Goal: Task Accomplishment & Management: Manage account settings

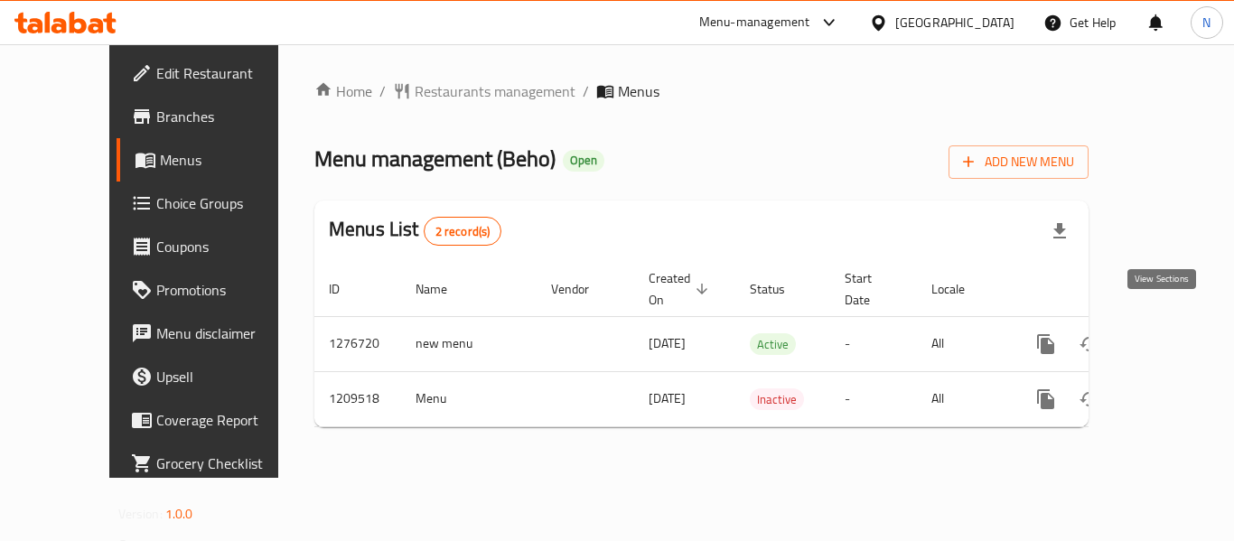
click at [1165, 333] on icon "enhanced table" at bounding box center [1176, 344] width 22 height 22
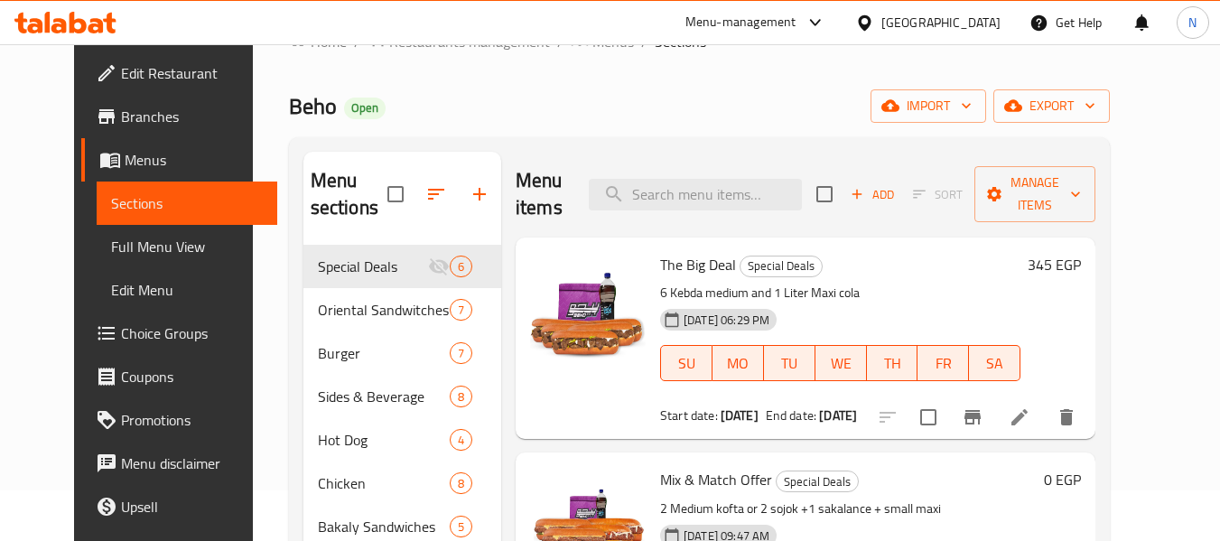
scroll to position [90, 0]
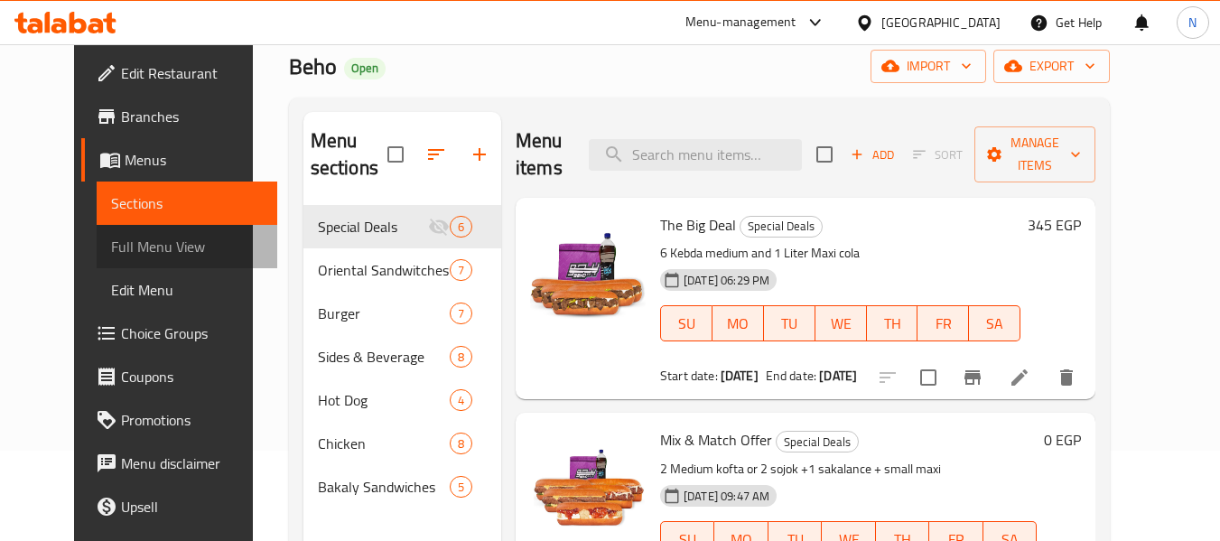
click at [113, 249] on span "Full Menu View" at bounding box center [187, 247] width 153 height 22
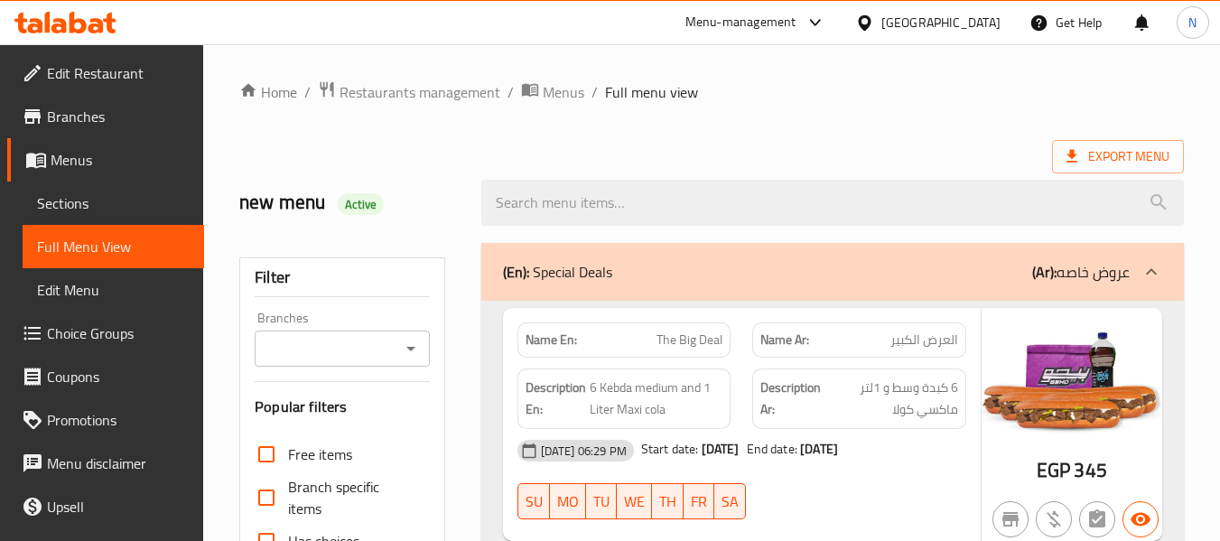
click at [408, 349] on icon "Open" at bounding box center [411, 349] width 22 height 22
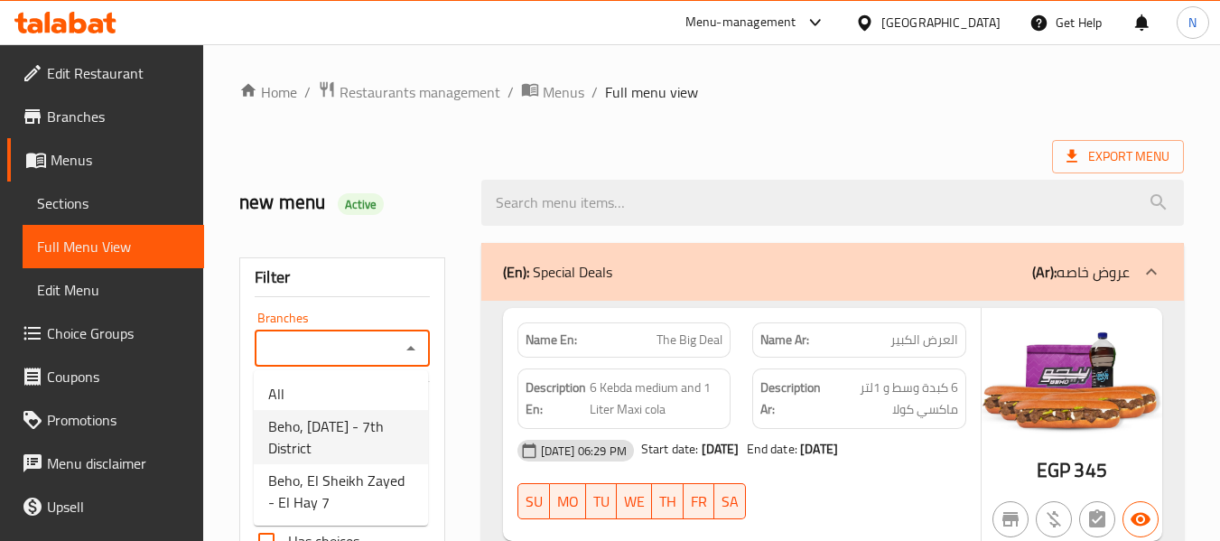
click at [393, 421] on span "Beho, 6th of October - 7th District" at bounding box center [340, 436] width 145 height 43
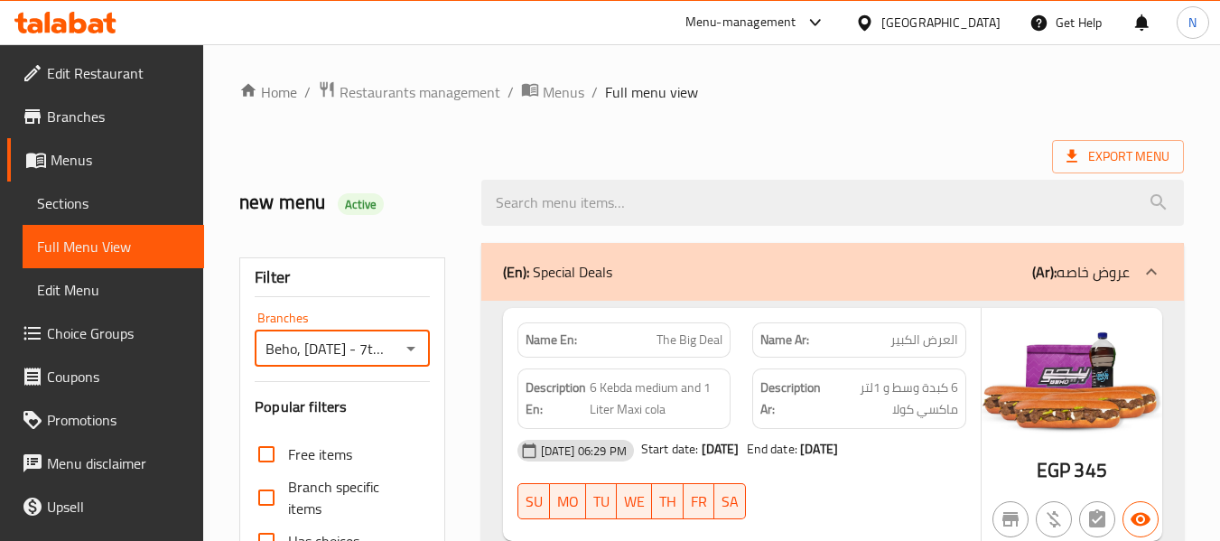
click at [412, 349] on icon "Open" at bounding box center [410, 349] width 9 height 5
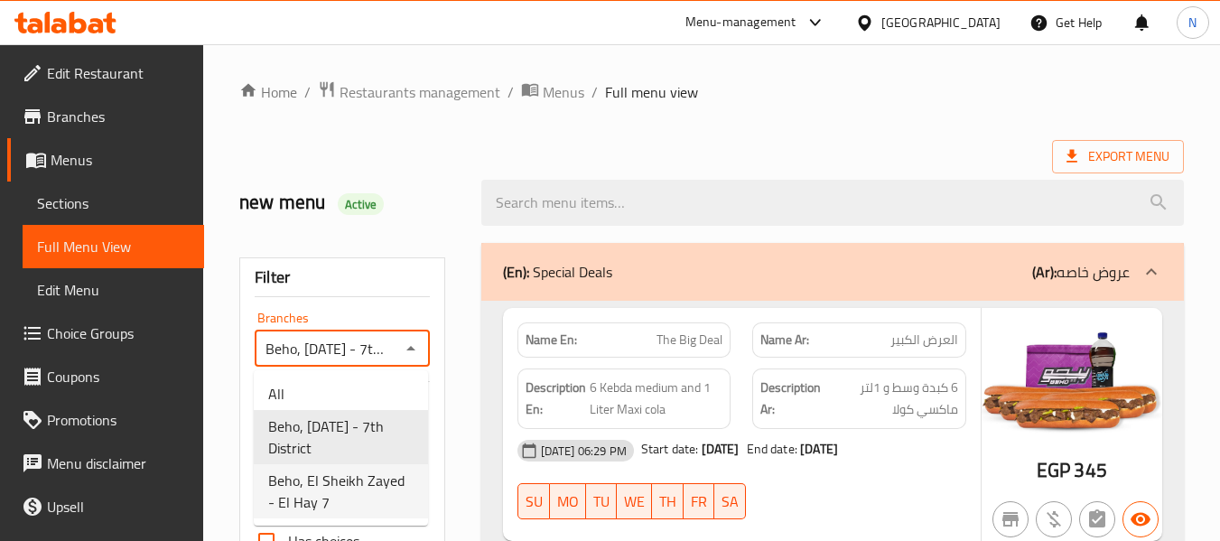
click at [369, 481] on span "Beho, El Sheikh Zayed - El Hay 7" at bounding box center [340, 491] width 145 height 43
type input "Beho, El Sheikh Zayed - El Hay 7"
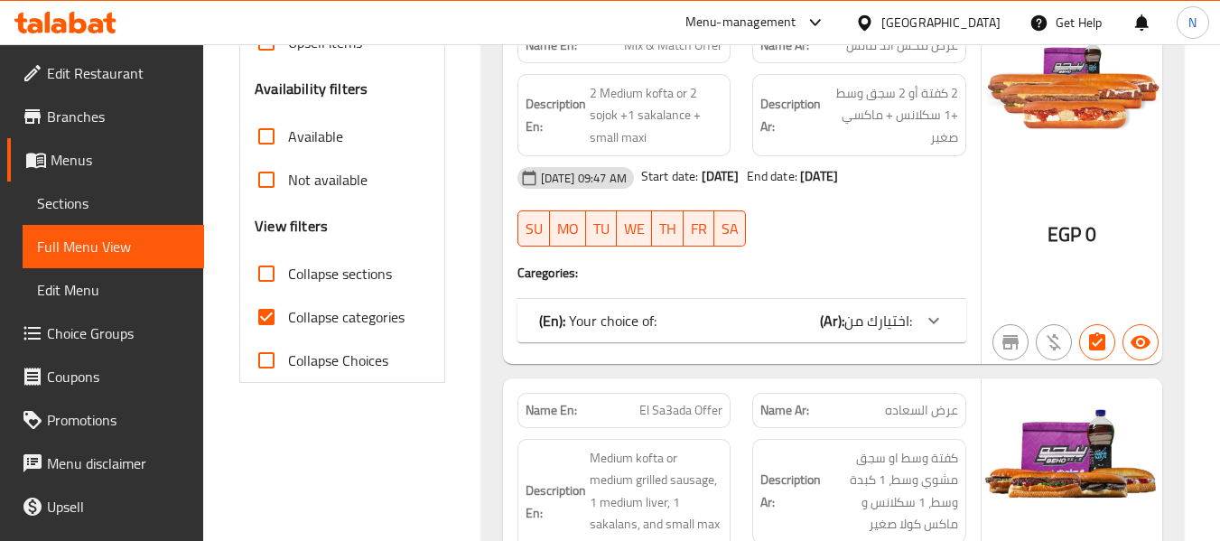
scroll to position [632, 0]
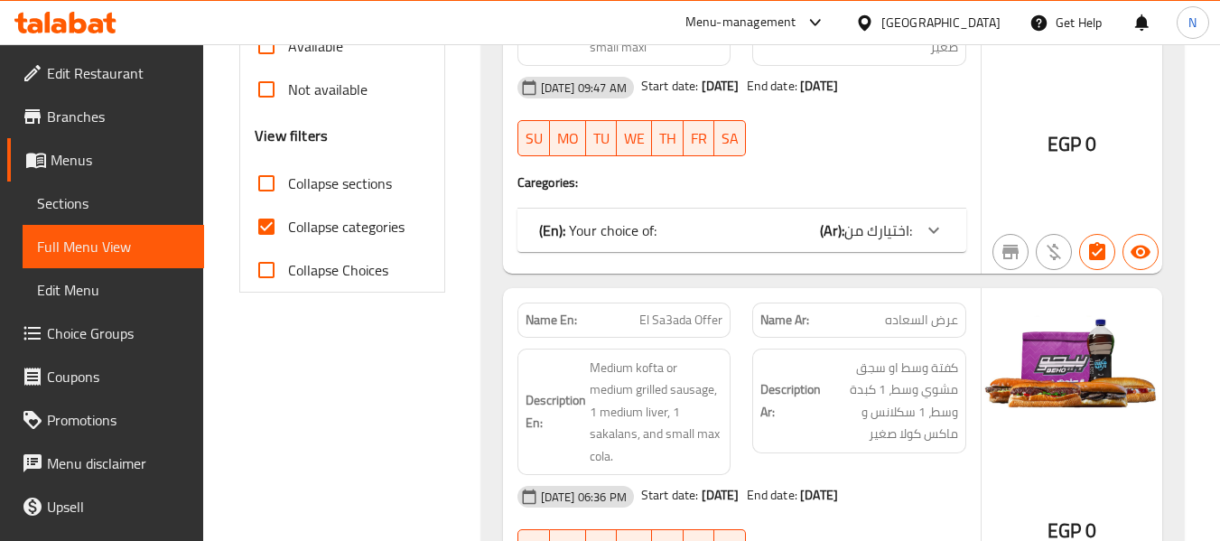
click at [860, 237] on span "اختيارك من:" at bounding box center [878, 230] width 68 height 27
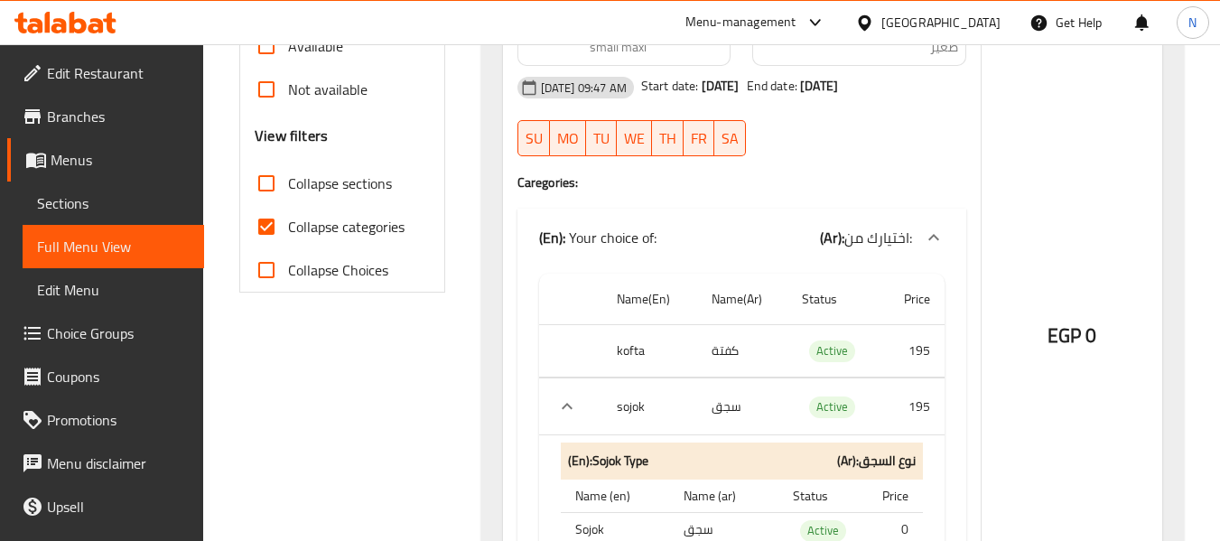
click at [936, 225] on div at bounding box center [933, 237] width 43 height 43
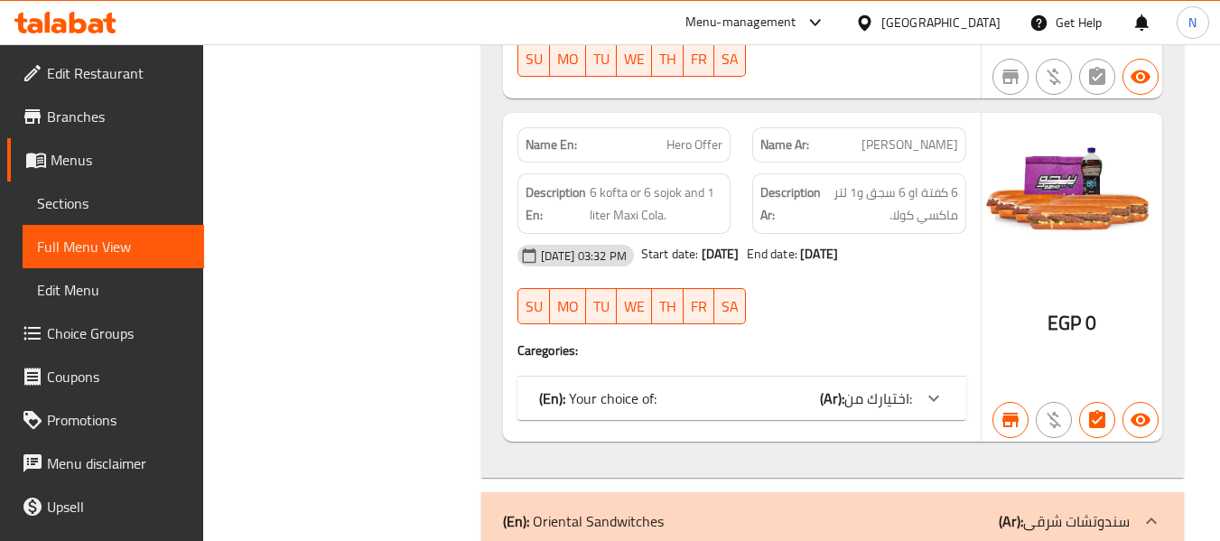
scroll to position [1806, 0]
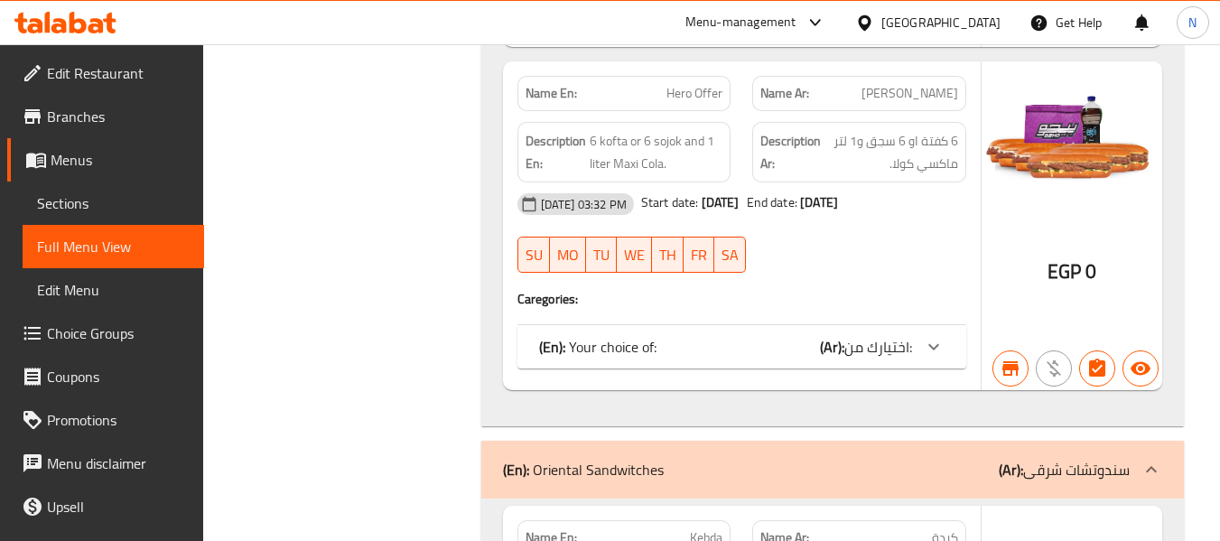
click at [107, 21] on icon at bounding box center [109, 23] width 13 height 21
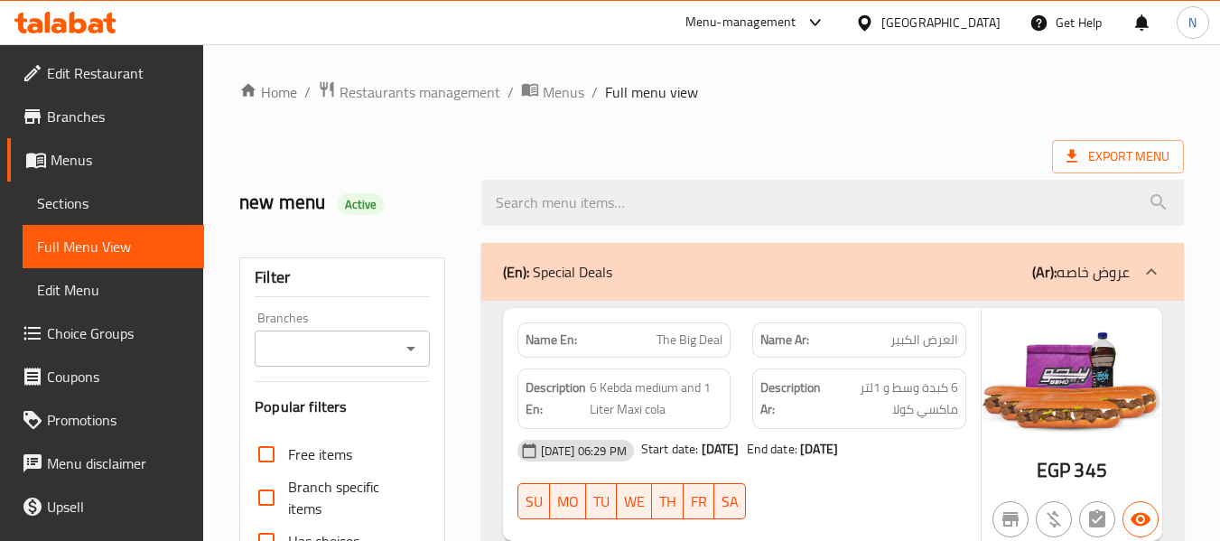
drag, startPoint x: 96, startPoint y: 104, endPoint x: 130, endPoint y: 133, distance: 44.9
click at [96, 106] on span "Branches" at bounding box center [118, 117] width 143 height 22
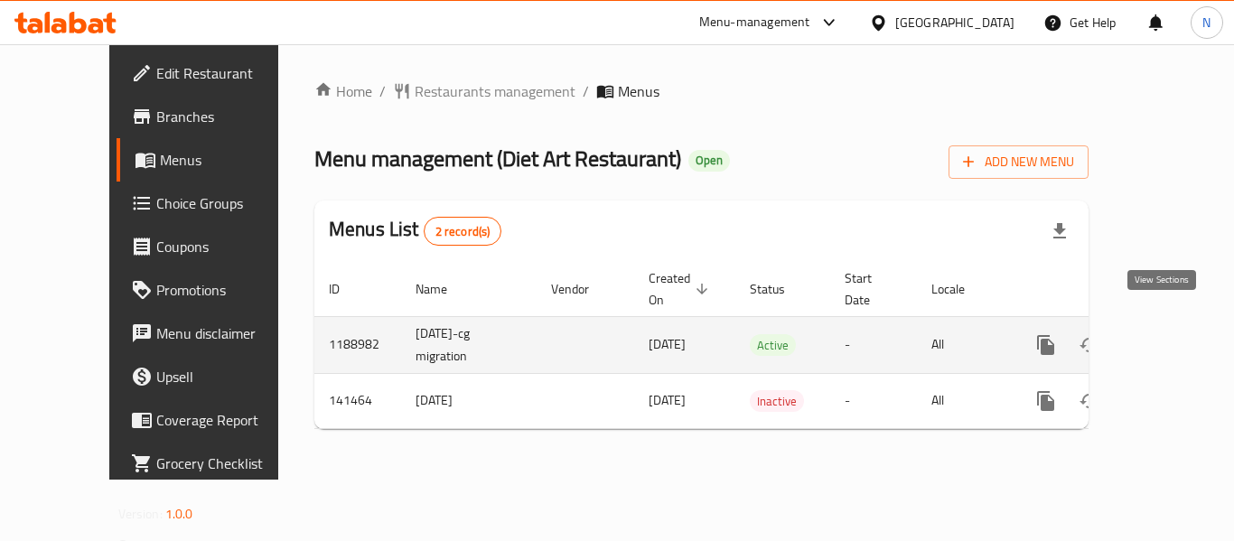
click at [1166, 334] on icon "enhanced table" at bounding box center [1176, 345] width 22 height 22
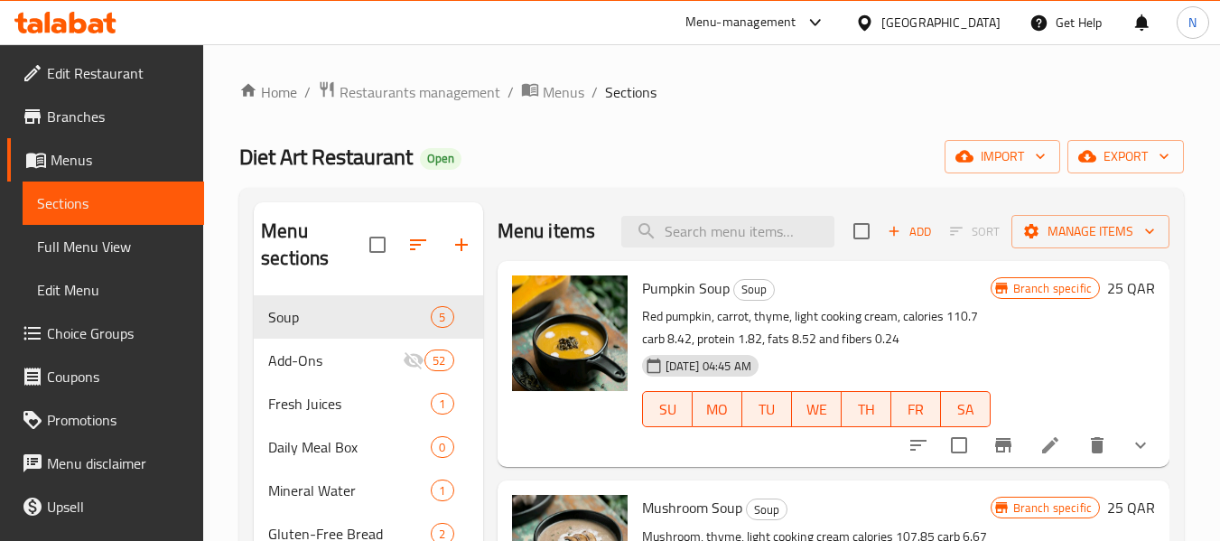
click at [750, 227] on input "search" at bounding box center [727, 232] width 213 height 32
paste input "Gluten Free & Vegan Bread"
type input "Gluten Free & Vegan Bread"
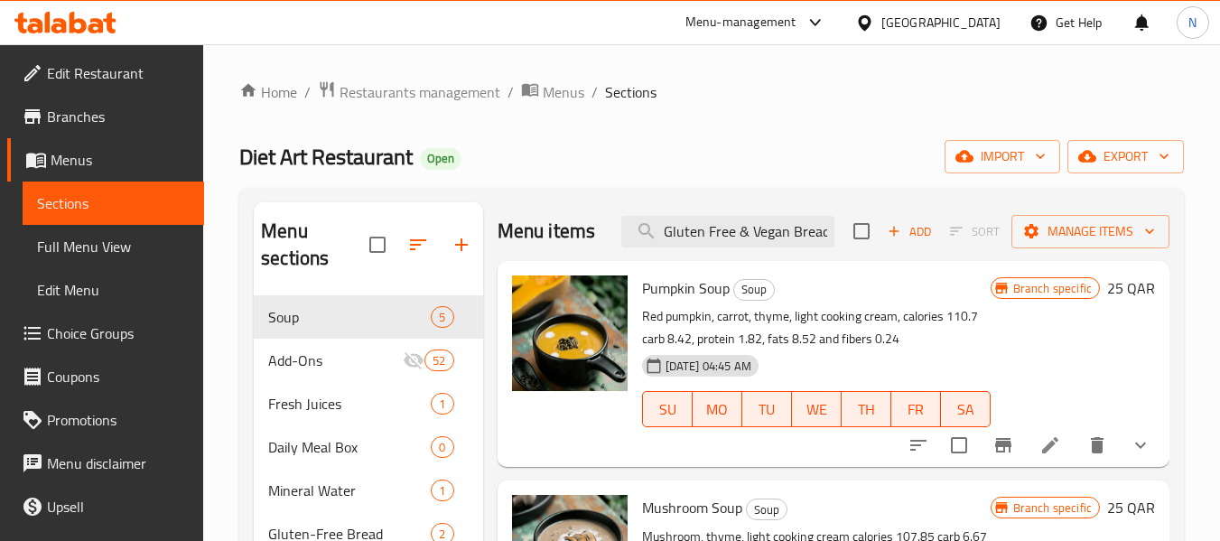
scroll to position [0, 0]
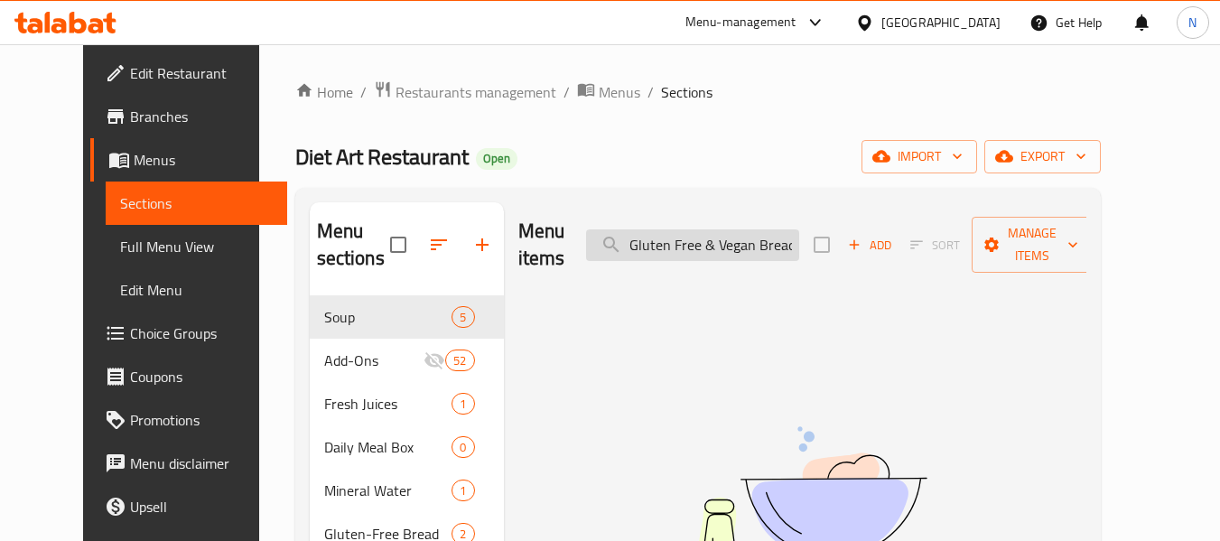
click at [768, 231] on input "Gluten Free & Vegan Bread" at bounding box center [692, 245] width 213 height 32
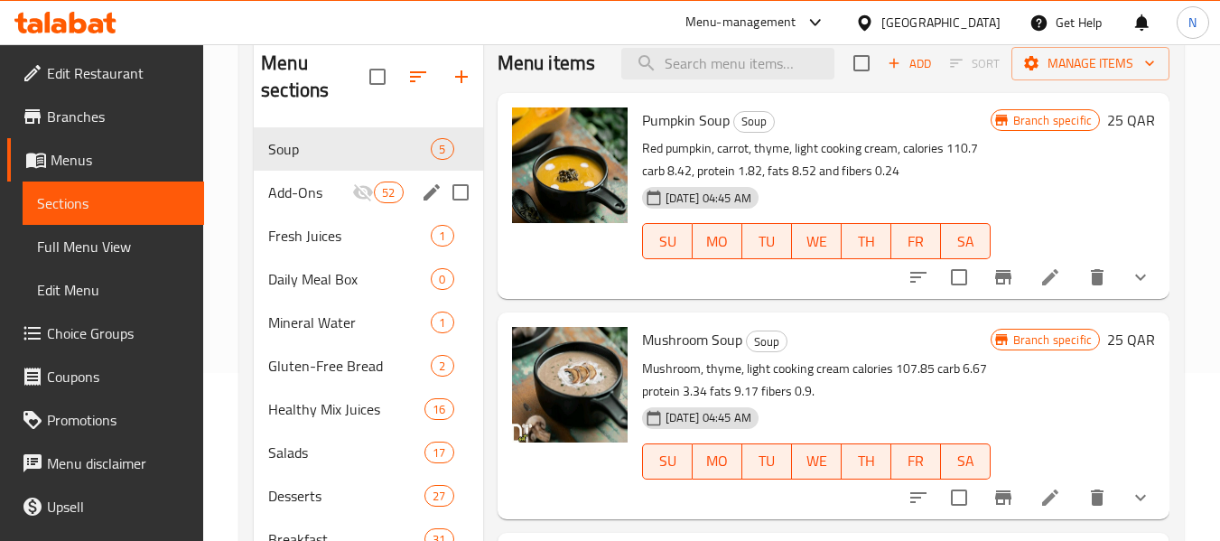
scroll to position [181, 0]
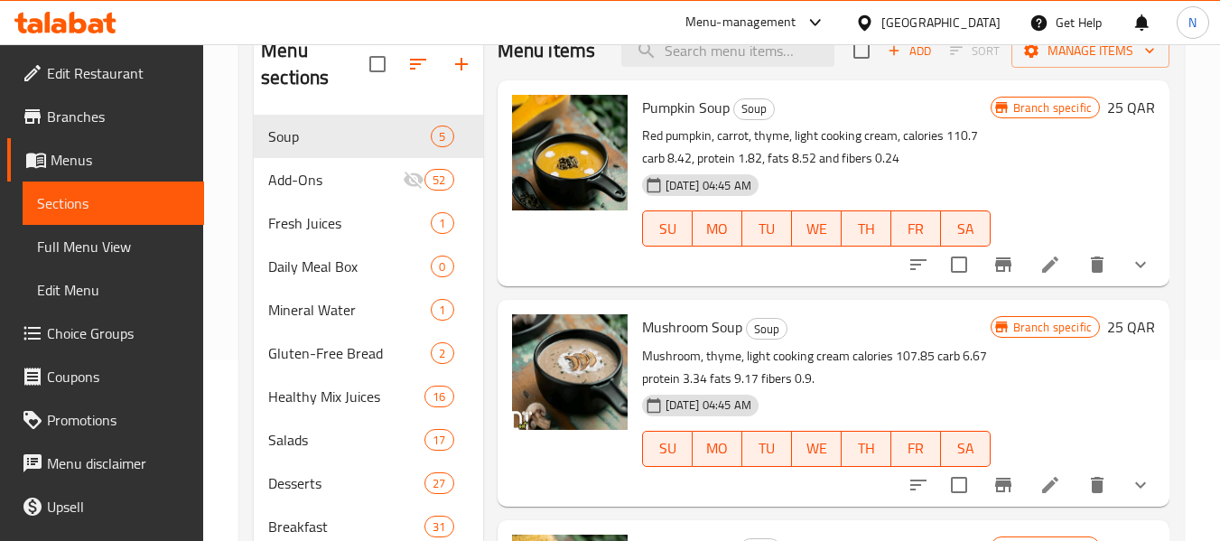
click at [101, 229] on link "Full Menu View" at bounding box center [114, 246] width 182 height 43
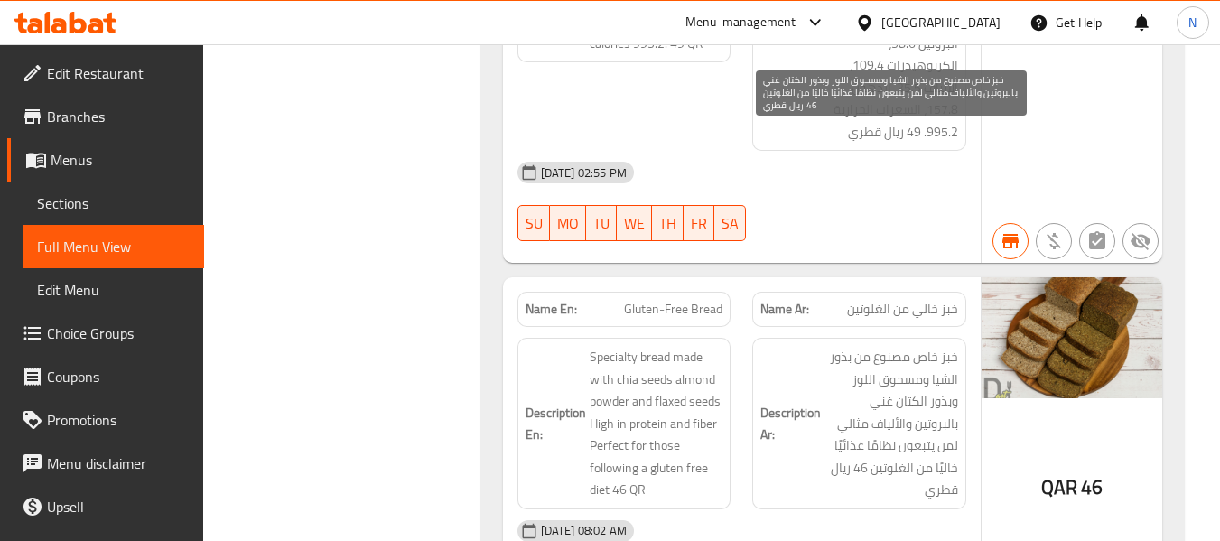
scroll to position [20772, 0]
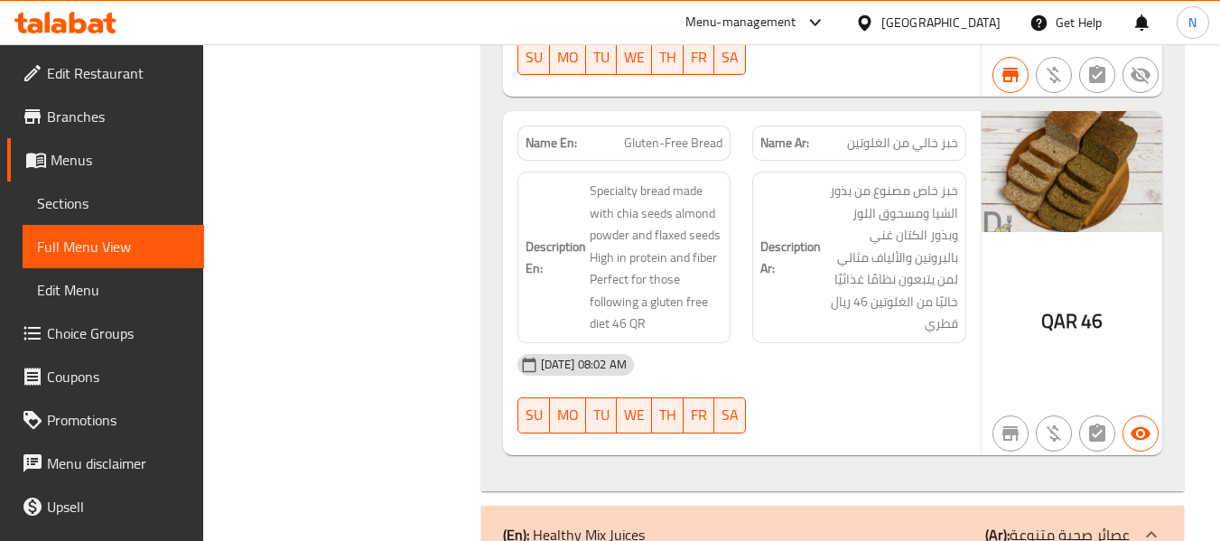
click at [138, 204] on span "Sections" at bounding box center [113, 203] width 153 height 22
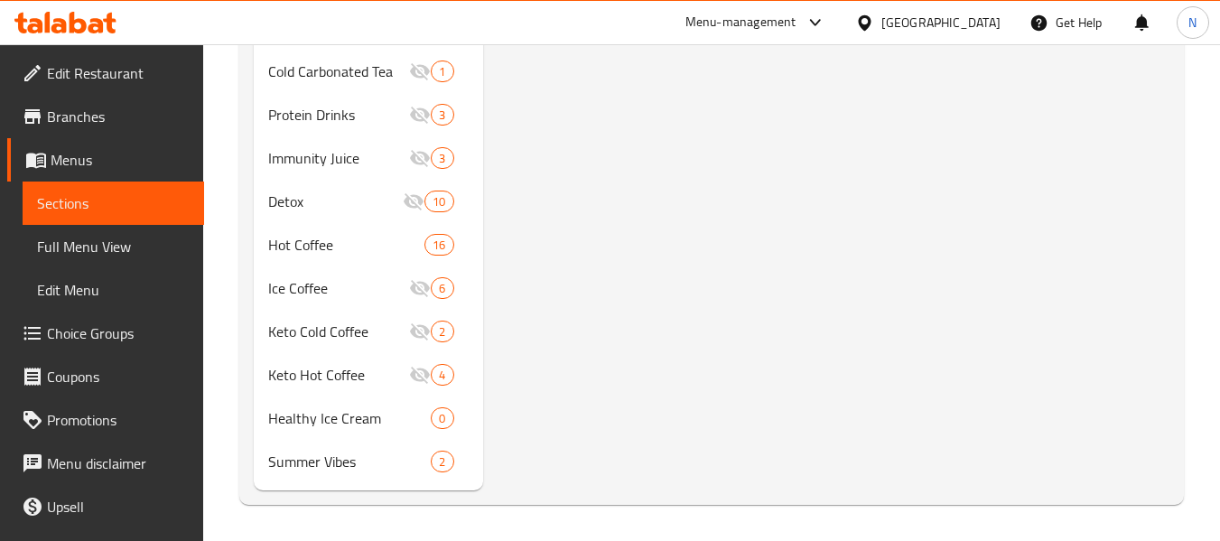
scroll to position [289, 0]
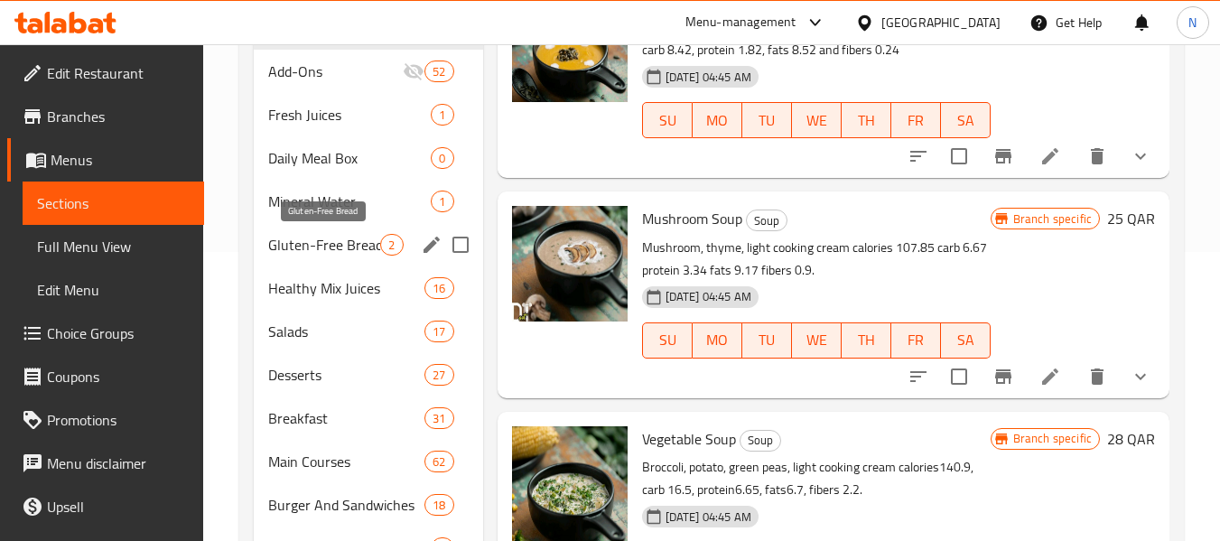
click at [331, 253] on span "Gluten-Free Bread" at bounding box center [324, 245] width 112 height 22
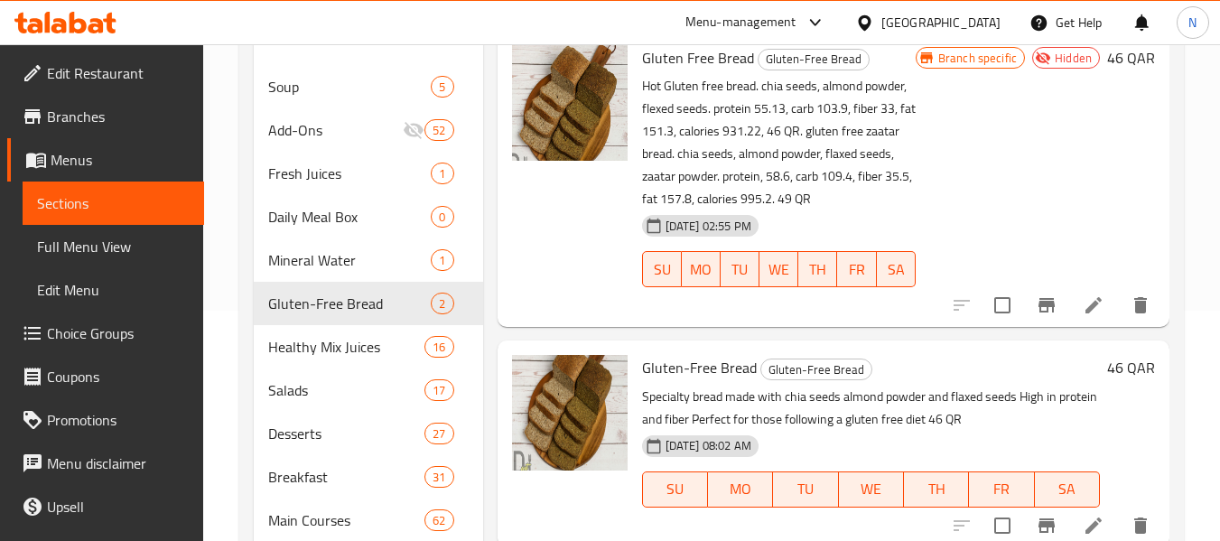
scroll to position [199, 0]
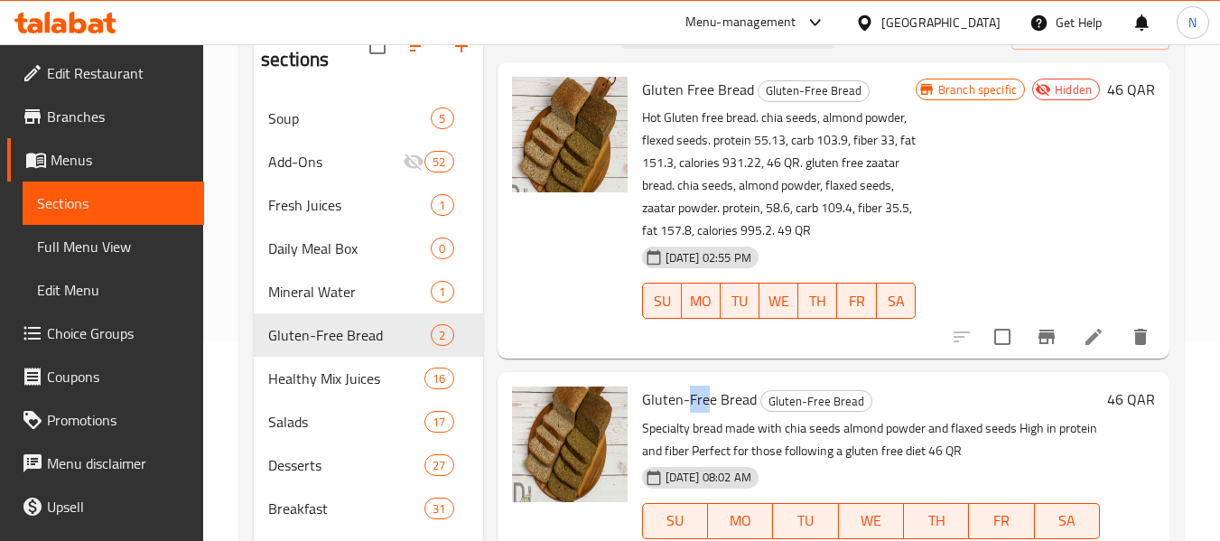
drag, startPoint x: 687, startPoint y: 397, endPoint x: 690, endPoint y: 283, distance: 114.7
click at [722, 392] on span "Gluten-Free Bread" at bounding box center [699, 399] width 115 height 27
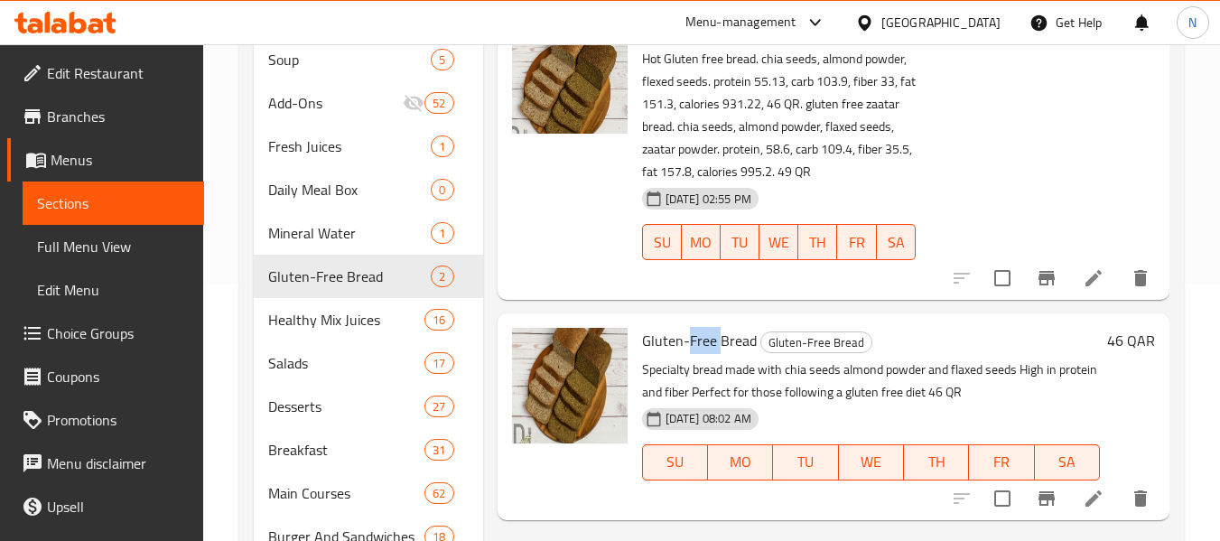
scroll to position [289, 0]
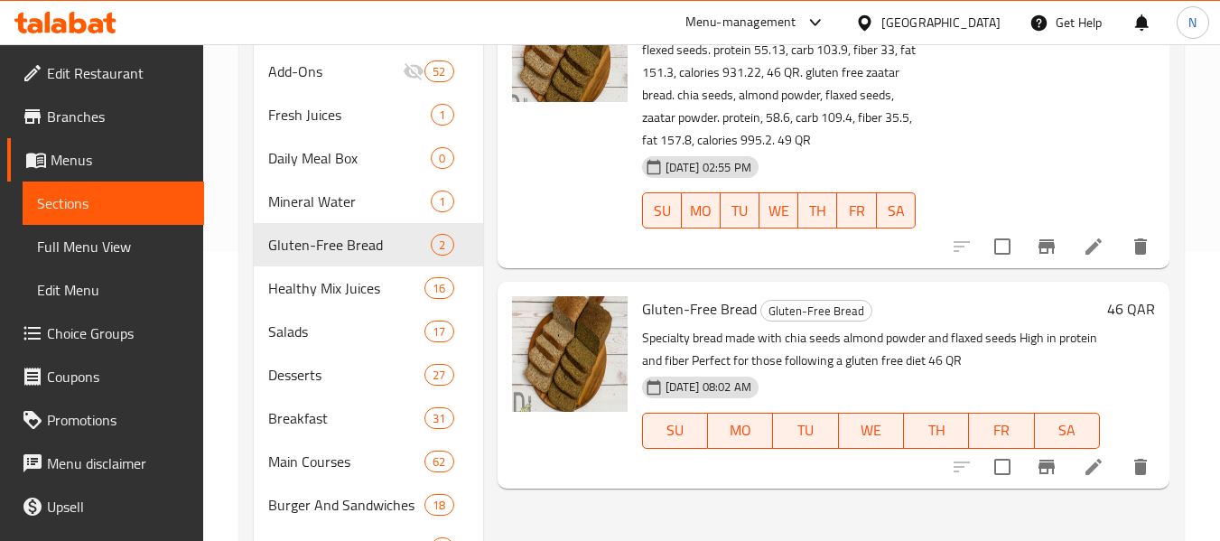
click at [868, 363] on p "Specialty bread made with chia seeds almond powder and flaxed seeds High in pro…" at bounding box center [871, 349] width 458 height 45
drag, startPoint x: 649, startPoint y: 315, endPoint x: 738, endPoint y: 321, distance: 88.7
click at [738, 321] on span "Gluten-Free Bread" at bounding box center [699, 308] width 115 height 27
click at [759, 335] on p "Specialty bread made with chia seeds almond powder and flaxed seeds High in pro…" at bounding box center [871, 349] width 458 height 45
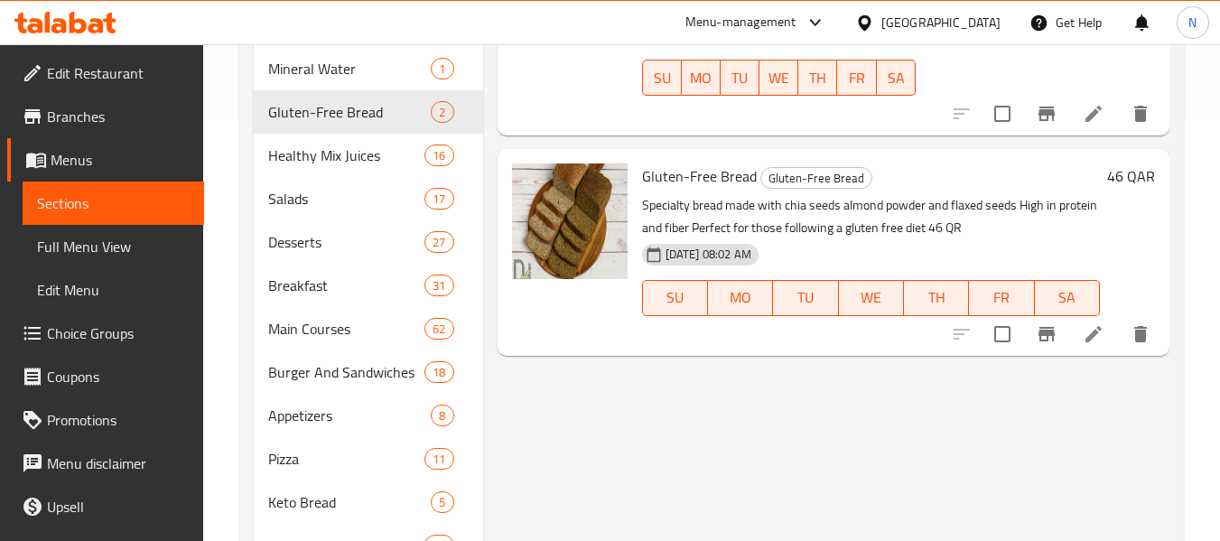
scroll to position [452, 0]
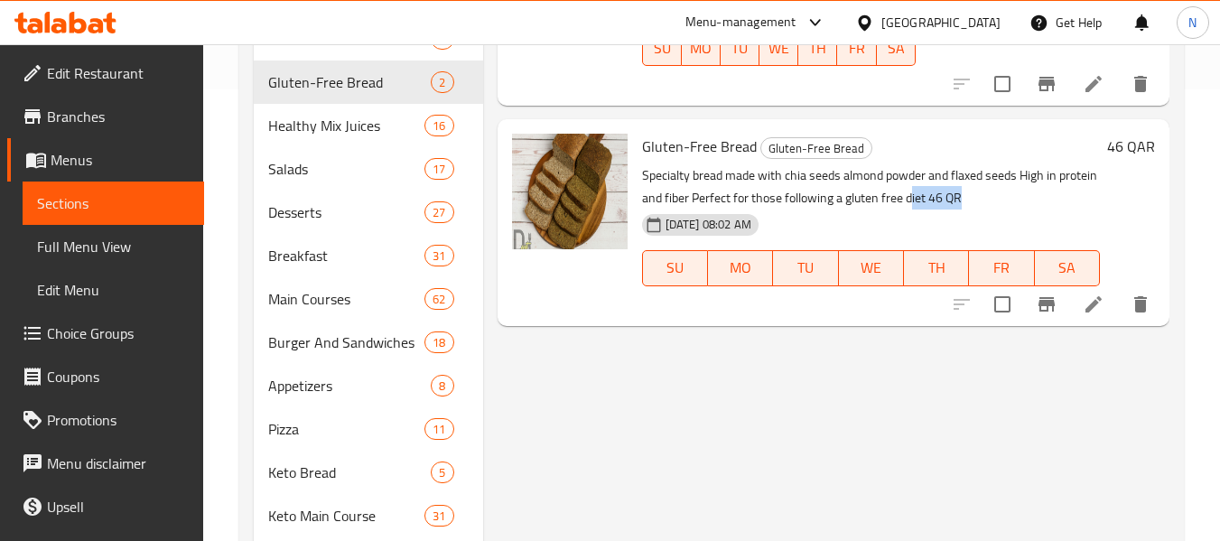
drag, startPoint x: 910, startPoint y: 198, endPoint x: 984, endPoint y: 195, distance: 74.1
click at [984, 195] on p "Specialty bread made with chia seeds almond powder and flaxed seeds High in pro…" at bounding box center [871, 186] width 458 height 45
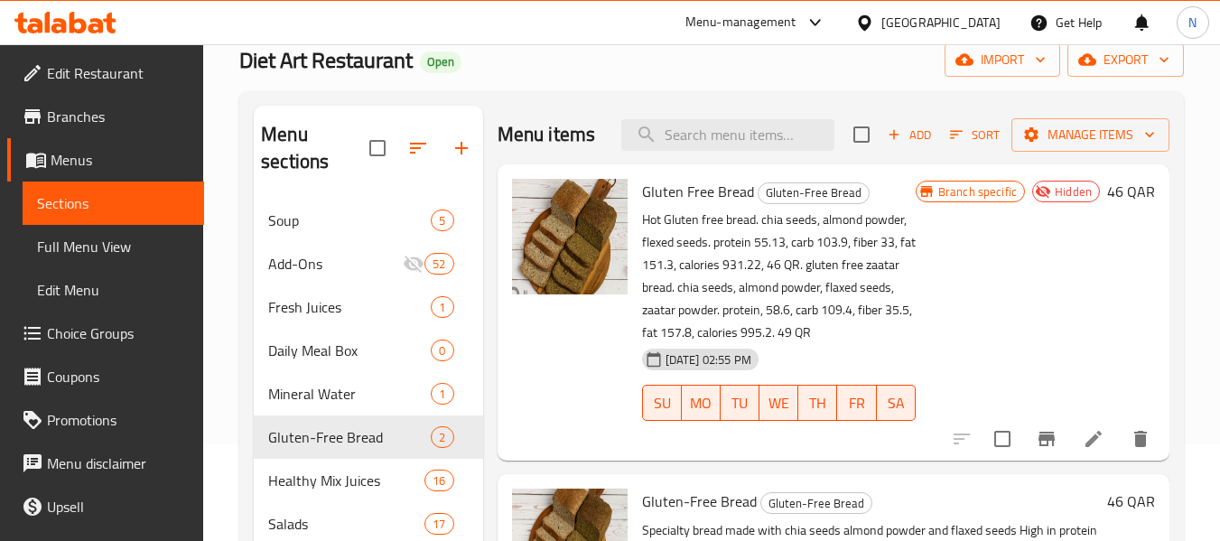
scroll to position [90, 0]
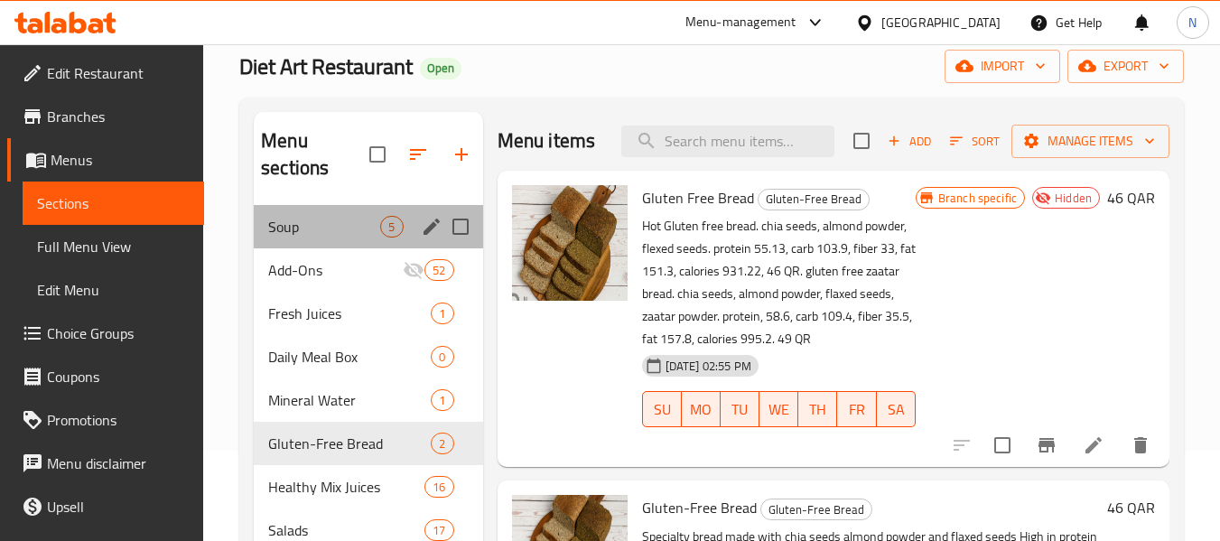
click at [320, 237] on div "Soup 5" at bounding box center [368, 226] width 228 height 43
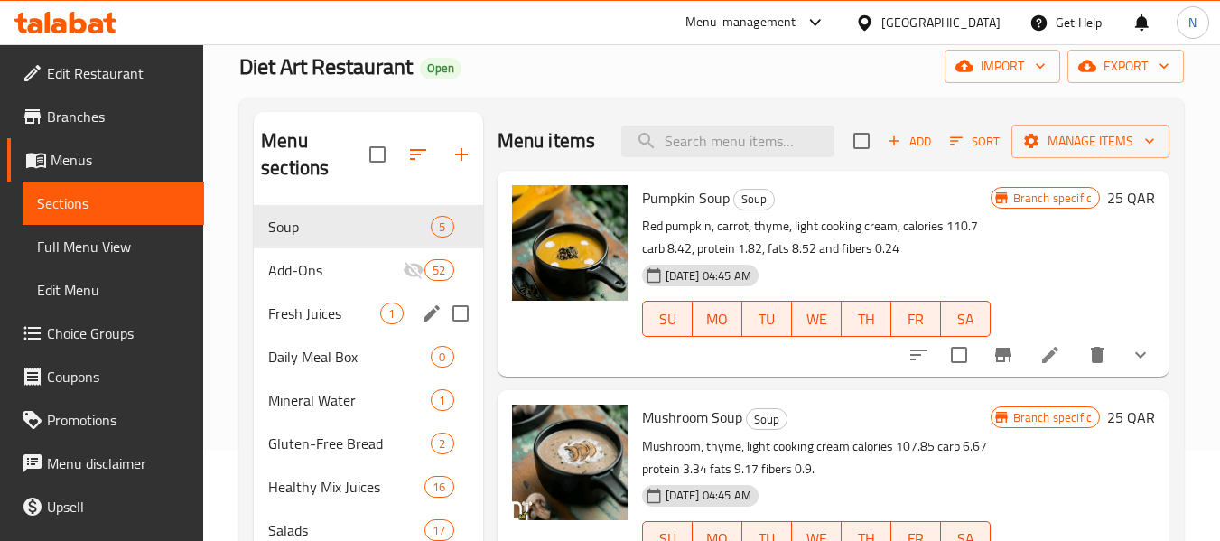
click at [287, 307] on span "Fresh Juices" at bounding box center [324, 314] width 112 height 22
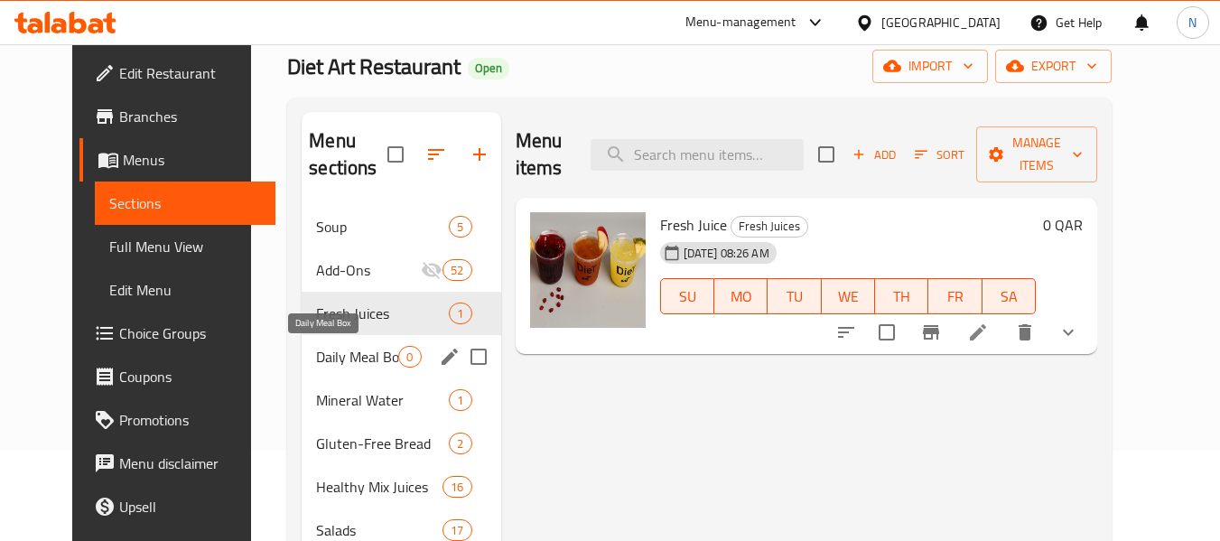
scroll to position [181, 0]
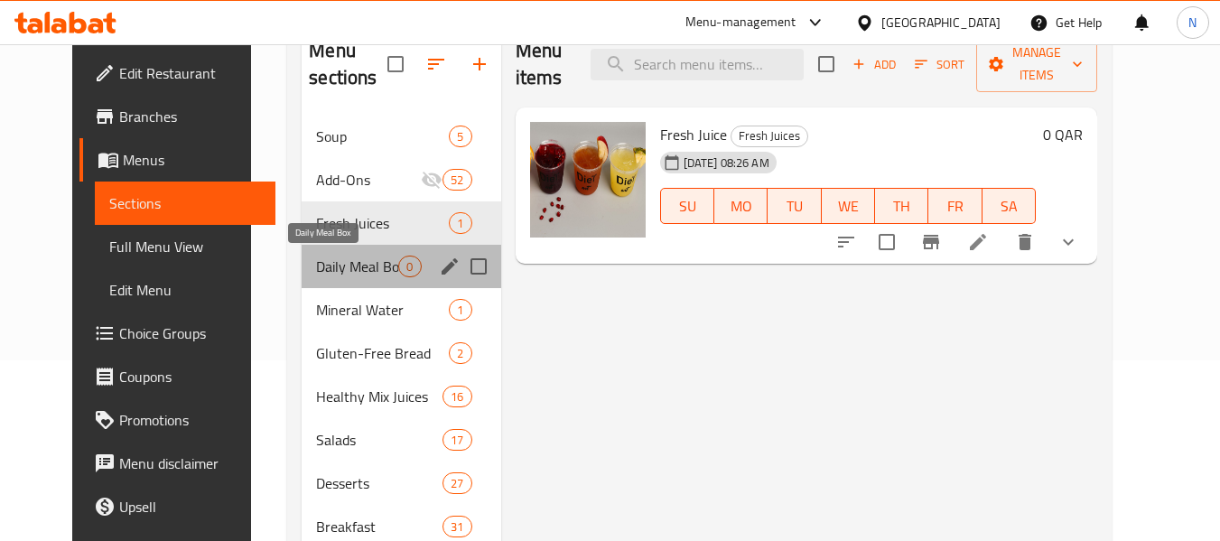
click at [345, 275] on span "Daily Meal Box" at bounding box center [357, 267] width 82 height 22
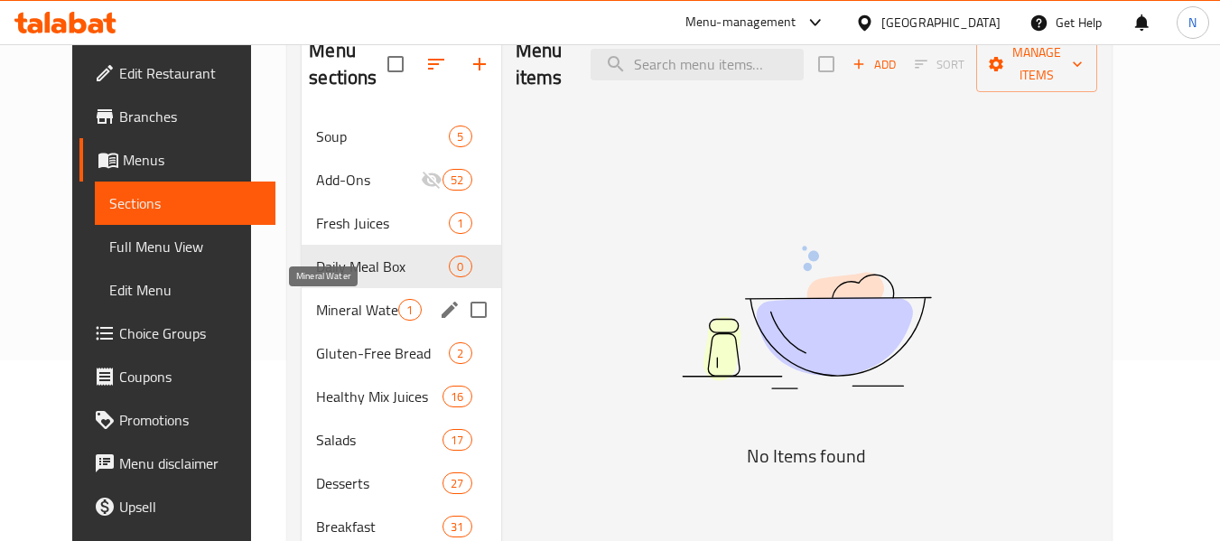
click at [340, 312] on span "Mineral Water" at bounding box center [357, 310] width 82 height 22
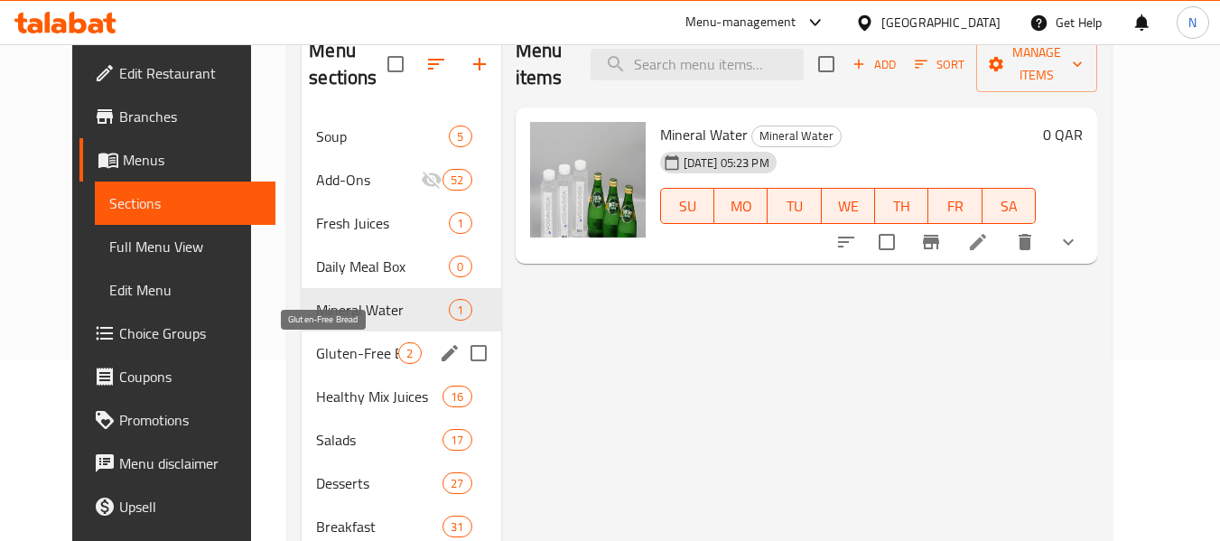
click at [331, 353] on span "Gluten-Free Bread" at bounding box center [357, 353] width 82 height 22
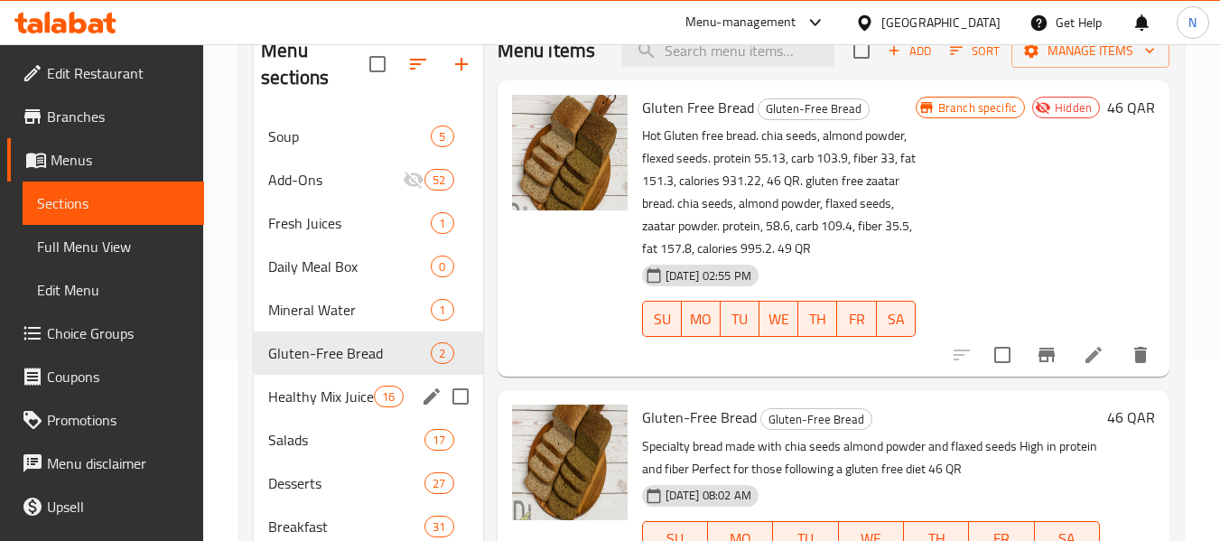
click at [340, 386] on span "Healthy Mix Juices" at bounding box center [321, 397] width 106 height 22
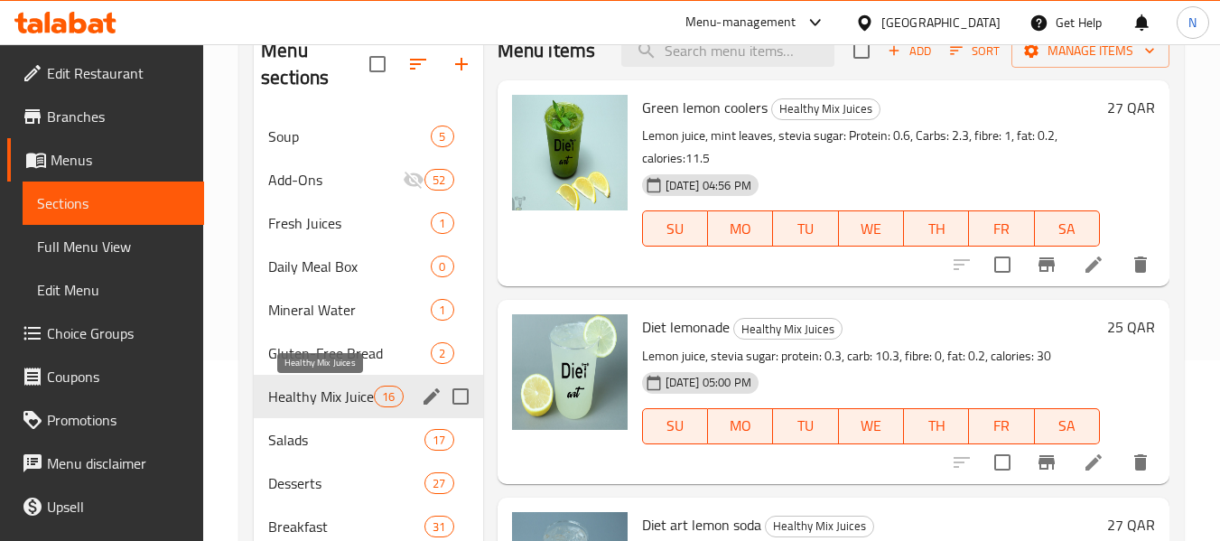
scroll to position [271, 0]
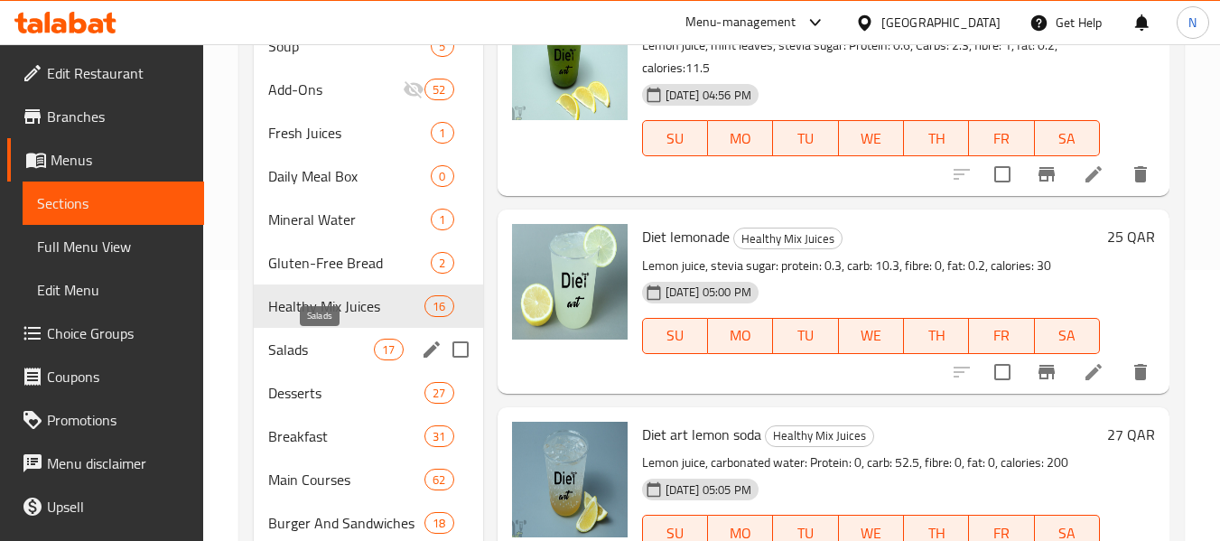
click at [338, 340] on span "Salads" at bounding box center [321, 350] width 106 height 22
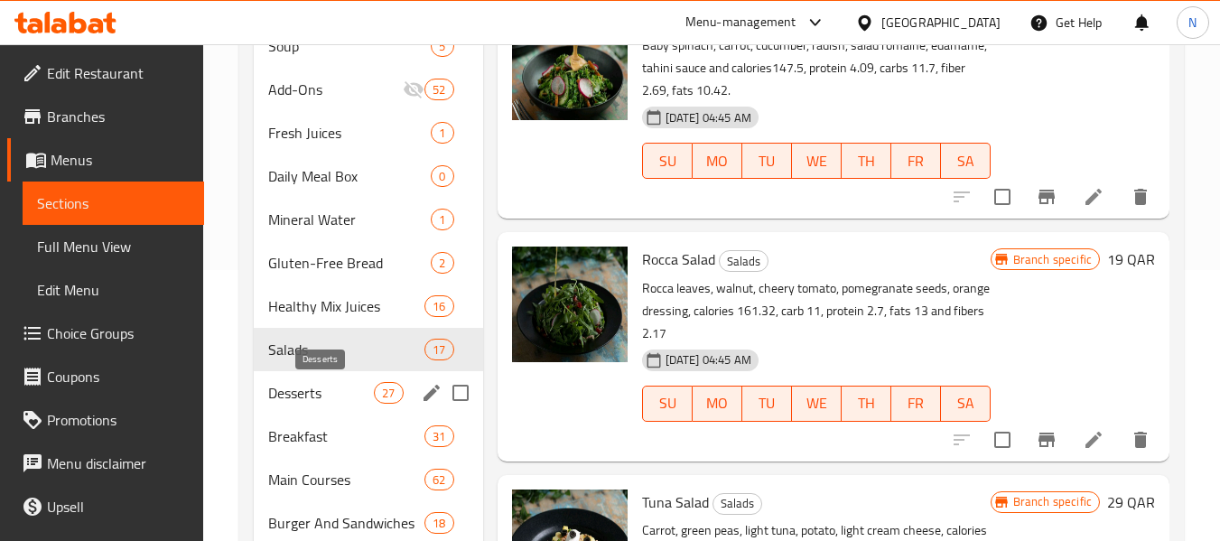
click at [327, 386] on span "Desserts" at bounding box center [321, 393] width 106 height 22
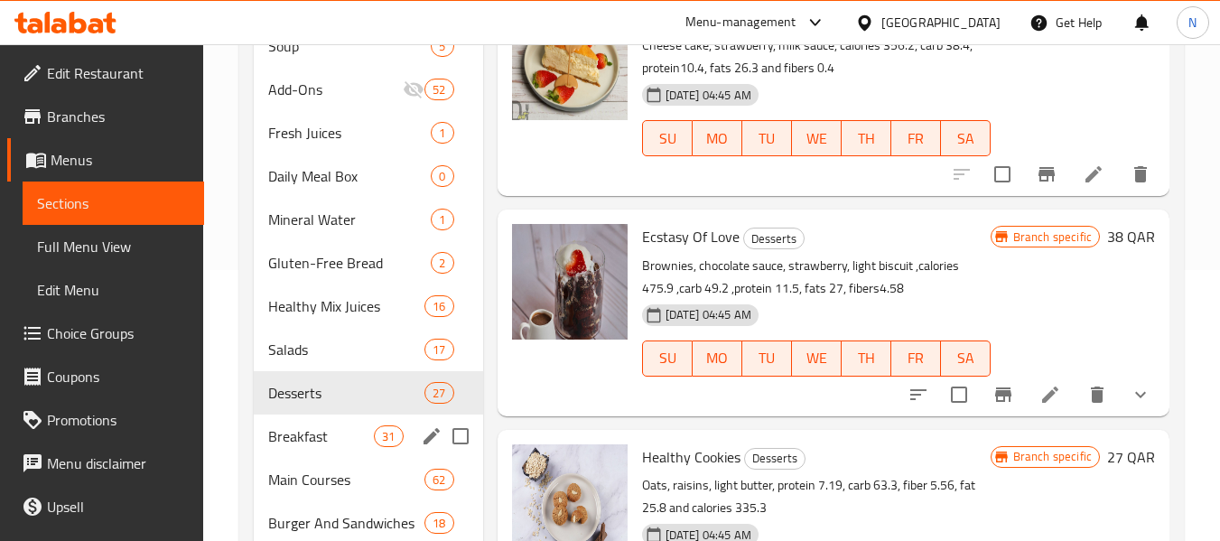
click at [327, 414] on div "Breakfast 31" at bounding box center [368, 435] width 228 height 43
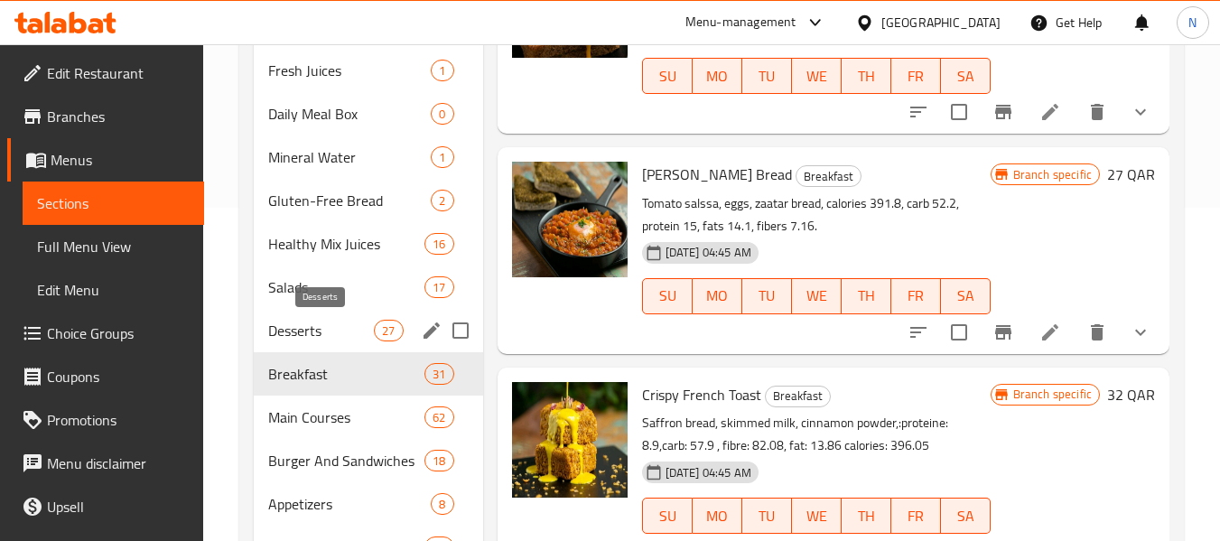
scroll to position [361, 0]
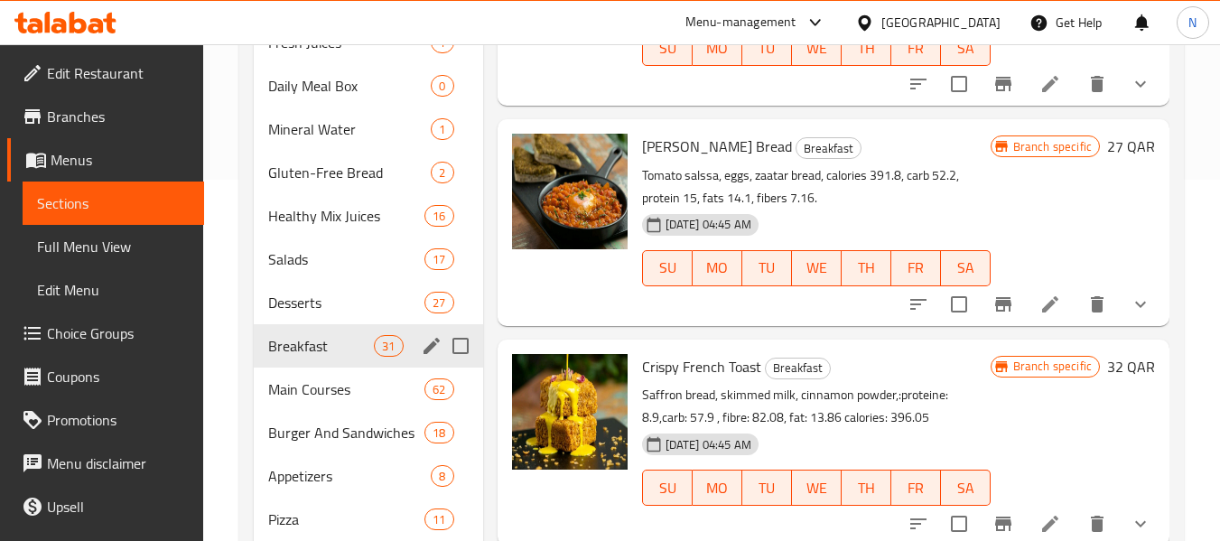
click at [343, 358] on div "Breakfast 31" at bounding box center [368, 345] width 228 height 43
click at [341, 406] on div "Main Courses 62" at bounding box center [368, 389] width 228 height 43
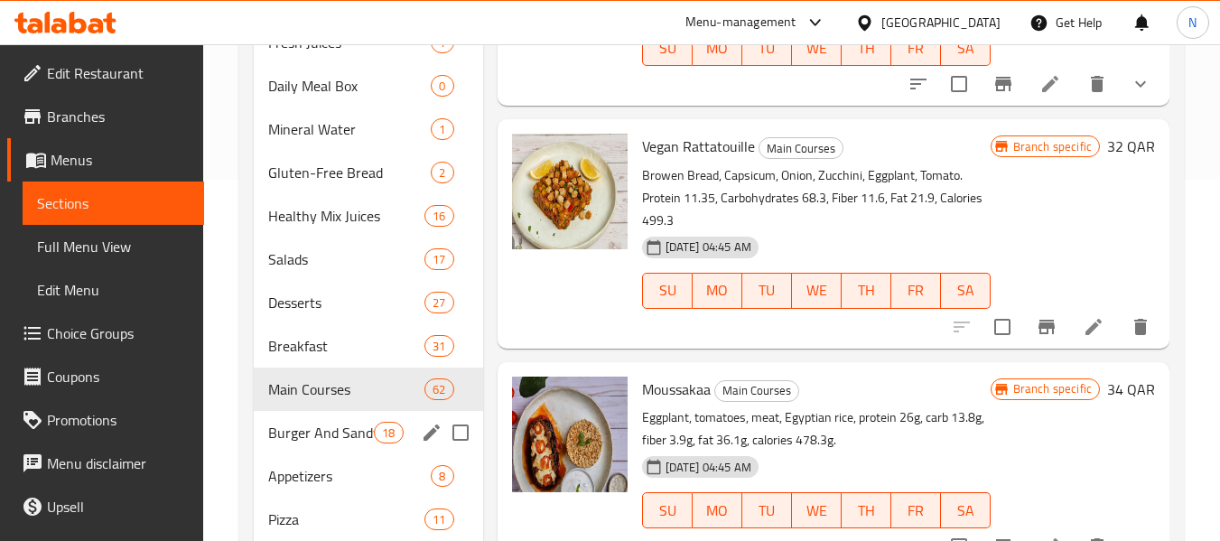
click at [348, 432] on span "Burger And Sandwiches" at bounding box center [321, 433] width 106 height 22
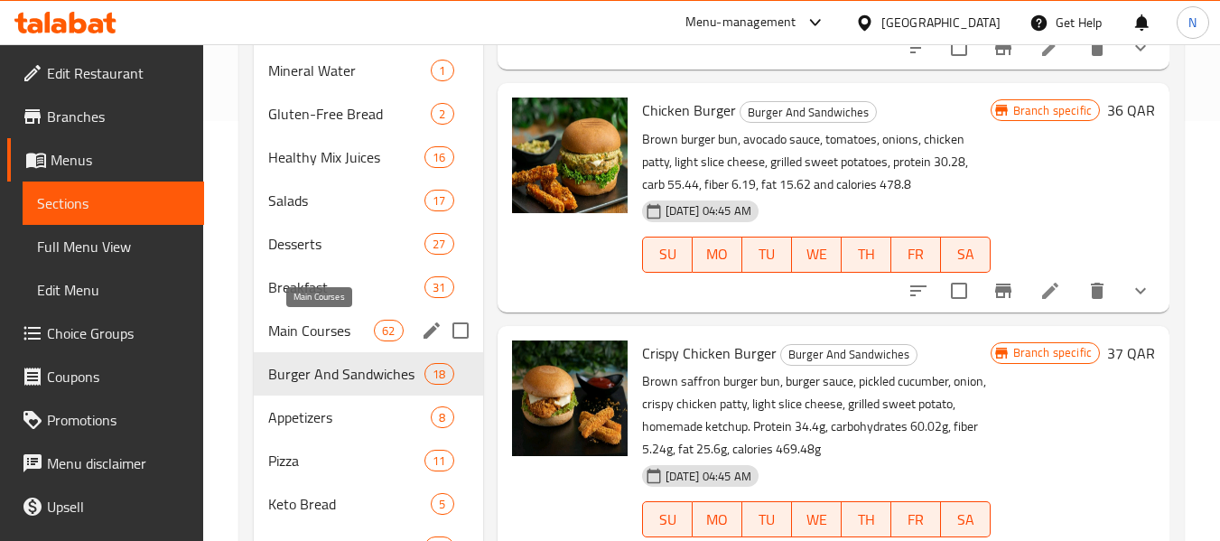
scroll to position [452, 0]
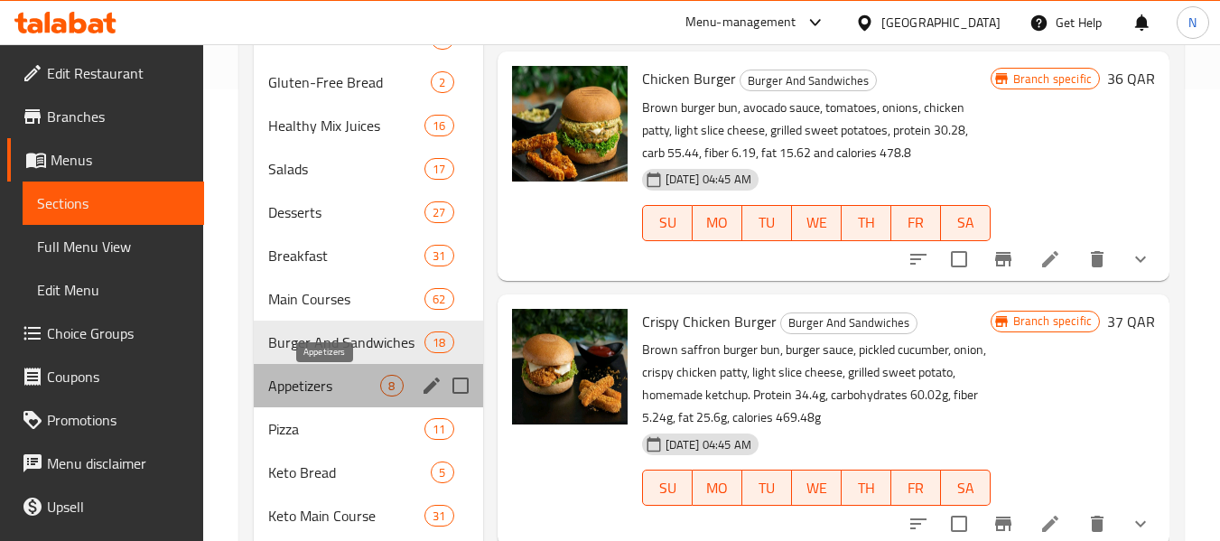
click at [339, 377] on span "Appetizers" at bounding box center [324, 386] width 112 height 22
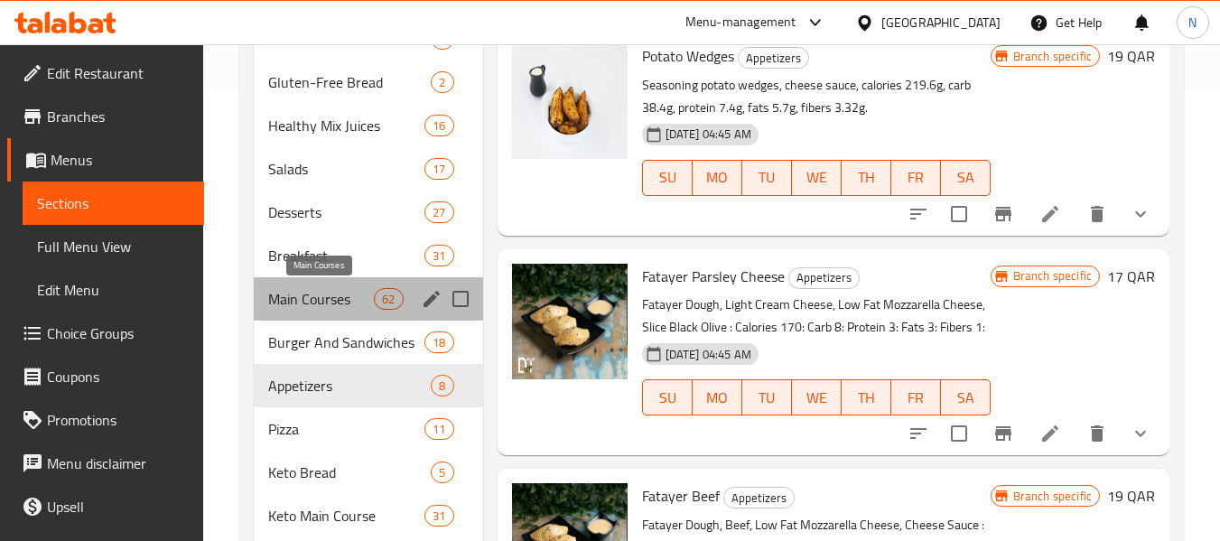
click at [329, 303] on span "Main Courses" at bounding box center [321, 299] width 106 height 22
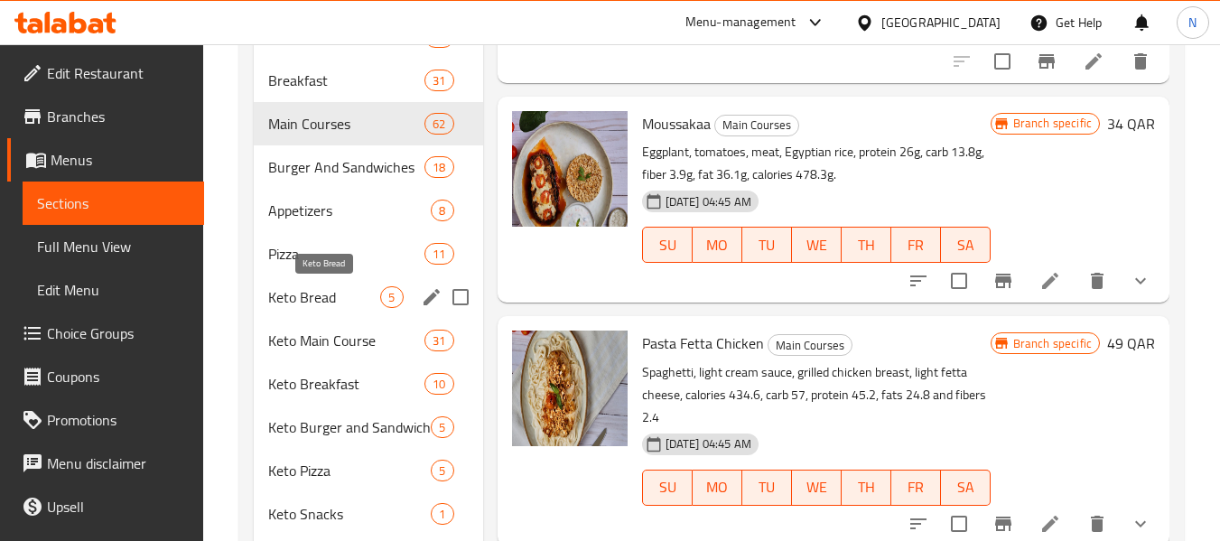
scroll to position [632, 0]
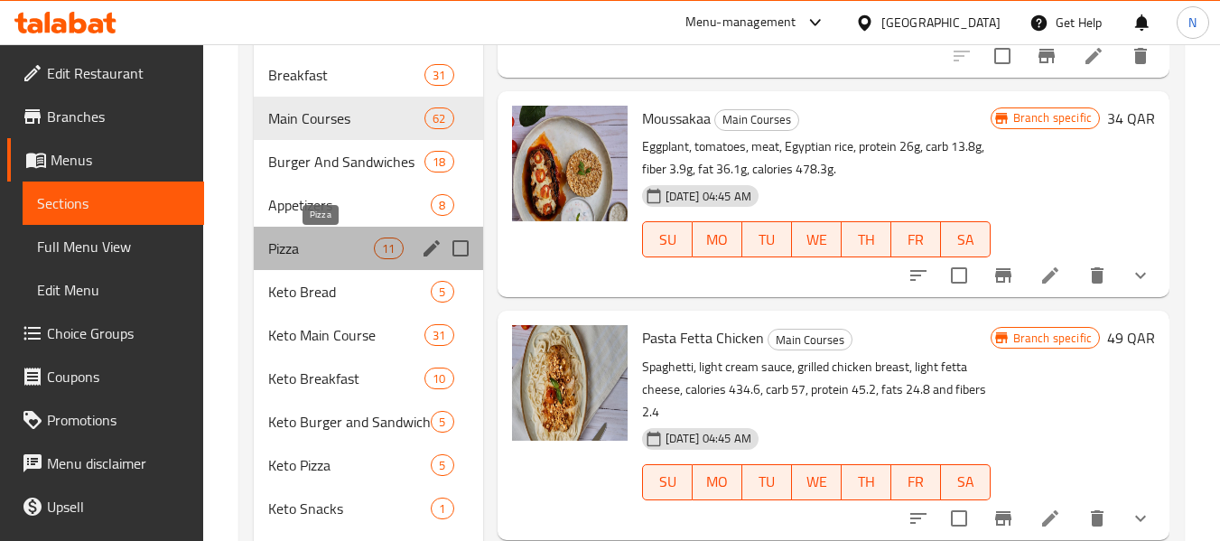
click at [319, 249] on span "Pizza" at bounding box center [321, 248] width 106 height 22
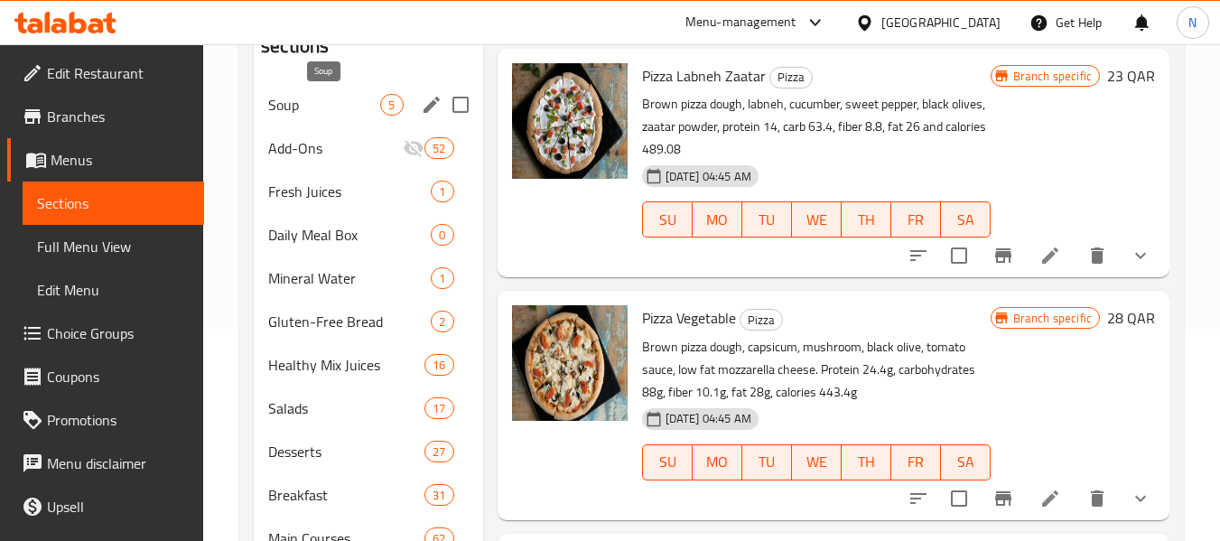
scroll to position [181, 0]
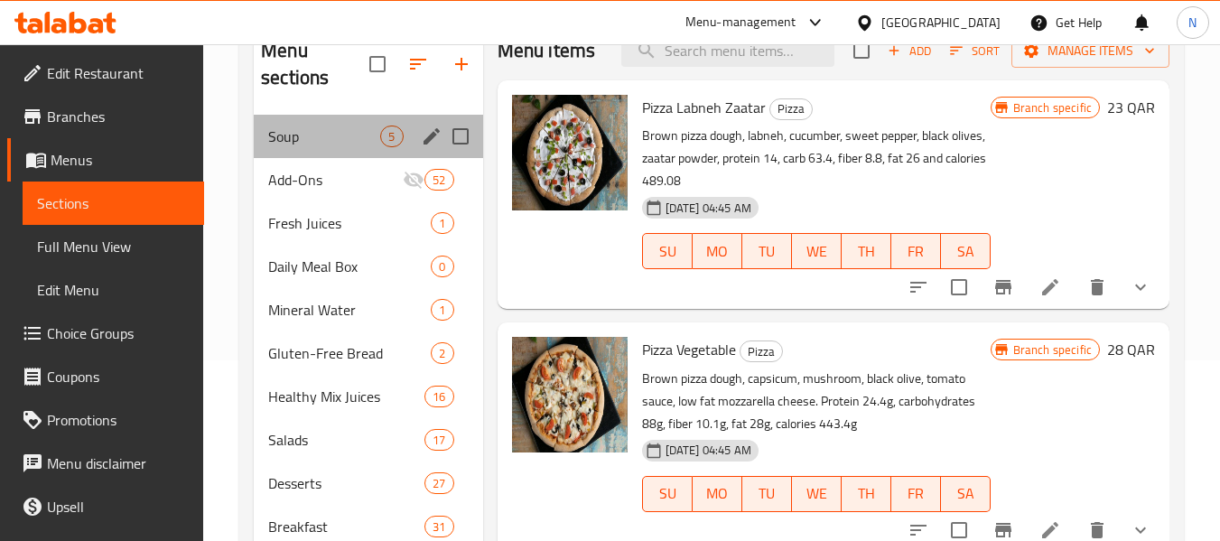
click at [321, 148] on div "Soup 5" at bounding box center [368, 136] width 228 height 43
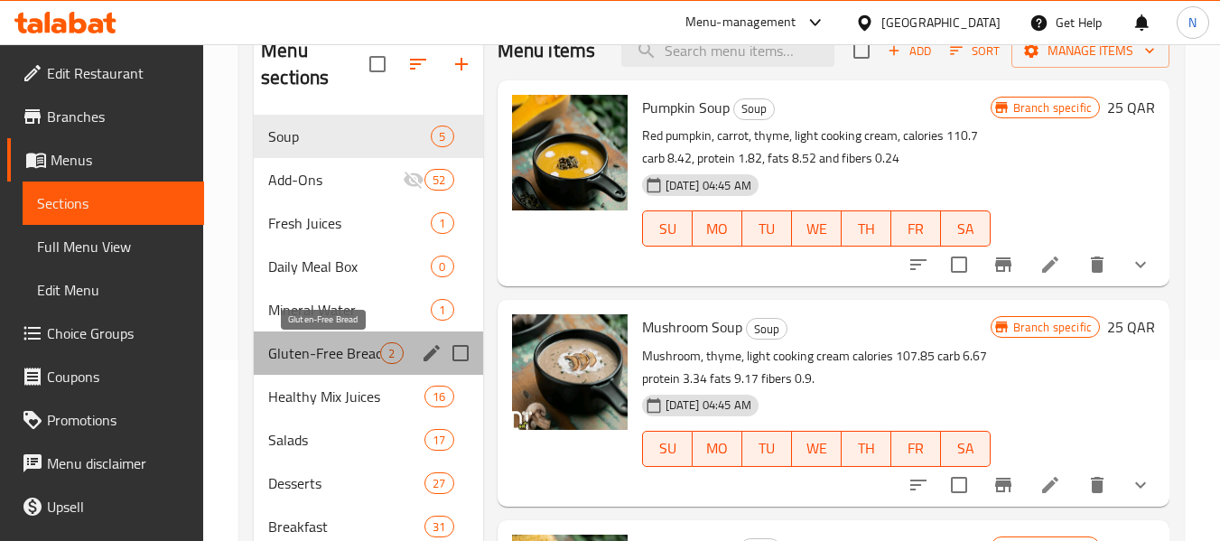
click at [318, 359] on span "Gluten-Free Bread" at bounding box center [324, 353] width 112 height 22
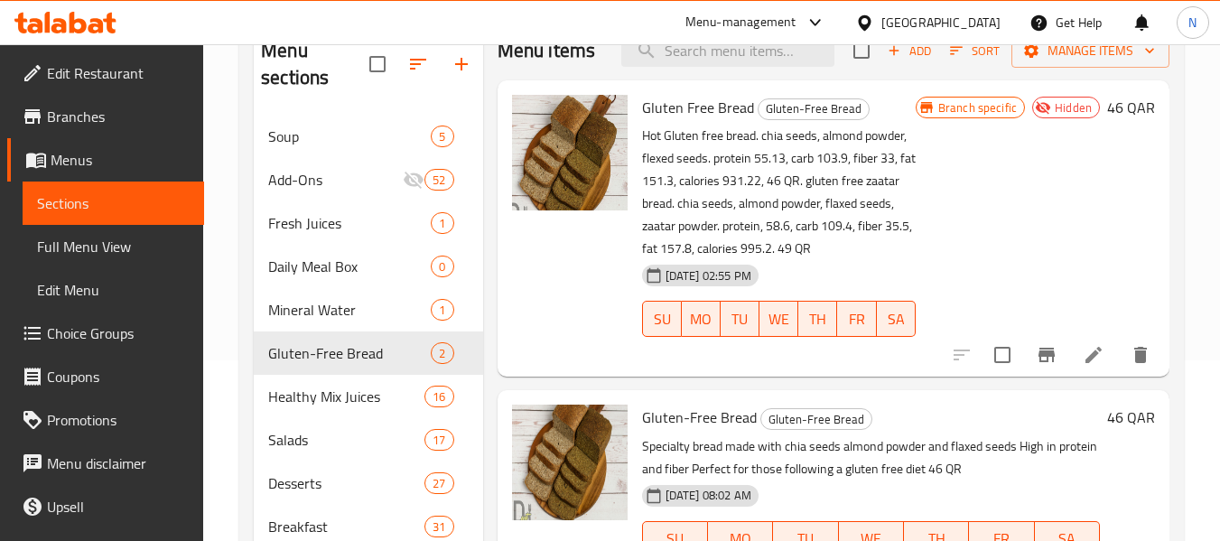
click at [758, 282] on span "22-08-2025 02:55 PM" at bounding box center [708, 275] width 100 height 17
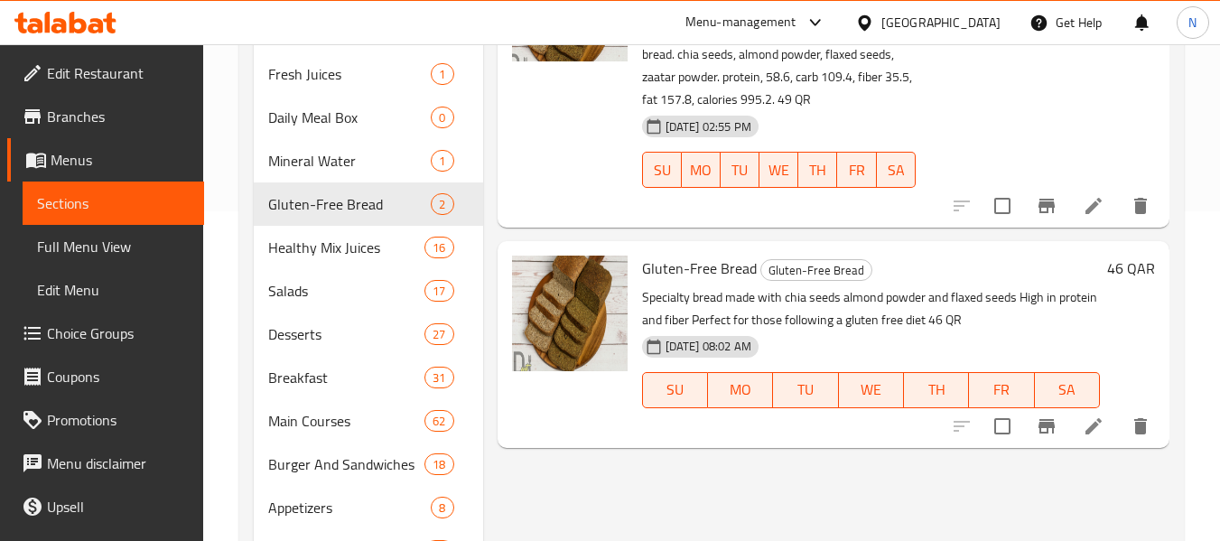
scroll to position [361, 0]
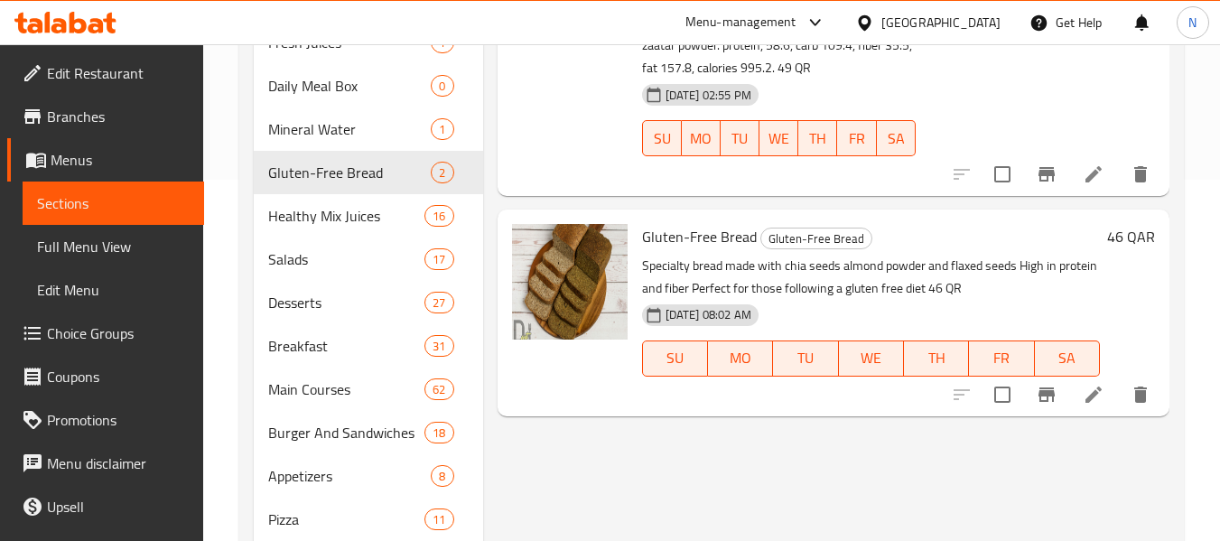
drag, startPoint x: 1122, startPoint y: 246, endPoint x: 1102, endPoint y: 246, distance: 20.8
click at [1122, 246] on h6 "46 QAR" at bounding box center [1131, 236] width 48 height 25
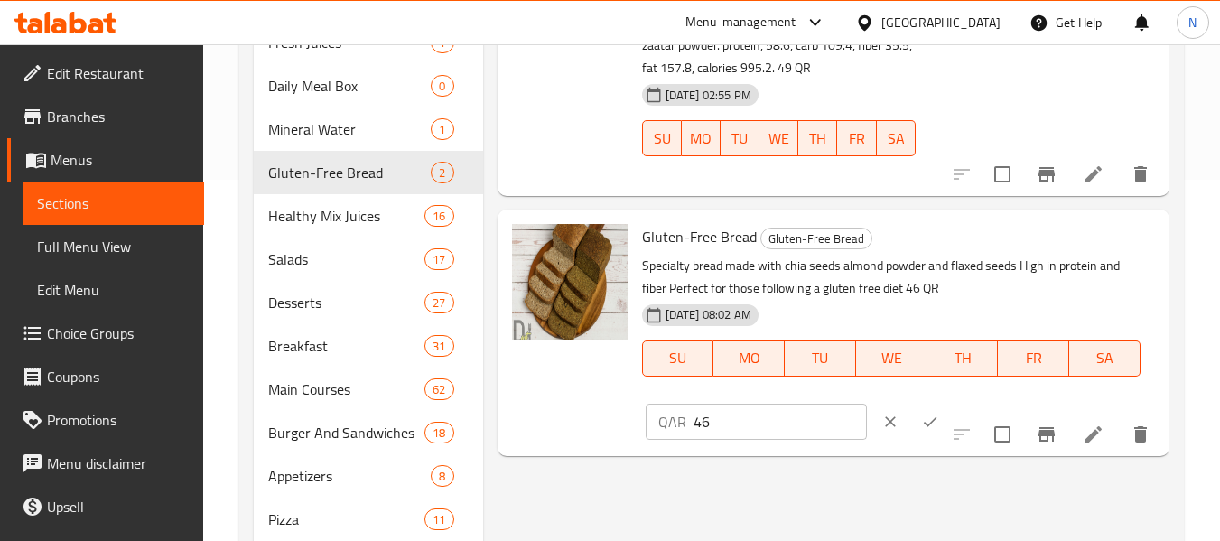
click at [710, 289] on p "Specialty bread made with chia seeds almond powder and flaxed seeds High in pro…" at bounding box center [891, 277] width 498 height 45
drag, startPoint x: 855, startPoint y: 418, endPoint x: 806, endPoint y: 363, distance: 74.2
click at [881, 419] on icon "clear" at bounding box center [890, 422] width 18 height 18
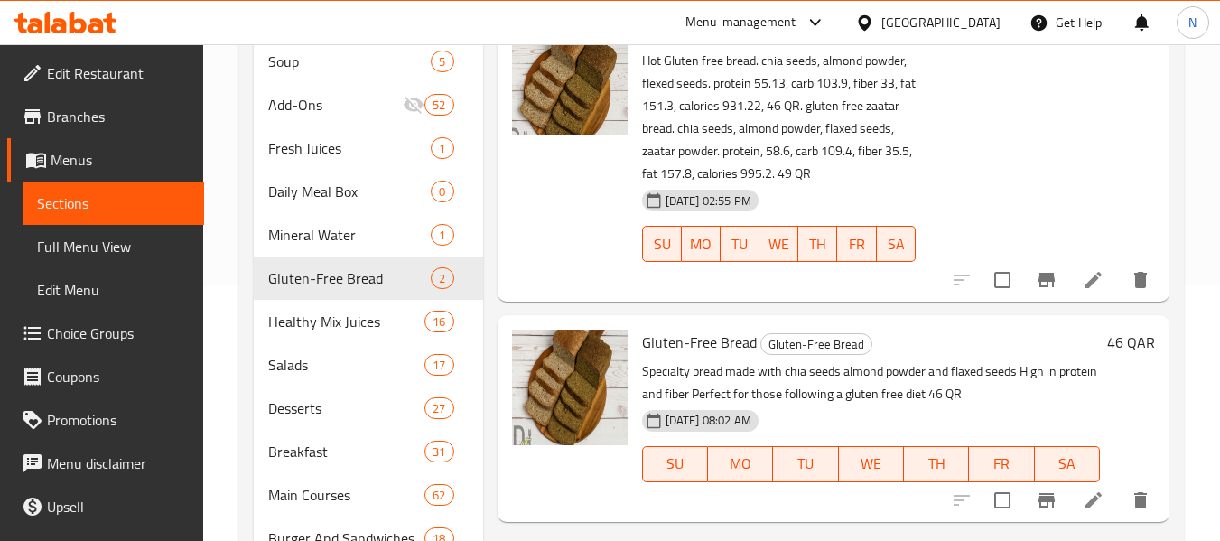
scroll to position [90, 0]
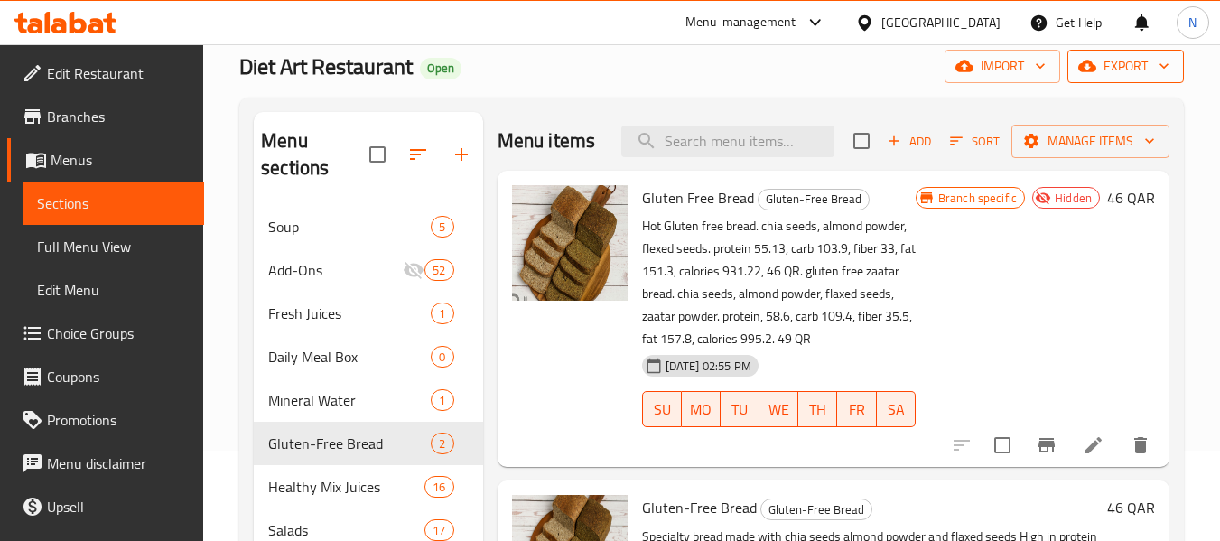
click at [1122, 65] on span "export" at bounding box center [1126, 66] width 88 height 23
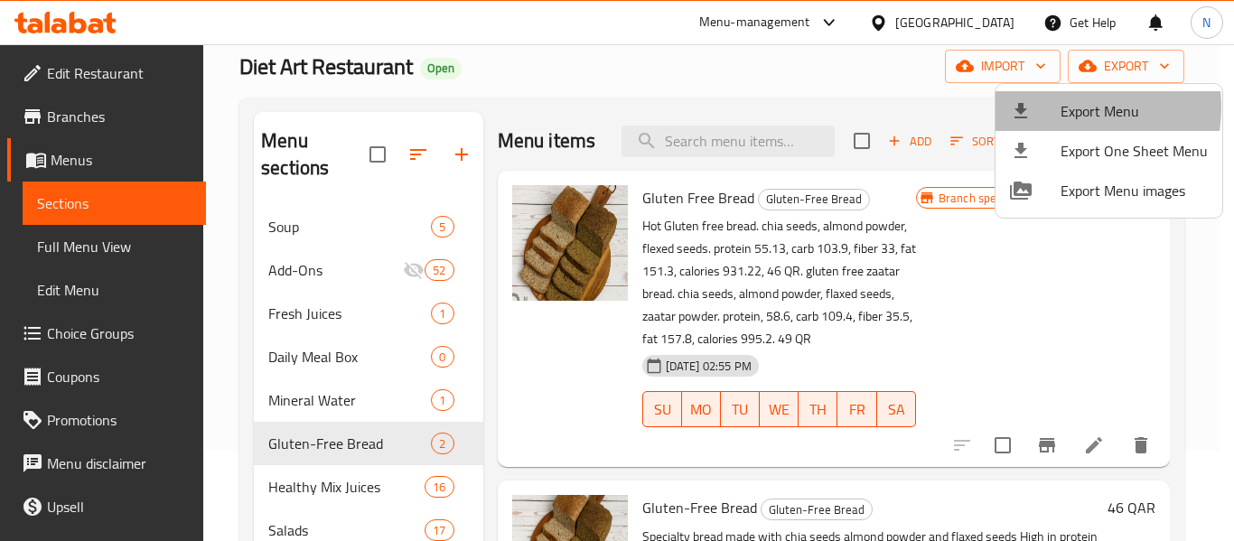
click at [1061, 107] on span "Export Menu" at bounding box center [1133, 111] width 147 height 22
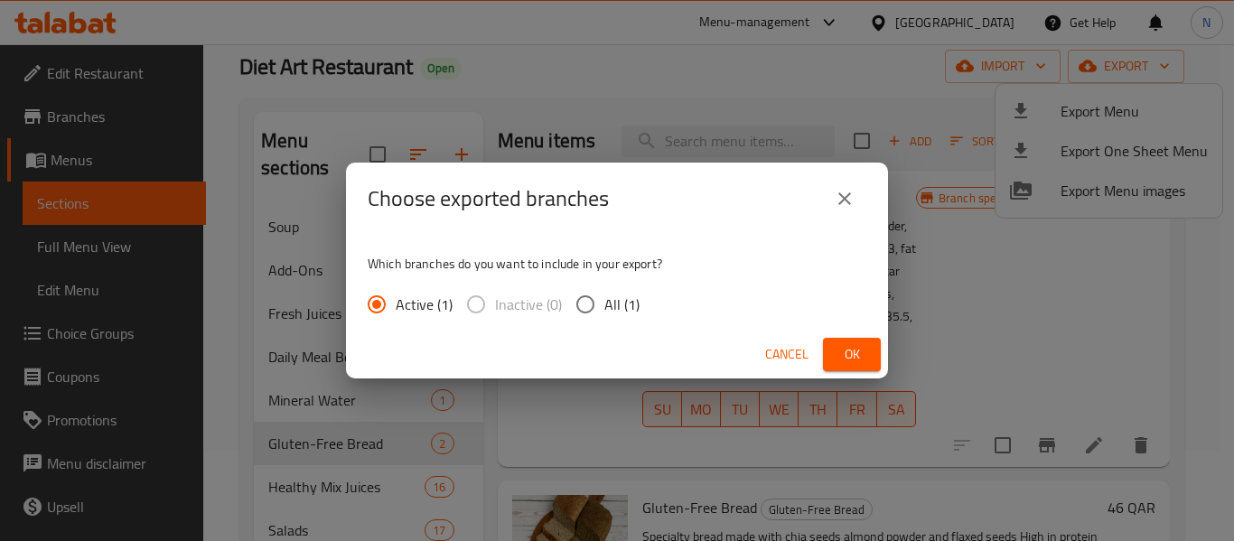
click at [605, 300] on span "All (1)" at bounding box center [621, 304] width 35 height 22
click at [604, 300] on input "All (1)" at bounding box center [585, 304] width 38 height 38
radio input "true"
click at [847, 336] on div "Cancel Ok" at bounding box center [617, 355] width 542 height 48
click at [852, 344] on span "Ok" at bounding box center [851, 354] width 29 height 23
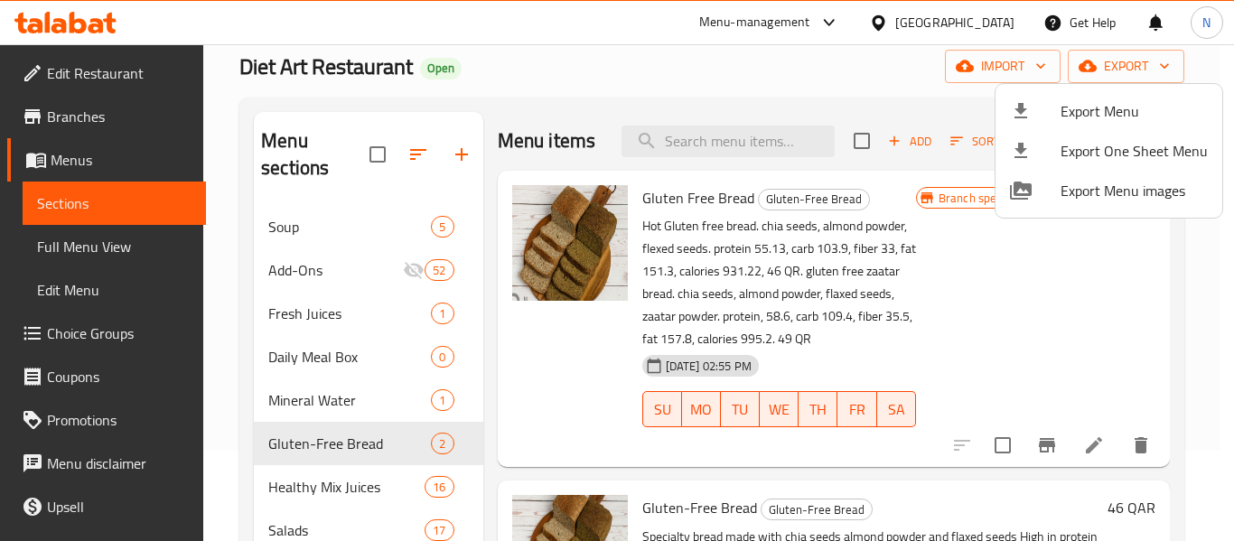
click at [761, 280] on div at bounding box center [617, 270] width 1234 height 541
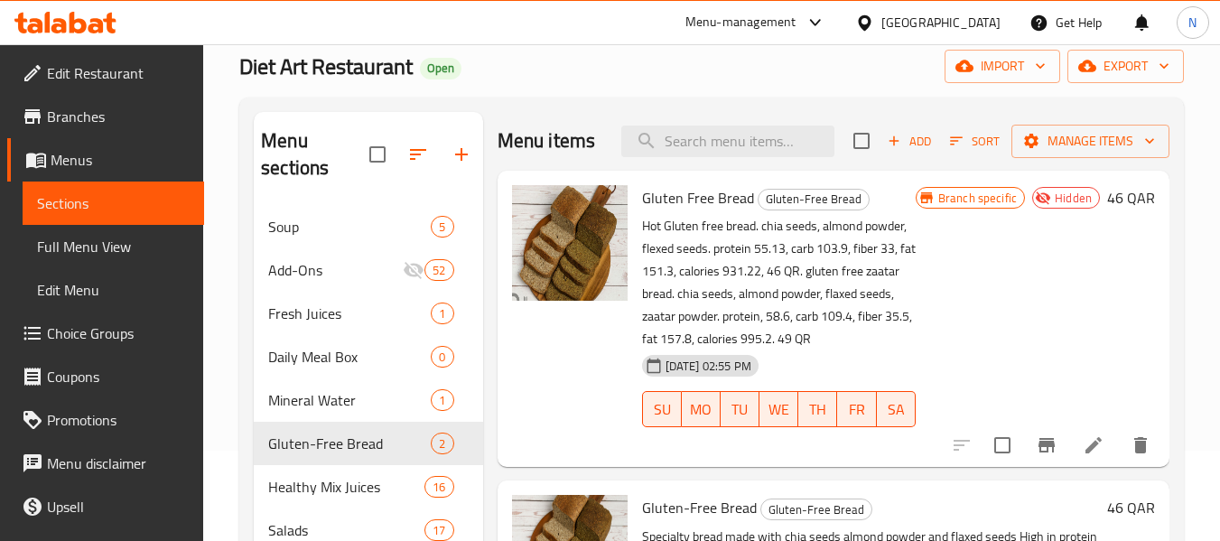
click at [856, 359] on div "22-08-2025 02:55 PM SU MO TU WE TH FR SA" at bounding box center [779, 397] width 288 height 98
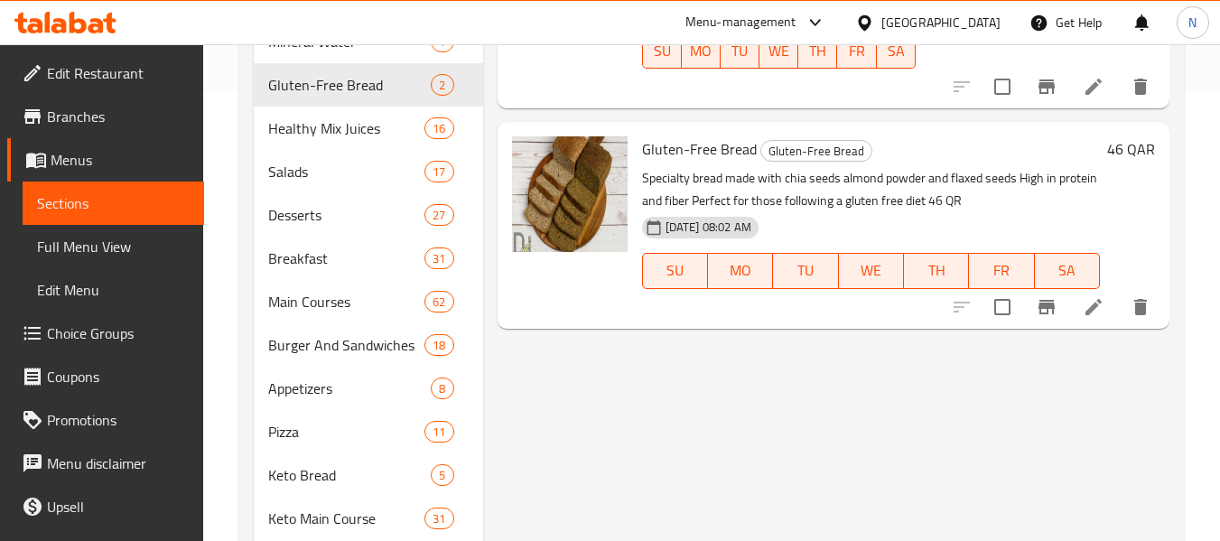
scroll to position [452, 0]
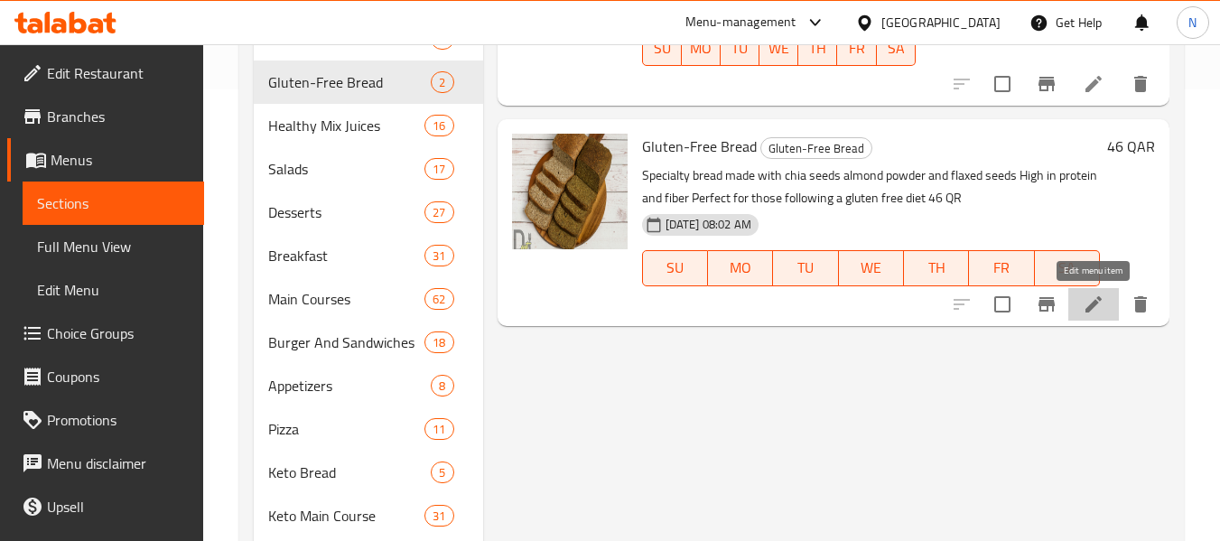
click at [1083, 303] on icon at bounding box center [1094, 304] width 22 height 22
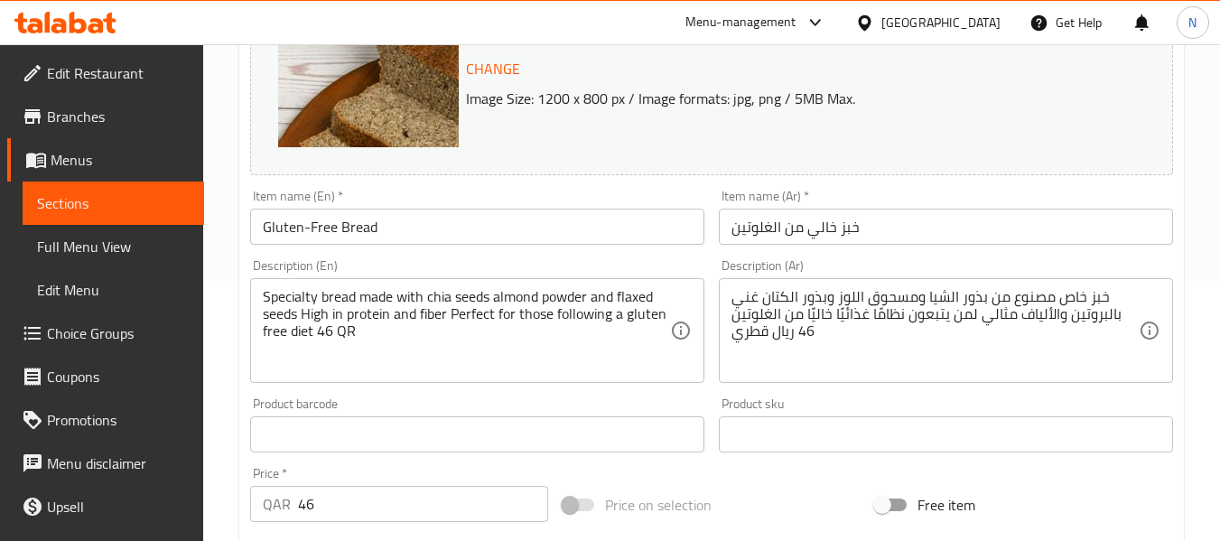
scroll to position [271, 0]
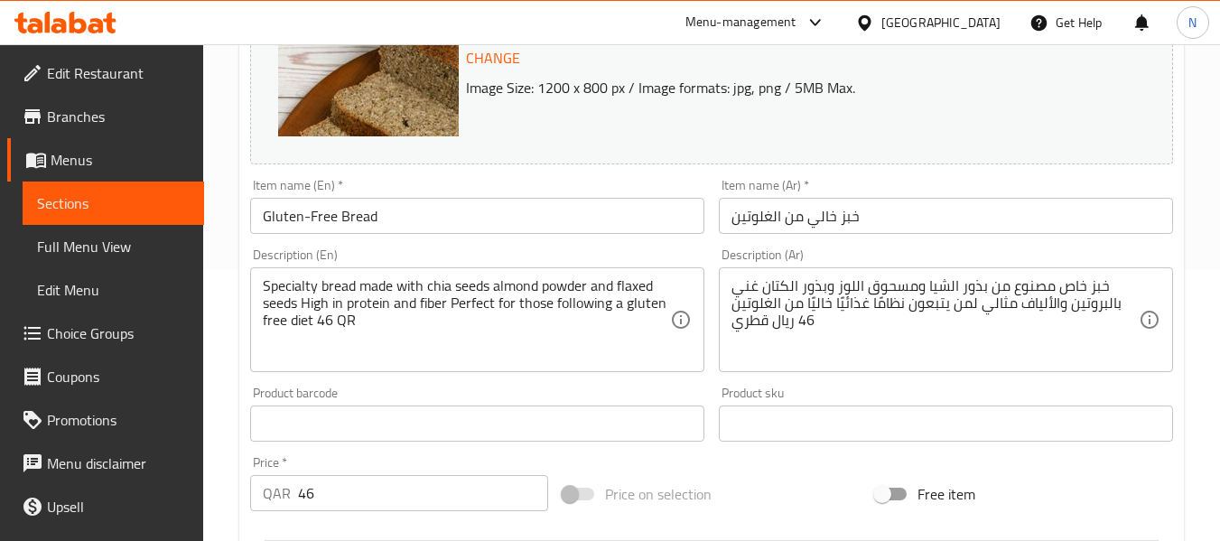
click at [601, 294] on textarea "Specialty bread made with chia seeds almond powder and flaxed seeds High in pro…" at bounding box center [466, 320] width 407 height 86
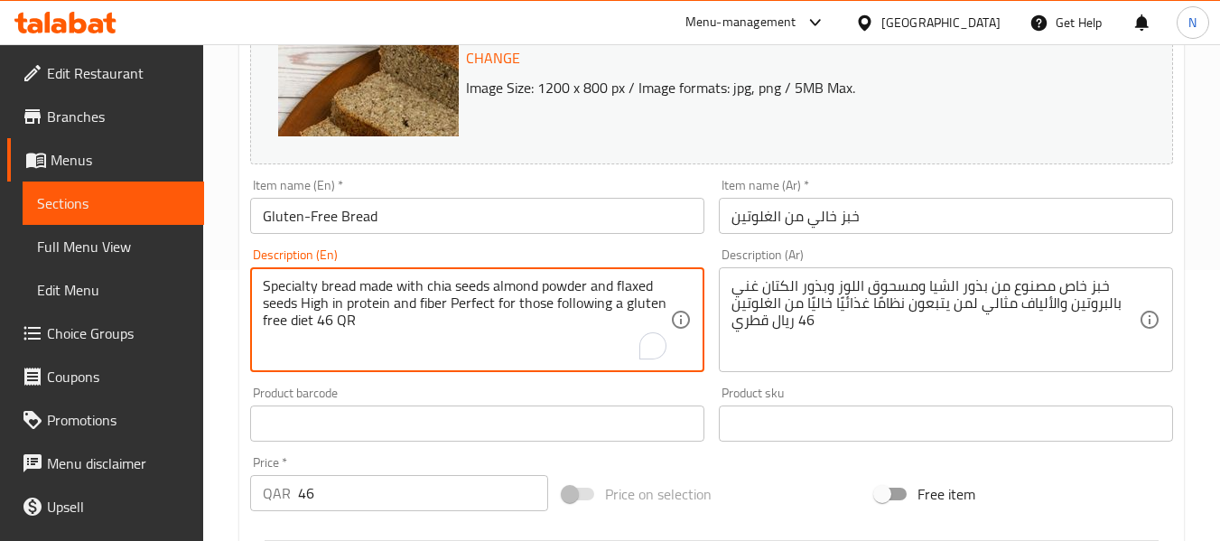
click at [601, 294] on textarea "Specialty bread made with chia seeds almond powder and flaxed seeds High in pro…" at bounding box center [466, 320] width 407 height 86
paste textarea "Chia Seeds, Almond Powder, Flaxed Seeds"
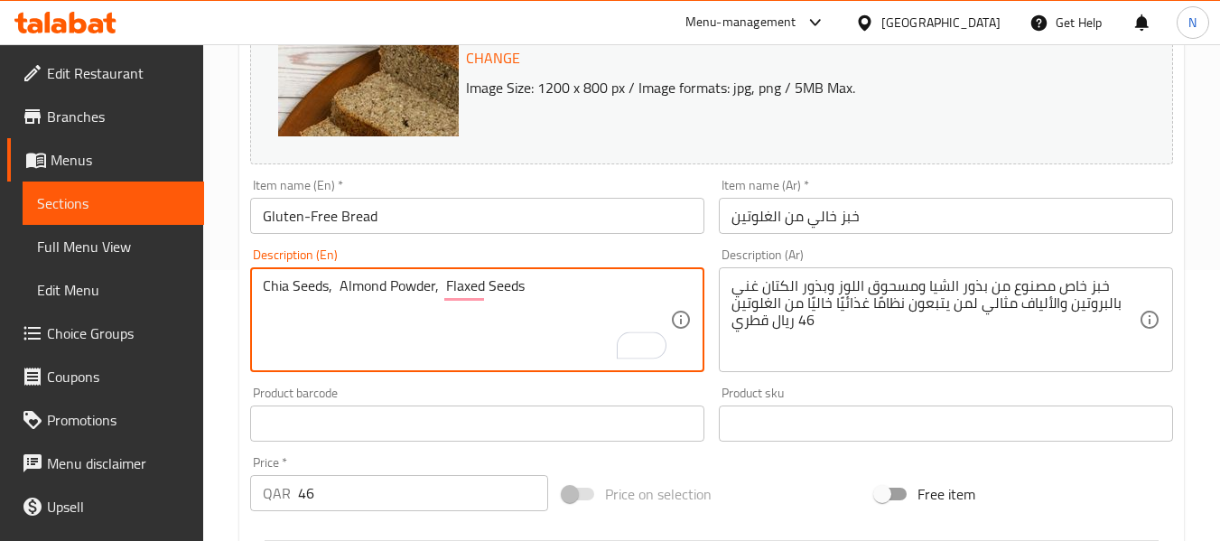
type textarea "Chia Seeds, Almond Powder, Flaxed Seeds"
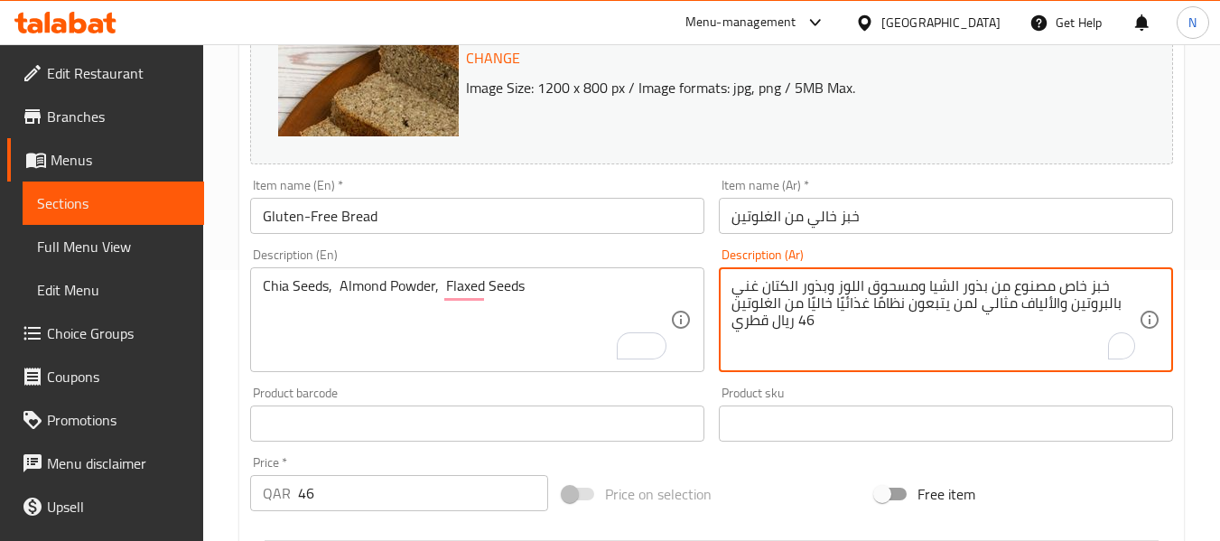
click at [847, 328] on textarea "خبز خاص مصنوع من بذور الشيا ومسحوق اللوز وبذور الكتان غني بالبروتين والألياف مث…" at bounding box center [934, 320] width 407 height 86
paste textarea "ذور الشيا، مسحوق اللوز، بذور الكتان"
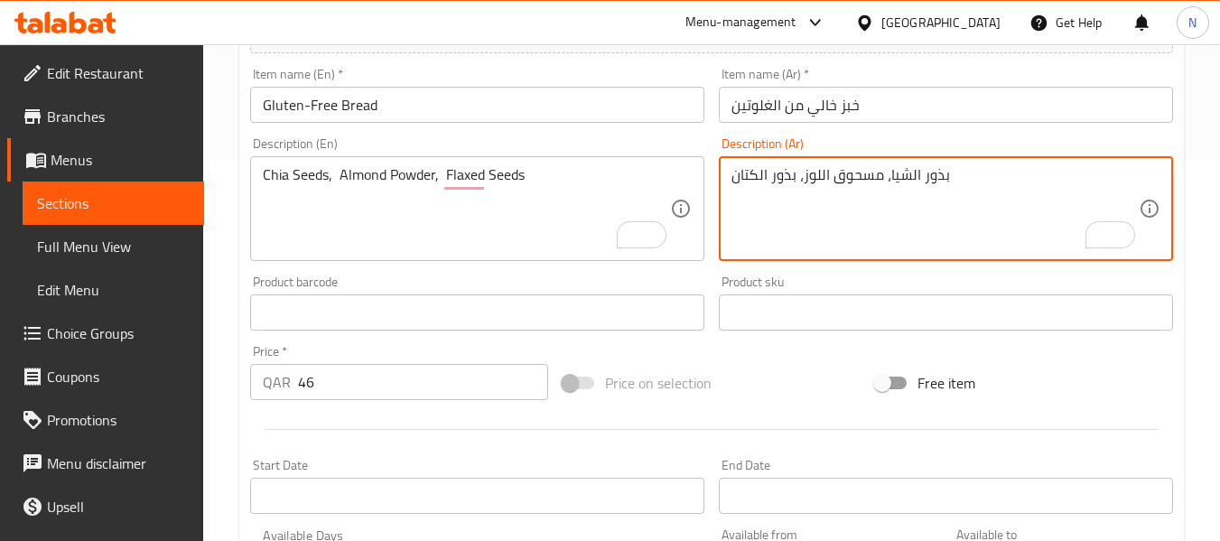
scroll to position [452, 0]
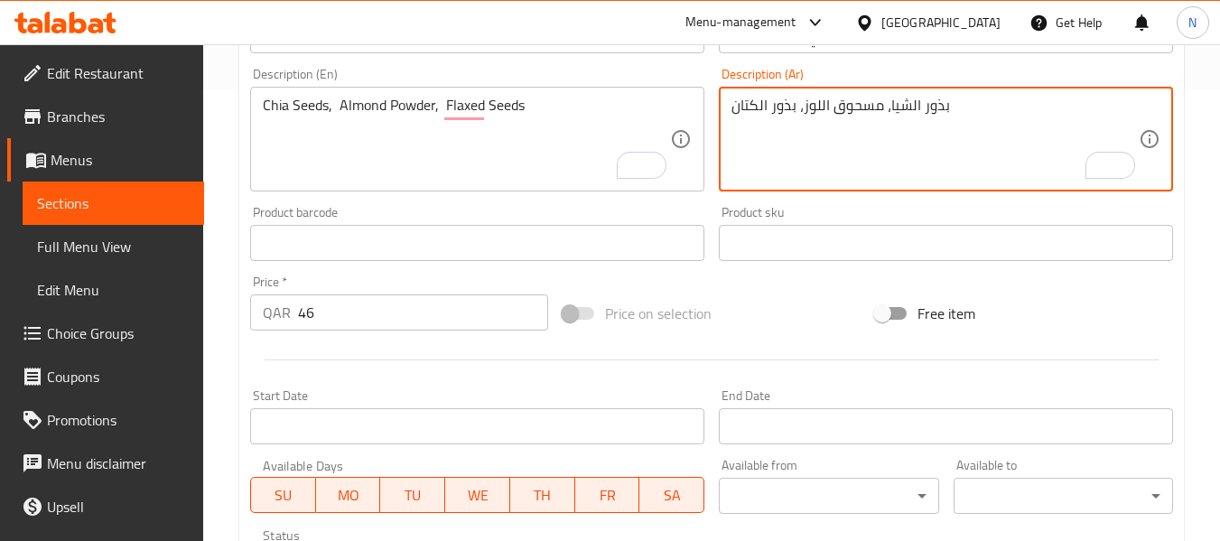
type textarea "بذور الشيا، مسحوق اللوز، بذور الكتان"
click at [373, 304] on input "46" at bounding box center [423, 312] width 250 height 36
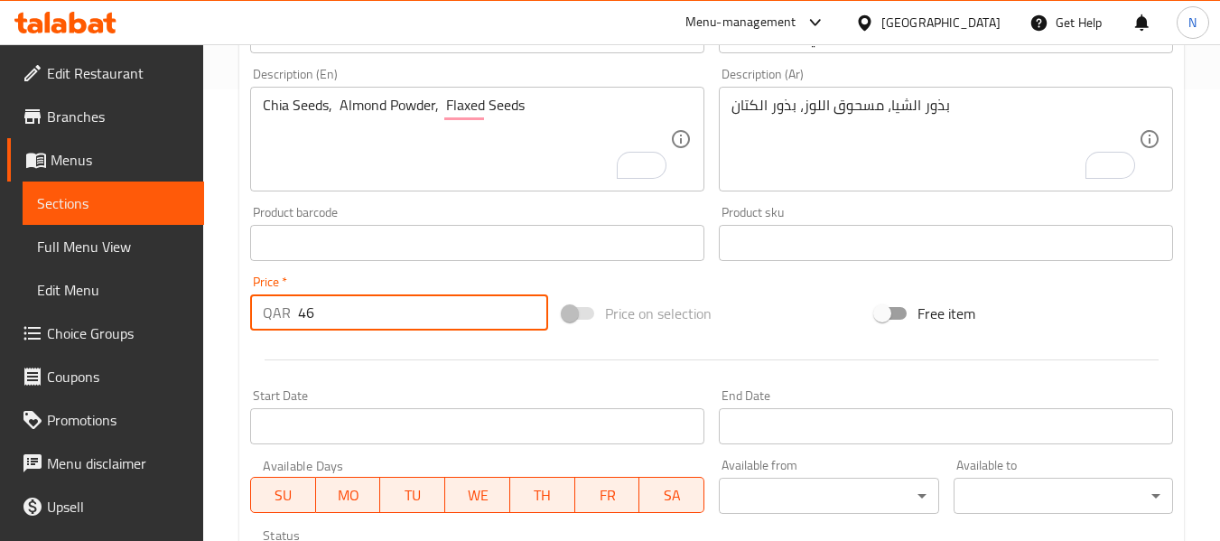
click at [373, 304] on input "46" at bounding box center [423, 312] width 250 height 36
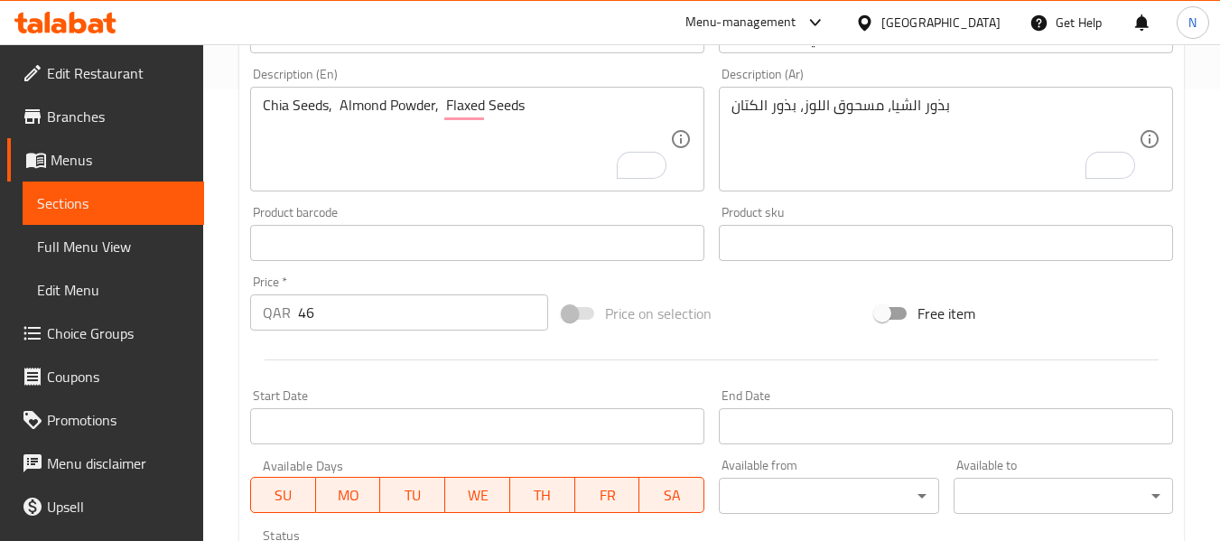
click at [380, 327] on input "46" at bounding box center [423, 312] width 250 height 36
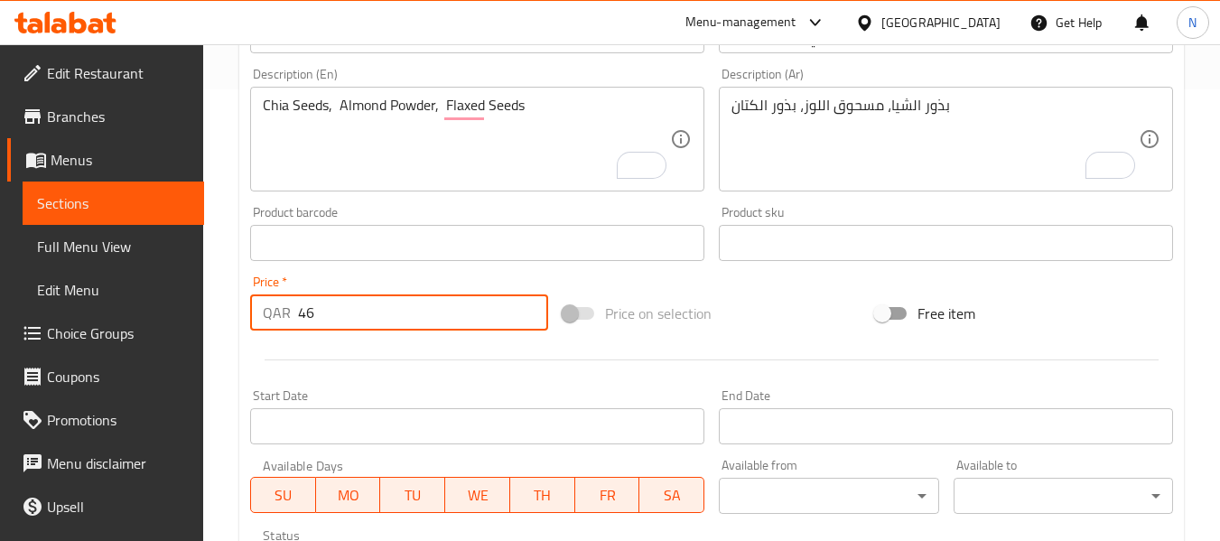
click at [380, 327] on input "46" at bounding box center [423, 312] width 250 height 36
click at [381, 315] on input "46" at bounding box center [423, 312] width 250 height 36
type input "0"
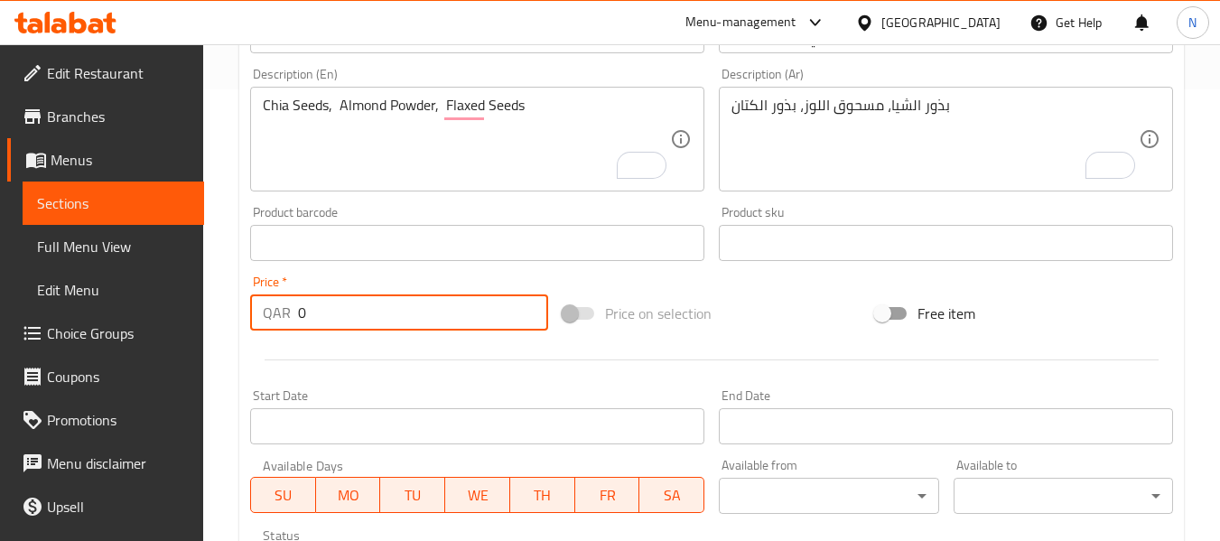
click at [240, 233] on div "Update Gluten-Free Bread Change Image Size: 1200 x 800 px / Image formats: jpg,…" at bounding box center [711, 262] width 945 height 1077
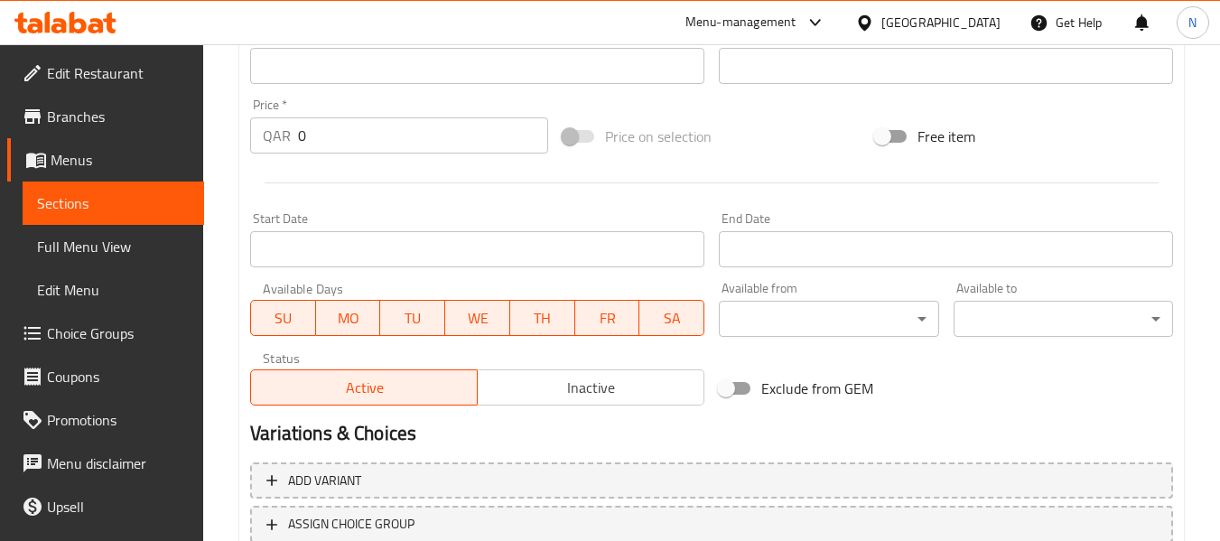
scroll to position [761, 0]
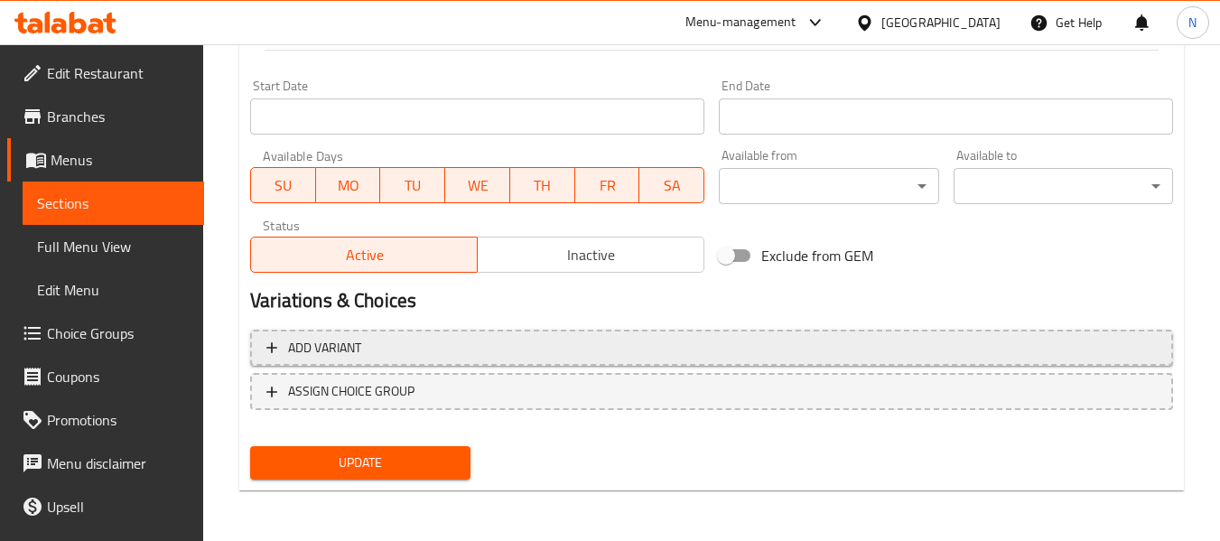
click at [426, 362] on button "Add variant" at bounding box center [711, 348] width 923 height 37
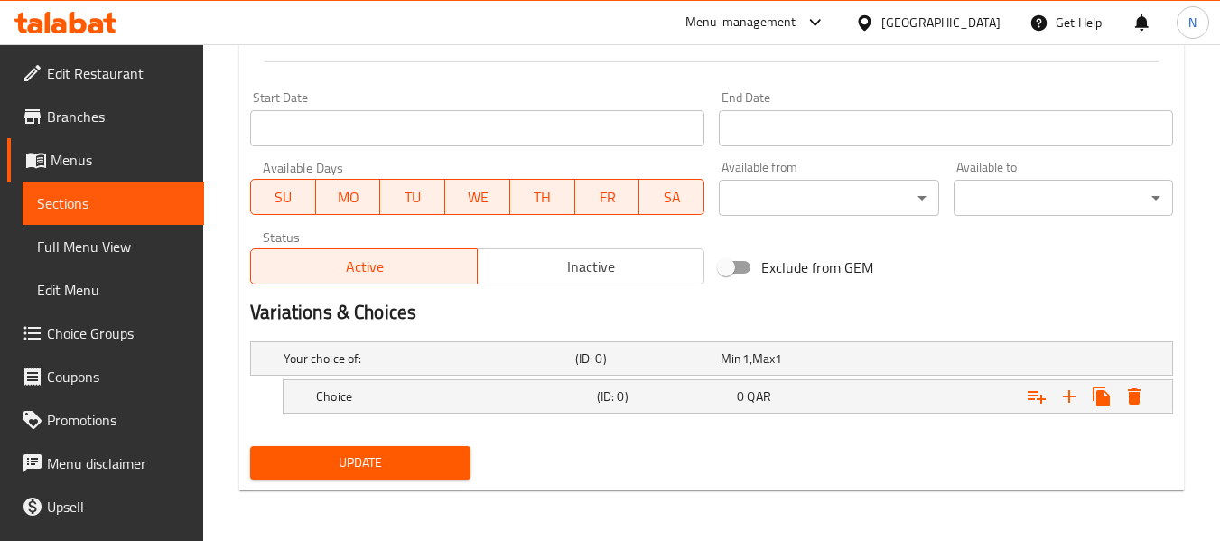
scroll to position [750, 0]
click at [355, 408] on div "Choice" at bounding box center [452, 396] width 281 height 25
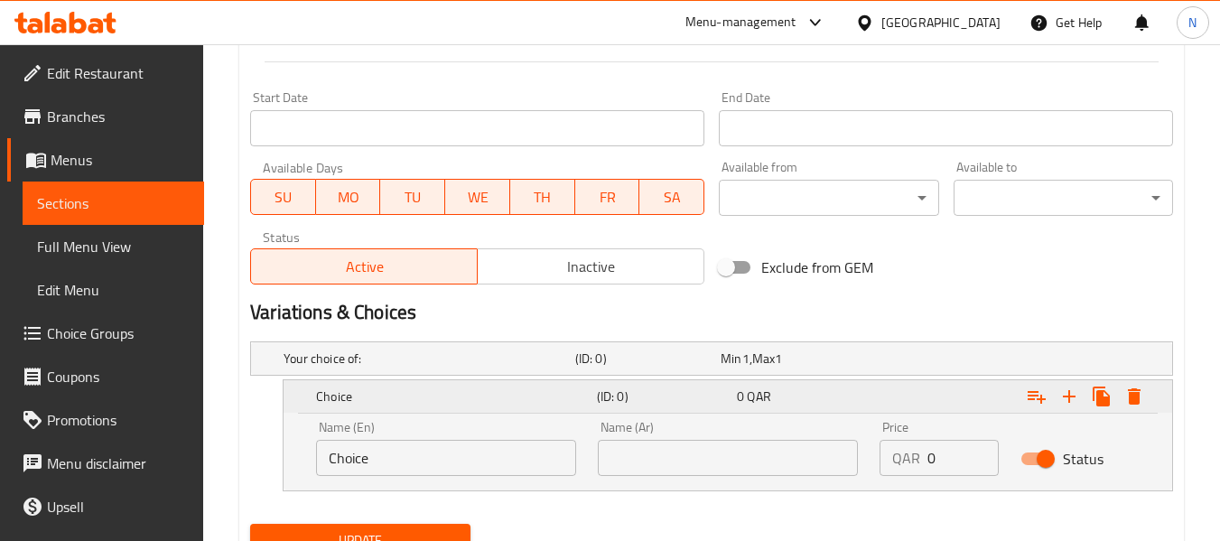
scroll to position [827, 0]
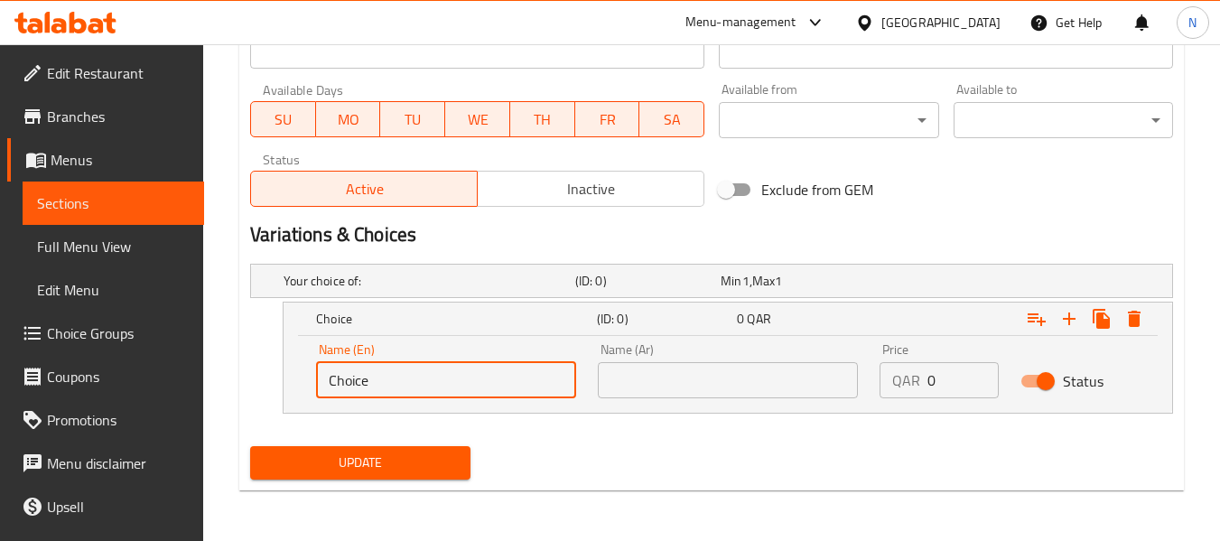
click at [419, 391] on input "Choice" at bounding box center [446, 380] width 260 height 36
paste input "Gluten Free Bread"
type input "Gluten Free Bread"
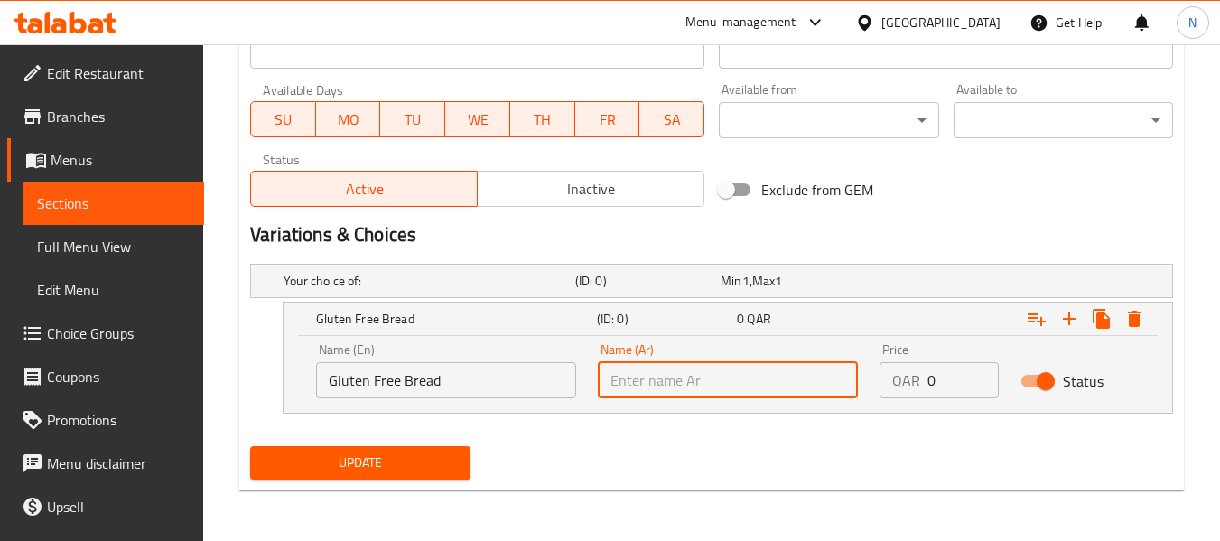
click at [753, 373] on input "text" at bounding box center [728, 380] width 260 height 36
paste input "خبز خالي من الغلوتين"
type input "خبز خالي من الغلوتين"
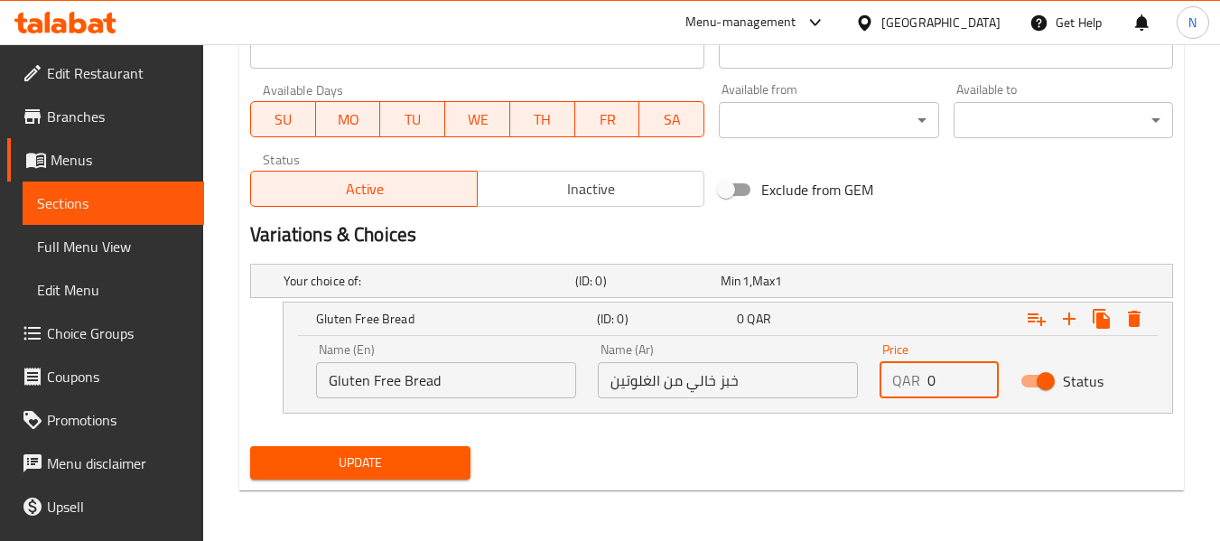
click at [934, 383] on input "0" at bounding box center [962, 380] width 71 height 36
type input "46"
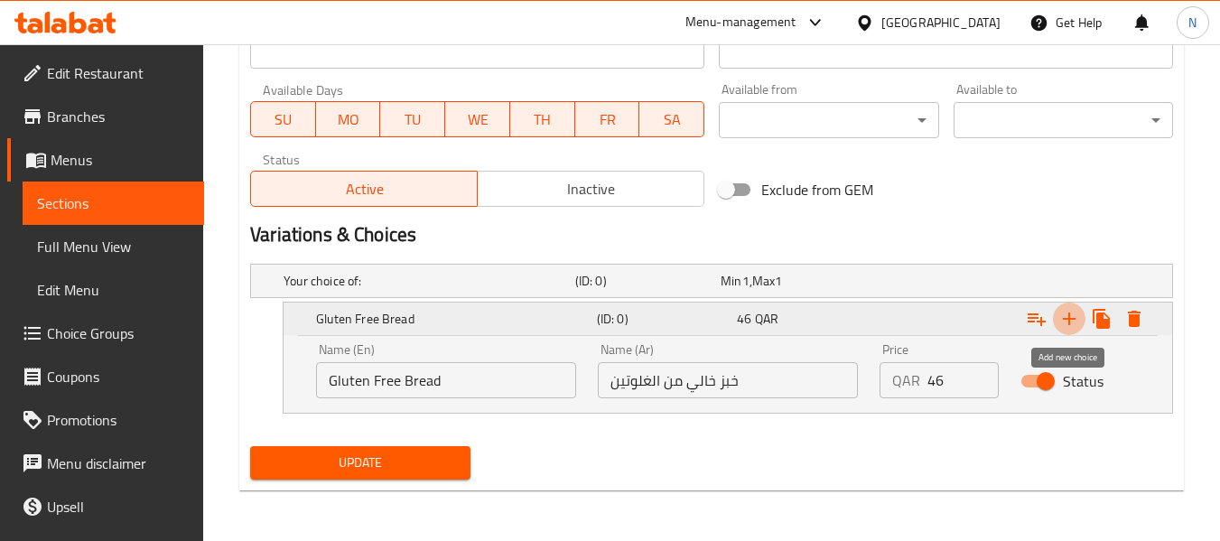
click at [1074, 317] on icon "Expand" at bounding box center [1069, 319] width 22 height 22
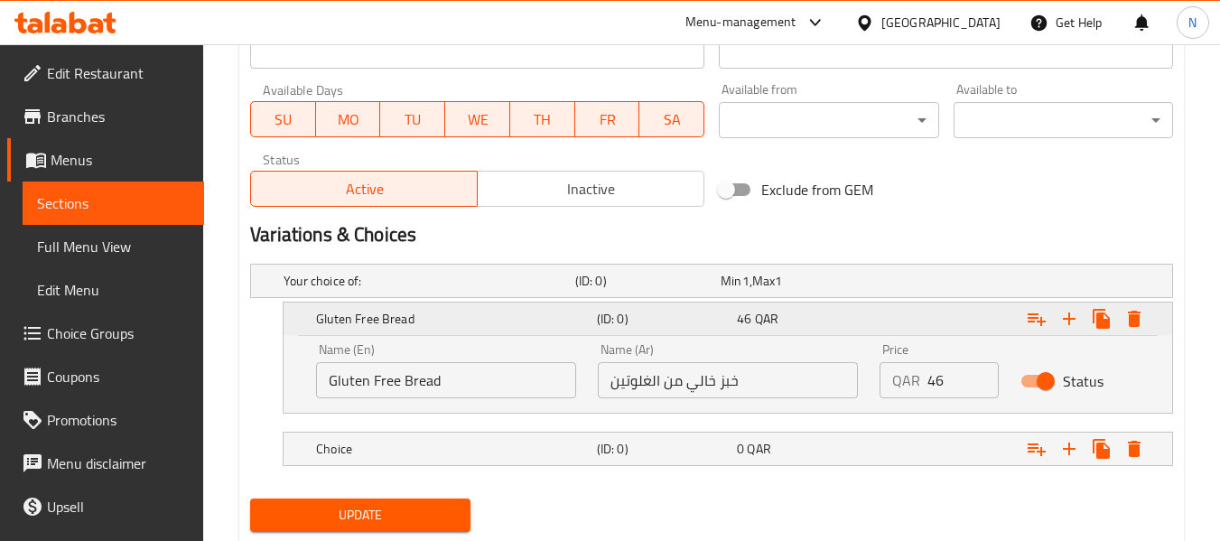
scroll to position [880, 0]
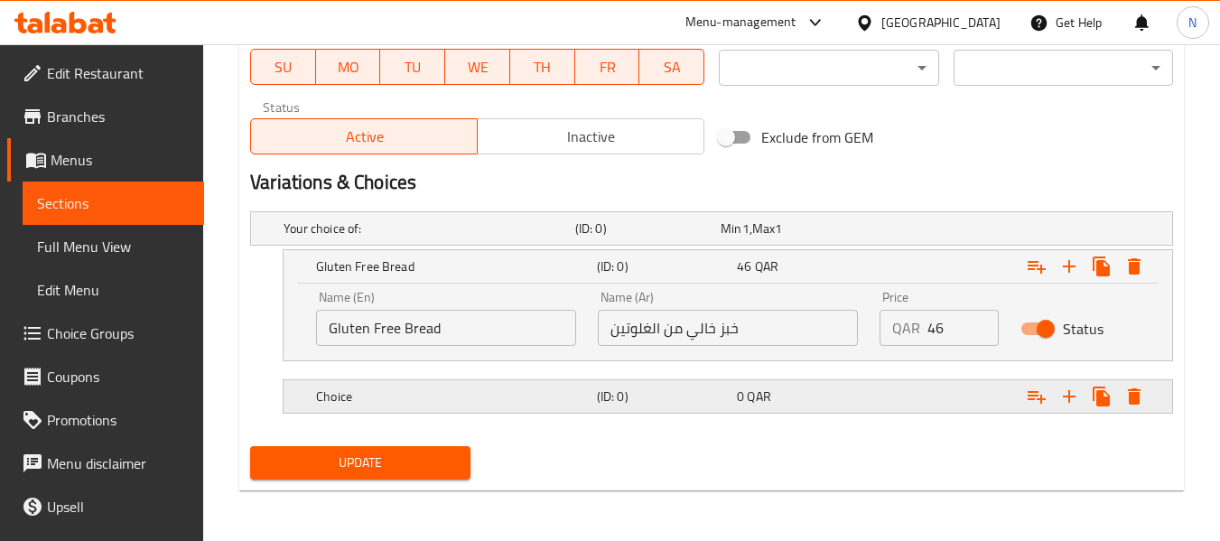
click at [371, 396] on h5 "Choice" at bounding box center [453, 396] width 274 height 18
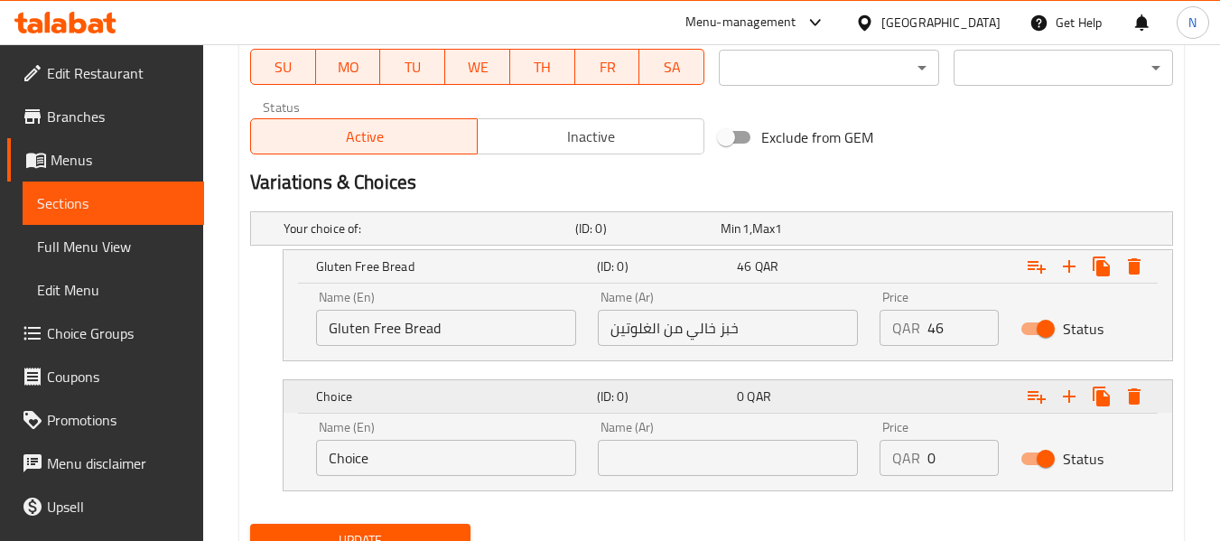
scroll to position [956, 0]
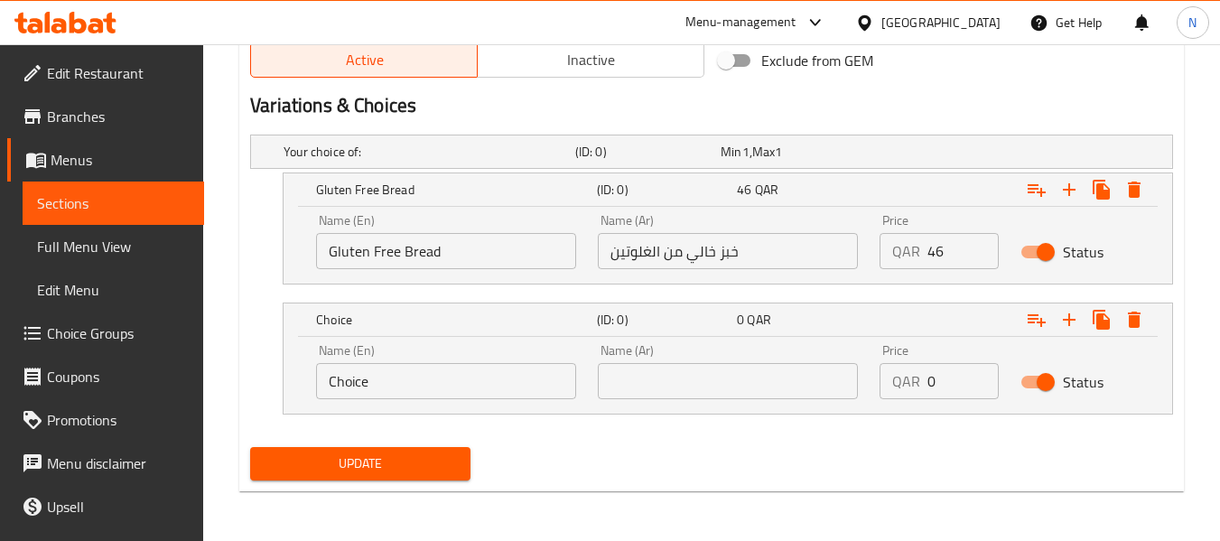
click at [380, 384] on input "Choice" at bounding box center [446, 381] width 260 height 36
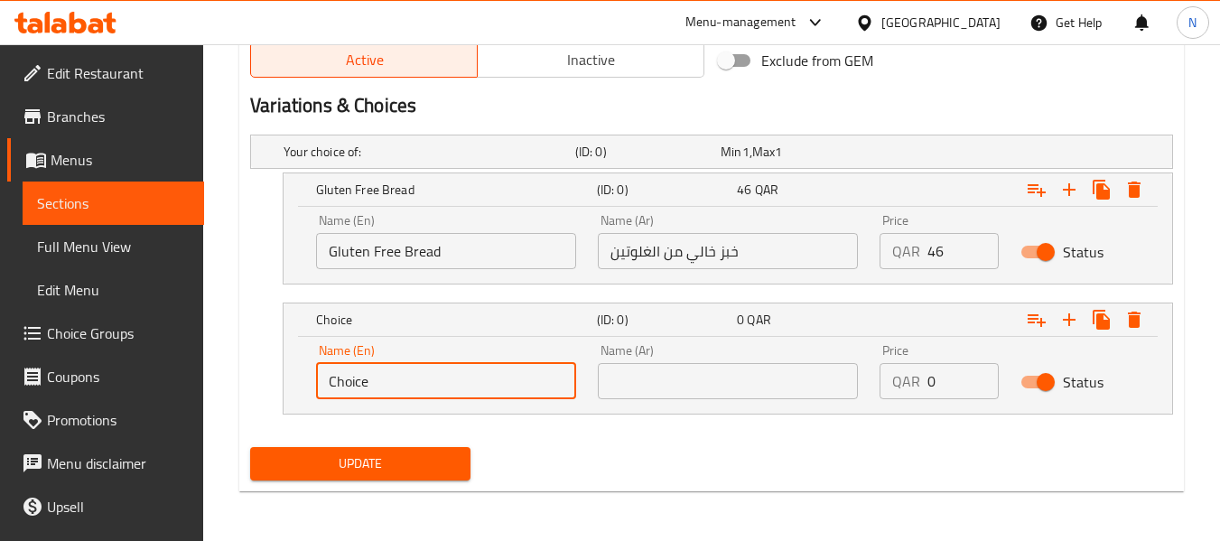
click at [380, 384] on input "Choice" at bounding box center [446, 381] width 260 height 36
paste input "Gluten Free Zaatar Bread"
type input "Gluten Free Zaatar Bread"
click at [689, 371] on input "text" at bounding box center [728, 381] width 260 height 36
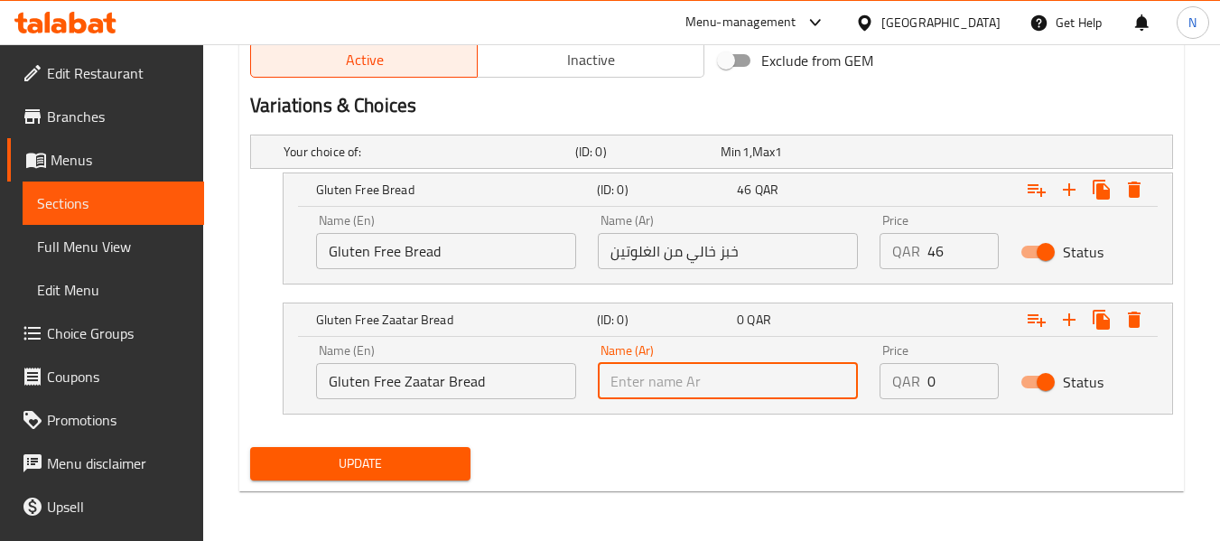
paste input "خبز الزعتر الخالي من الغلوتين"
type input "خبز الزعتر الخالي من الغلوتين"
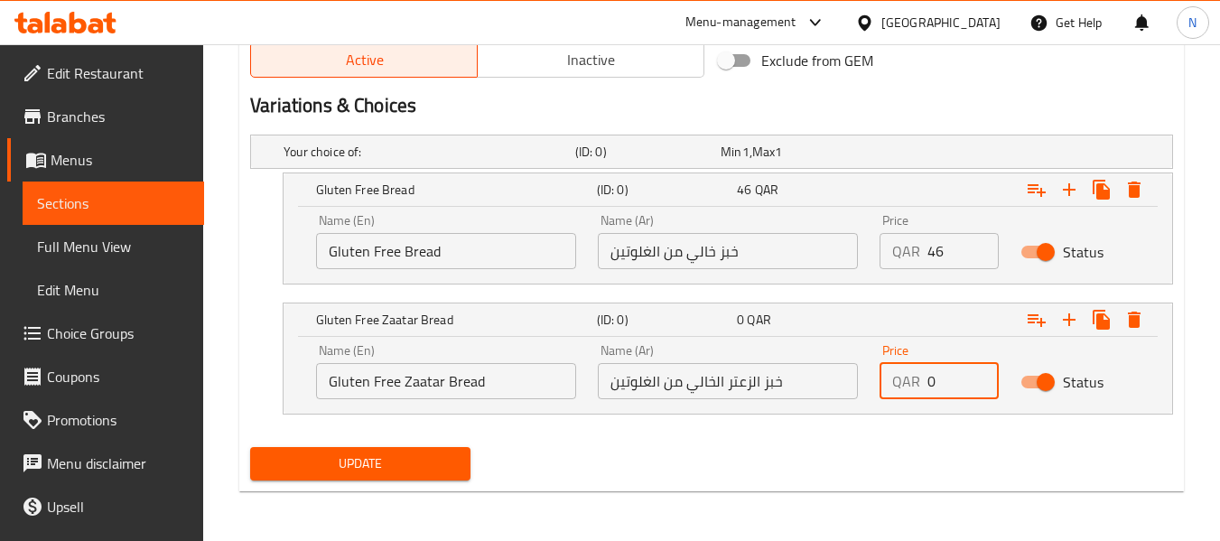
click at [937, 385] on input "0" at bounding box center [962, 381] width 71 height 36
type input "49"
click at [441, 452] on span "Update" at bounding box center [360, 463] width 191 height 23
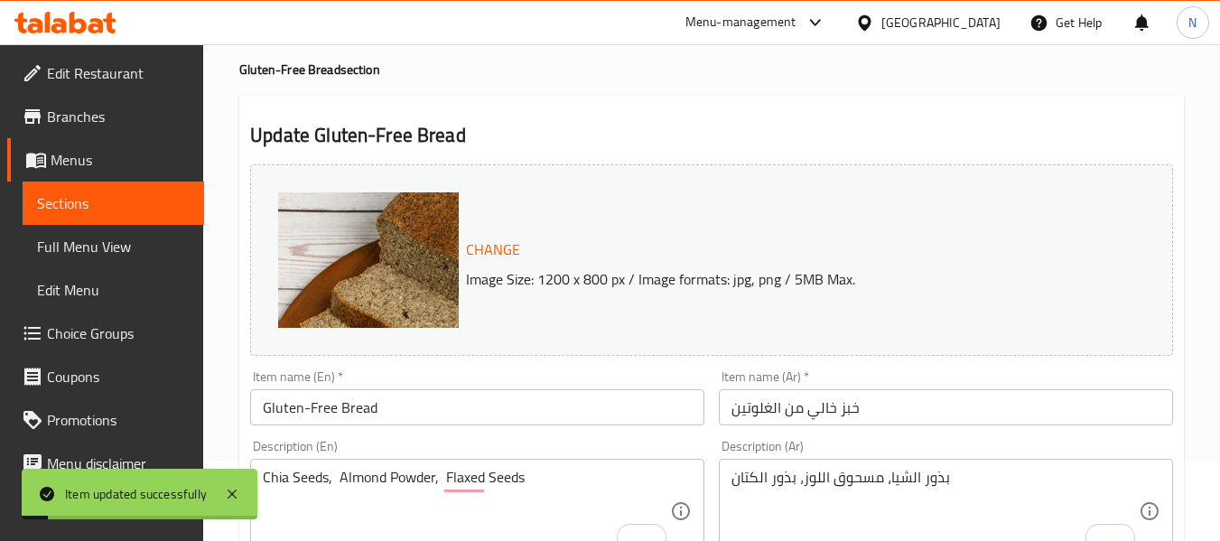
scroll to position [0, 0]
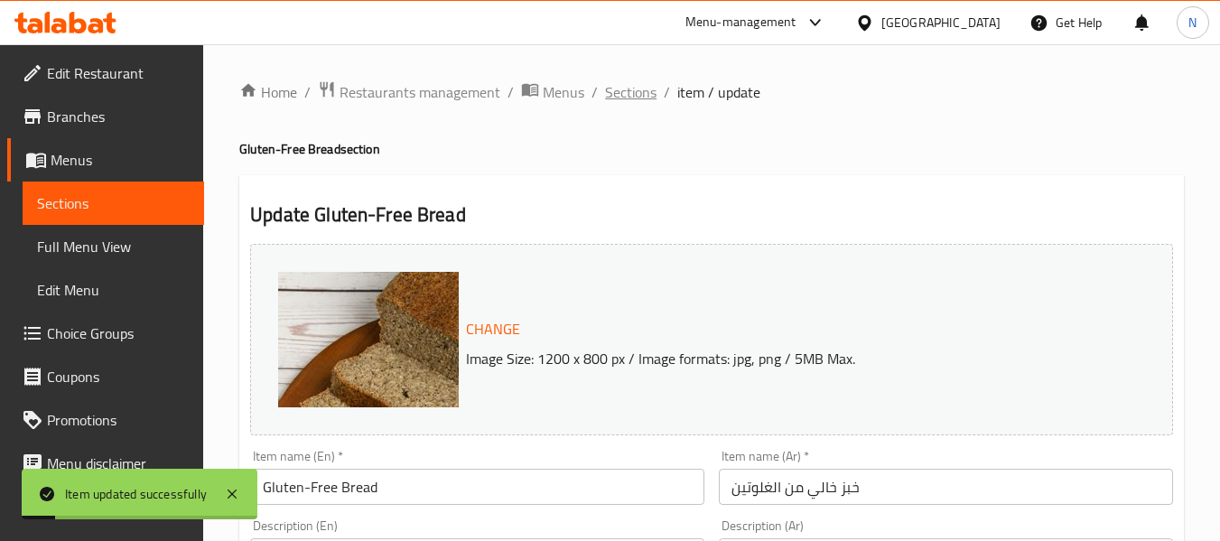
click at [620, 98] on span "Sections" at bounding box center [630, 92] width 51 height 22
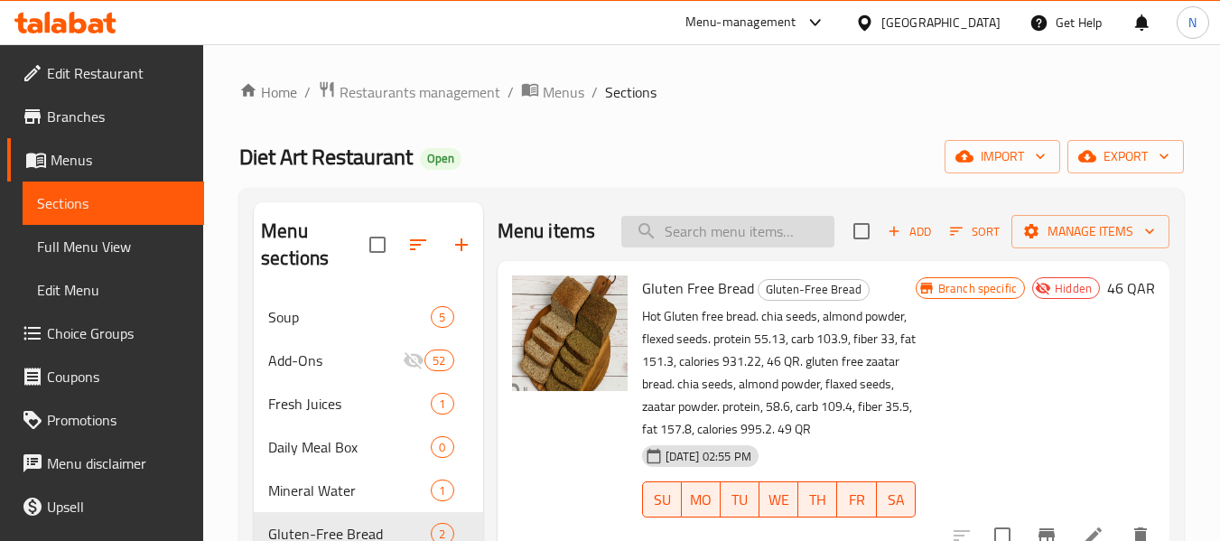
click at [722, 231] on input "search" at bounding box center [727, 232] width 213 height 32
paste input "Mushroom Burger Steak"
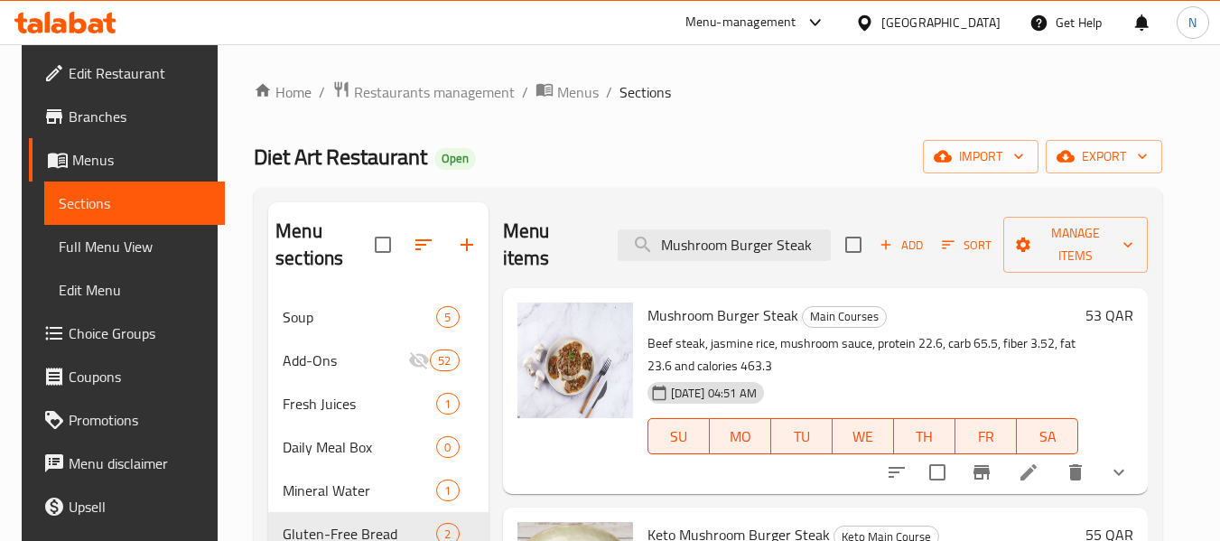
scroll to position [90, 0]
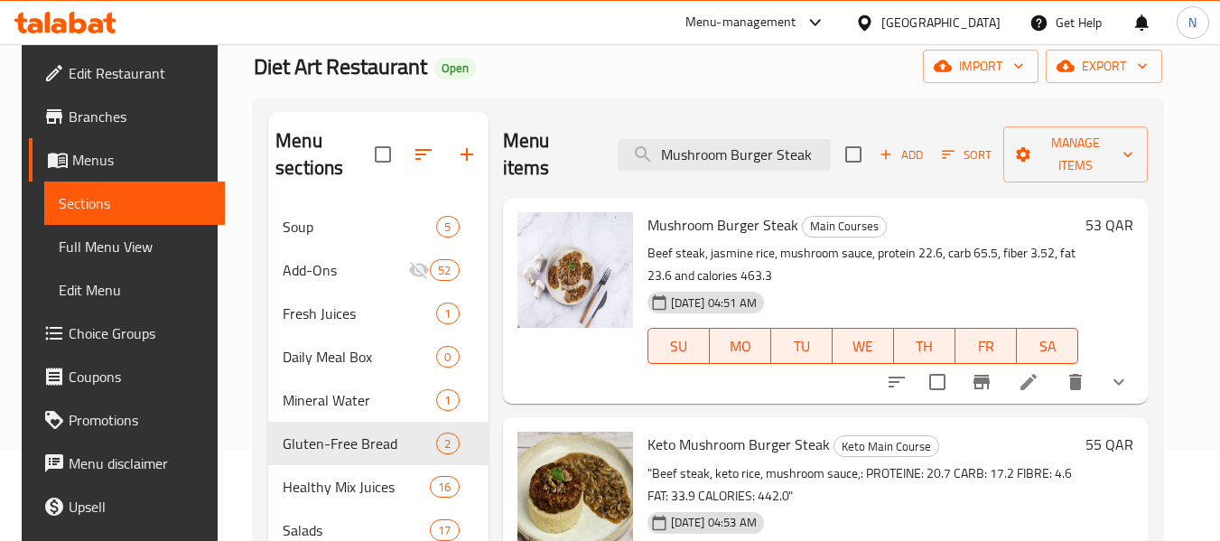
type input "Mushroom Burger Steak"
click at [1054, 366] on li at bounding box center [1028, 382] width 51 height 33
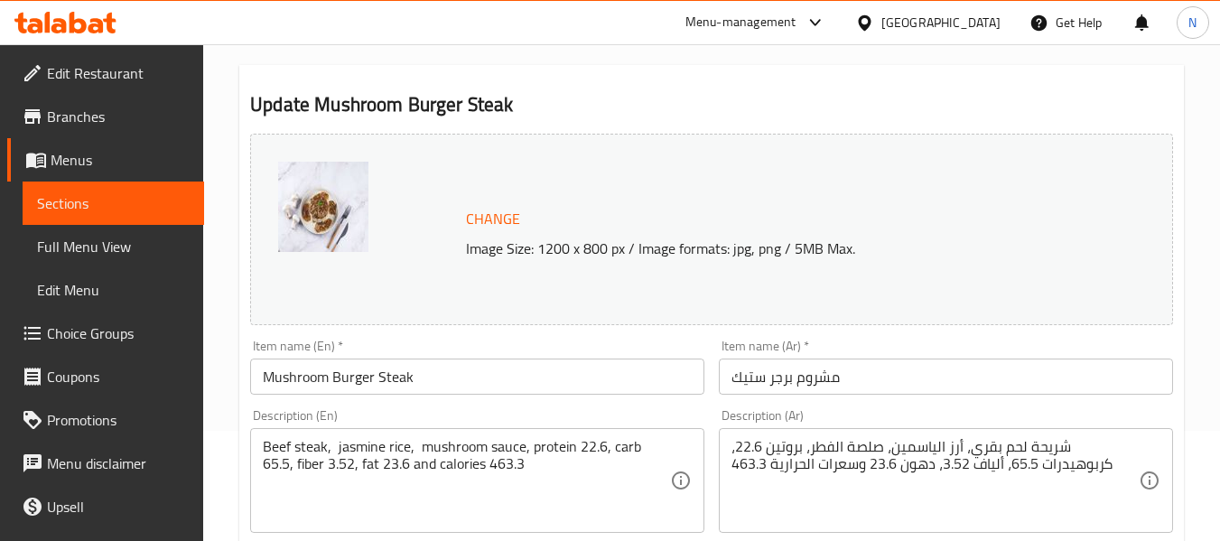
scroll to position [181, 0]
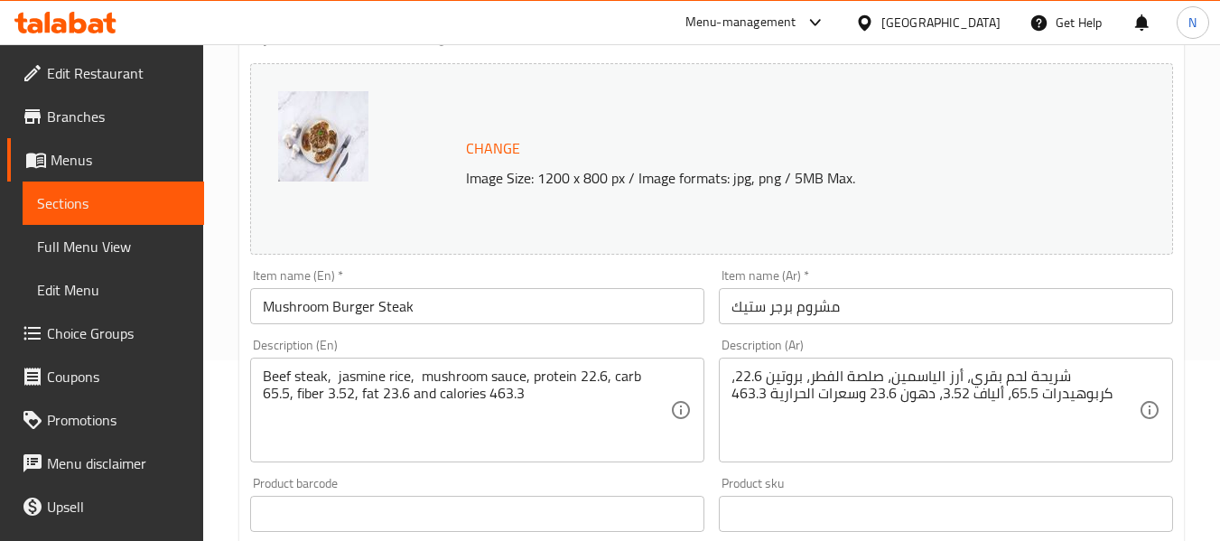
click at [241, 250] on div "Update Mushroom Burger Steak Change Image Size: 1200 x 800 px / Image formats: …" at bounding box center [711, 548] width 945 height 1107
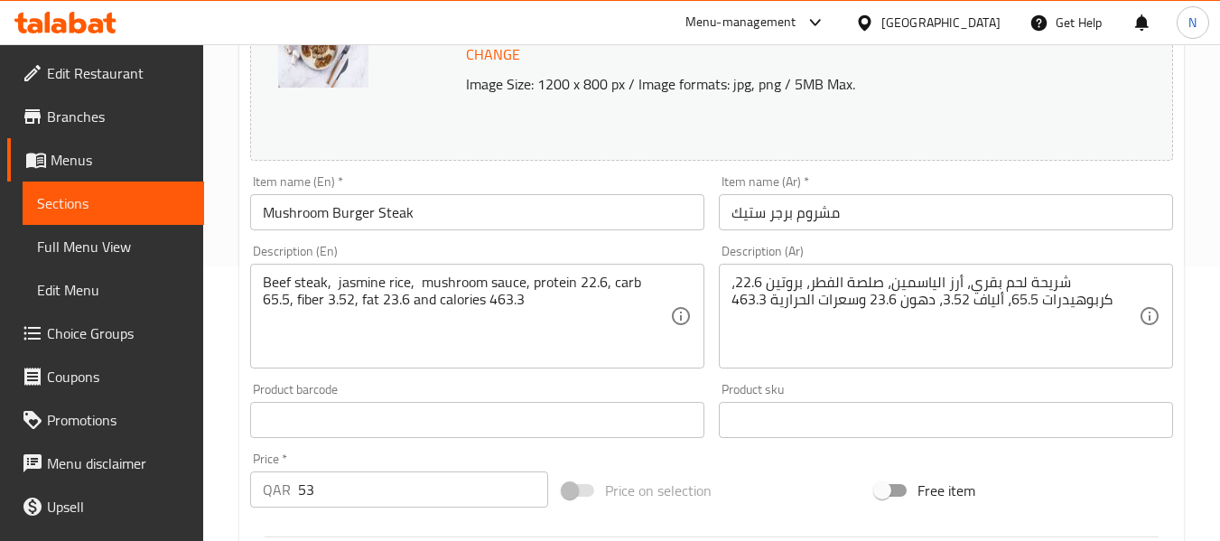
scroll to position [271, 0]
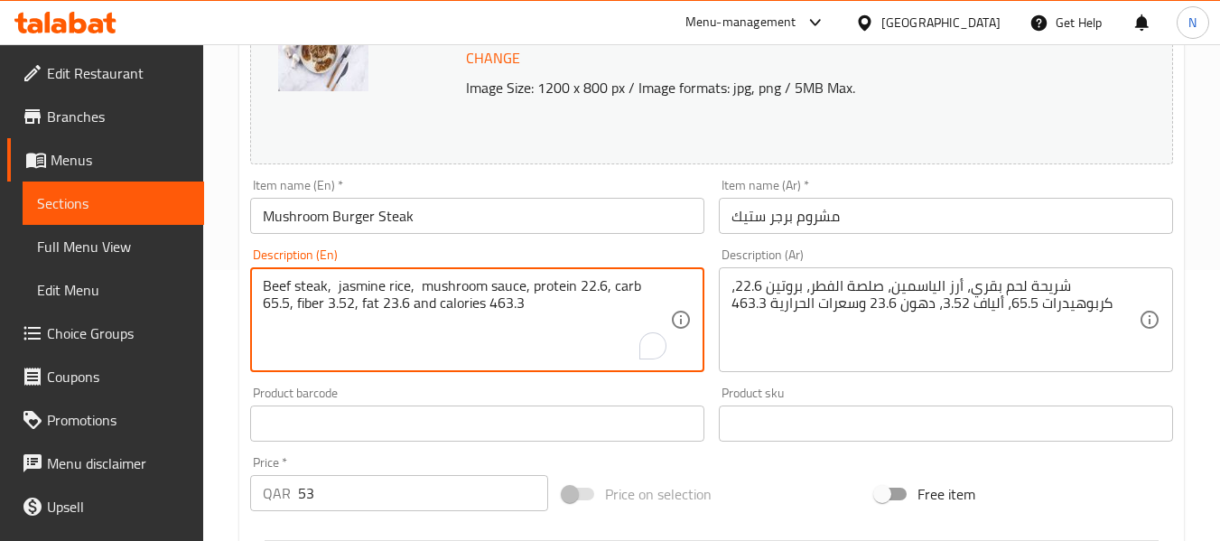
paste textarea "Extra beef patty 100 Grms 24 : / Extra mushroom sauce 50 grm 7 QR : / Extra jas…"
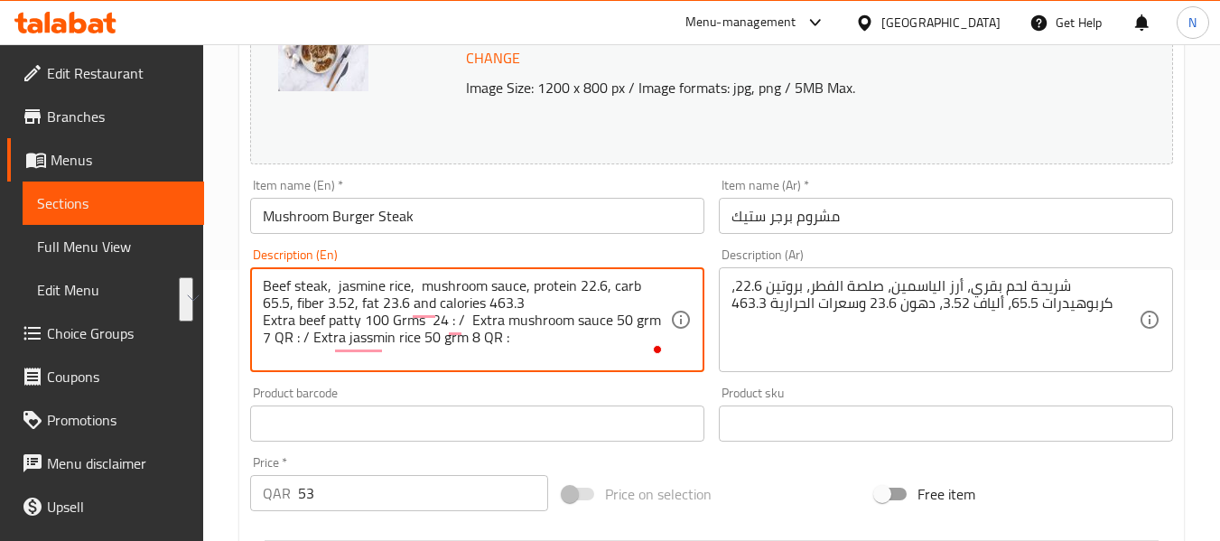
drag, startPoint x: 502, startPoint y: 340, endPoint x: 208, endPoint y: 322, distance: 294.9
click at [208, 270] on html "​ Menu-management Qatar Get Help N Edit Restaurant Branches Menus Sections Full…" at bounding box center [610, -1] width 1220 height 541
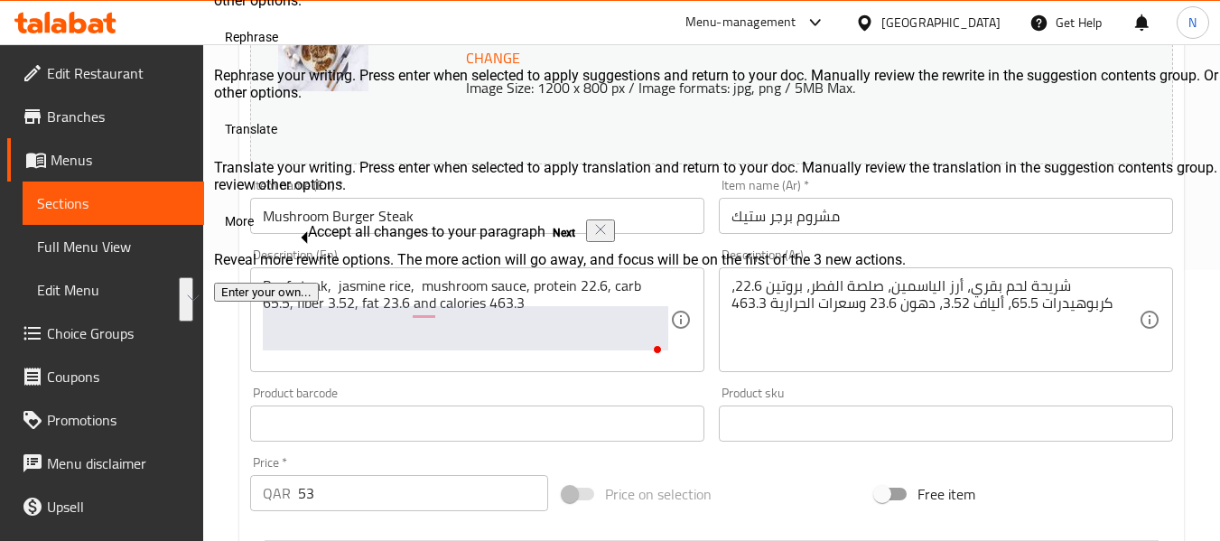
click at [240, 343] on div "Update Mushroom Burger Steak Change Image Size: 1200 x 800 px / Image formats: …" at bounding box center [711, 457] width 945 height 1107
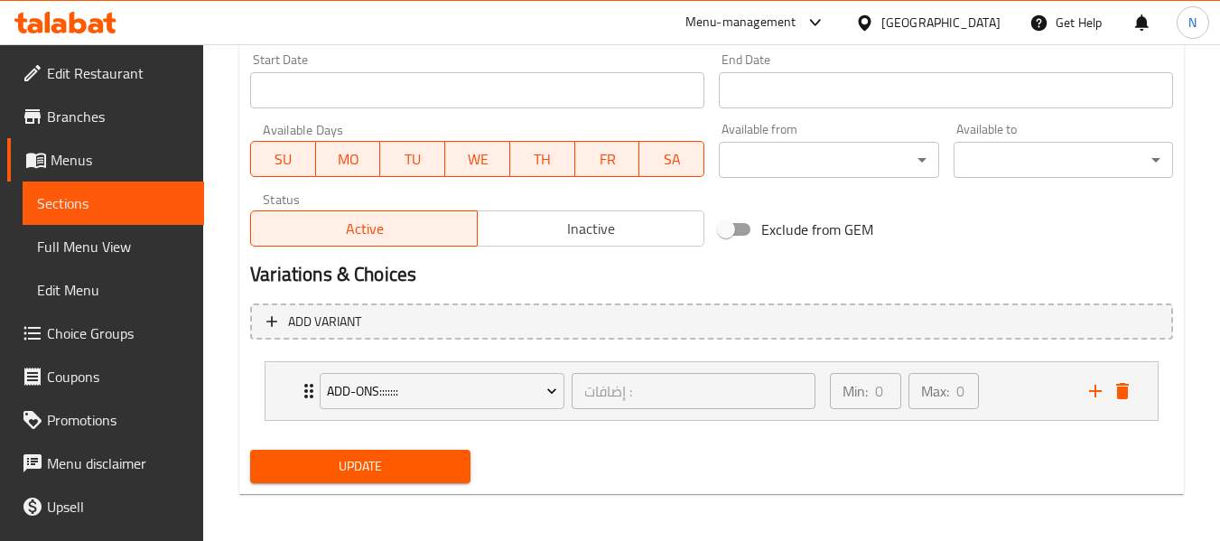
scroll to position [791, 0]
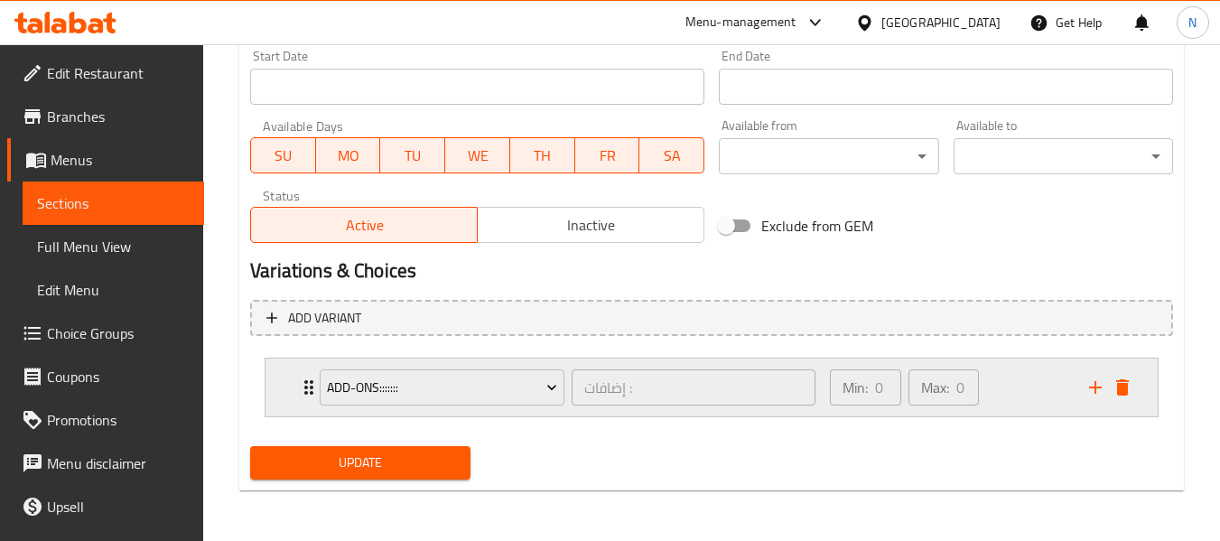
click at [1019, 400] on div "Min: 0 ​ Max: 0 ​" at bounding box center [948, 388] width 259 height 58
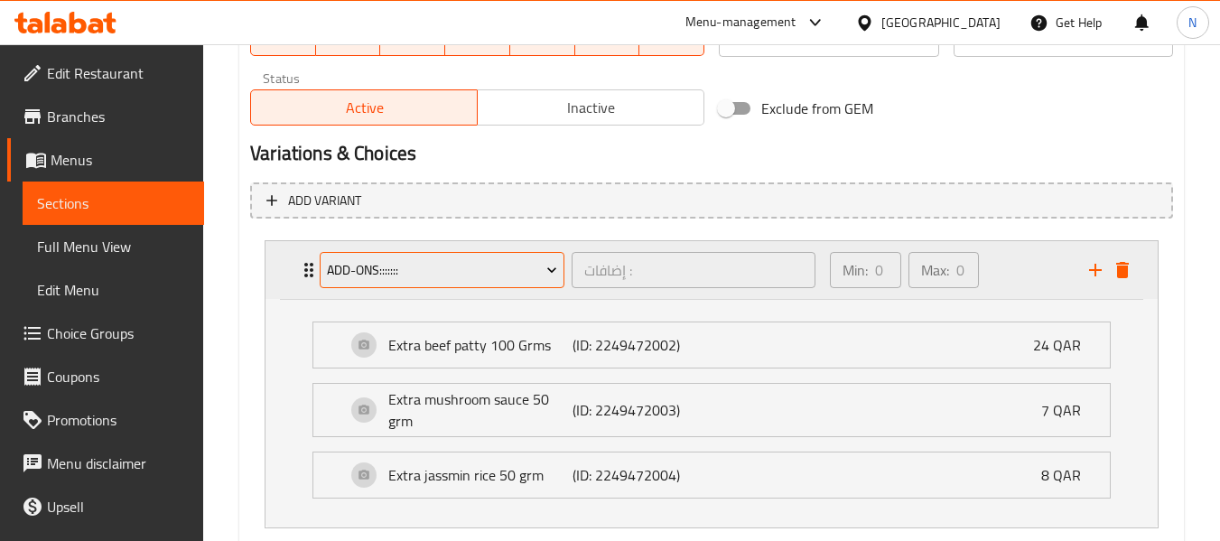
scroll to position [1020, 0]
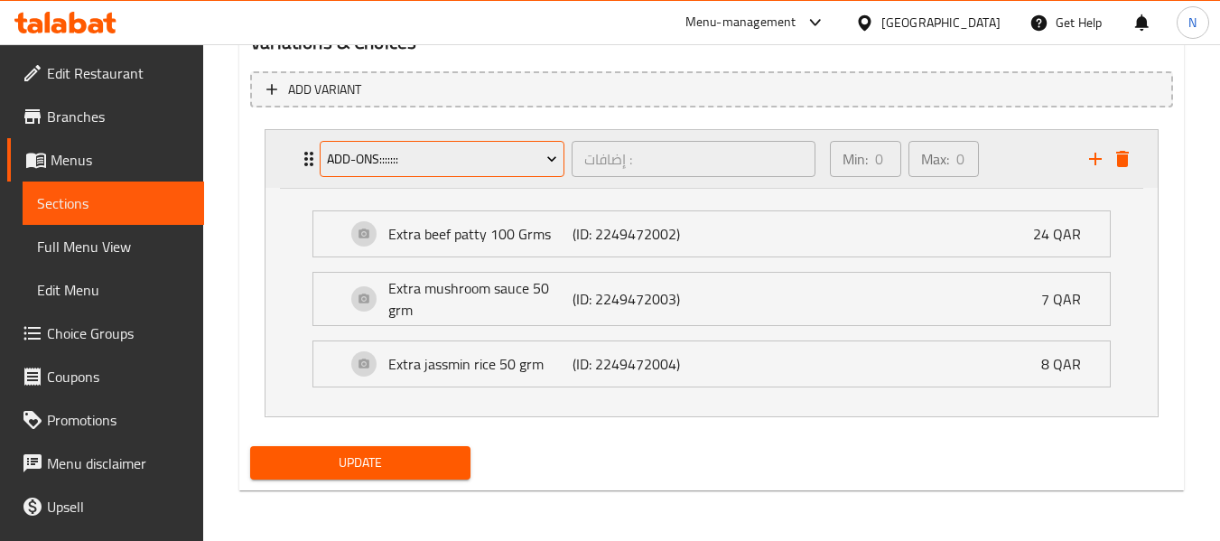
click at [477, 172] on button "Add-Ons:::::::" at bounding box center [442, 159] width 245 height 36
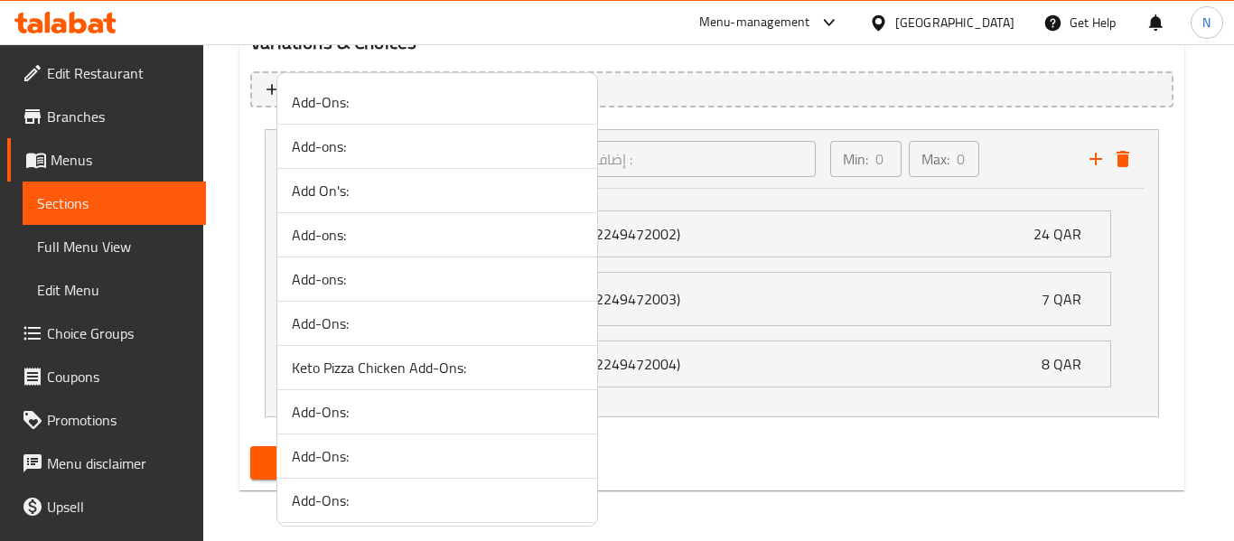
click at [238, 271] on div at bounding box center [617, 270] width 1234 height 541
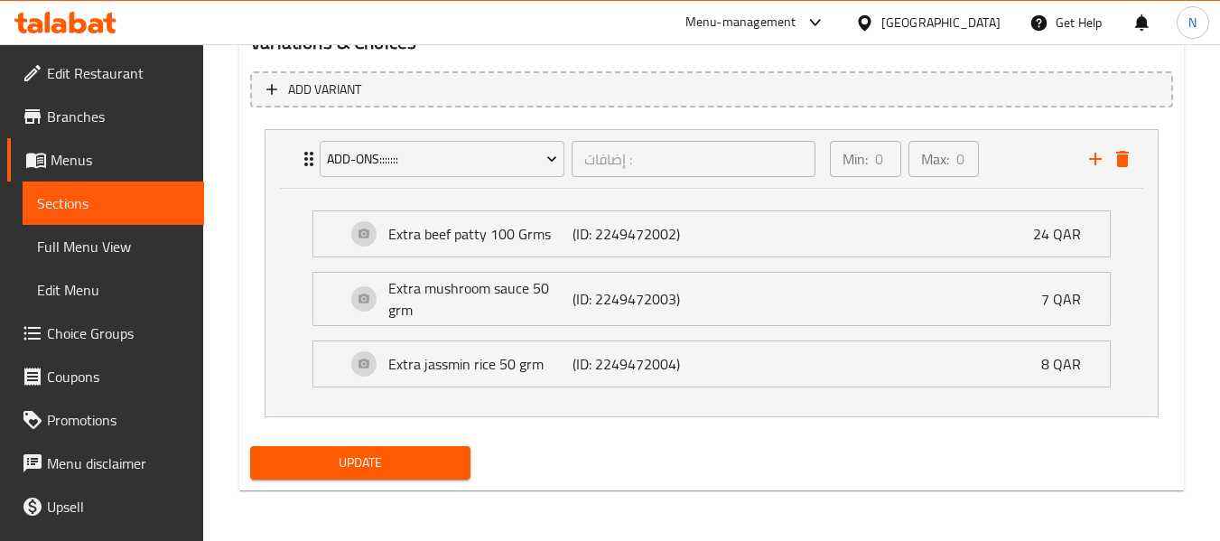
click at [262, 289] on li "Add-Ons::::::: إضافات : ​ Min: 0 ​ Max: 0 ​ Extra beef patty 100 Grms (ID: 2249…" at bounding box center [711, 273] width 923 height 303
click at [657, 239] on p "(ID: 2249472002)" at bounding box center [634, 234] width 123 height 22
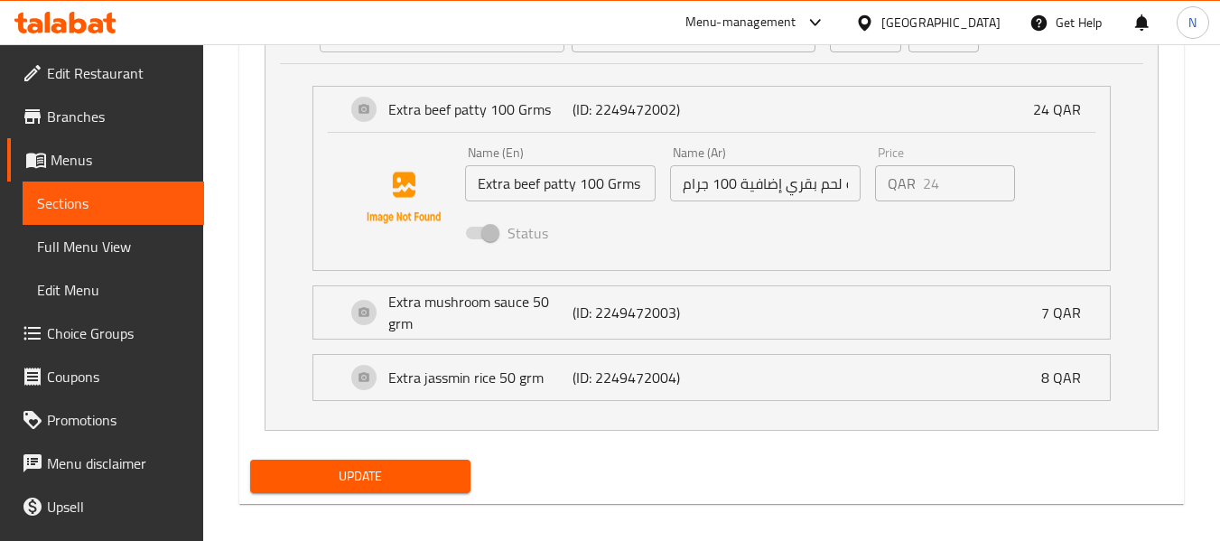
scroll to position [1158, 0]
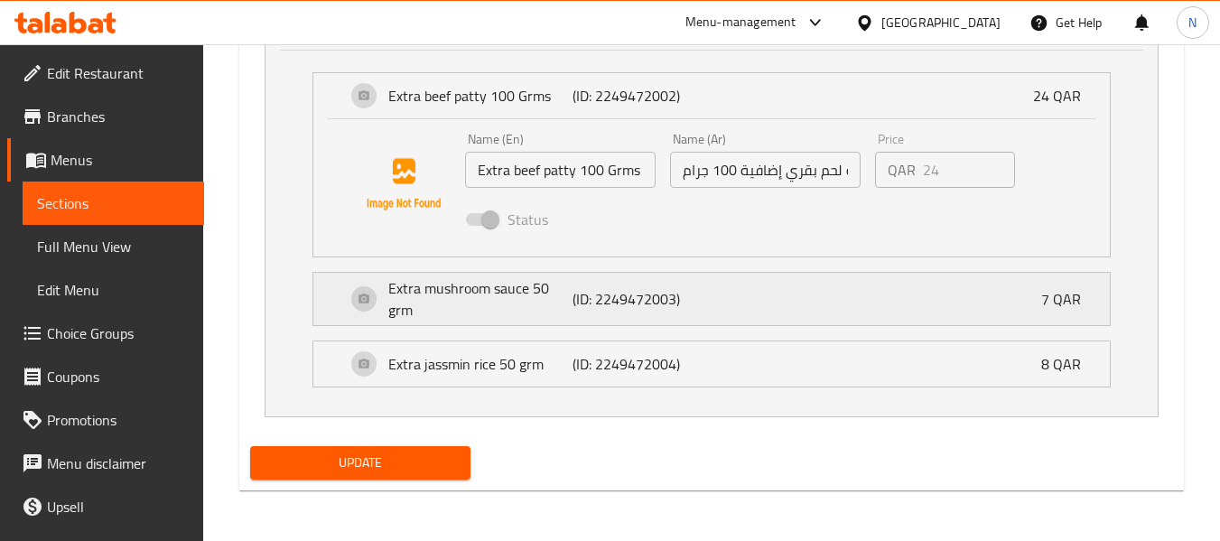
click at [535, 304] on p "Extra mushroom sauce 50 grm" at bounding box center [480, 298] width 184 height 43
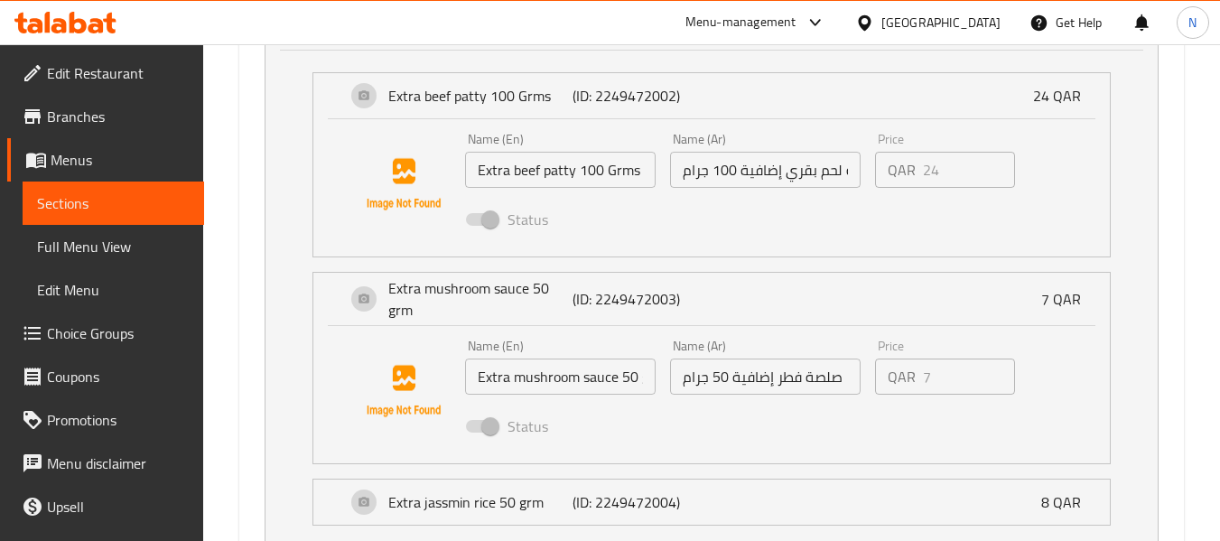
scroll to position [1296, 0]
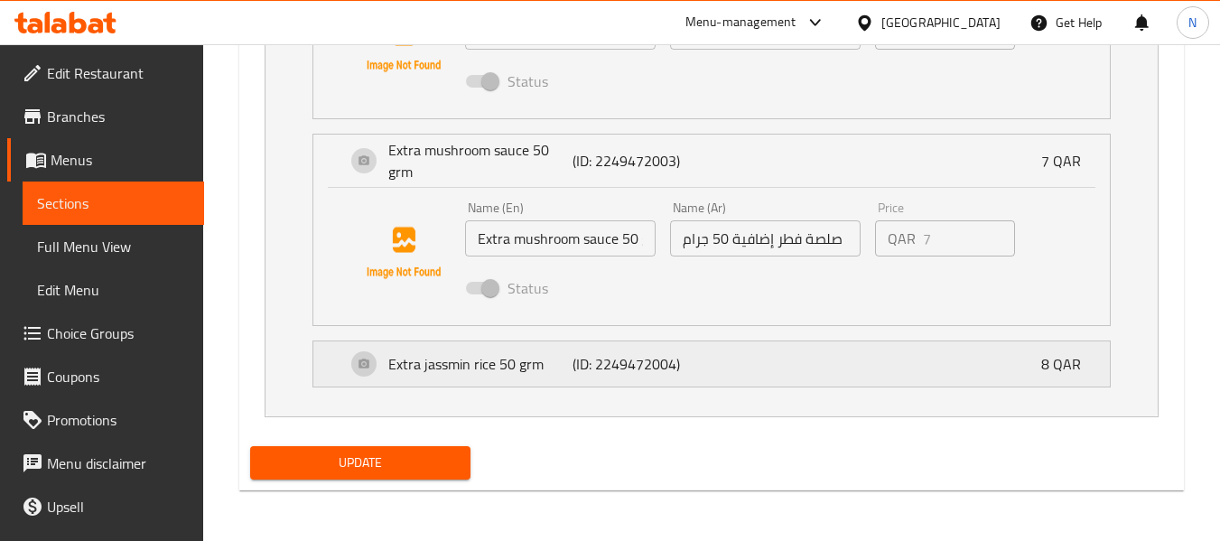
click at [656, 347] on div "Extra jassmin rice 50 grm (ID: 2249472004) 8 QAR" at bounding box center [717, 363] width 742 height 45
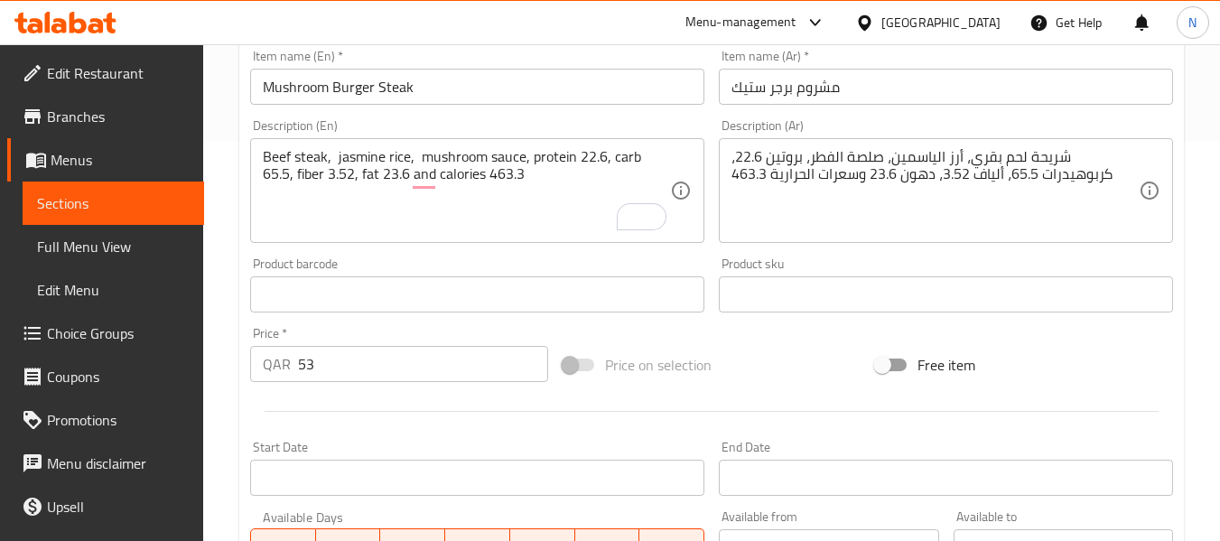
scroll to position [350, 0]
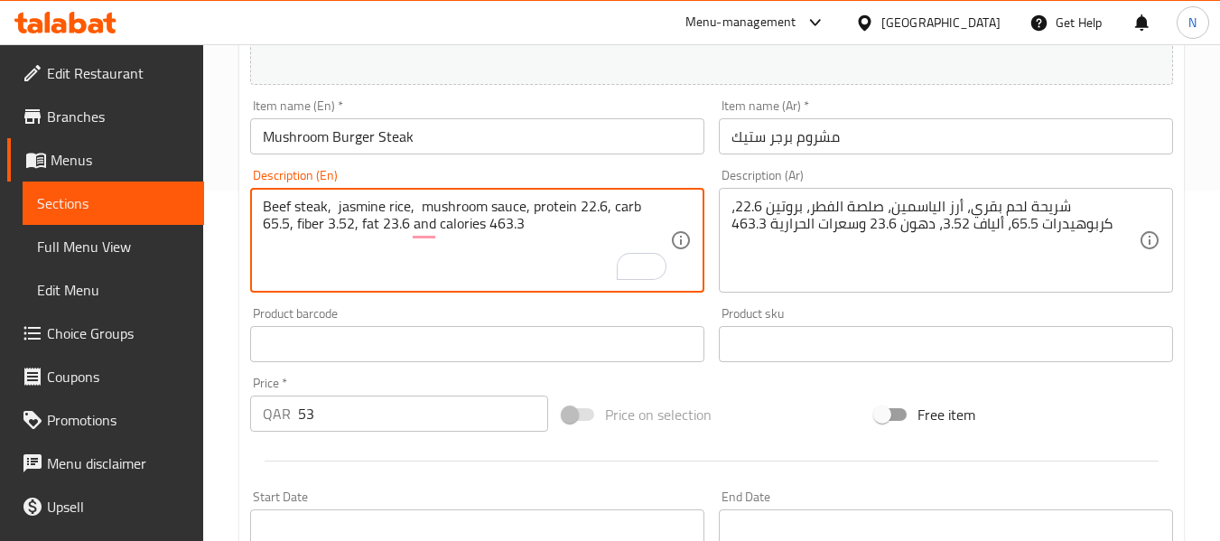
click at [540, 225] on textarea "Beef steak, jasmine rice, mushroom sauce, protein 22.6, carb 65.5, fiber 3.52, …" at bounding box center [466, 241] width 407 height 86
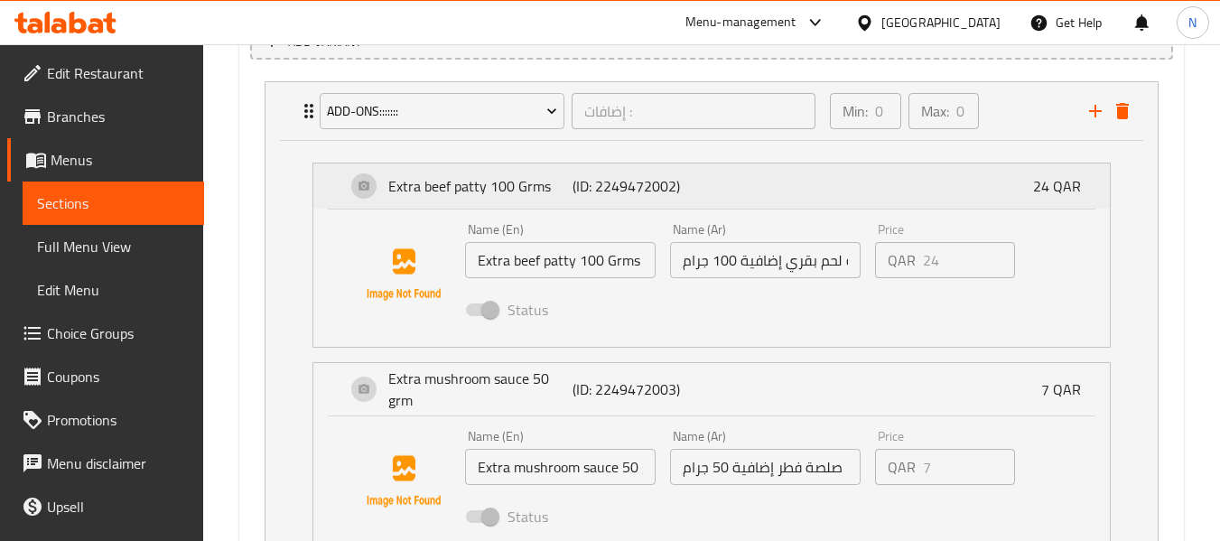
scroll to position [1174, 0]
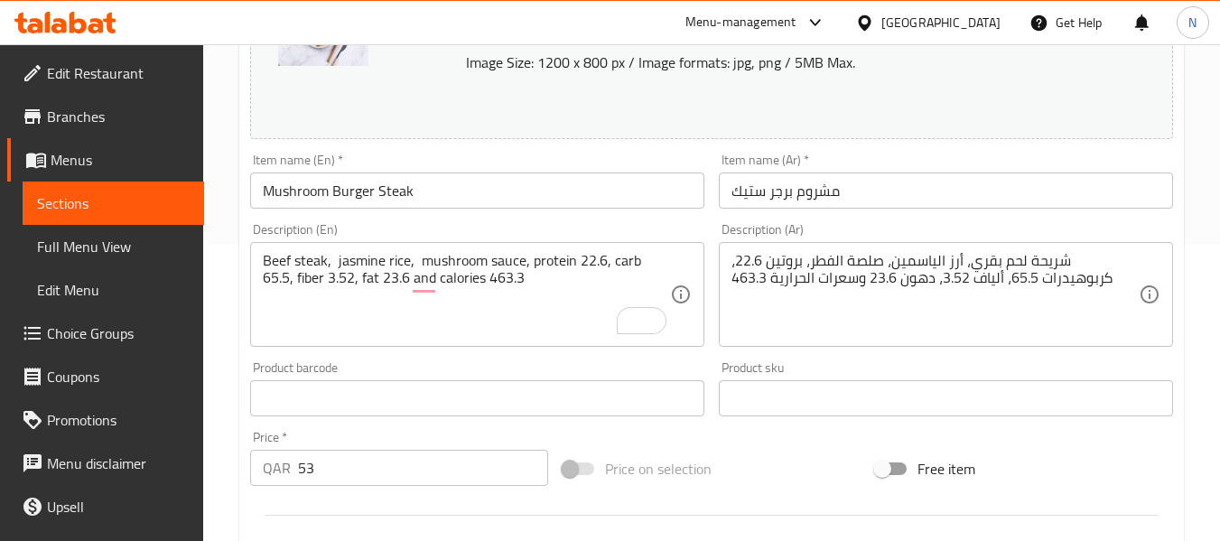
scroll to position [271, 0]
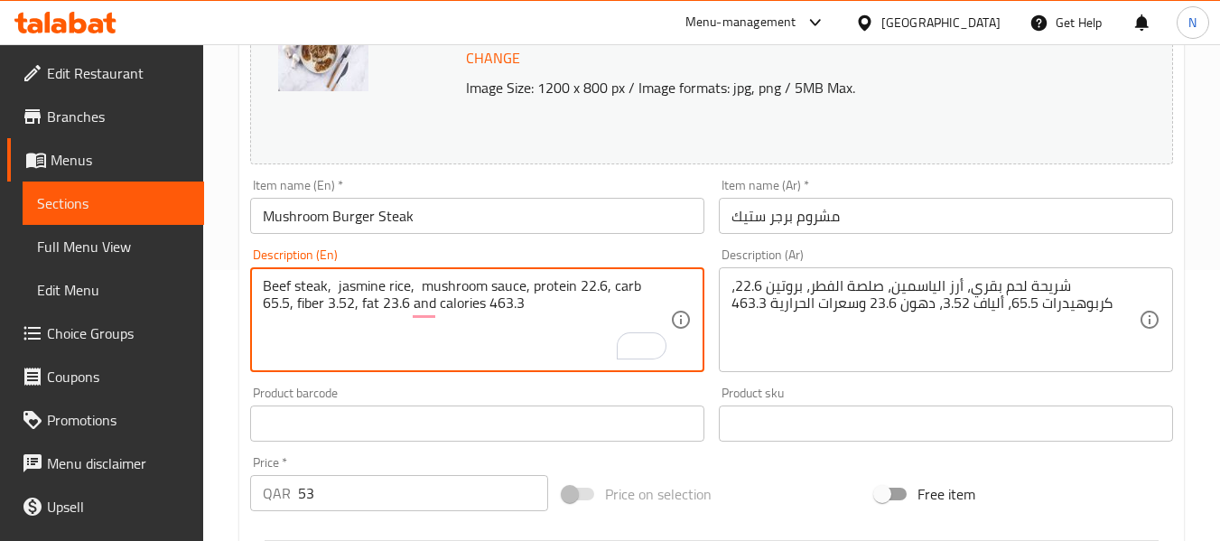
paste textarea "Beef steak, jasmine rice, mushroom sauce, : PROTEINE: 22.6 CARB: 65.5 FIBRE: 3.…"
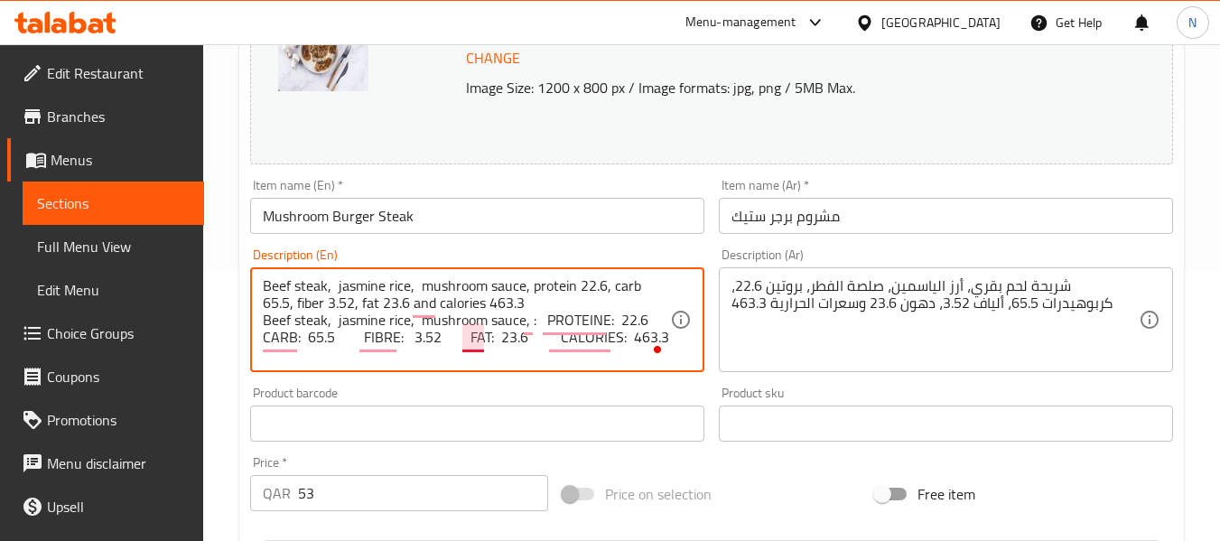
click at [480, 329] on textarea "Beef steak, jasmine rice, mushroom sauce, protein 22.6, carb 65.5, fiber 3.52, …" at bounding box center [466, 320] width 407 height 86
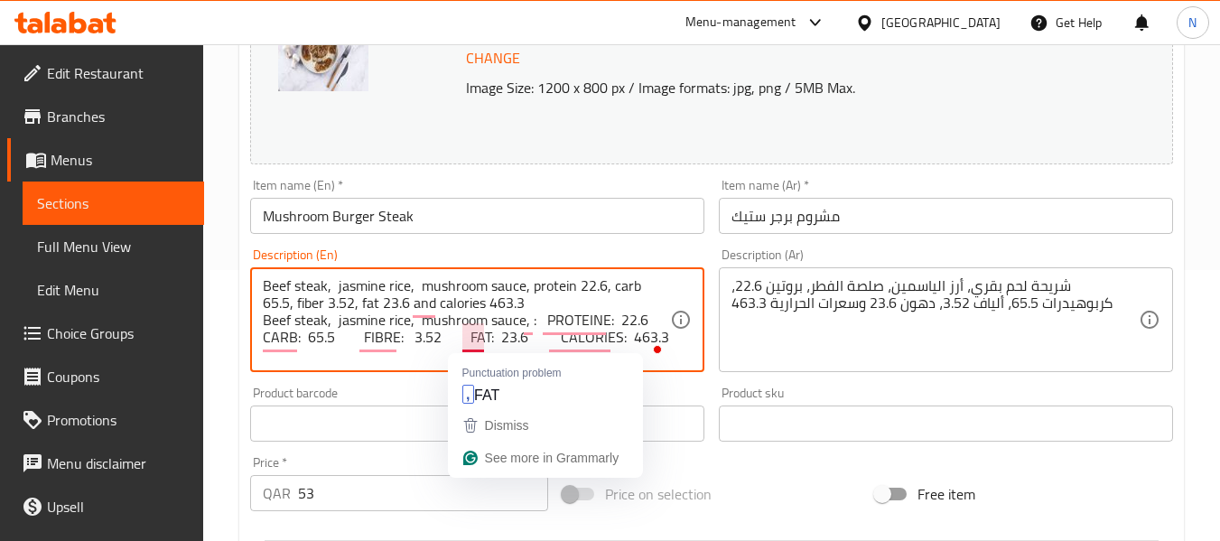
click at [480, 329] on textarea "Beef steak, jasmine rice, mushroom sauce, protein 22.6, carb 65.5, fiber 3.52, …" at bounding box center [466, 320] width 407 height 86
type textarea "Beef steak, jasmine rice, mushroom sauce, protein 22.6, carb 65.5, fiber 3.52, …"
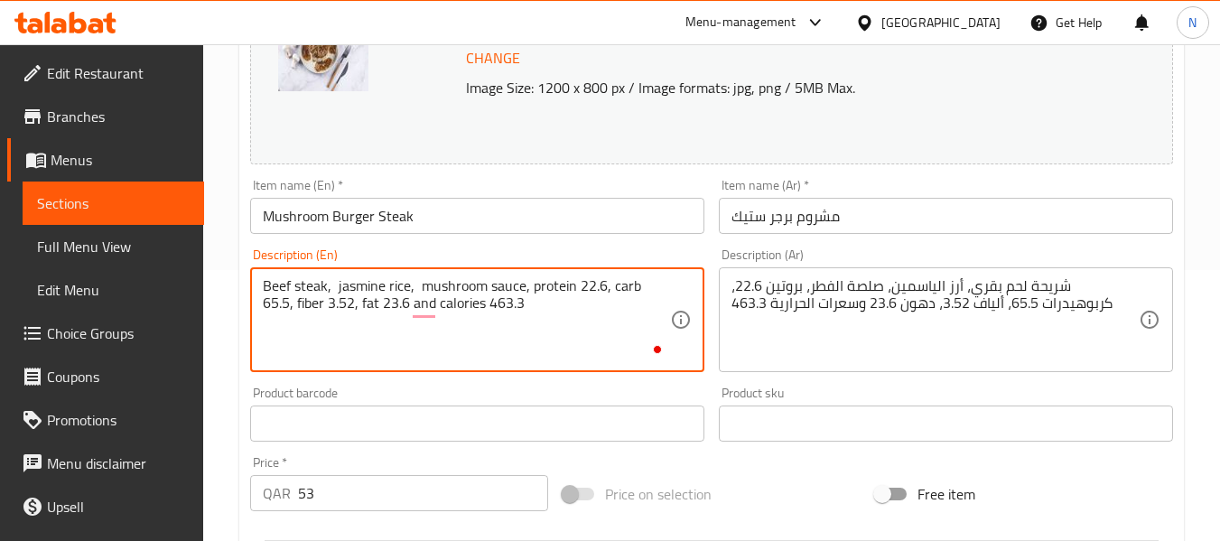
drag, startPoint x: 463, startPoint y: 239, endPoint x: 470, endPoint y: 228, distance: 13.3
click at [463, 239] on div "Item name (En)   * Mushroom Burger Steak Item name (En) *" at bounding box center [477, 207] width 469 height 70
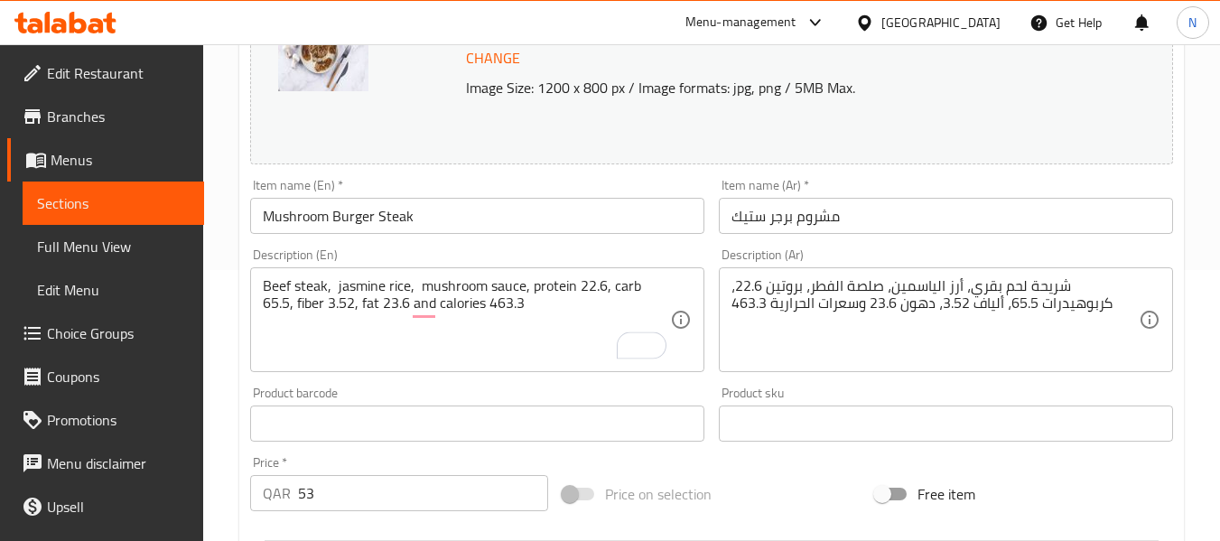
click at [476, 219] on input "Mushroom Burger Steak" at bounding box center [477, 216] width 454 height 36
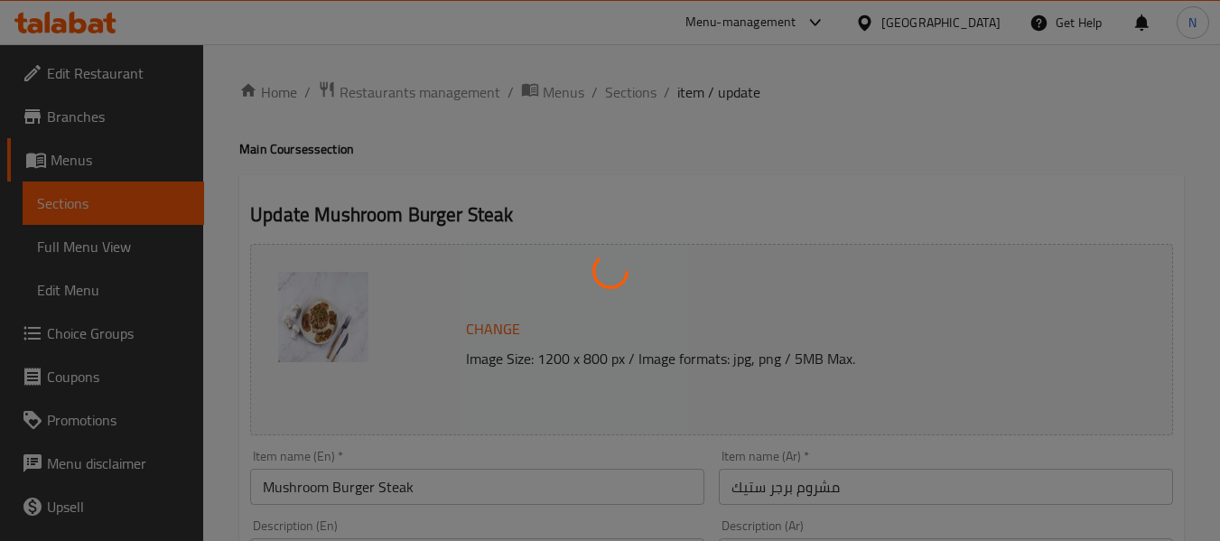
type input "إضافات :"
type input "0"
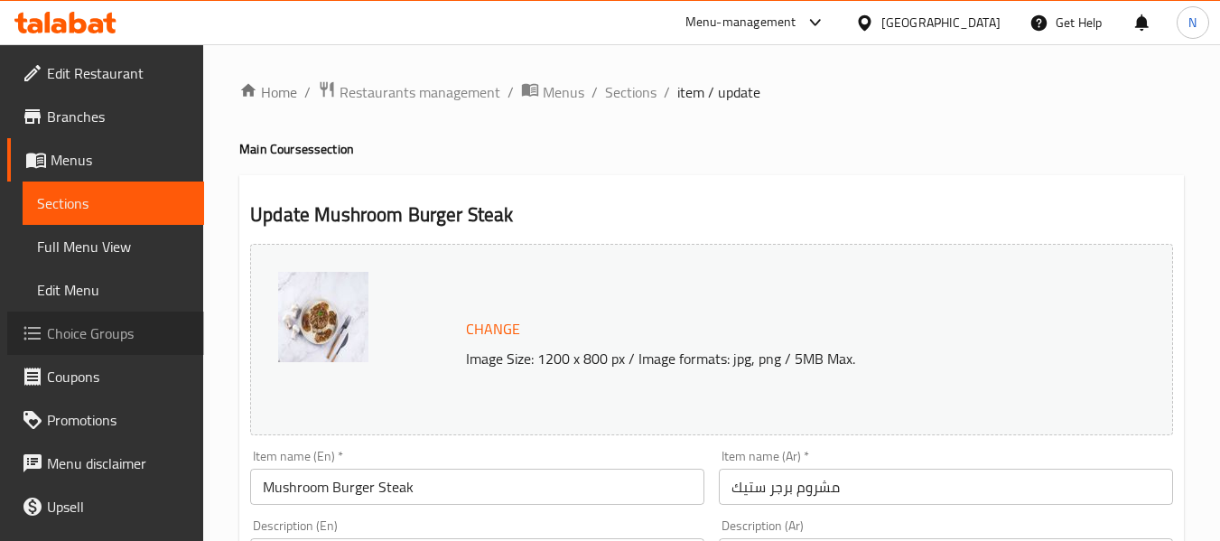
click at [116, 325] on span "Choice Groups" at bounding box center [118, 333] width 143 height 22
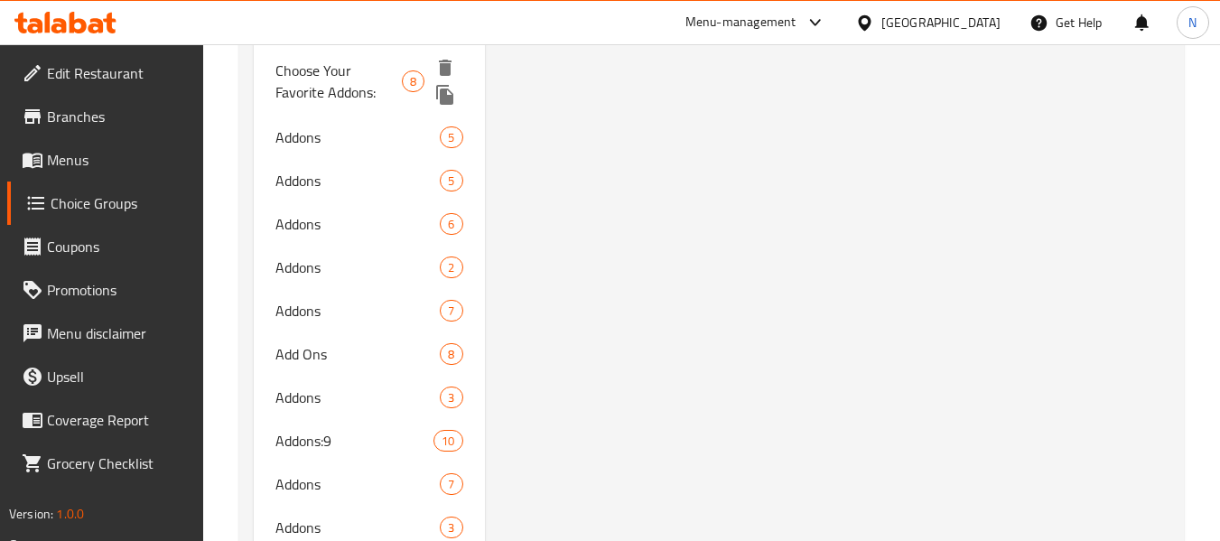
scroll to position [4064, 0]
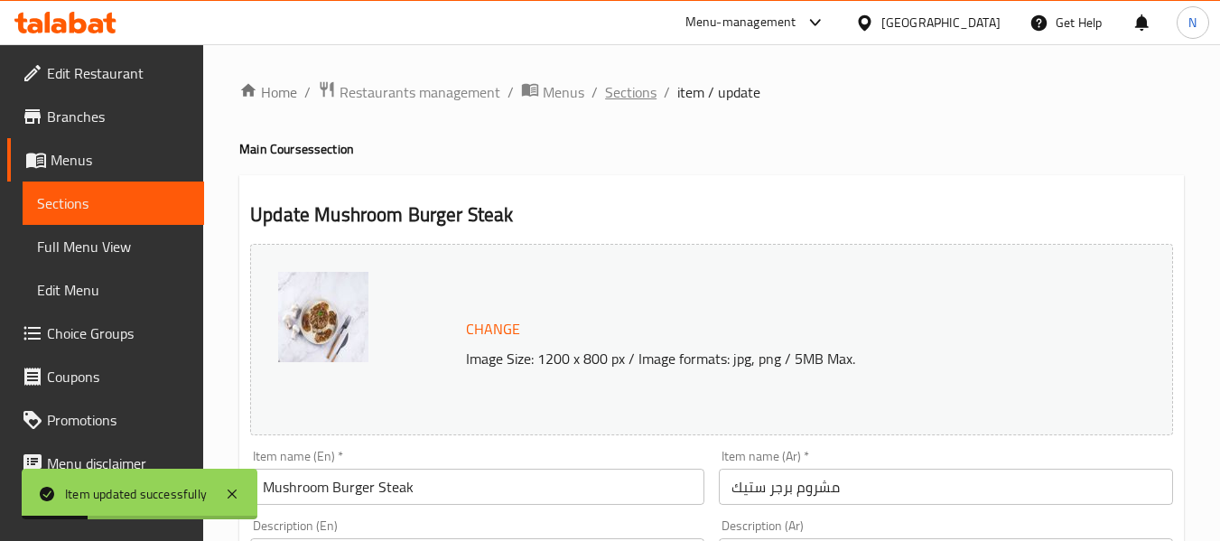
click at [618, 87] on span "Sections" at bounding box center [630, 92] width 51 height 22
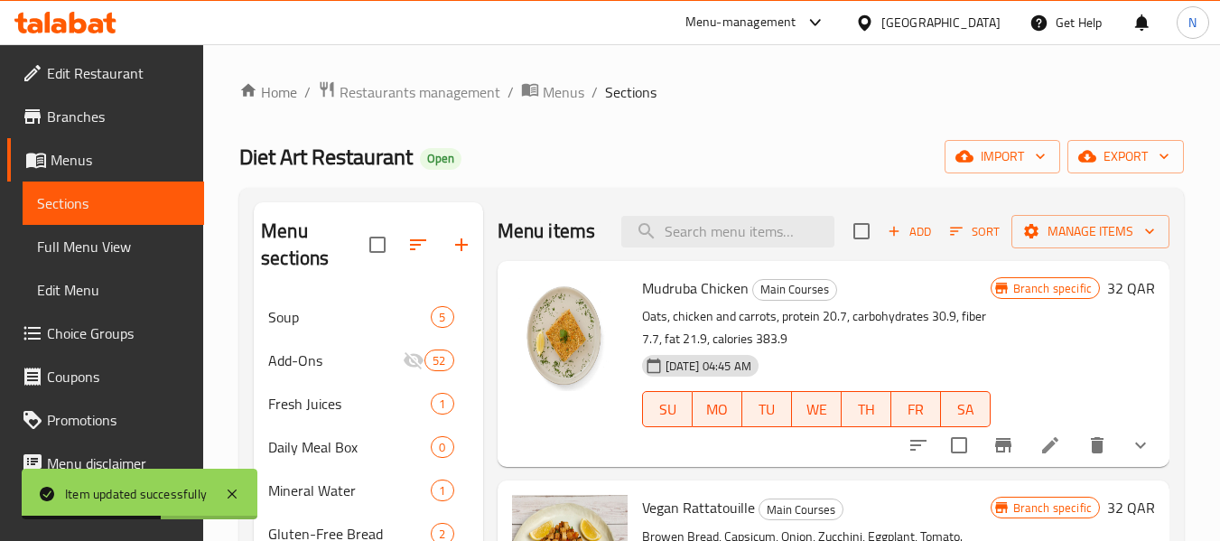
click at [767, 230] on input "search" at bounding box center [727, 232] width 213 height 32
paste input "Beef Burger"
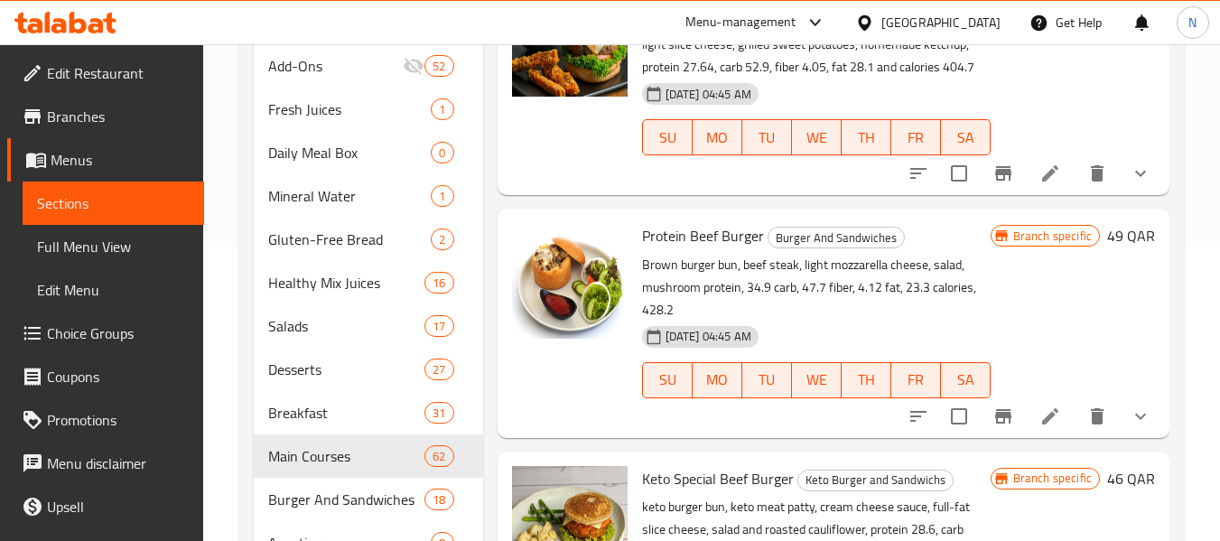
scroll to position [181, 0]
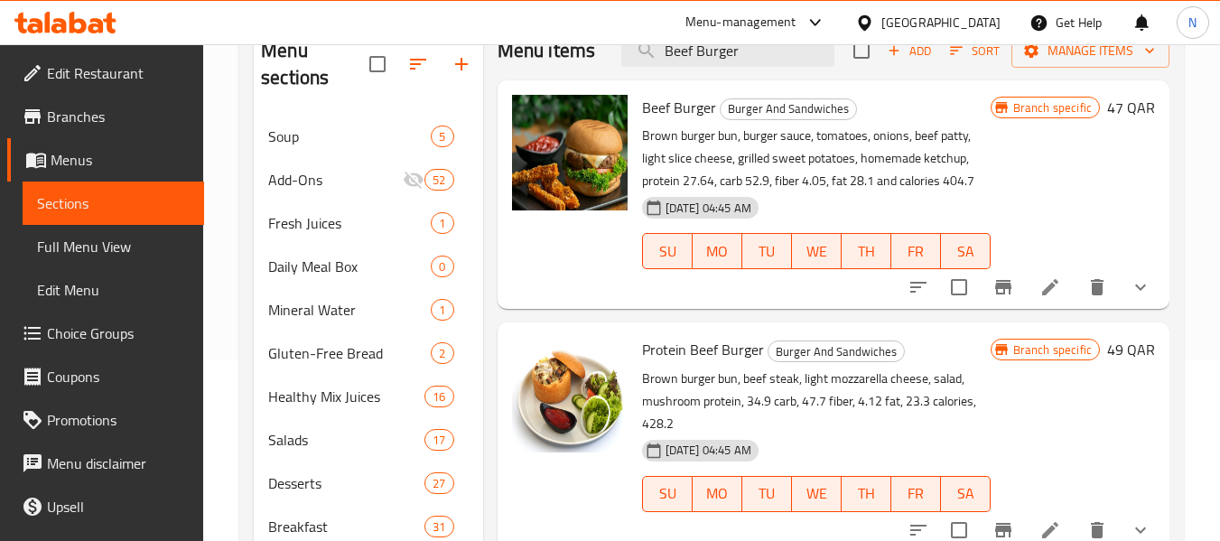
type input "Beef Burger"
click at [1056, 280] on icon at bounding box center [1050, 287] width 16 height 16
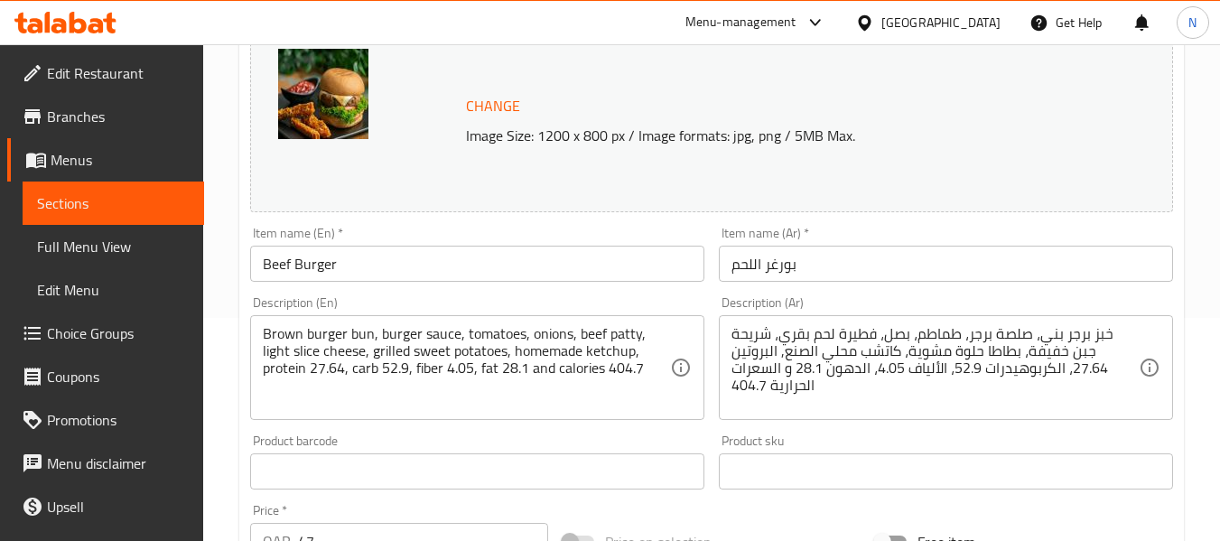
scroll to position [271, 0]
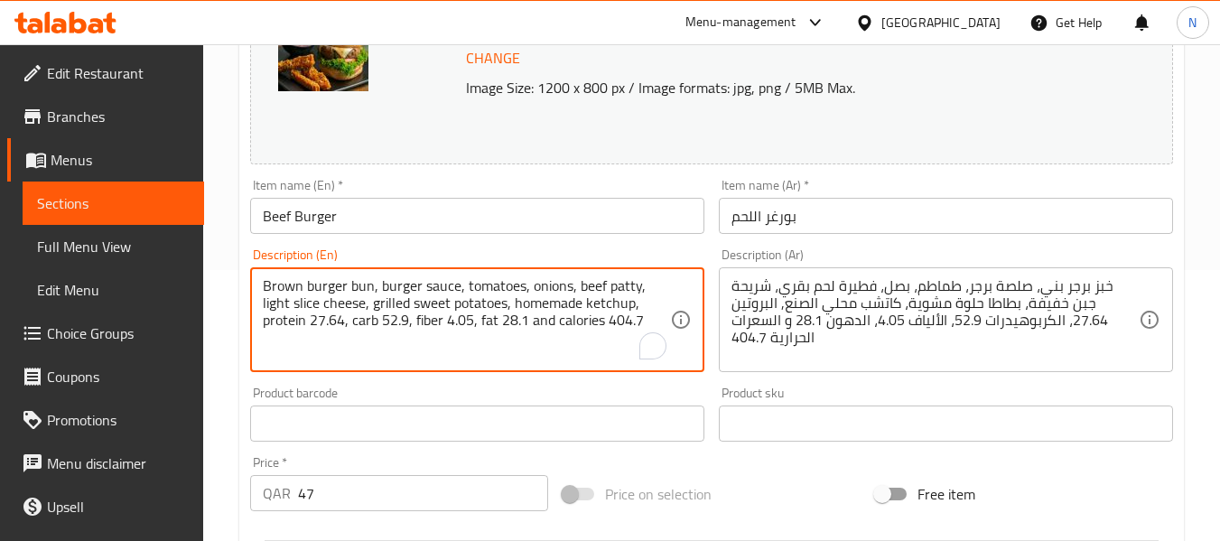
paste textarea ""Brown burger bun, burger sauce, tomatoes, onions, beef patty, light slice chee…"
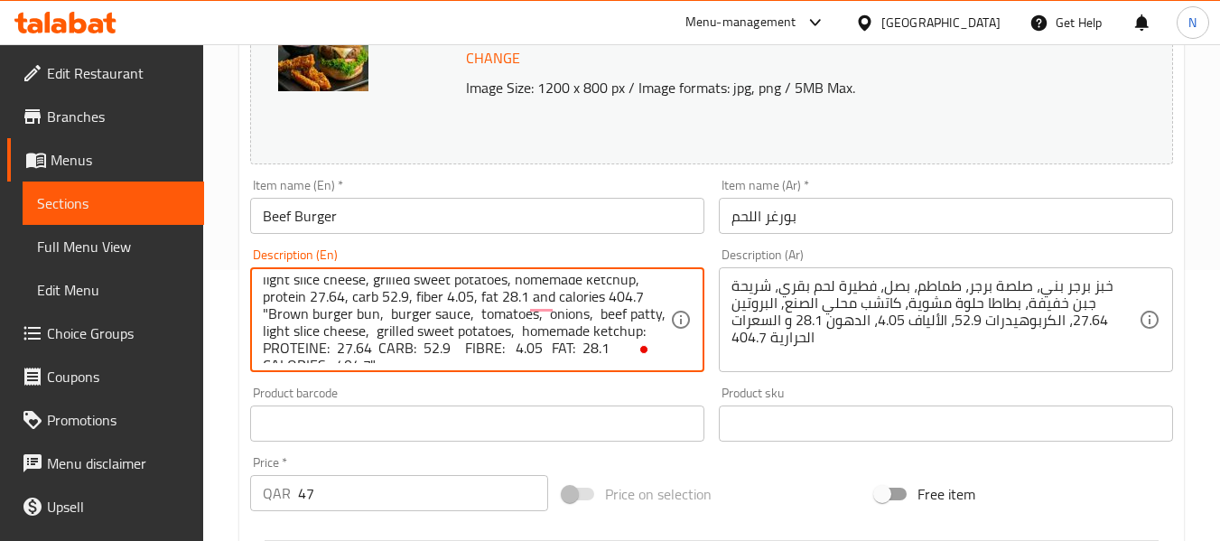
scroll to position [0, 0]
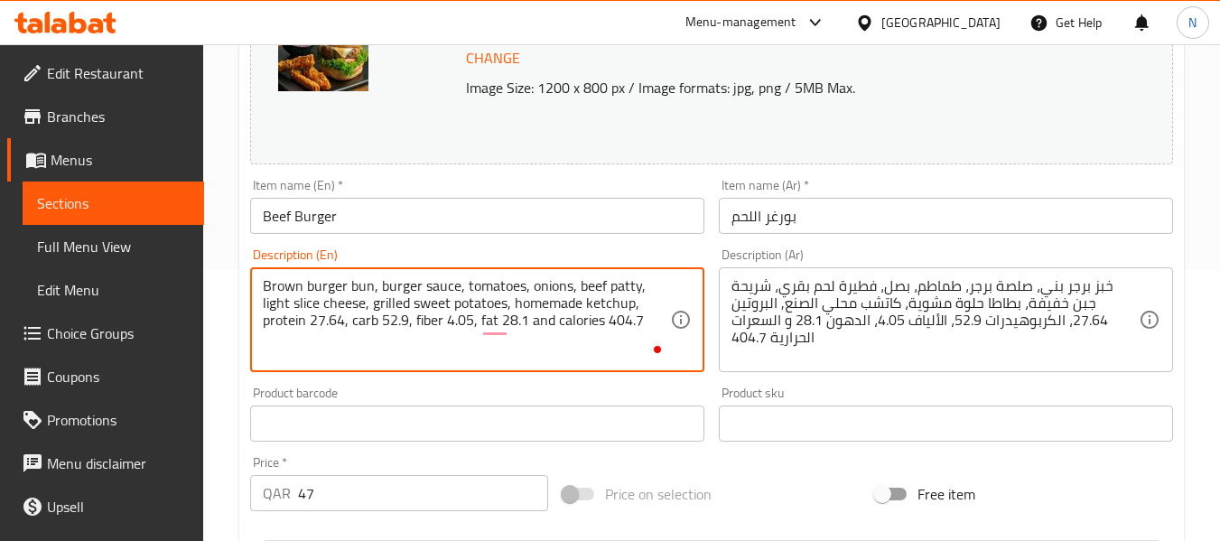
click at [424, 359] on textarea "Brown burger bun, burger sauce, tomatoes, onions, beef patty, light slice chees…" at bounding box center [466, 320] width 407 height 86
paste textarea ""Brown burger bun, burger sauce, tomatoes, onions, beef patty, light slice chee…"
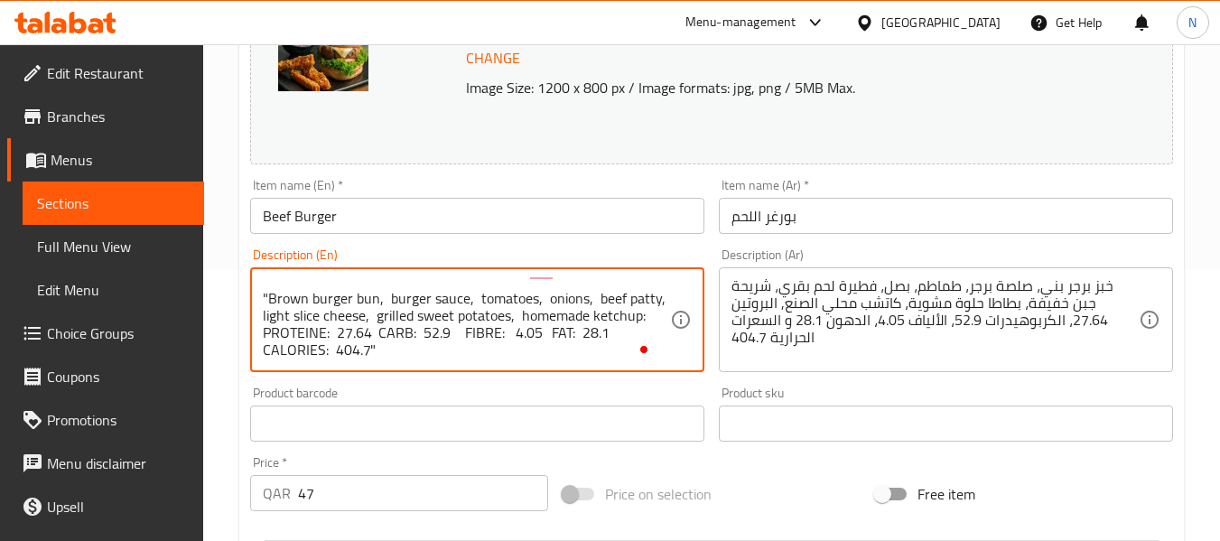
click at [265, 302] on textarea "Brown burger bun, burger sauce, tomatoes, onions, beef patty, light slice chees…" at bounding box center [466, 320] width 407 height 86
click at [268, 298] on textarea "Brown burger bun, burger sauce, tomatoes, onions, beef patty, light slice chees…" at bounding box center [466, 320] width 407 height 86
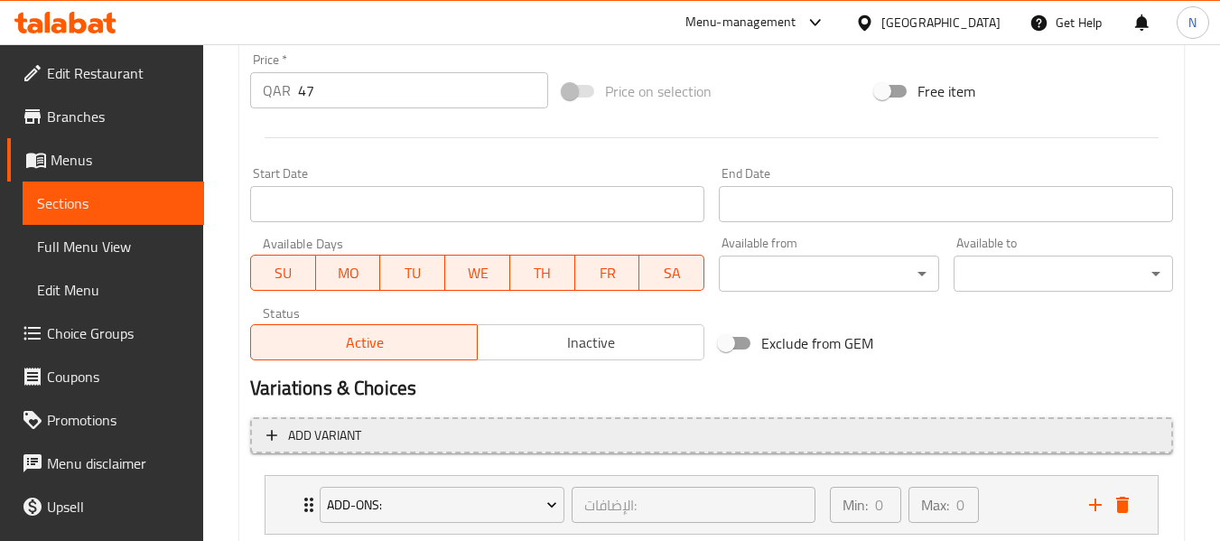
scroll to position [791, 0]
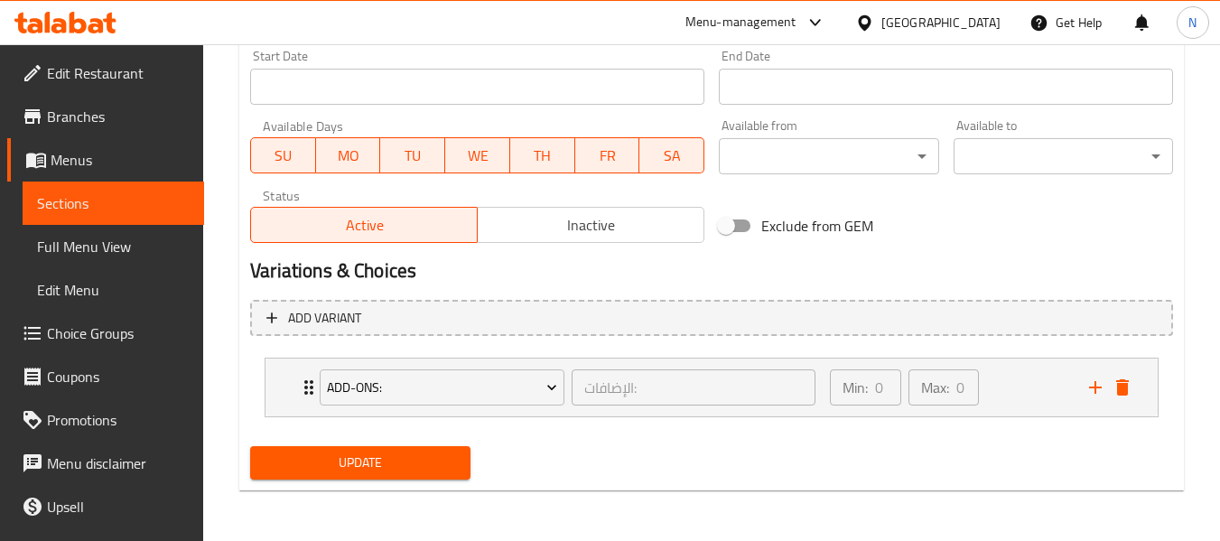
type textarea "Brown burger bun, burger sauce, tomatoes, onions, beef patty, light slice chees…"
click at [1003, 392] on div "Min: 0 ​ Max: 0 ​" at bounding box center [948, 388] width 259 height 58
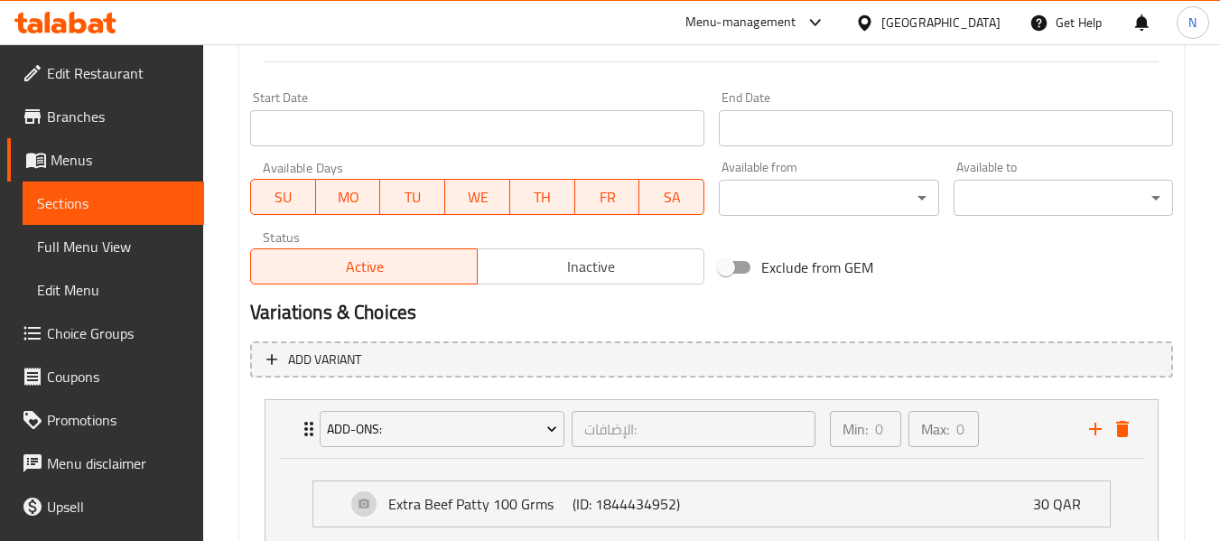
scroll to position [503, 0]
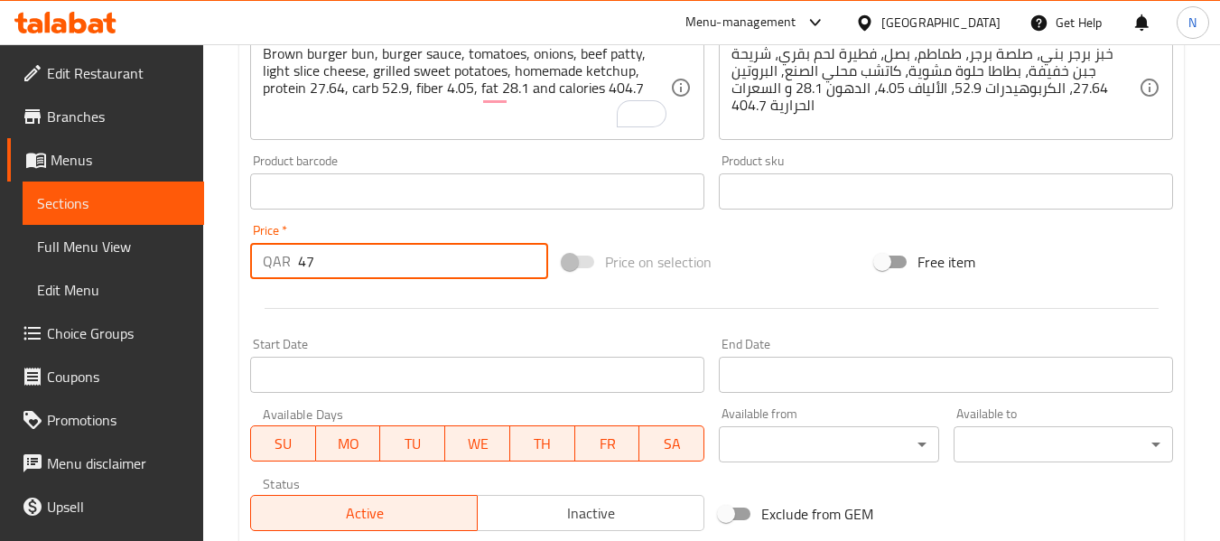
drag, startPoint x: 320, startPoint y: 269, endPoint x: 297, endPoint y: 274, distance: 23.0
click at [298, 274] on input "47" at bounding box center [423, 261] width 250 height 36
click at [359, 260] on input "47" at bounding box center [423, 261] width 250 height 36
drag, startPoint x: 359, startPoint y: 260, endPoint x: 297, endPoint y: 258, distance: 62.3
click at [298, 258] on input "47" at bounding box center [423, 261] width 250 height 36
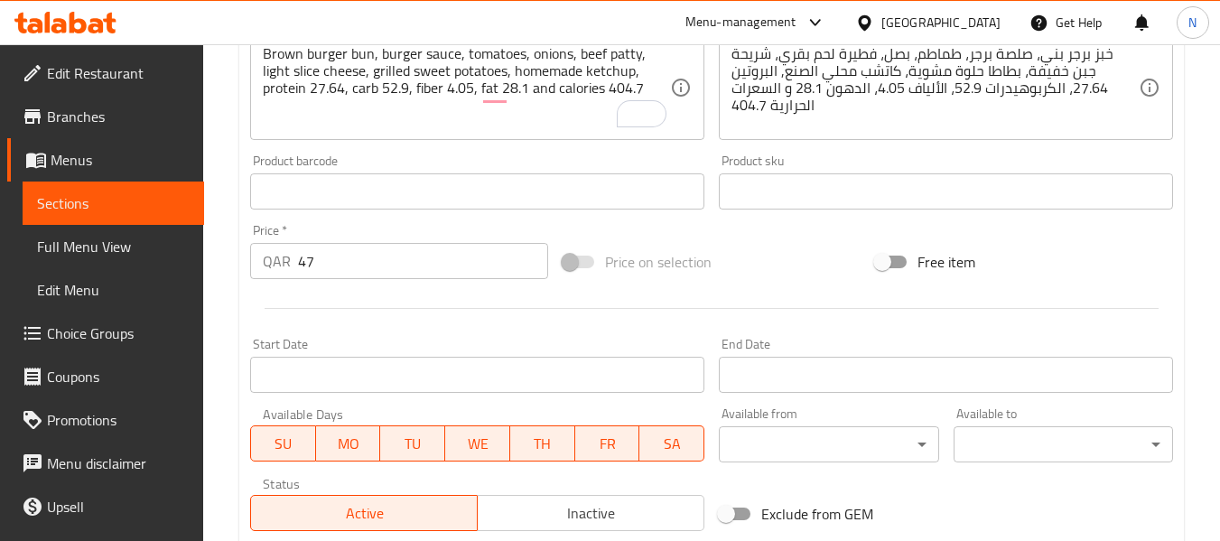
click at [220, 264] on div "Home / Restaurants management / Menus / Sections / item / update Burger And San…" at bounding box center [711, 357] width 1017 height 1632
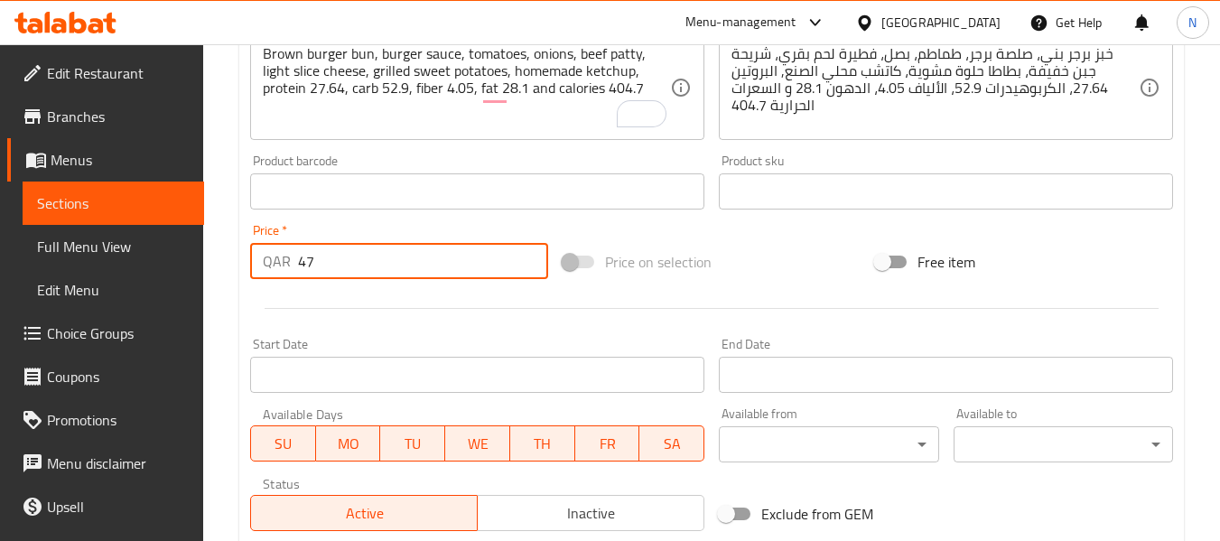
drag, startPoint x: 353, startPoint y: 265, endPoint x: 293, endPoint y: 277, distance: 60.7
click at [295, 278] on div "QAR 47 Price *" at bounding box center [399, 261] width 298 height 36
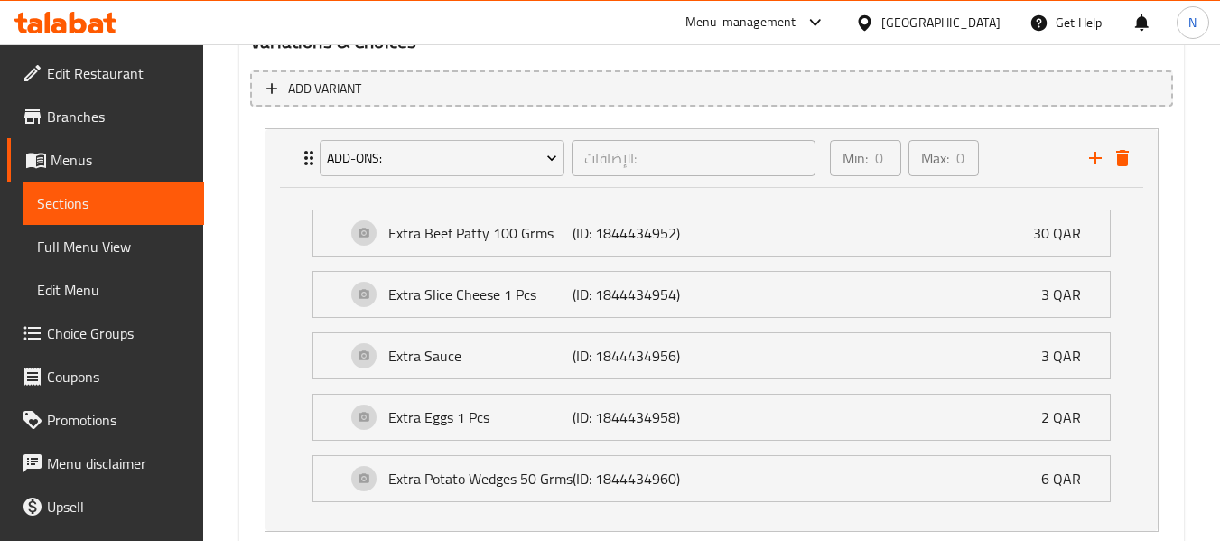
scroll to position [1045, 0]
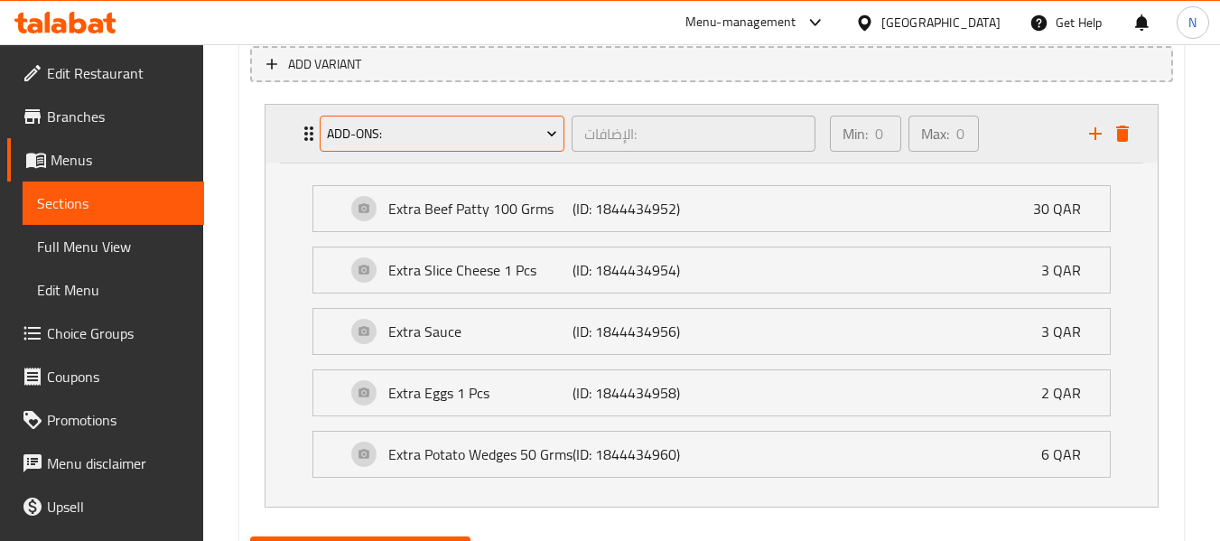
click at [517, 135] on span "Add-Ons:" at bounding box center [442, 134] width 231 height 23
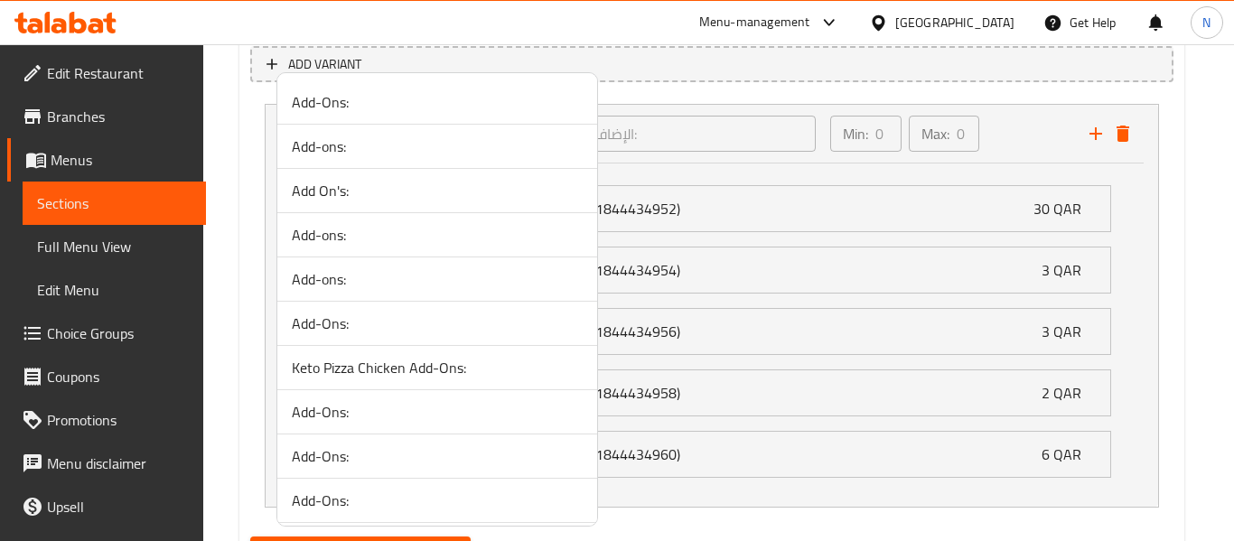
click at [228, 166] on div at bounding box center [617, 270] width 1234 height 541
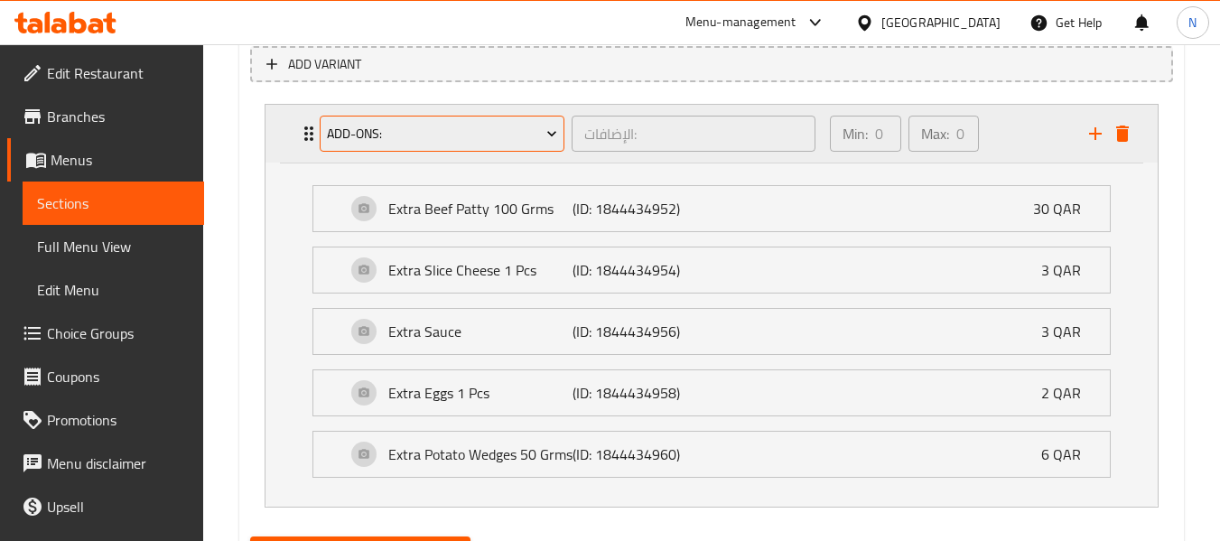
click at [362, 146] on button "Add-Ons:" at bounding box center [442, 134] width 245 height 36
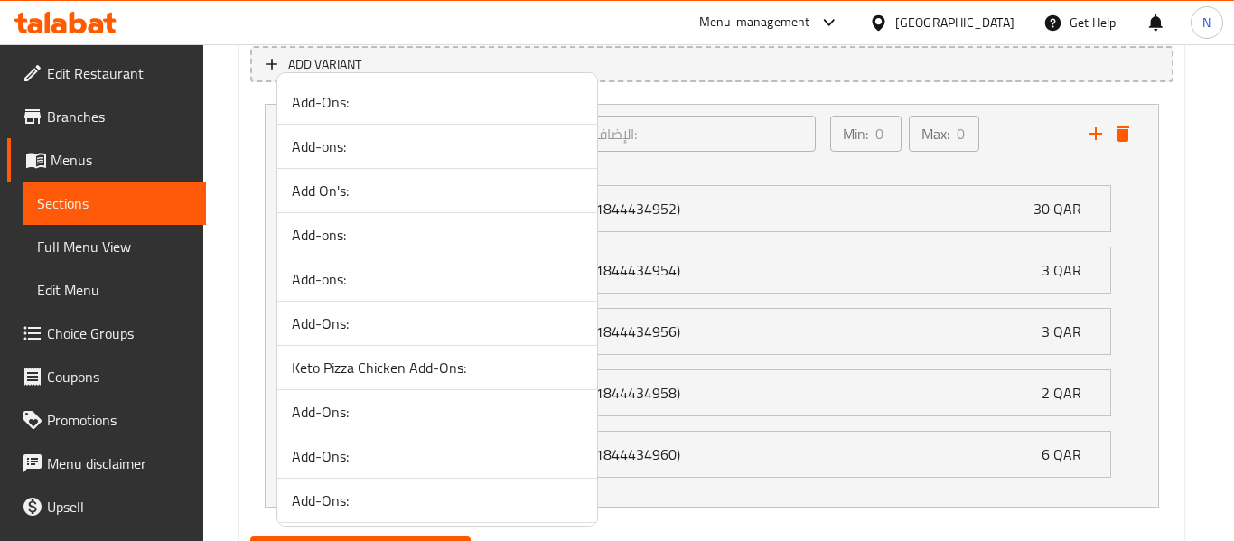
click at [218, 256] on div at bounding box center [617, 270] width 1234 height 541
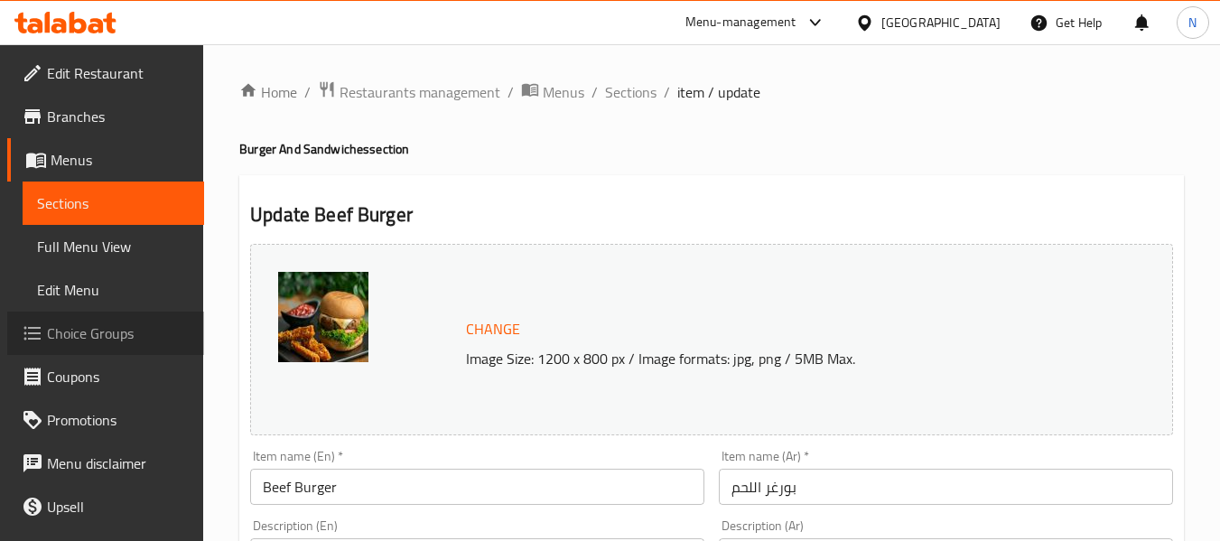
click at [126, 331] on span "Choice Groups" at bounding box center [118, 333] width 143 height 22
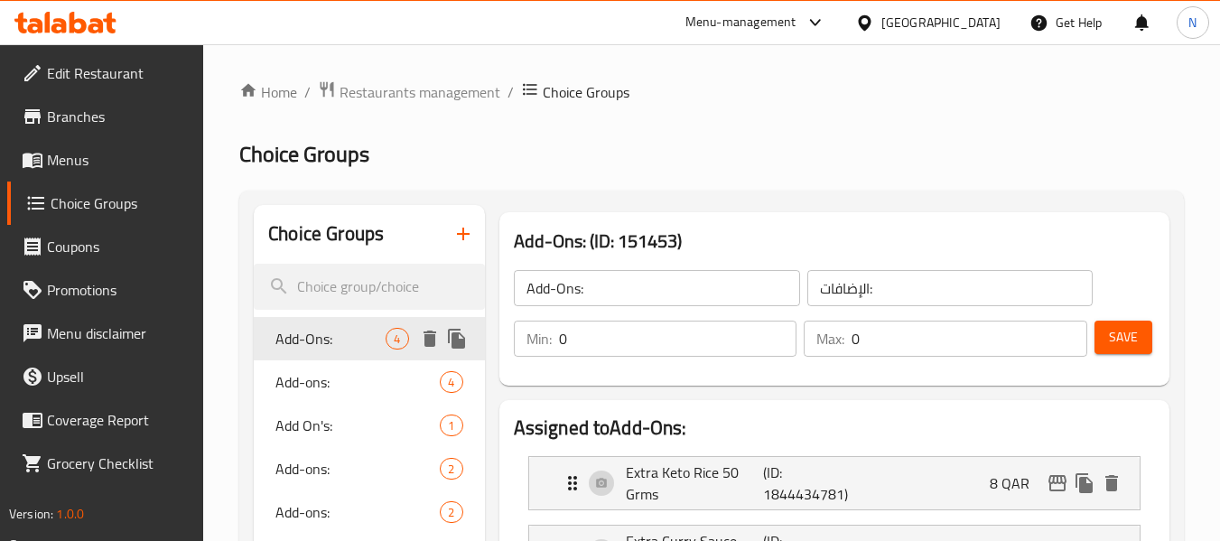
click at [340, 355] on div "Add-Ons: 4" at bounding box center [369, 338] width 230 height 43
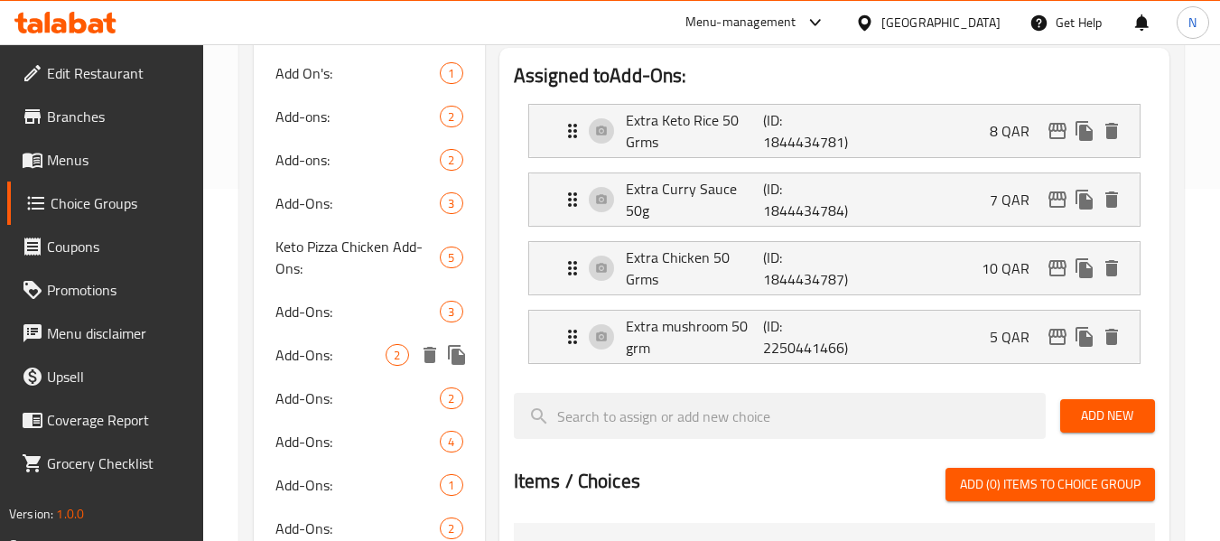
scroll to position [361, 0]
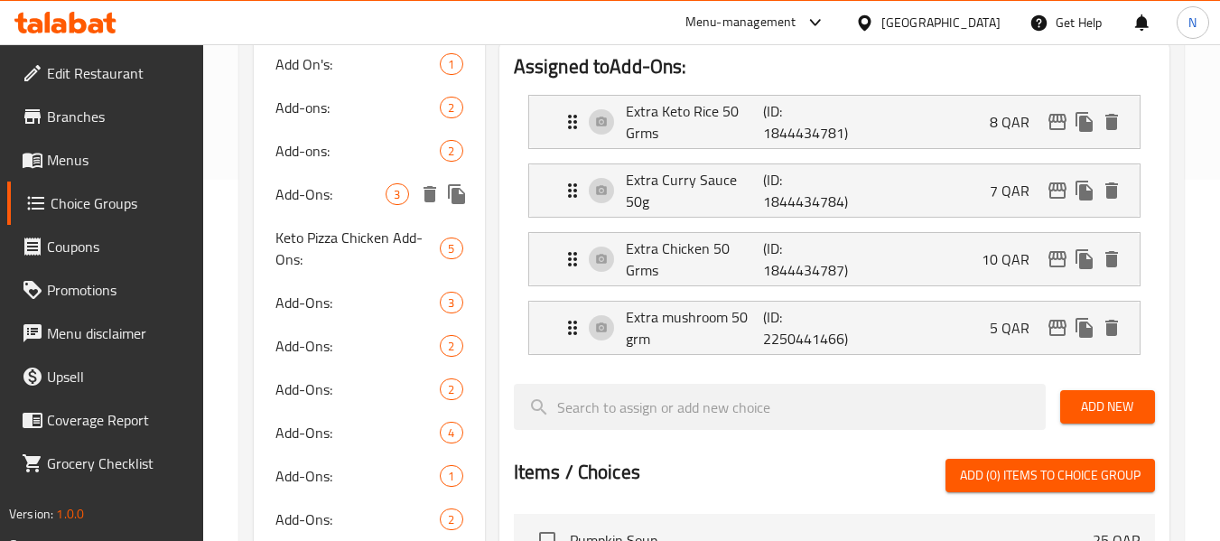
click at [331, 183] on span "Add-Ons:" at bounding box center [330, 194] width 110 height 22
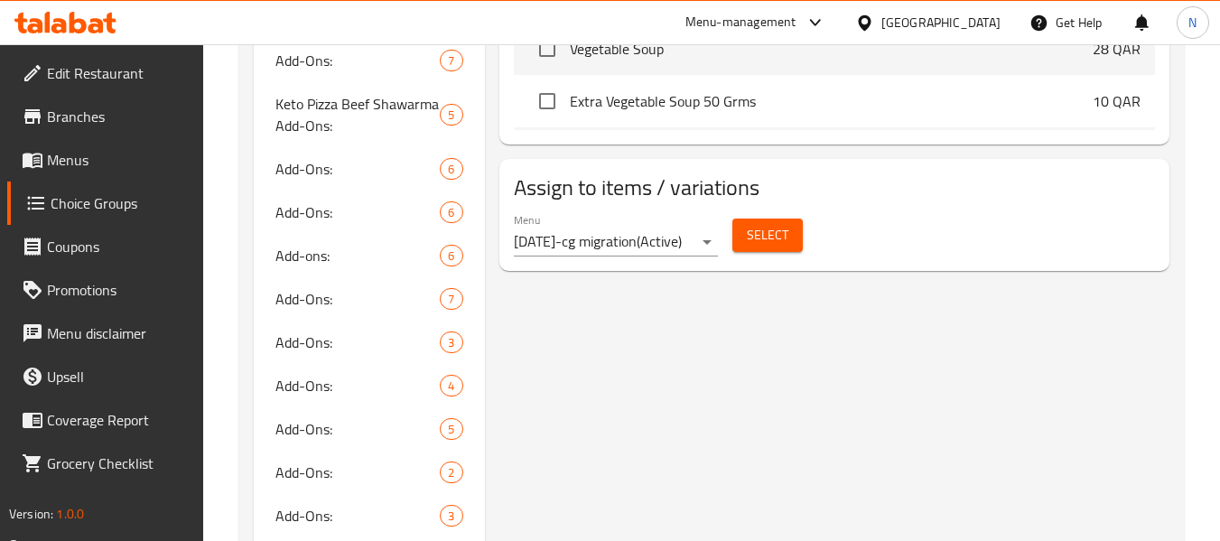
scroll to position [1084, 0]
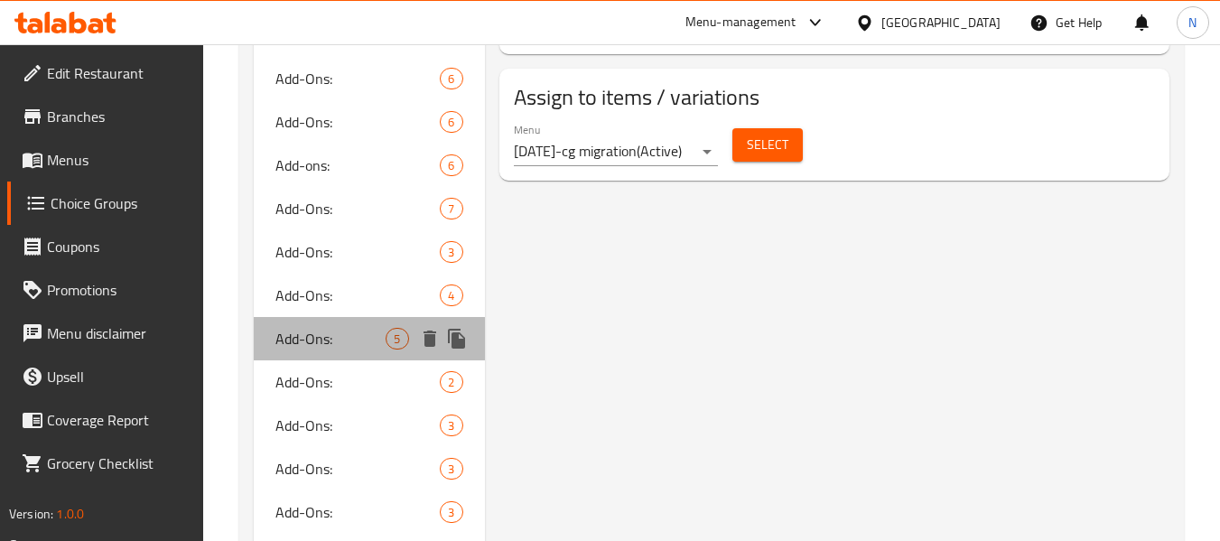
click at [319, 348] on span "Add-Ons:" at bounding box center [330, 339] width 110 height 22
type input "4"
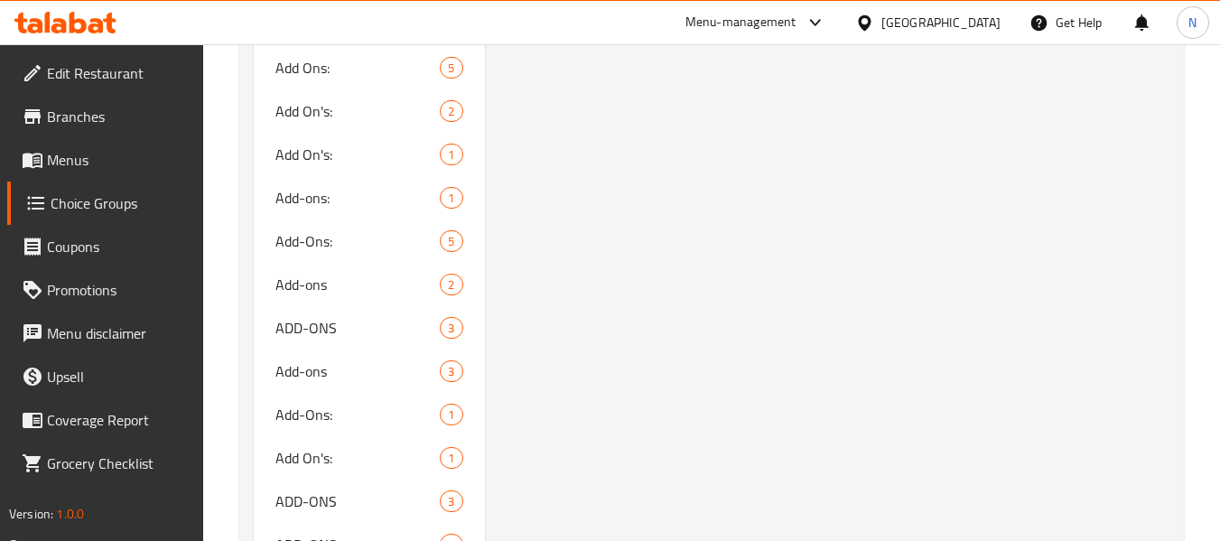
scroll to position [2167, 0]
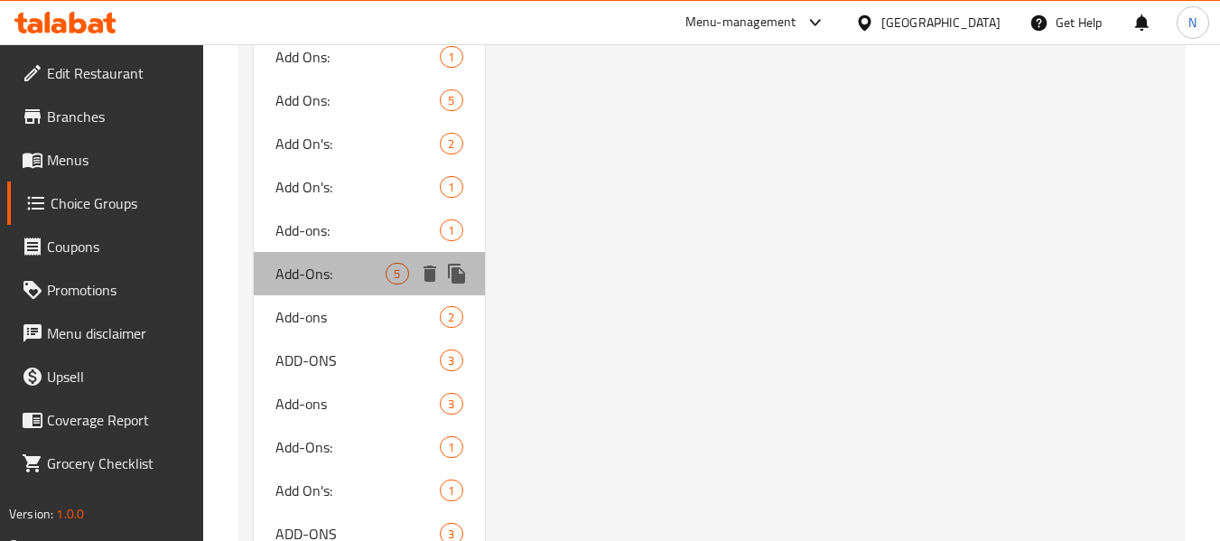
click at [356, 291] on div "Add-Ons: 5" at bounding box center [369, 273] width 230 height 43
type input "Add-Ons:"
type input "الاضافات:"
type input "5"
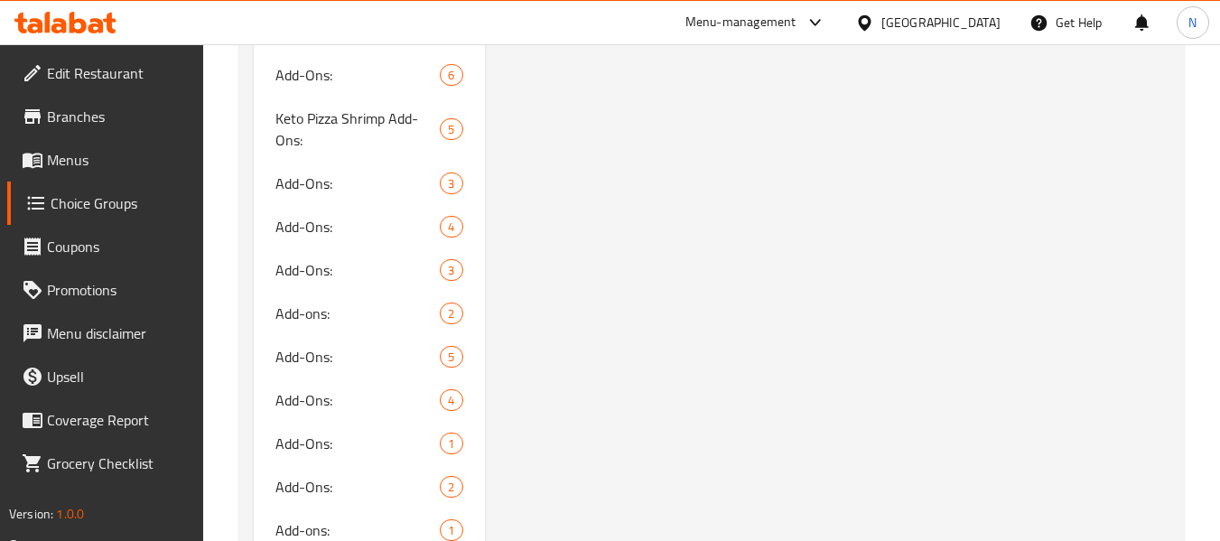
scroll to position [10771, 0]
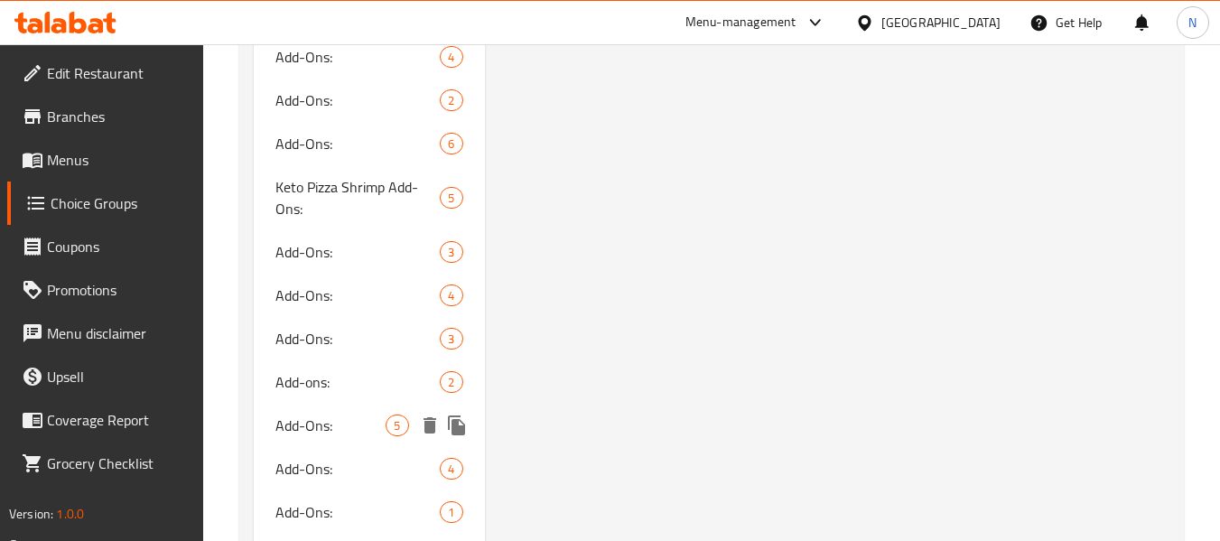
click at [335, 414] on span "Add-Ons:" at bounding box center [330, 425] width 110 height 22
type input "Add-Ons:"
type input "الإضافات:"
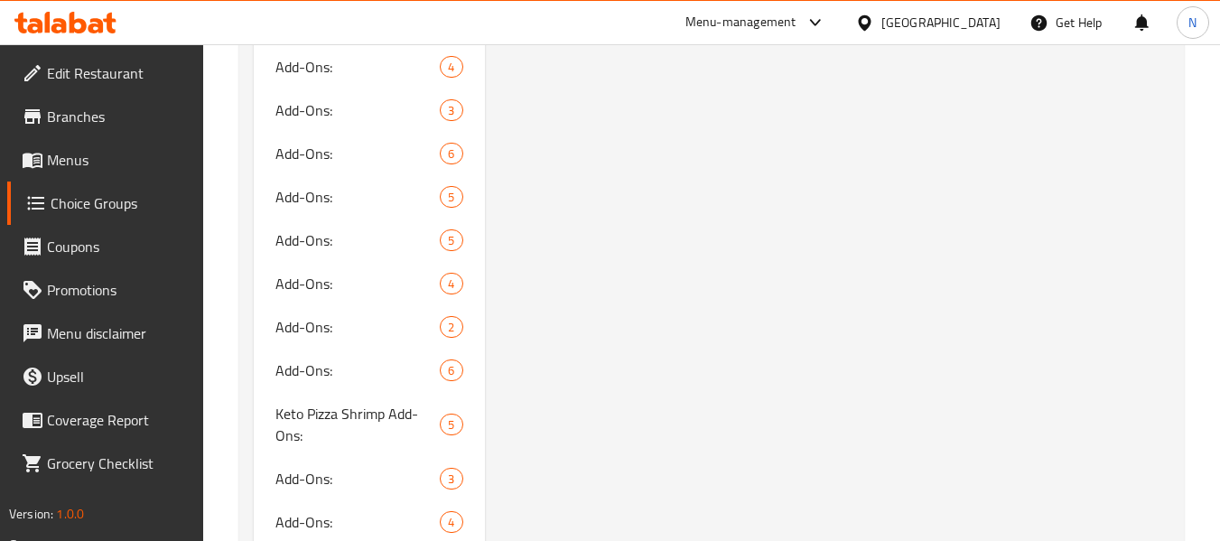
scroll to position [10500, 0]
click at [312, 274] on span "Add-Ons:" at bounding box center [330, 285] width 110 height 22
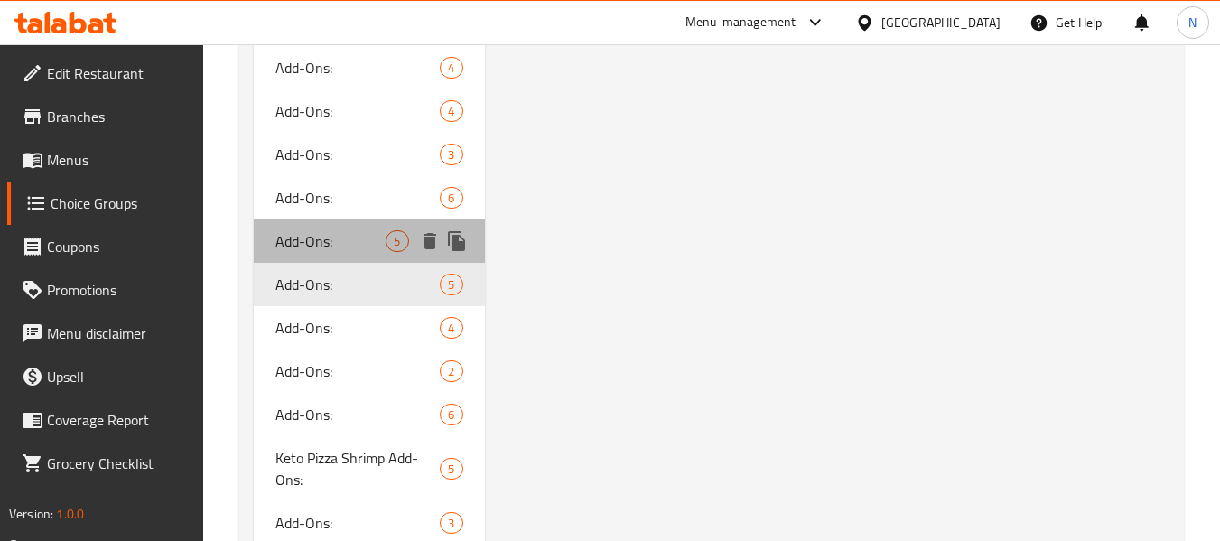
click at [351, 230] on span "Add-Ons:" at bounding box center [330, 241] width 110 height 22
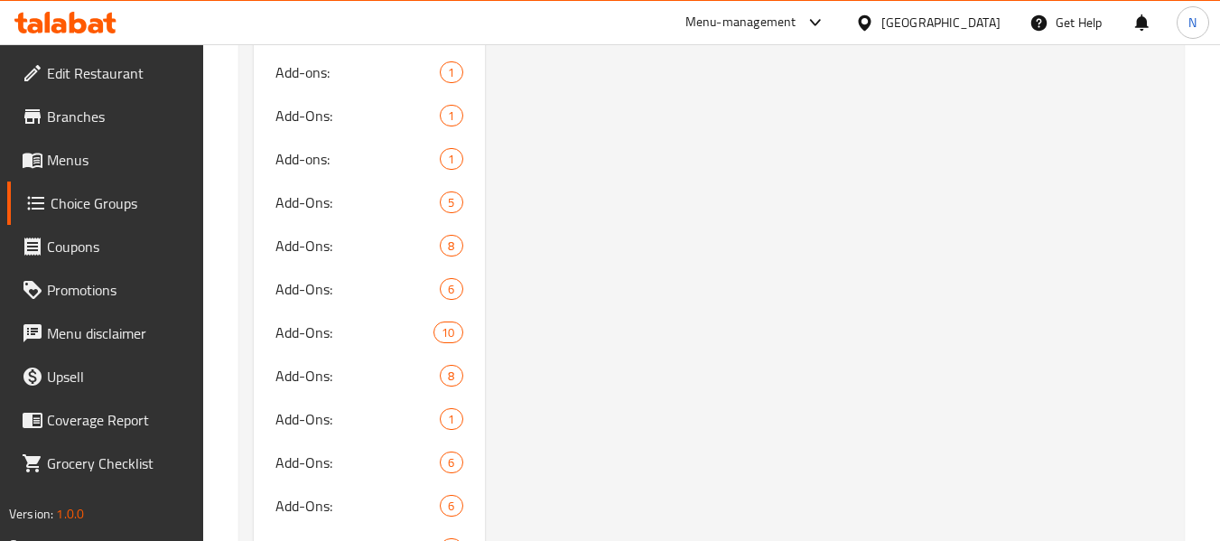
scroll to position [9597, 0]
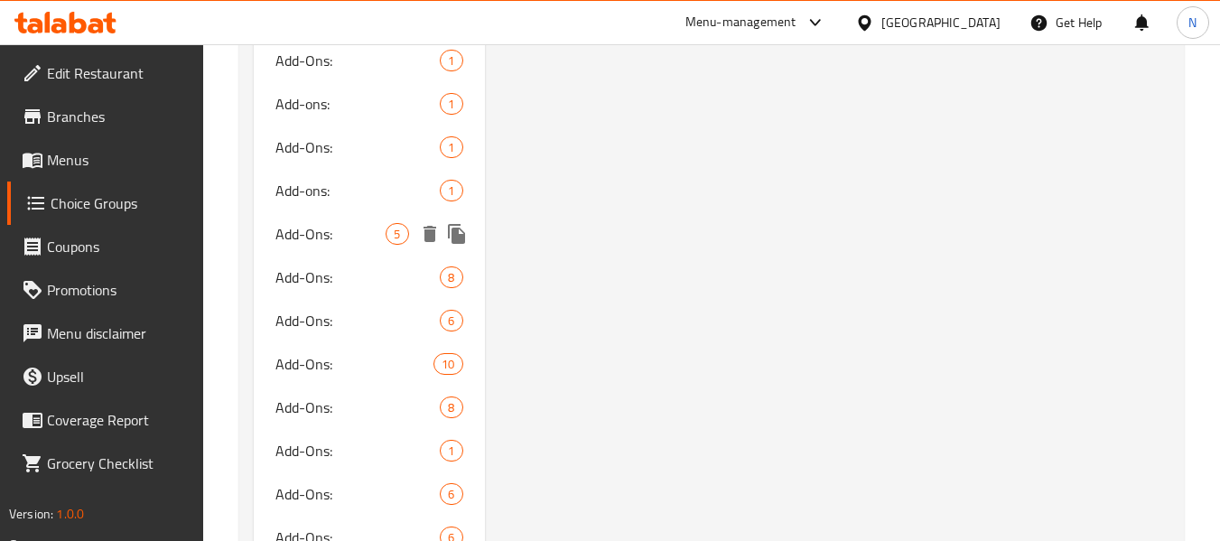
click at [312, 223] on span "Add-Ons:" at bounding box center [330, 234] width 110 height 22
type input "0"
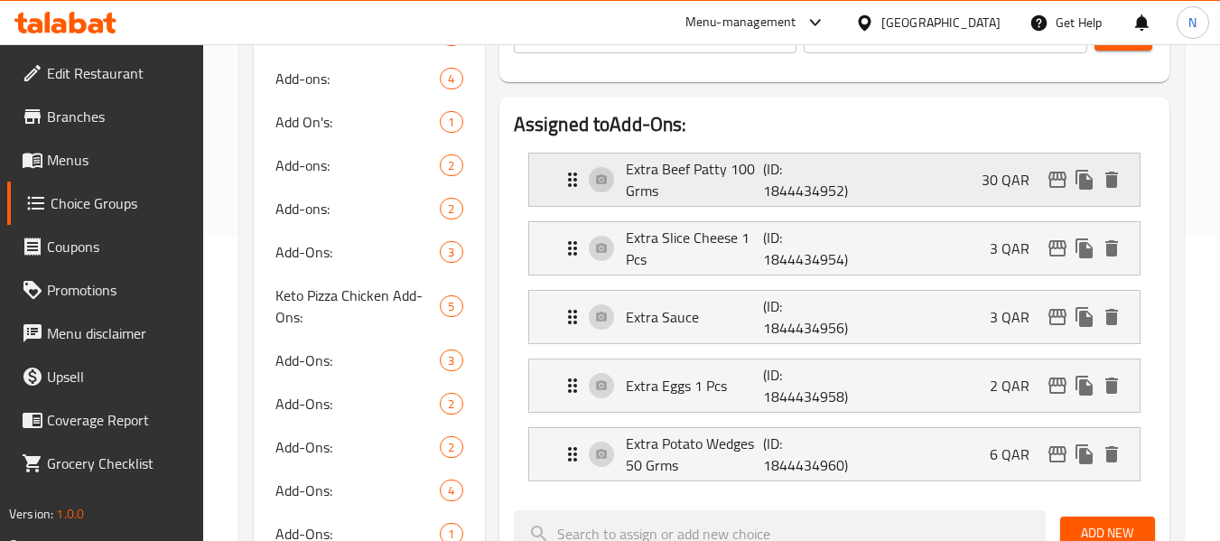
scroll to position [361, 0]
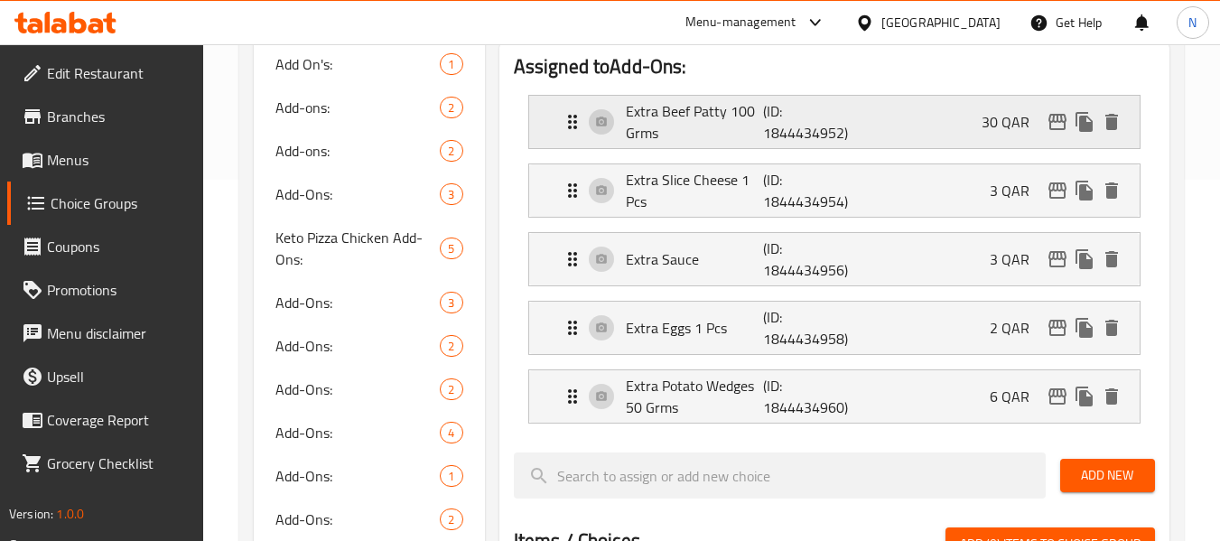
click at [886, 129] on div "Extra Beef Patty 100 Grms (ID: 1844434952) 30 QAR" at bounding box center [840, 122] width 556 height 52
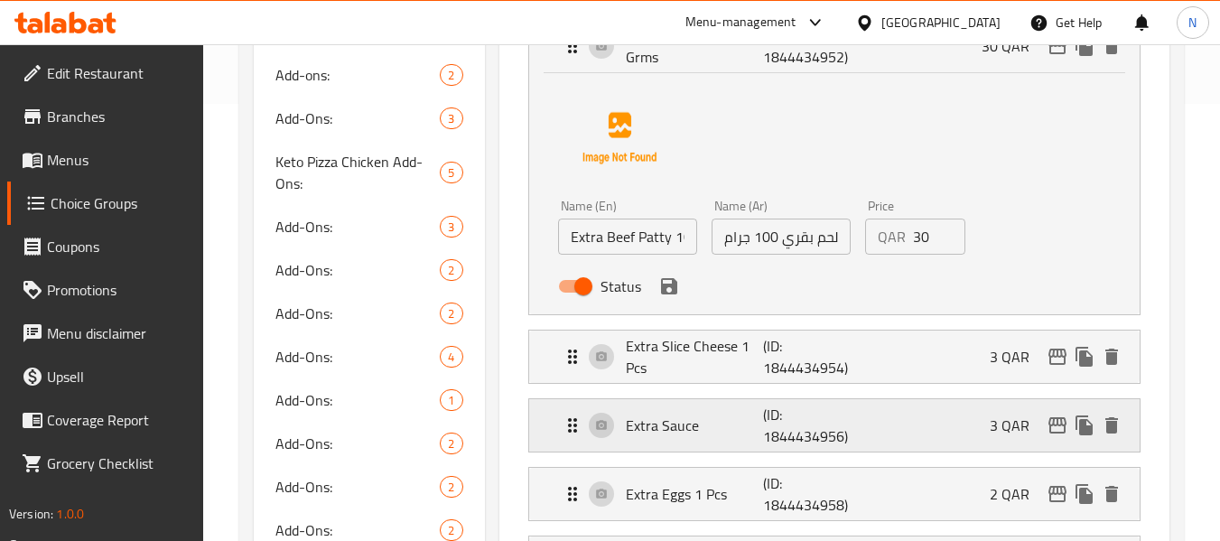
scroll to position [542, 0]
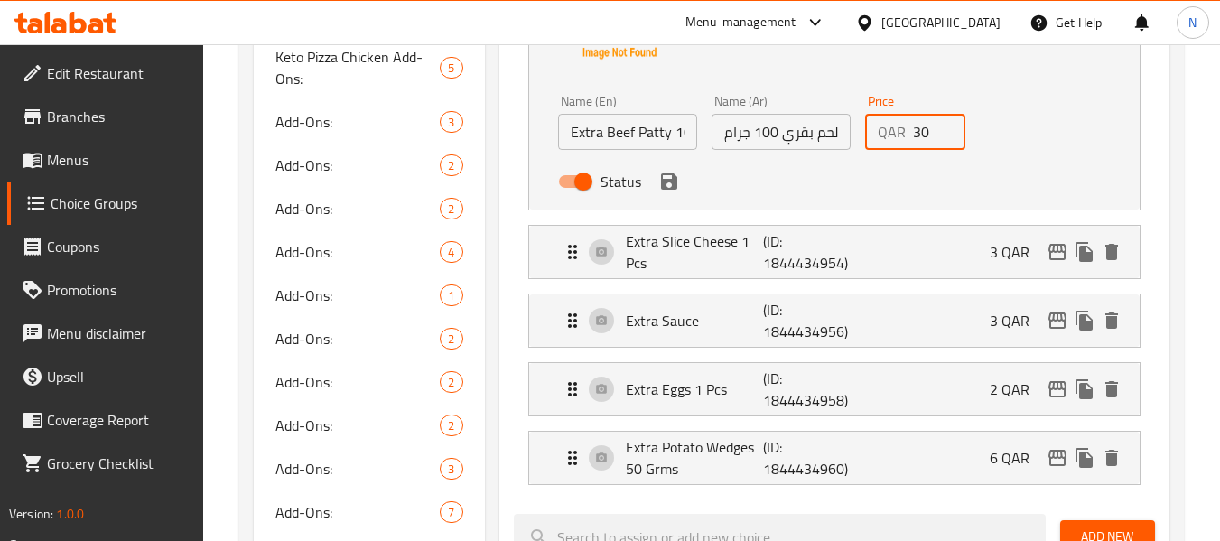
click at [924, 136] on input "30" at bounding box center [939, 132] width 53 height 36
click at [674, 181] on icon "save" at bounding box center [669, 181] width 16 height 16
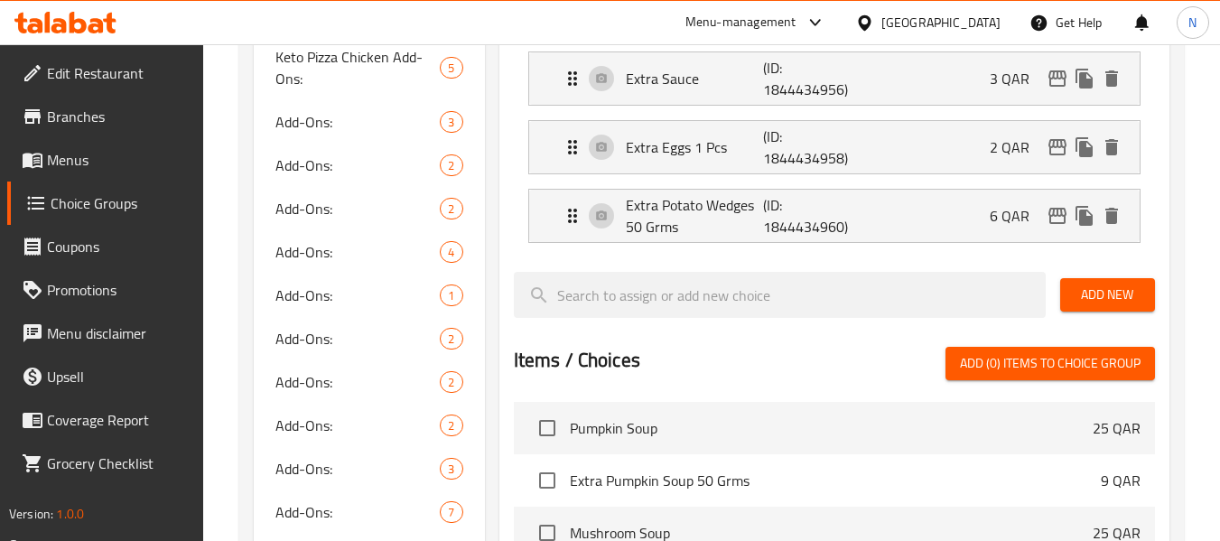
type input "24"
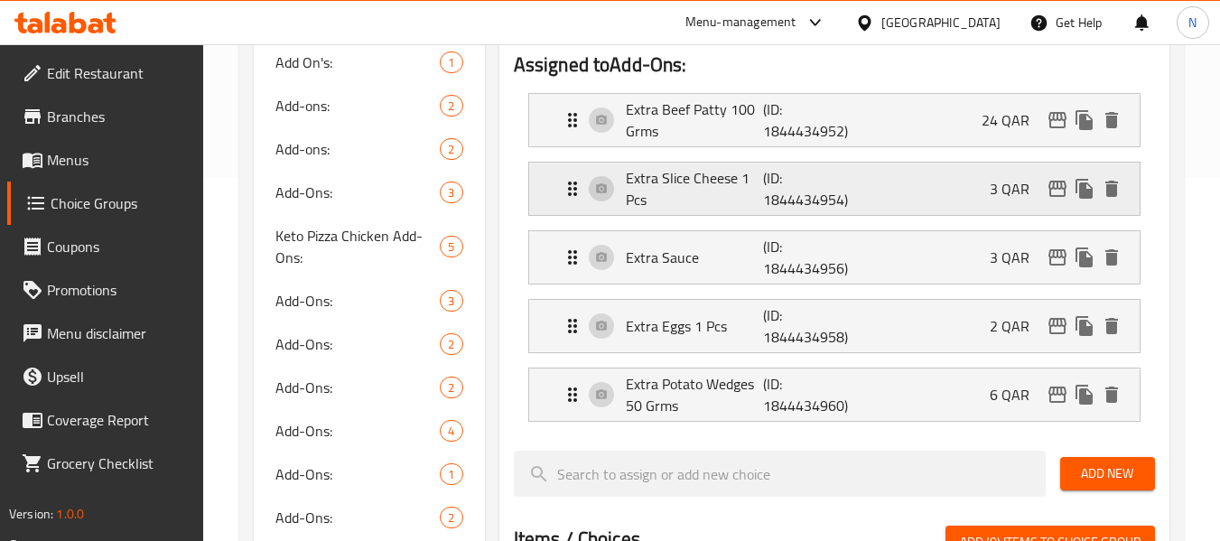
scroll to position [361, 0]
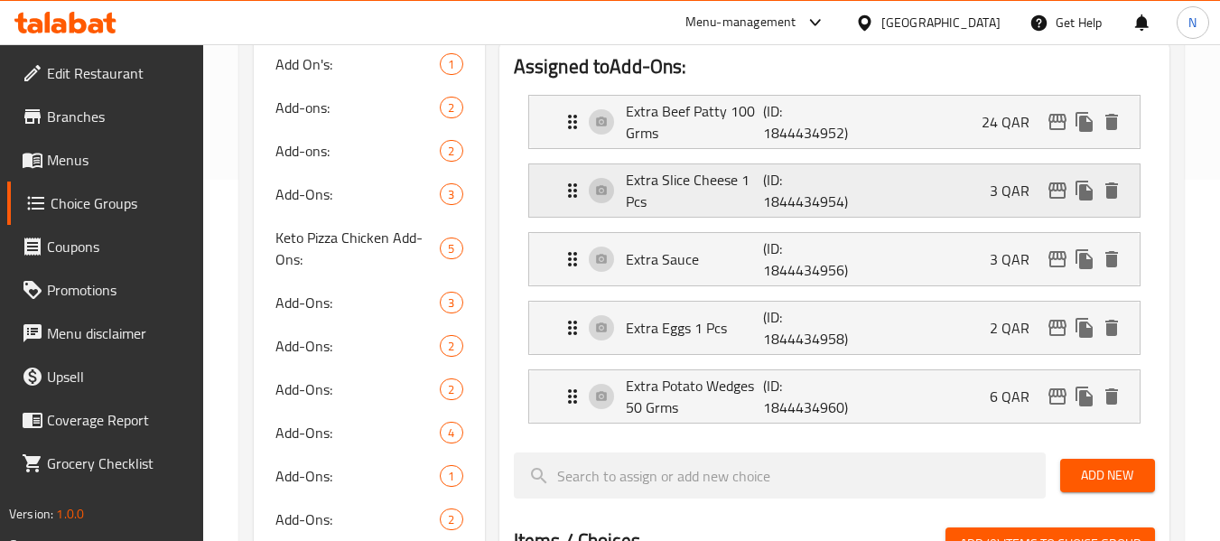
click at [902, 185] on div "Extra Slice Cheese 1 Pcs (ID: 1844434954) 3 QAR" at bounding box center [840, 190] width 556 height 52
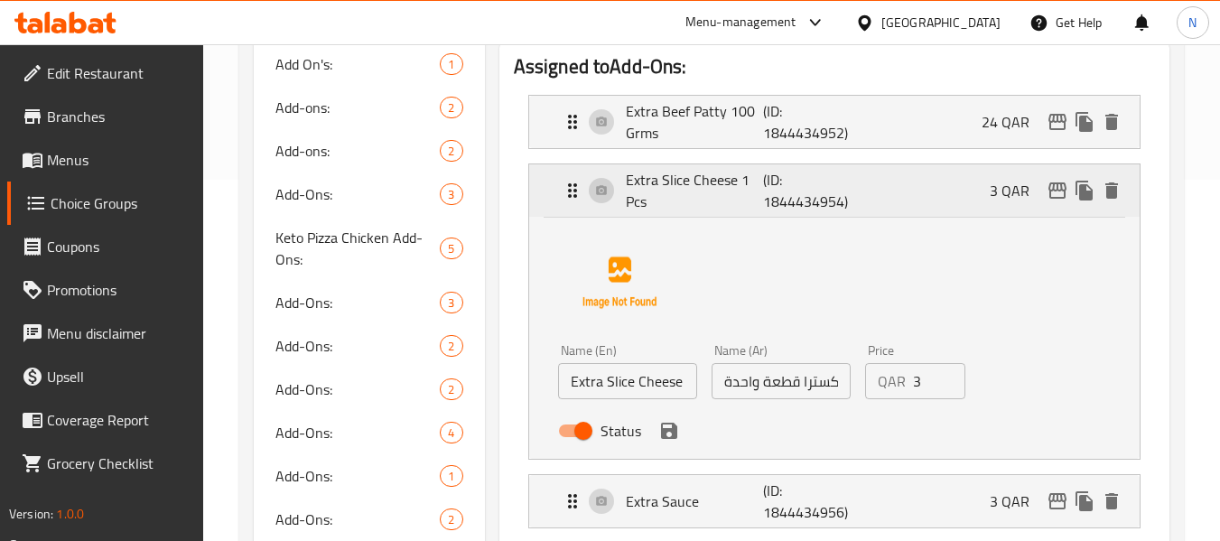
click at [898, 208] on div "Extra Slice Cheese 1 Pcs (ID: 1844434954) 3 QAR" at bounding box center [840, 190] width 556 height 52
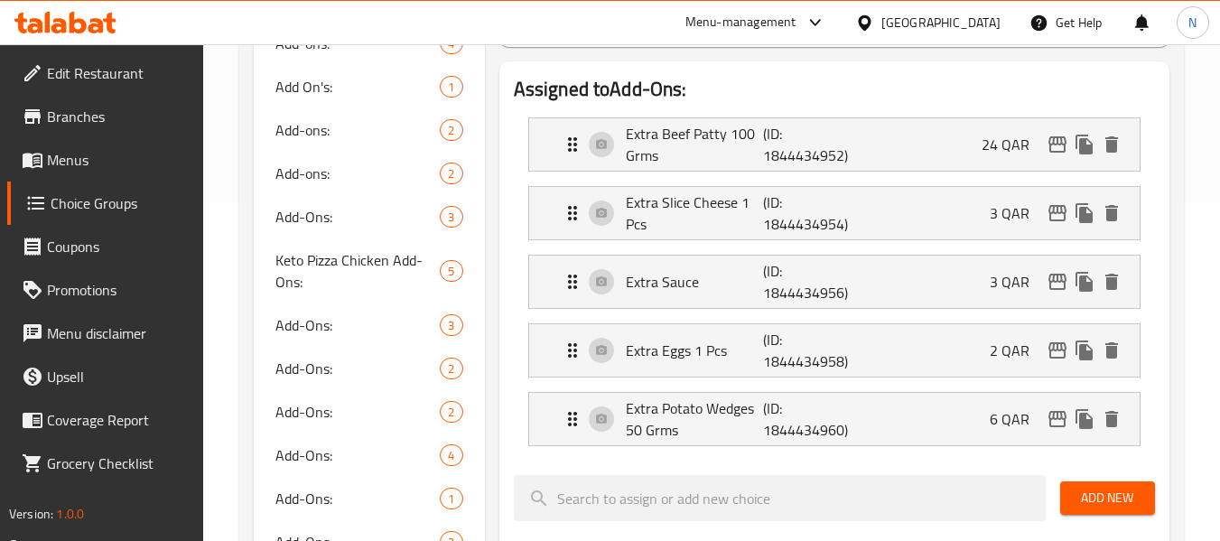
scroll to position [542, 0]
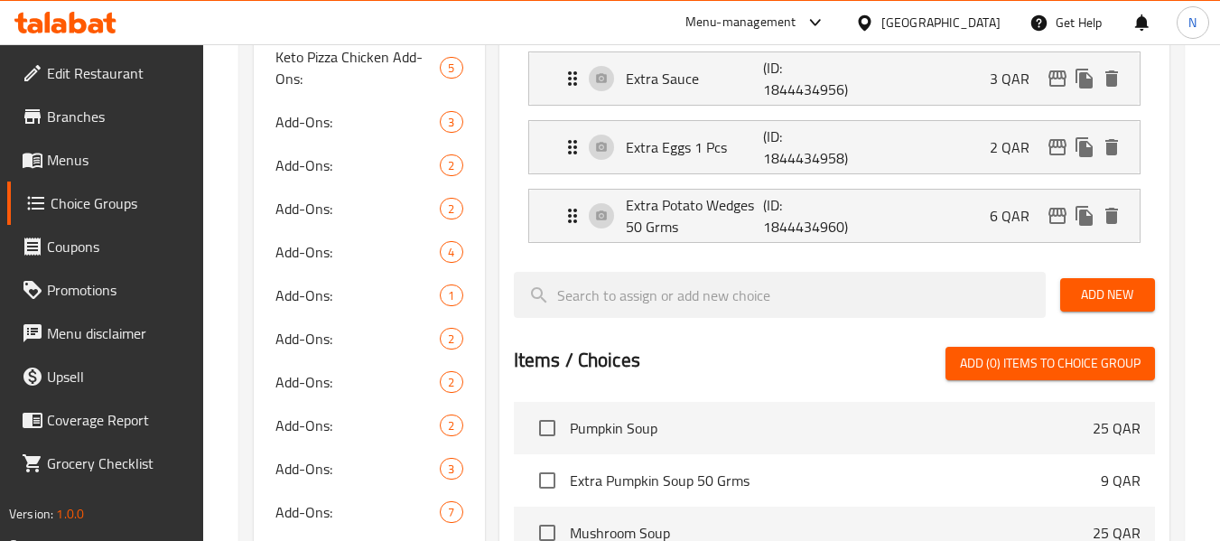
click at [1093, 300] on span "Add New" at bounding box center [1108, 295] width 66 height 23
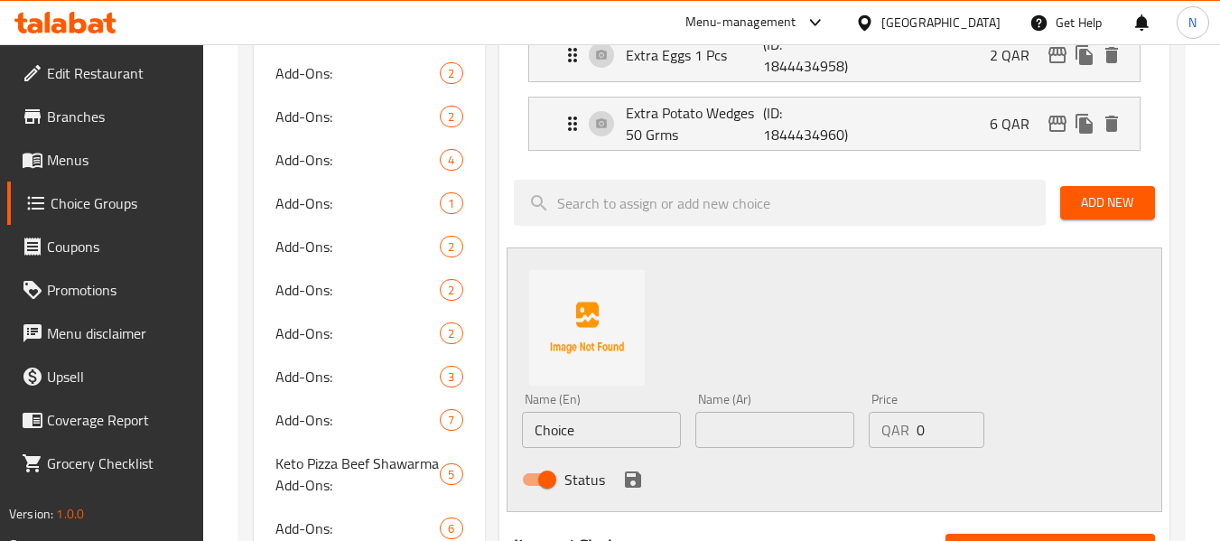
scroll to position [722, 0]
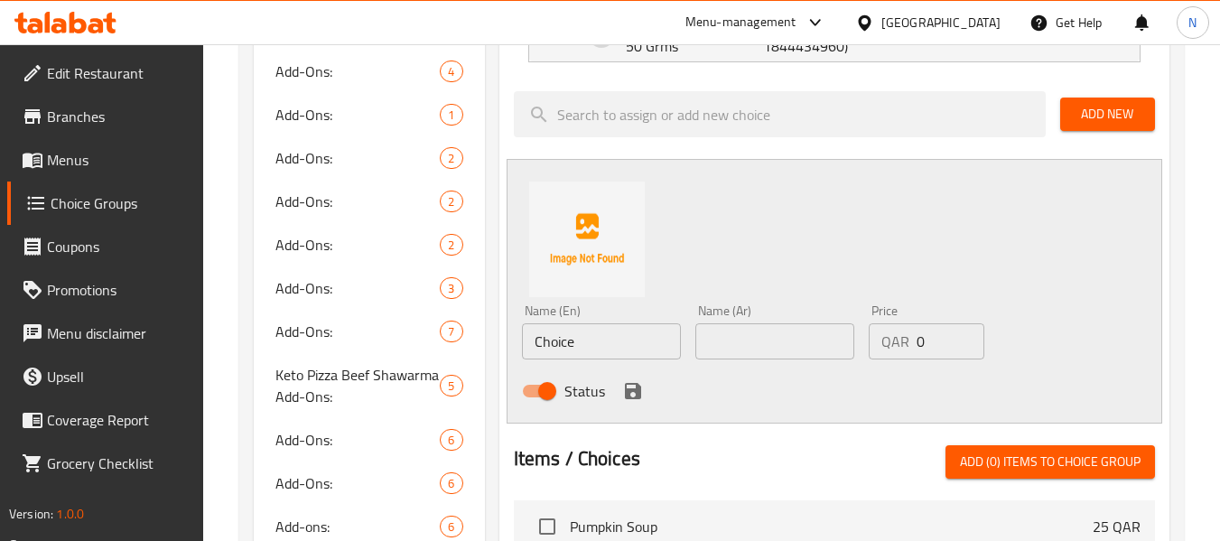
click at [636, 341] on input "Choice" at bounding box center [601, 341] width 159 height 36
paste input "Extra Jalapeno 30 grms"
type input "Extra Jalapeno 30 grms"
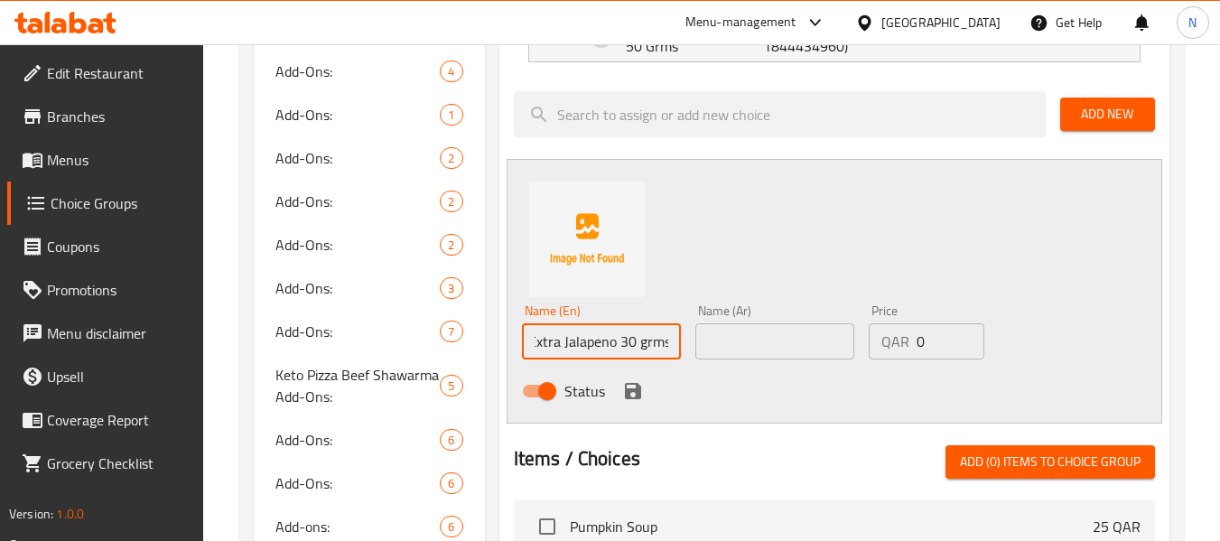
click at [935, 353] on input "0" at bounding box center [951, 341] width 68 height 36
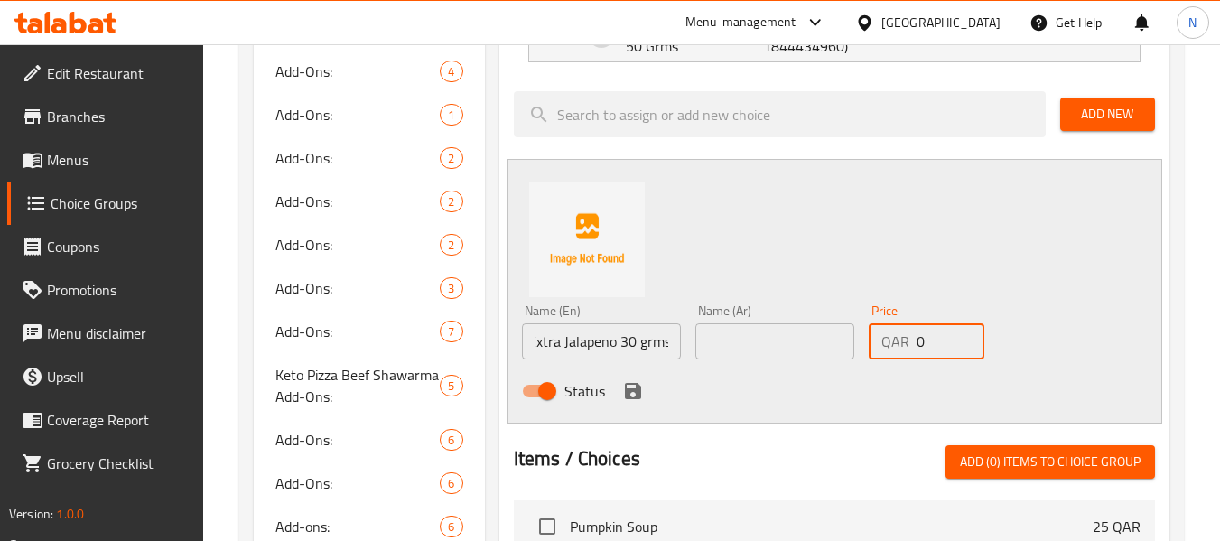
scroll to position [0, 0]
click at [935, 353] on input "0" at bounding box center [951, 341] width 68 height 36
type input "3"
click at [764, 335] on input "text" at bounding box center [774, 341] width 159 height 36
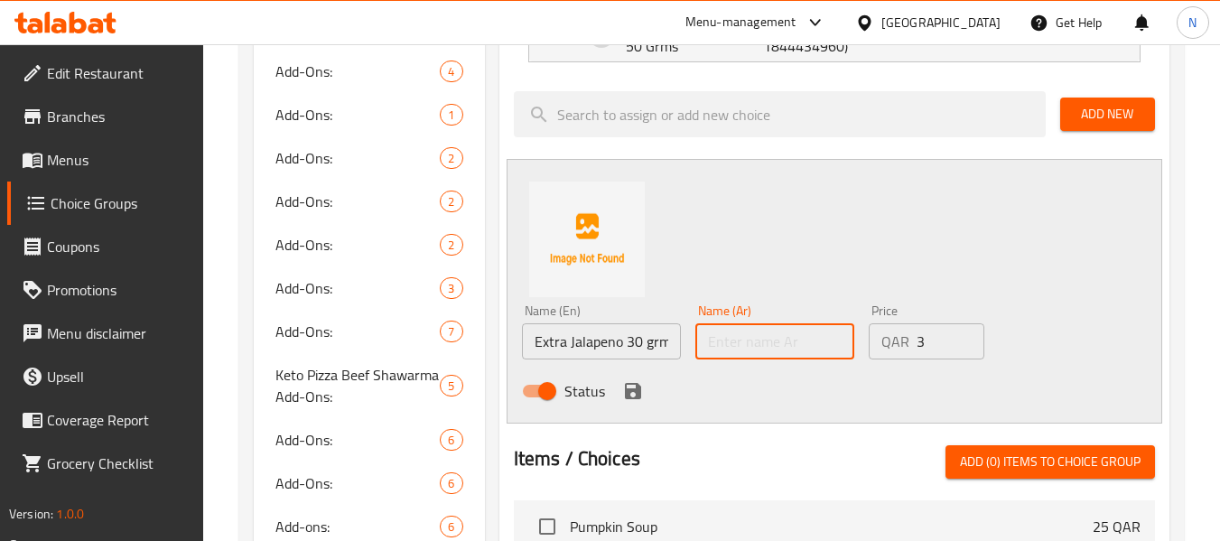
paste input "إكسترا جالابينو 30 جرام"
click at [784, 342] on input "إكسترا جالابينو 30 جرام" at bounding box center [774, 341] width 159 height 36
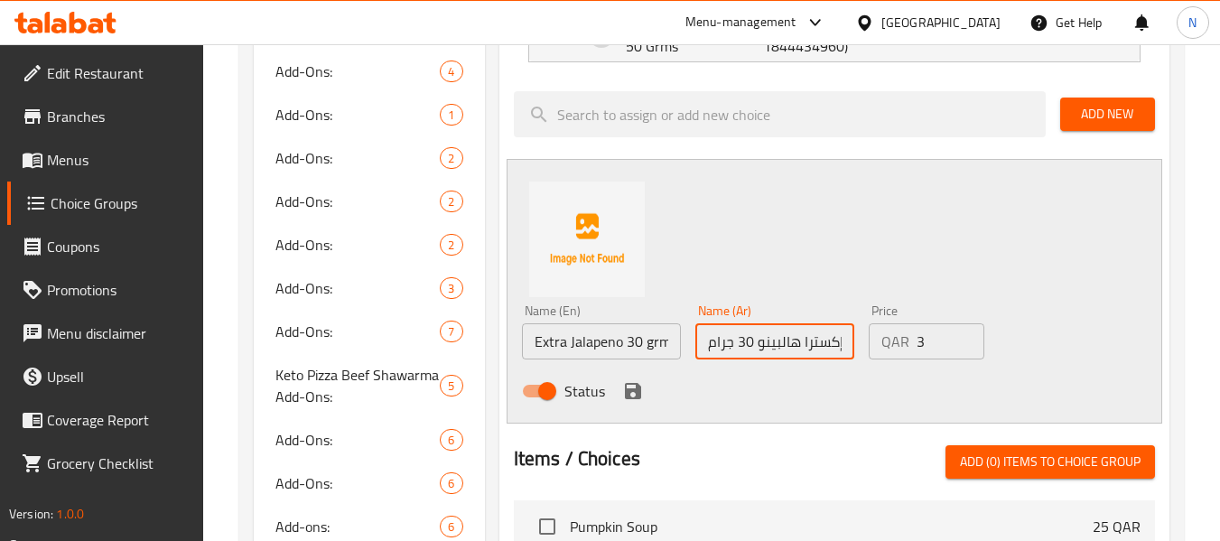
type input "إكسترا هالبينو 30 جرام"
click at [623, 385] on icon "save" at bounding box center [633, 391] width 22 height 22
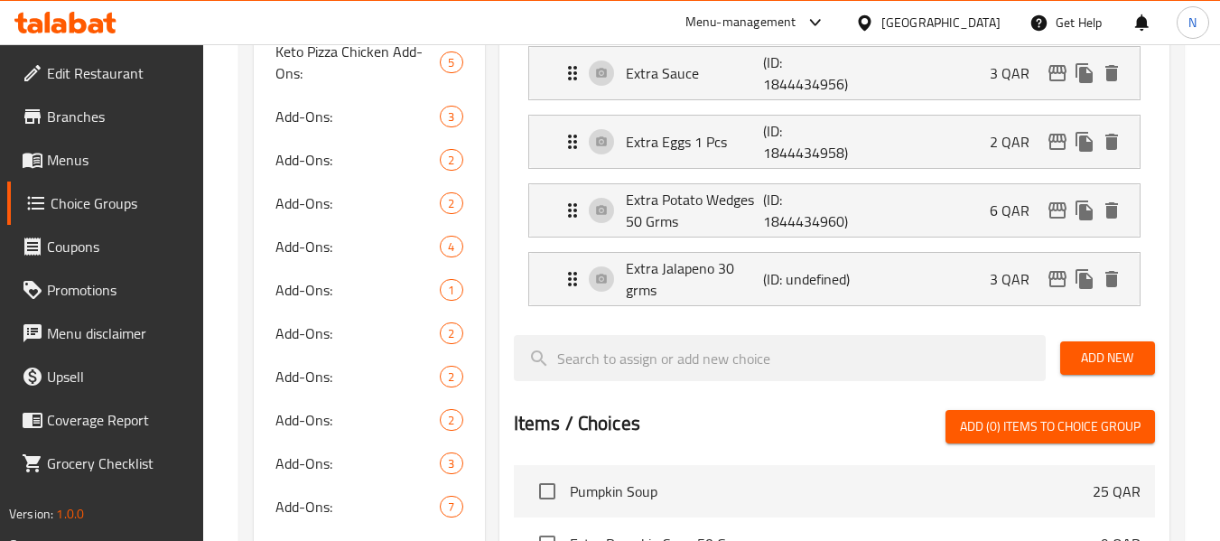
scroll to position [542, 0]
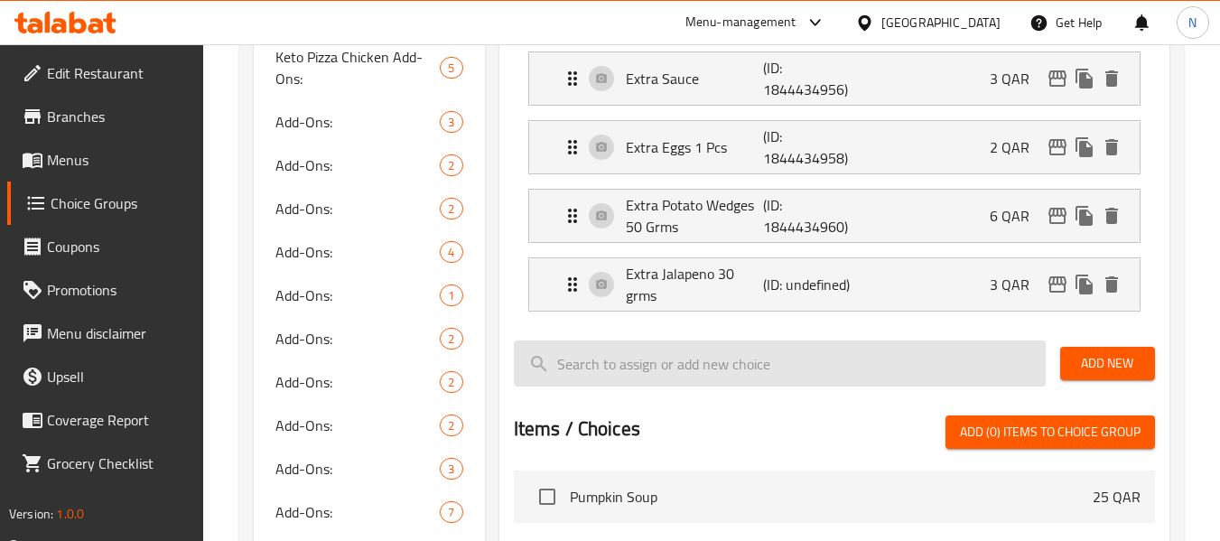
drag, startPoint x: 1094, startPoint y: 356, endPoint x: 718, endPoint y: 367, distance: 375.8
click at [1094, 356] on span "Add New" at bounding box center [1108, 363] width 66 height 23
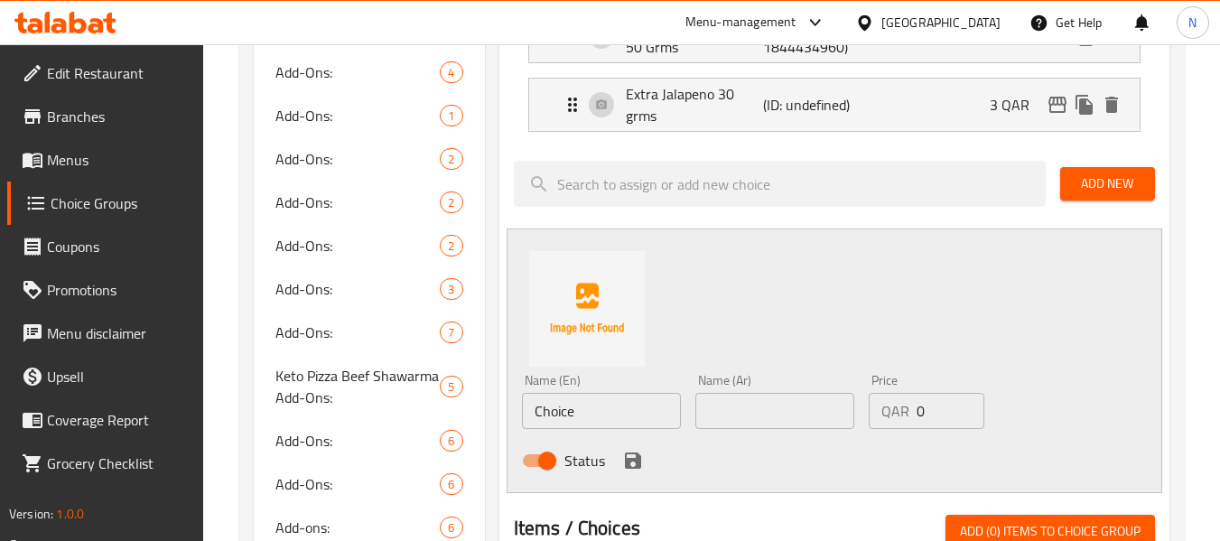
scroll to position [722, 0]
click at [609, 390] on div "Name (En) Choice Name (En)" at bounding box center [601, 400] width 159 height 55
drag, startPoint x: 609, startPoint y: 391, endPoint x: 610, endPoint y: 414, distance: 23.5
click at [609, 406] on div "Name (En) Choice Name (En)" at bounding box center [601, 400] width 159 height 55
click at [610, 414] on input "Choice" at bounding box center [601, 410] width 159 height 36
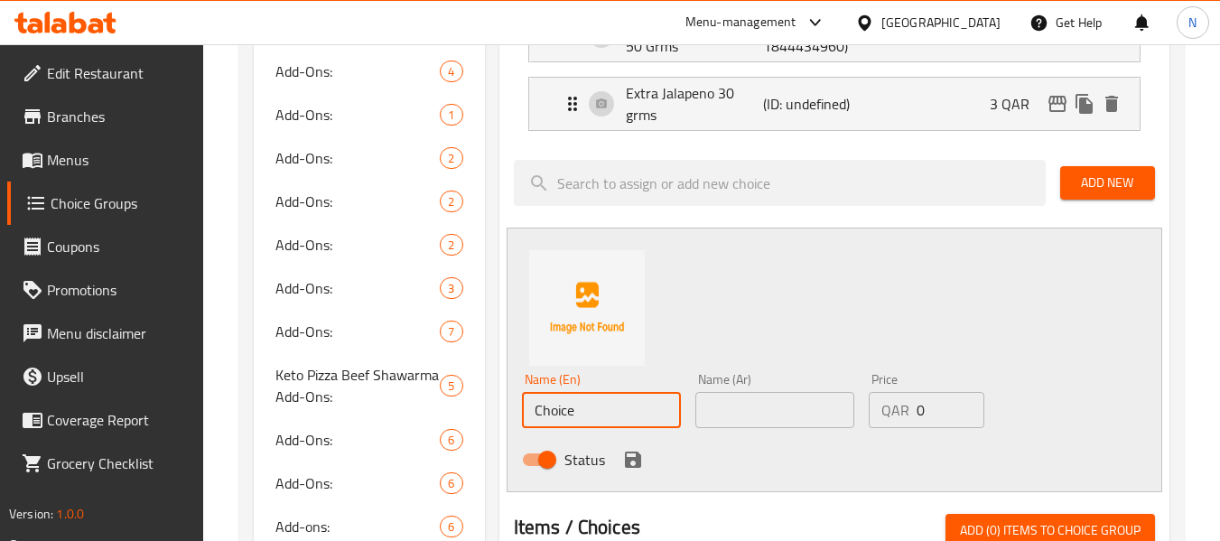
click at [610, 414] on input "Choice" at bounding box center [601, 410] width 159 height 36
paste input "Extra sweet potato 50 grm"
type input "Extra sweet potato 50 grm"
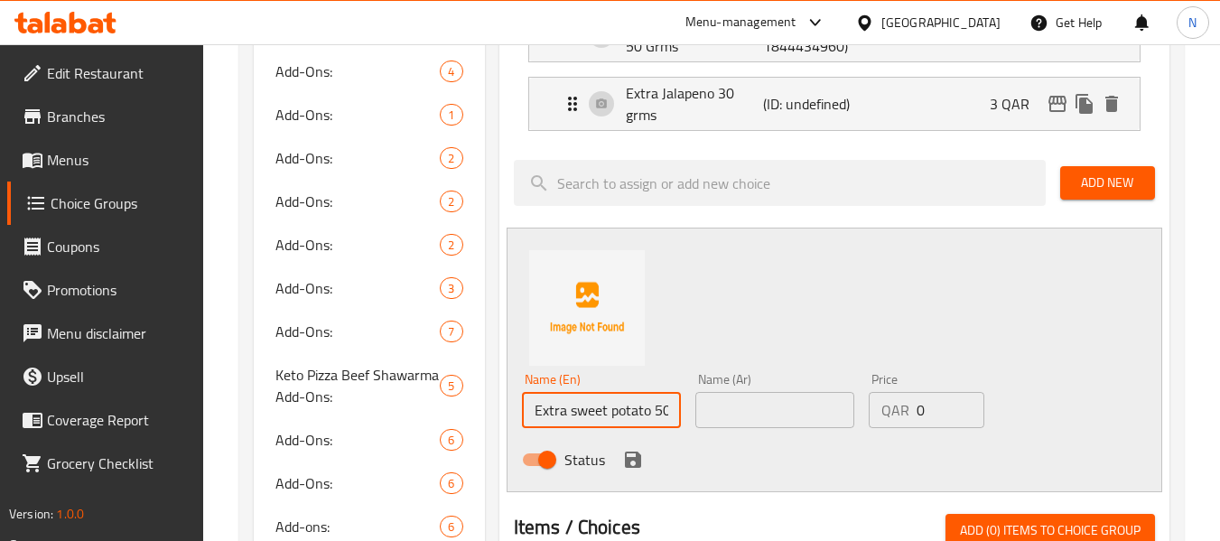
drag, startPoint x: 741, startPoint y: 395, endPoint x: 807, endPoint y: 422, distance: 71.3
click at [741, 395] on input "text" at bounding box center [774, 410] width 159 height 36
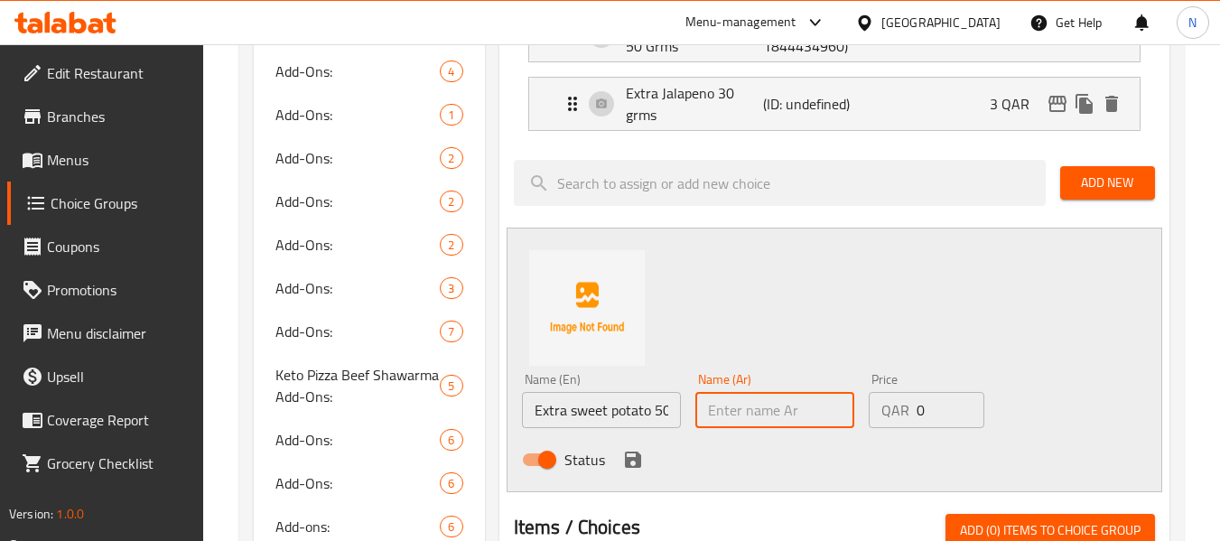
paste input "بطاطا حلوة إضافية 50 جرام"
type input "بطاطا حلوة إضافية 50 جرام"
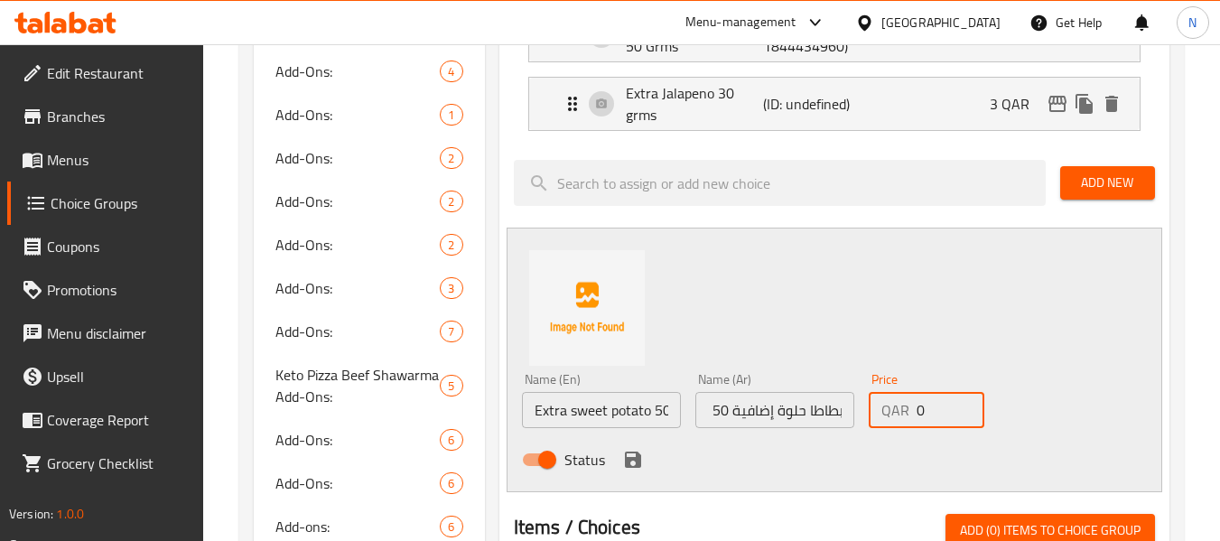
click at [929, 404] on input "0" at bounding box center [951, 410] width 68 height 36
type input "8"
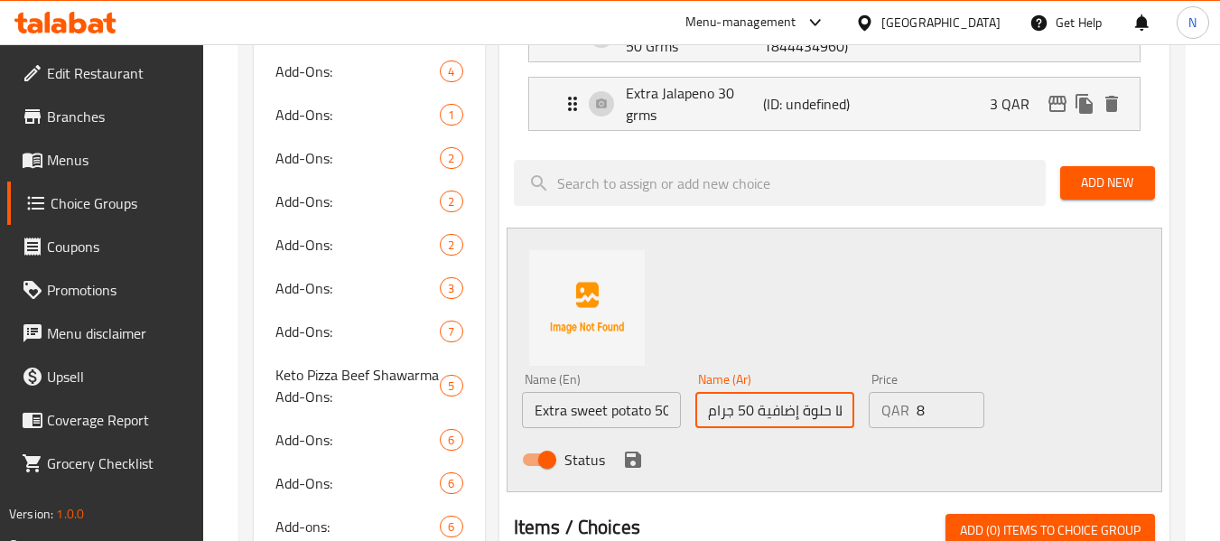
click at [778, 411] on input "بطاطا حلوة إضافية 50 جرام" at bounding box center [774, 410] width 159 height 36
click at [638, 458] on icon "save" at bounding box center [633, 460] width 16 height 16
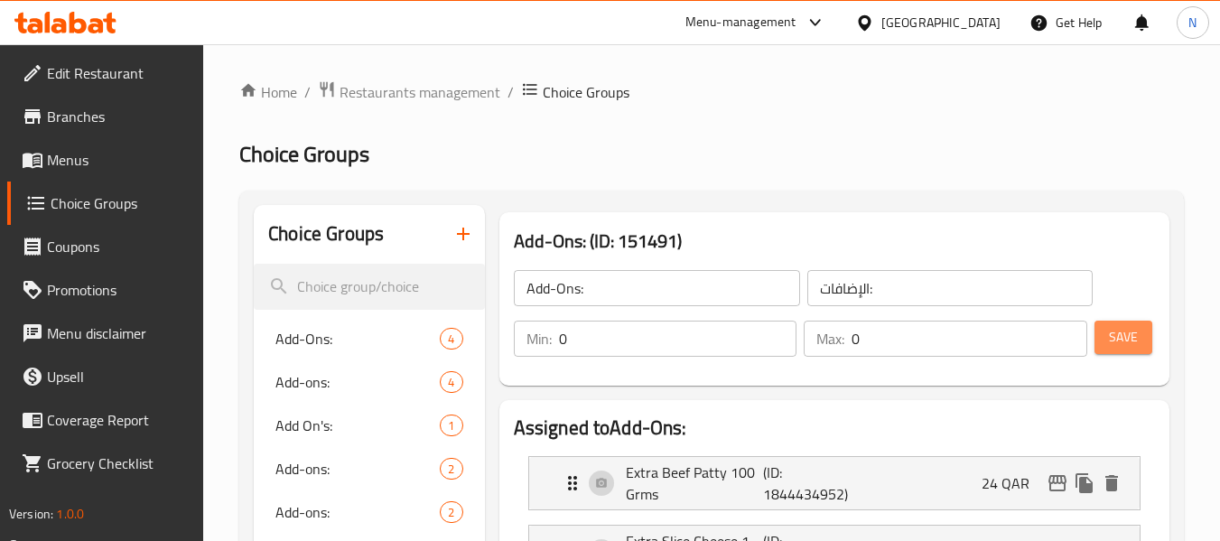
click at [1135, 327] on span "Save" at bounding box center [1123, 337] width 29 height 23
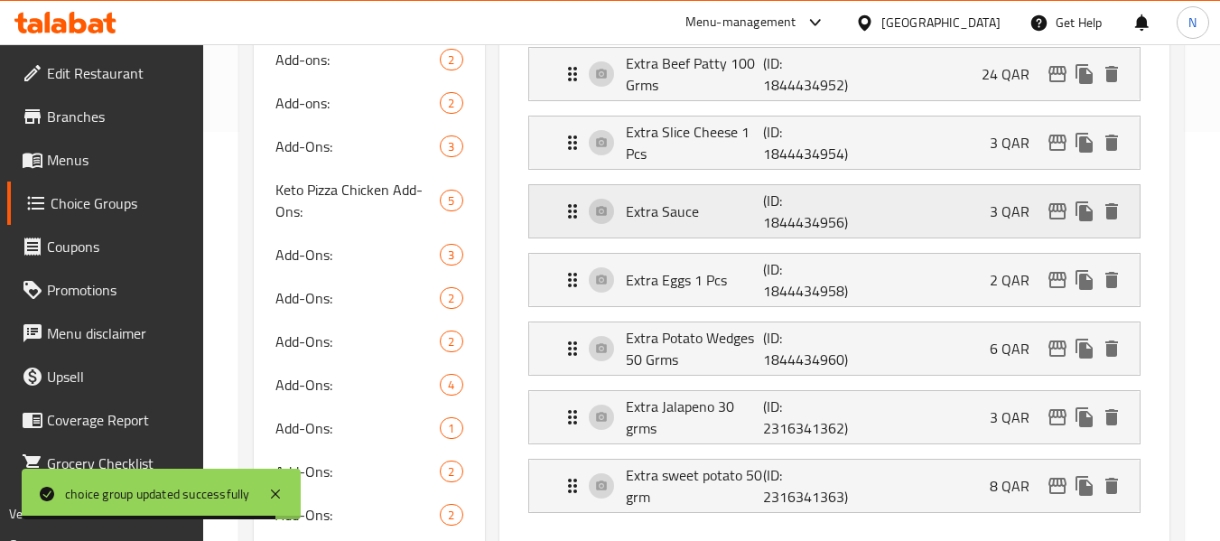
scroll to position [452, 0]
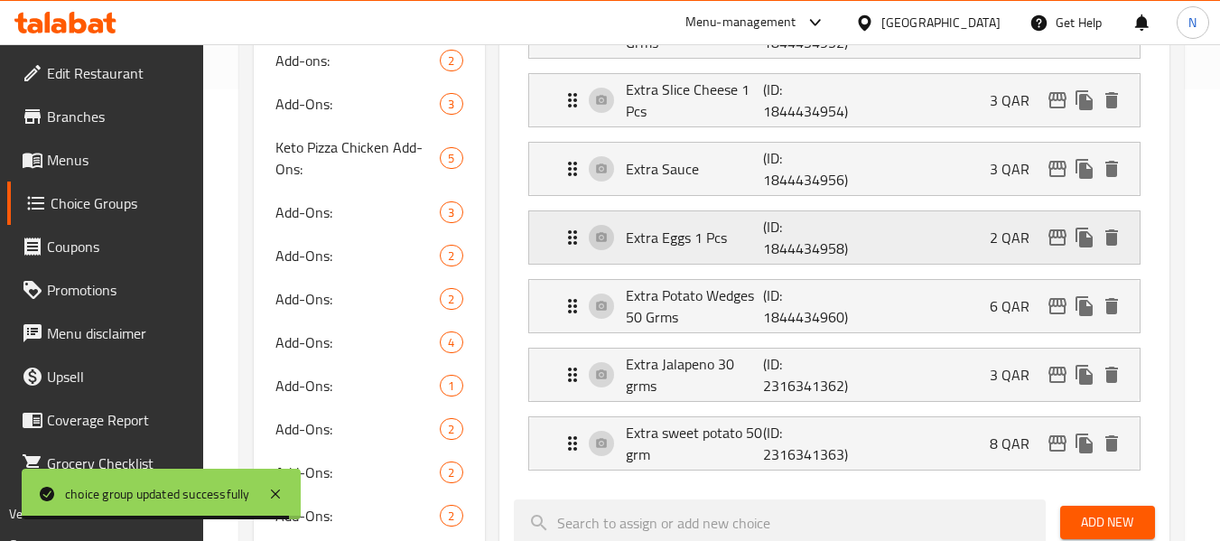
click at [794, 236] on p "(ID: 1844434958)" at bounding box center [809, 237] width 92 height 43
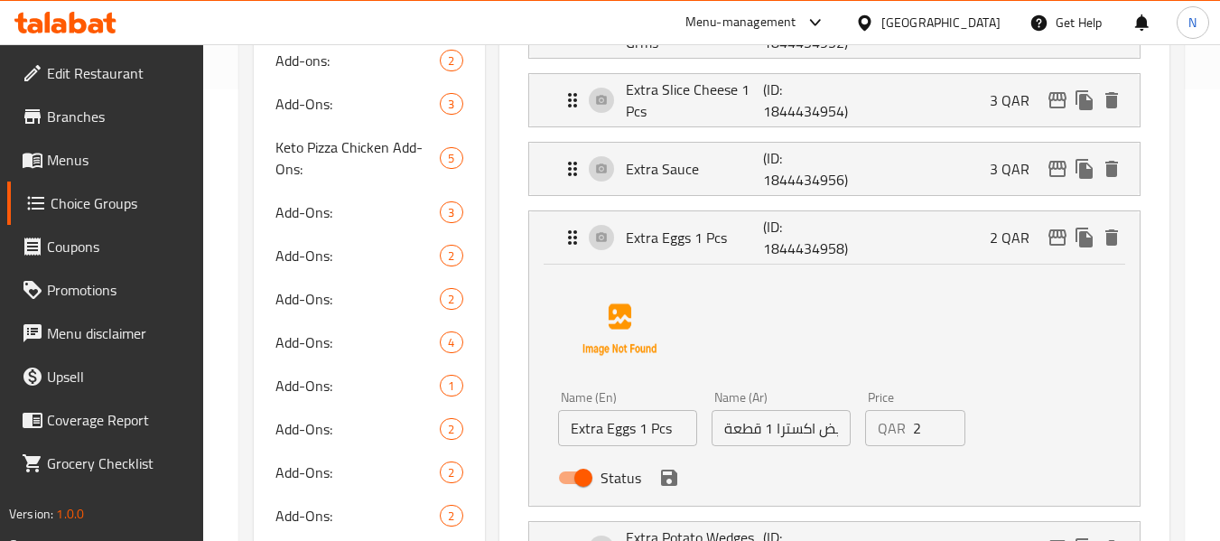
click at [917, 439] on input "2" at bounding box center [939, 428] width 53 height 36
click at [663, 480] on icon "save" at bounding box center [669, 478] width 16 height 16
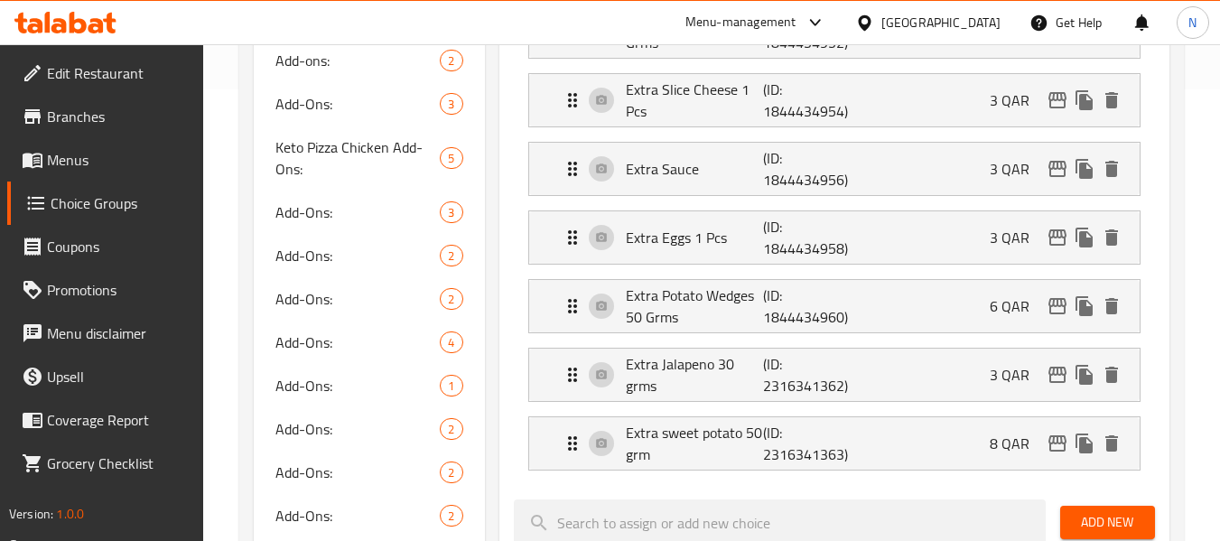
type input "3"
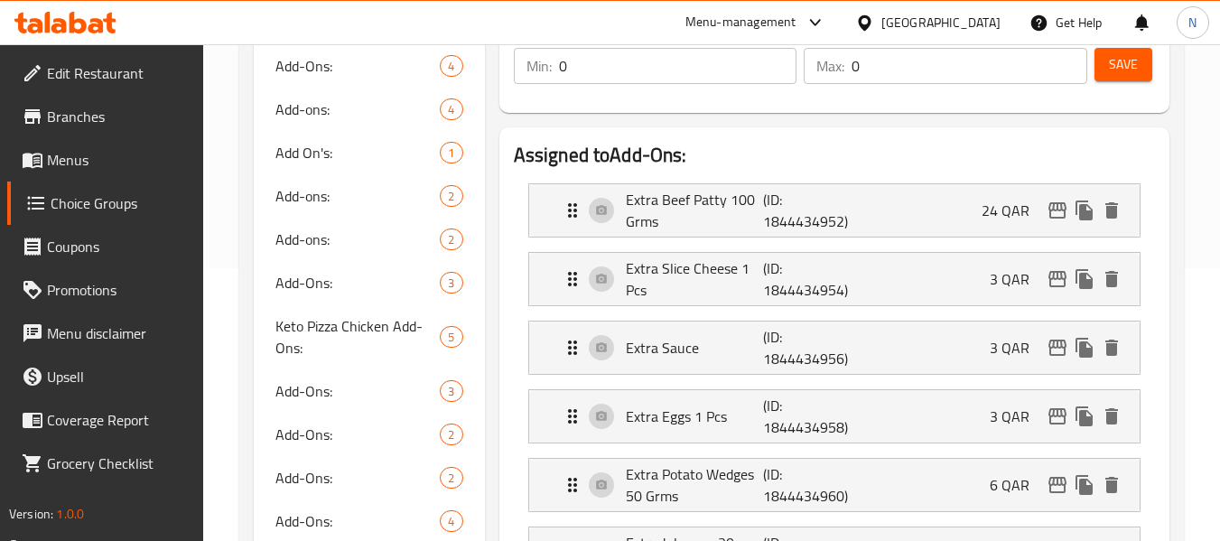
scroll to position [271, 0]
click at [1136, 83] on div "Save" at bounding box center [1117, 67] width 53 height 43
click at [1136, 70] on span "Save" at bounding box center [1123, 66] width 29 height 23
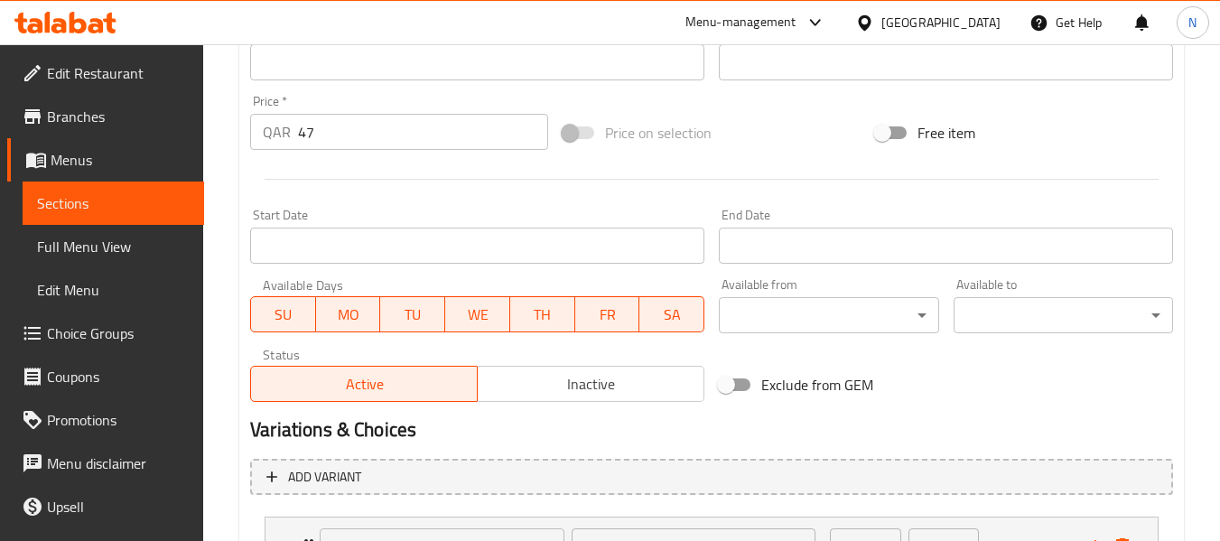
scroll to position [791, 0]
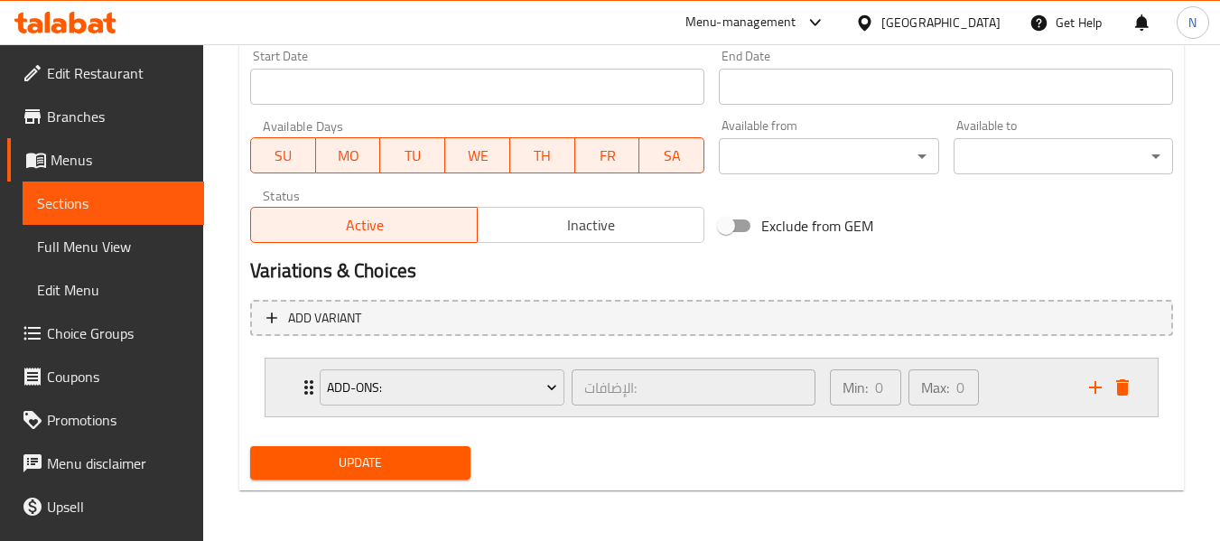
click at [1015, 374] on div "Min: 0 ​ Max: 0 ​" at bounding box center [948, 388] width 259 height 58
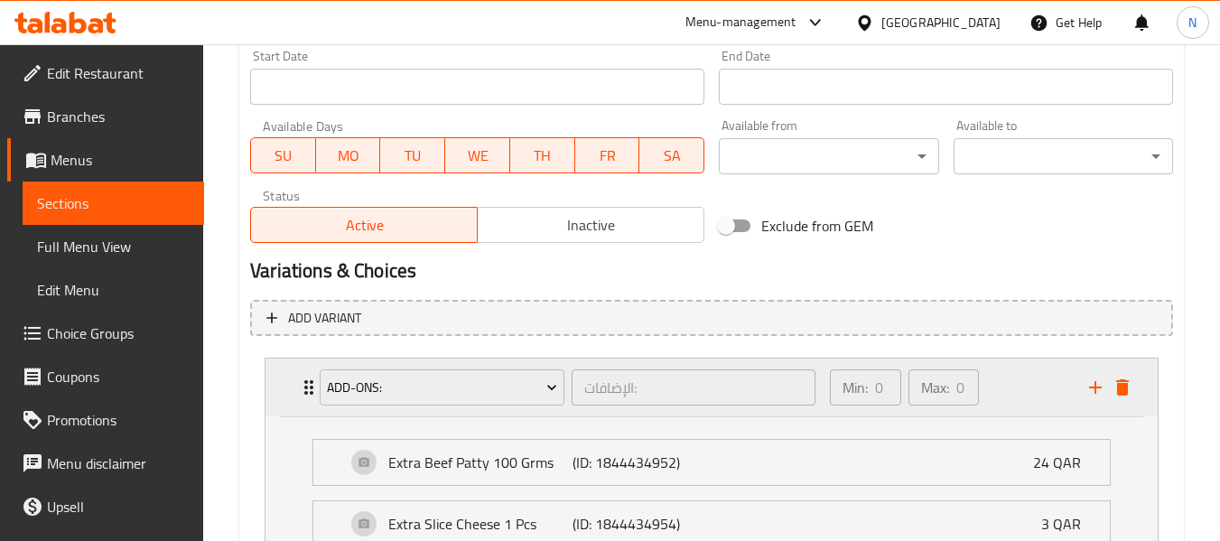
scroll to position [1243, 0]
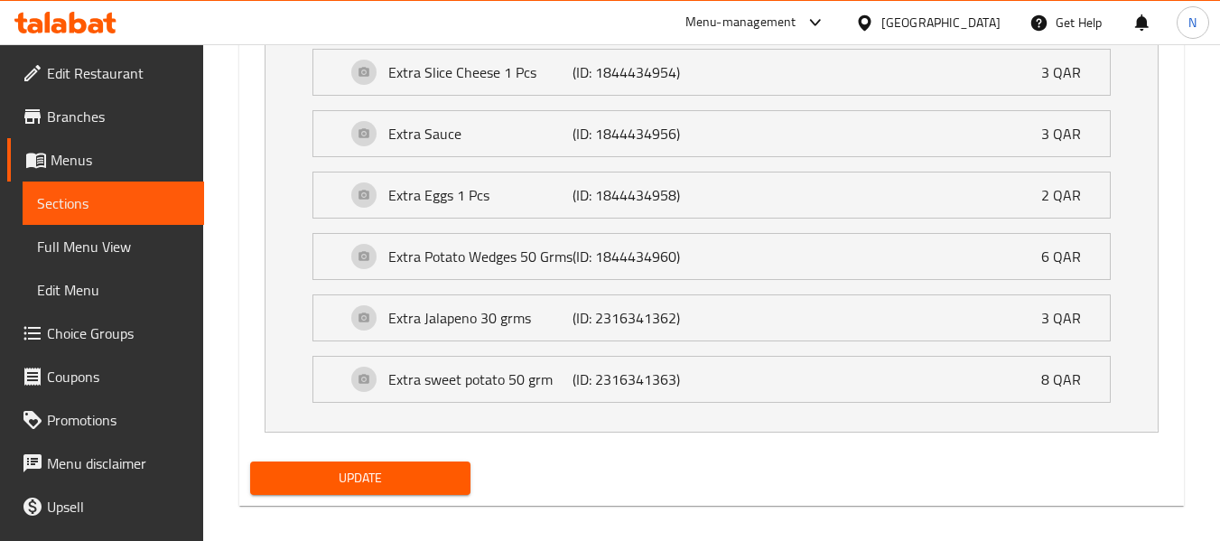
drag, startPoint x: 416, startPoint y: 486, endPoint x: 573, endPoint y: 396, distance: 180.0
click at [416, 486] on span "Update" at bounding box center [360, 478] width 191 height 23
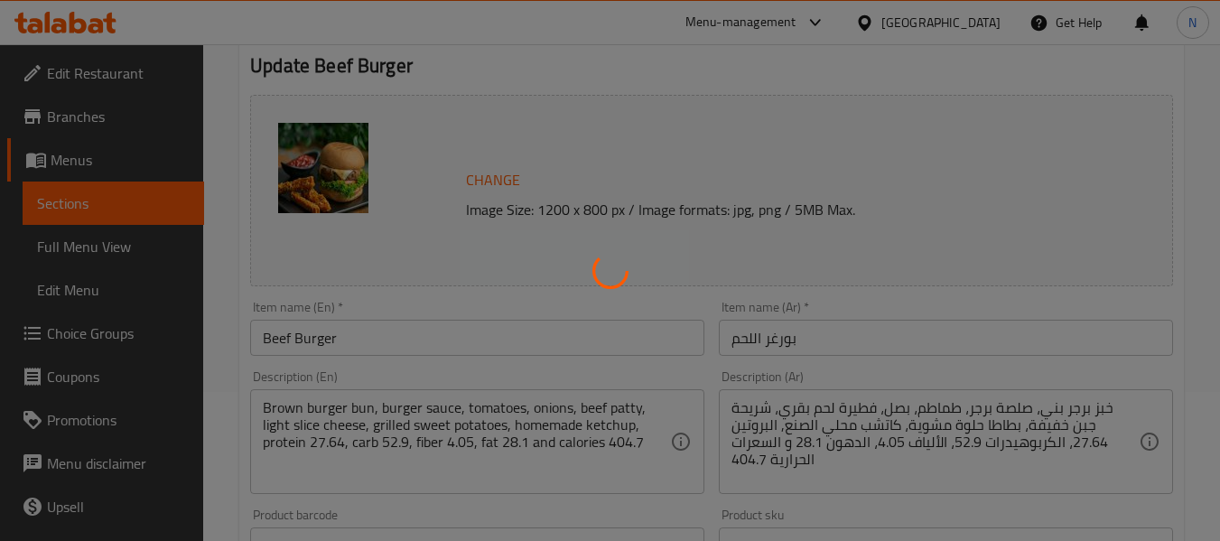
scroll to position [181, 0]
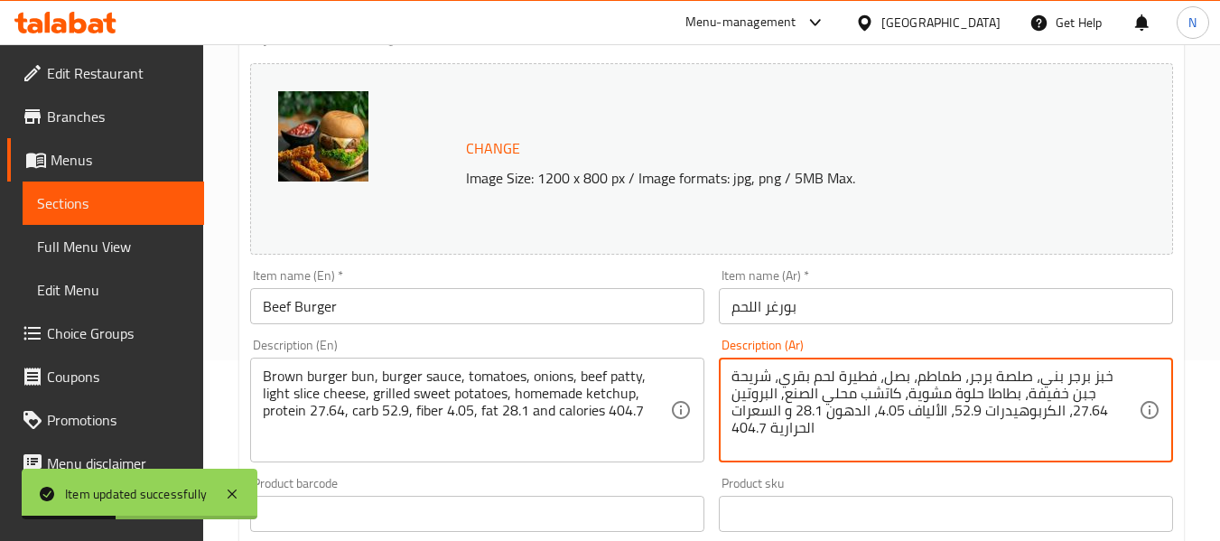
click at [880, 378] on textarea "خبز برجر بني، صلصة برجر، طماطم، بصل، فطيرة لحم بقري، شريحة جبن خفيفة، بطاطا حلو…" at bounding box center [934, 411] width 407 height 86
click at [876, 379] on textarea "خبز برجر بني، صلصة برجر، طماطم، بصل، فطيرة لحم بقري، شريحة جبن خفيفة، بطاطا حلو…" at bounding box center [934, 411] width 407 height 86
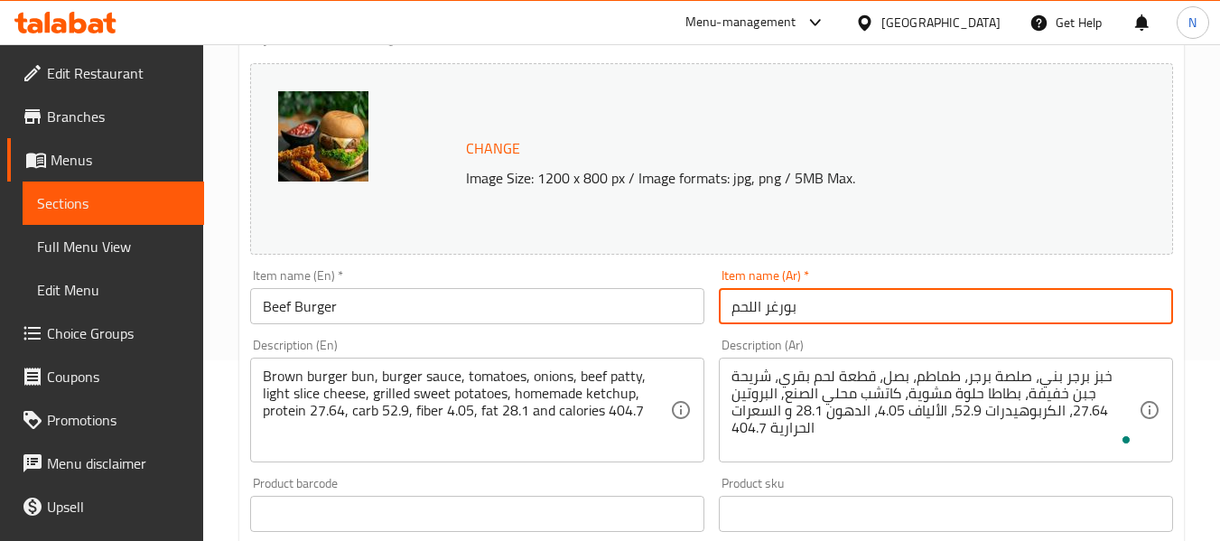
click at [923, 304] on input "بورغر اللحم" at bounding box center [946, 306] width 454 height 36
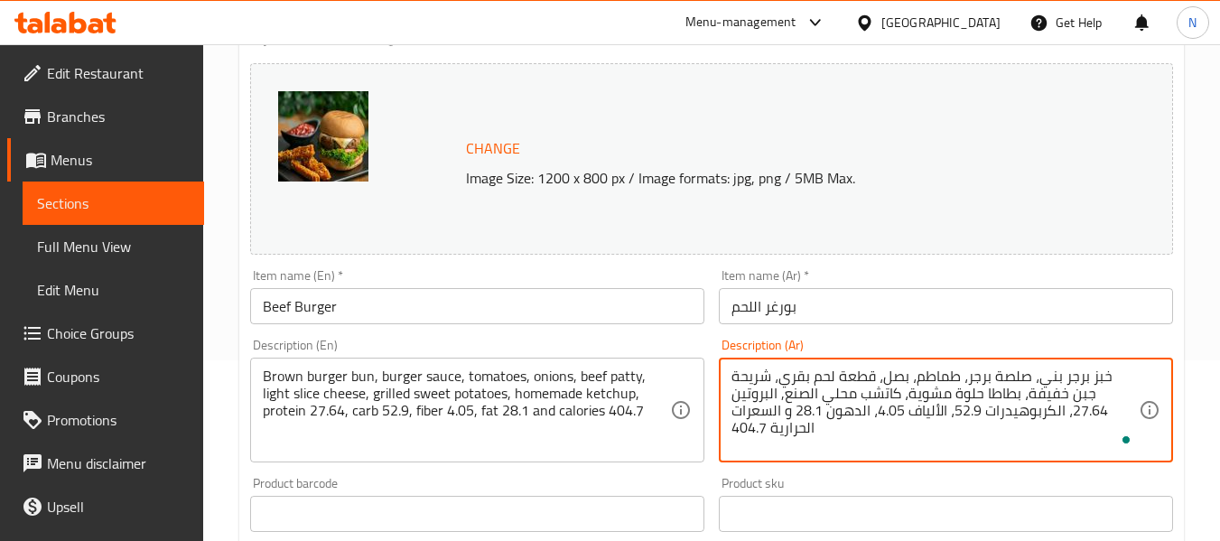
click at [872, 379] on textarea "خبز برجر بني، صلصة برجر، طماطم، بصل، قطعة لحم بقري، شريحة جبن خفيفة، بطاطا حلوة…" at bounding box center [934, 411] width 407 height 86
click at [877, 388] on textarea "خبز برجر بني، صلصة برجر، طماطم، بصل، قطعة لحم بقري، شريحة جبن خفيفة، بطاطا حلوة…" at bounding box center [934, 411] width 407 height 86
click at [884, 399] on textarea "خبز برجر بني، صلصة برجر، طماطم، بصل، قطعة لحم بقري، شريحة جبن خفيفة، بطاطا حلوة…" at bounding box center [934, 411] width 407 height 86
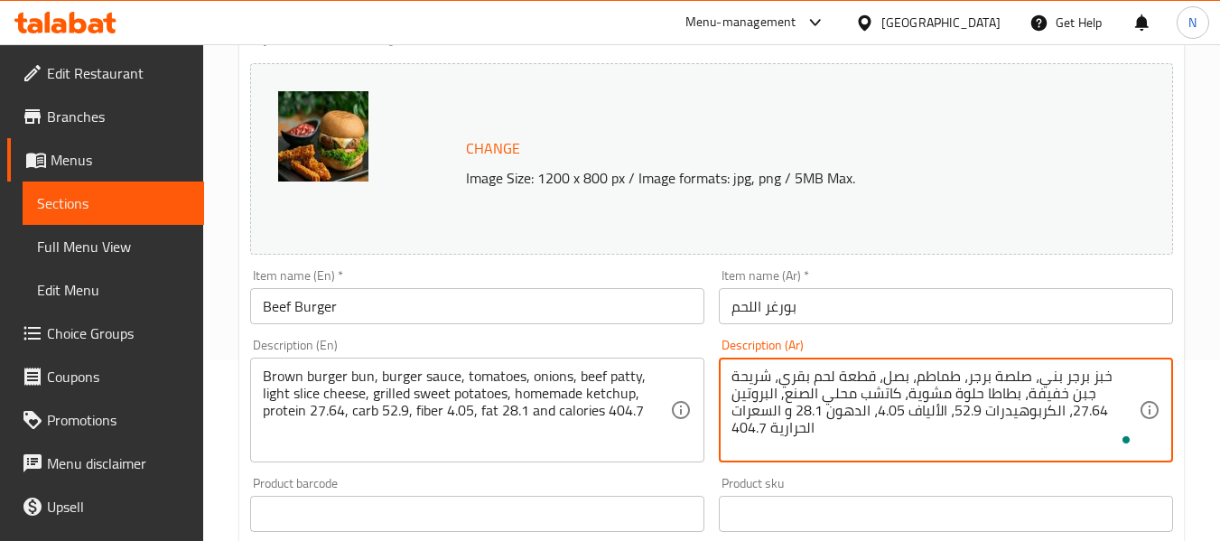
click at [884, 399] on textarea "خبز برجر بني، صلصة برجر، طماطم، بصل، قطعة لحم بقري، شريحة جبن خفيفة، بطاطا حلوة…" at bounding box center [934, 411] width 407 height 86
type textarea "خبز برجر بني، صلصة برجر، طماطم، بصل، قطعة لحم بقري، شريحة جبن خفيفة، بطاطا حلوة…"
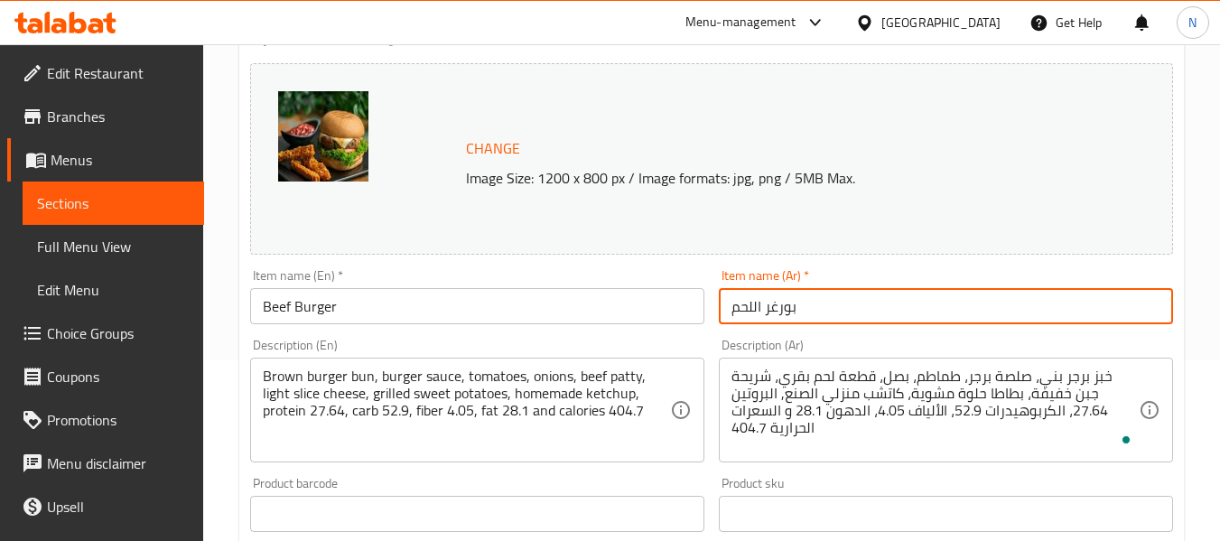
click at [875, 320] on input "بورغر اللحم" at bounding box center [946, 306] width 454 height 36
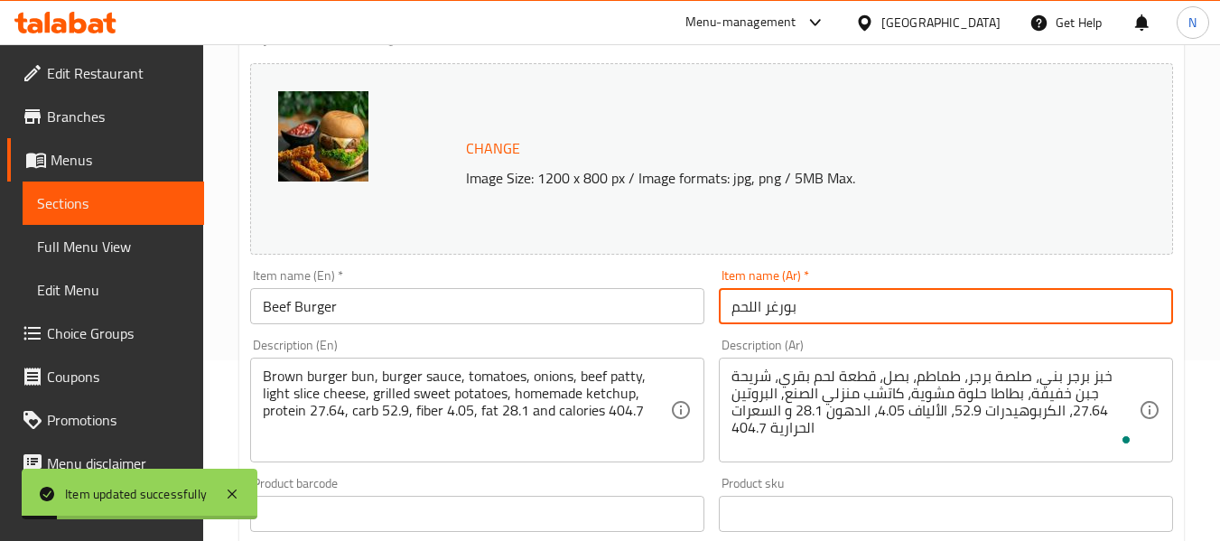
scroll to position [0, 0]
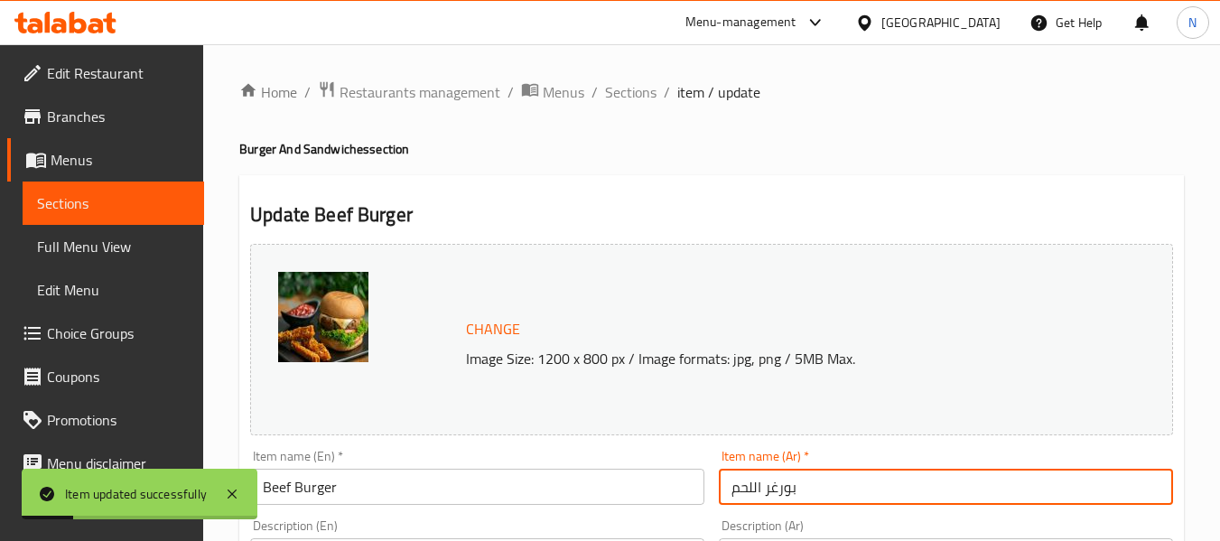
click at [778, 486] on input "بورغر اللحم" at bounding box center [946, 487] width 454 height 36
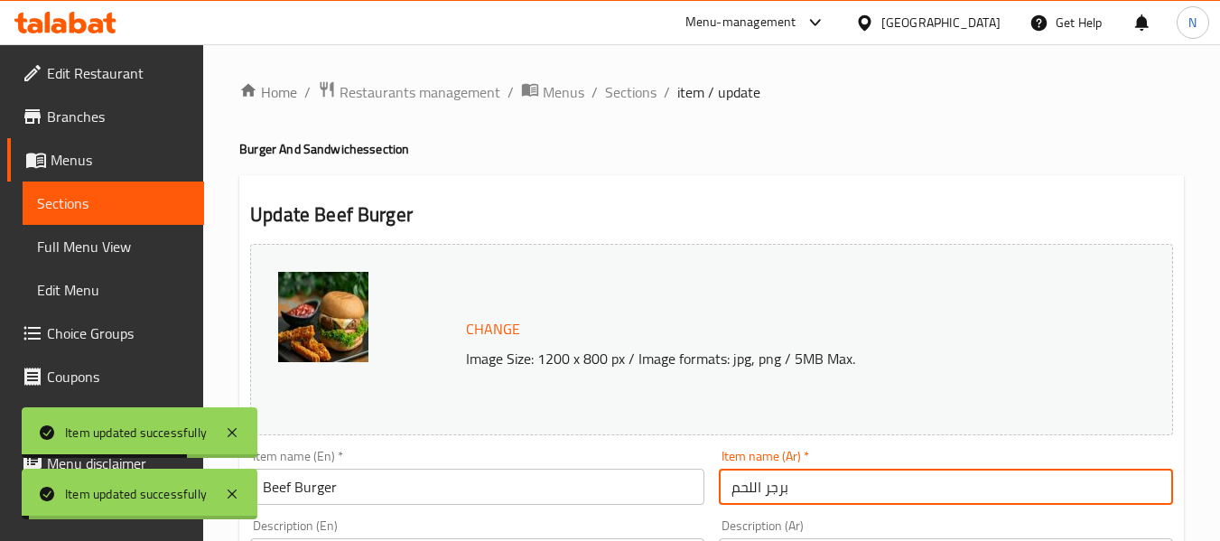
click at [739, 488] on input "برجر اللحم" at bounding box center [946, 487] width 454 height 36
type input "برجر لحم بقري"
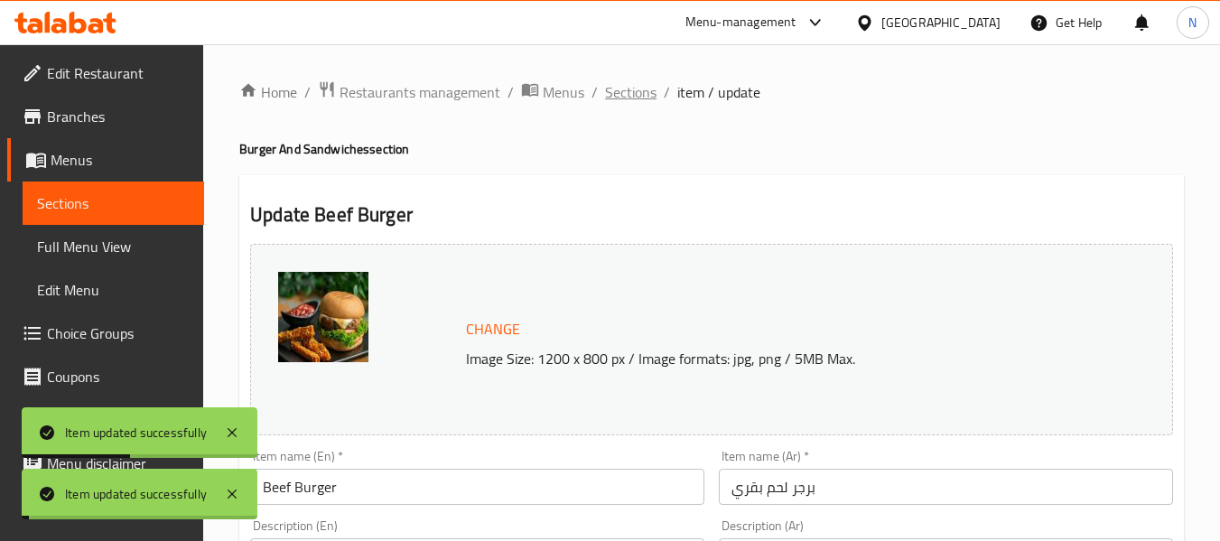
click at [634, 95] on span "Sections" at bounding box center [630, 92] width 51 height 22
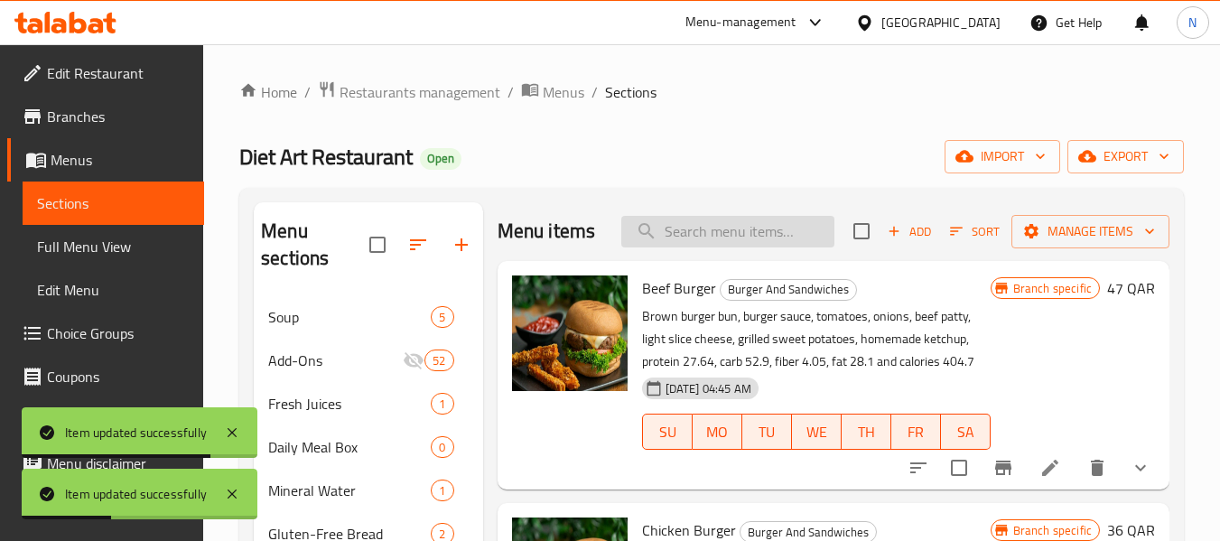
click at [737, 247] on input "search" at bounding box center [727, 232] width 213 height 32
paste input "Keto Mushroom Burger Steak"
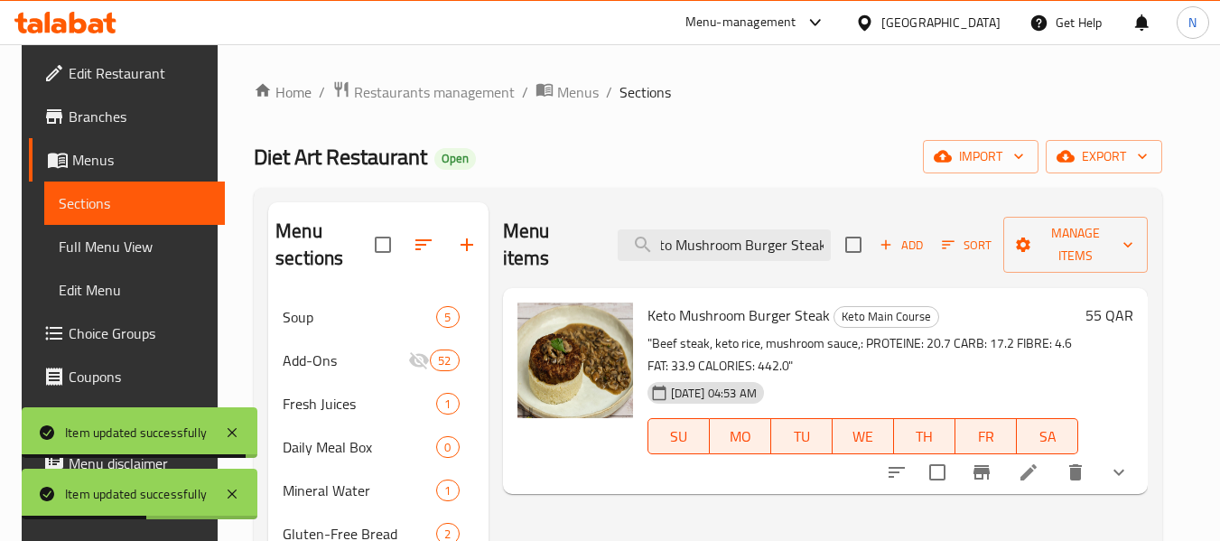
type input "Keto Mushroom Burger Steak"
click at [1036, 456] on li at bounding box center [1028, 472] width 51 height 33
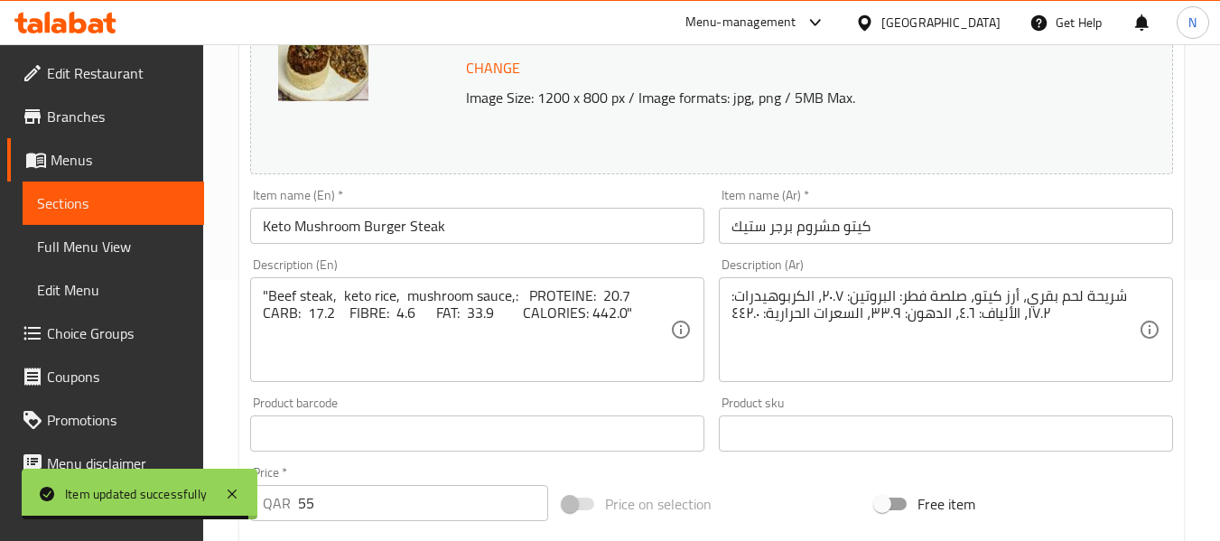
scroll to position [271, 0]
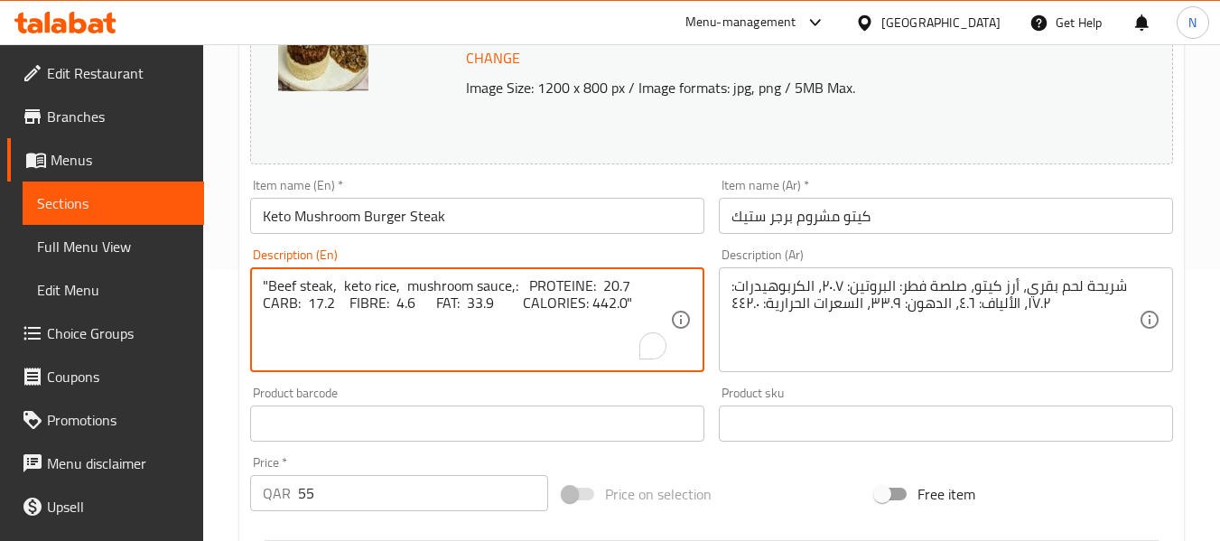
paste textarea "Beef steak, keto rice, mushroom sauce,: PROTEINE: 20.7 CARB: 17.2 FIBRE: 4.6 FA…"
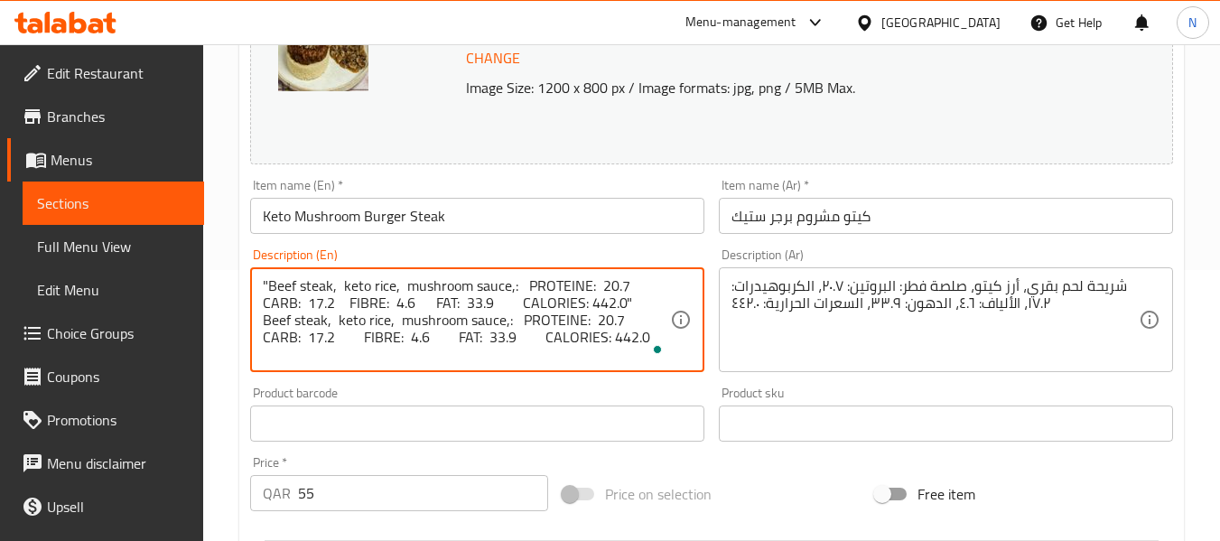
click at [575, 331] on textarea ""Beef steak, keto rice, mushroom sauce,: PROTEINE: 20.7 CARB: 17.2 FIBRE: 4.6 F…" at bounding box center [466, 320] width 407 height 86
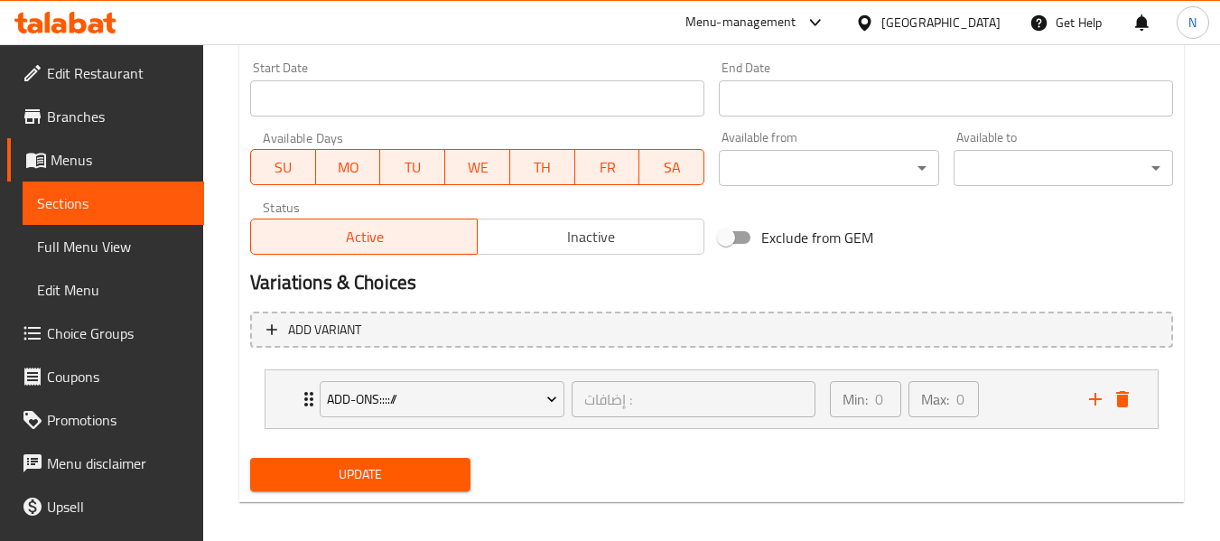
scroll to position [791, 0]
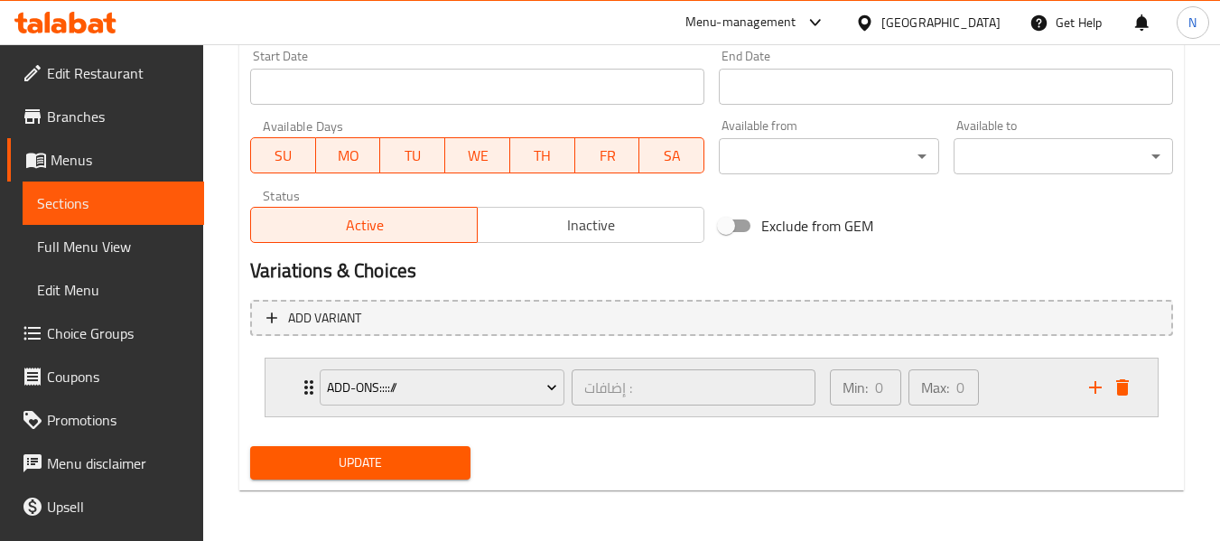
click at [982, 386] on div "Max: 0 ​" at bounding box center [944, 387] width 78 height 43
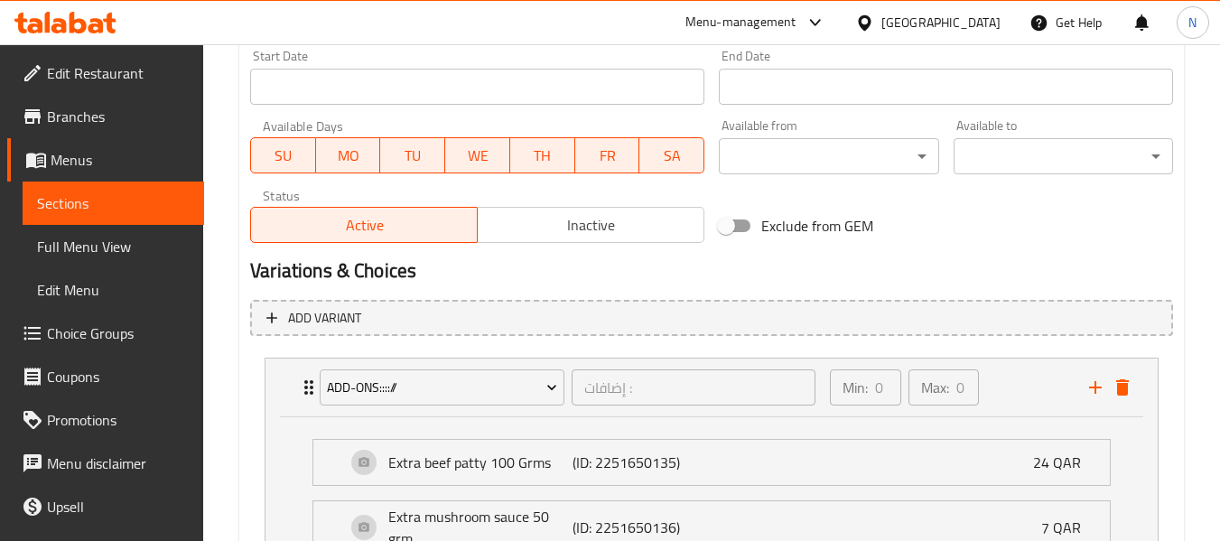
scroll to position [972, 0]
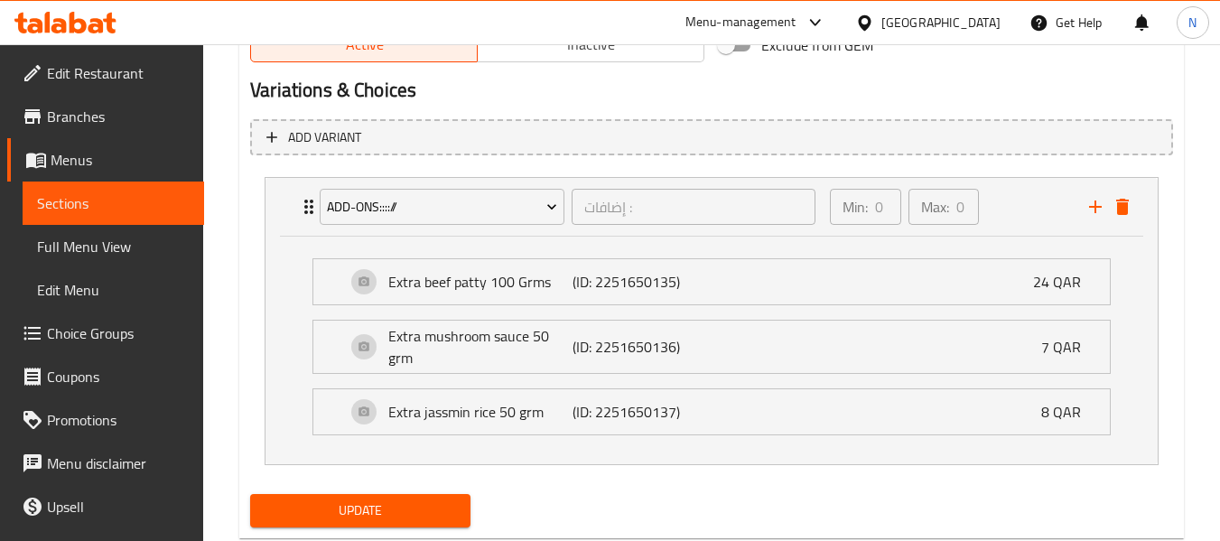
type textarea ""Beef steak, keto rice, mushroom sauce,: PROTEINE: 20.7 CARB: 17.2 FIBRE: 4.6 F…"
click at [377, 498] on button "Update" at bounding box center [359, 510] width 219 height 33
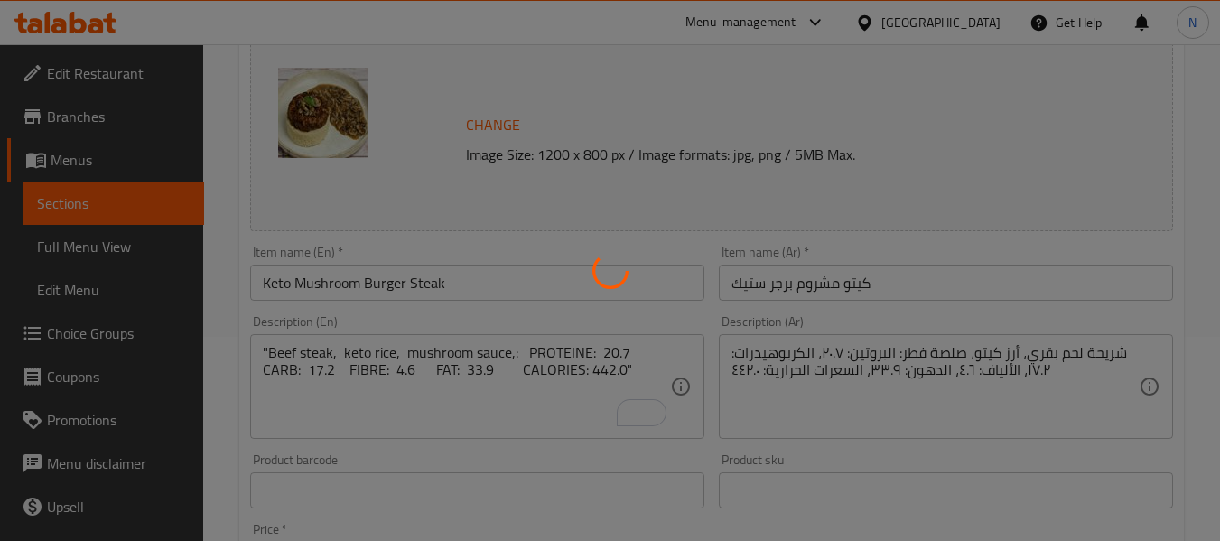
scroll to position [0, 0]
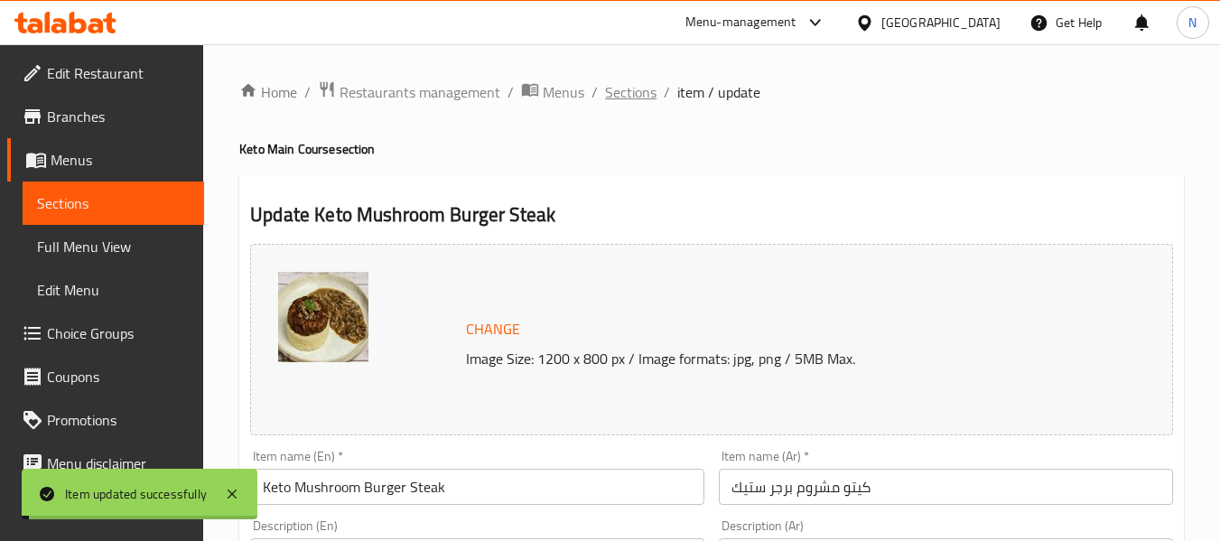
click at [647, 100] on span "Sections" at bounding box center [630, 92] width 51 height 22
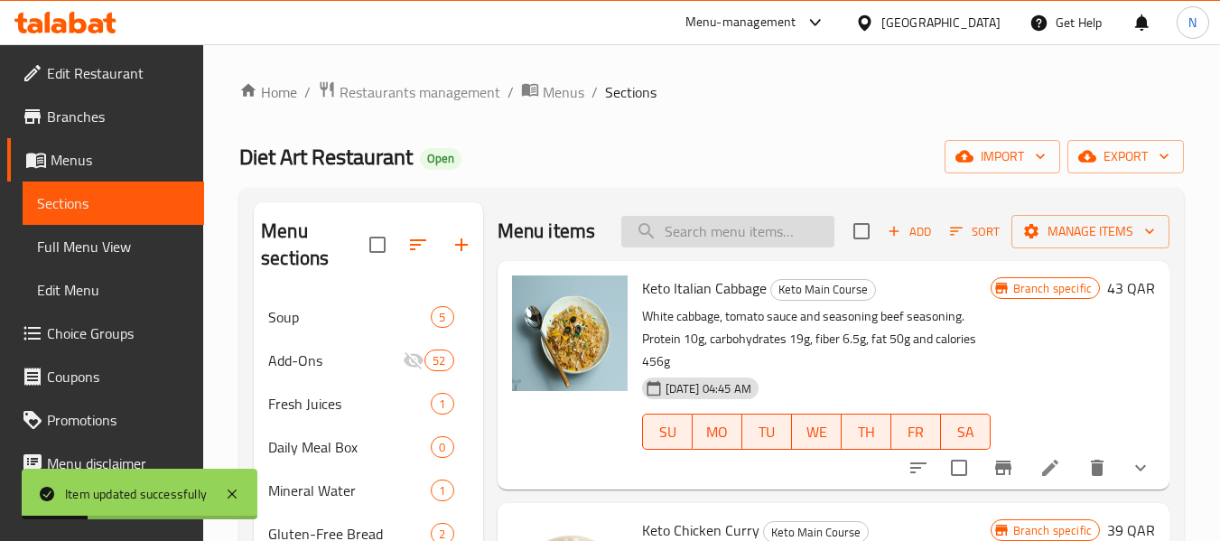
click at [757, 247] on input "search" at bounding box center [727, 232] width 213 height 32
paste input "Keto Special Beef Burger"
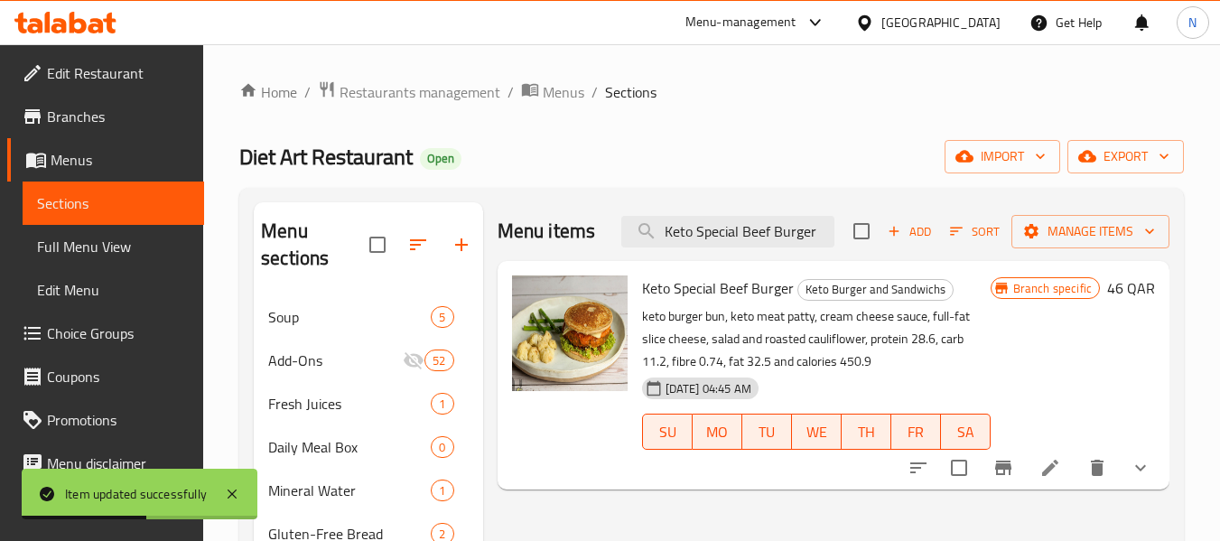
type input "Keto Special Beef Burger"
click at [1036, 459] on li at bounding box center [1050, 468] width 51 height 33
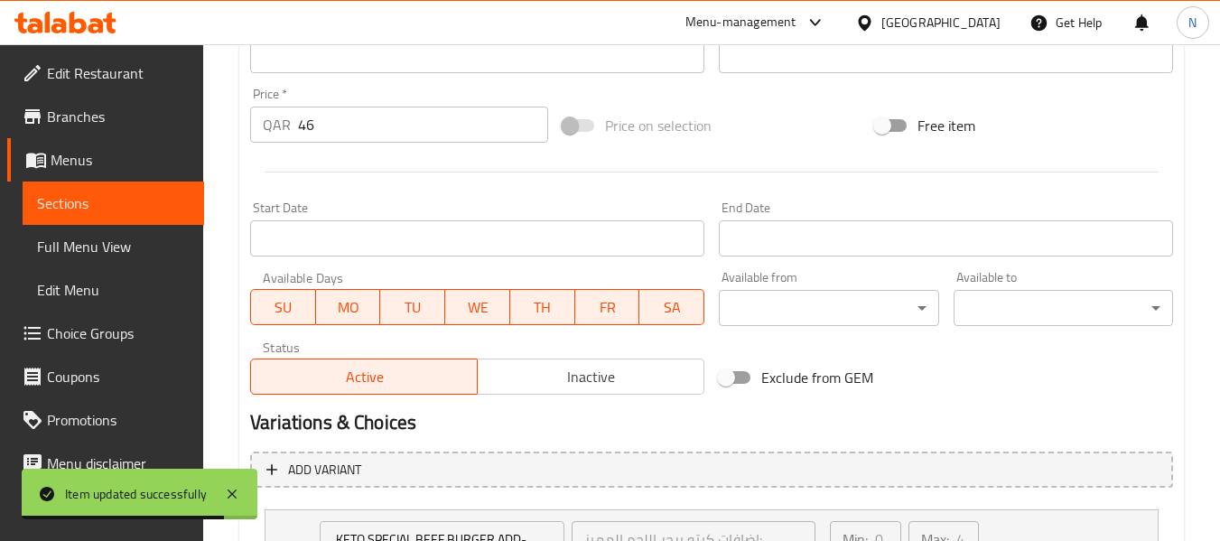
scroll to position [814, 0]
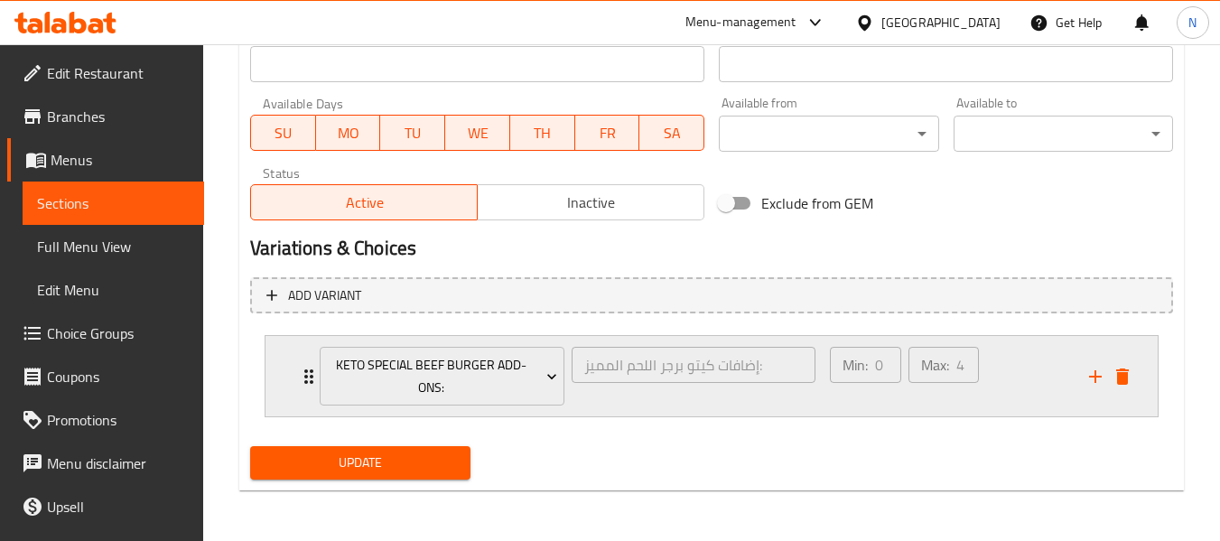
click at [980, 378] on div "Min: 0 ​ Max: 4 ​" at bounding box center [904, 376] width 163 height 73
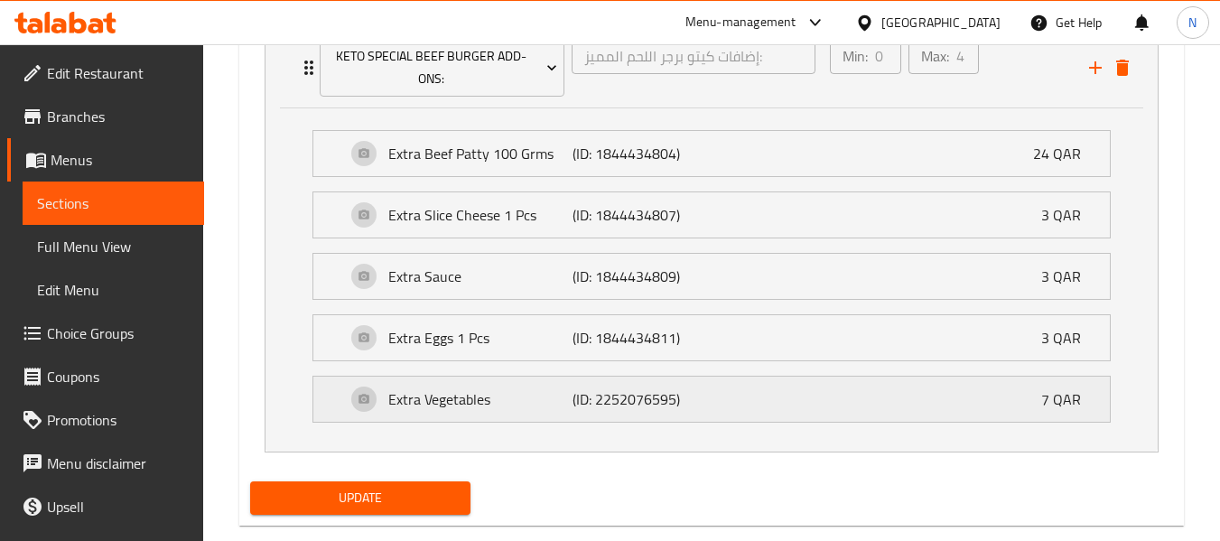
scroll to position [1158, 0]
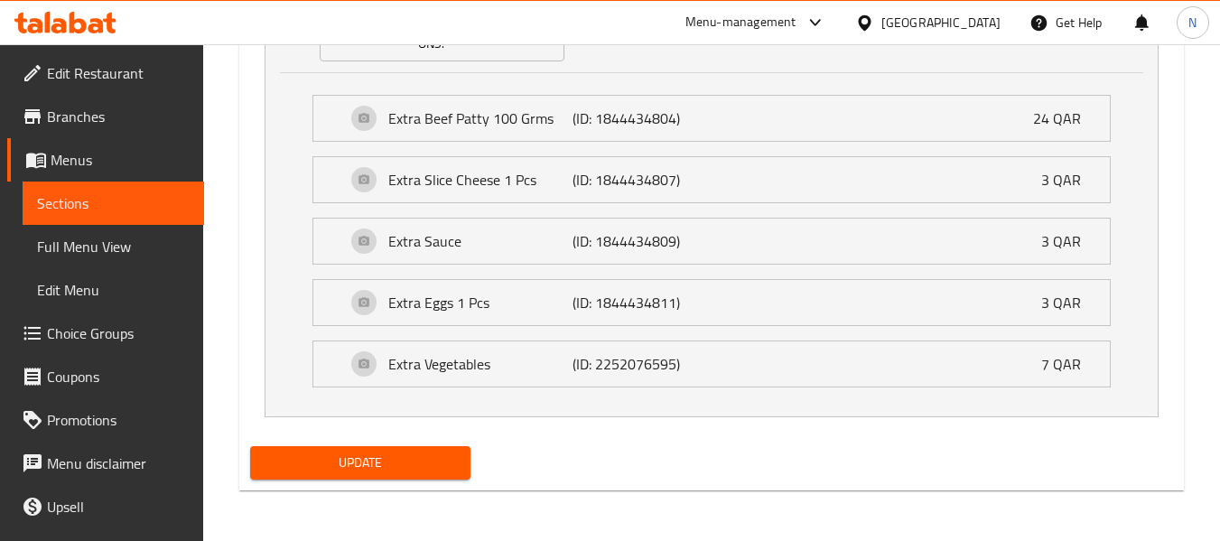
drag, startPoint x: 445, startPoint y: 476, endPoint x: 595, endPoint y: 352, distance: 194.4
click at [445, 476] on button "Update" at bounding box center [359, 462] width 219 height 33
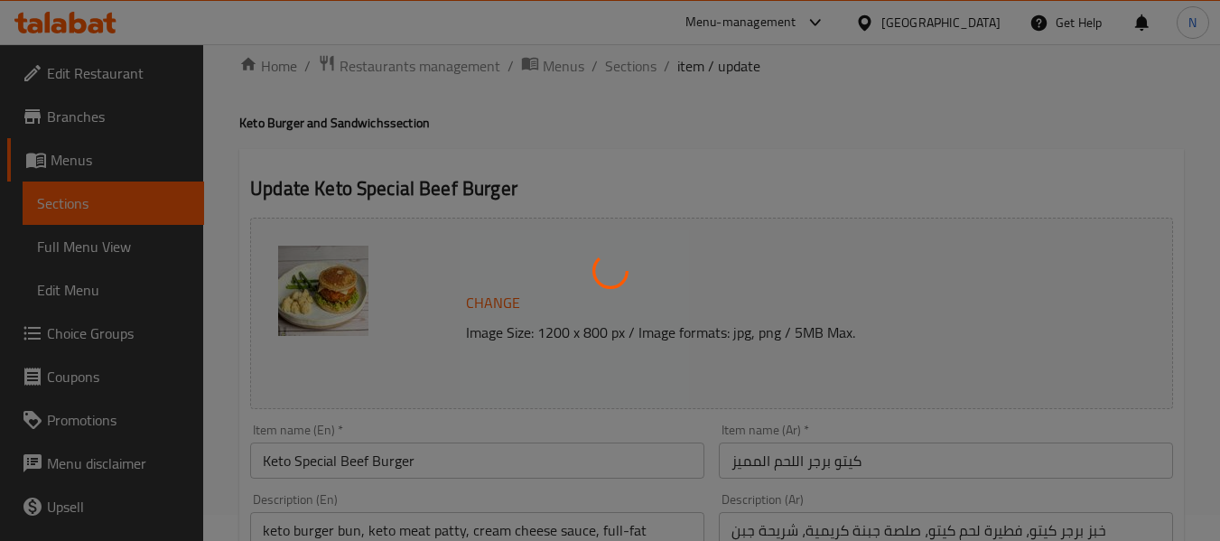
scroll to position [0, 0]
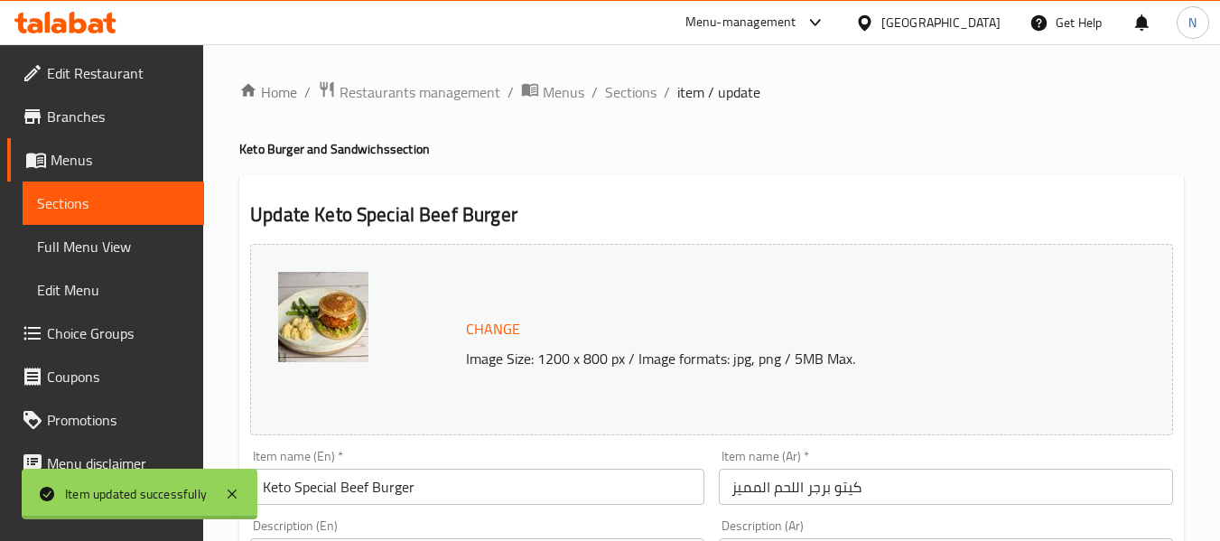
click at [635, 94] on div at bounding box center [610, 270] width 1220 height 541
click at [635, 94] on span "Sections" at bounding box center [630, 92] width 51 height 22
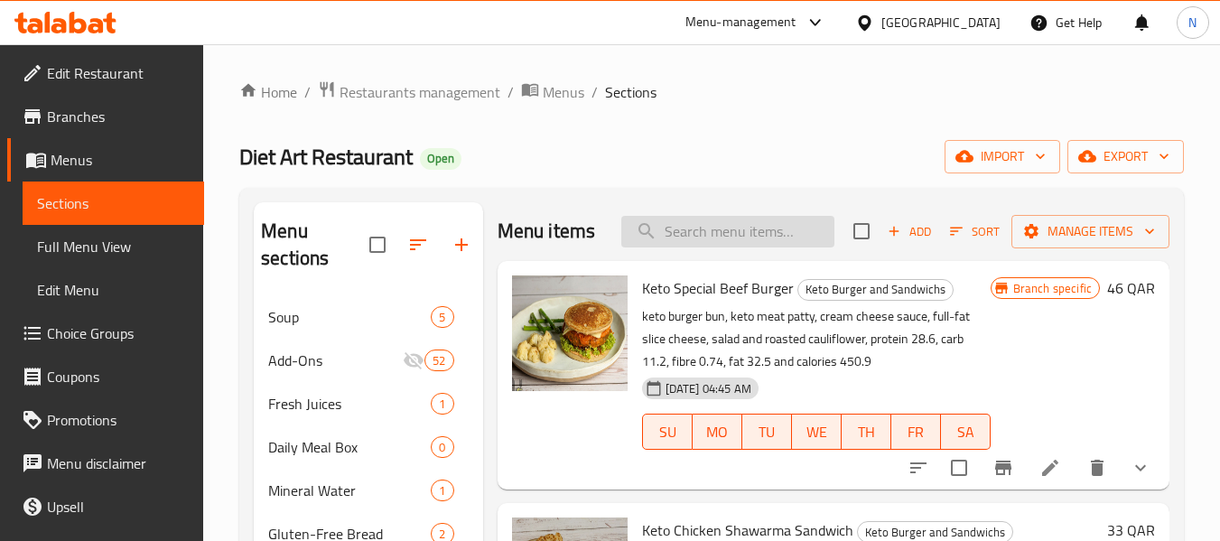
click at [724, 222] on input "search" at bounding box center [727, 232] width 213 height 32
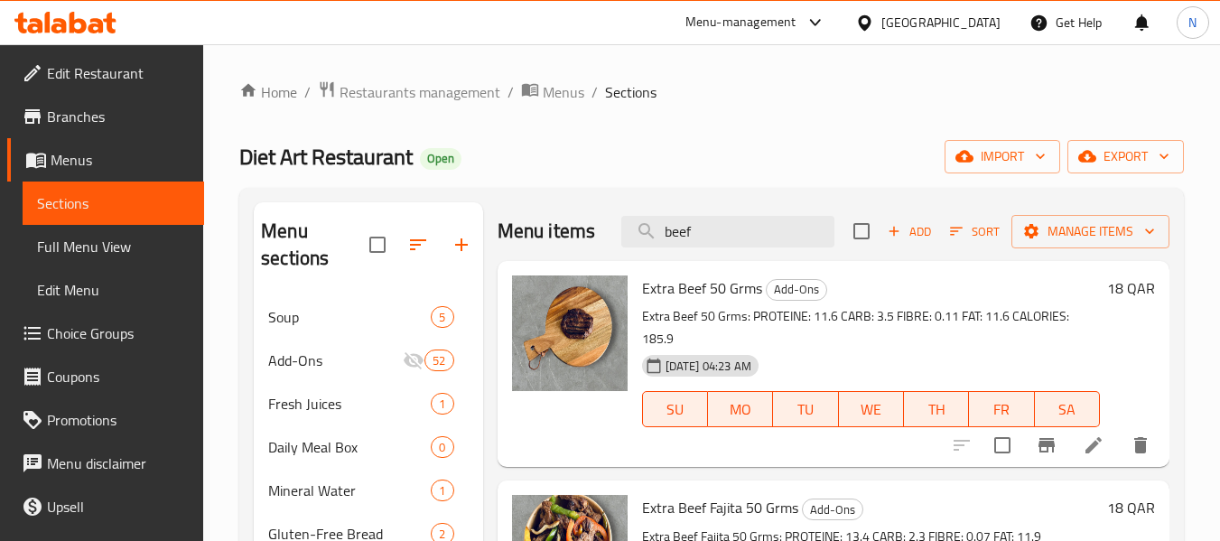
type input "beef"
click at [799, 211] on div "Menu items beef Add Sort Manage items" at bounding box center [834, 231] width 672 height 59
click at [798, 240] on input "beef" at bounding box center [727, 232] width 213 height 32
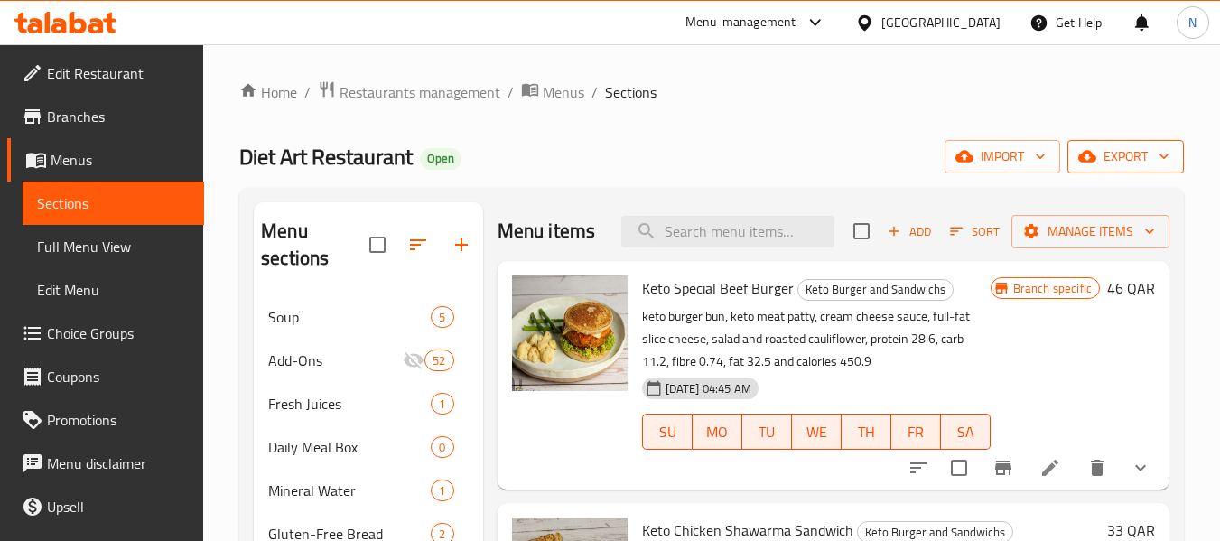
click at [1103, 151] on span "export" at bounding box center [1126, 156] width 88 height 23
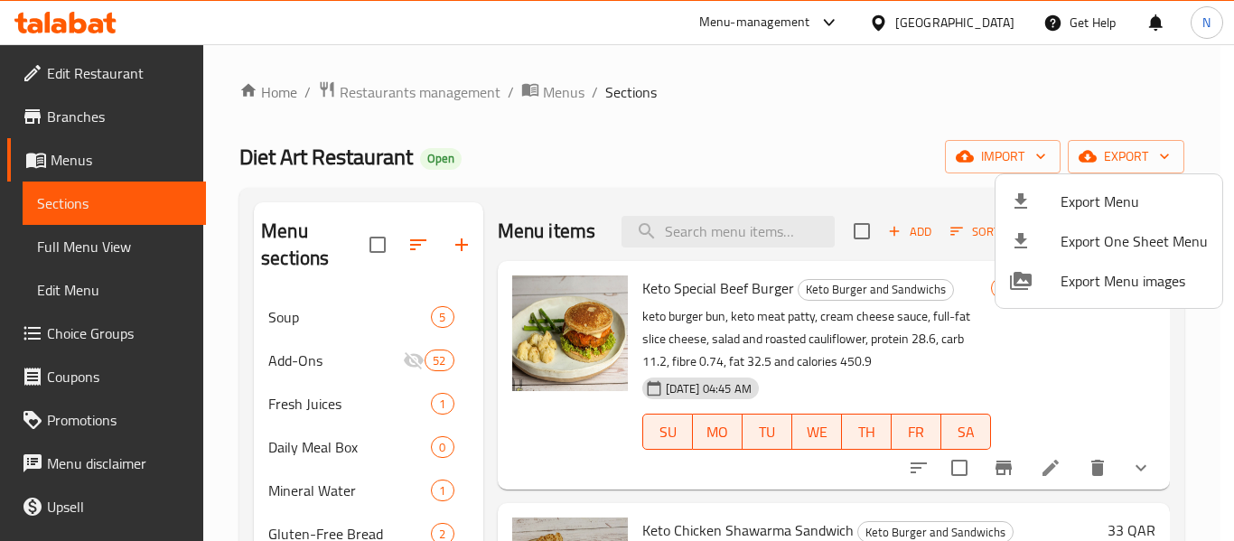
click at [126, 234] on div at bounding box center [617, 270] width 1234 height 541
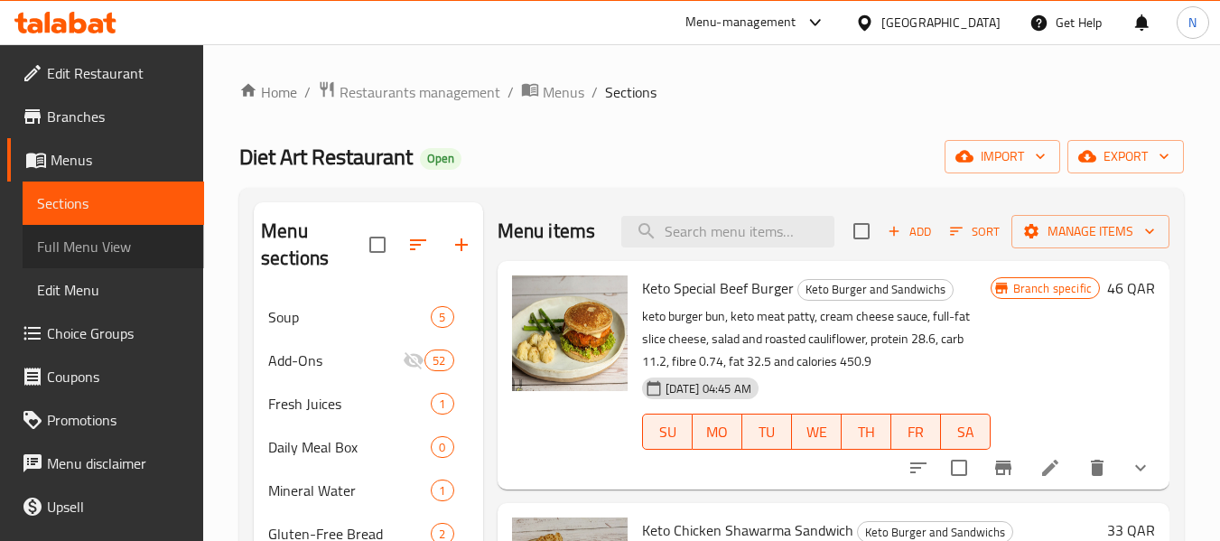
click at [126, 240] on span "Full Menu View" at bounding box center [113, 247] width 153 height 22
click at [125, 202] on span "Sections" at bounding box center [113, 203] width 153 height 22
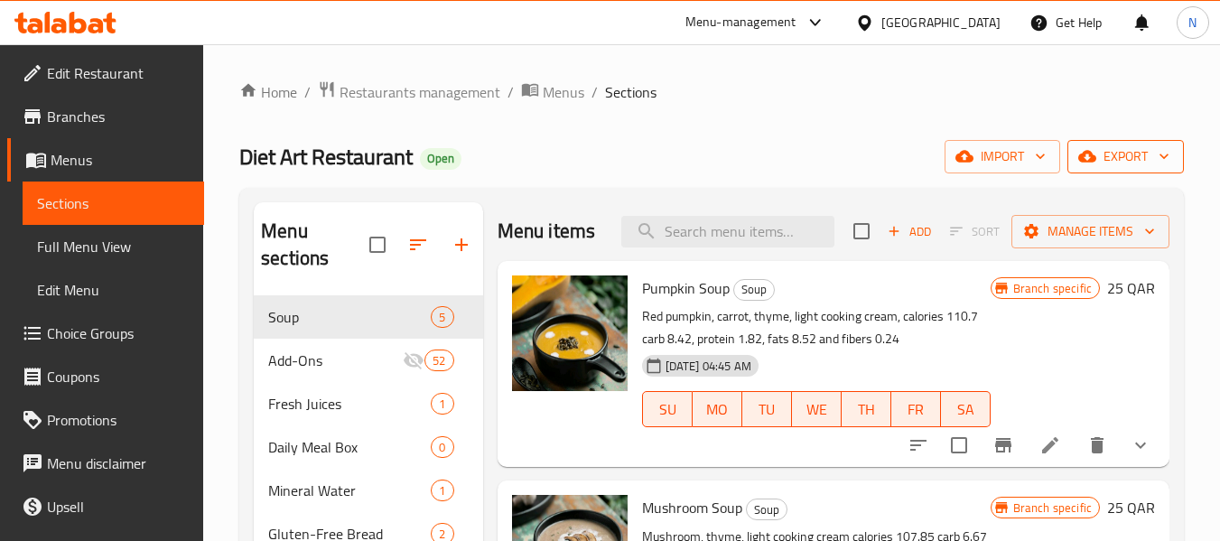
click at [1139, 161] on span "export" at bounding box center [1126, 156] width 88 height 23
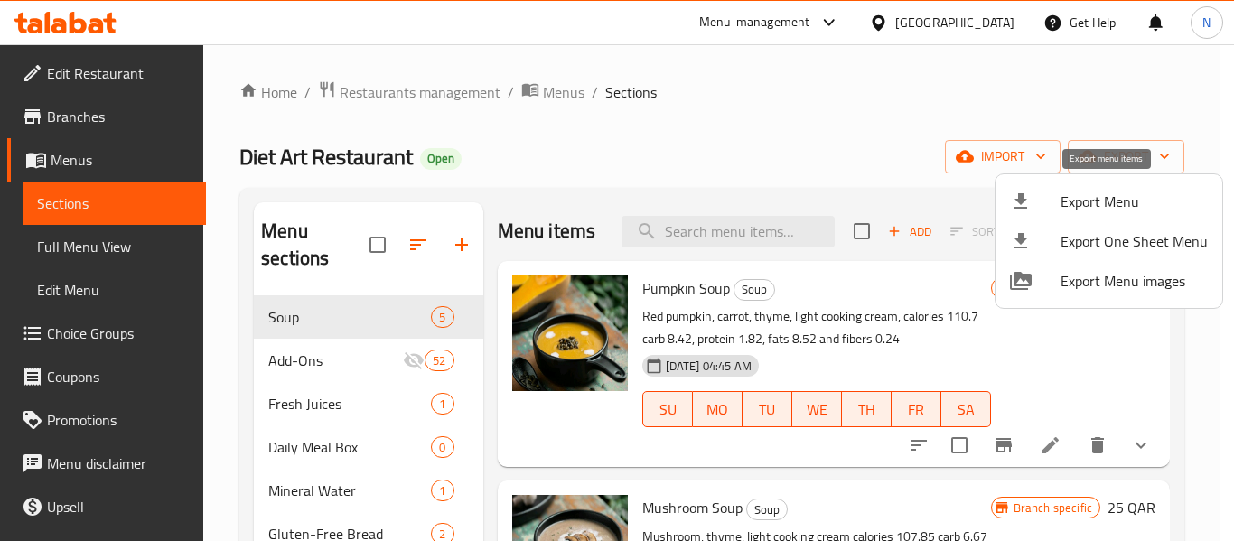
click at [1130, 209] on span "Export Menu" at bounding box center [1133, 202] width 147 height 22
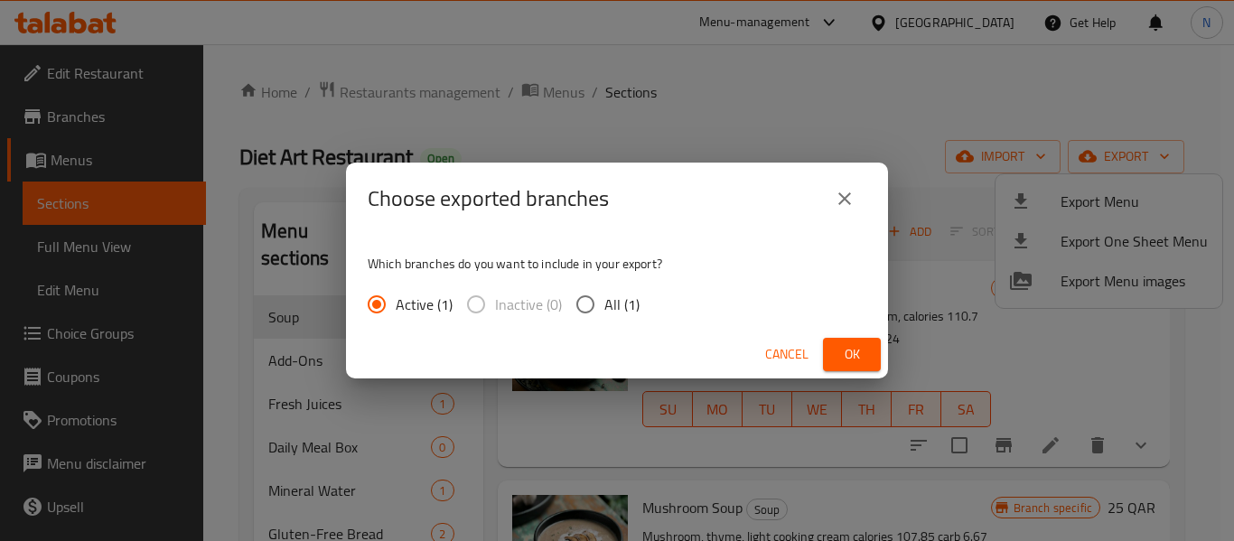
click at [614, 300] on span "All (1)" at bounding box center [621, 304] width 35 height 22
click at [604, 300] on input "All (1)" at bounding box center [585, 304] width 38 height 38
radio input "true"
click at [845, 354] on span "Ok" at bounding box center [851, 354] width 29 height 23
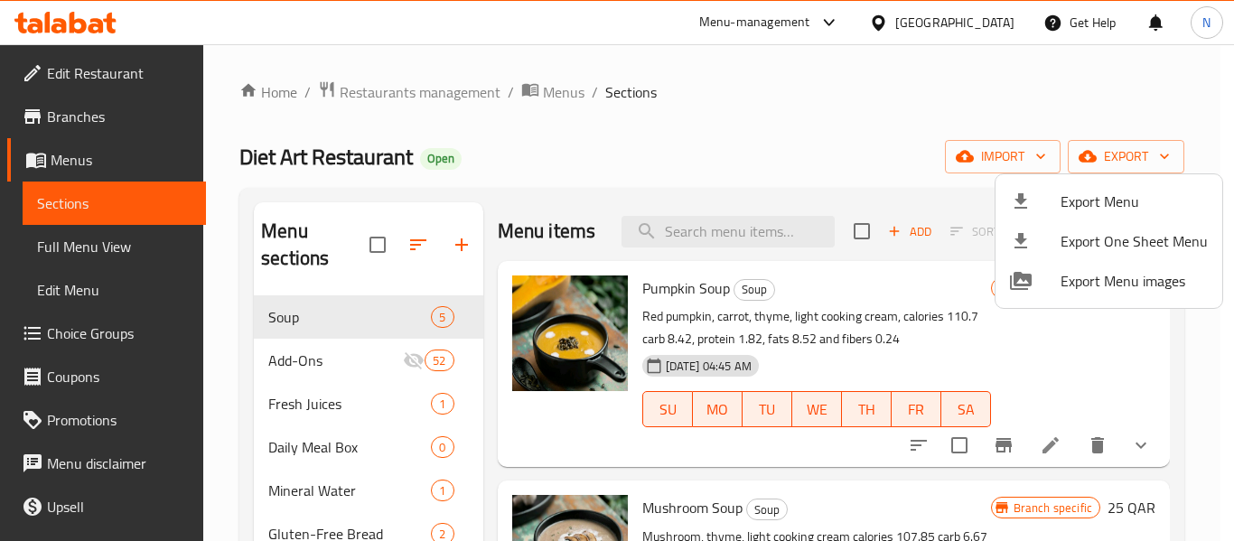
click at [777, 191] on div at bounding box center [617, 270] width 1234 height 541
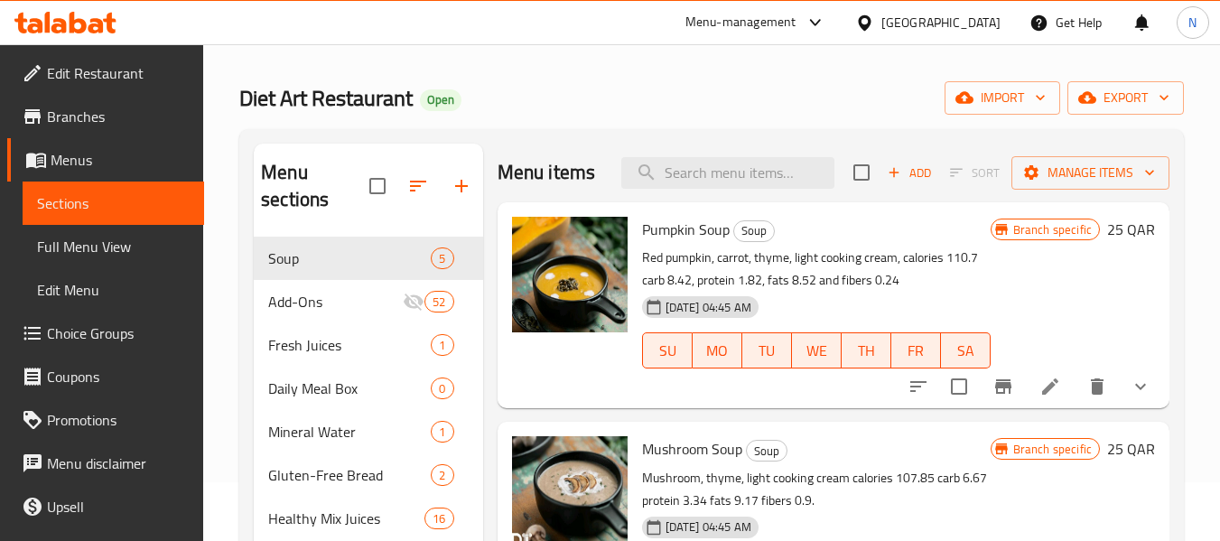
scroll to position [90, 0]
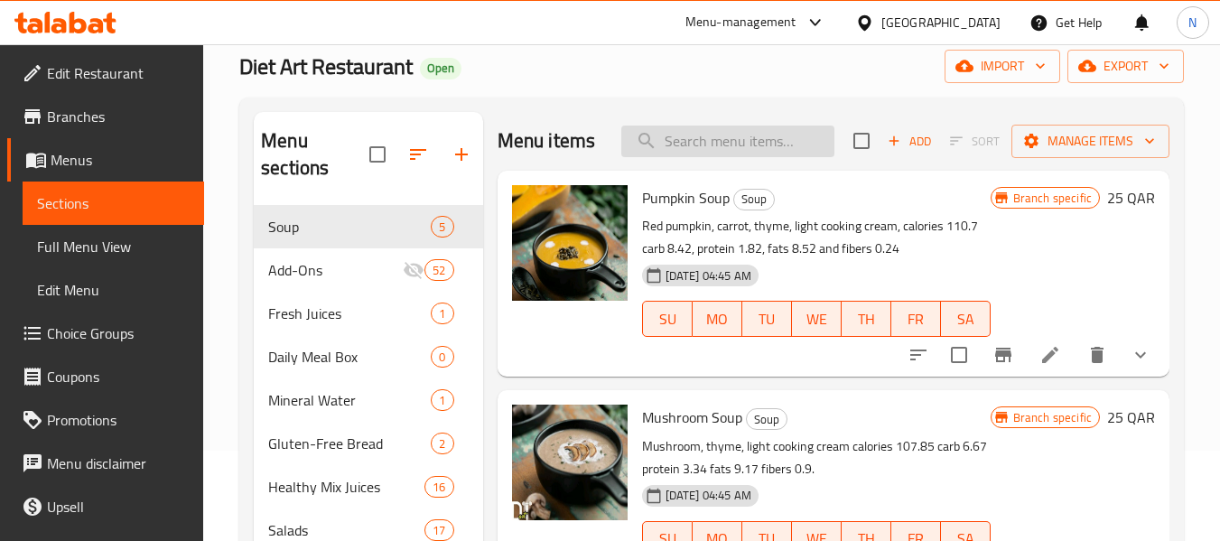
click at [778, 137] on input "search" at bounding box center [727, 142] width 213 height 32
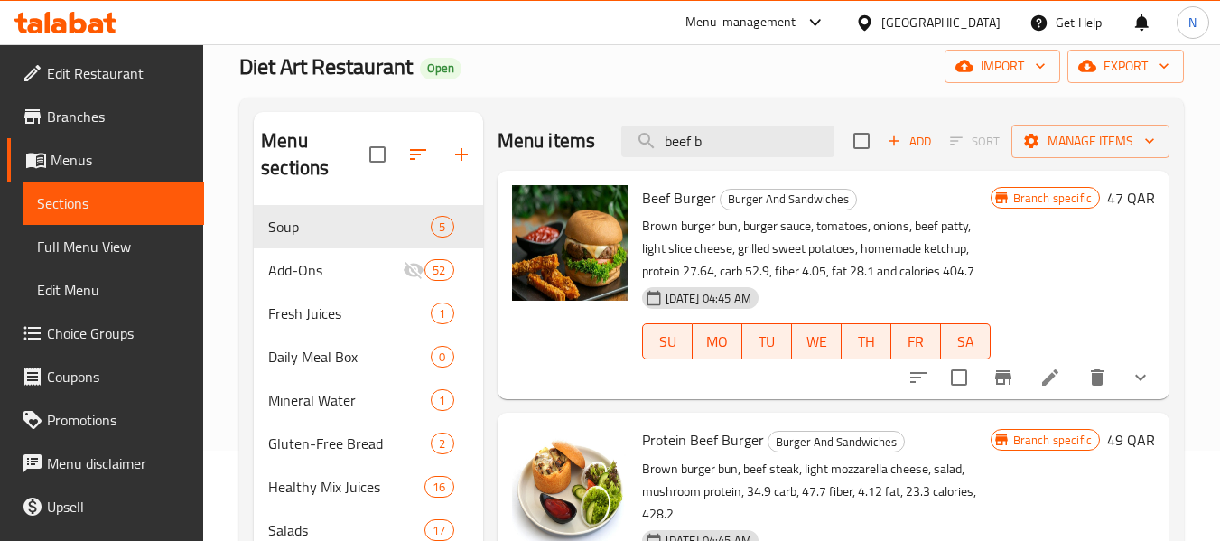
scroll to position [181, 0]
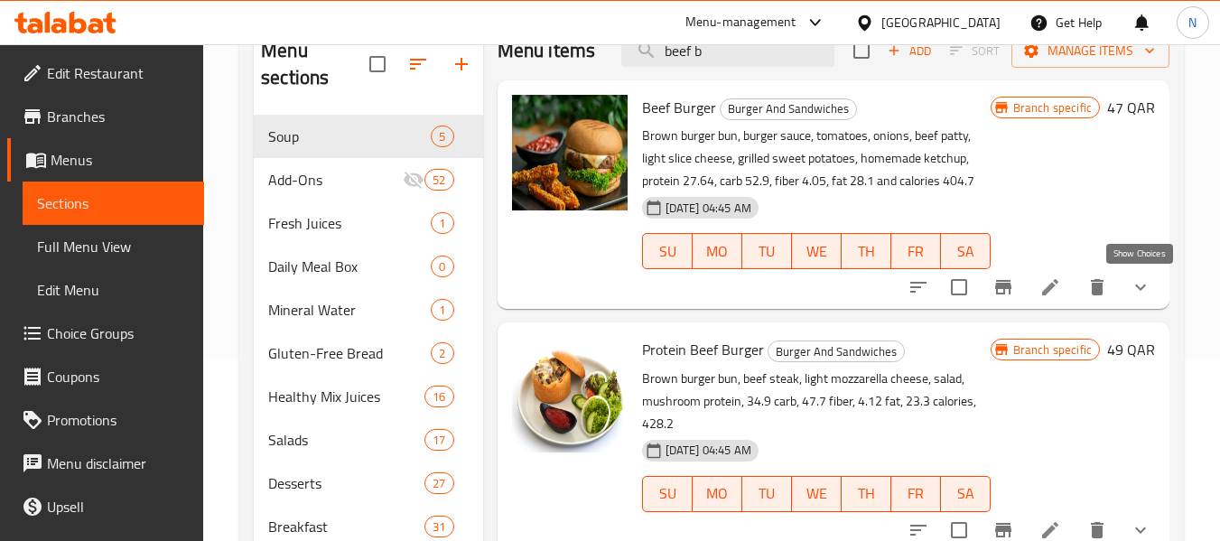
type input "beef b"
click at [1138, 296] on icon "show more" at bounding box center [1141, 287] width 22 height 22
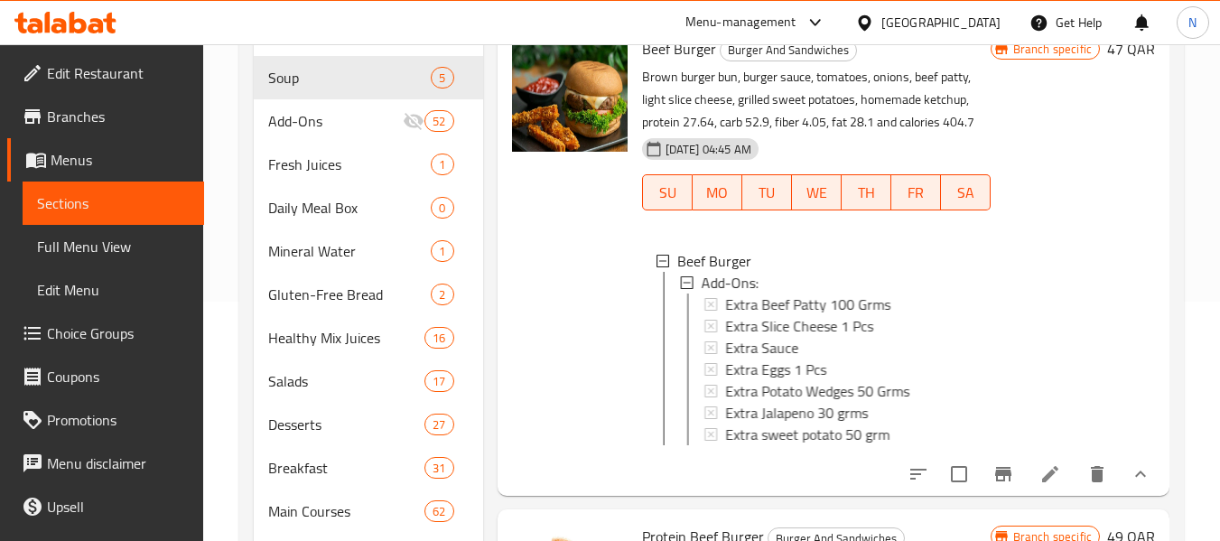
scroll to position [271, 0]
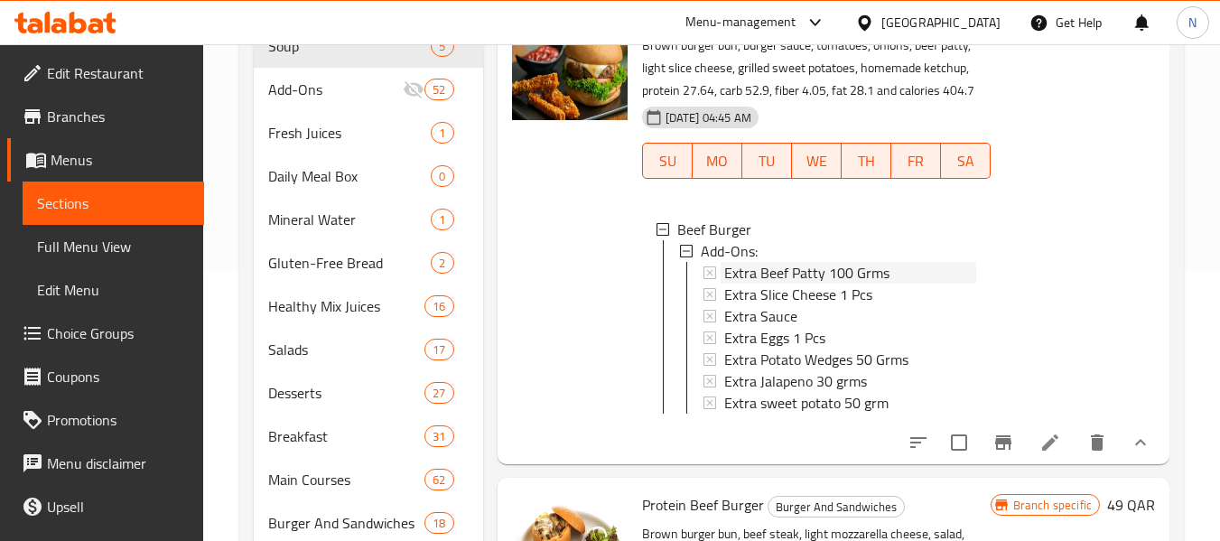
click at [822, 276] on span "Extra Beef Patty 100 Grms" at bounding box center [806, 273] width 165 height 22
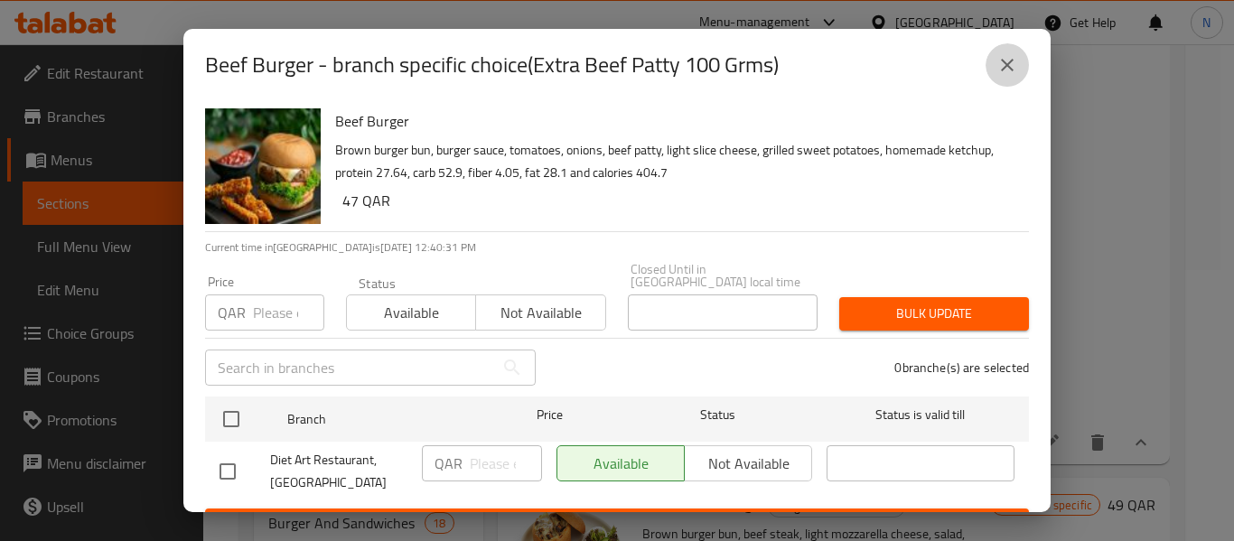
click at [1013, 67] on icon "close" at bounding box center [1007, 65] width 22 height 22
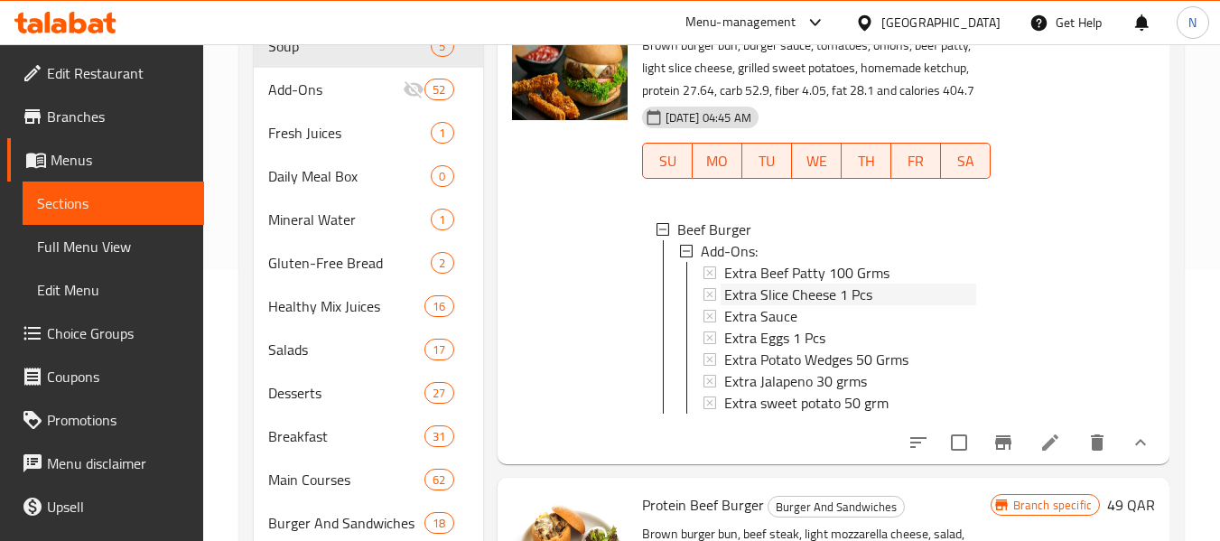
click at [853, 293] on span "Extra Slice Cheese 1 Pcs" at bounding box center [798, 295] width 148 height 22
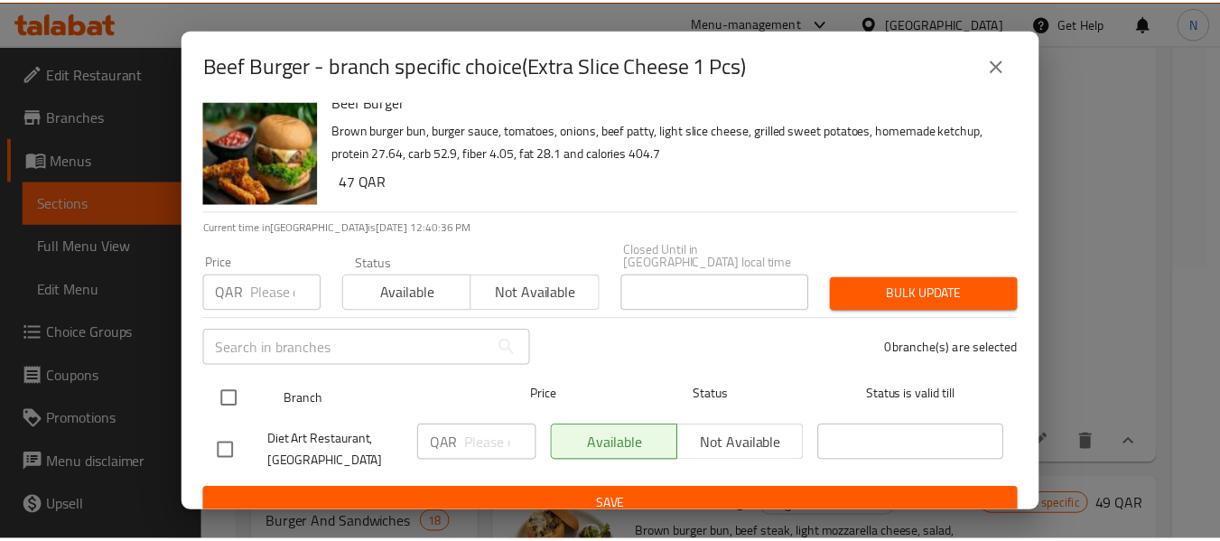
scroll to position [24, 0]
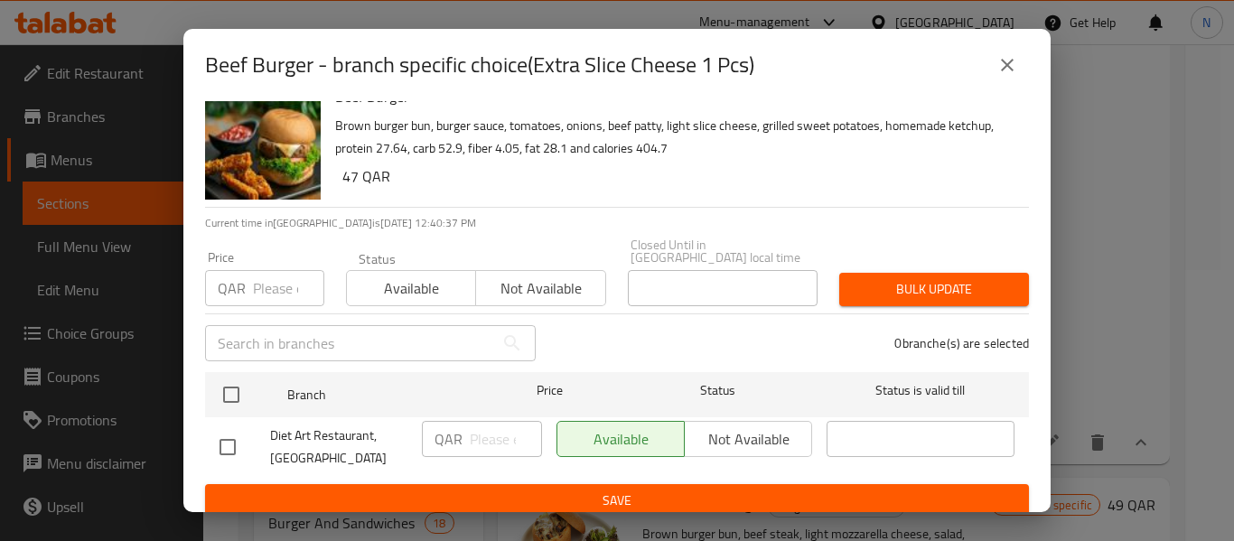
click at [1008, 59] on icon "close" at bounding box center [1007, 65] width 22 height 22
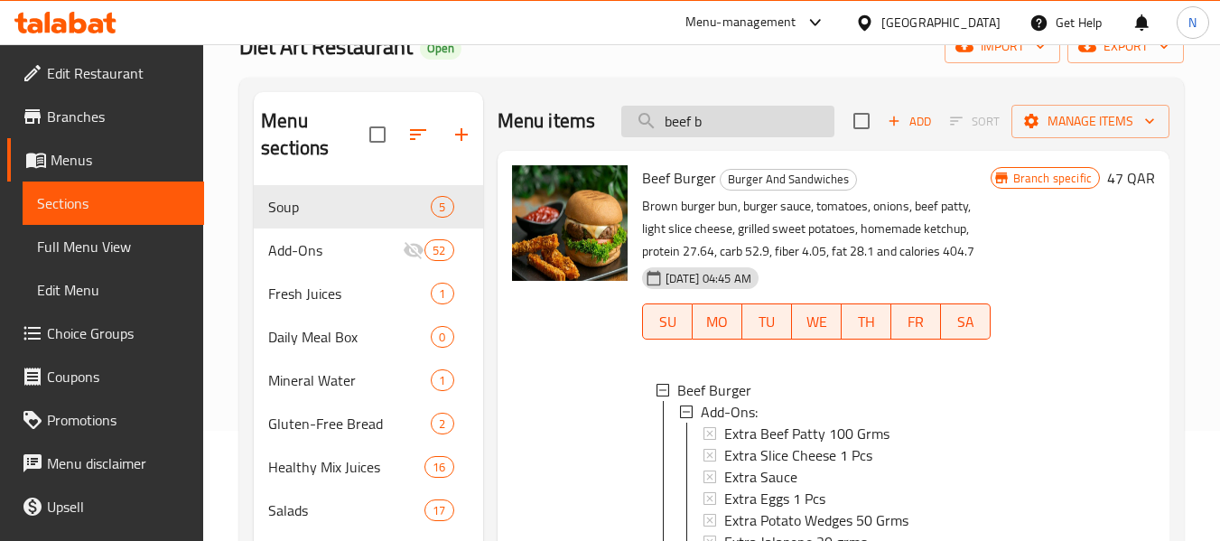
scroll to position [0, 0]
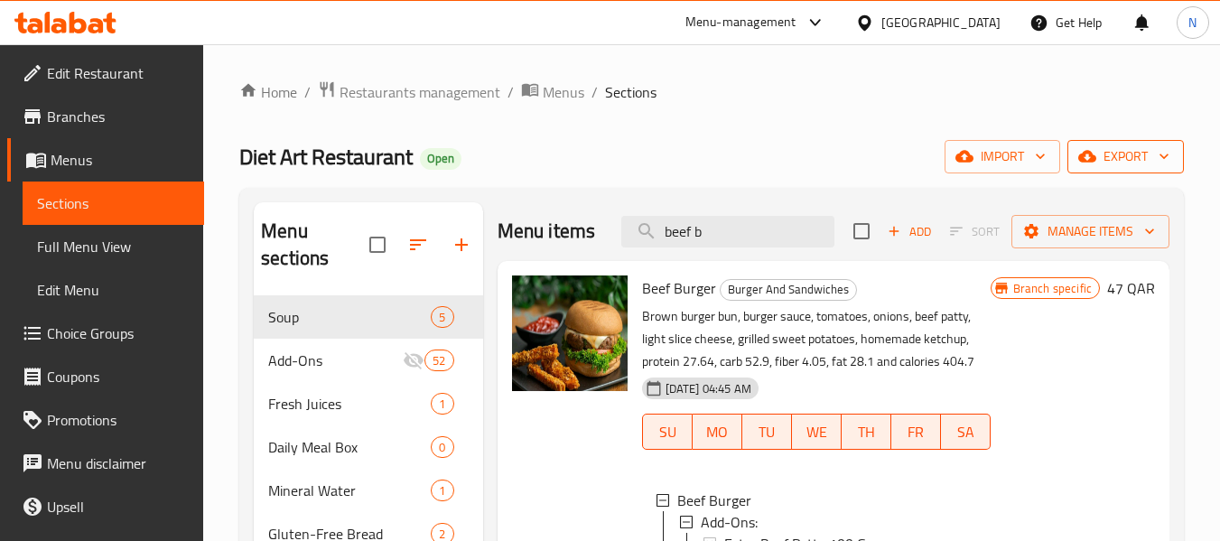
click icon "button"
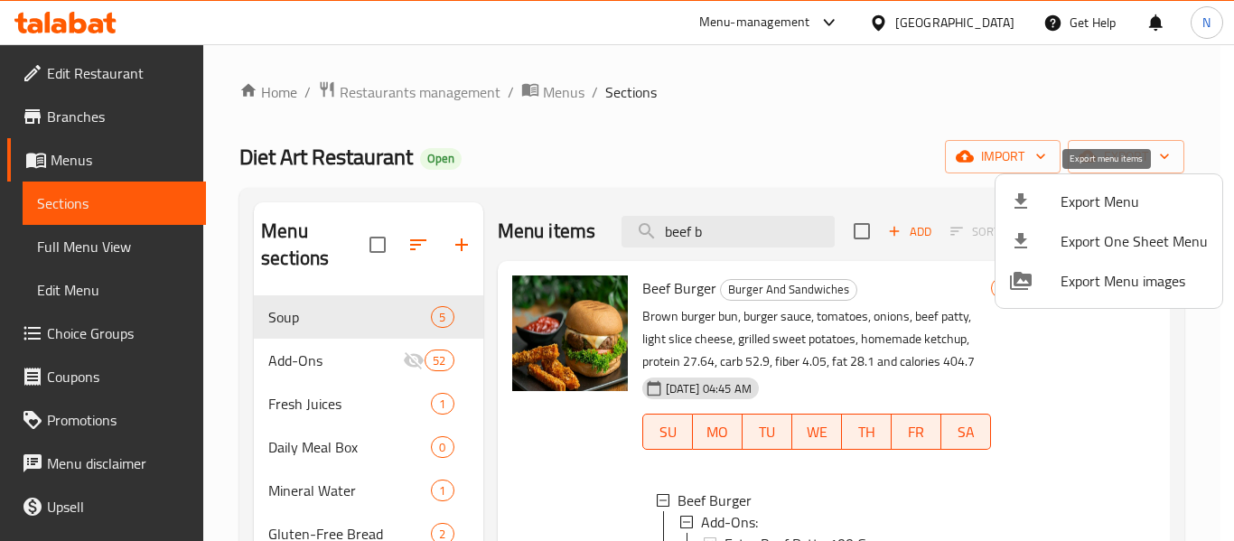
click span "Export Menu"
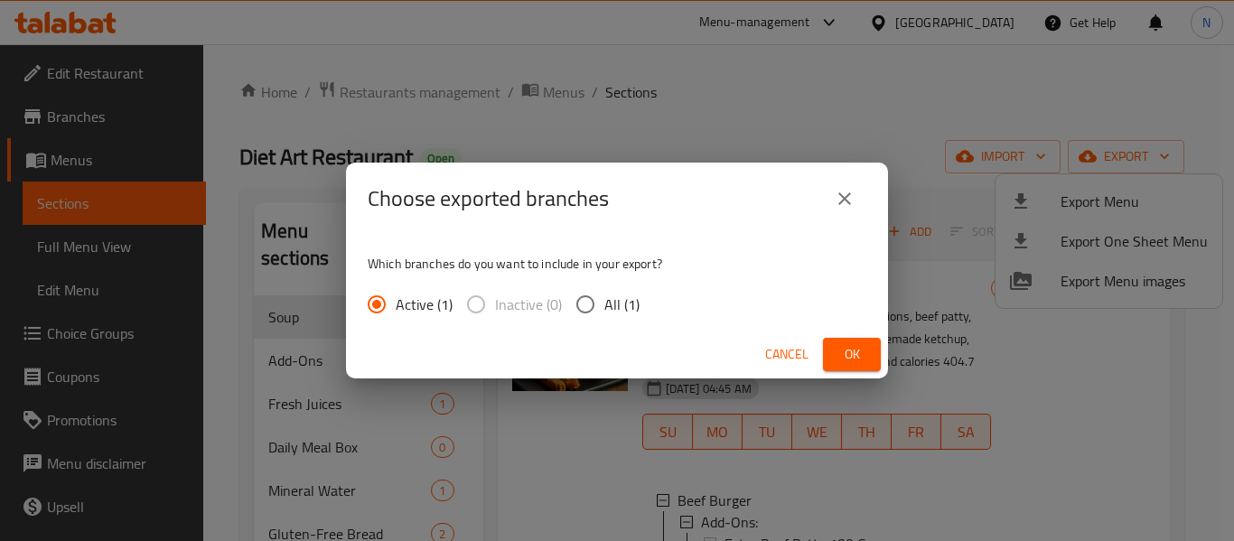
click span "All (1)"
click input "All (1)"
radio input "true"
click button "Ok"
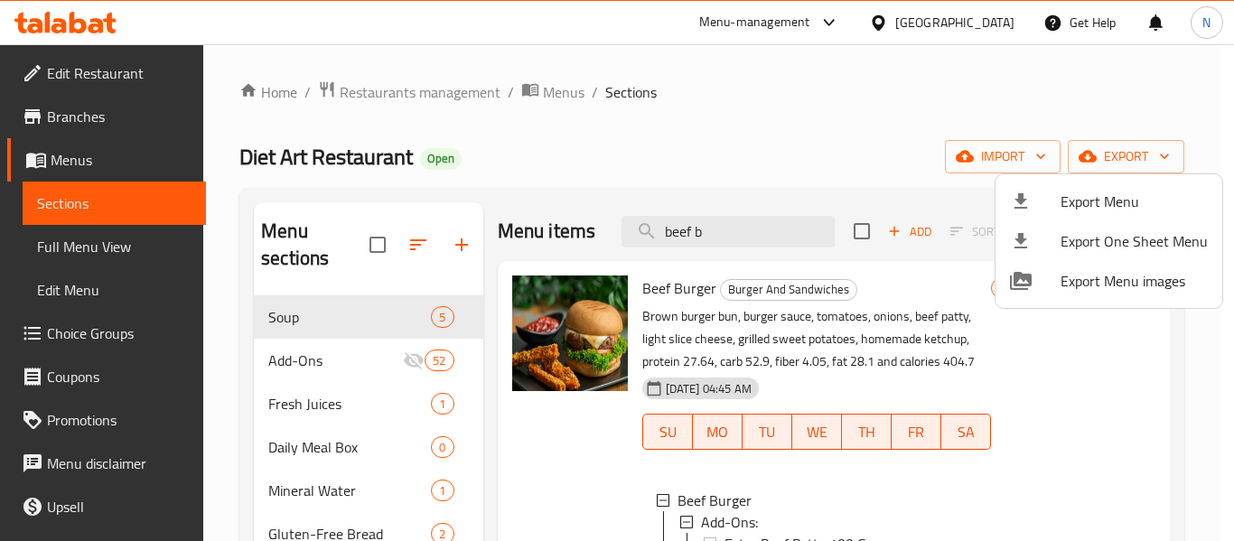
click div
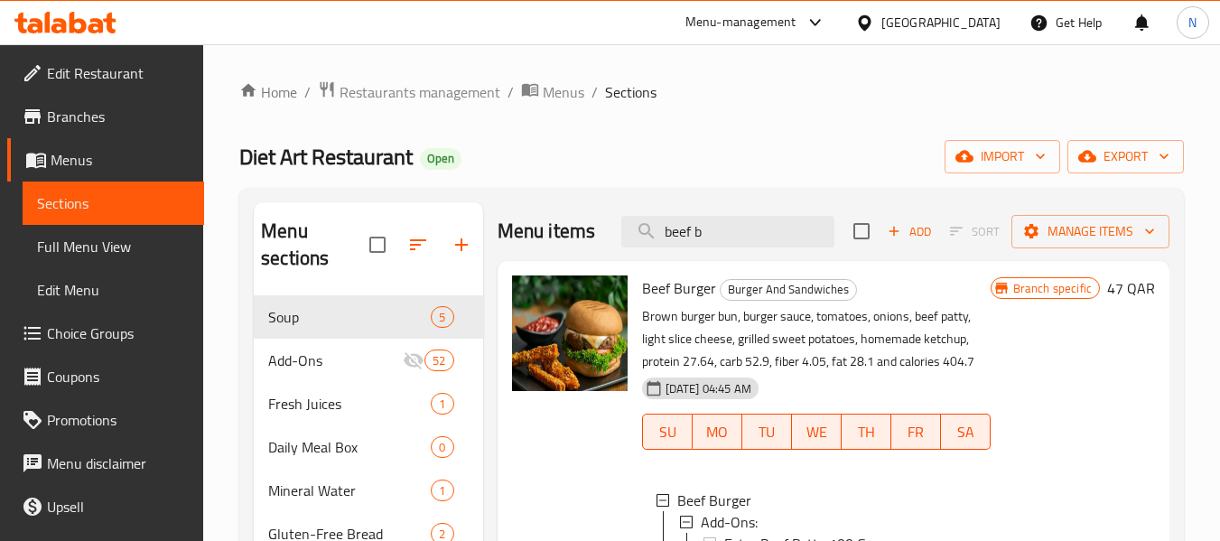
click input "beef b"
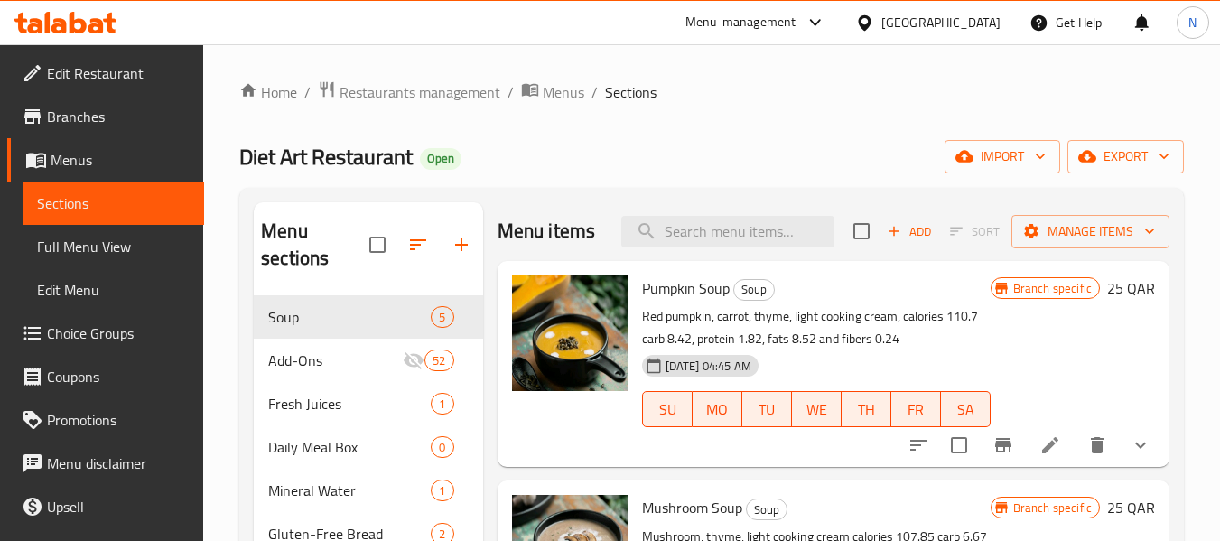
click div "Home / Restaurants management / Menus / Sections Diet Art Restaurant Open impor…"
click icon
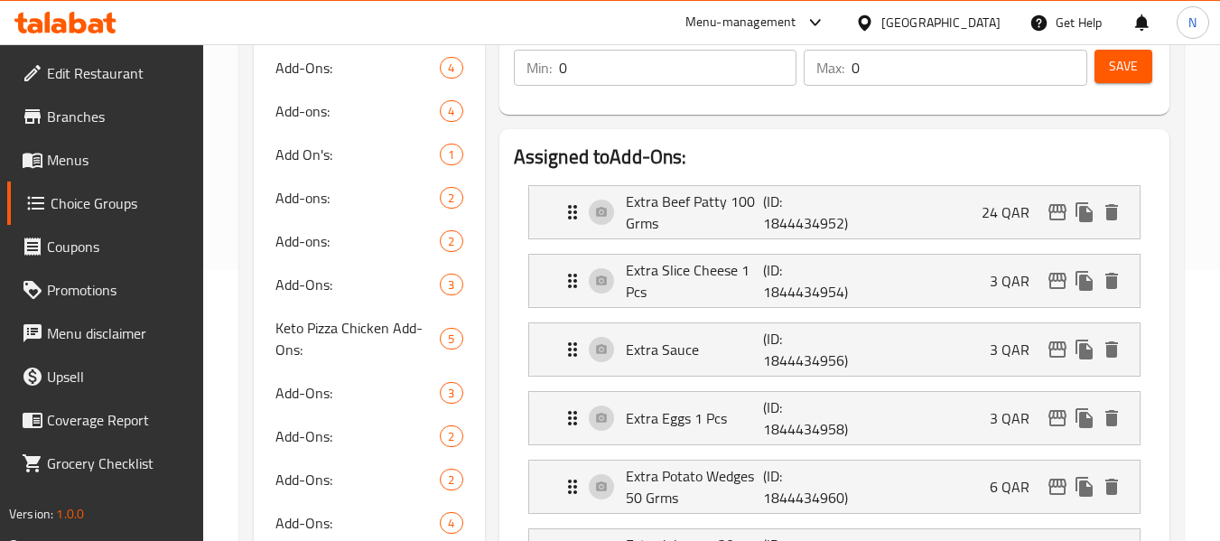
scroll to position [271, 0]
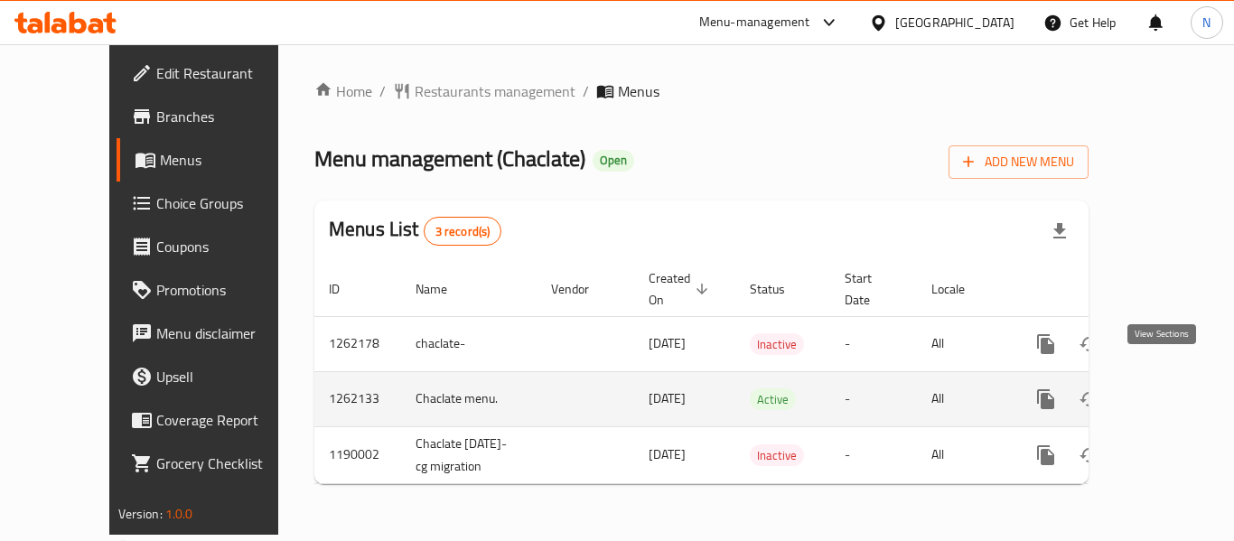
click at [1168, 391] on icon "enhanced table" at bounding box center [1176, 399] width 16 height 16
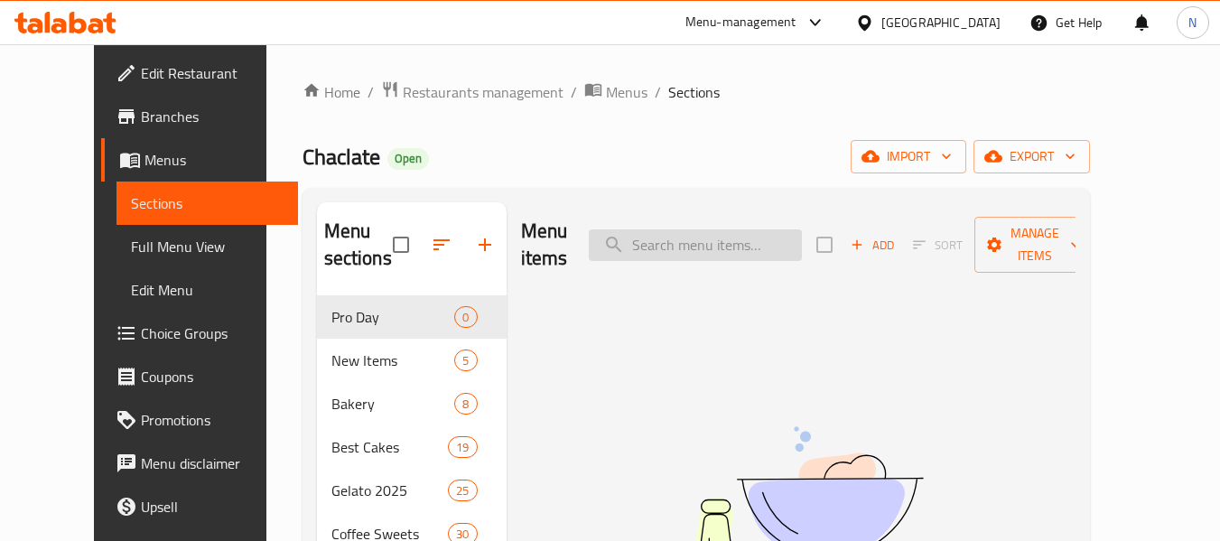
click at [698, 245] on input "search" at bounding box center [695, 245] width 213 height 32
click at [737, 229] on input "search" at bounding box center [695, 245] width 213 height 32
type input "3"
click at [689, 231] on input "search" at bounding box center [695, 245] width 213 height 32
click at [725, 236] on input "search" at bounding box center [695, 245] width 213 height 32
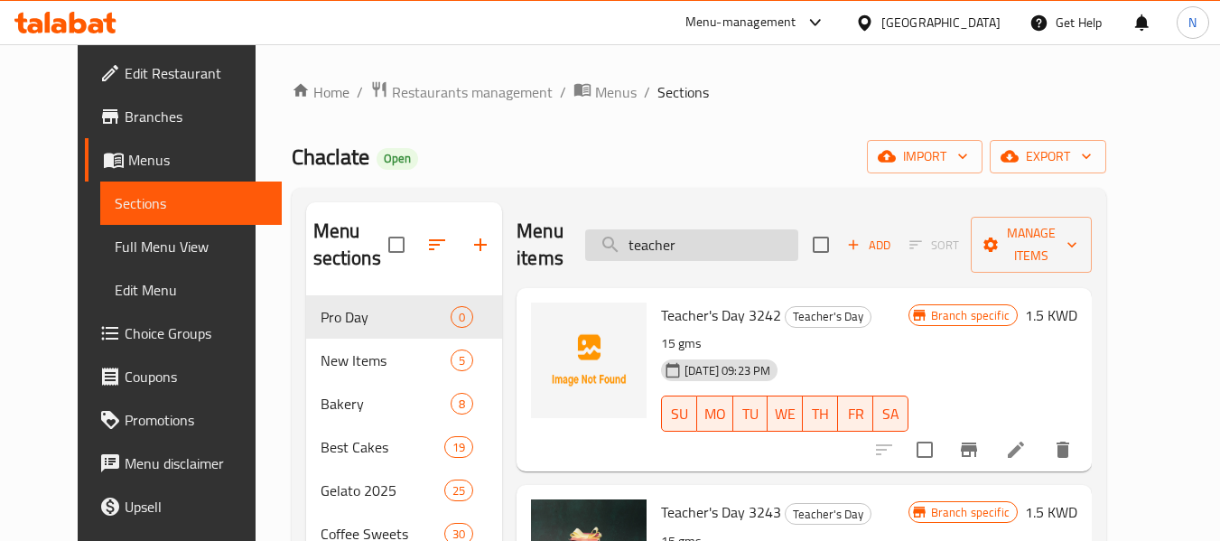
click at [697, 234] on input "teacher" at bounding box center [691, 245] width 213 height 32
type input "teacher"
click at [125, 110] on span "Branches" at bounding box center [196, 117] width 143 height 22
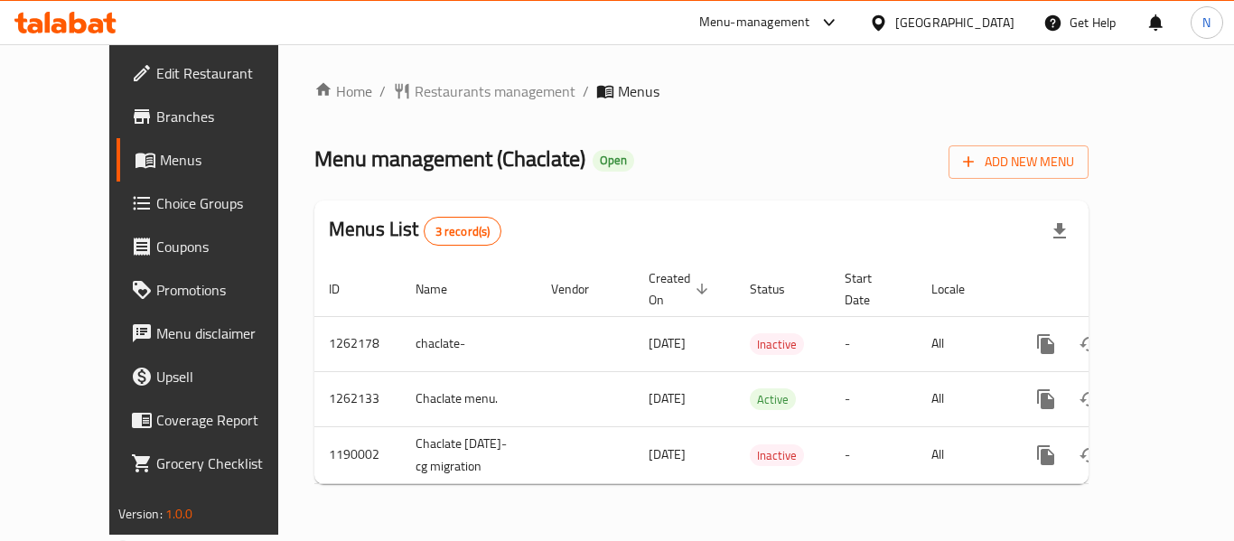
click at [591, 154] on div "Menu management ( Chaclate ) Open Add New Menu" at bounding box center [701, 158] width 774 height 41
click at [98, 23] on icon at bounding box center [95, 25] width 15 height 15
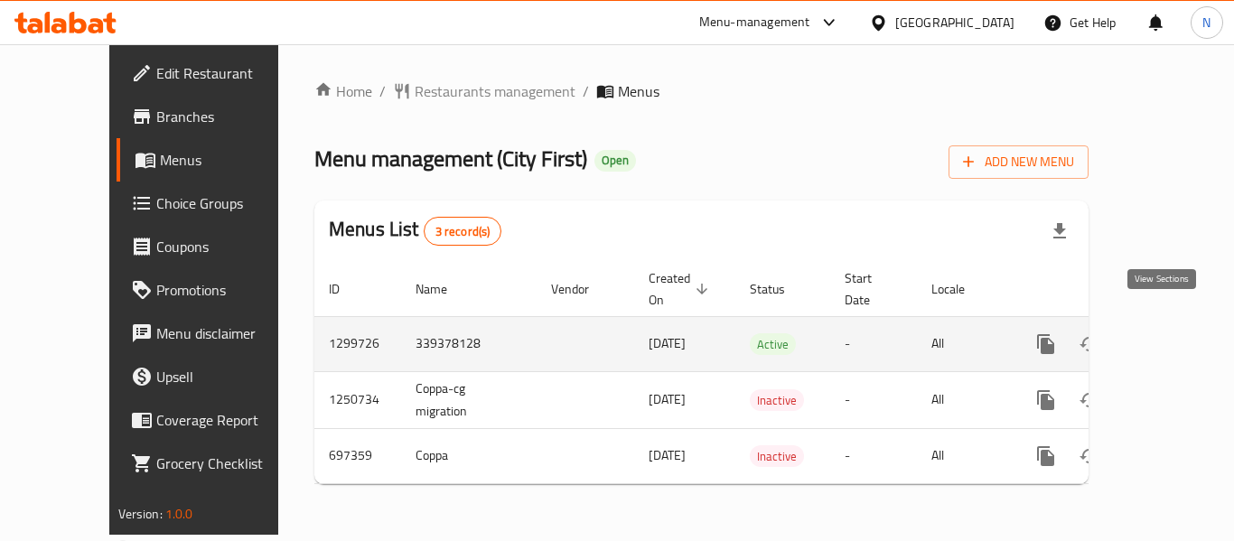
click at [1169, 333] on icon "enhanced table" at bounding box center [1176, 344] width 22 height 22
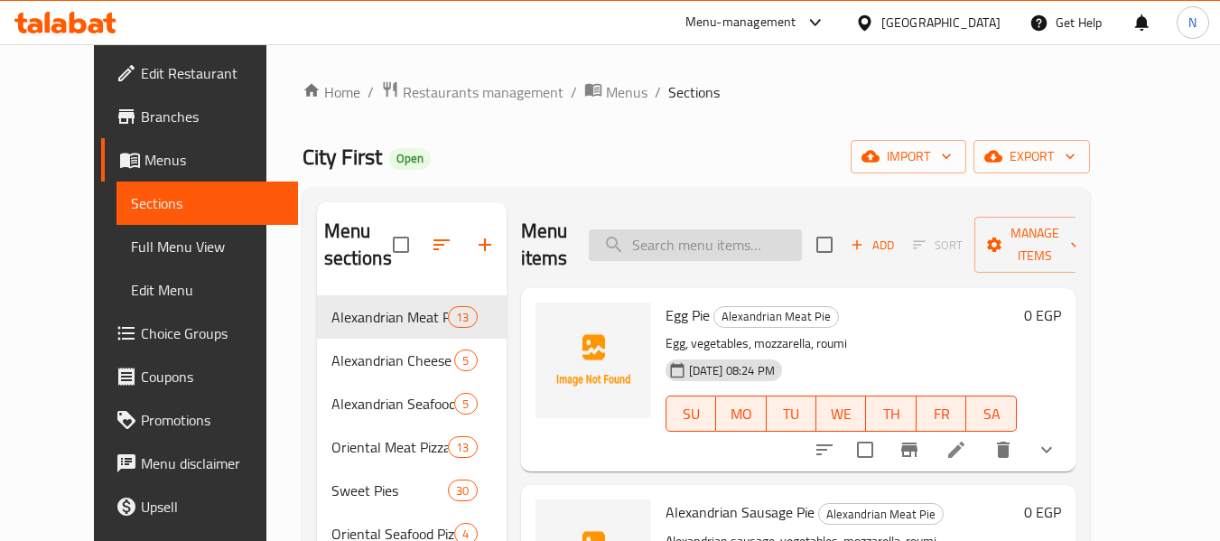
click at [792, 247] on input "search" at bounding box center [695, 245] width 213 height 32
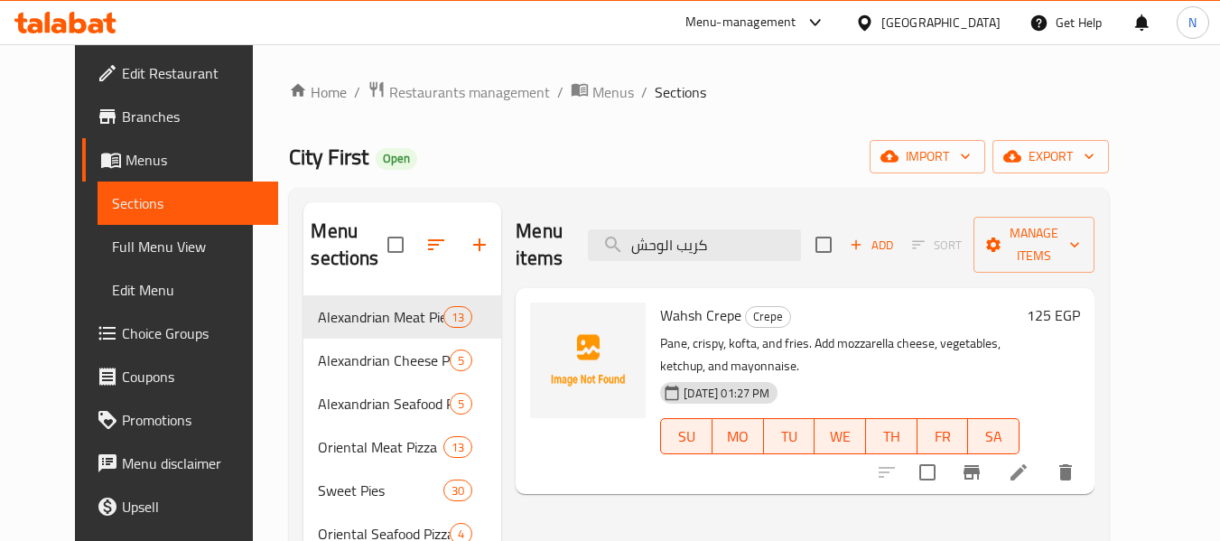
click at [680, 302] on span "Wahsh Crepe" at bounding box center [700, 315] width 81 height 27
click at [737, 229] on input "كريب الوحش" at bounding box center [694, 245] width 213 height 32
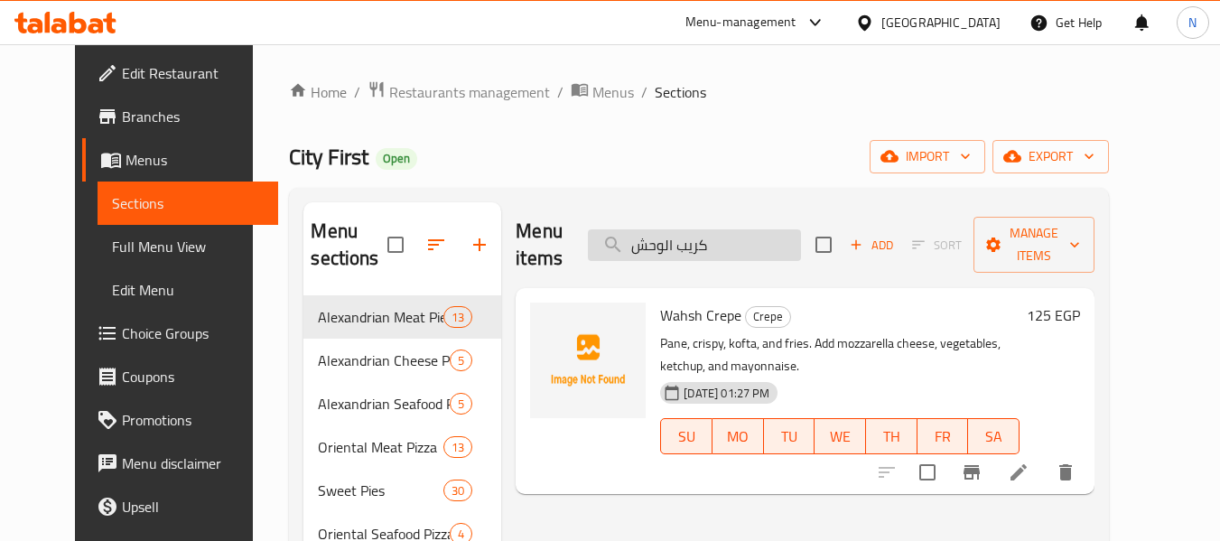
click at [737, 229] on input "كريب الوحش" at bounding box center [694, 245] width 213 height 32
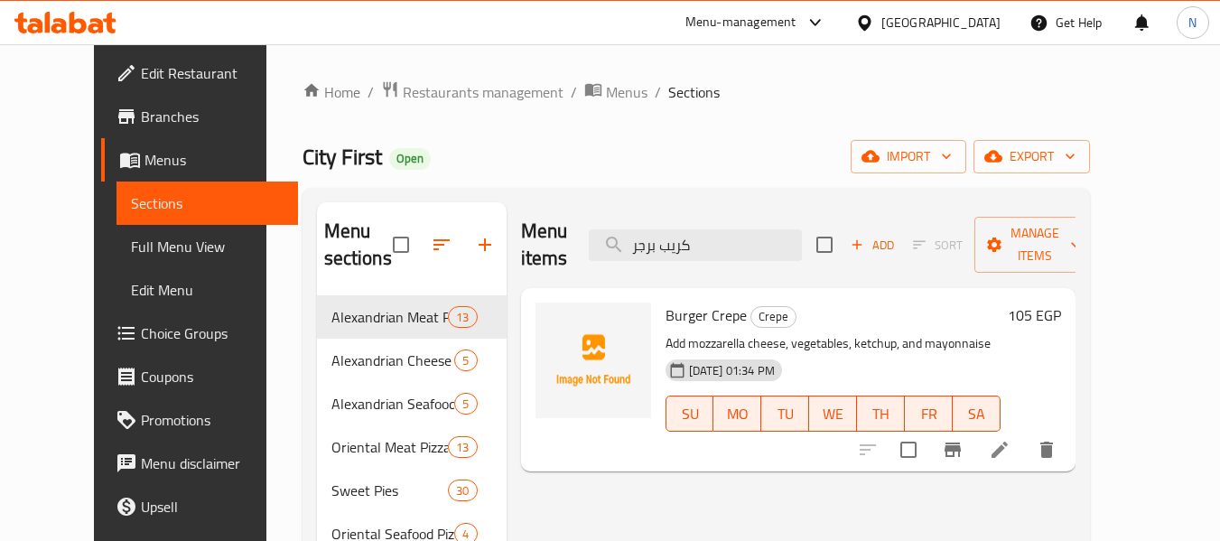
type input "كريب برجر"
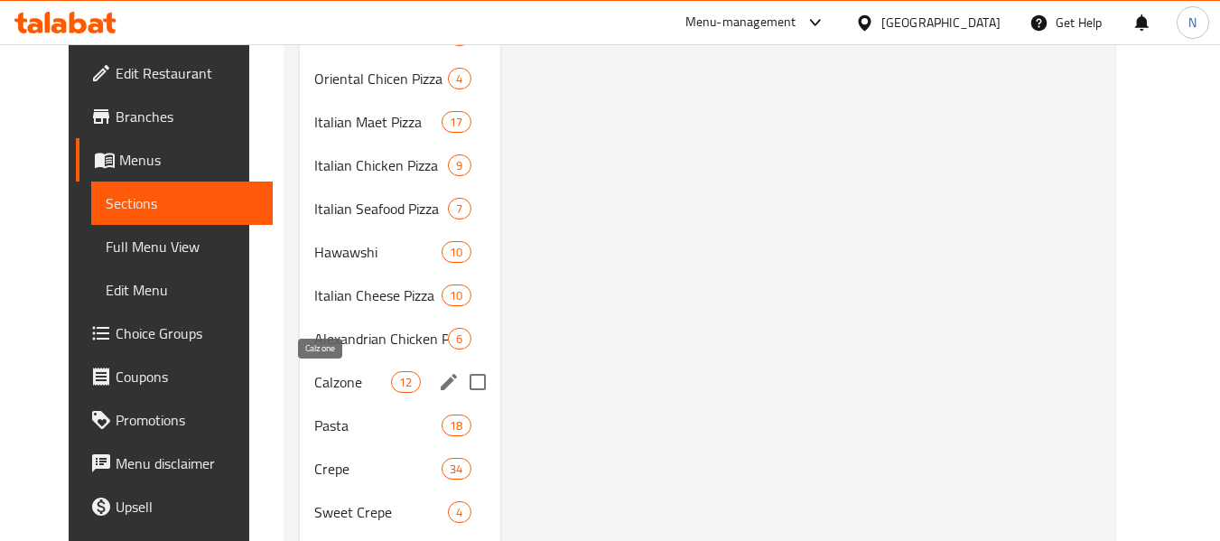
scroll to position [632, 0]
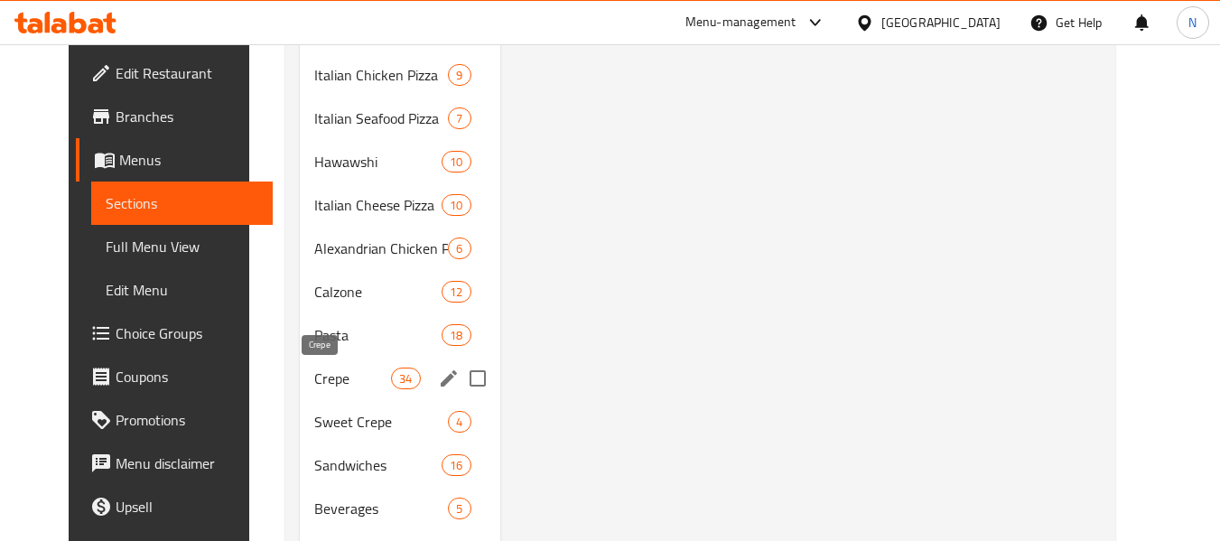
click at [330, 375] on span "Crepe" at bounding box center [352, 379] width 77 height 22
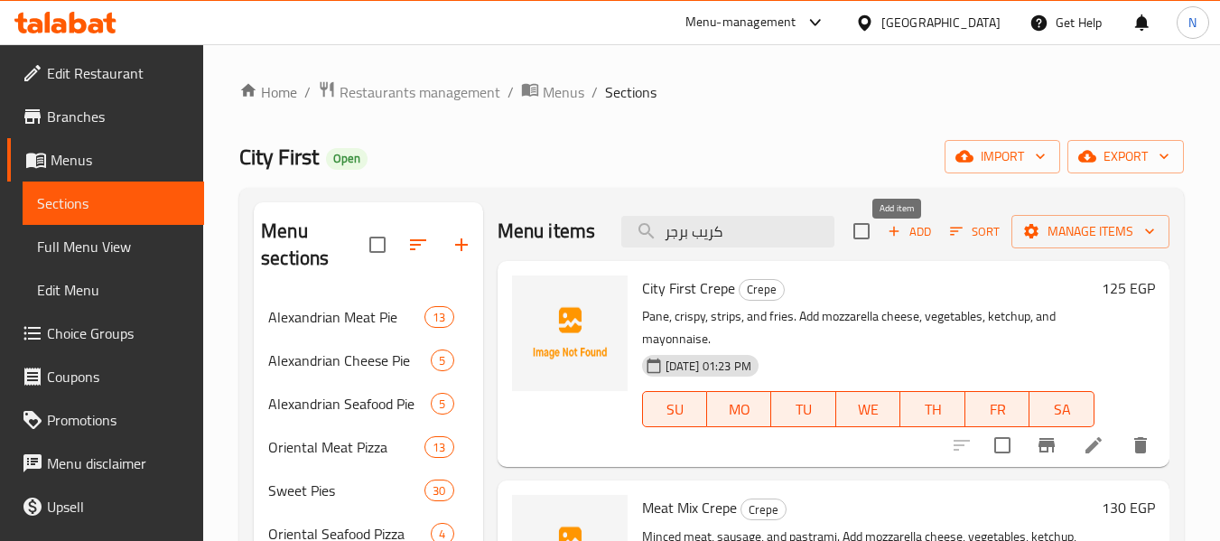
click at [908, 242] on span "Add" at bounding box center [909, 231] width 49 height 21
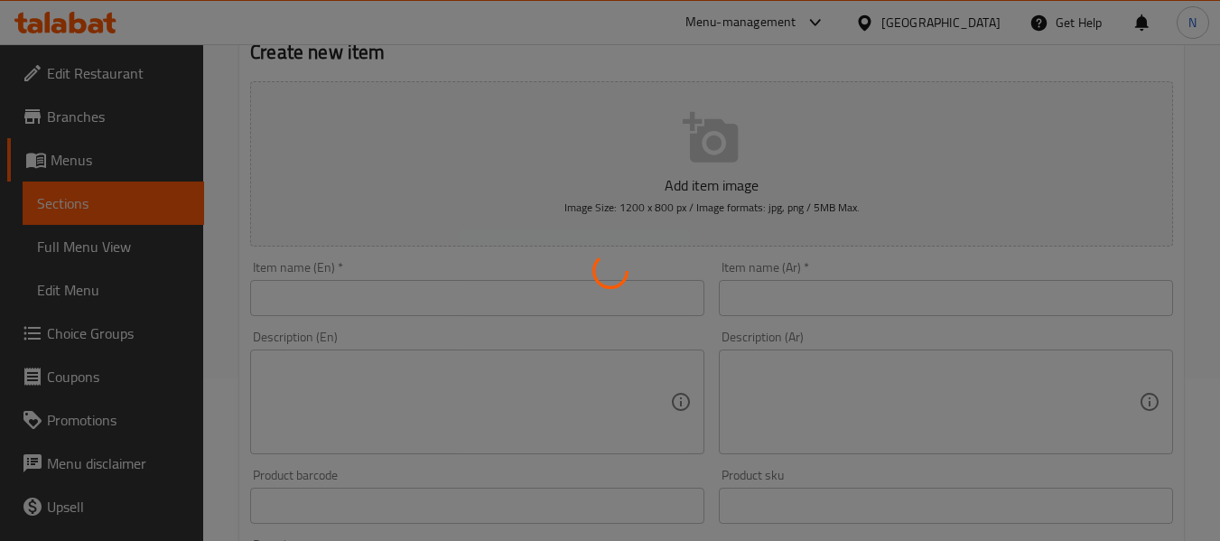
scroll to position [181, 0]
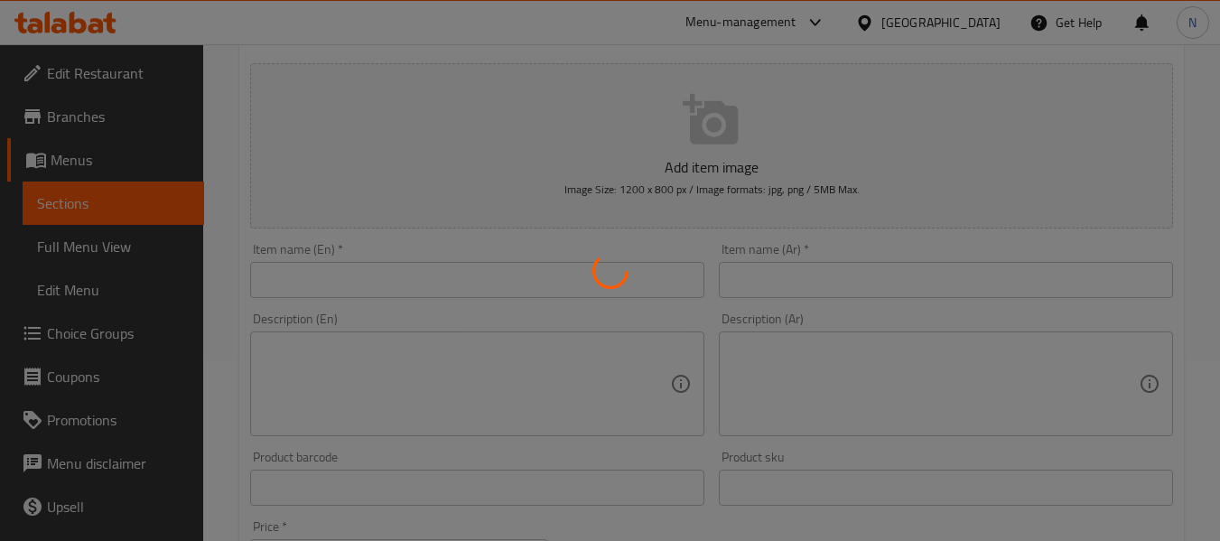
click at [411, 294] on div at bounding box center [610, 270] width 1220 height 541
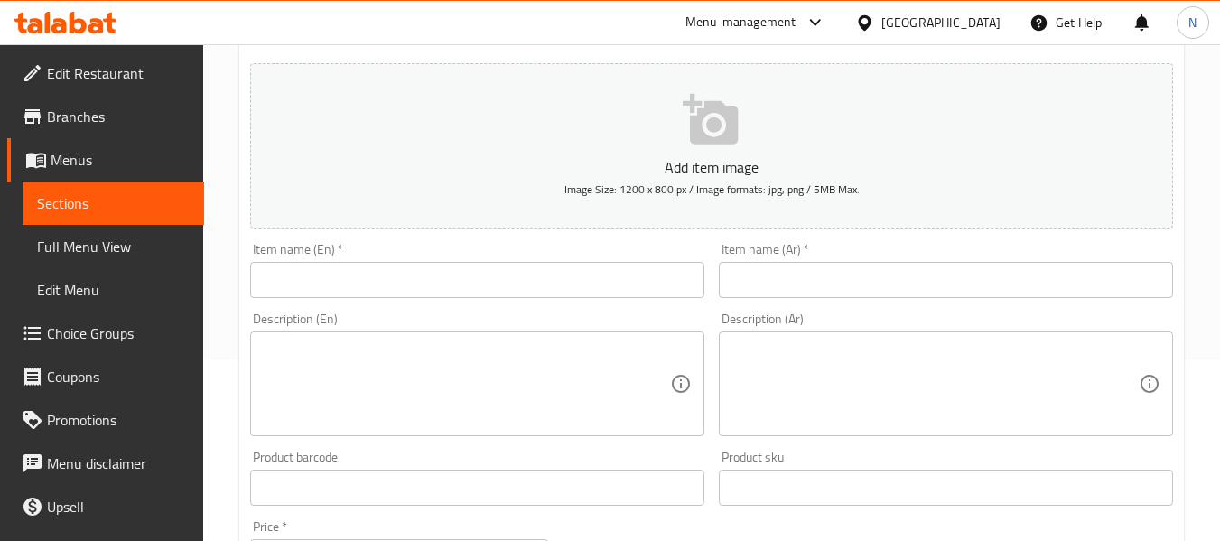
click at [471, 289] on input "text" at bounding box center [477, 280] width 454 height 36
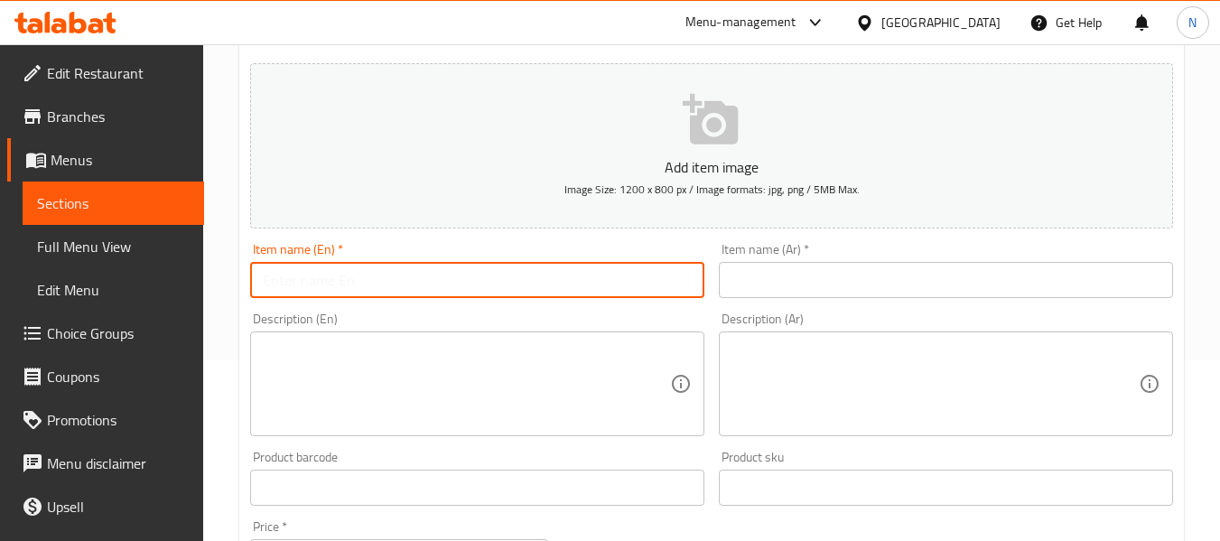
paste input "offer 6"
type input "offer 6"
click at [800, 271] on input "text" at bounding box center [946, 280] width 454 height 36
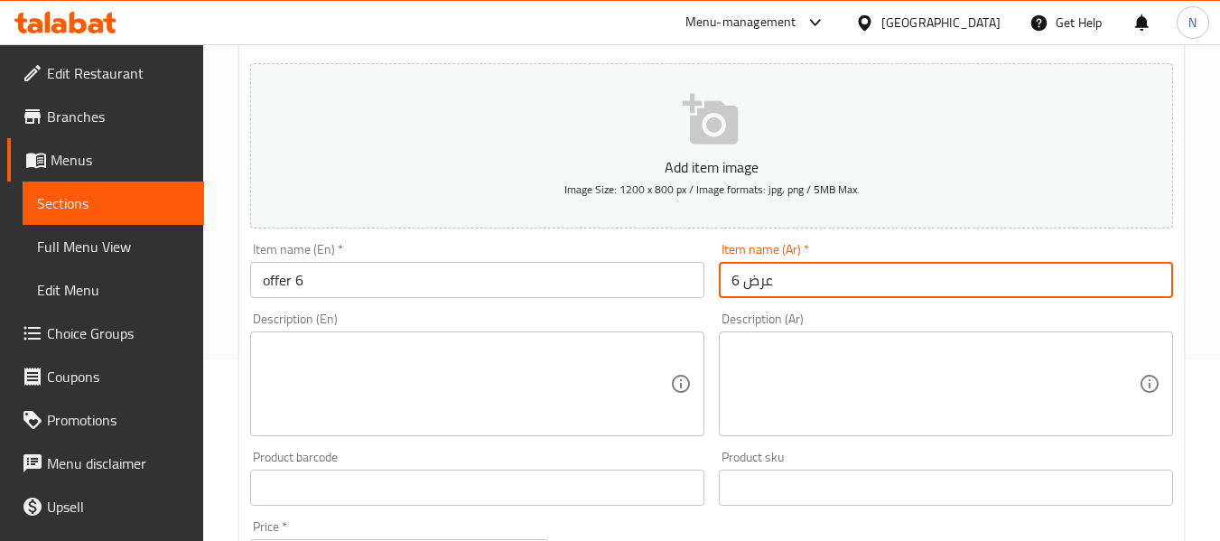
type input "عرض 6"
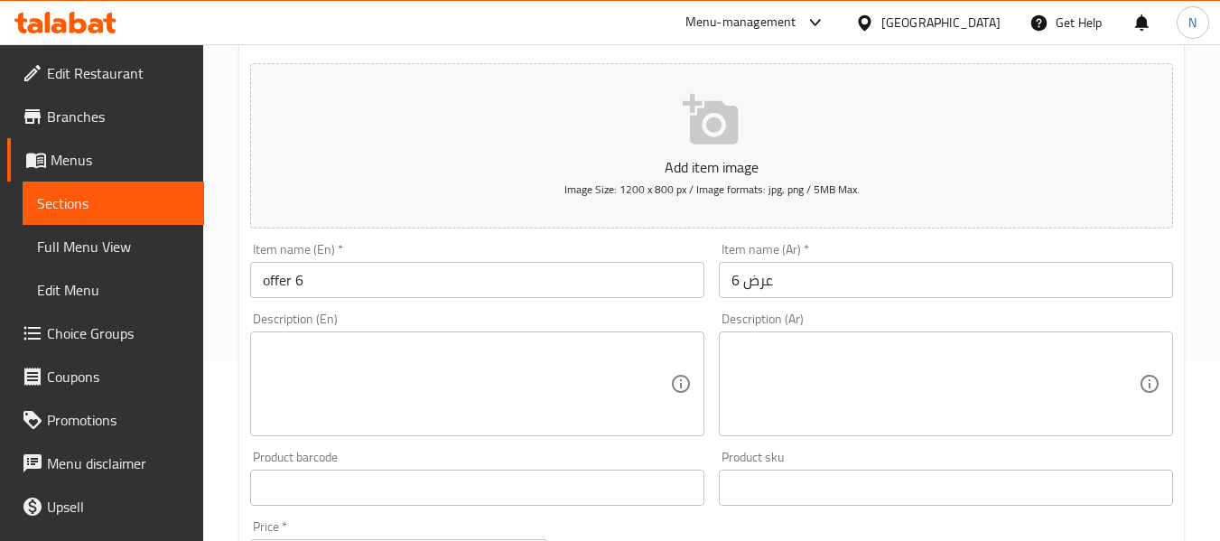
click at [854, 377] on textarea at bounding box center [934, 384] width 407 height 86
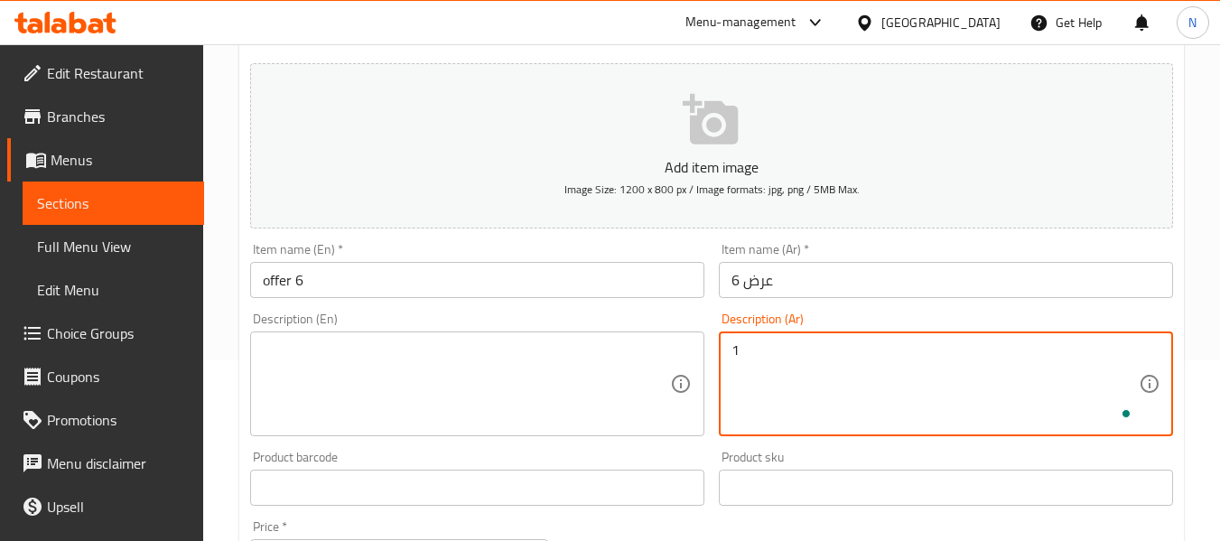
paste textarea "كريب الوحش ١ كريب برجر"
click at [810, 358] on textarea "1 كريب الوحش ١ كريب برجر" at bounding box center [934, 384] width 407 height 86
type textarea "1 كريب الوحش ١ كريب برجر"
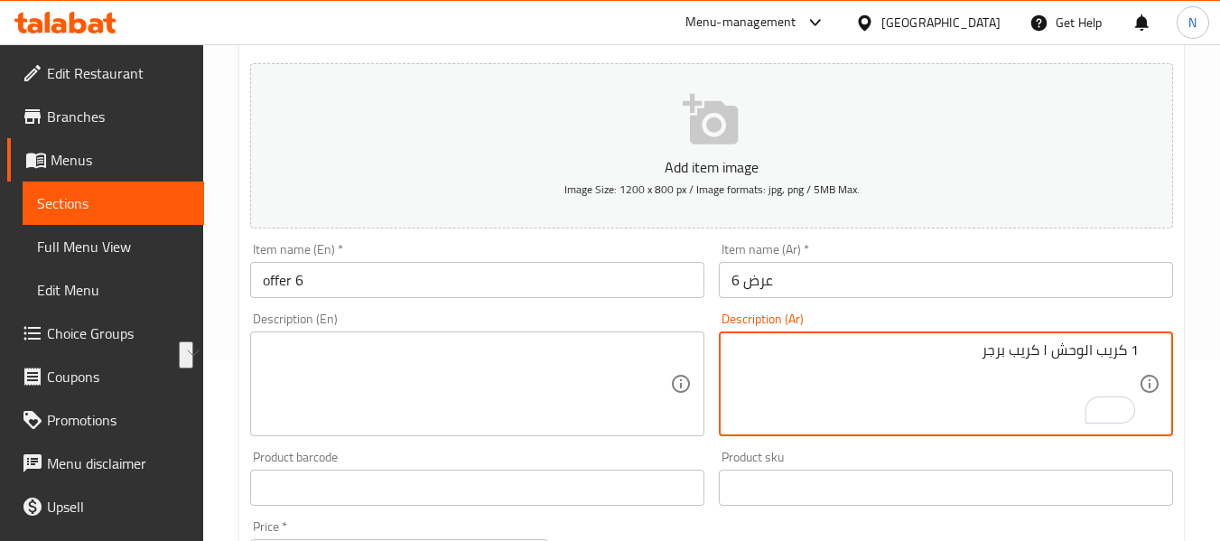
click at [330, 358] on textarea at bounding box center [466, 384] width 407 height 86
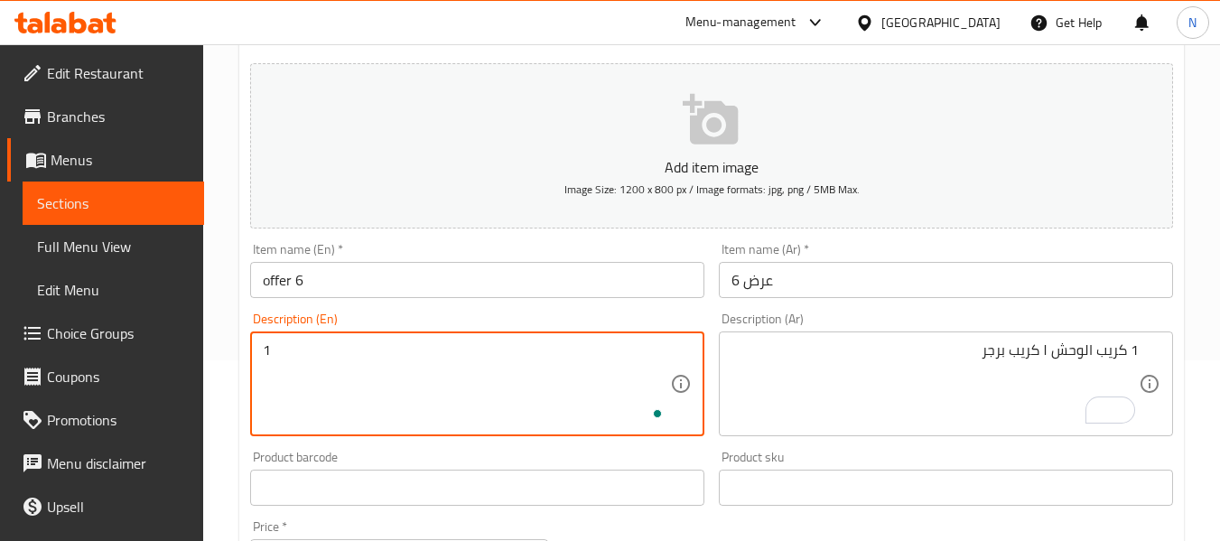
paste textarea "Monster Crepe 1 Burger Crepe"
click at [299, 353] on textarea "1 Monster Crepe 1 Burger Crepe" at bounding box center [466, 384] width 407 height 86
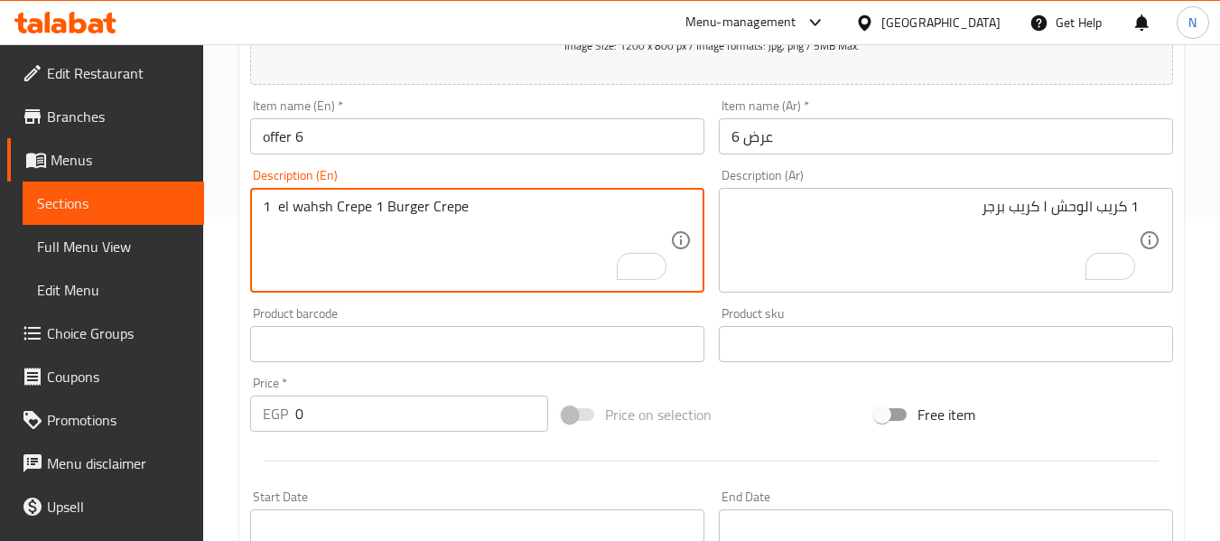
scroll to position [452, 0]
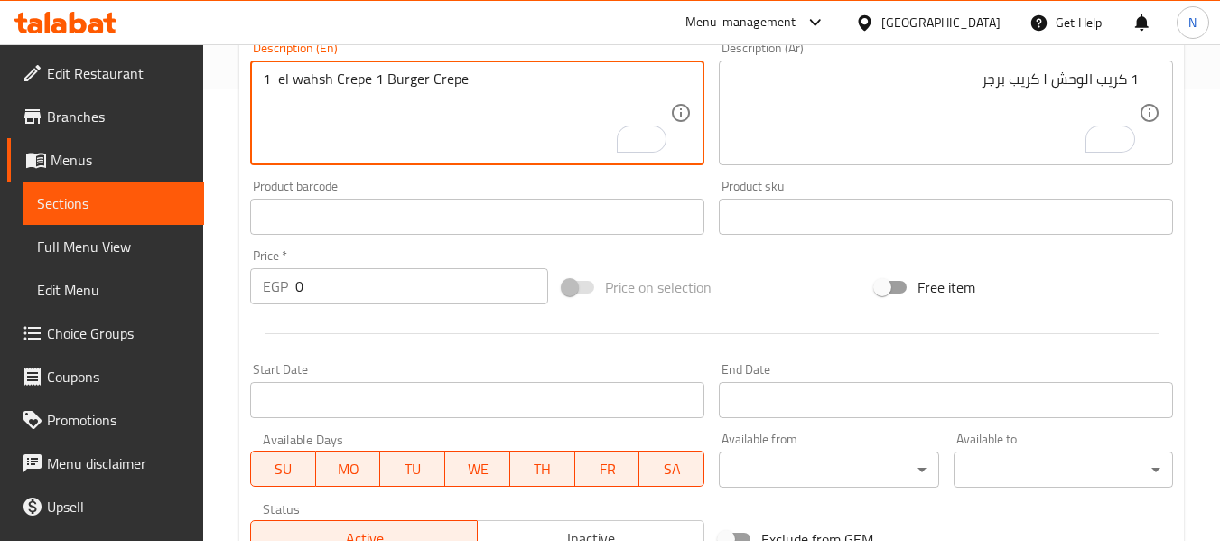
type textarea "1 el wahsh Crepe 1 Burger Crepe"
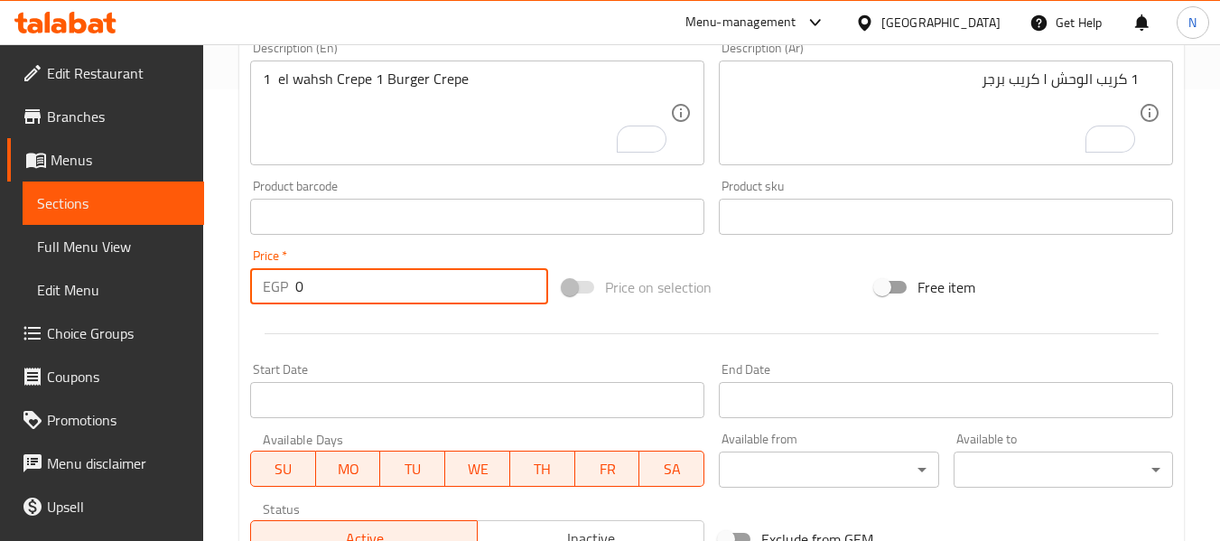
click at [334, 299] on input "0" at bounding box center [421, 286] width 253 height 36
paste input "23"
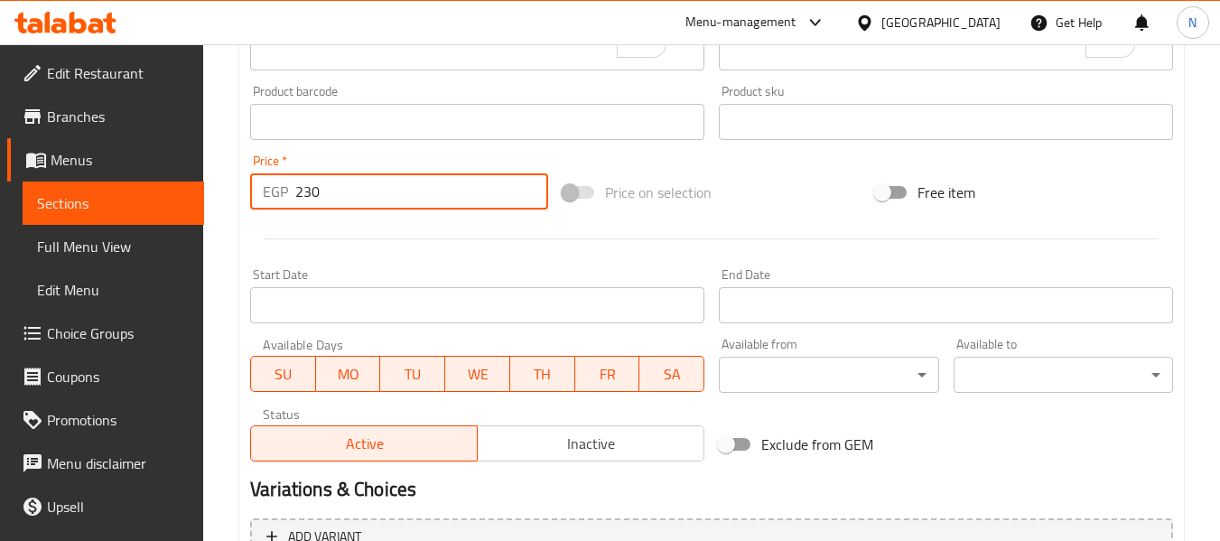
scroll to position [632, 0]
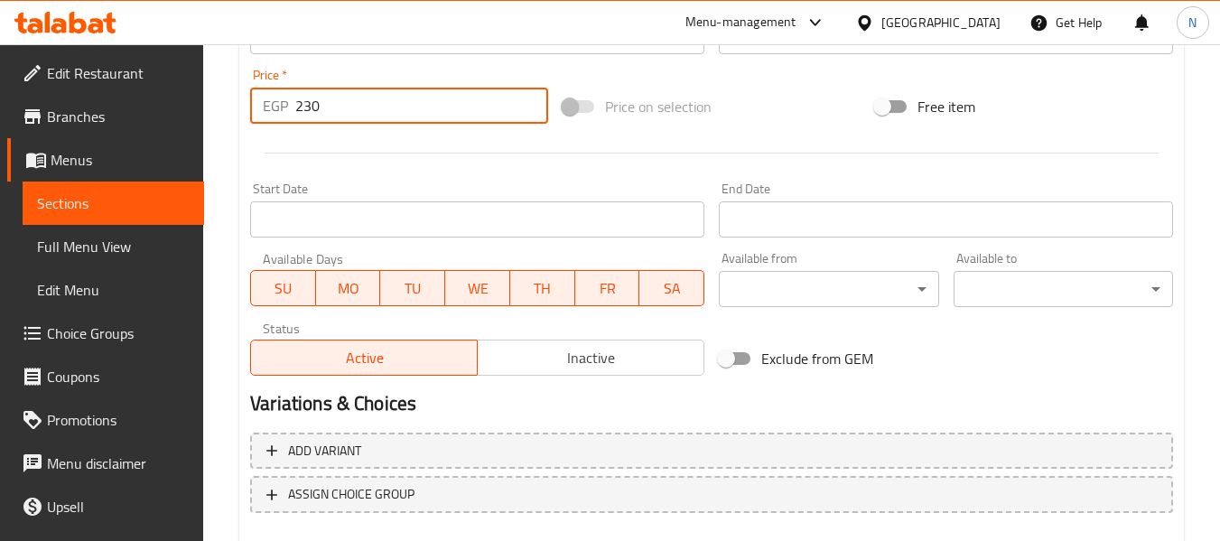
type input "230"
click at [540, 361] on span "Inactive" at bounding box center [591, 358] width 212 height 26
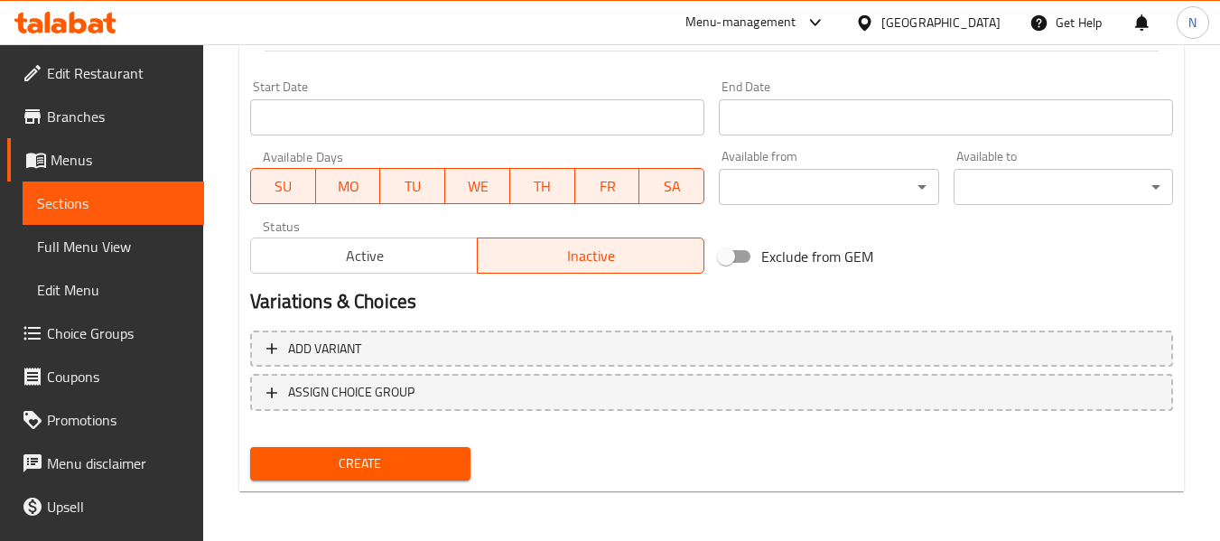
scroll to position [735, 0]
click at [444, 478] on button "Create" at bounding box center [359, 462] width 219 height 33
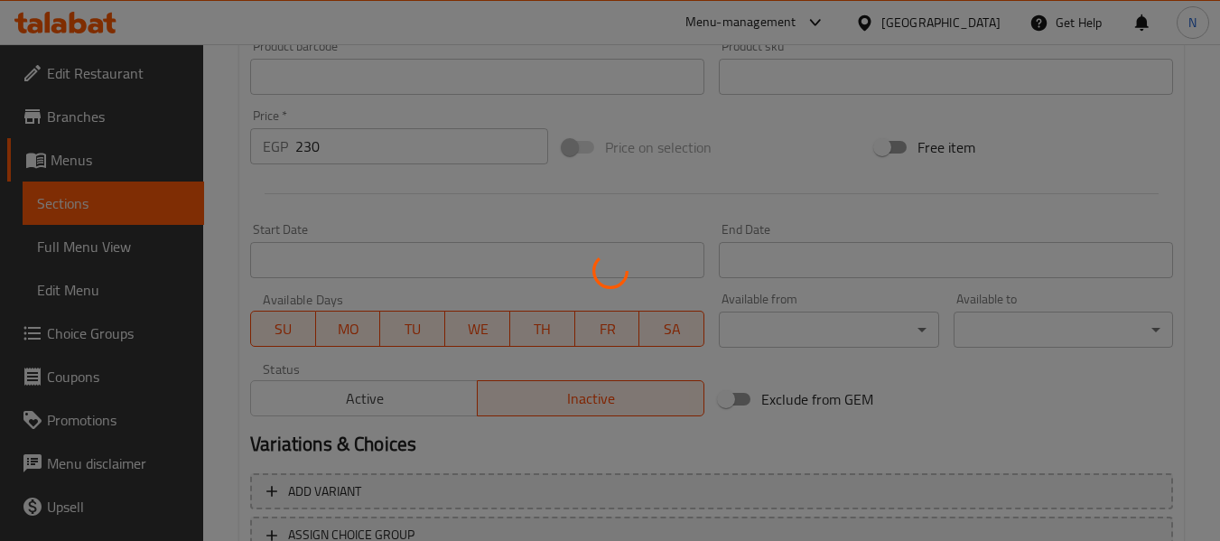
scroll to position [374, 0]
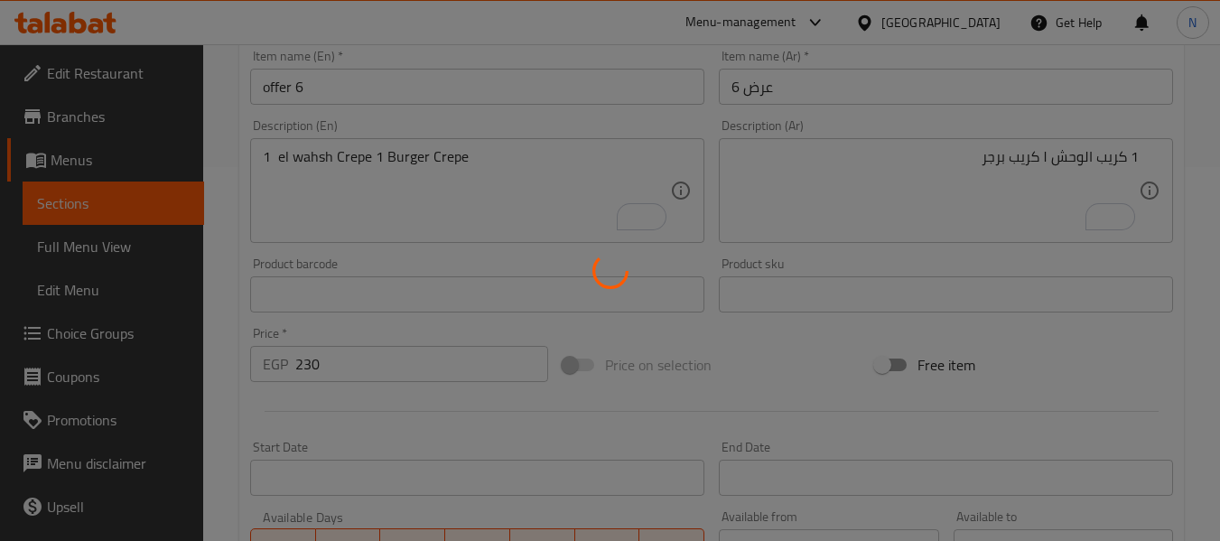
type input "0"
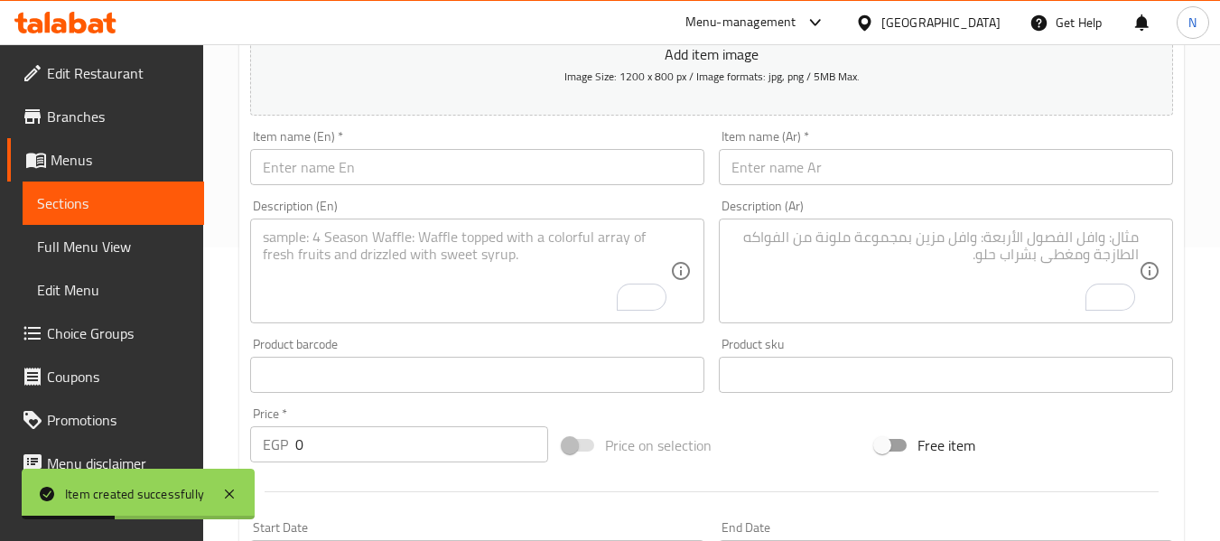
scroll to position [193, 0]
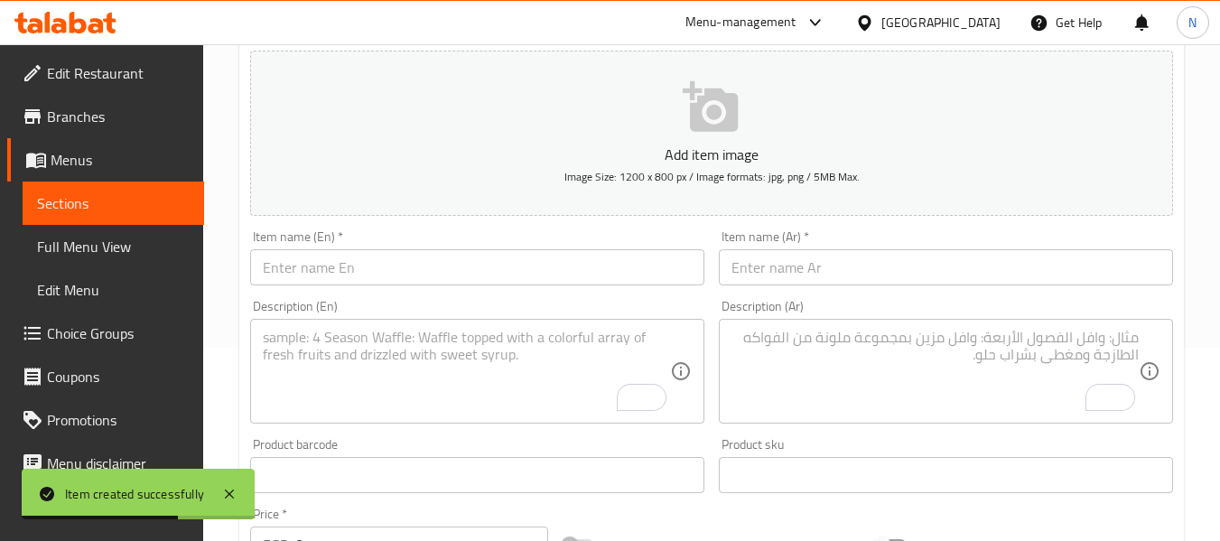
click at [316, 270] on input "text" at bounding box center [477, 267] width 454 height 36
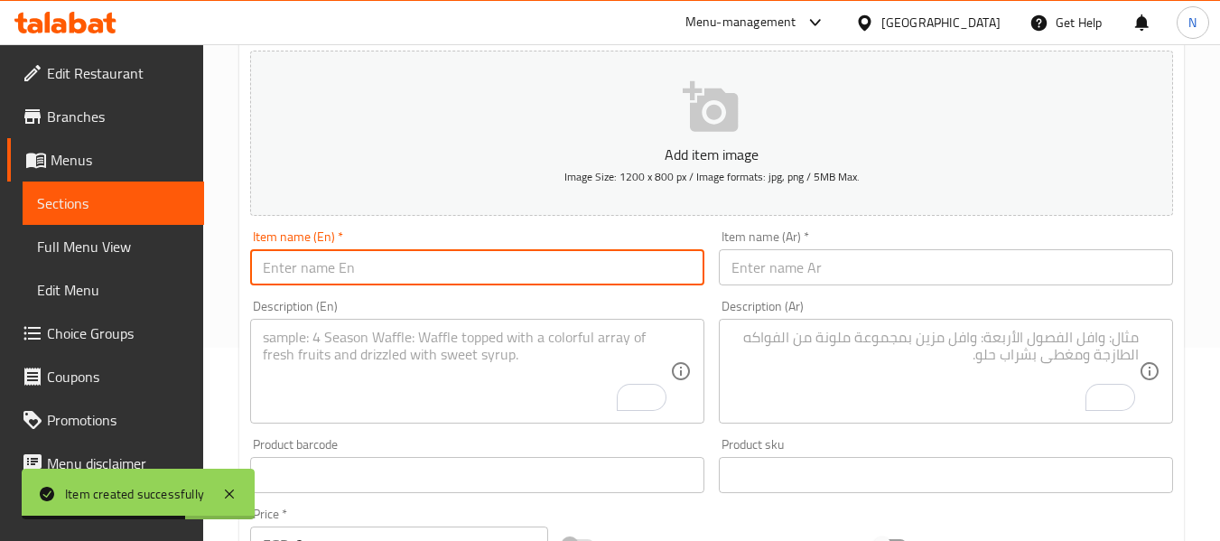
paste input "offer"
type input "offer 7"
click at [778, 279] on input "text" at bounding box center [946, 267] width 454 height 36
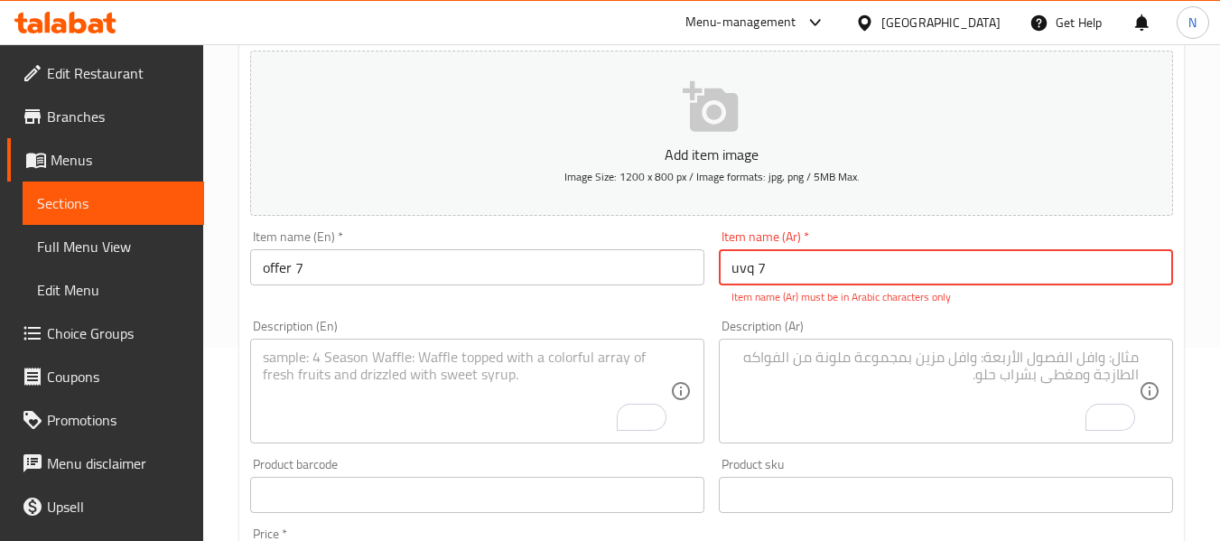
click at [778, 279] on input "uvq 7" at bounding box center [946, 267] width 454 height 36
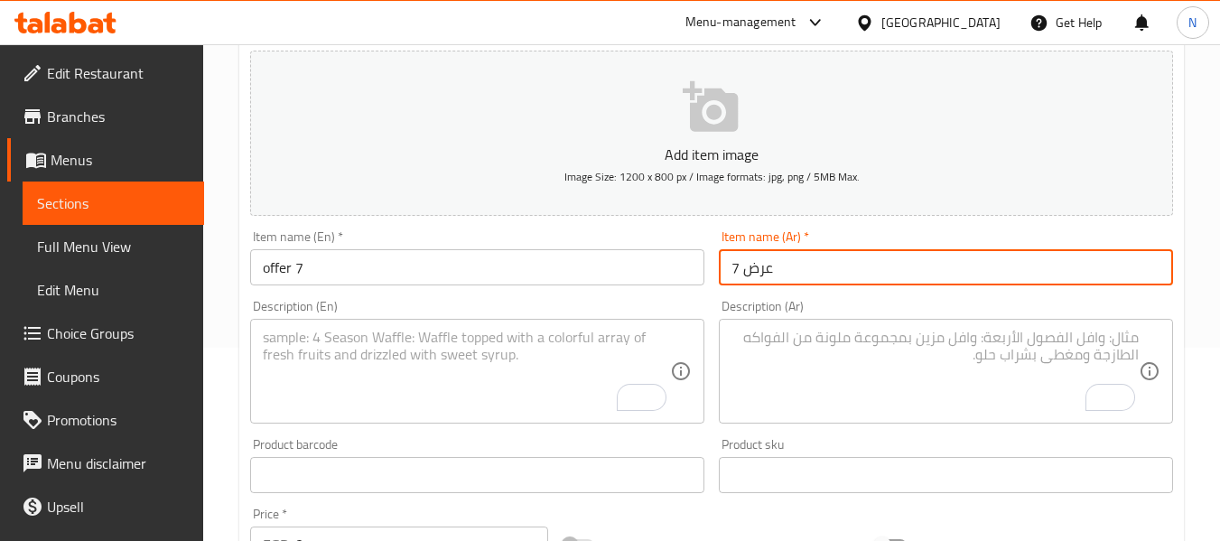
type input "عرض 7"
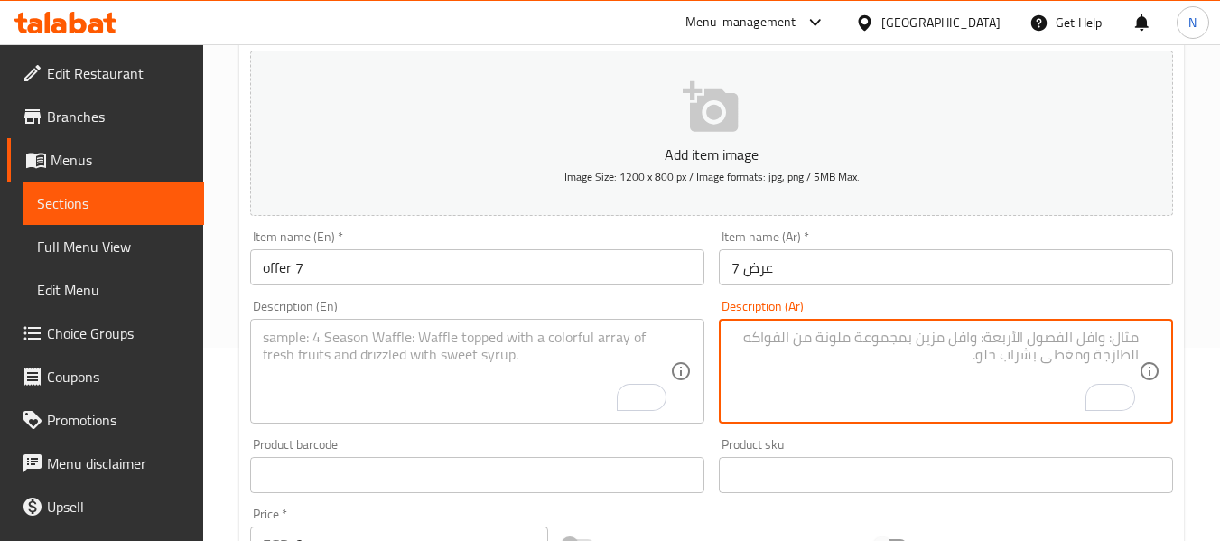
click at [785, 403] on textarea "To enrich screen reader interactions, please activate Accessibility in Grammarl…" at bounding box center [934, 372] width 407 height 86
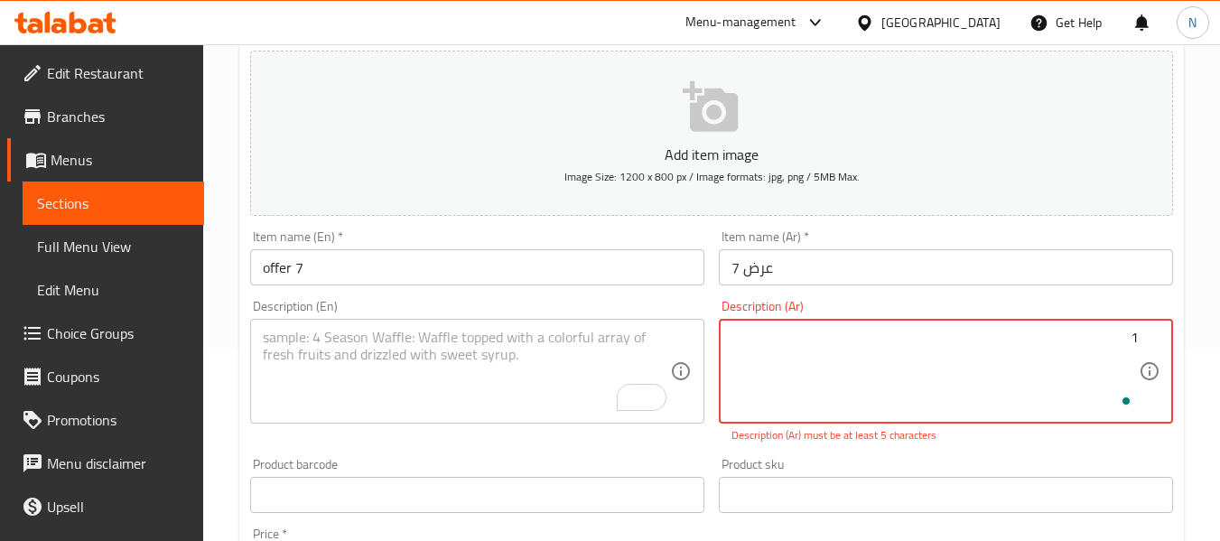
paste textarea "كريب حبيشه ١ كريب سوسيس"
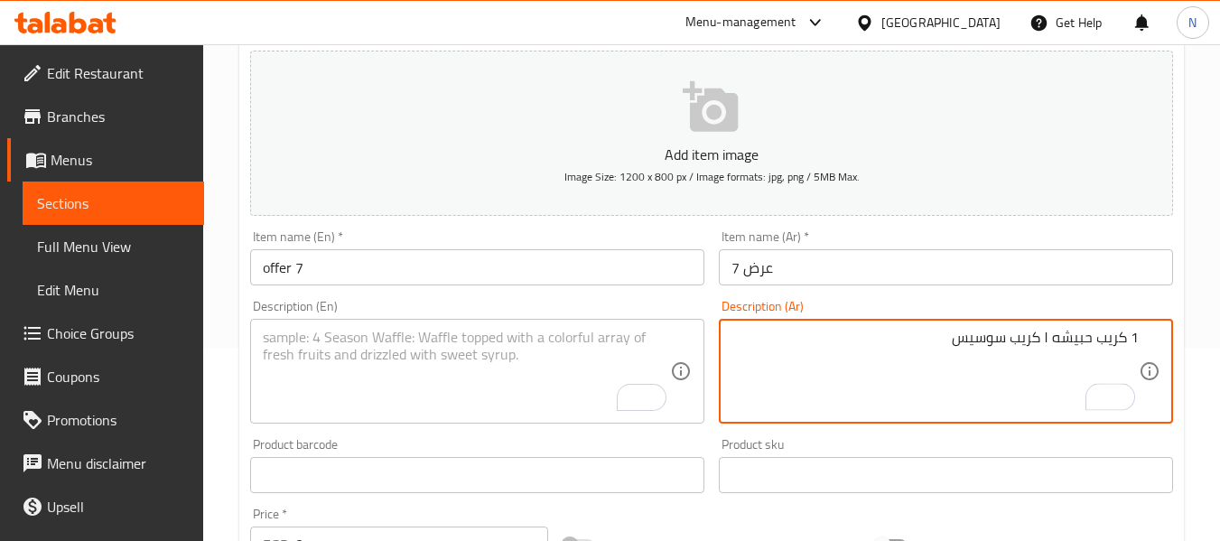
type textarea "1 كريب حبيشه ١ كريب سوسيس"
click at [394, 337] on textarea "To enrich screen reader interactions, please activate Accessibility in Grammarl…" at bounding box center [466, 372] width 407 height 86
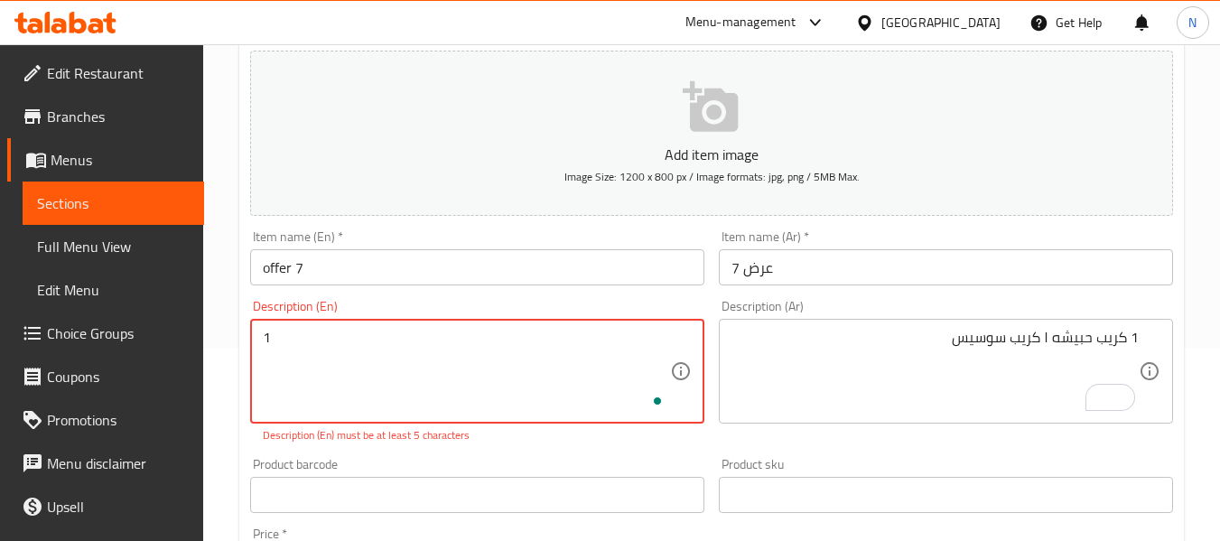
paste textarea "Habisha crepe 1 sausage crepe"
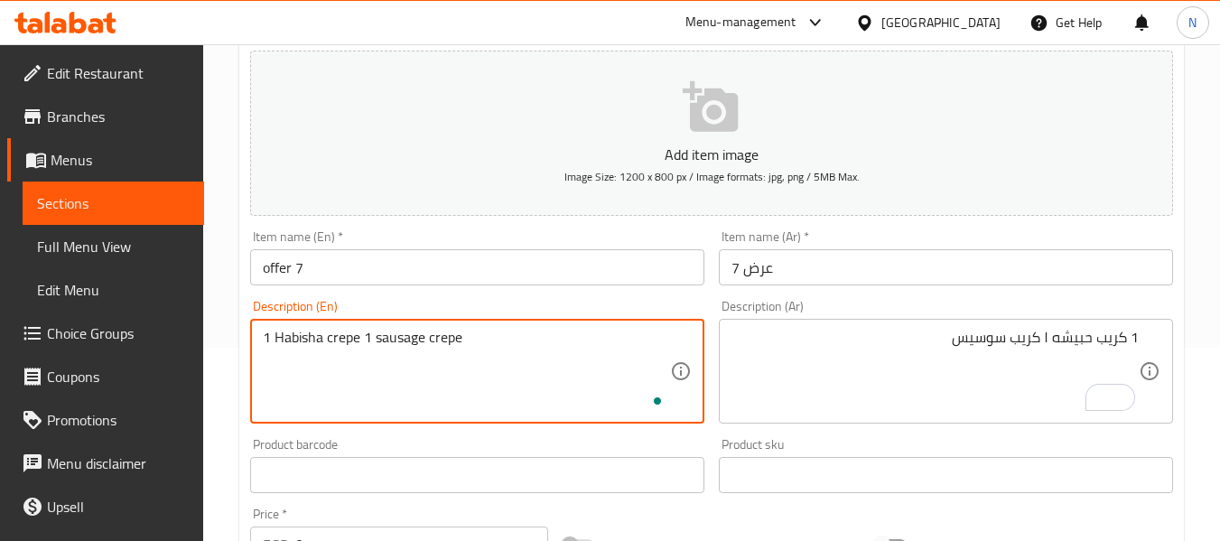
click at [410, 335] on textarea "1 Habisha crepe 1 sausage crepe" at bounding box center [466, 372] width 407 height 86
click at [315, 341] on textarea "1 Habisha crepe 1 hot dog crepe" at bounding box center [466, 372] width 407 height 86
paste textarea "e"
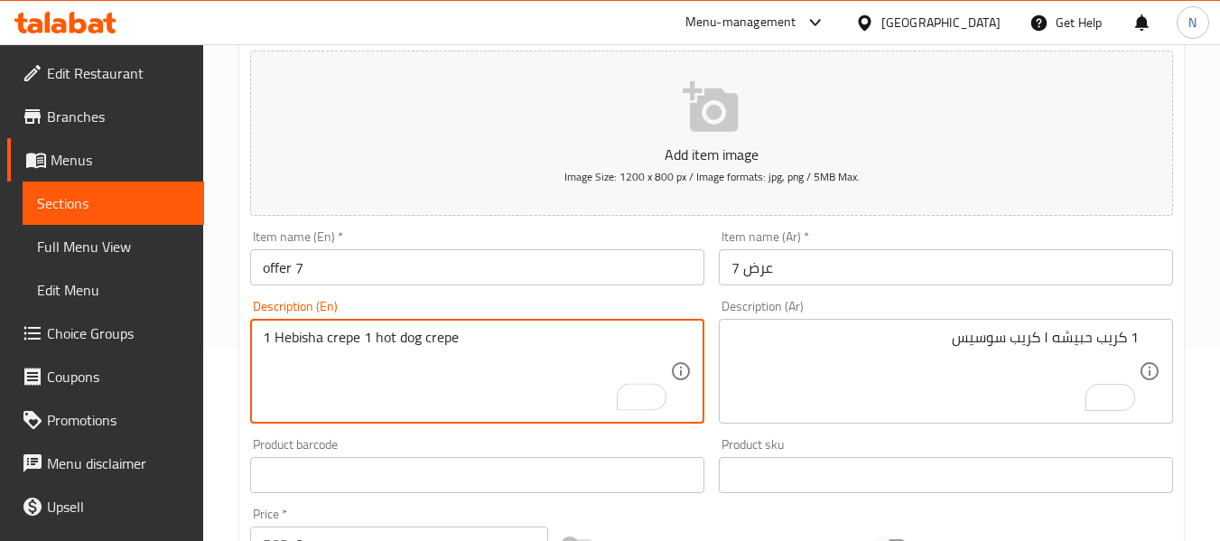
type textarea "1 Hebisha crepe 1 hot dog crepe"
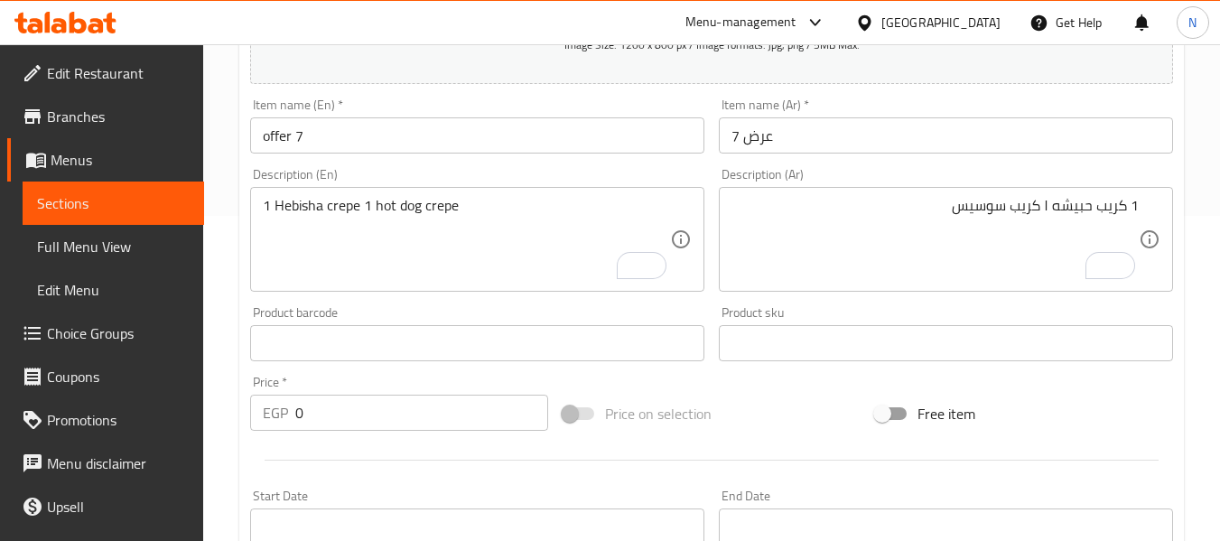
scroll to position [554, 0]
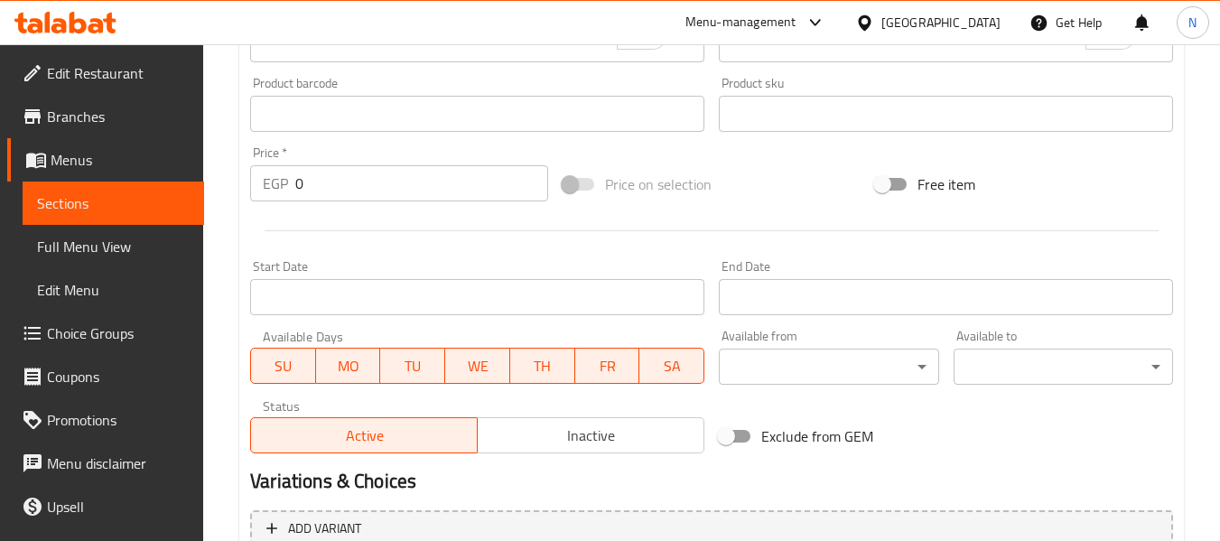
click at [357, 191] on input "0" at bounding box center [421, 183] width 253 height 36
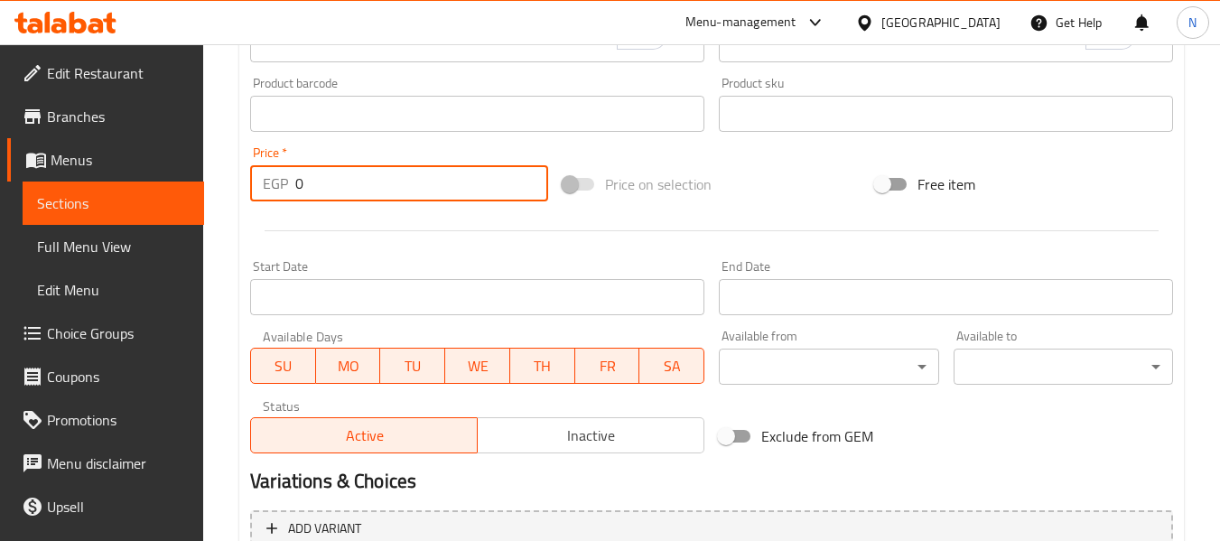
click at [357, 191] on input "0" at bounding box center [421, 183] width 253 height 36
paste input "23"
click at [615, 424] on span "Inactive" at bounding box center [591, 436] width 212 height 26
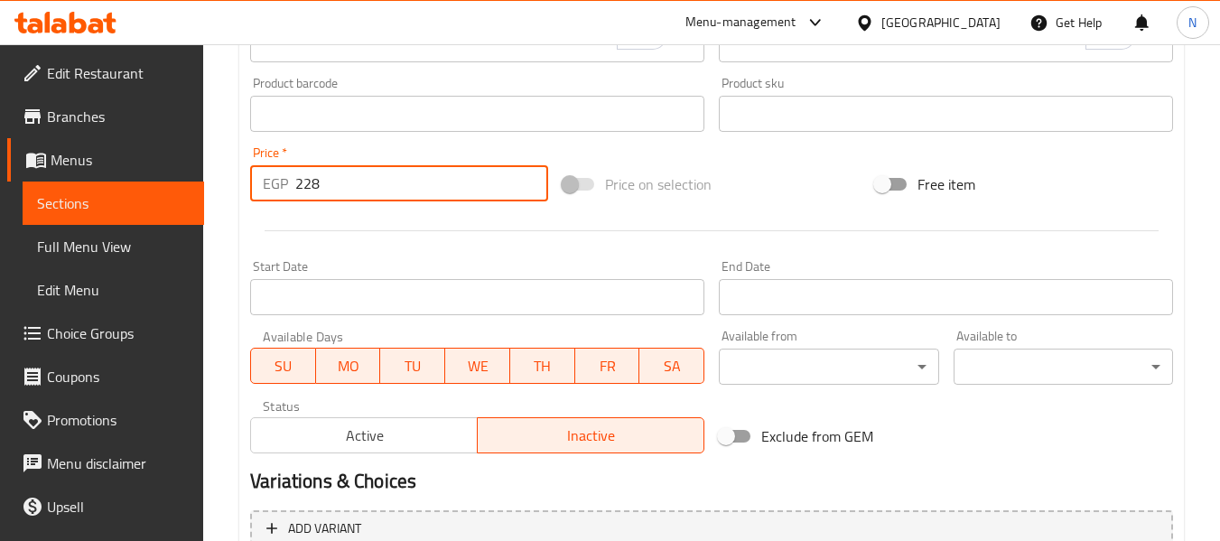
click at [342, 195] on input "228" at bounding box center [421, 183] width 253 height 36
paste input "30"
type input "230"
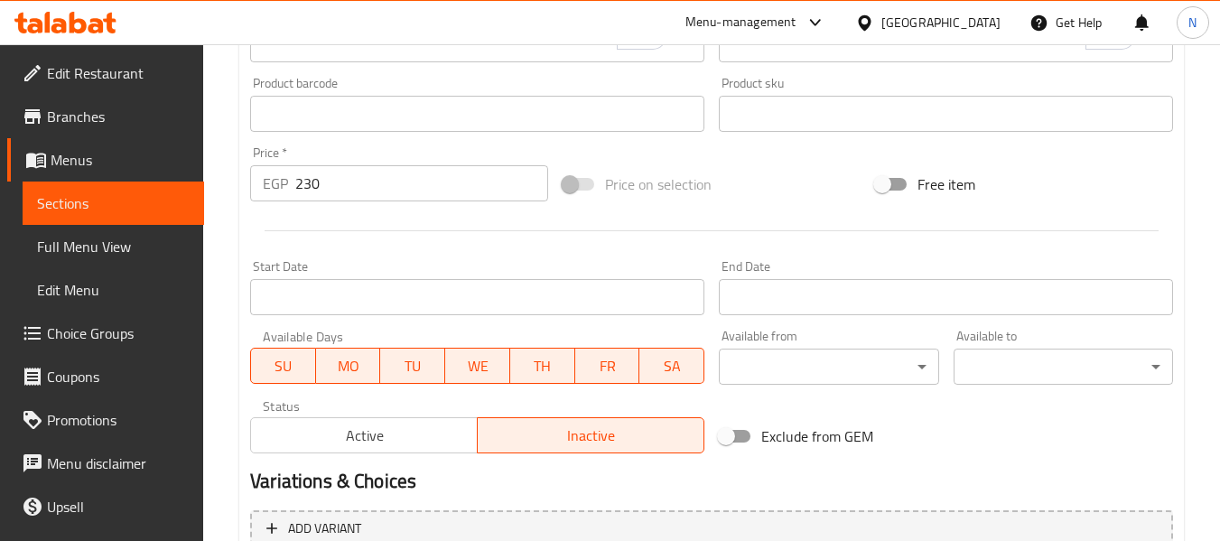
click at [231, 275] on div "Home / Restaurants management / Menus / Sections / item / create Crepe section …" at bounding box center [711, 106] width 1017 height 1232
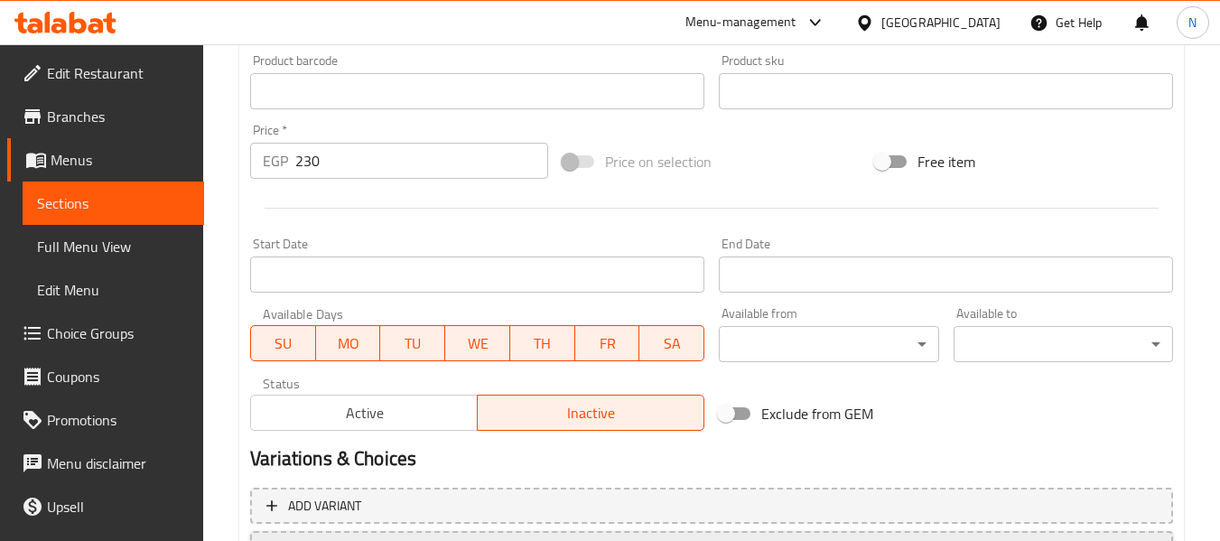
scroll to position [735, 0]
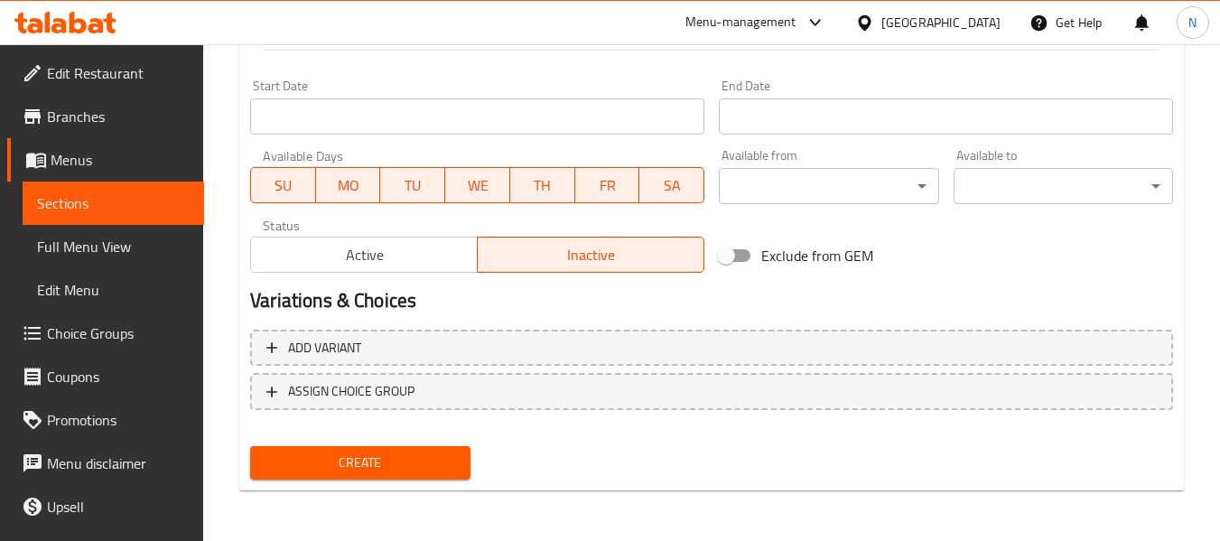
click at [365, 452] on span "Create" at bounding box center [360, 463] width 191 height 23
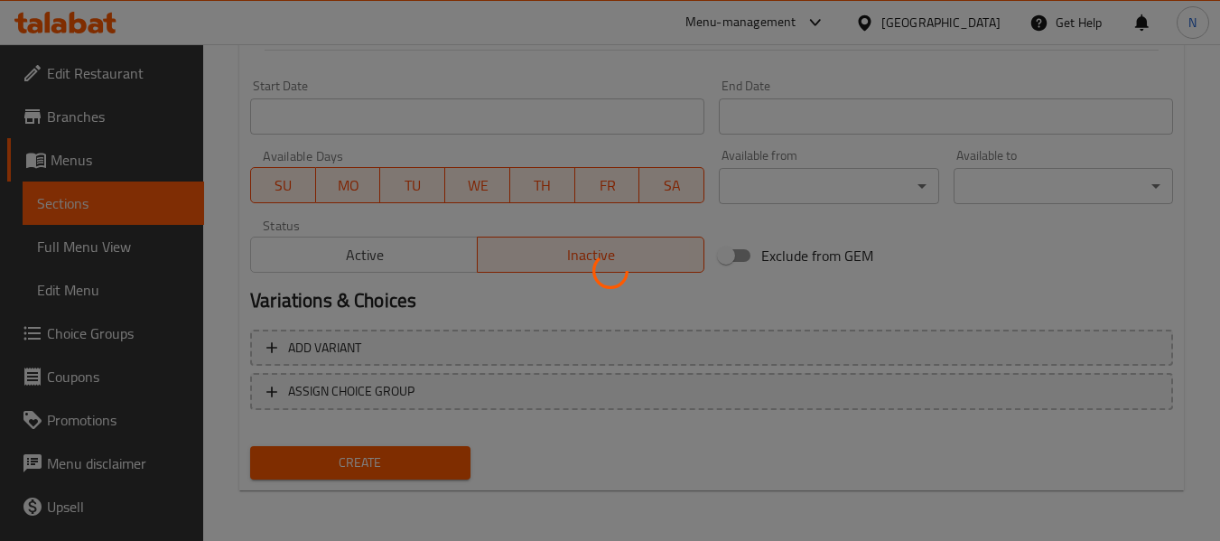
type input "0"
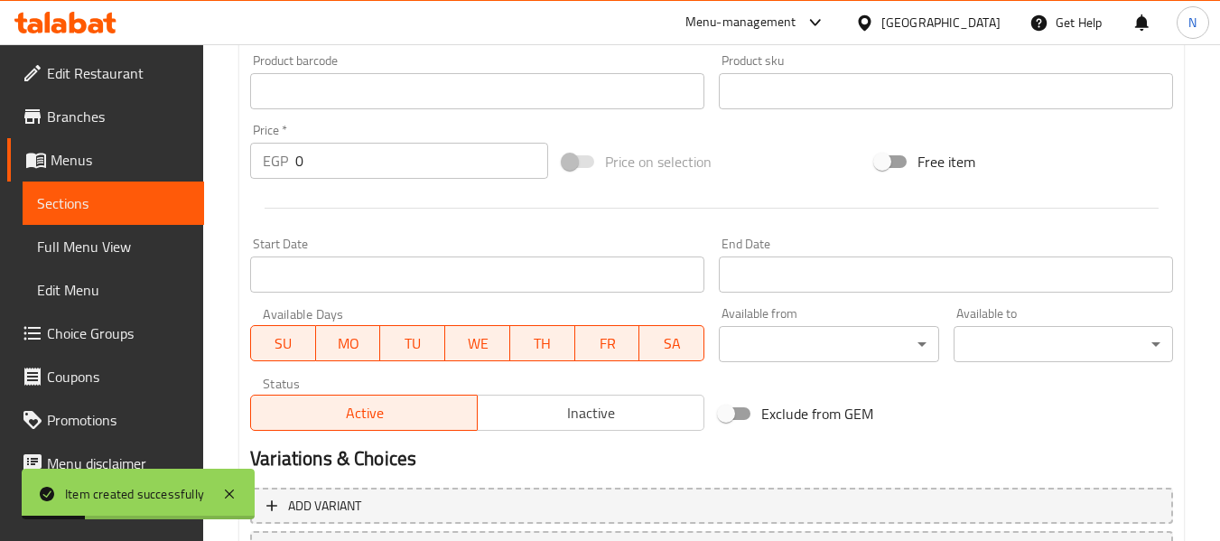
scroll to position [374, 0]
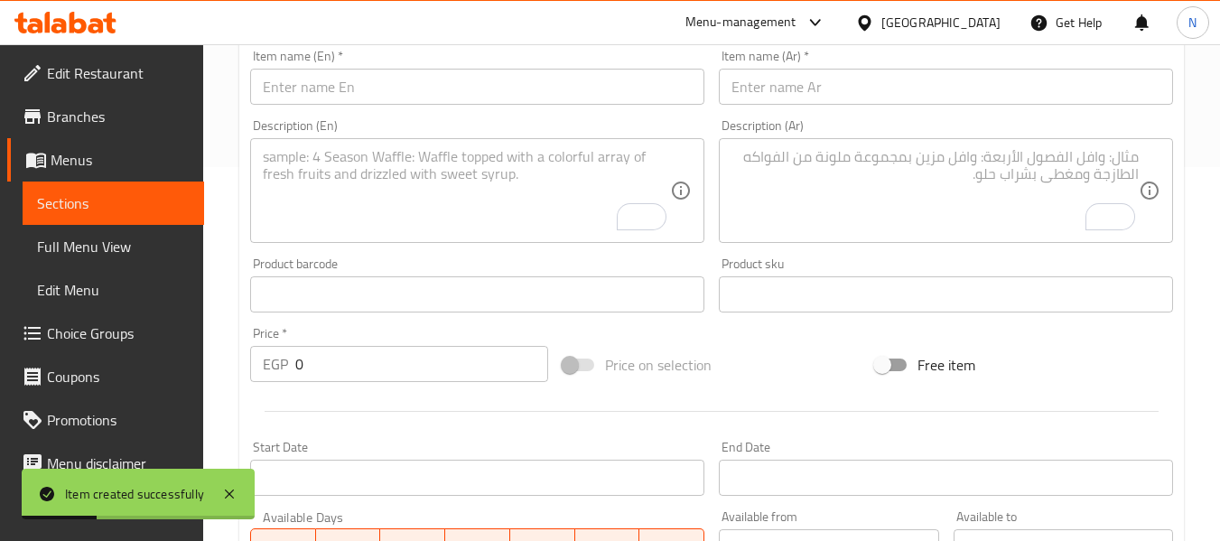
click at [376, 75] on input "text" at bounding box center [477, 87] width 454 height 36
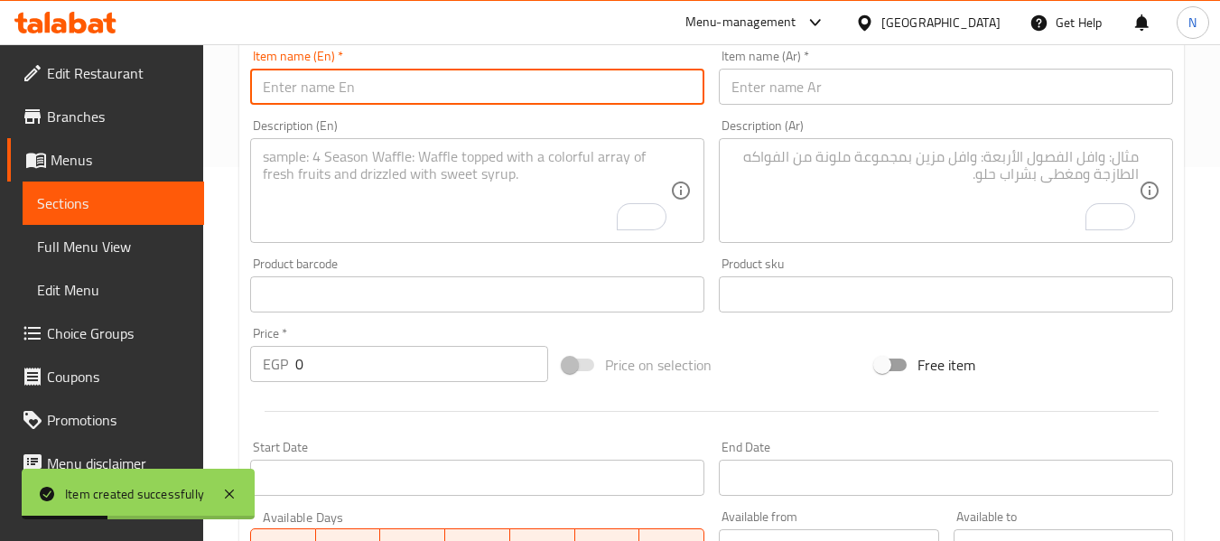
paste input "offer 8"
type input "offer 8"
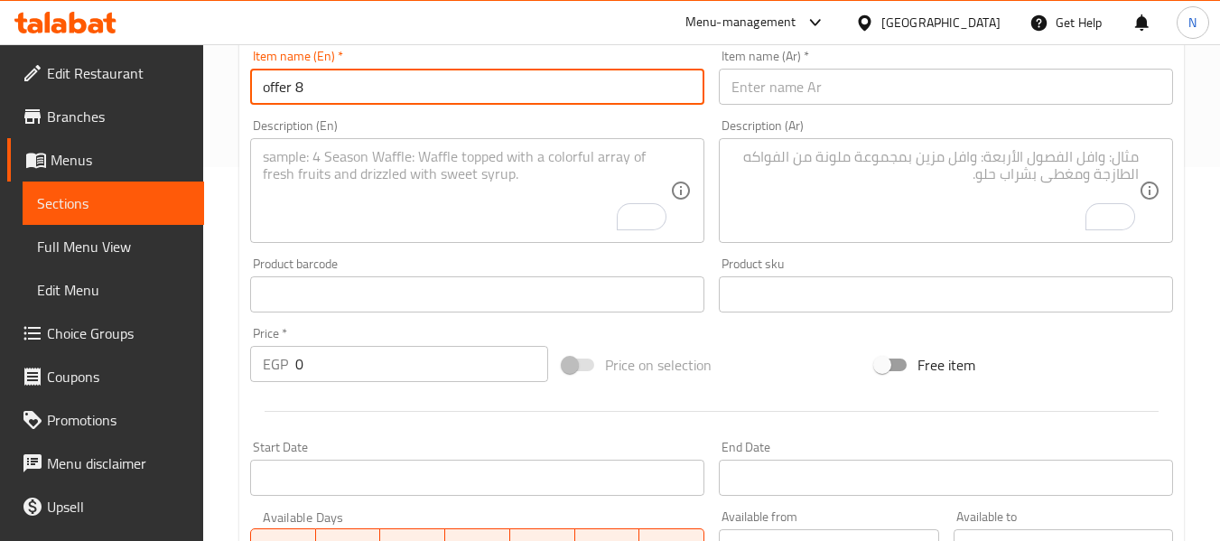
click at [824, 87] on input "text" at bounding box center [946, 87] width 454 height 36
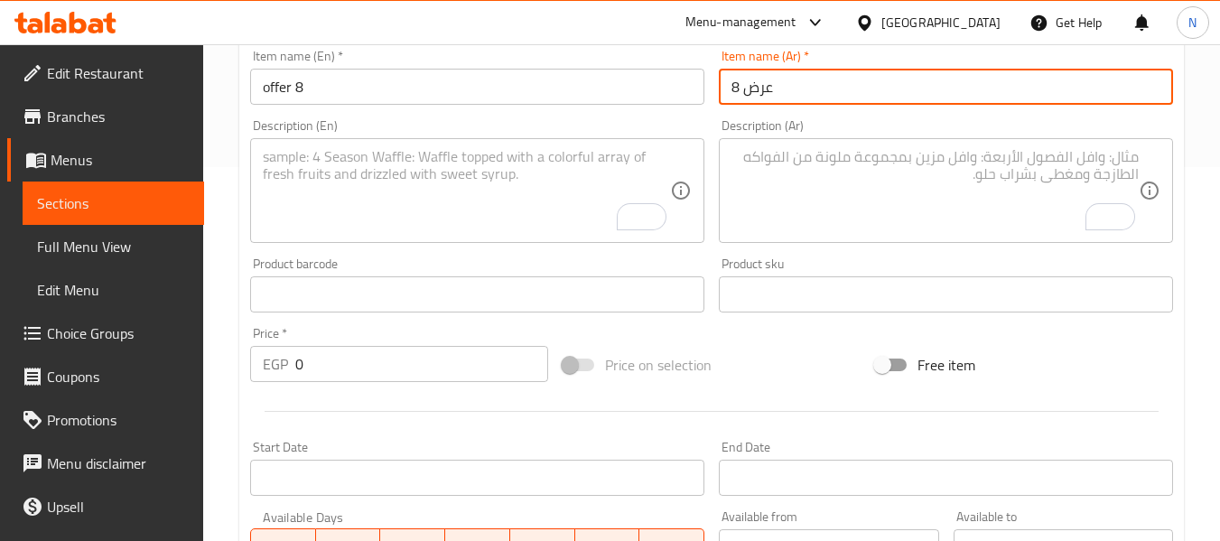
type input "عرض 8"
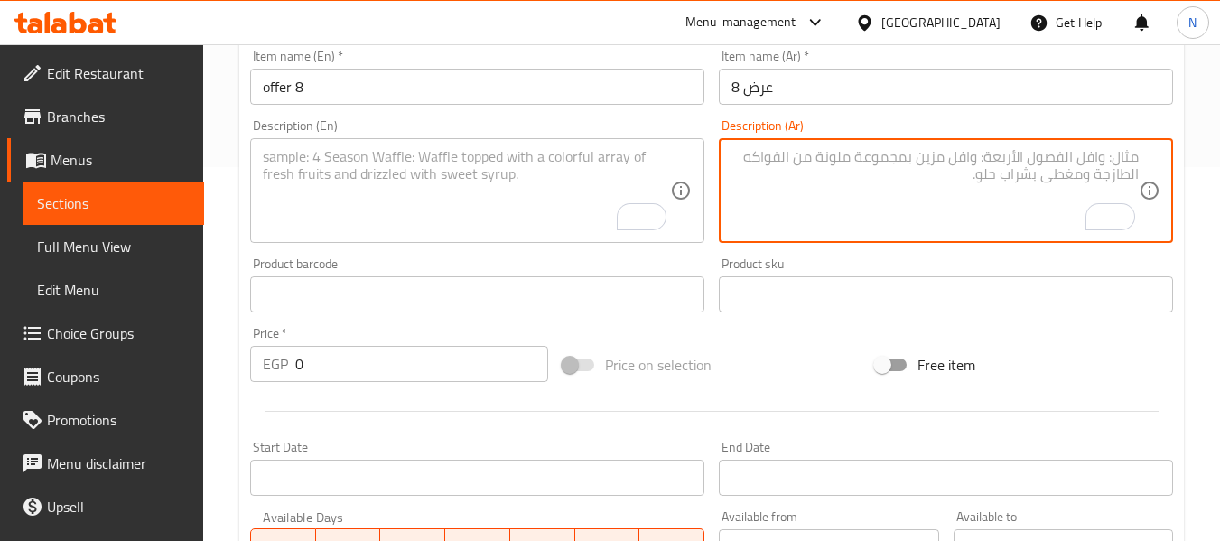
click at [804, 204] on textarea "To enrich screen reader interactions, please activate Accessibility in Grammarl…" at bounding box center [934, 191] width 407 height 86
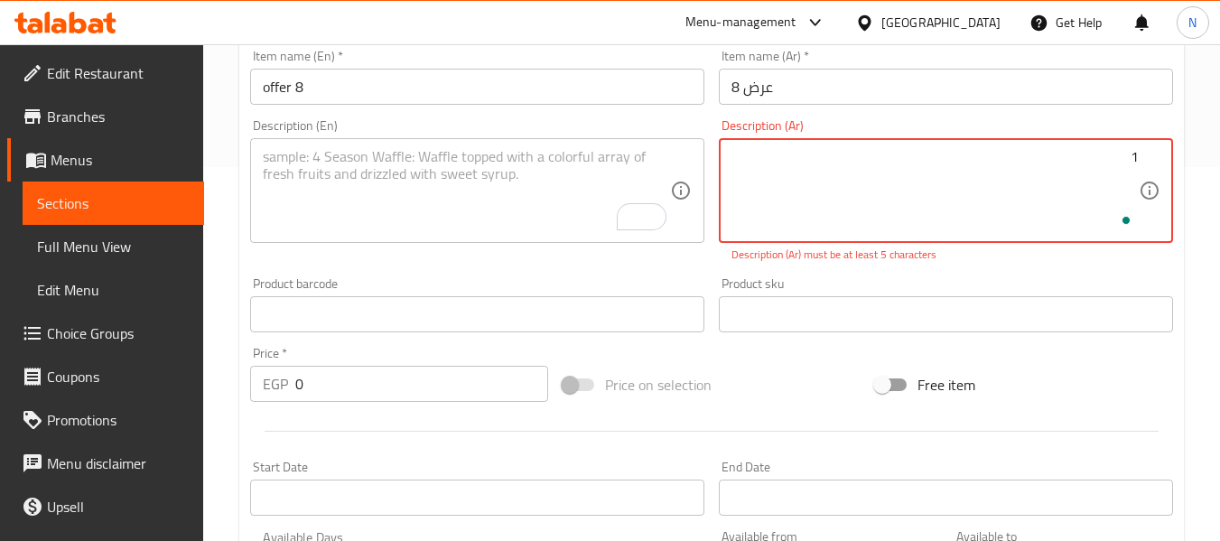
paste textarea "فطيرة لحمه صغير ١ فطيرة سجق اسكندراني صغير"
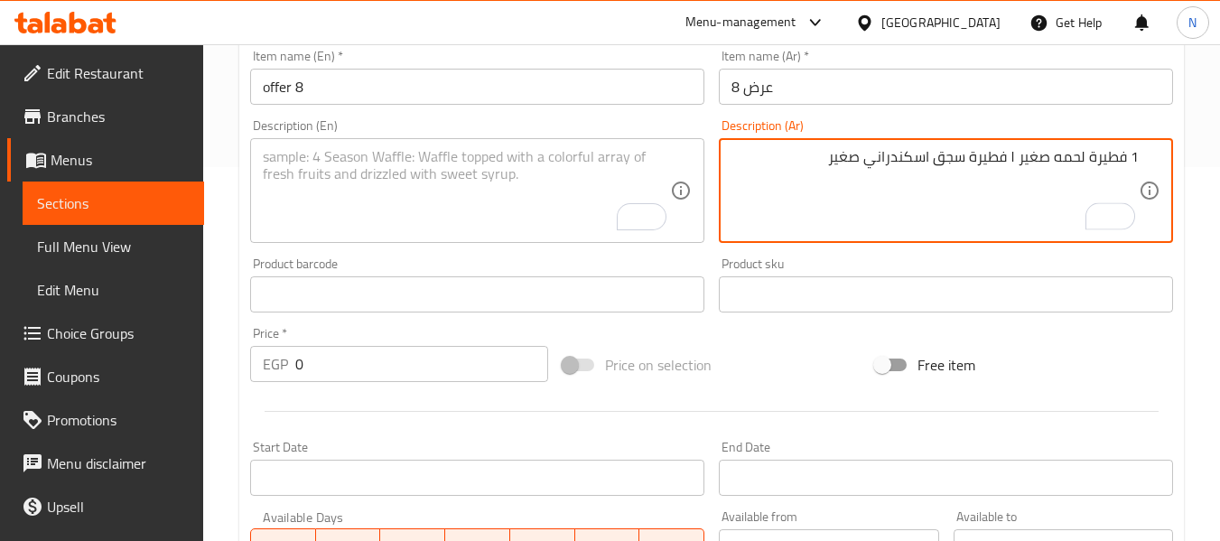
type textarea "1 فطيرة لحمه صغير ١ فطيرة سجق اسكندراني صغير"
click at [368, 191] on textarea "To enrich screen reader interactions, please activate Accessibility in Grammarl…" at bounding box center [466, 191] width 407 height 86
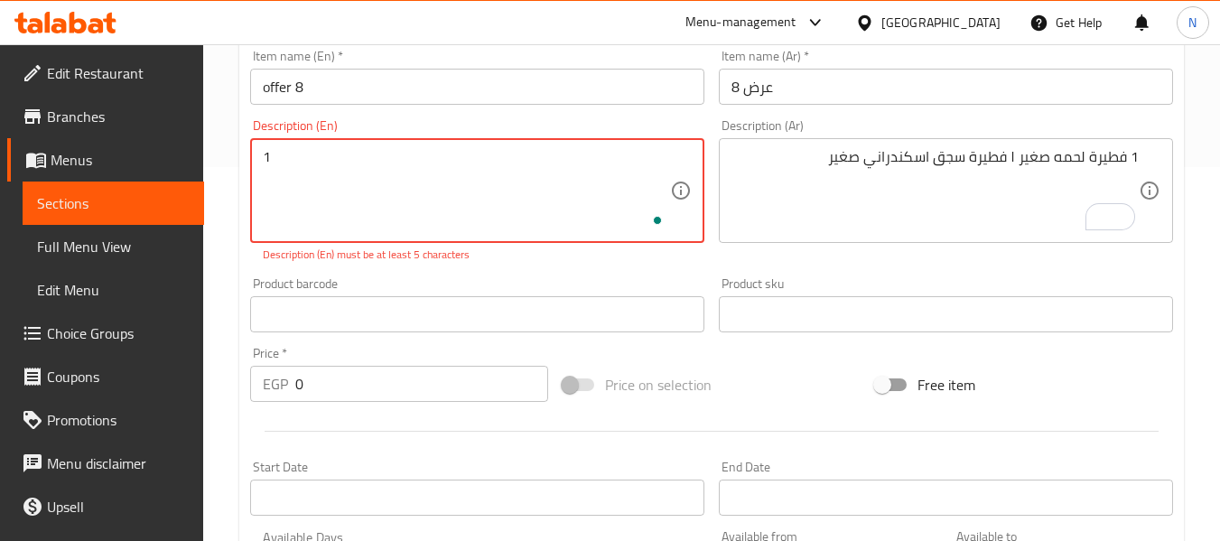
paste textarea "Small meat pie, 1 small Alexandrian sausage pie"
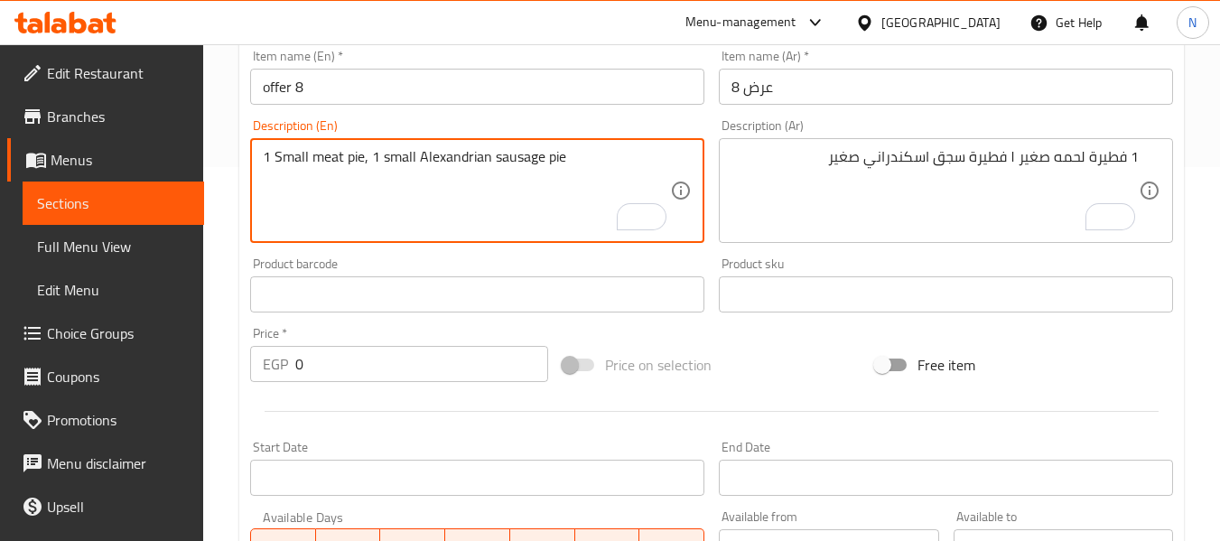
type textarea "1 Small meat pie, 1 small Alexandrian sausage pie"
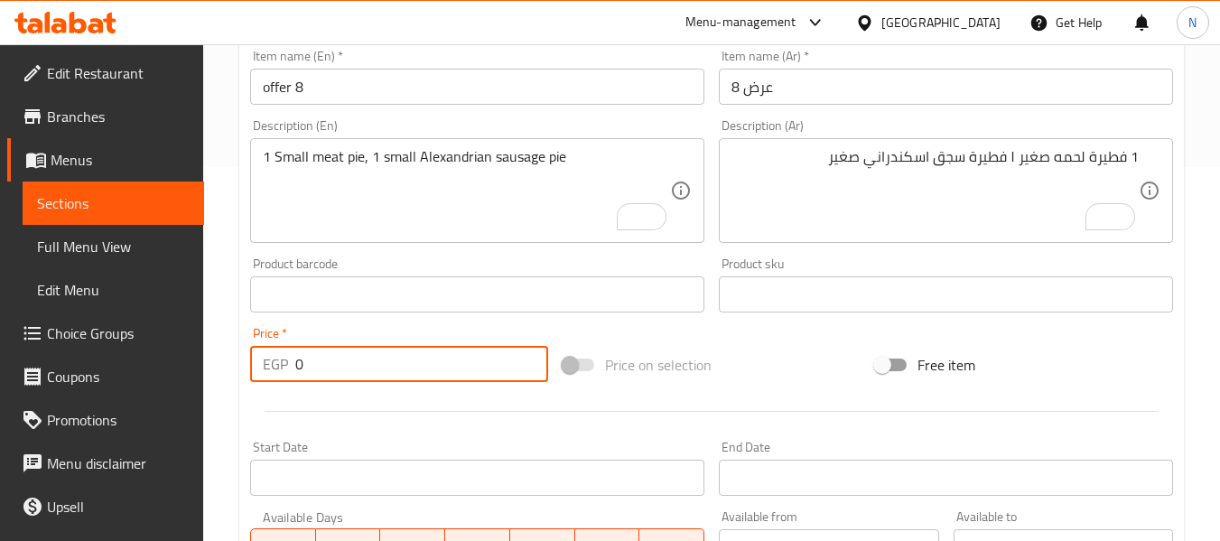
click at [331, 359] on input "0" at bounding box center [421, 364] width 253 height 36
paste input "225"
click at [321, 359] on input "222" at bounding box center [421, 364] width 253 height 36
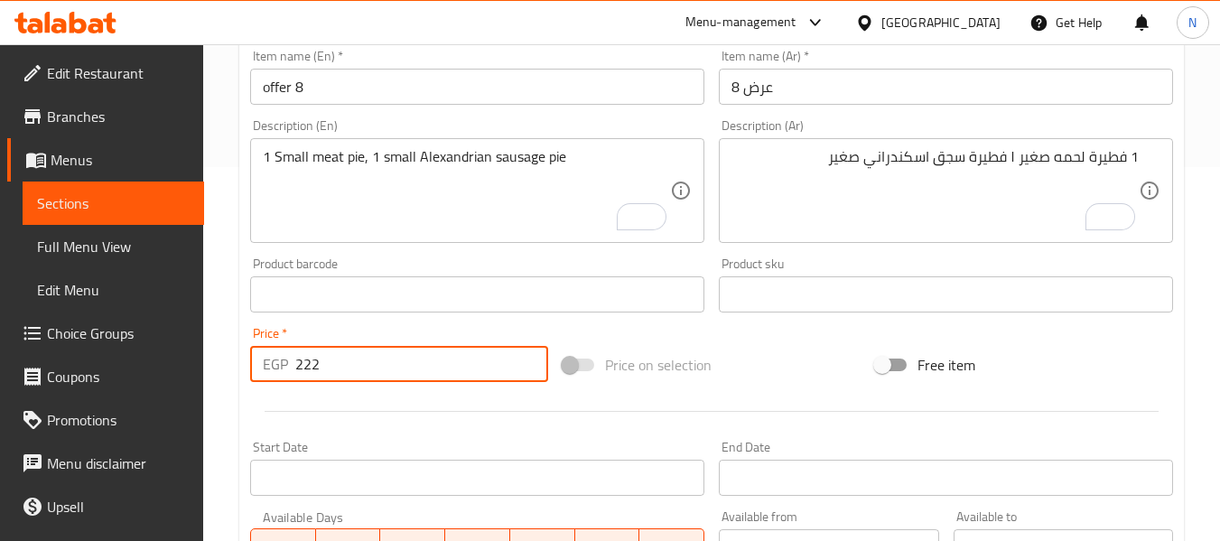
click at [321, 359] on input "222" at bounding box center [421, 364] width 253 height 36
paste input "225"
click at [314, 363] on input "222225" at bounding box center [421, 364] width 253 height 36
paste input "number"
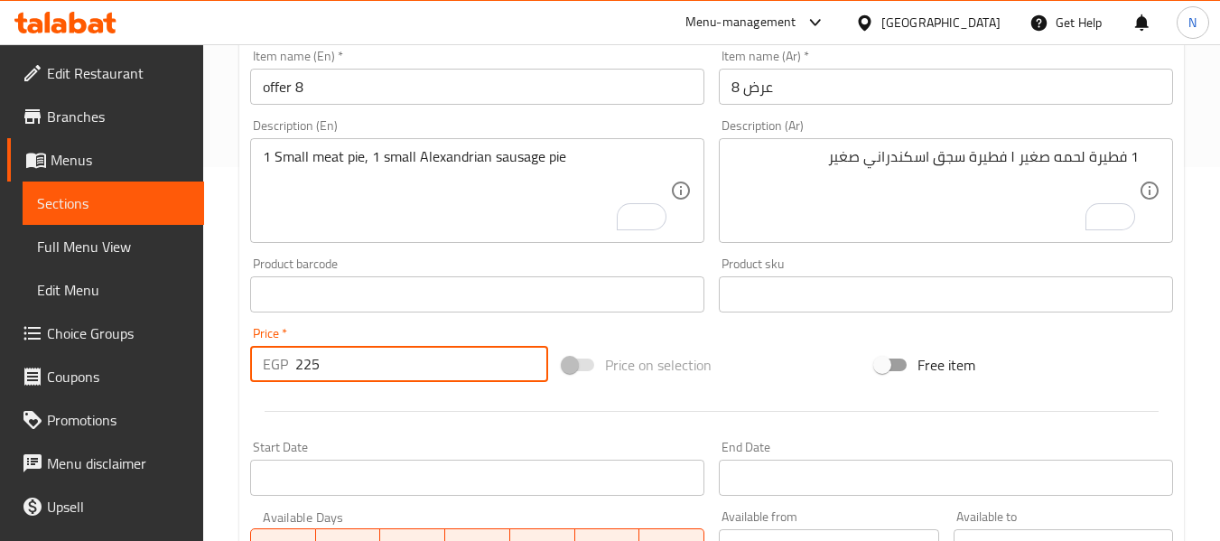
type input "225"
click at [221, 346] on div "Home / Restaurants management / Menus / Sections / item / create Crepe section …" at bounding box center [711, 286] width 1017 height 1232
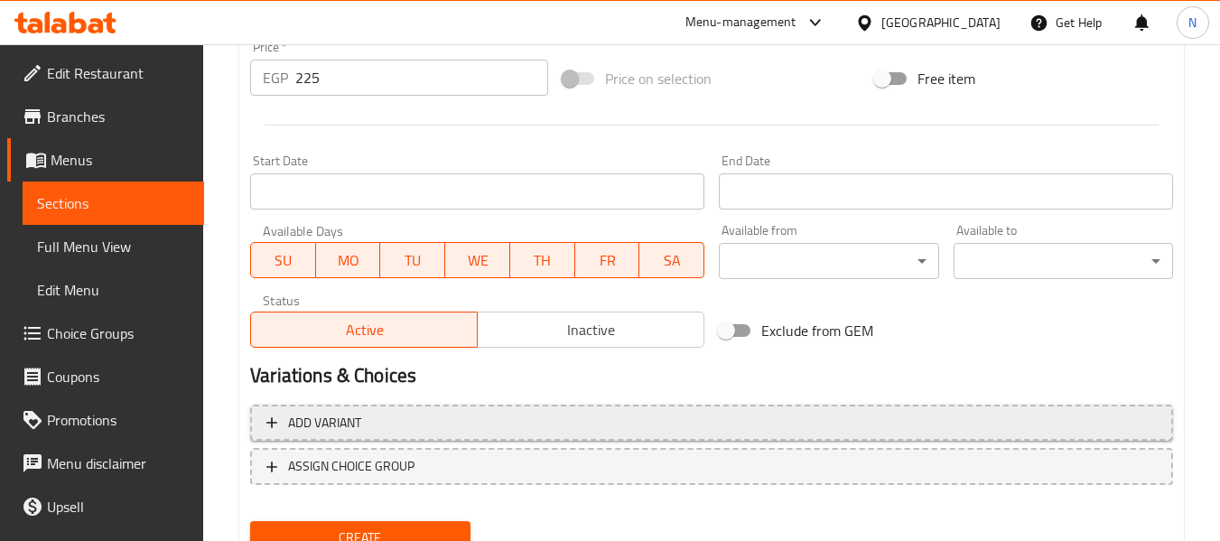
scroll to position [735, 0]
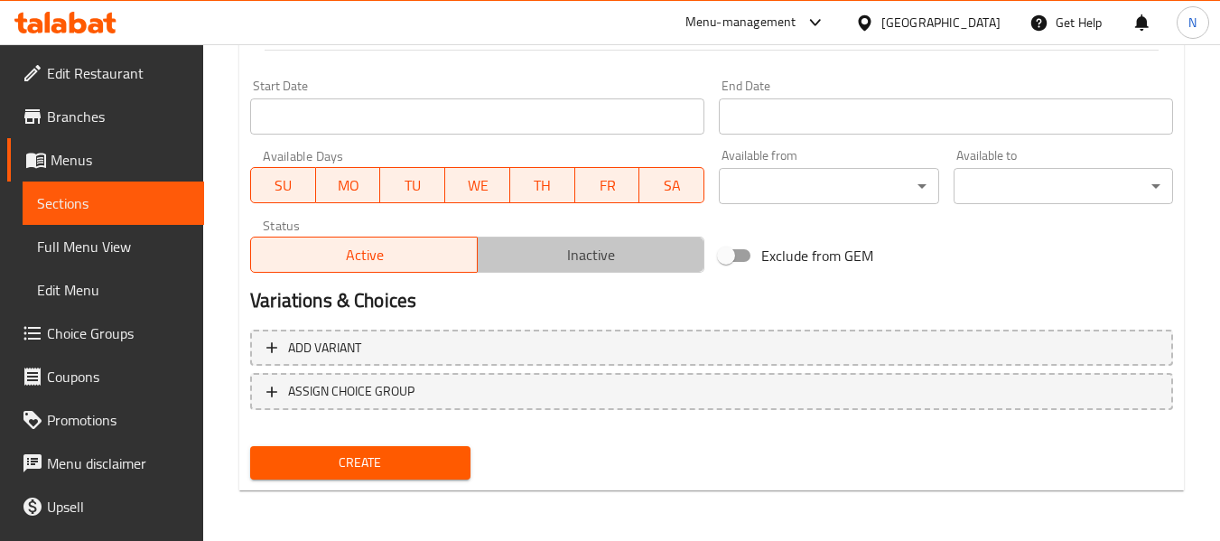
click at [540, 262] on span "Inactive" at bounding box center [591, 255] width 212 height 26
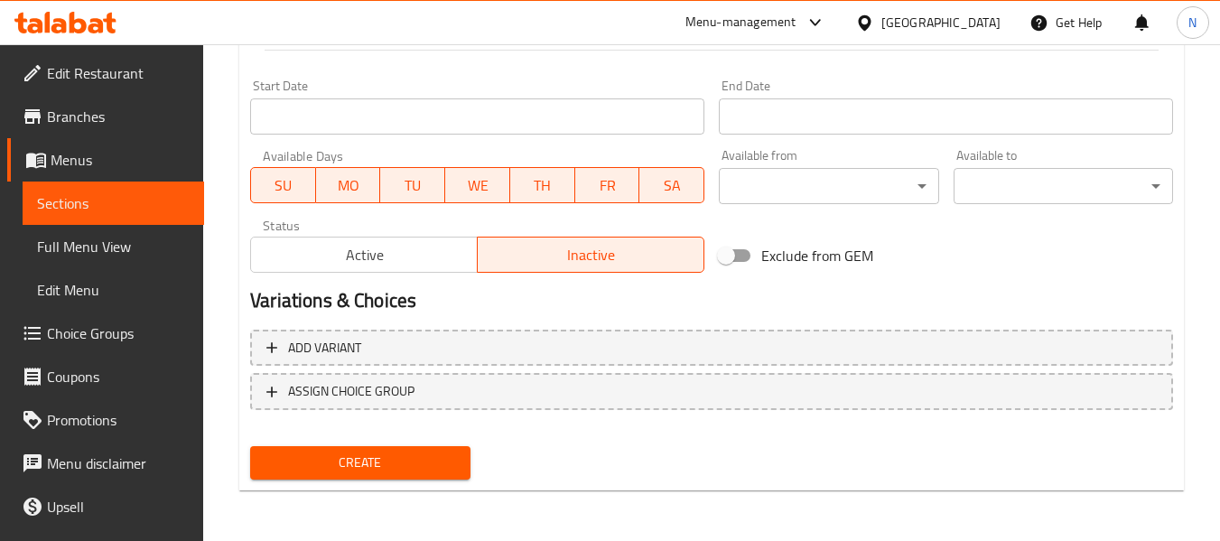
click at [429, 452] on span "Create" at bounding box center [360, 463] width 191 height 23
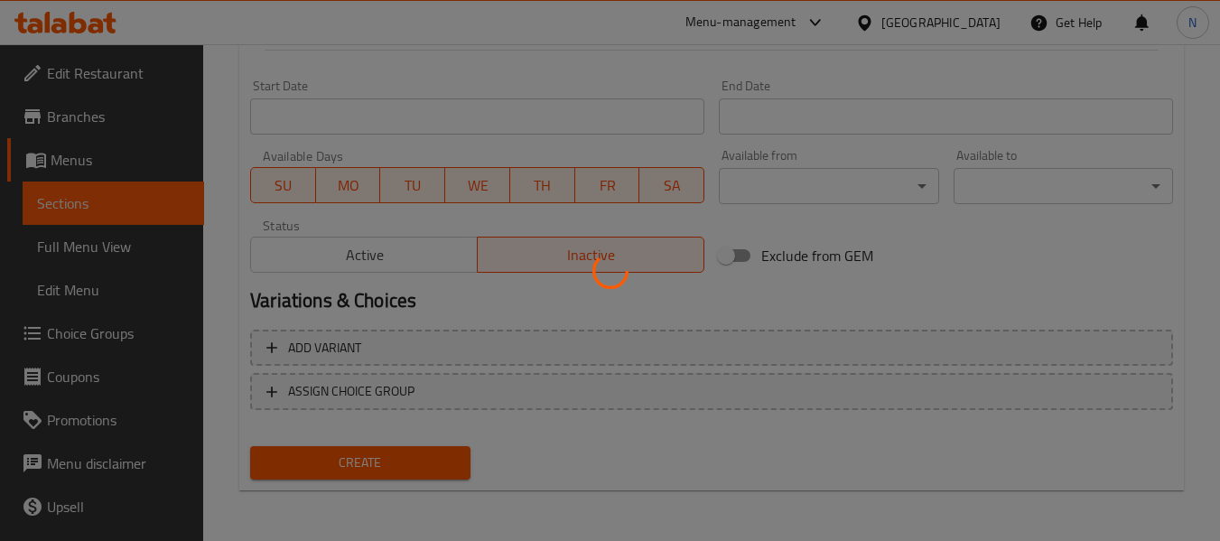
type input "0"
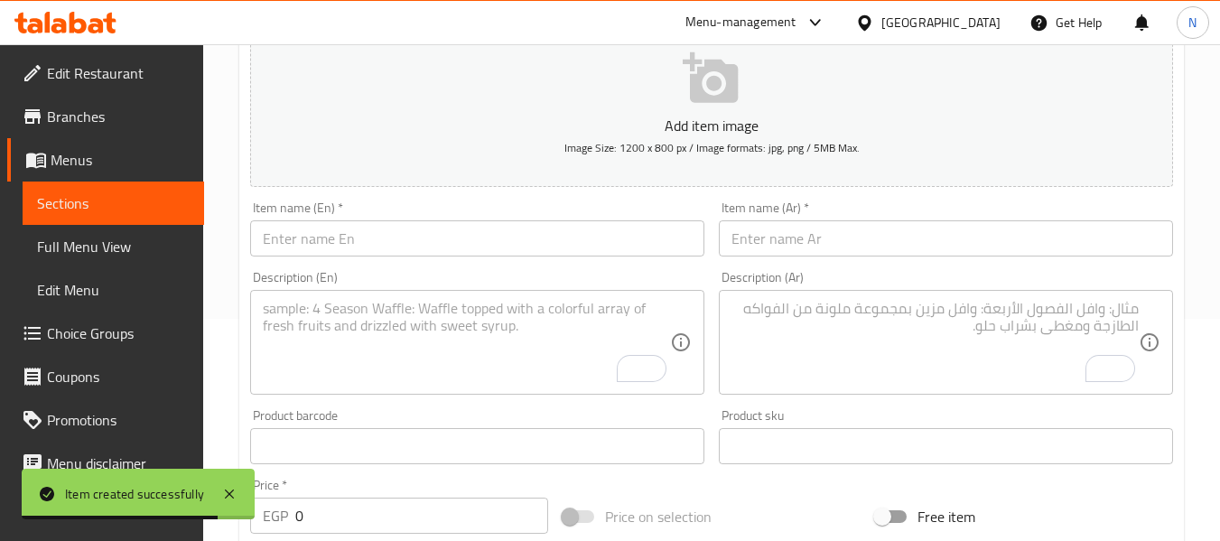
scroll to position [193, 0]
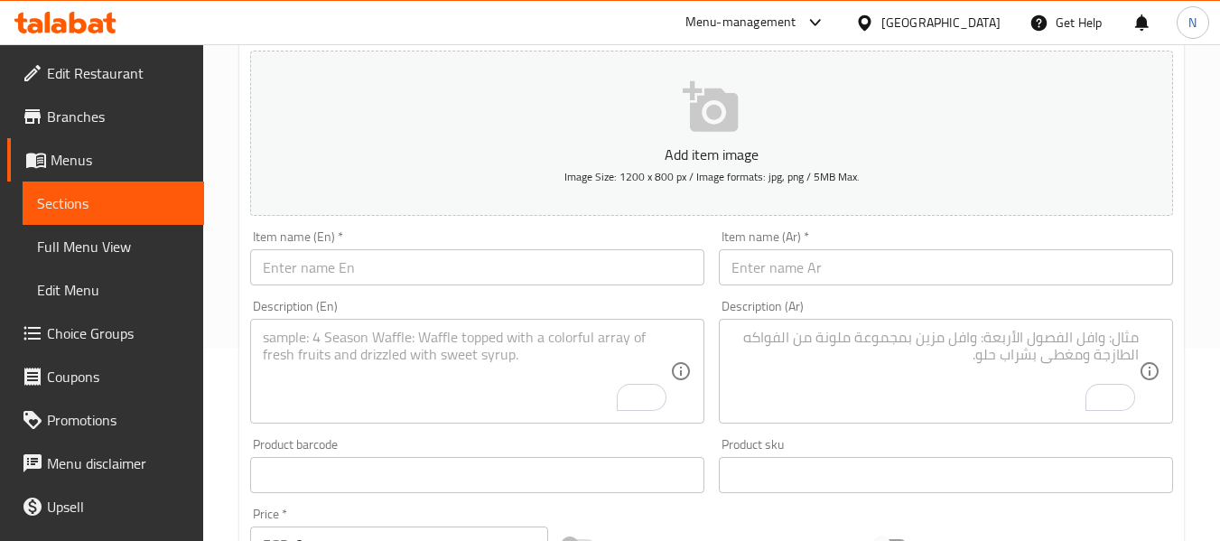
click at [441, 290] on div "Item name (En)   * Item name (En) *" at bounding box center [477, 258] width 469 height 70
click at [446, 275] on input "text" at bounding box center [477, 267] width 454 height 36
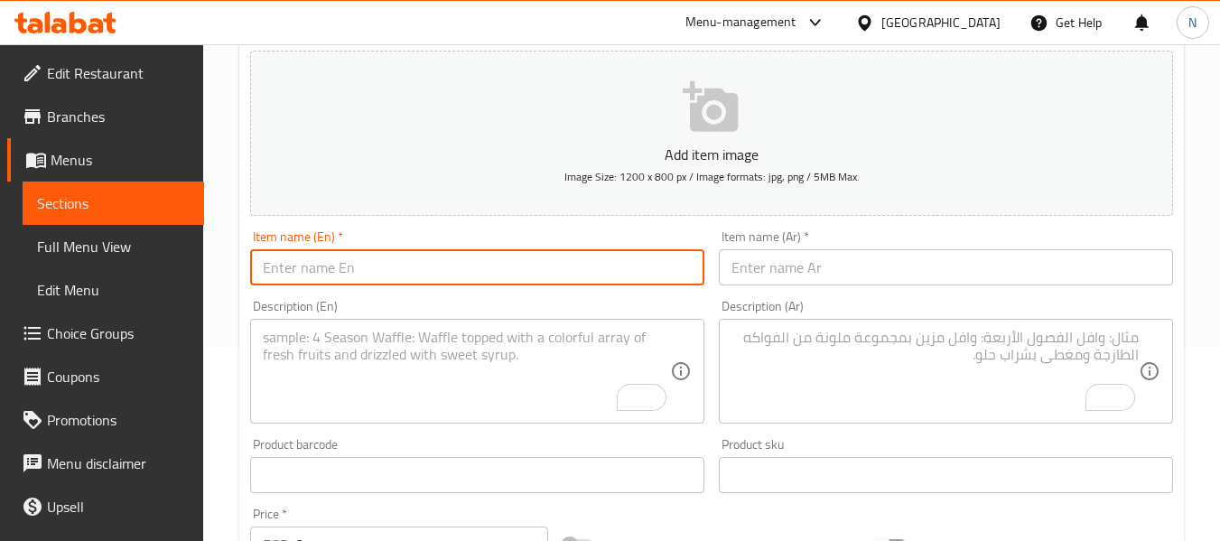
paste input "offer 9"
type input "offer 9"
click at [796, 276] on input "text" at bounding box center [946, 267] width 454 height 36
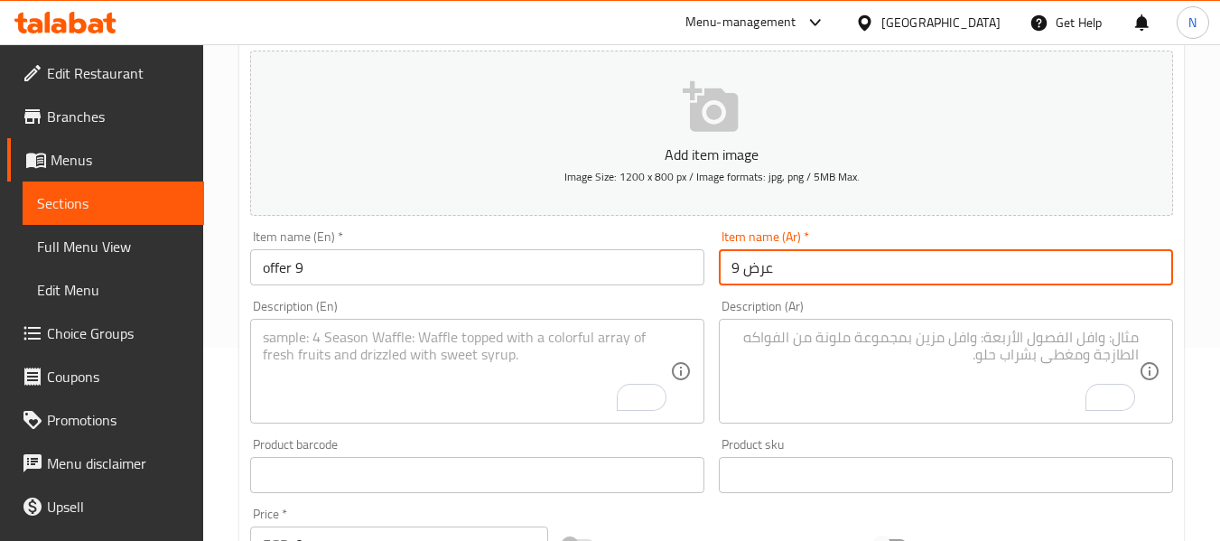
type input "عرض 9"
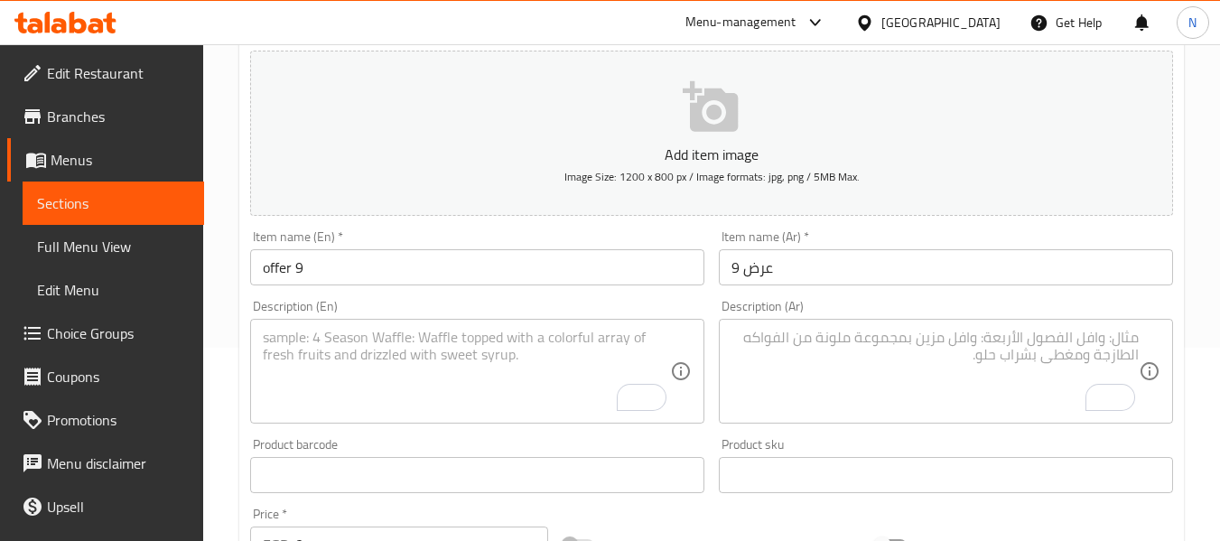
click at [769, 340] on textarea "To enrich screen reader interactions, please activate Accessibility in Grammarl…" at bounding box center [934, 372] width 407 height 86
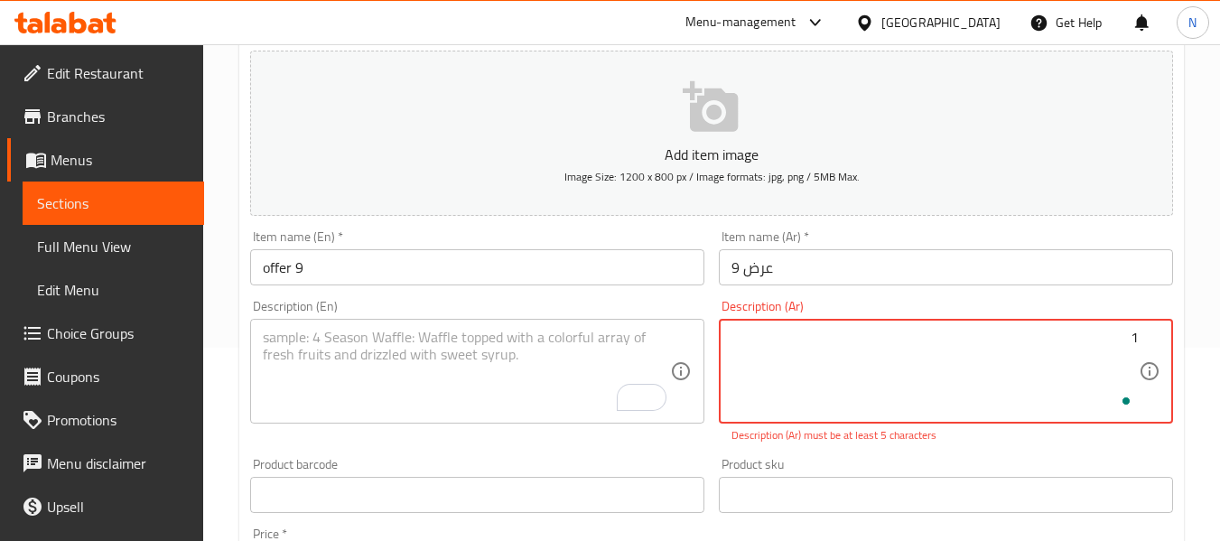
paste textarea "فطيرة مكس لحوم وسط ١ فطيرة سوسيس"
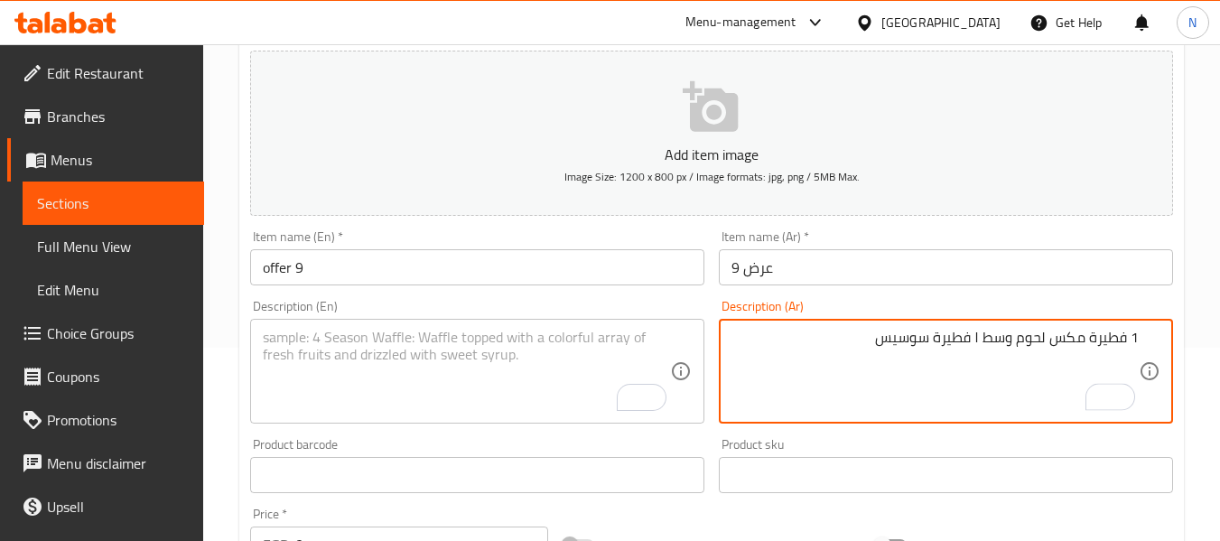
type textarea "1 فطيرة مكس لحوم وسط ١ فطيرة سوسيس"
click at [479, 361] on textarea "To enrich screen reader interactions, please activate Accessibility in Grammarl…" at bounding box center [466, 372] width 407 height 86
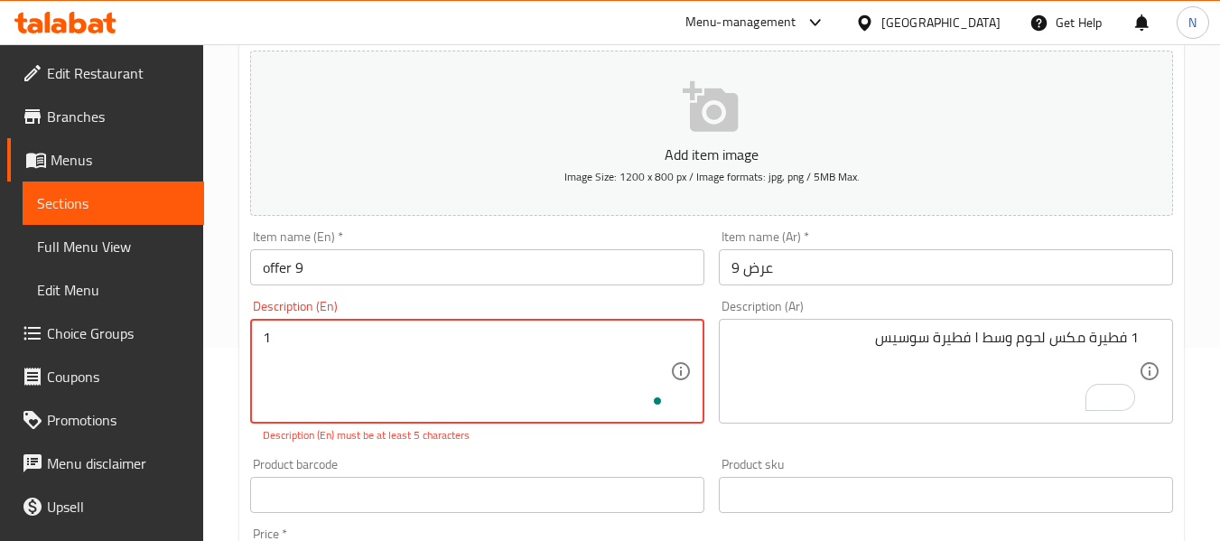
paste textarea "Medium mixed meat pie, 1 sausage pie"
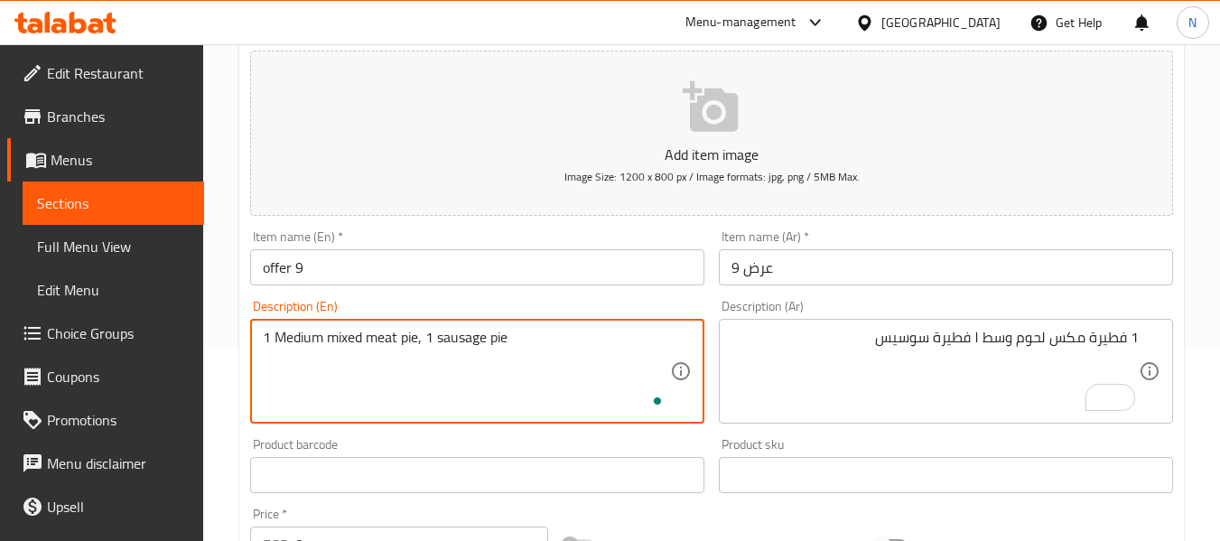
type textarea "1 Medium mixed meat pie, 1 sausage pie"
click at [228, 282] on div "Home / Restaurants management / Menus / Sections / item / create Crepe section …" at bounding box center [711, 467] width 1017 height 1232
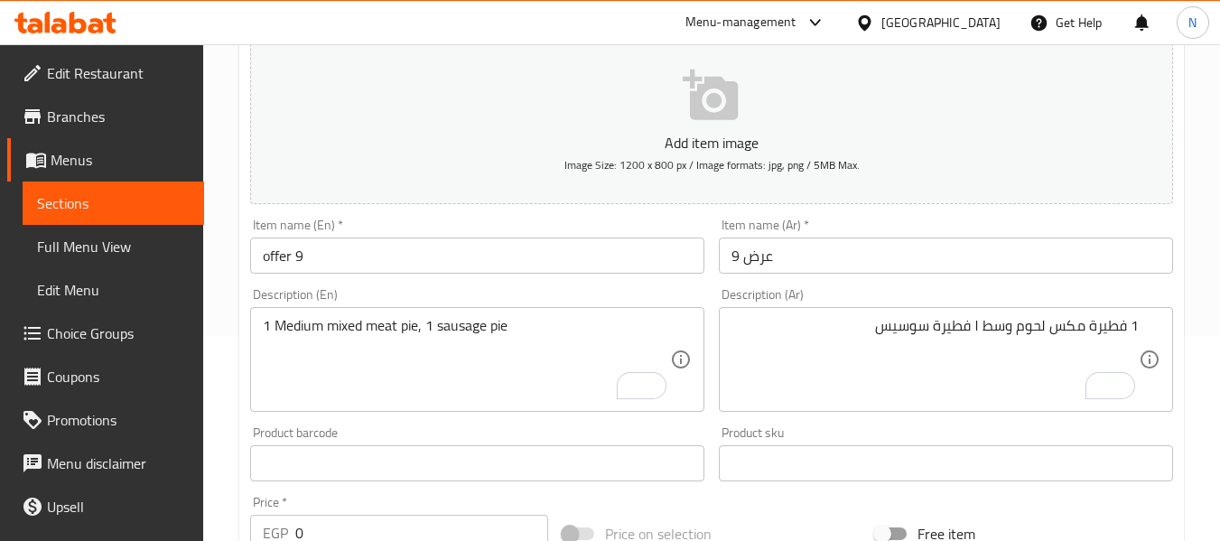
scroll to position [181, 0]
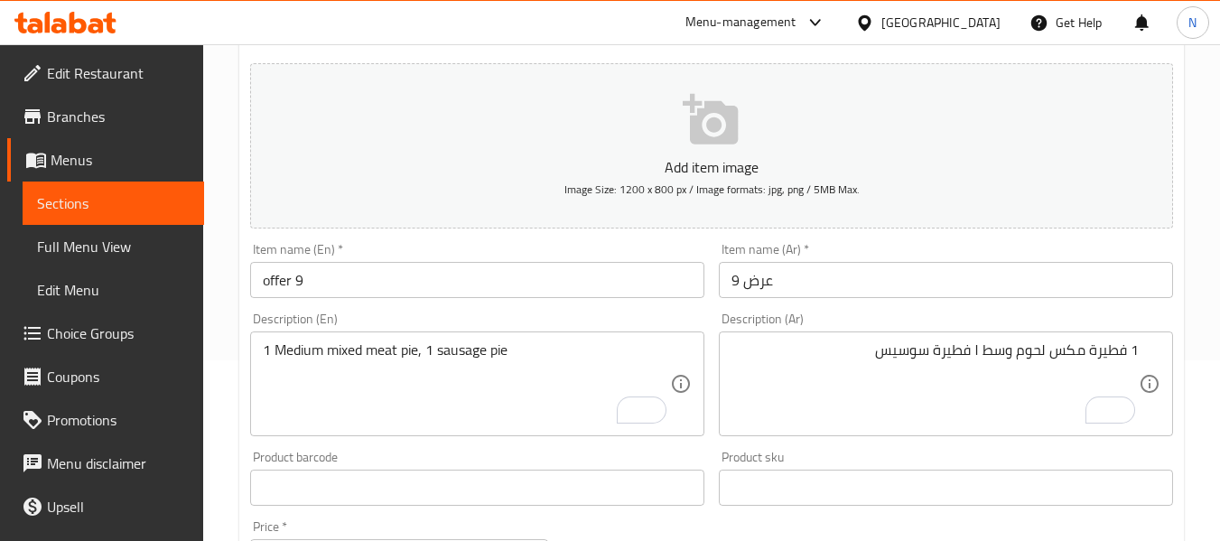
click at [319, 302] on div "Item name (En)   * offer 9 Item name (En) *" at bounding box center [477, 271] width 469 height 70
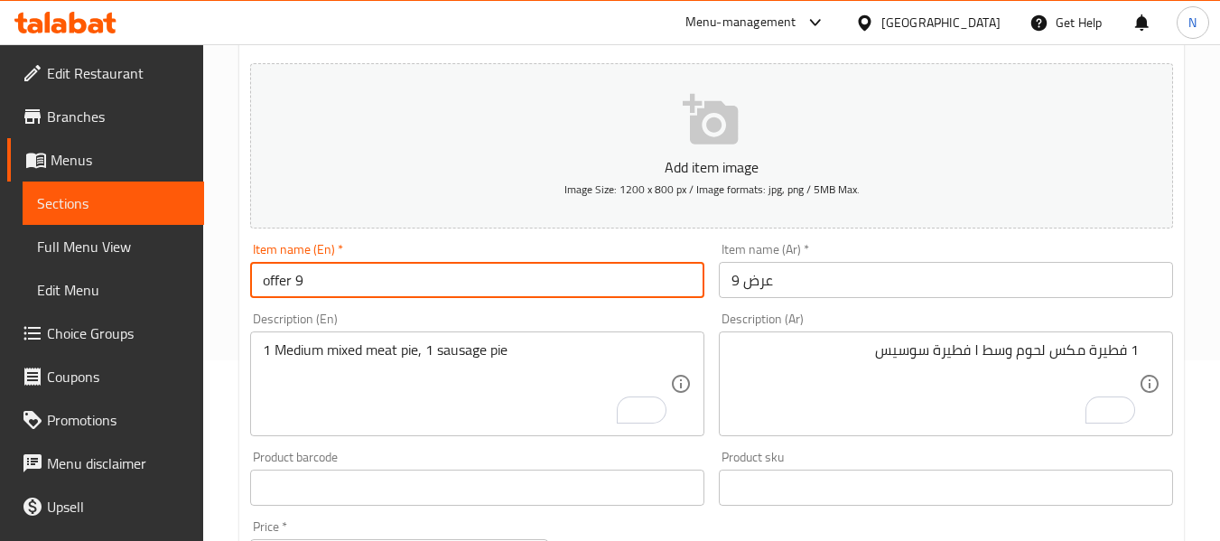
click at [330, 289] on input "offer 9" at bounding box center [477, 280] width 454 height 36
type input "offer 10"
click at [947, 288] on input "عرض 9" at bounding box center [946, 280] width 454 height 36
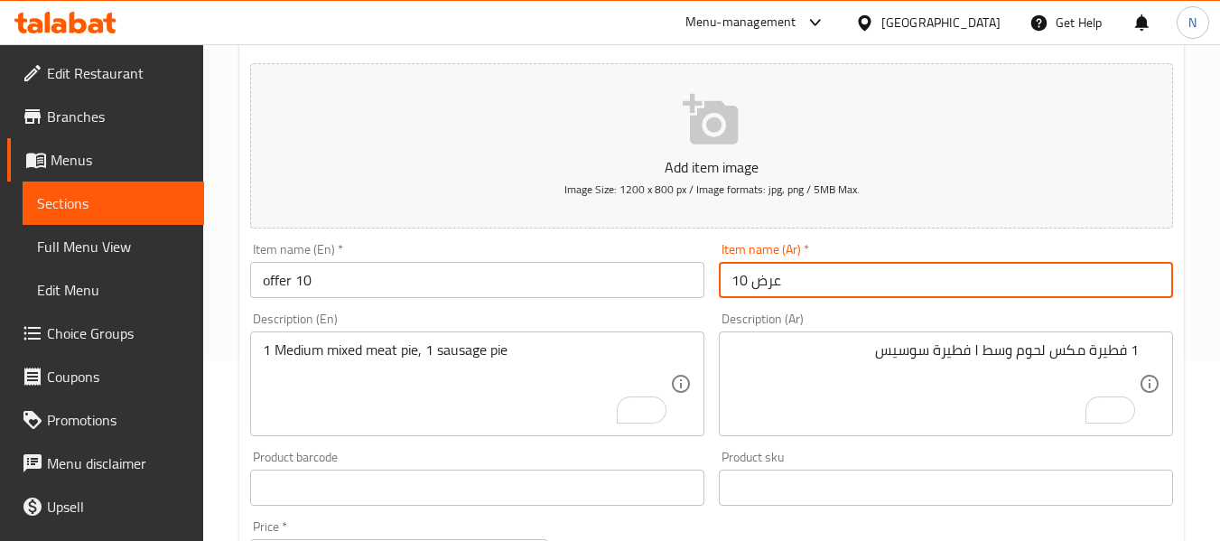
type input "عرض 10"
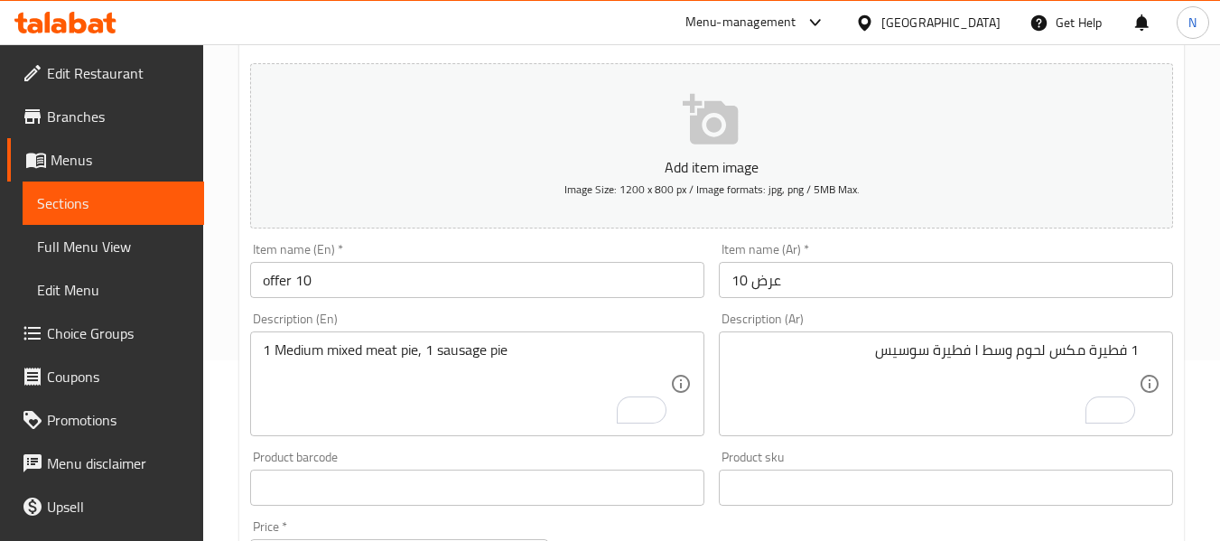
click at [881, 336] on div "1 فطيرة مكس لحوم وسط ١ فطيرة سوسيس Description (Ar)" at bounding box center [946, 383] width 454 height 105
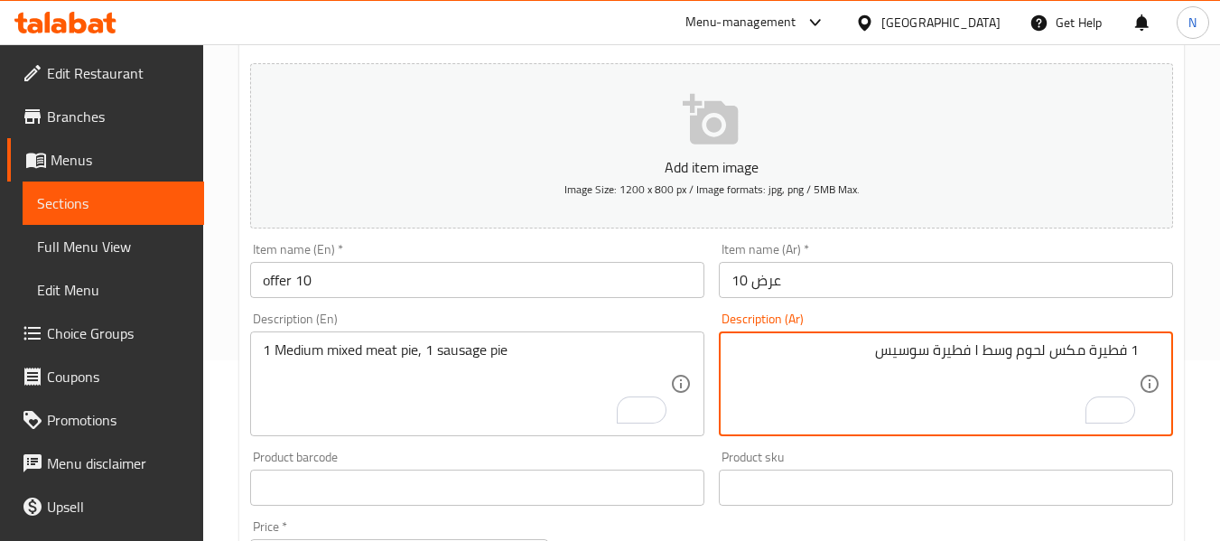
click at [915, 405] on textarea "1 فطيرة مكس لحوم وسط ١ فطيرة سوسيس" at bounding box center [934, 384] width 407 height 86
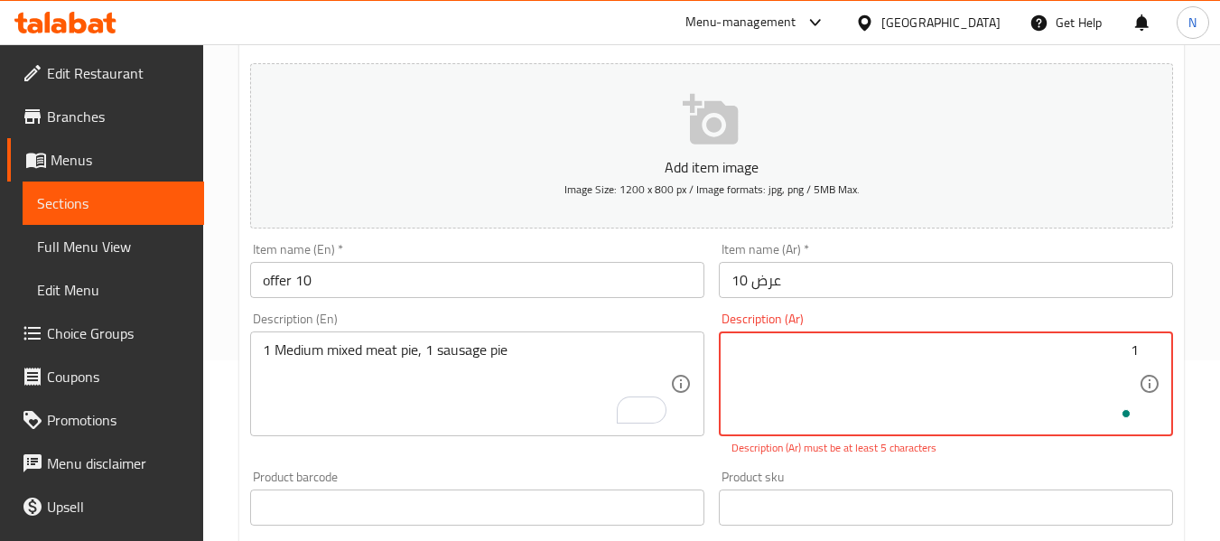
paste textarea "فطيرة فراخ كبير ١ فطيرة مكس جبن كبير"
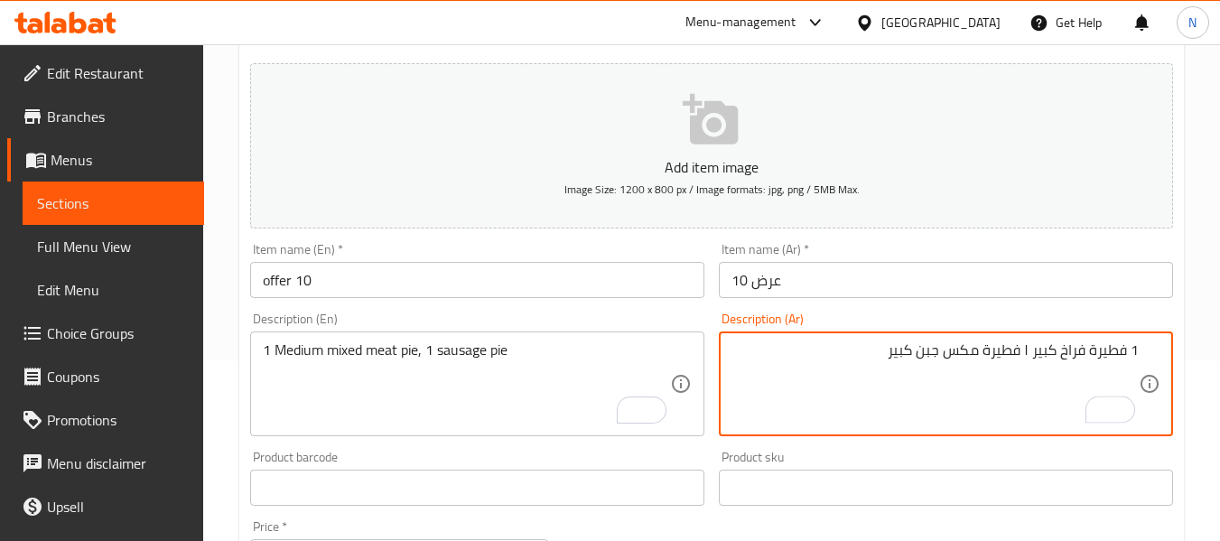
type textarea "1 فطيرة فراخ كبير ١ فطيرة مكس جبن كبير"
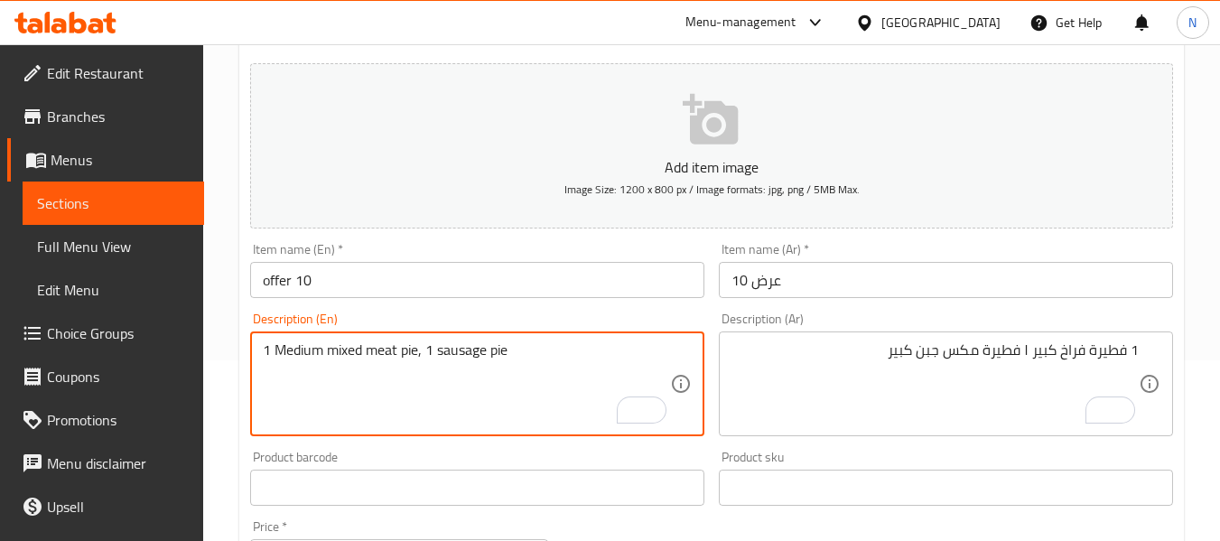
click at [452, 399] on textarea "1 Medium mixed meat pie, 1 sausage pie" at bounding box center [466, 384] width 407 height 86
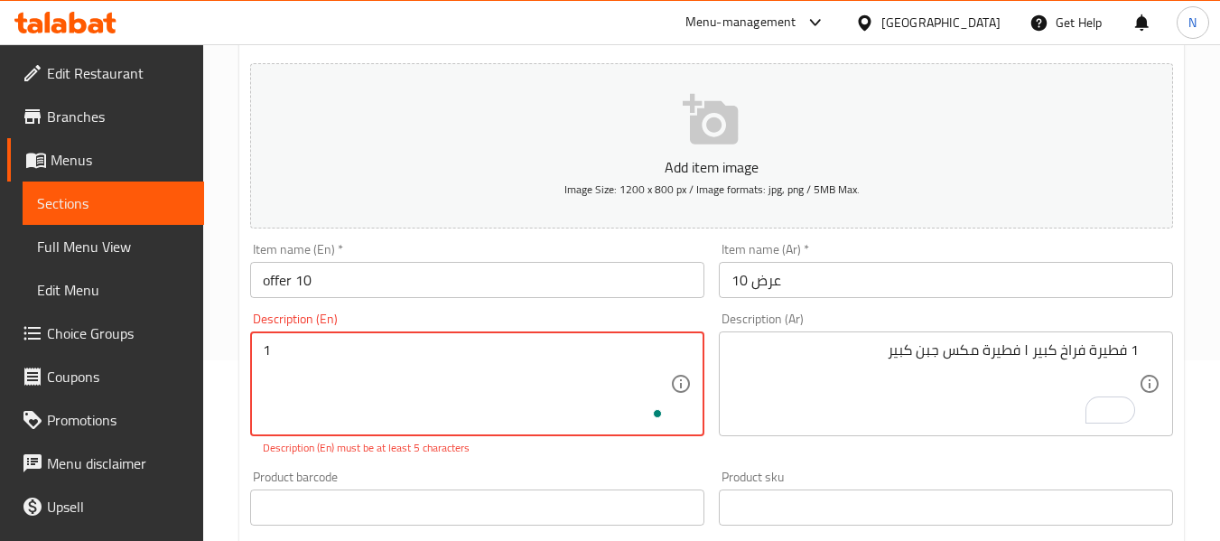
paste textarea "Large chicken pie, 1 large mixed cheese pie"
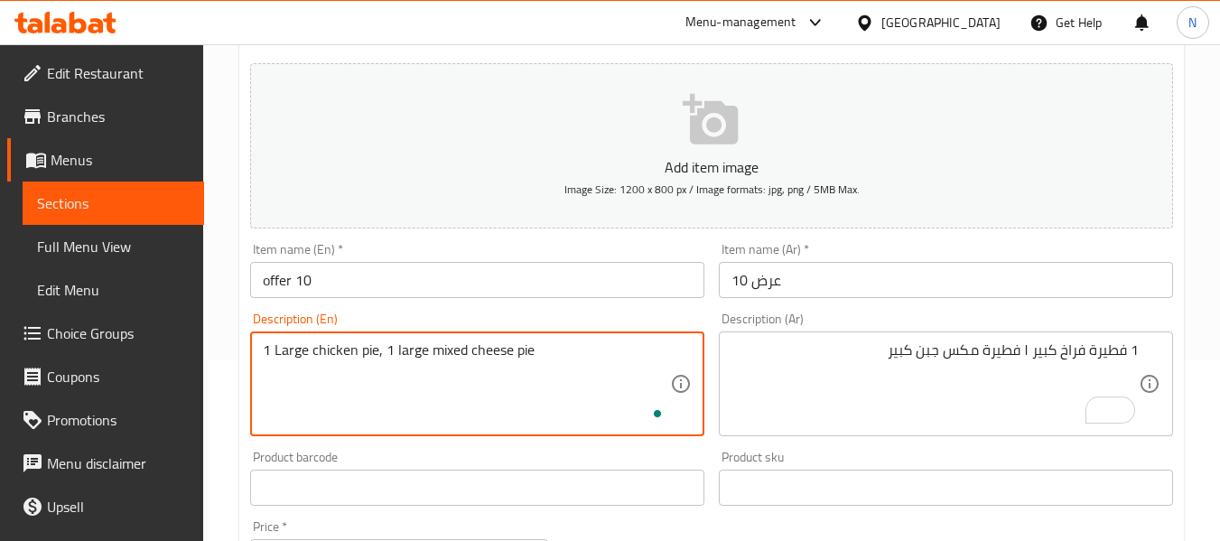
type textarea "1 Large chicken pie, 1 large mixed cheese pie"
click at [220, 284] on div "Home / Restaurants management / Menus / Sections / item / create Crepe section …" at bounding box center [711, 480] width 1017 height 1232
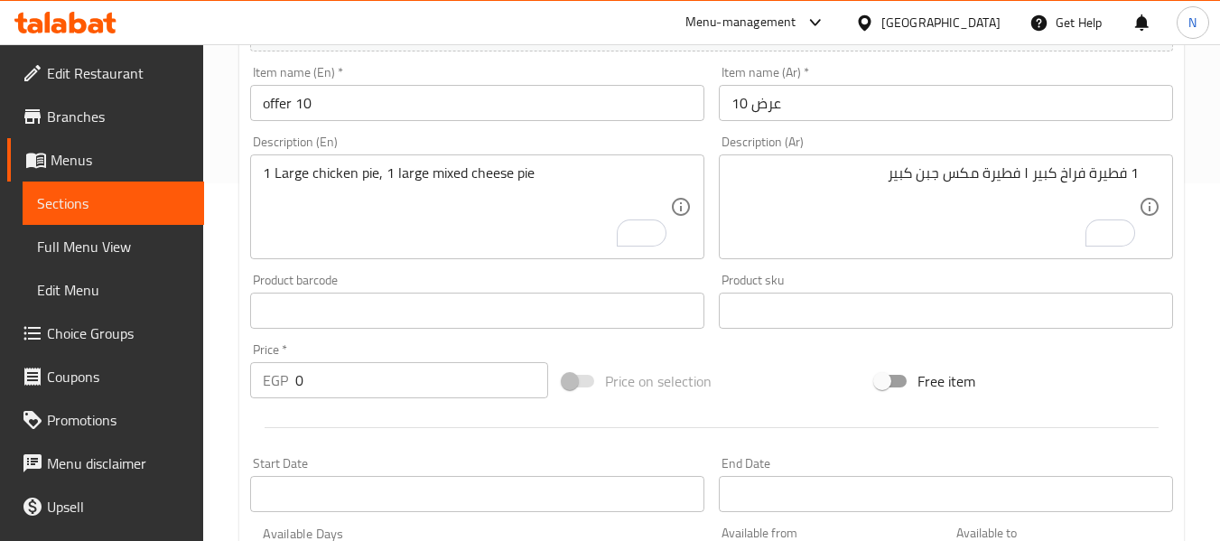
scroll to position [361, 0]
click at [365, 379] on input "0" at bounding box center [421, 377] width 253 height 36
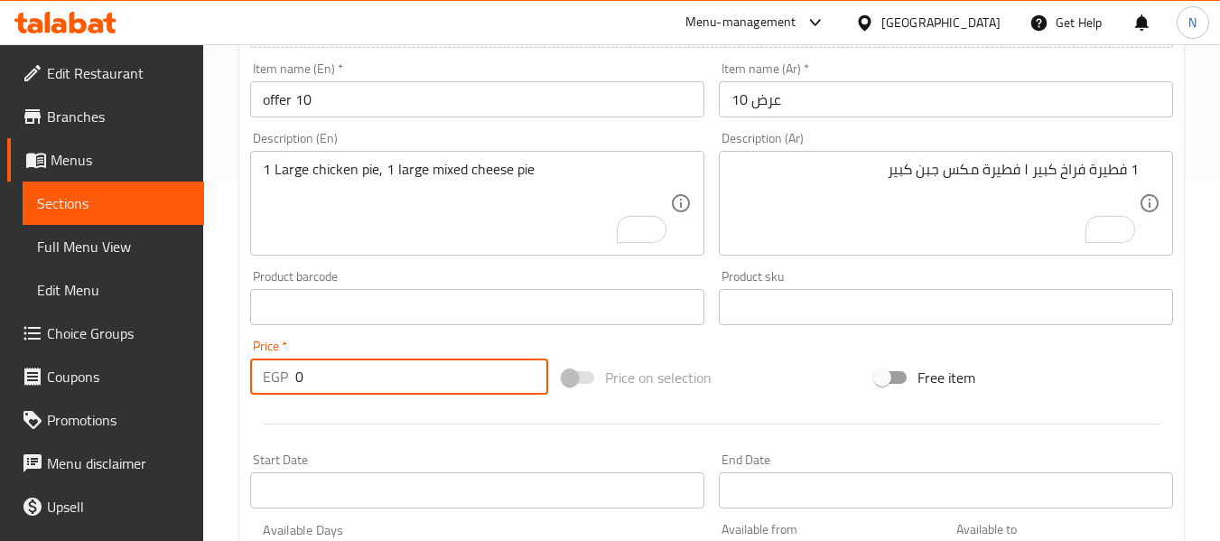
click at [365, 379] on input "0" at bounding box center [421, 377] width 253 height 36
paste input "515"
type input "515"
click at [228, 315] on div "Home / Restaurants management / Menus / Sections / item / create Crepe section …" at bounding box center [711, 299] width 1017 height 1232
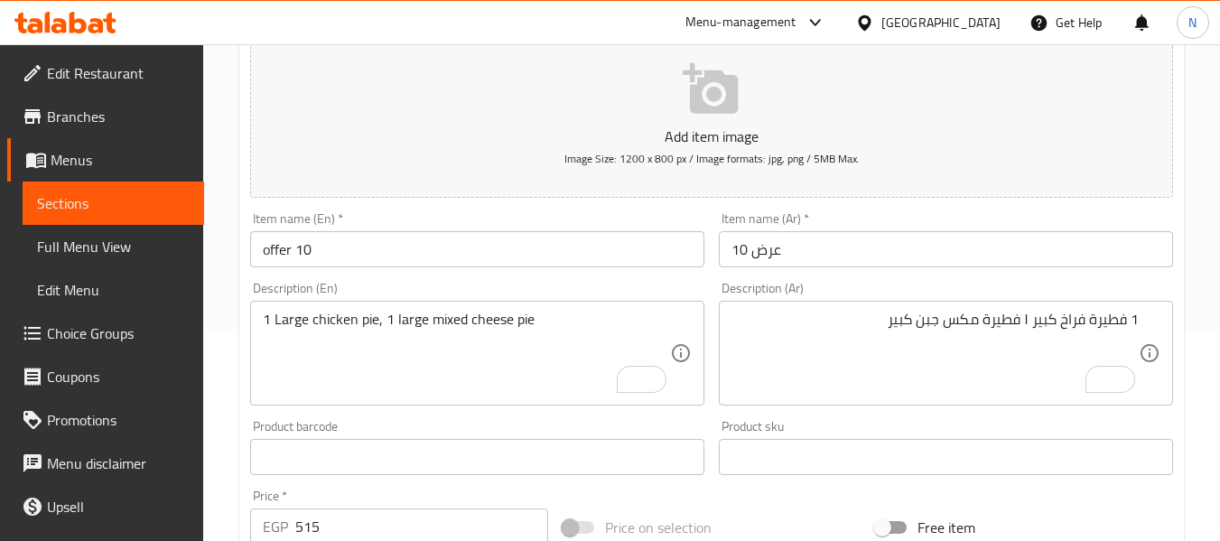
scroll to position [181, 0]
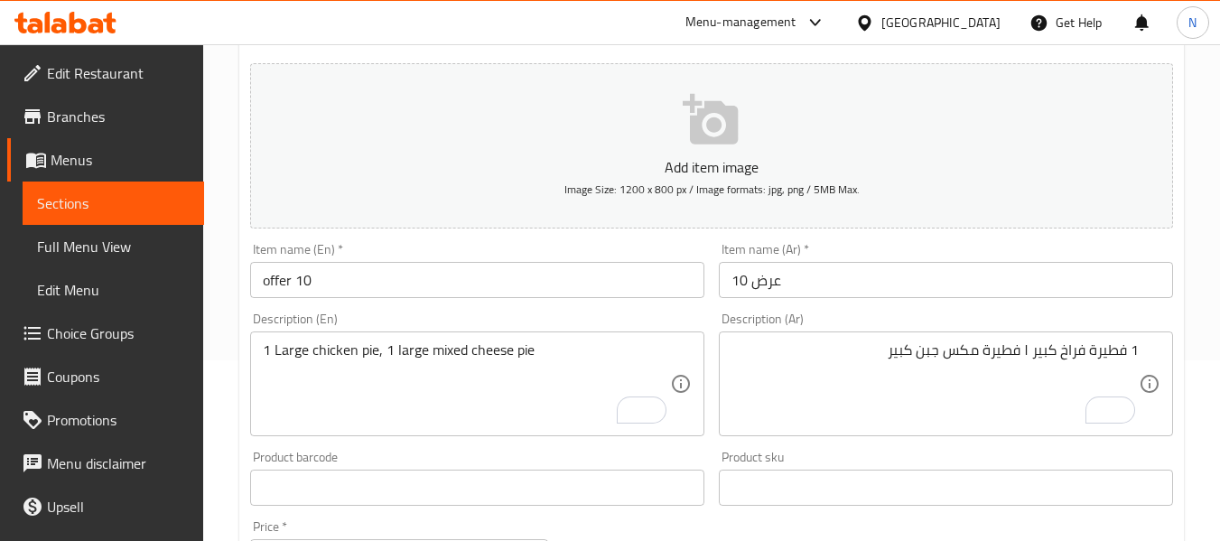
click at [418, 293] on input "offer 10" at bounding box center [477, 280] width 454 height 36
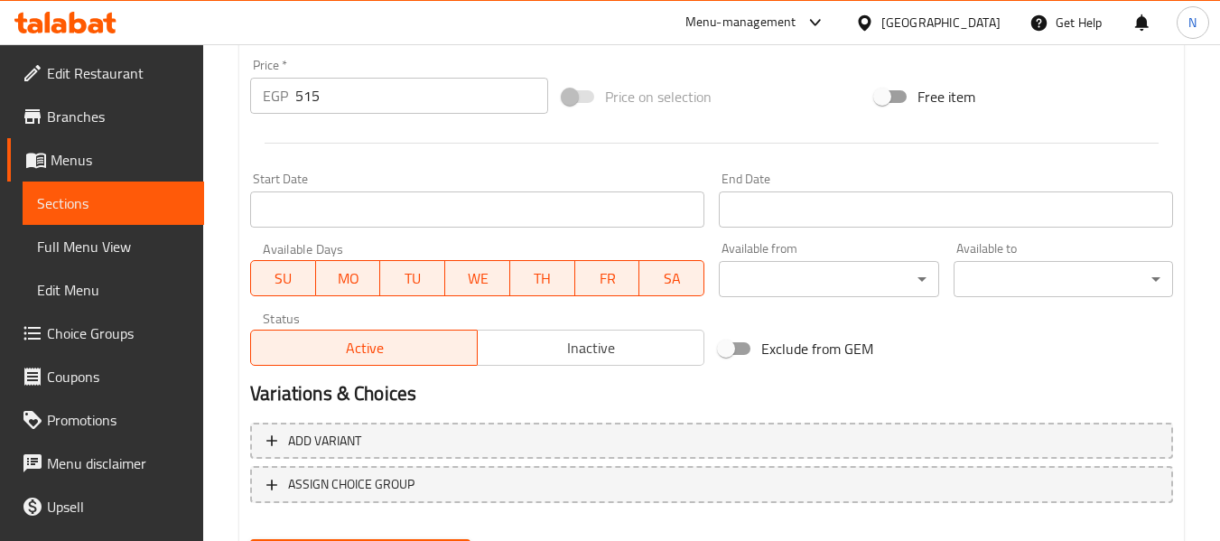
scroll to position [735, 0]
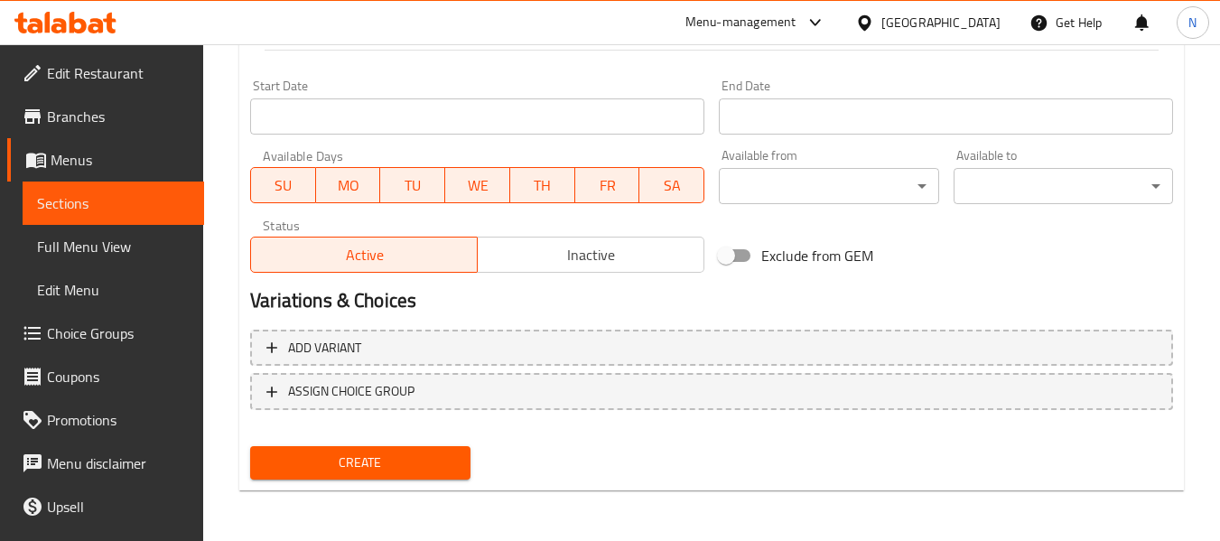
click at [501, 269] on button "Inactive" at bounding box center [591, 255] width 228 height 36
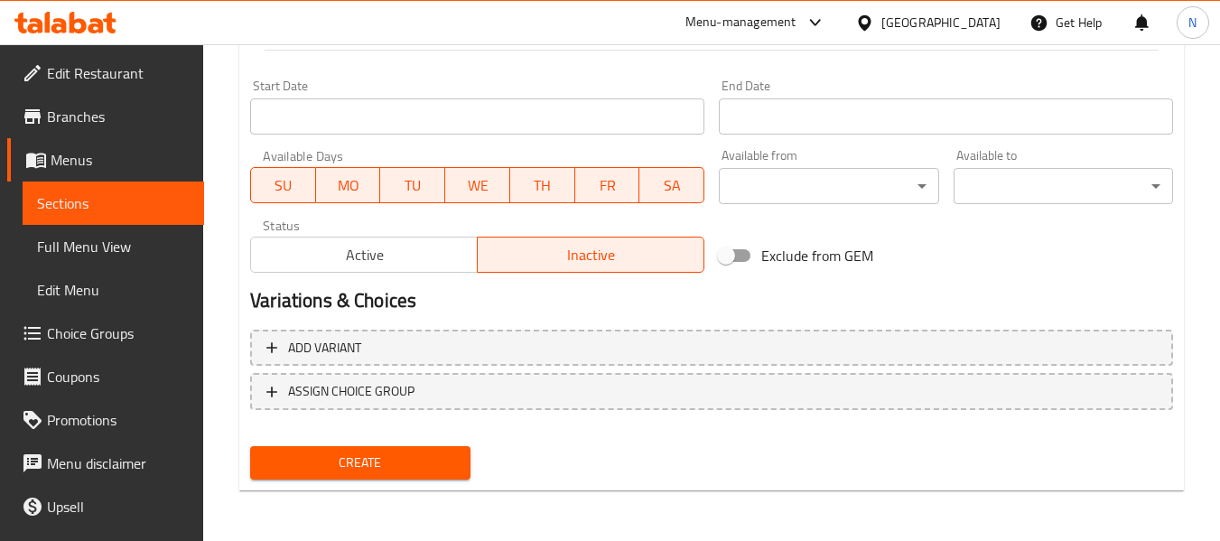
click at [457, 453] on button "Create" at bounding box center [359, 462] width 219 height 33
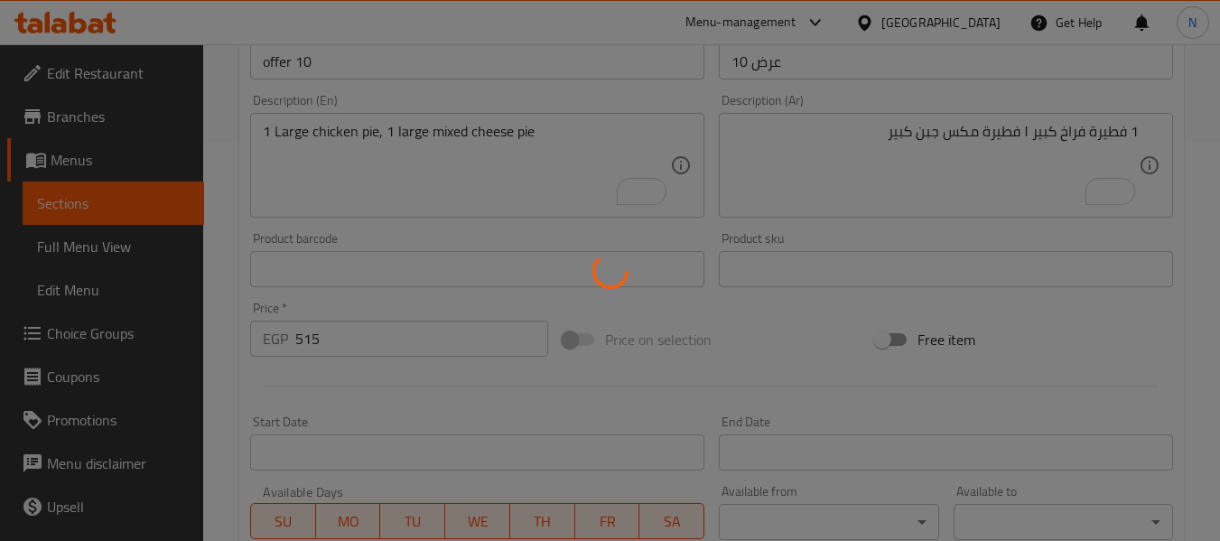
scroll to position [374, 0]
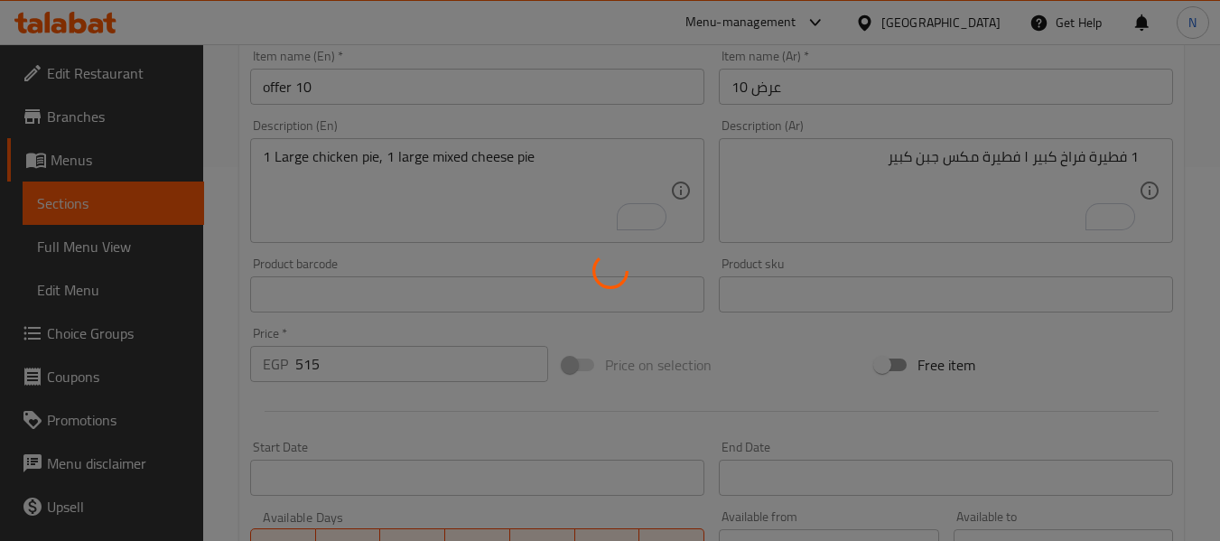
type input "0"
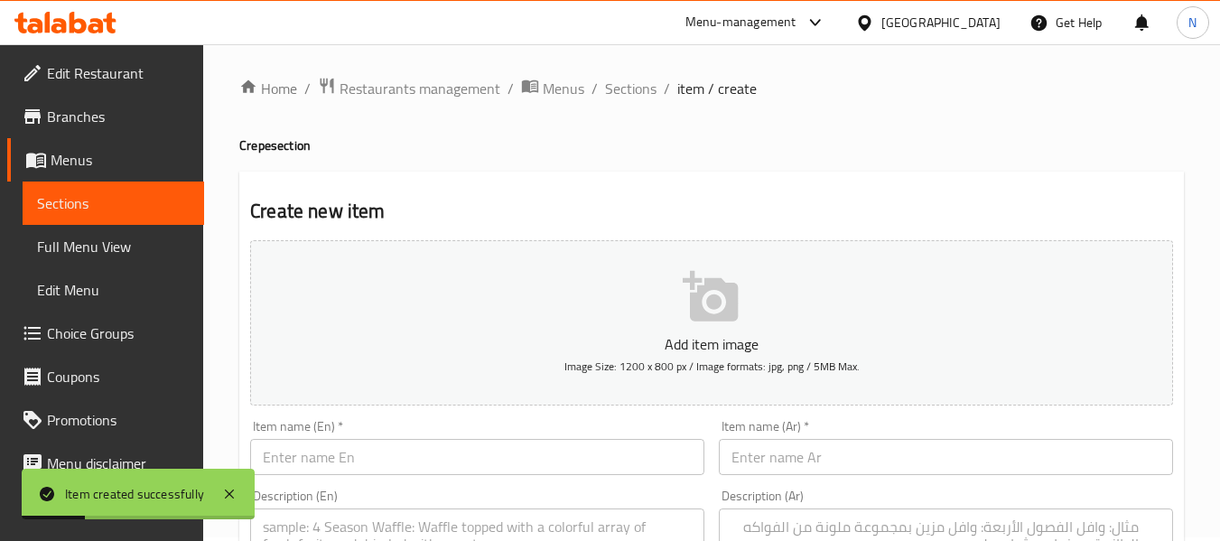
scroll to position [0, 0]
click at [640, 97] on span "Sections" at bounding box center [630, 92] width 51 height 22
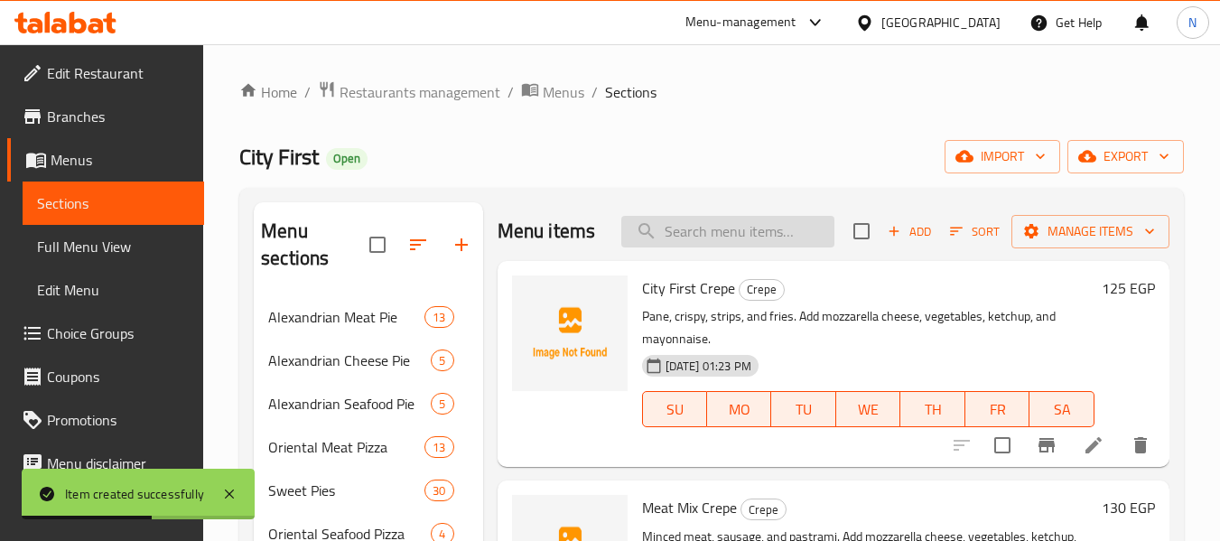
click at [796, 236] on input "search" at bounding box center [727, 232] width 213 height 32
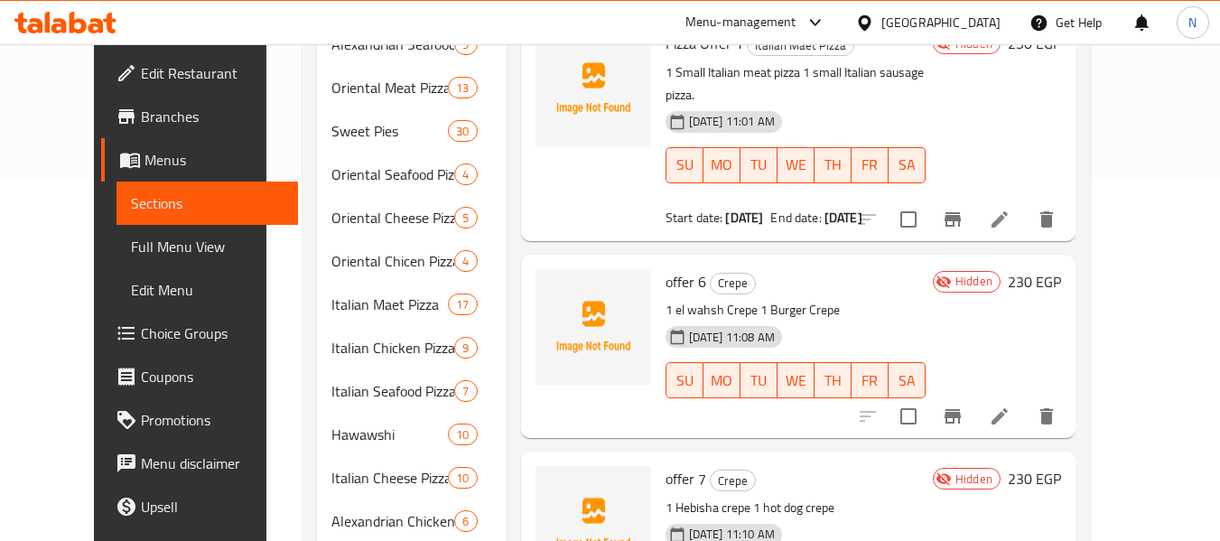
scroll to position [361, 0]
type input "عرض"
click at [927, 396] on input "checkbox" at bounding box center [908, 415] width 38 height 38
checkbox input "true"
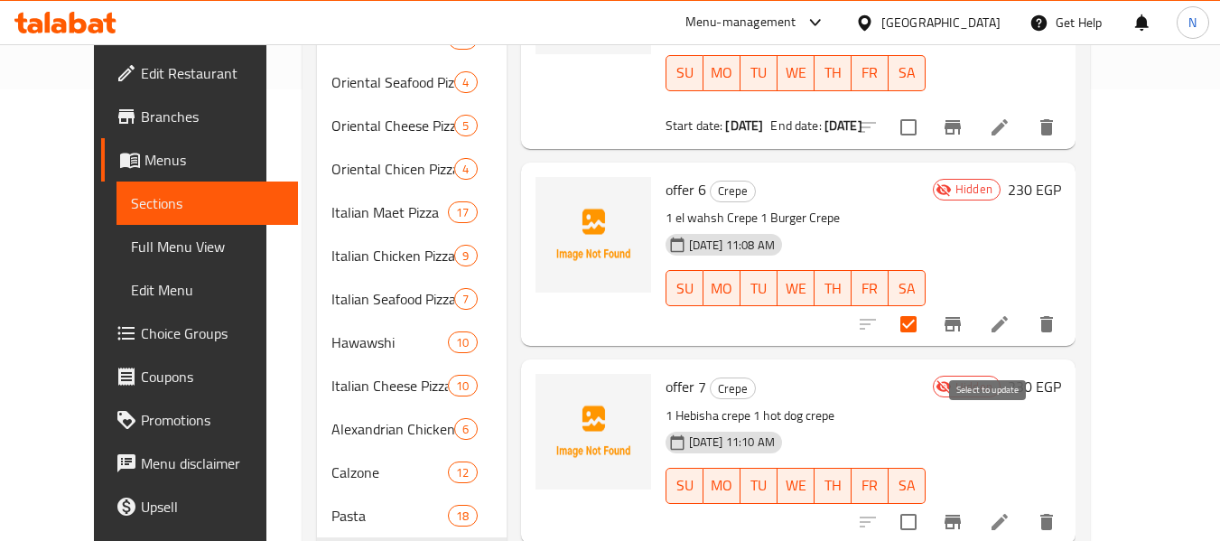
click at [927, 503] on input "checkbox" at bounding box center [908, 522] width 38 height 38
checkbox input "true"
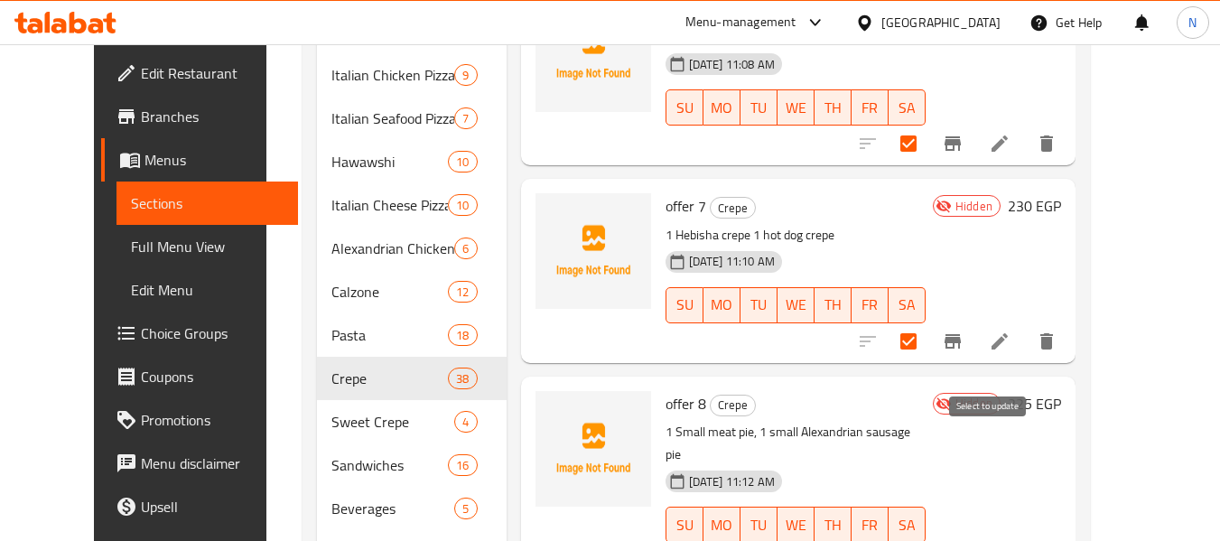
checkbox input "true"
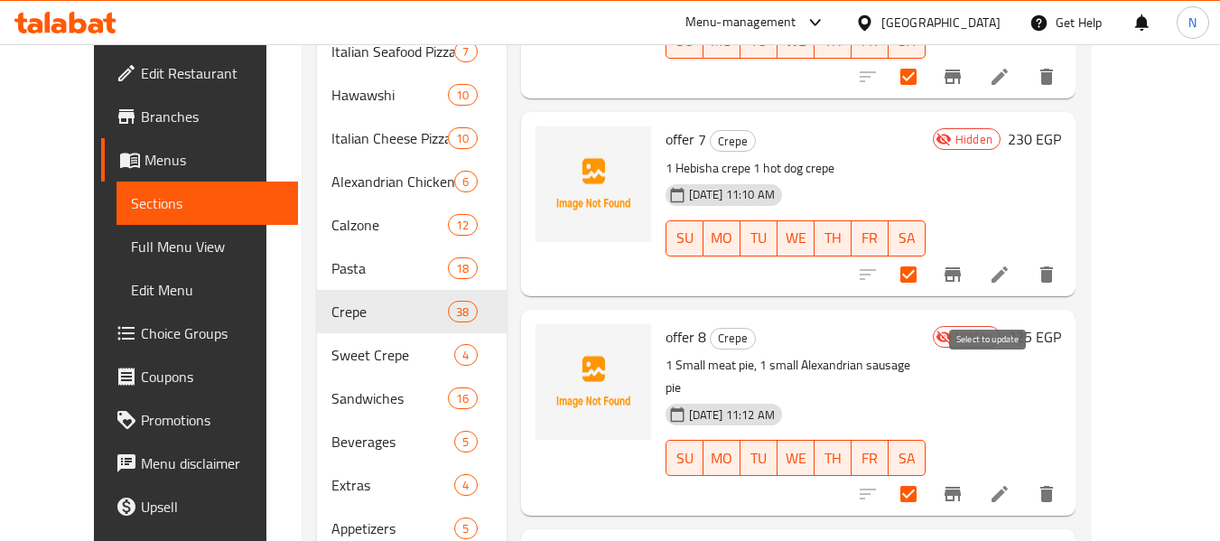
scroll to position [809, 0]
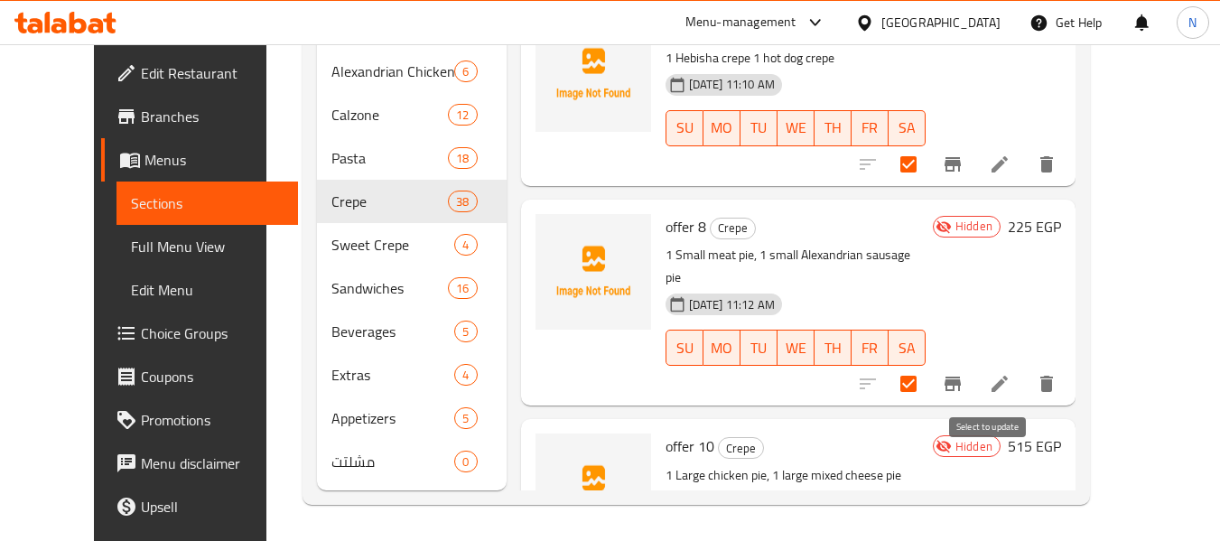
checkbox input "true"
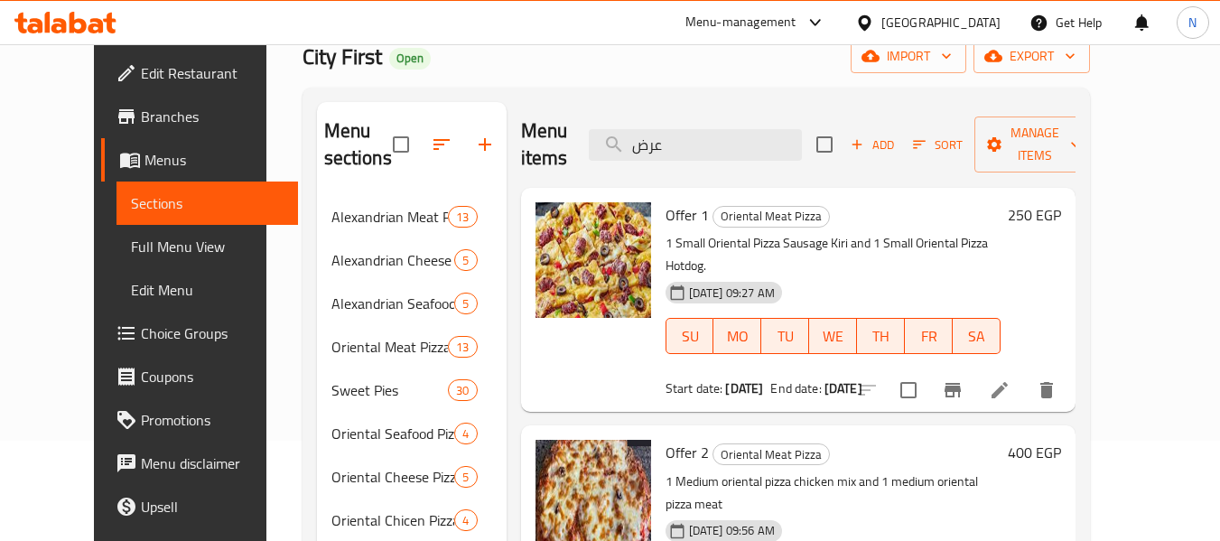
scroll to position [0, 0]
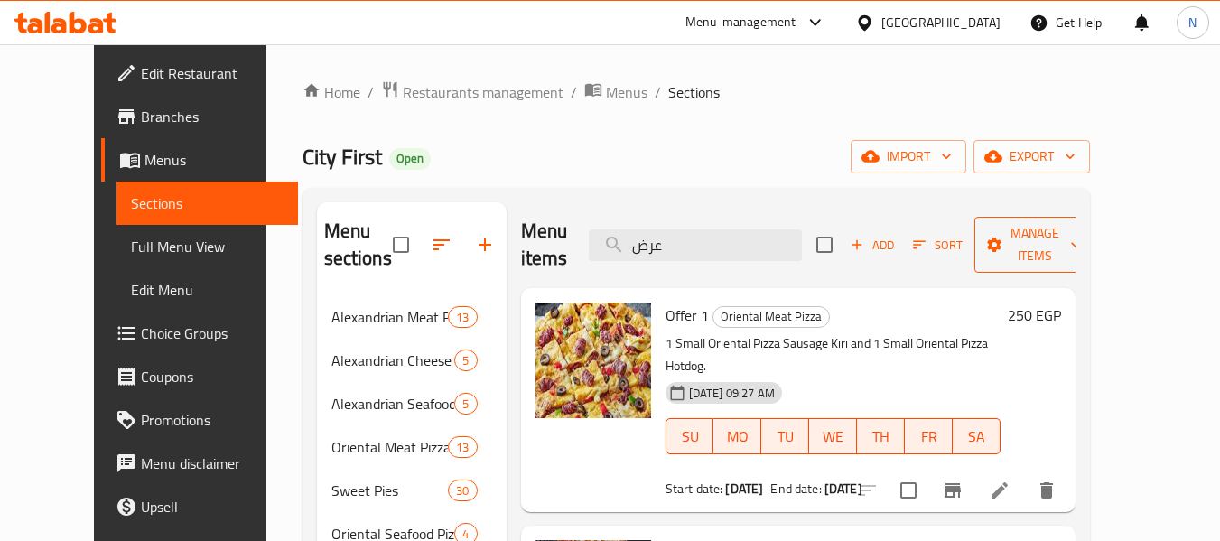
click at [1077, 227] on span "Manage items" at bounding box center [1035, 244] width 92 height 45
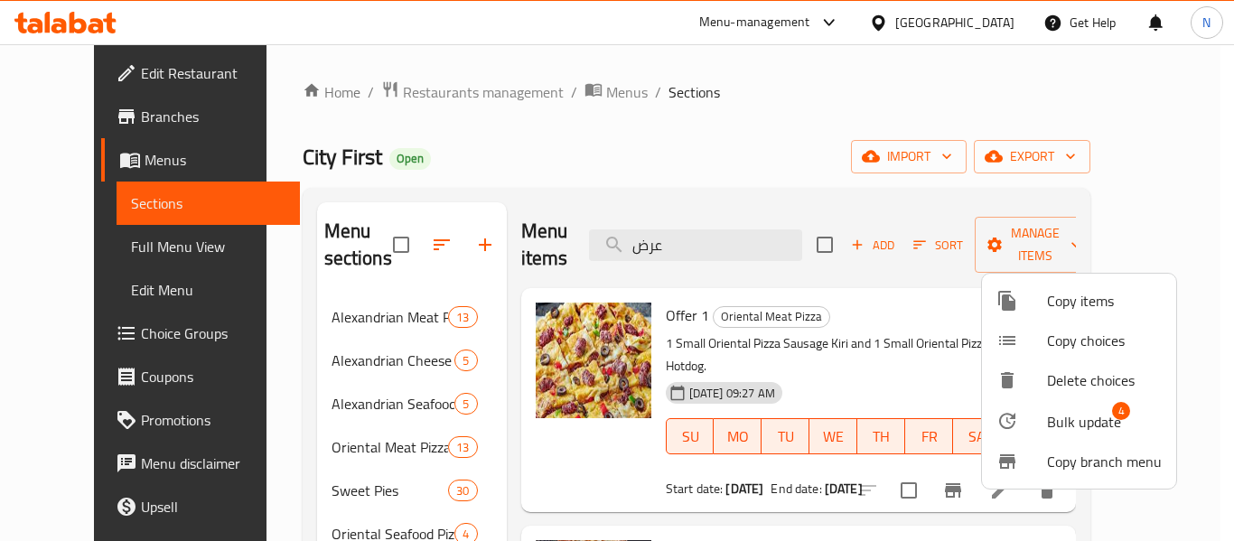
click at [1073, 423] on span "Bulk update" at bounding box center [1084, 422] width 74 height 22
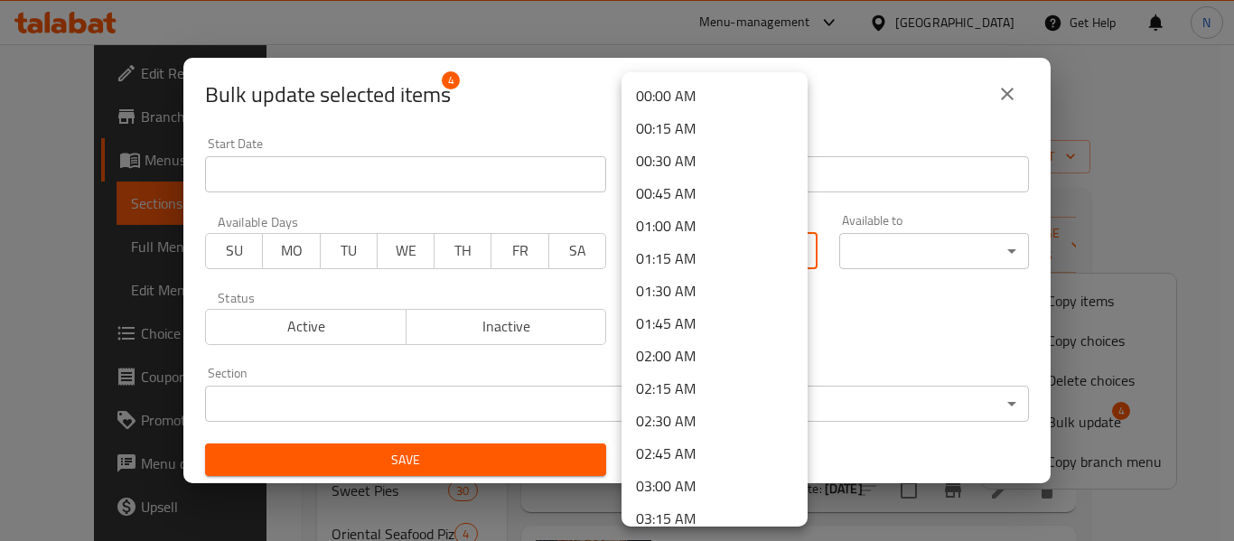
click at [698, 246] on body "​ Menu-management Egypt Get Help N Edit Restaurant Branches Menus Sections Full…" at bounding box center [617, 292] width 1234 height 497
click at [545, 291] on div at bounding box center [617, 270] width 1234 height 541
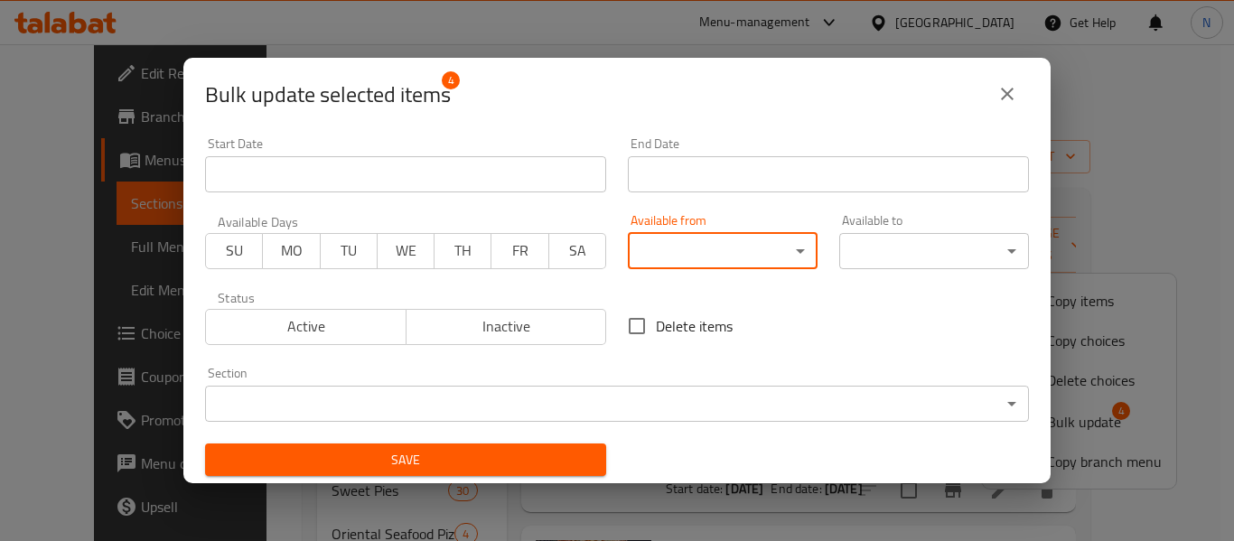
click at [781, 243] on body "​ Menu-management Egypt Get Help N Edit Restaurant Branches Menus Sections Full…" at bounding box center [617, 292] width 1234 height 497
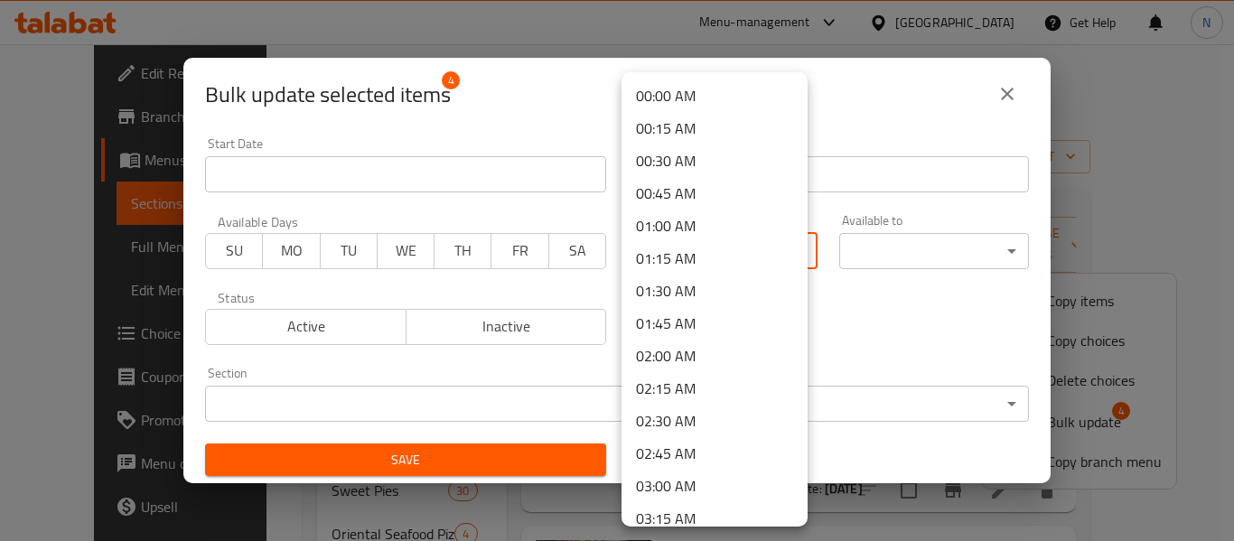
click at [843, 105] on div at bounding box center [617, 270] width 1234 height 541
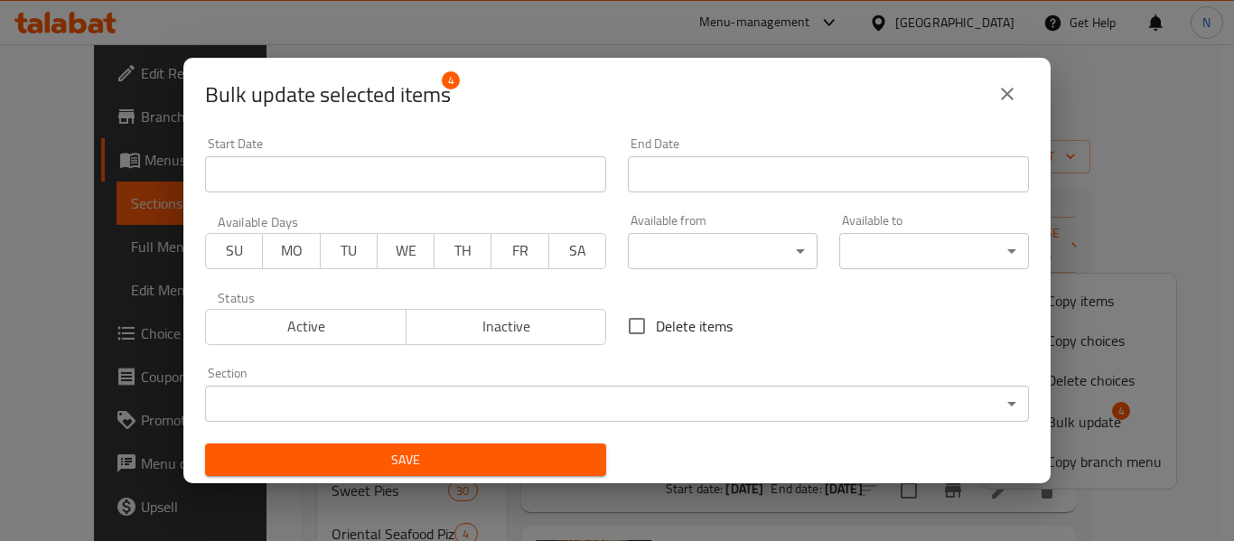
click at [275, 171] on input "Start Date" at bounding box center [405, 174] width 401 height 36
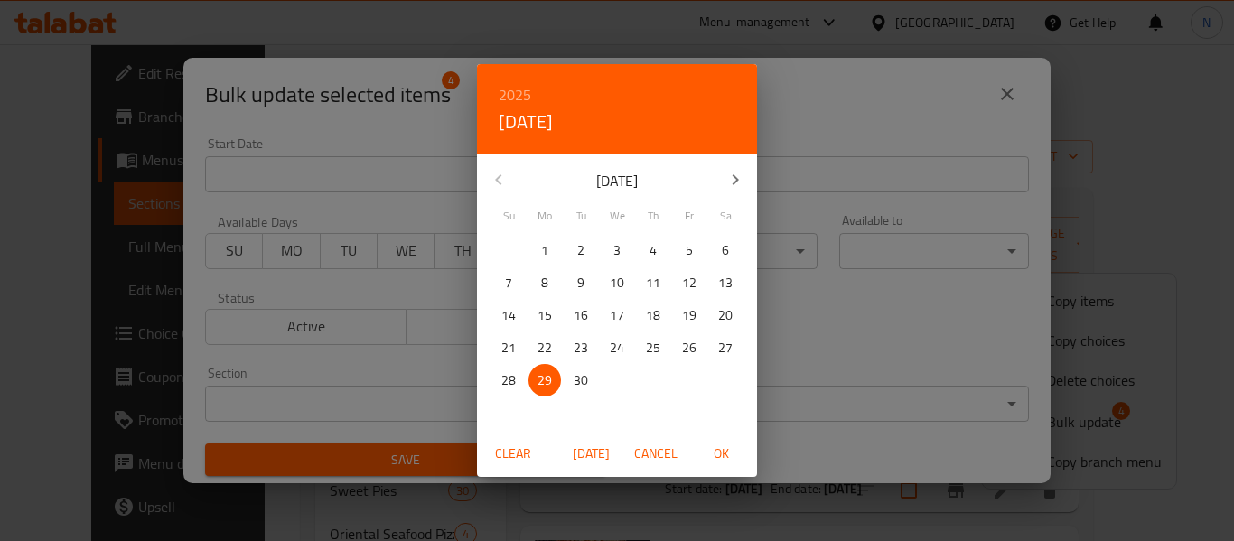
click at [726, 447] on span "OK" at bounding box center [720, 453] width 43 height 23
type input "29-09-2025"
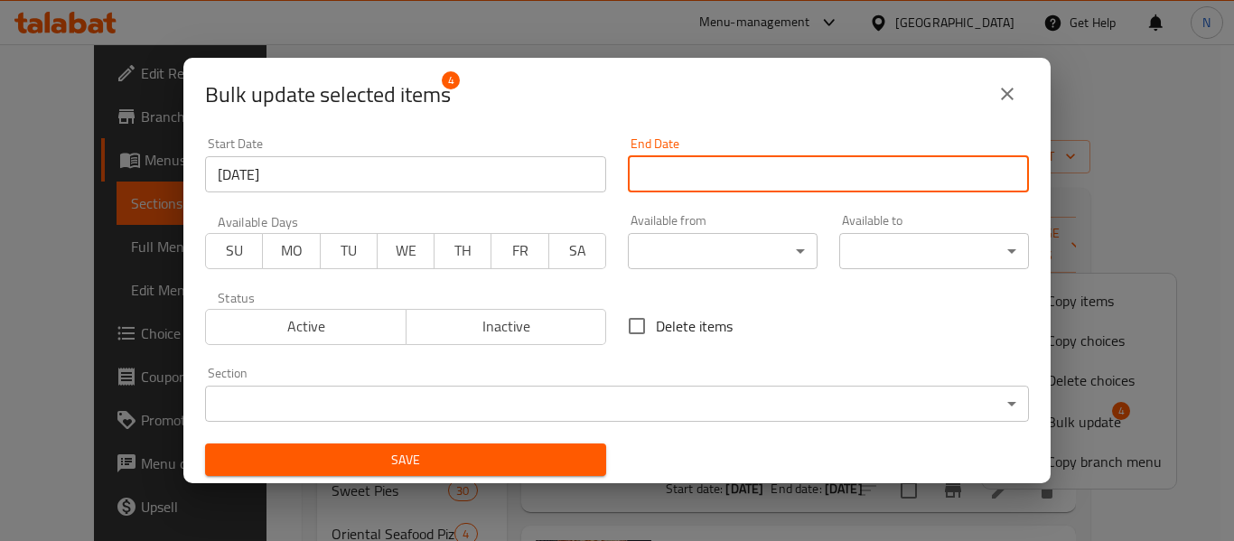
click at [759, 177] on input "Start Date" at bounding box center [828, 174] width 401 height 36
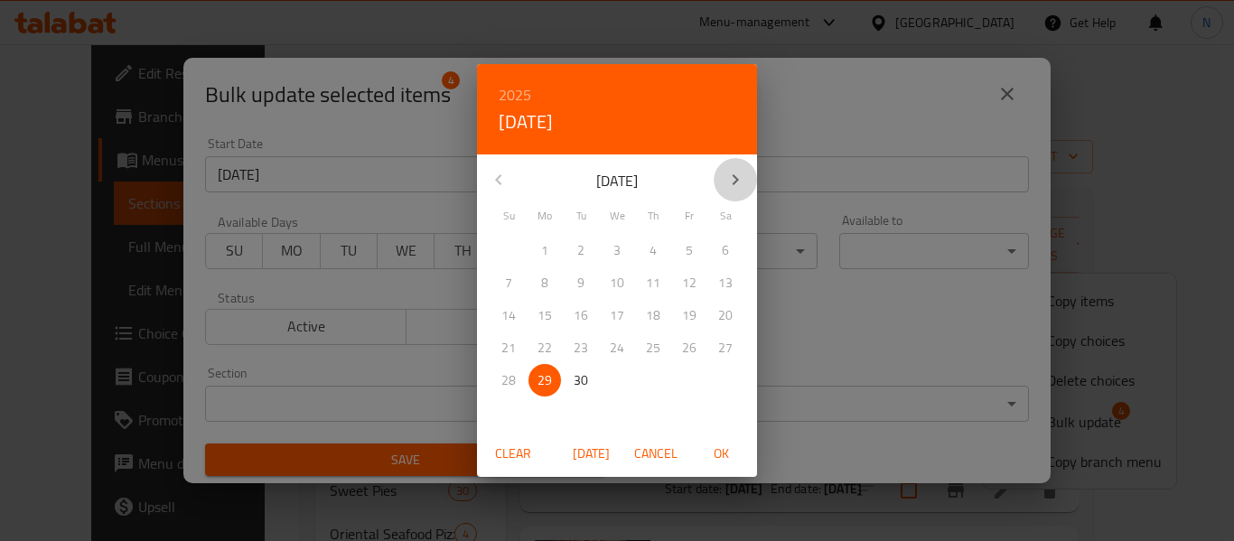
click at [734, 170] on icon "button" at bounding box center [735, 180] width 22 height 22
click at [517, 93] on h6 "2025" at bounding box center [514, 94] width 33 height 25
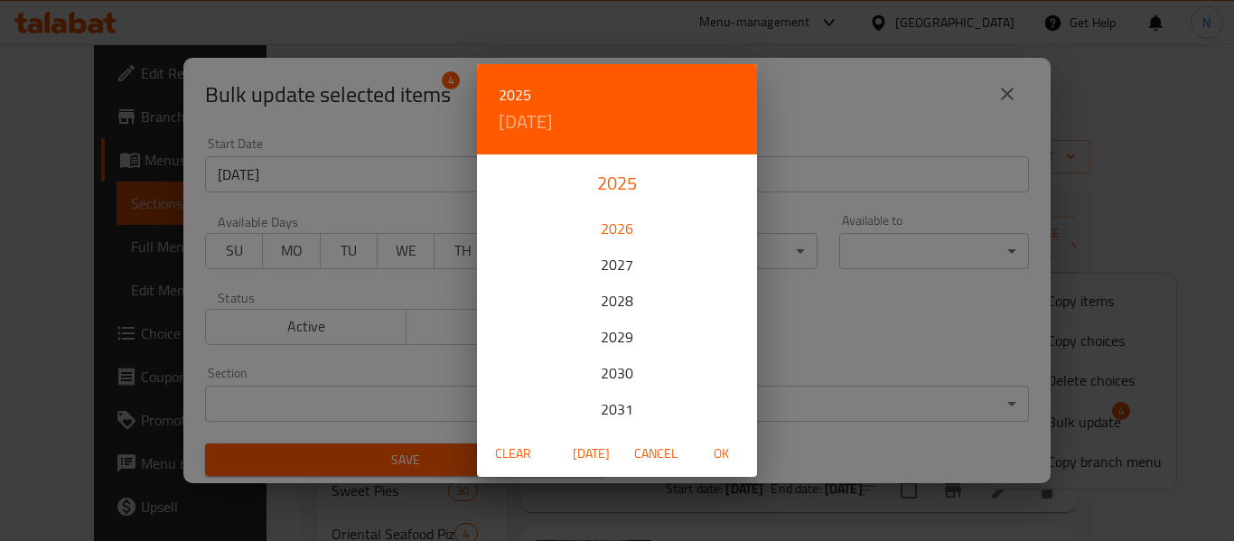
click at [628, 227] on div "2026" at bounding box center [617, 228] width 280 height 36
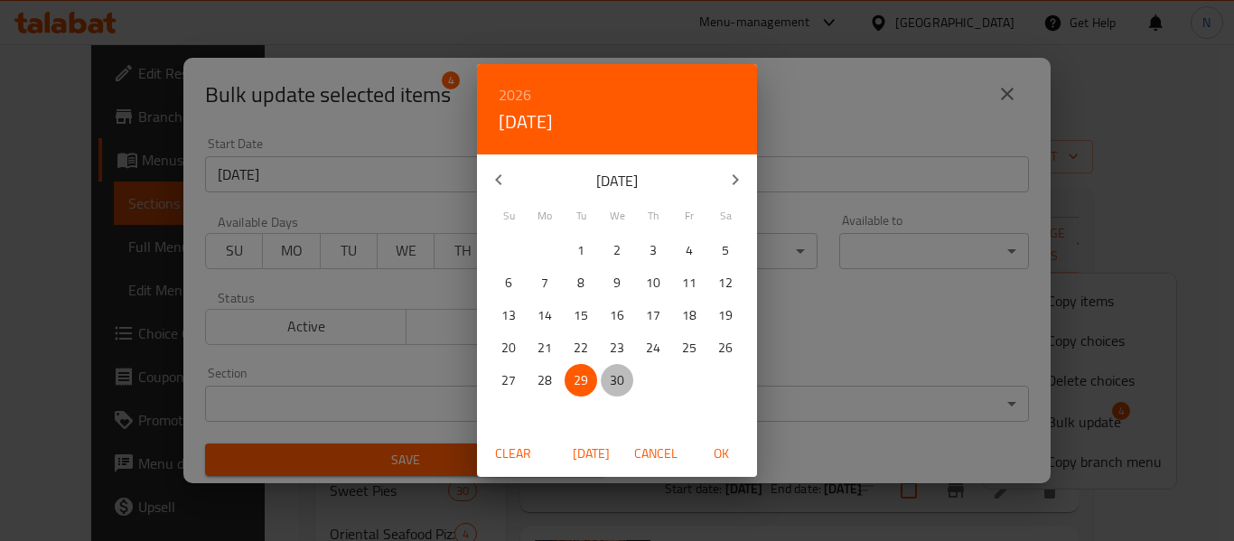
click at [616, 384] on p "30" at bounding box center [617, 380] width 14 height 23
click at [713, 450] on span "OK" at bounding box center [720, 453] width 43 height 23
type input "30-09-2026"
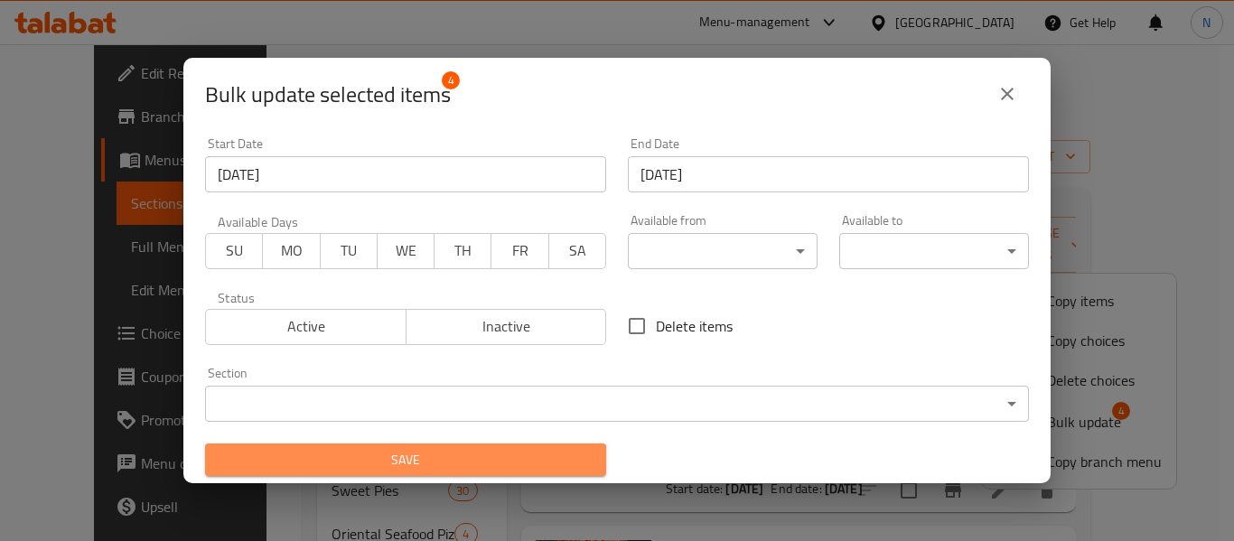
click at [570, 465] on span "Save" at bounding box center [405, 460] width 372 height 23
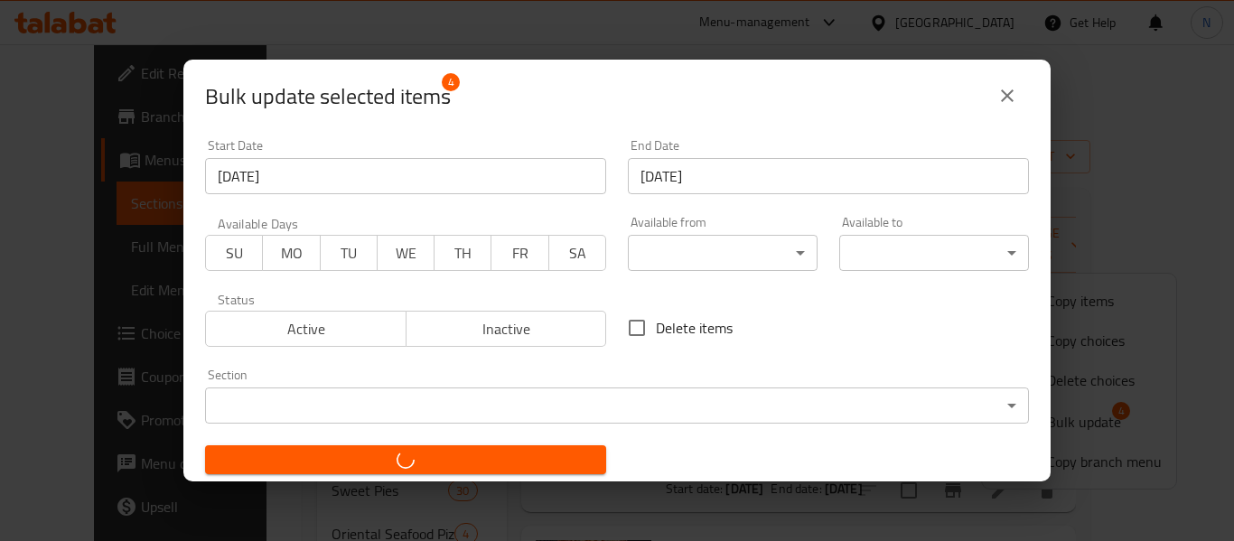
checkbox input "false"
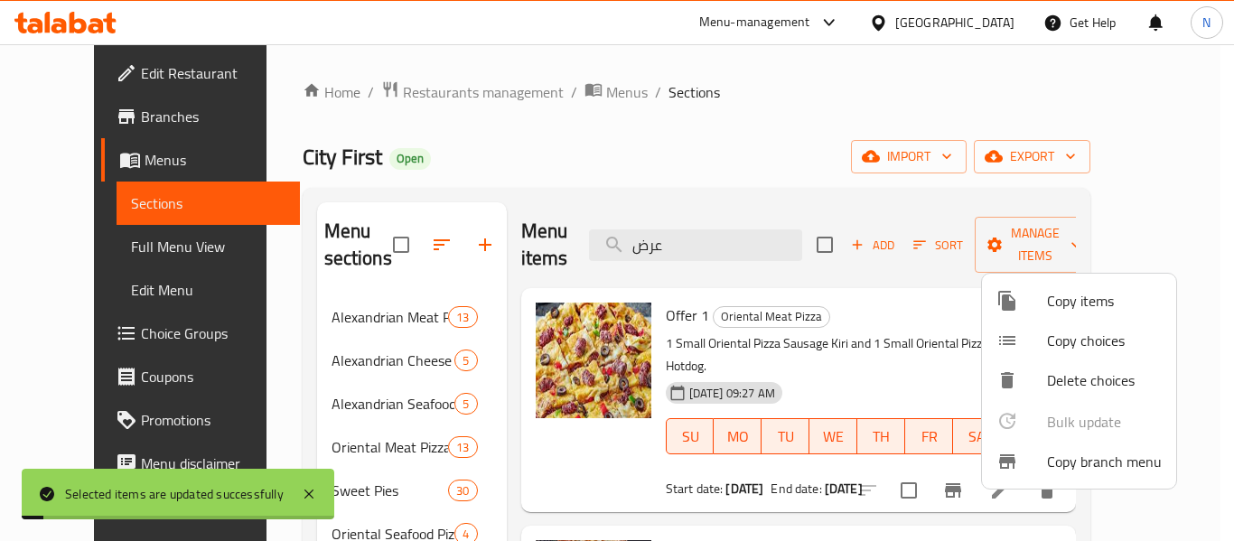
click at [780, 192] on div at bounding box center [617, 270] width 1234 height 541
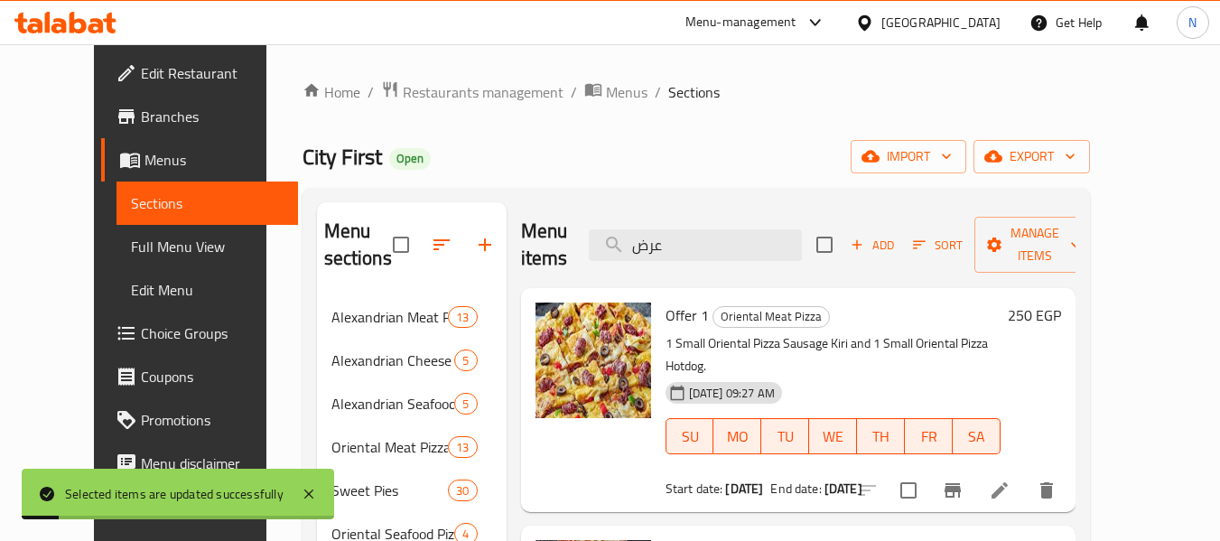
click at [875, 313] on h6 "Offer 1 Oriental Meat Pizza" at bounding box center [833, 315] width 335 height 25
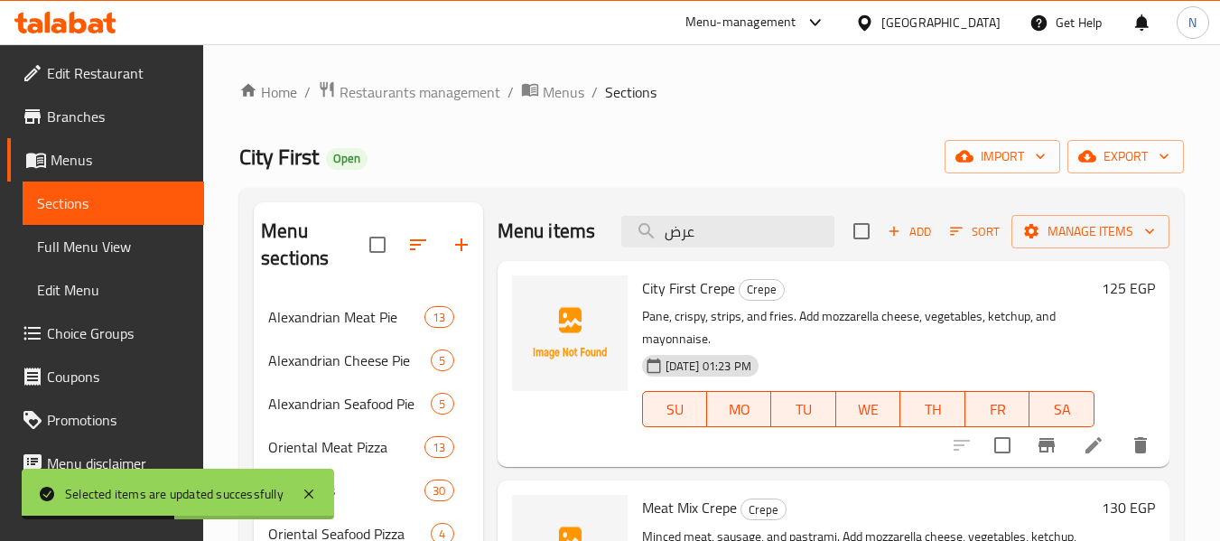
click at [723, 261] on div "Menu items عرض Add Sort Manage items" at bounding box center [834, 231] width 672 height 59
click at [729, 247] on input "عرض" at bounding box center [727, 232] width 213 height 32
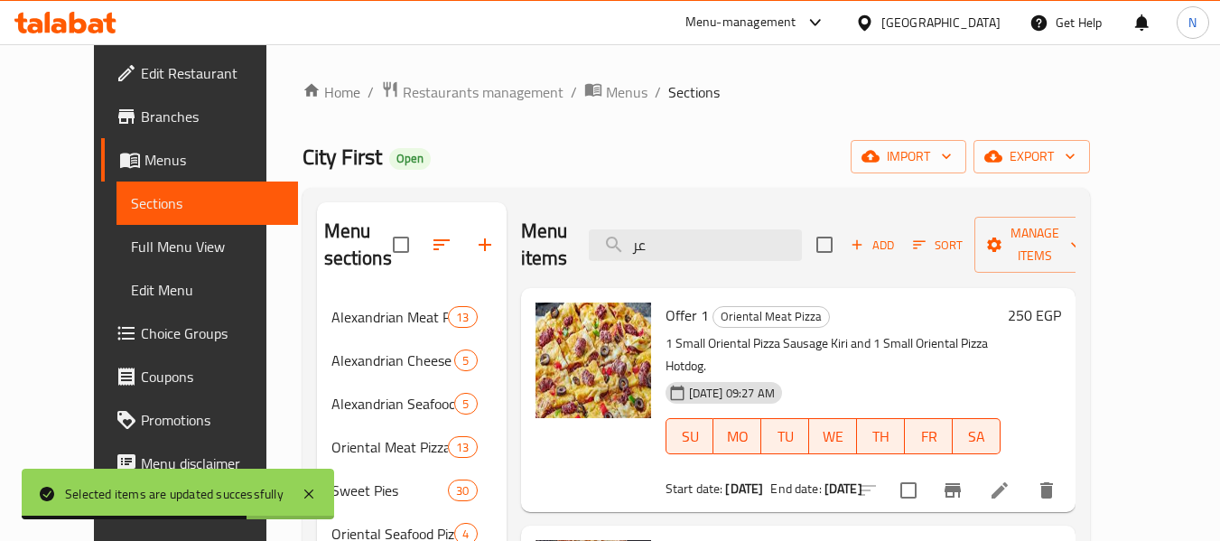
type input "عرض"
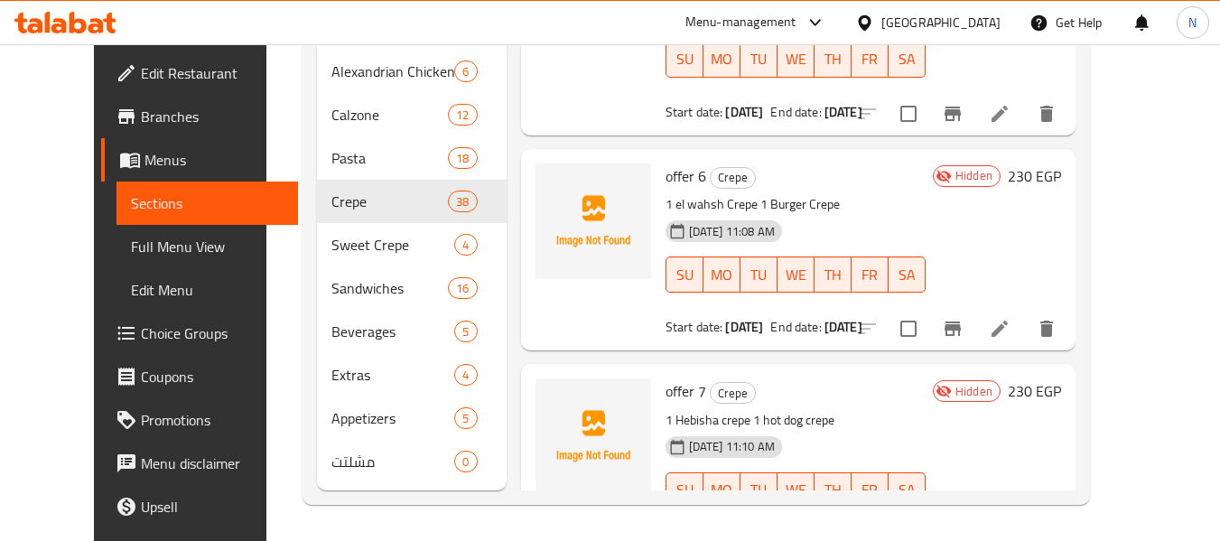
scroll to position [181, 0]
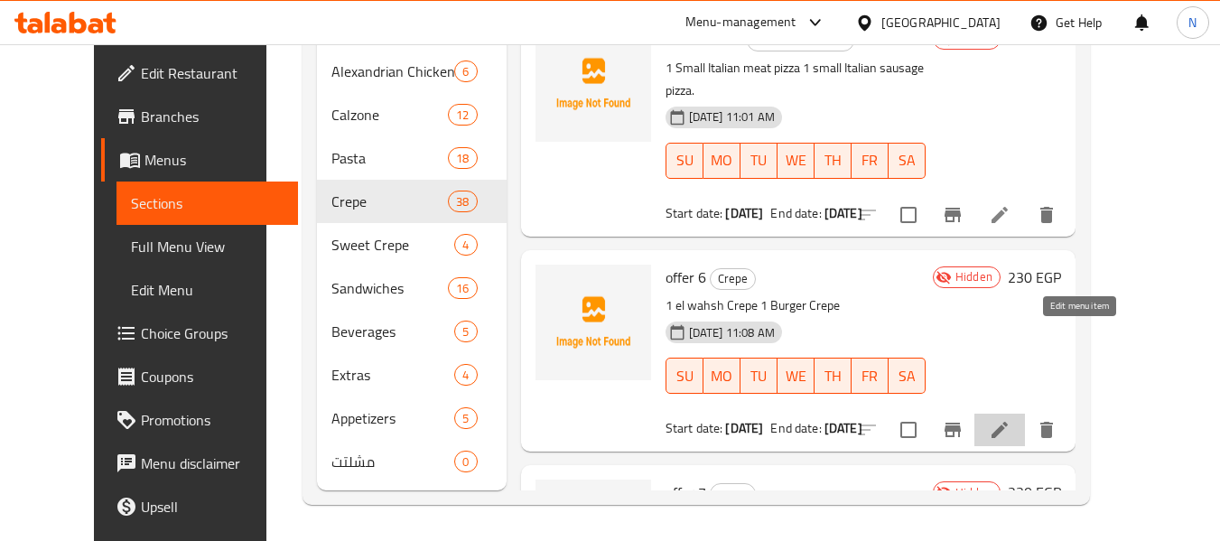
click at [1008, 422] on icon at bounding box center [1000, 430] width 16 height 16
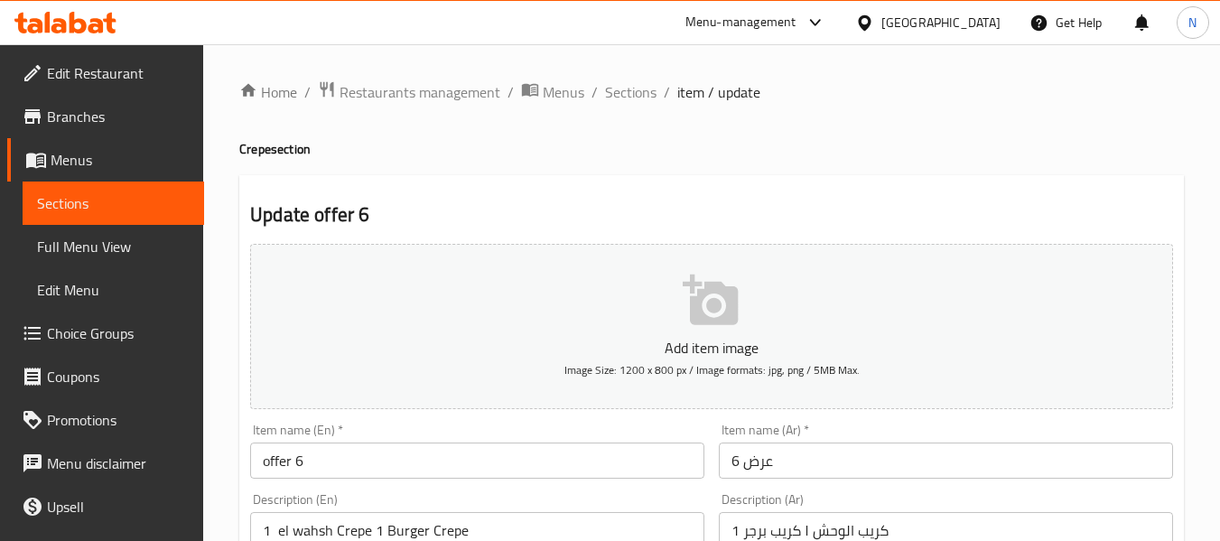
click at [589, 203] on h2 "Update offer 6" at bounding box center [711, 214] width 923 height 27
drag, startPoint x: 642, startPoint y: 95, endPoint x: 49, endPoint y: 197, distance: 602.0
click at [642, 95] on span "Sections" at bounding box center [630, 92] width 51 height 22
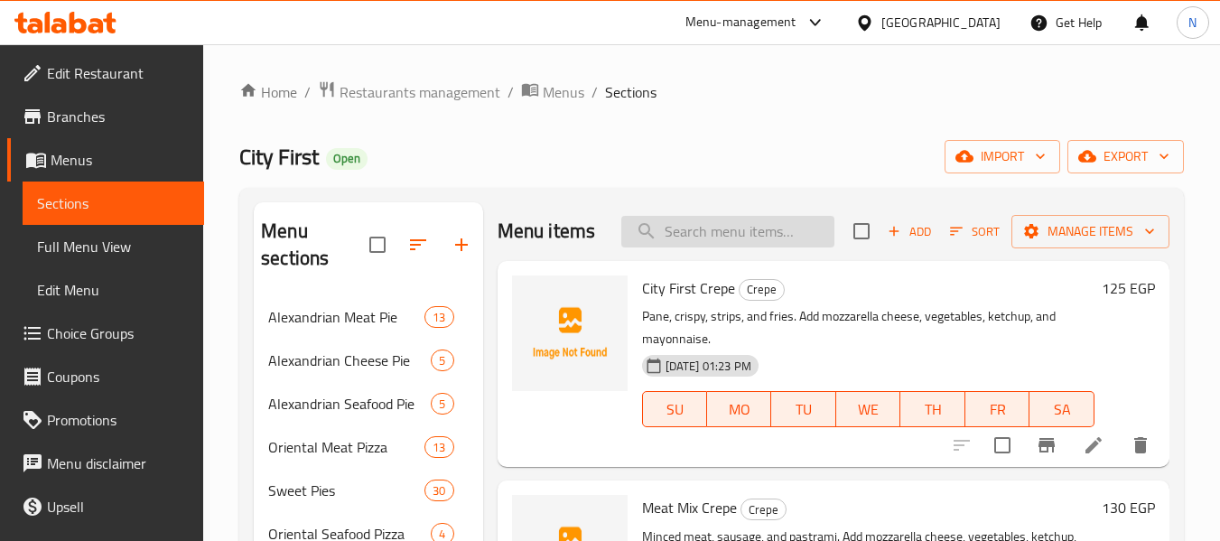
click at [771, 247] on input "search" at bounding box center [727, 232] width 213 height 32
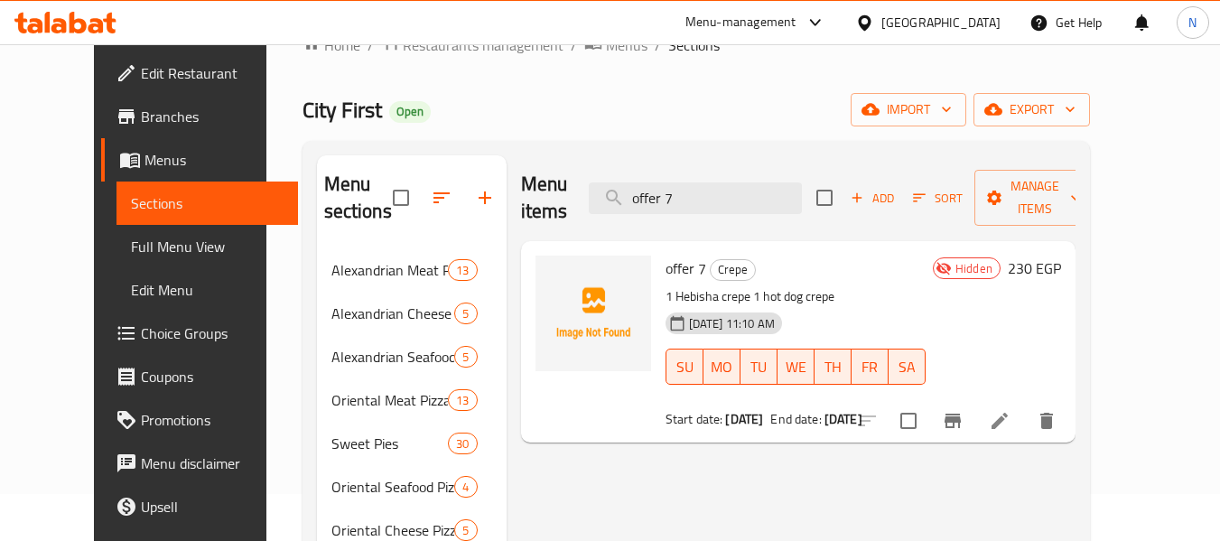
scroll to position [90, 0]
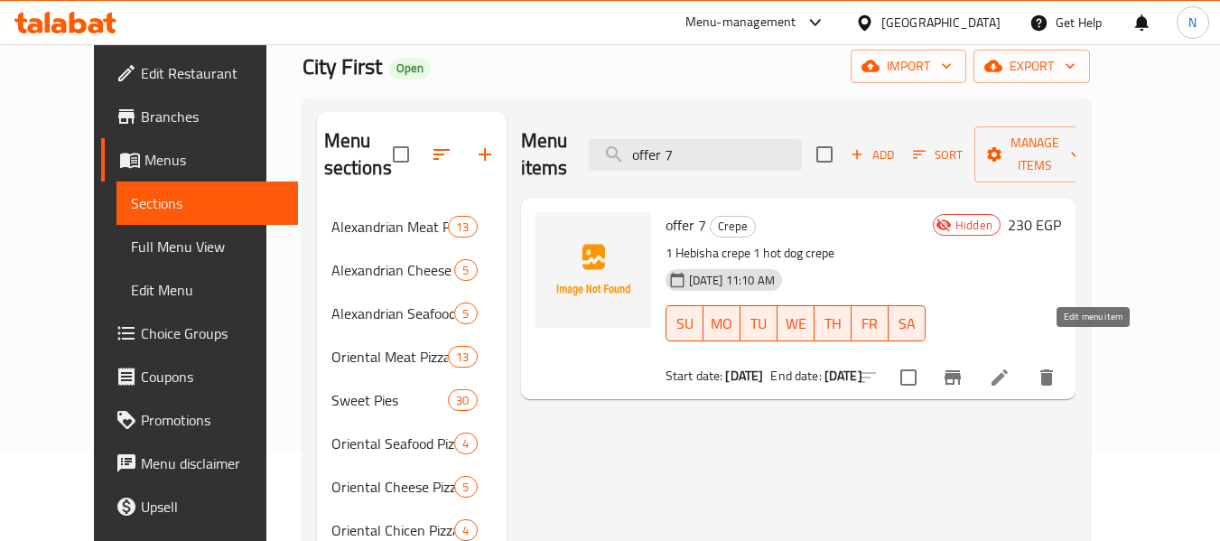
type input "offer 7"
click at [1010, 367] on icon at bounding box center [1000, 378] width 22 height 22
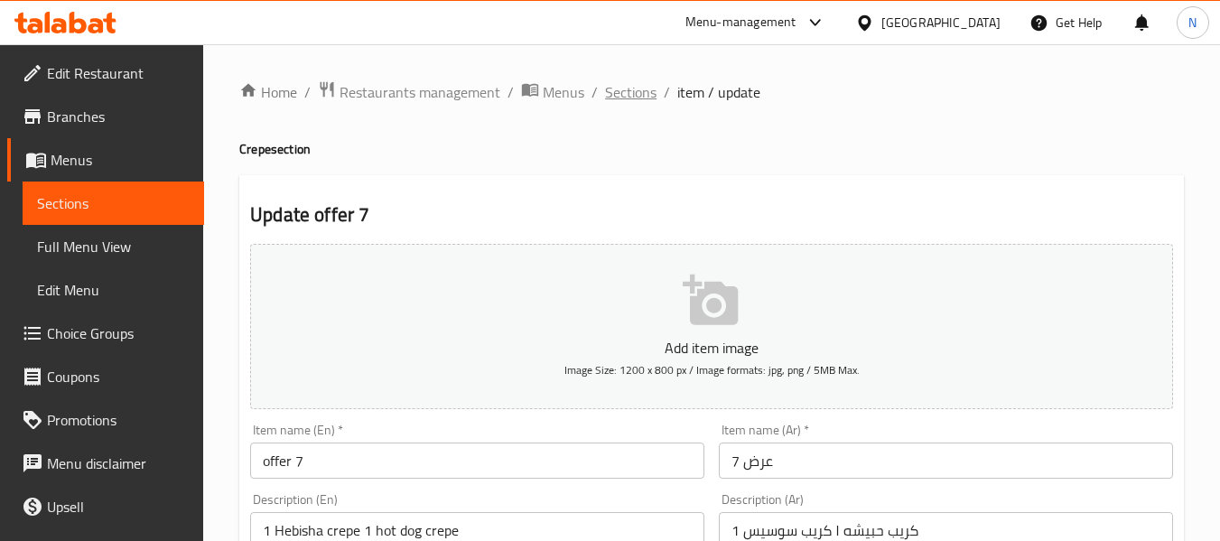
click at [629, 98] on span "Sections" at bounding box center [630, 92] width 51 height 22
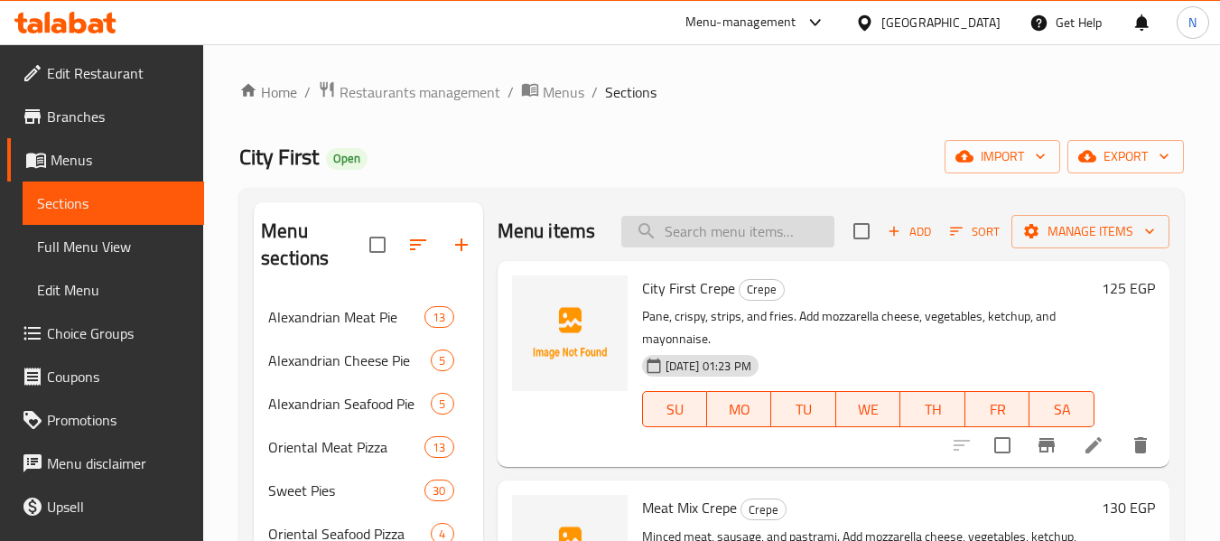
click at [748, 247] on input "search" at bounding box center [727, 232] width 213 height 32
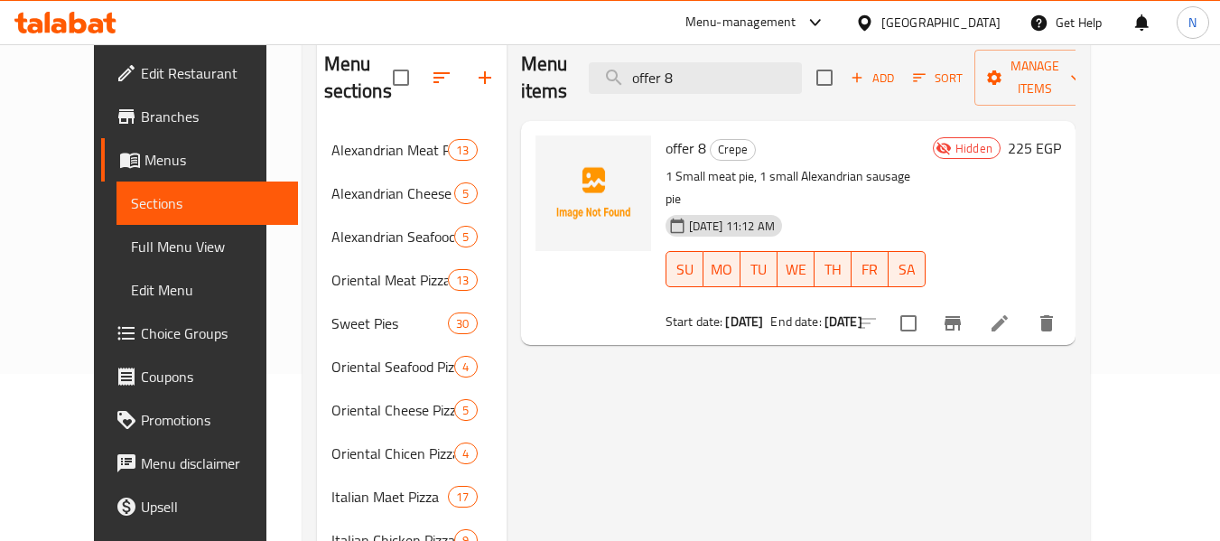
scroll to position [181, 0]
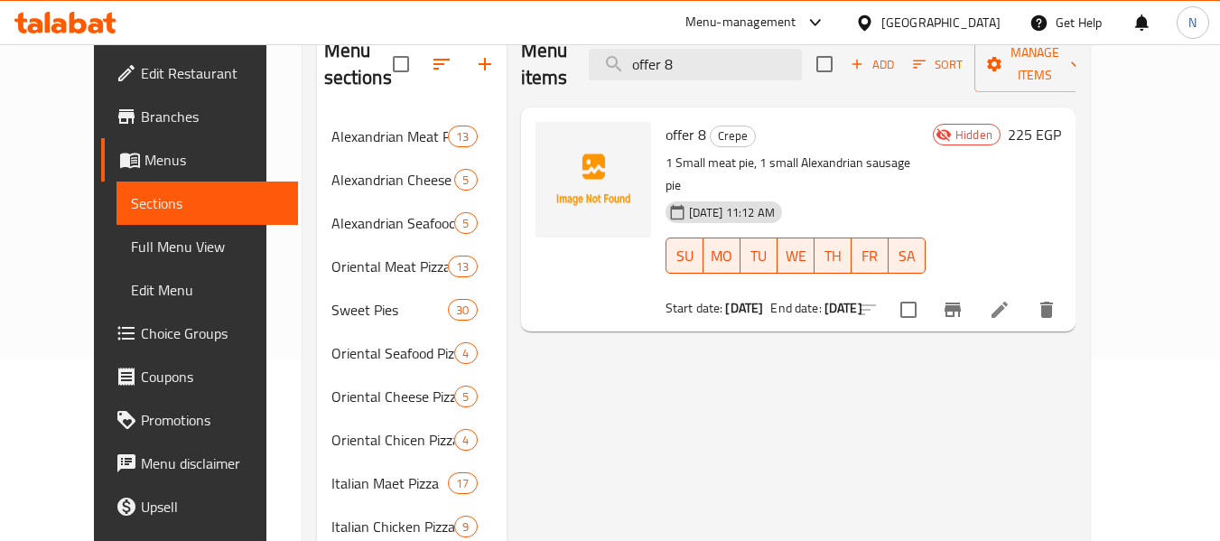
type input "offer 8"
click at [1025, 293] on li at bounding box center [999, 309] width 51 height 33
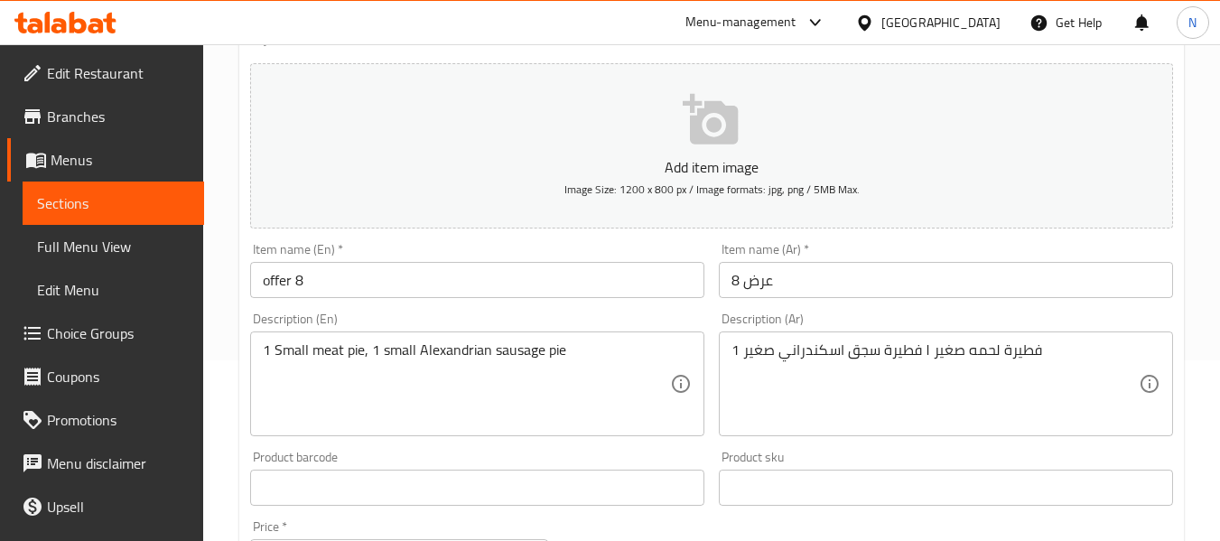
scroll to position [271, 0]
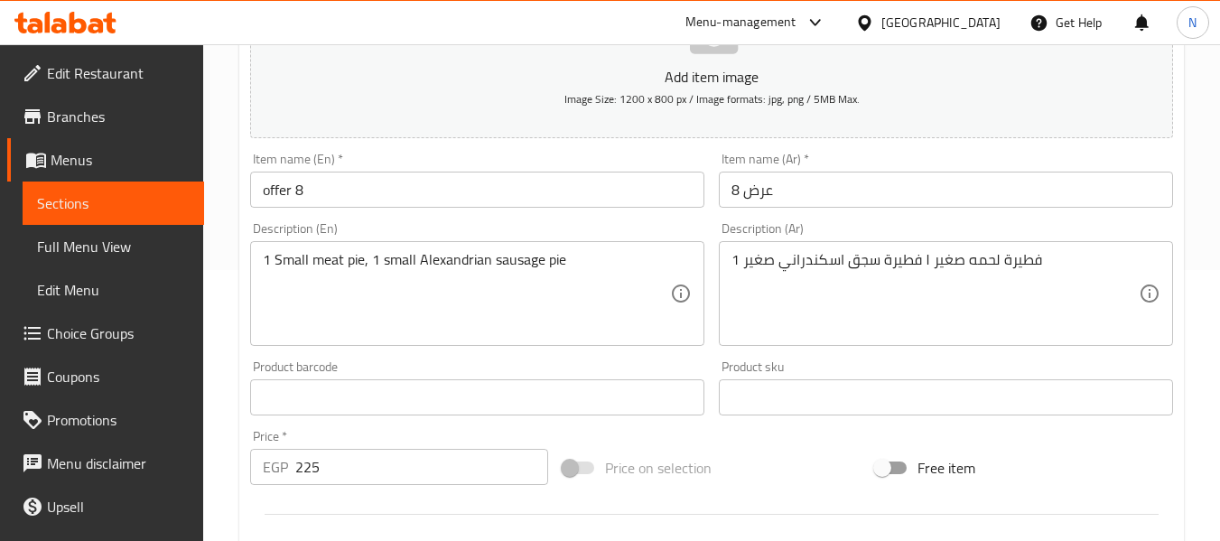
click at [699, 228] on div "Description (En) 1 Small meat pie, 1 small Alexandrian sausage pie Description …" at bounding box center [477, 284] width 454 height 124
click at [716, 210] on div "Item name (Ar)   * عرض 8 Item name (Ar) *" at bounding box center [946, 180] width 469 height 70
click at [630, 190] on input "offer 8" at bounding box center [477, 190] width 454 height 36
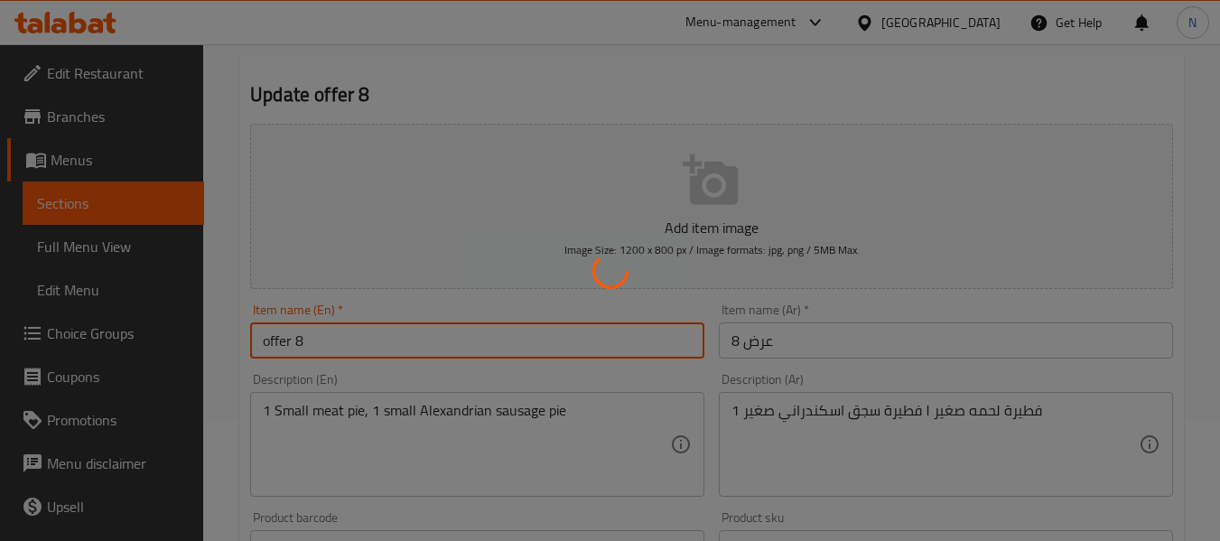
scroll to position [0, 0]
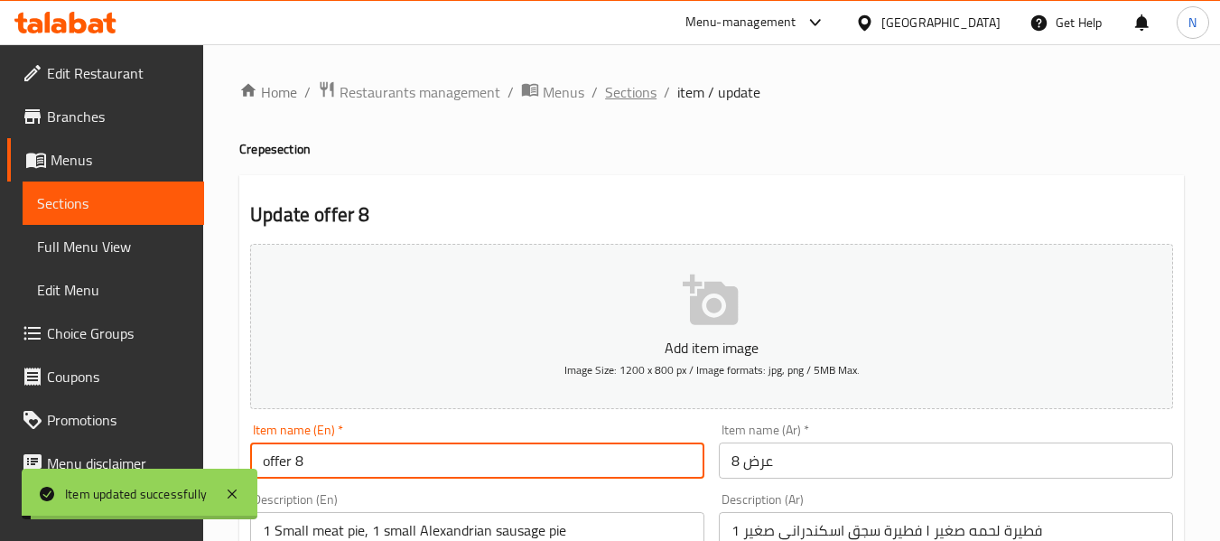
click at [633, 90] on span "Sections" at bounding box center [630, 92] width 51 height 22
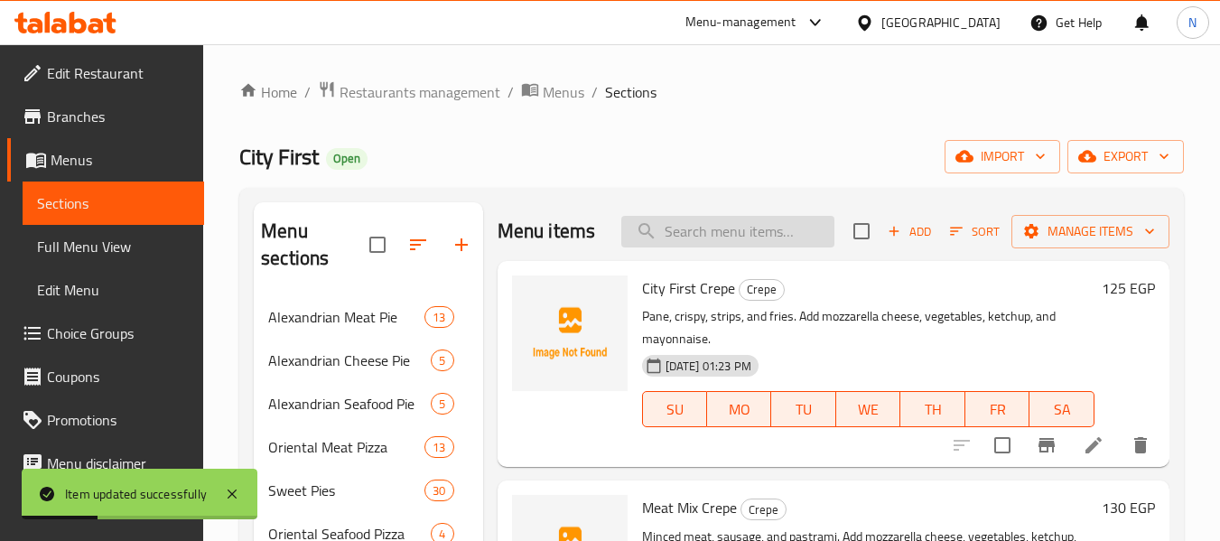
click at [696, 237] on input "search" at bounding box center [727, 232] width 213 height 32
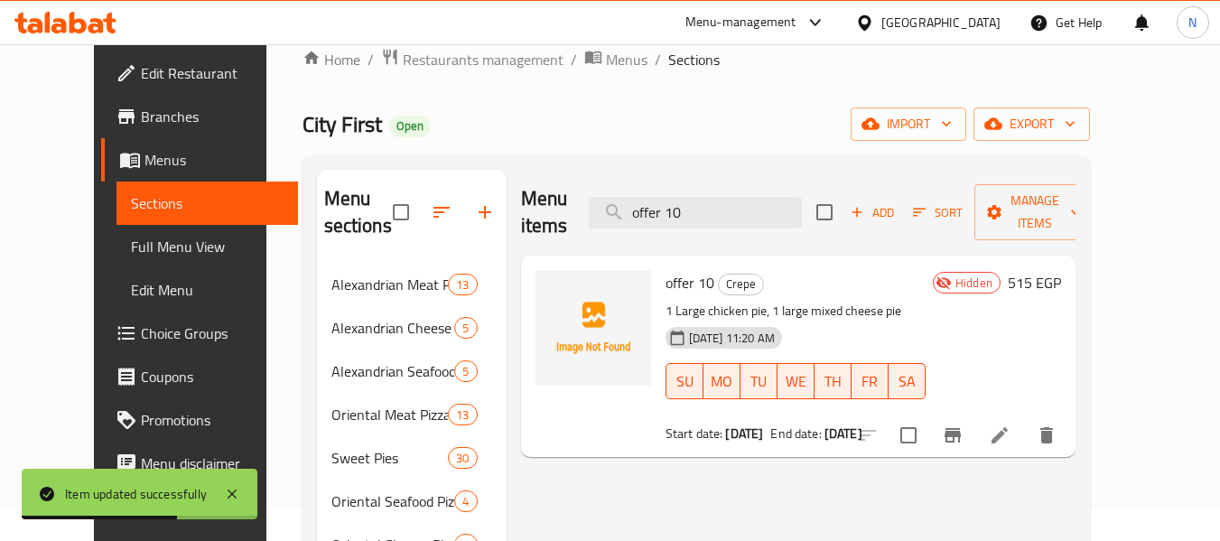
scroll to position [90, 0]
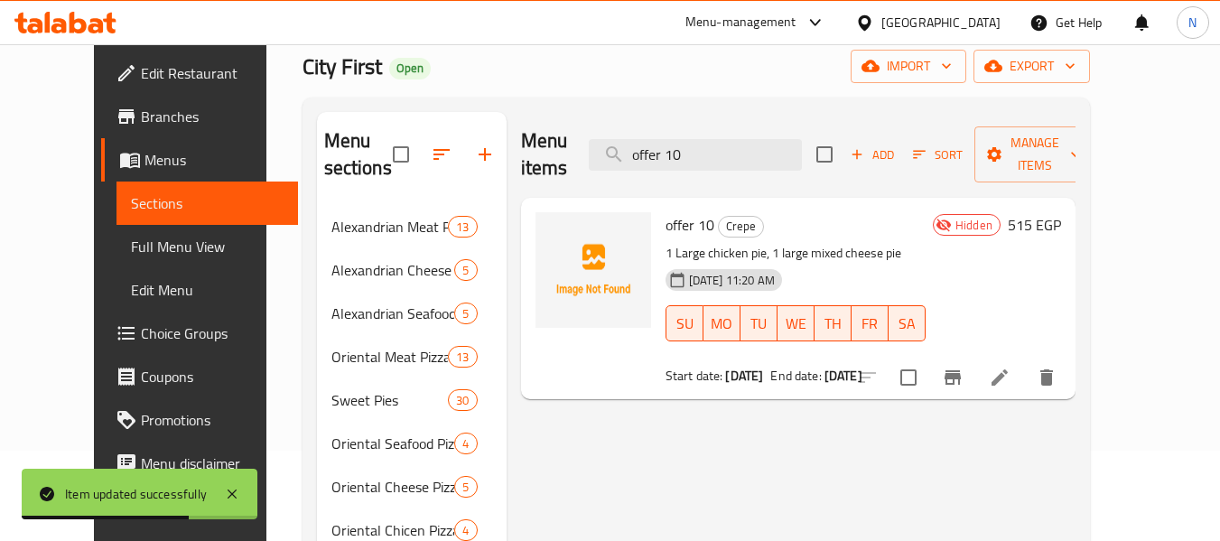
type input "offer 10"
click at [1010, 367] on icon at bounding box center [1000, 378] width 22 height 22
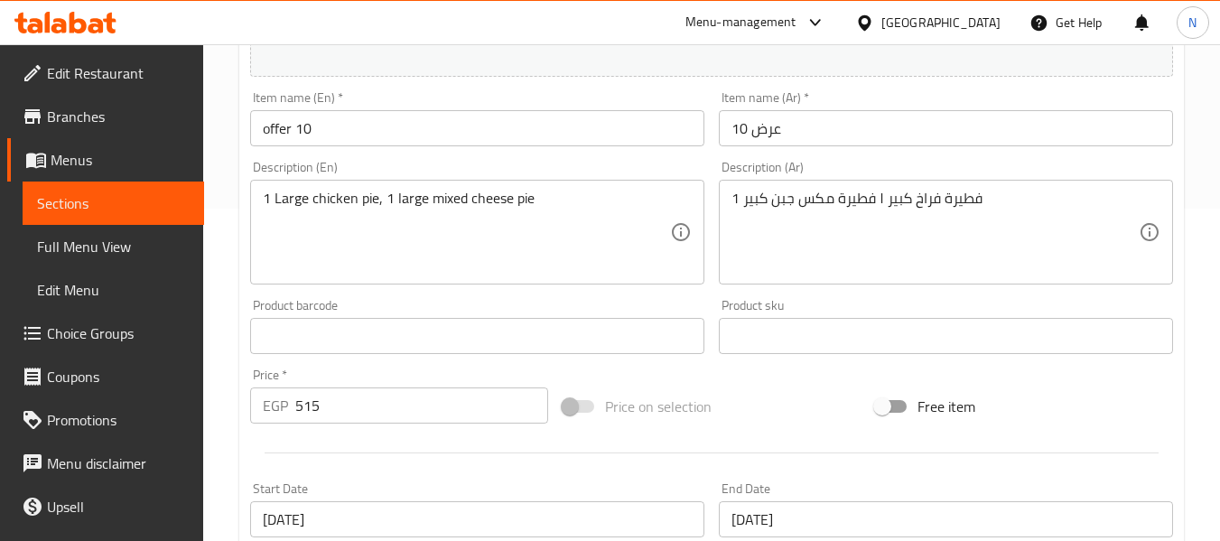
scroll to position [361, 0]
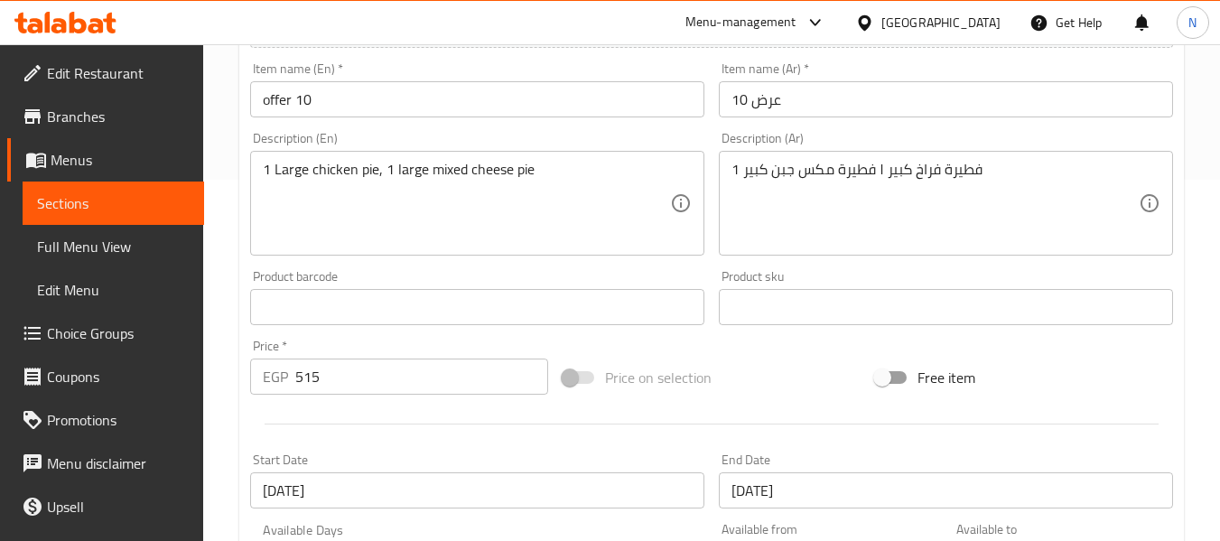
click at [694, 144] on div "Description (En) 1 Large chicken pie, 1 large mixed cheese pie Description (En)" at bounding box center [477, 194] width 454 height 124
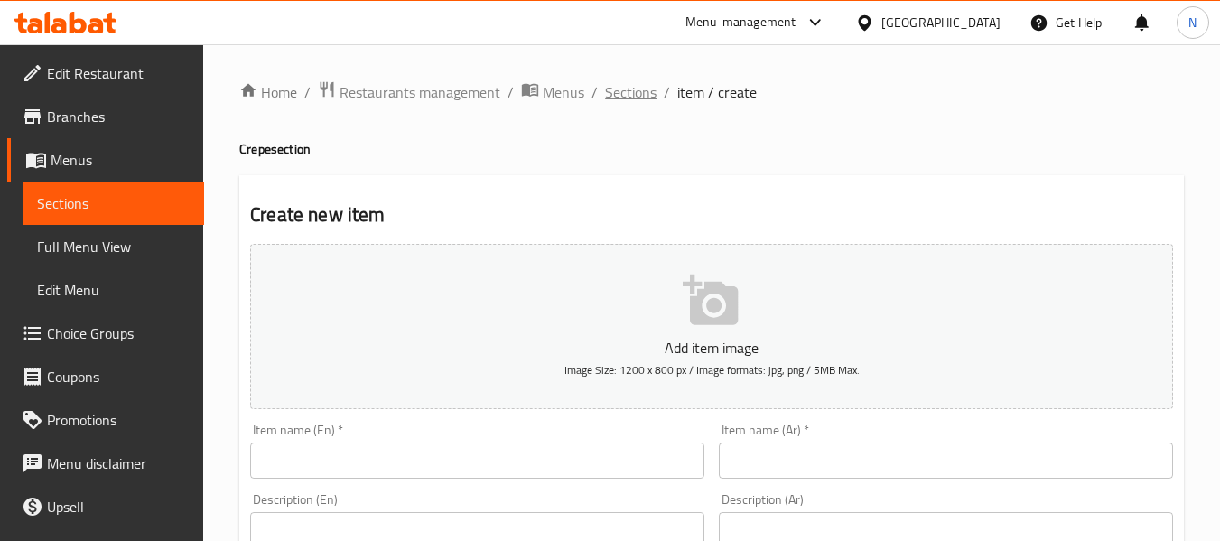
click at [650, 86] on span "Sections" at bounding box center [630, 92] width 51 height 22
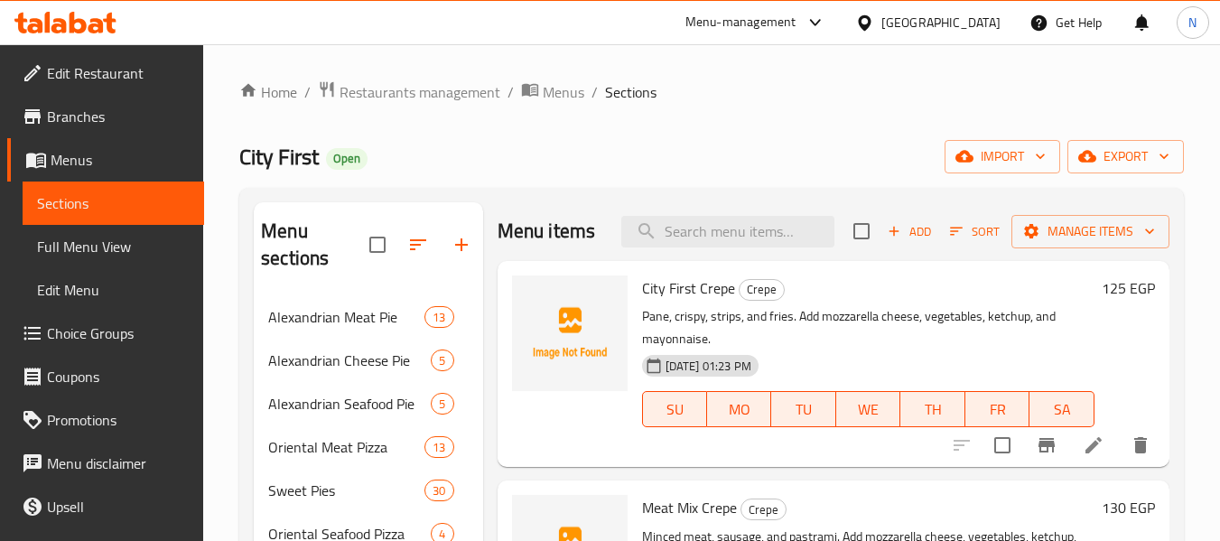
scroll to position [90, 0]
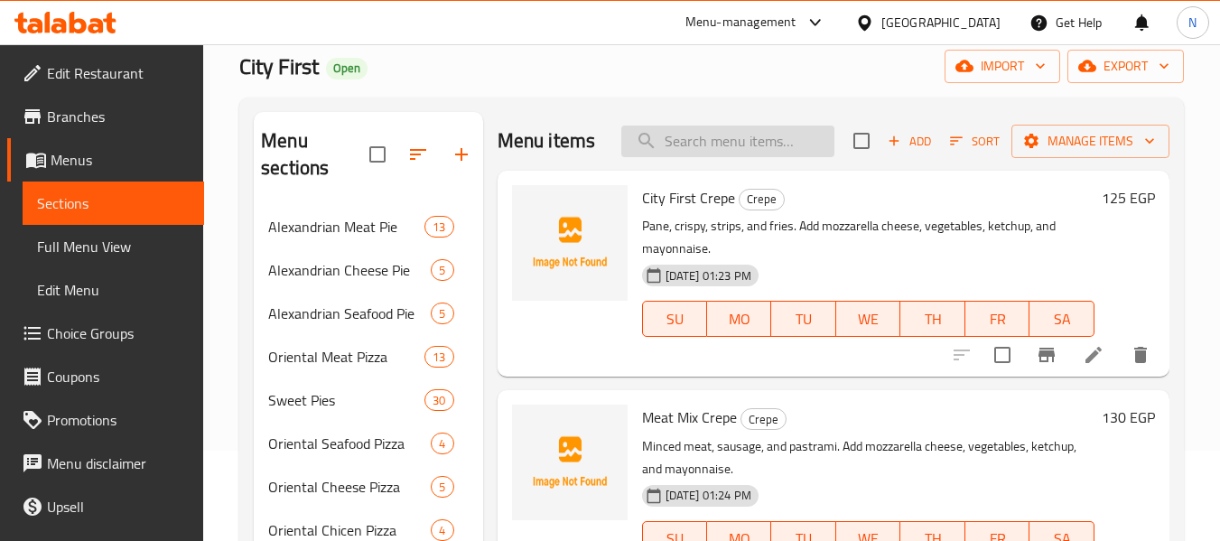
click at [737, 157] on input "search" at bounding box center [727, 142] width 213 height 32
type input "ج"
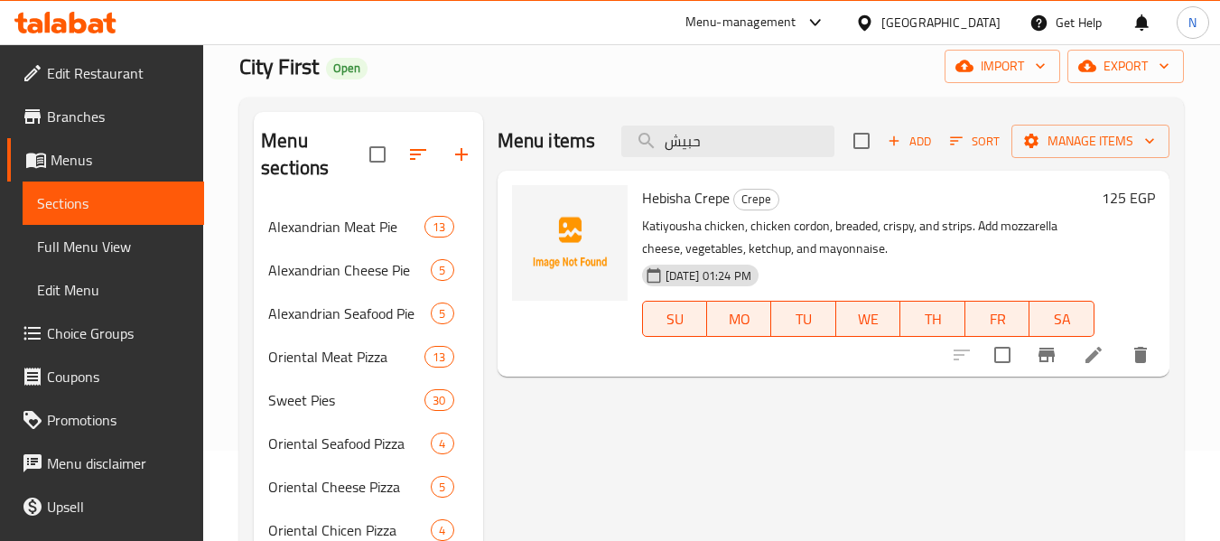
click at [664, 195] on span "Hebisha Crepe" at bounding box center [686, 197] width 88 height 27
copy span "Hebisha"
click at [709, 139] on input "حبيش" at bounding box center [727, 142] width 213 height 32
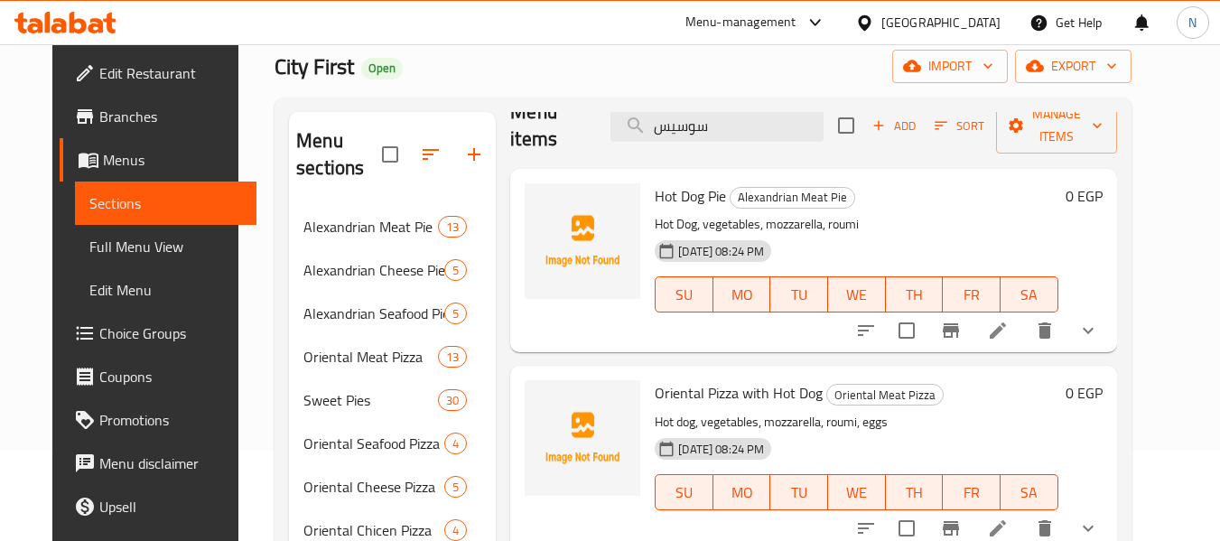
scroll to position [0, 0]
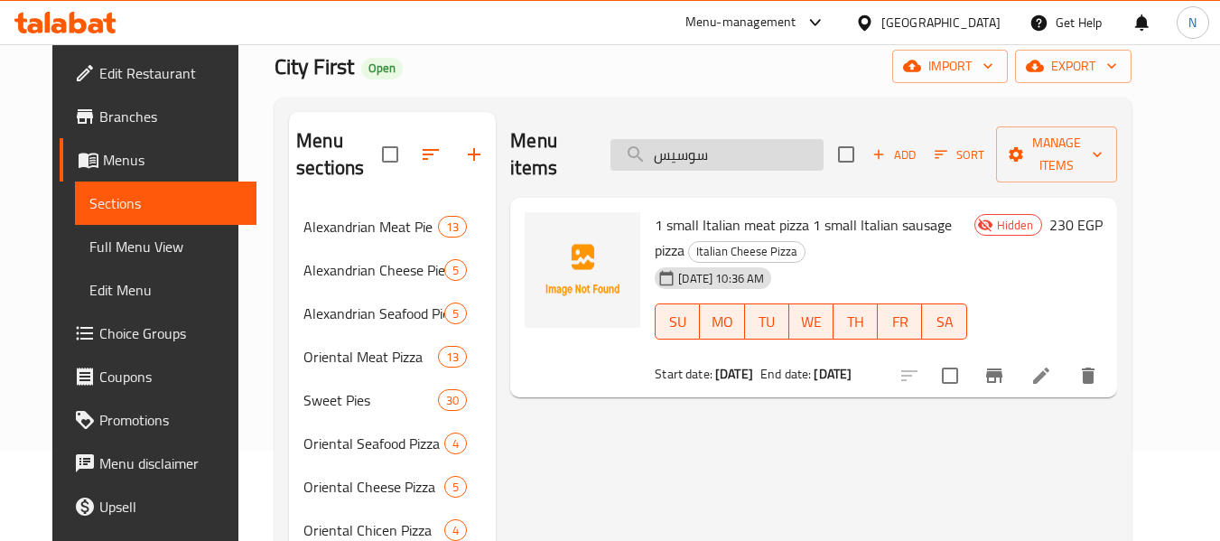
click at [772, 139] on input "سوسيس" at bounding box center [716, 155] width 213 height 32
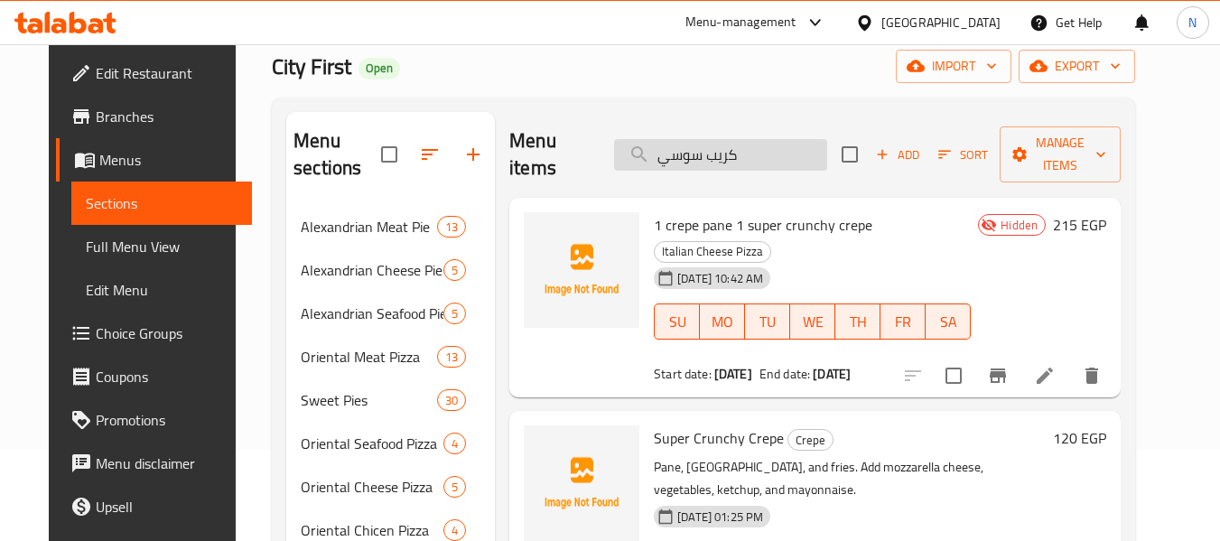
type input "كريب سوسيس"
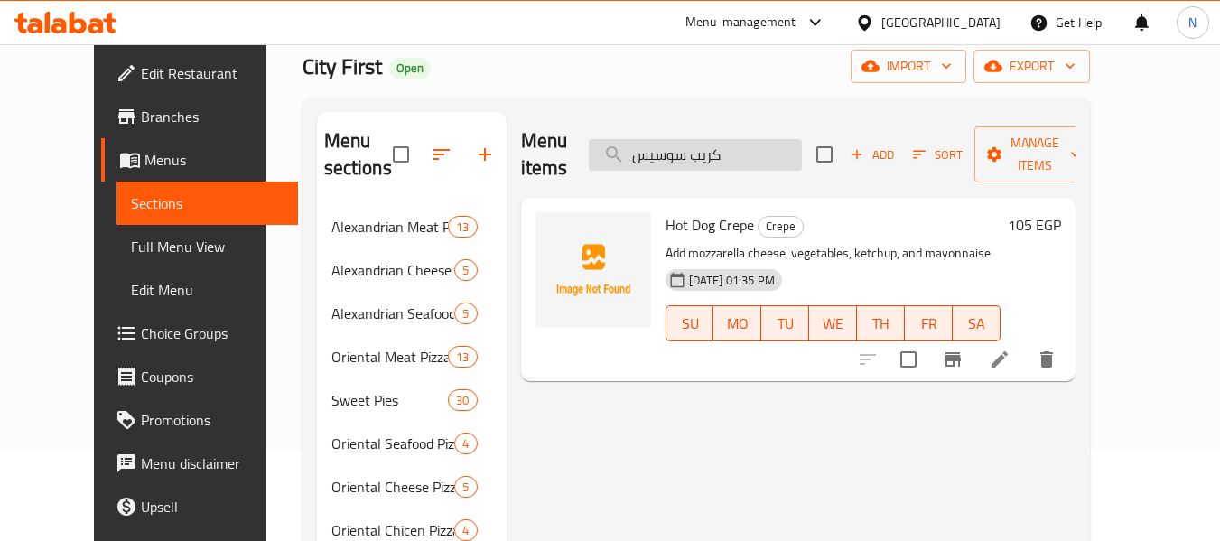
click at [722, 139] on input "كريب سوسيس" at bounding box center [695, 155] width 213 height 32
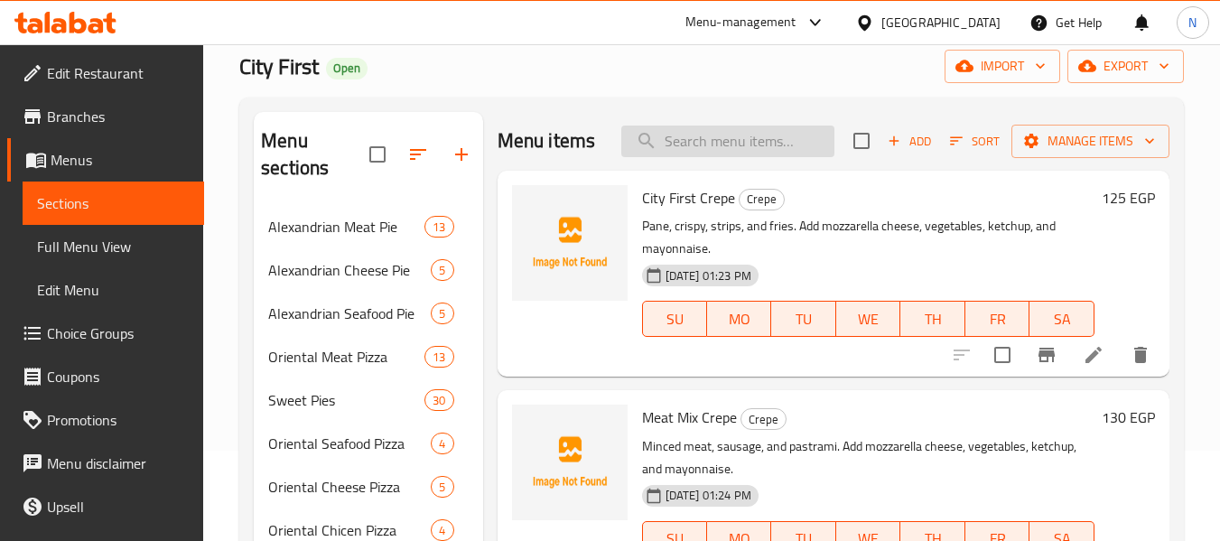
click at [777, 157] on input "search" at bounding box center [727, 142] width 213 height 32
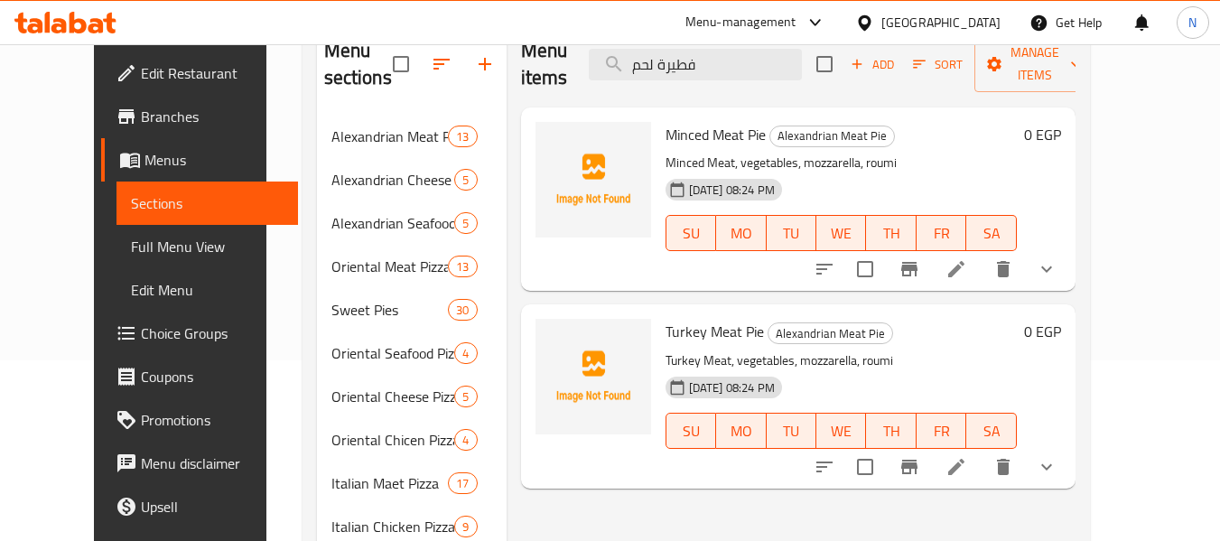
scroll to position [90, 0]
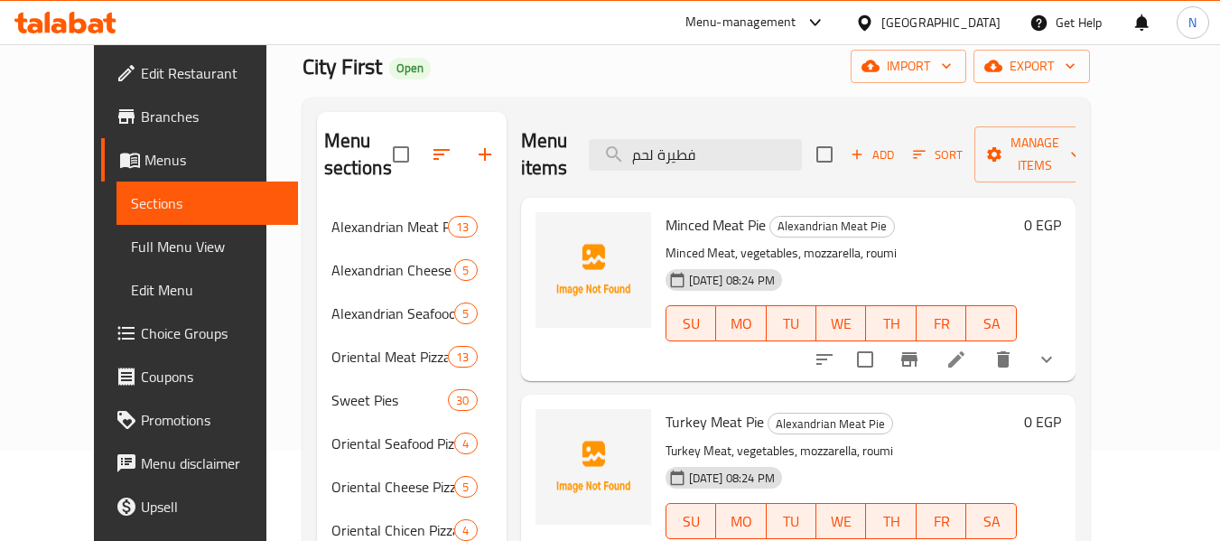
type input "فطيرة لحم"
click at [1068, 338] on button "show more" at bounding box center [1046, 359] width 43 height 43
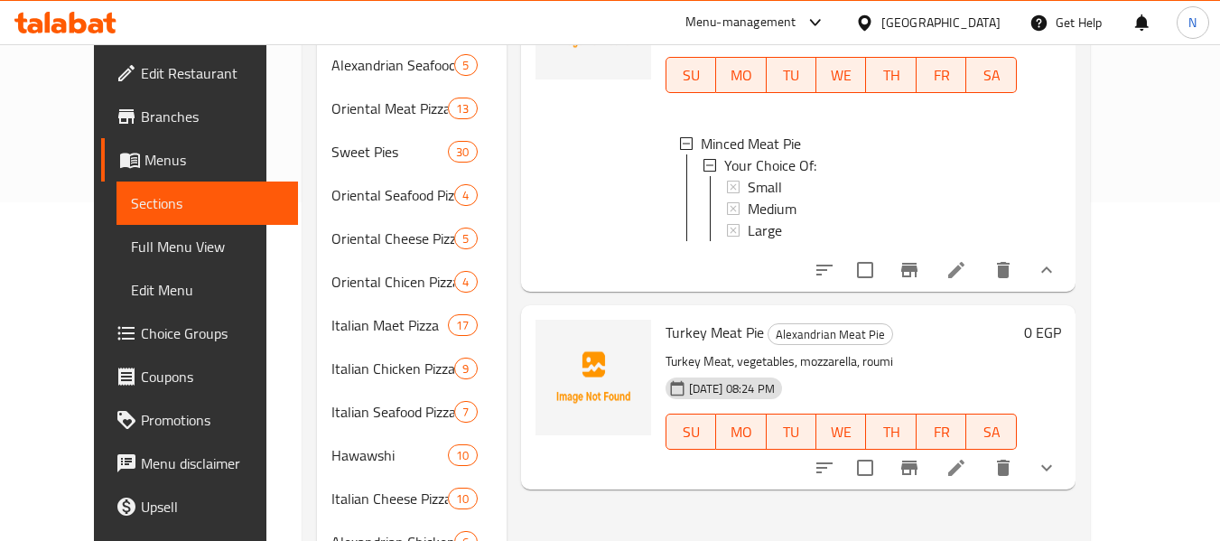
scroll to position [361, 0]
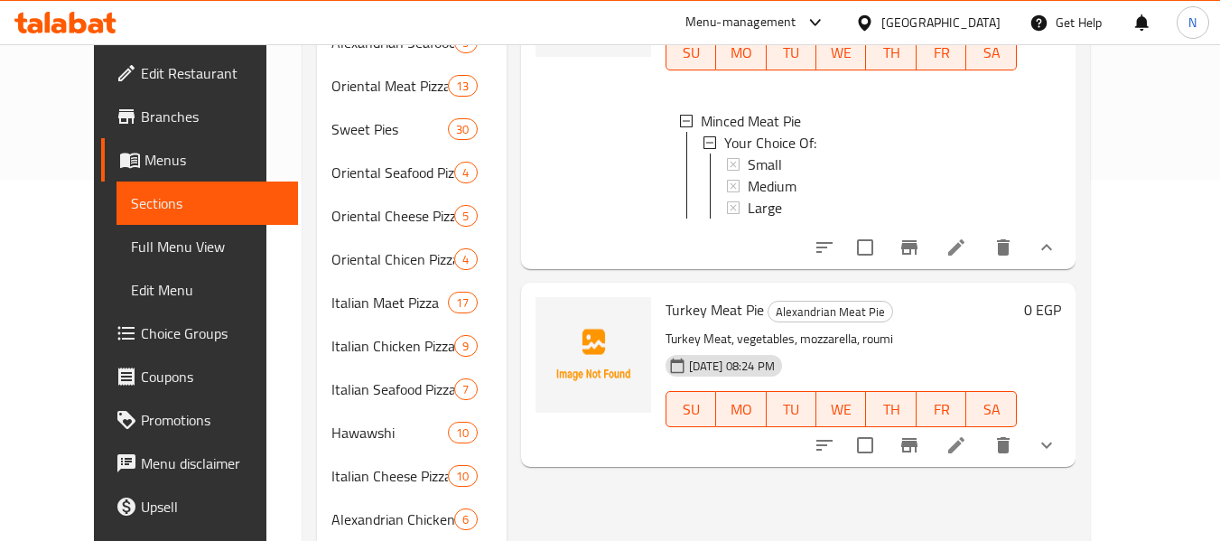
click at [967, 440] on icon at bounding box center [956, 445] width 22 height 22
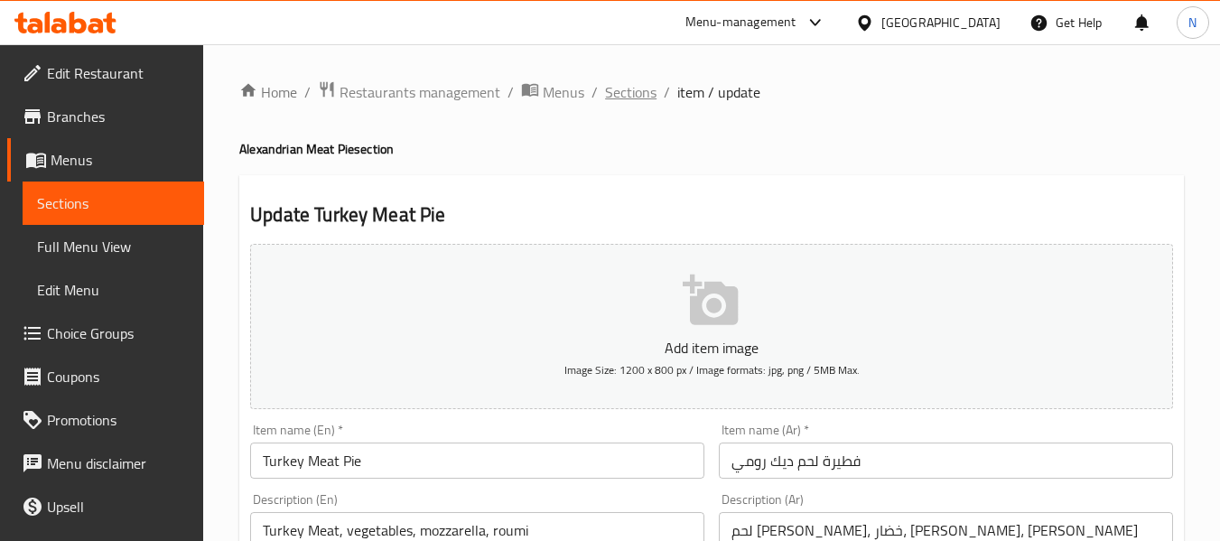
click at [616, 97] on span "Sections" at bounding box center [630, 92] width 51 height 22
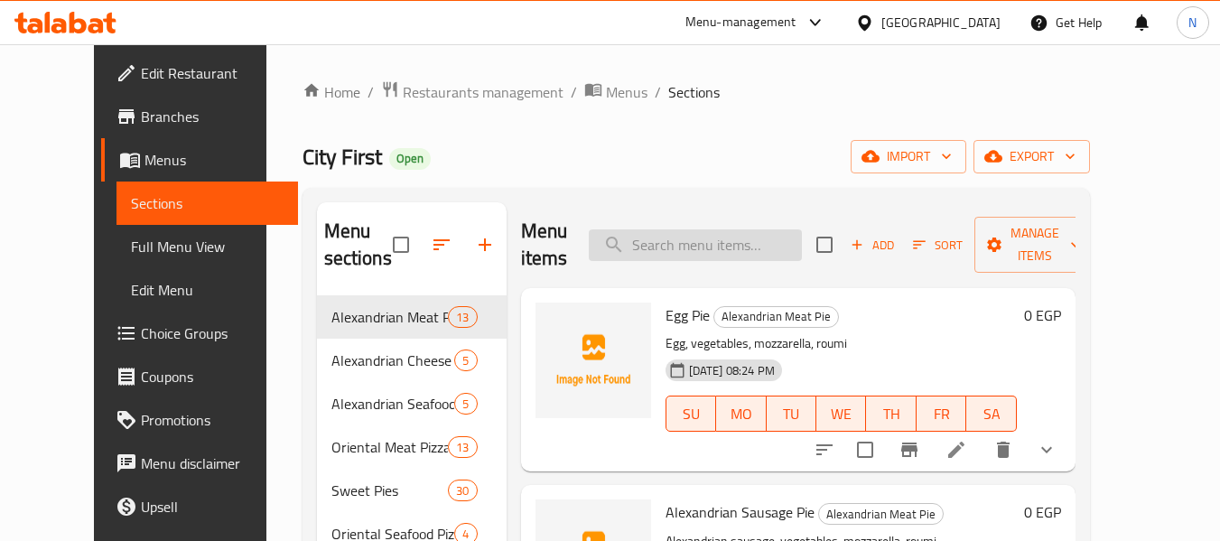
click at [714, 250] on input "search" at bounding box center [695, 245] width 213 height 32
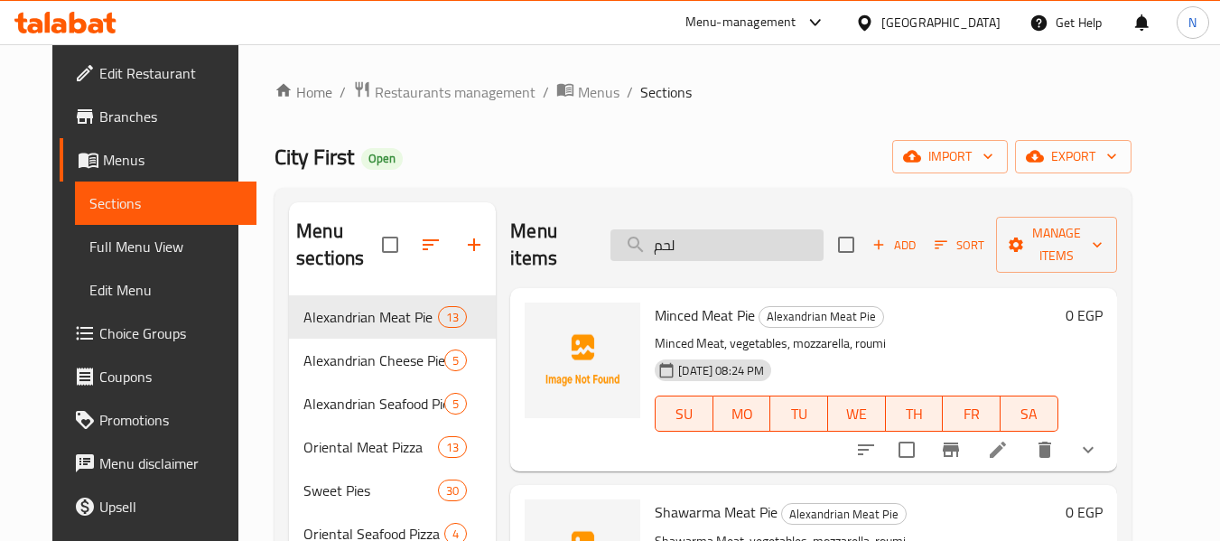
click at [733, 258] on input "لحم" at bounding box center [716, 245] width 213 height 32
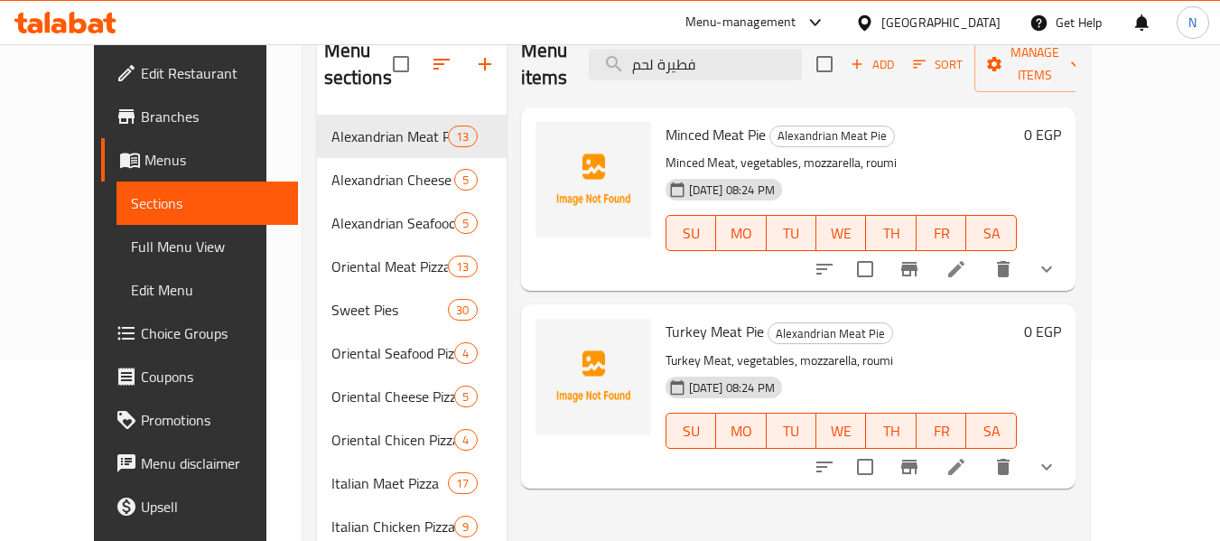
scroll to position [90, 0]
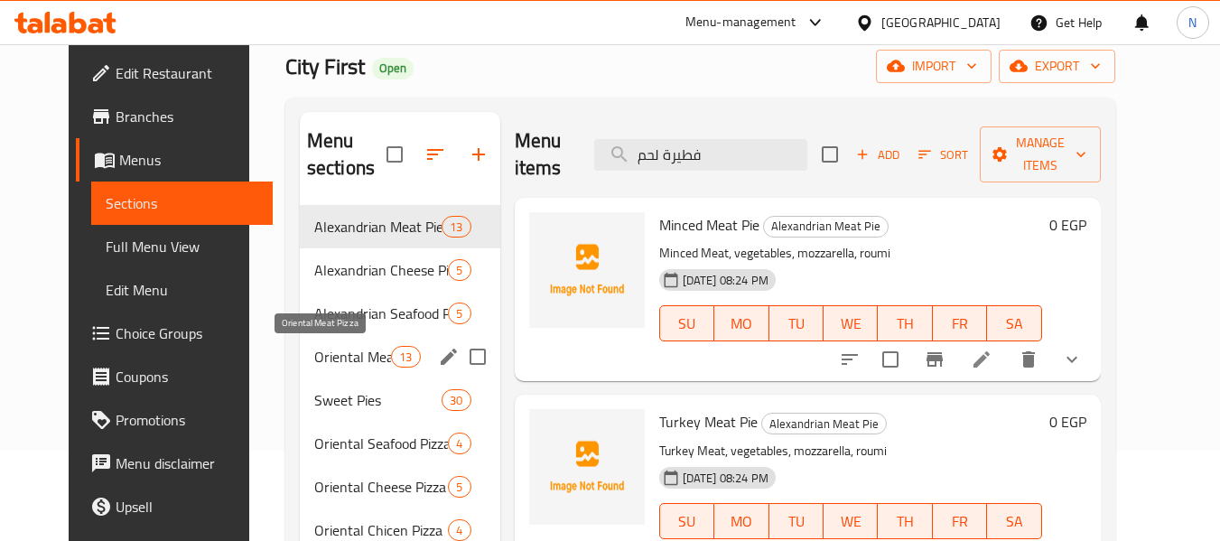
click at [321, 346] on span "Oriental Meat Pizza" at bounding box center [352, 357] width 77 height 22
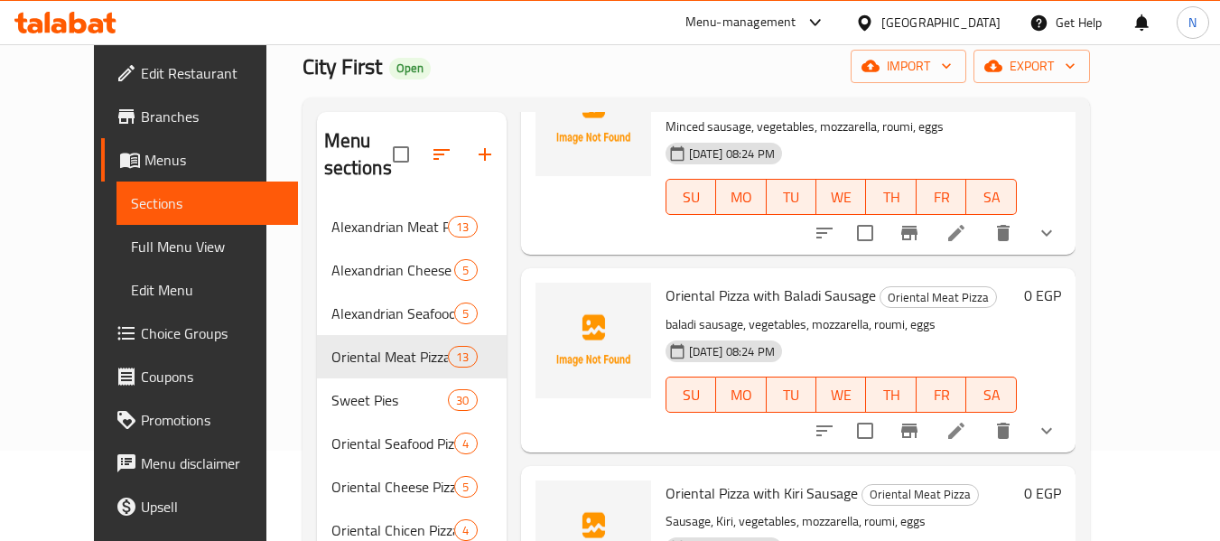
scroll to position [181, 0]
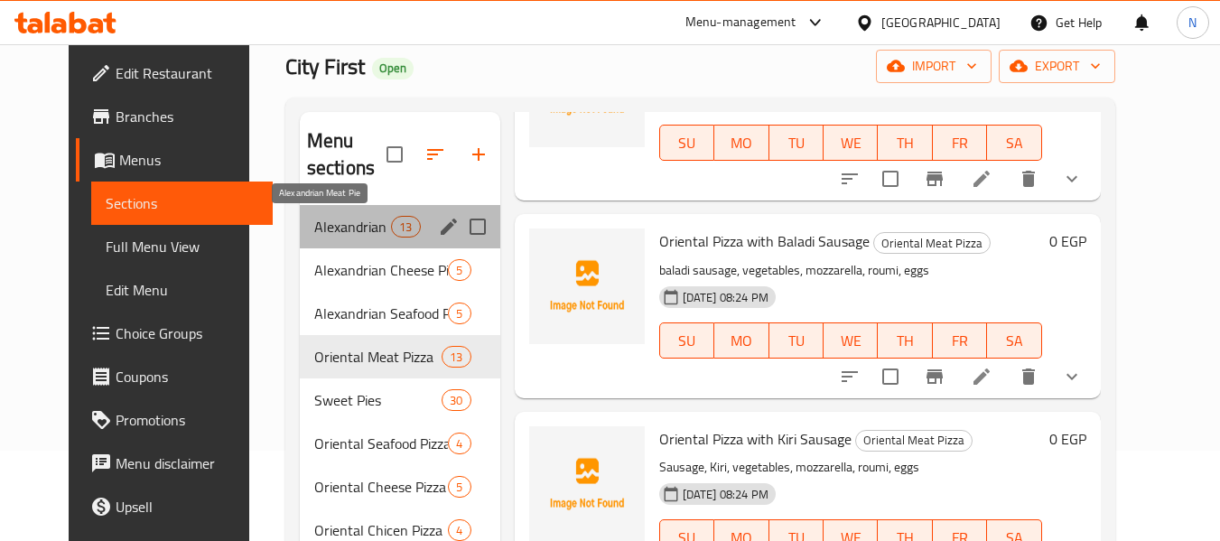
click at [321, 221] on span "Alexandrian Meat Pie" at bounding box center [352, 227] width 77 height 22
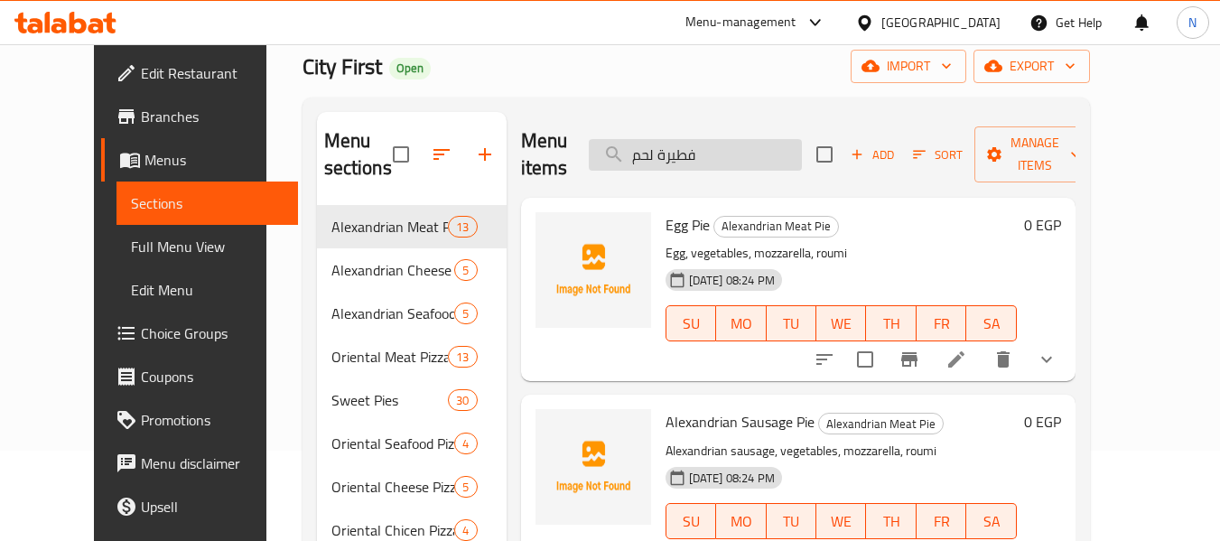
click at [733, 155] on input "فطيرة لحم" at bounding box center [695, 155] width 213 height 32
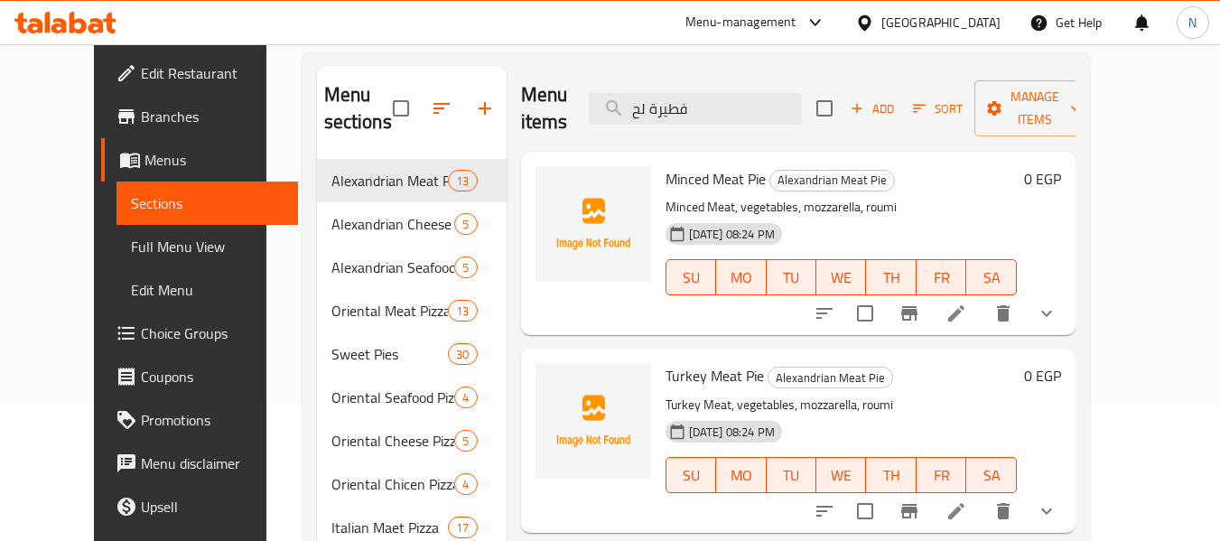
scroll to position [181, 0]
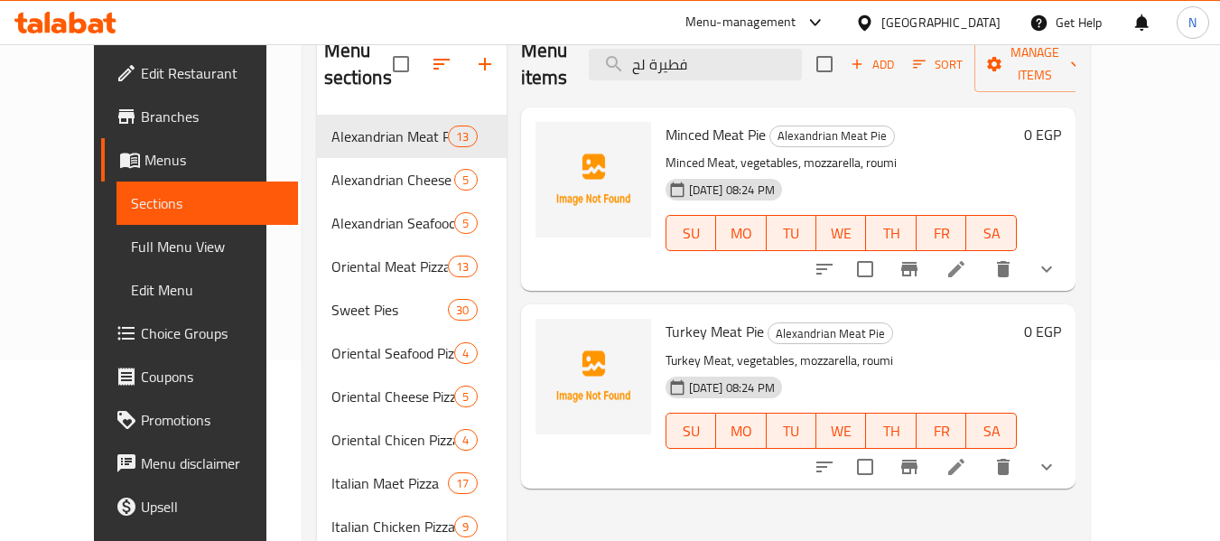
click at [1068, 247] on button "show more" at bounding box center [1046, 268] width 43 height 43
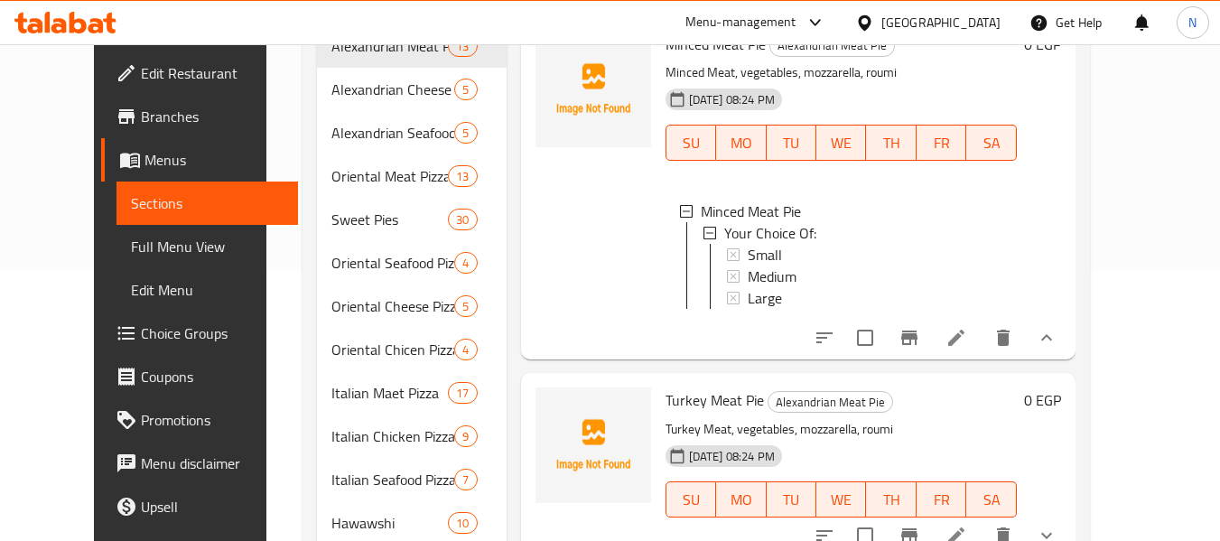
scroll to position [0, 0]
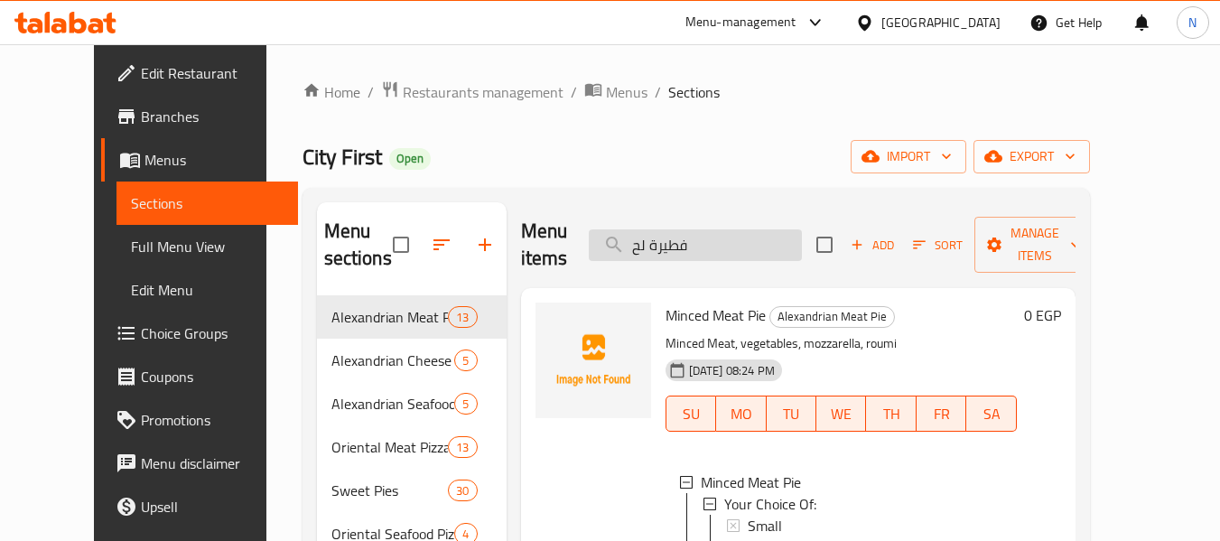
click at [687, 233] on input "فطيرة لح" at bounding box center [695, 245] width 213 height 32
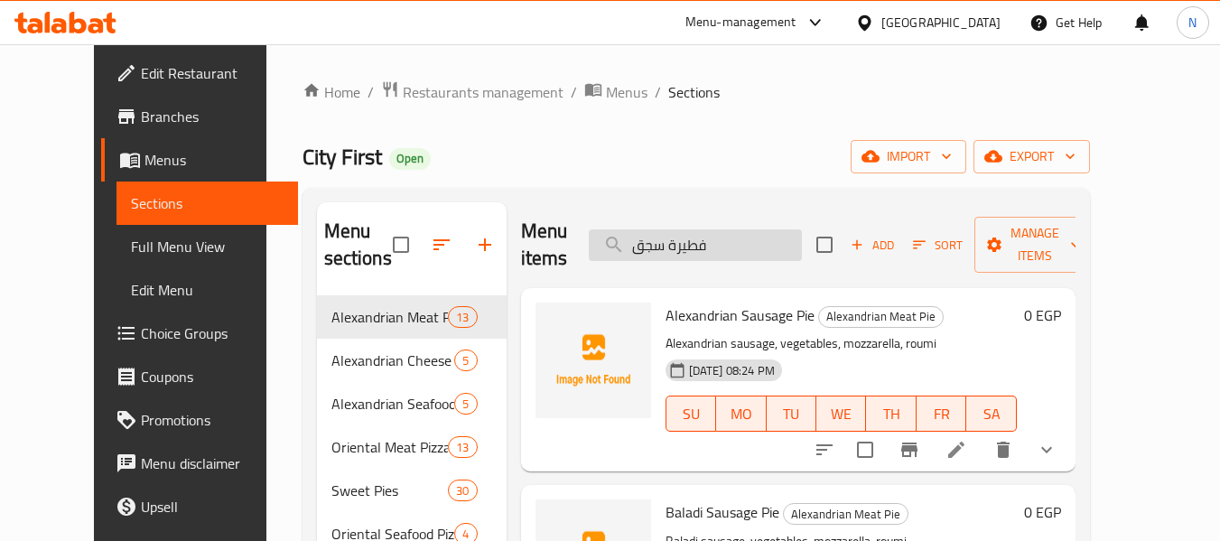
click at [735, 229] on input "فطيرة سجق" at bounding box center [695, 245] width 213 height 32
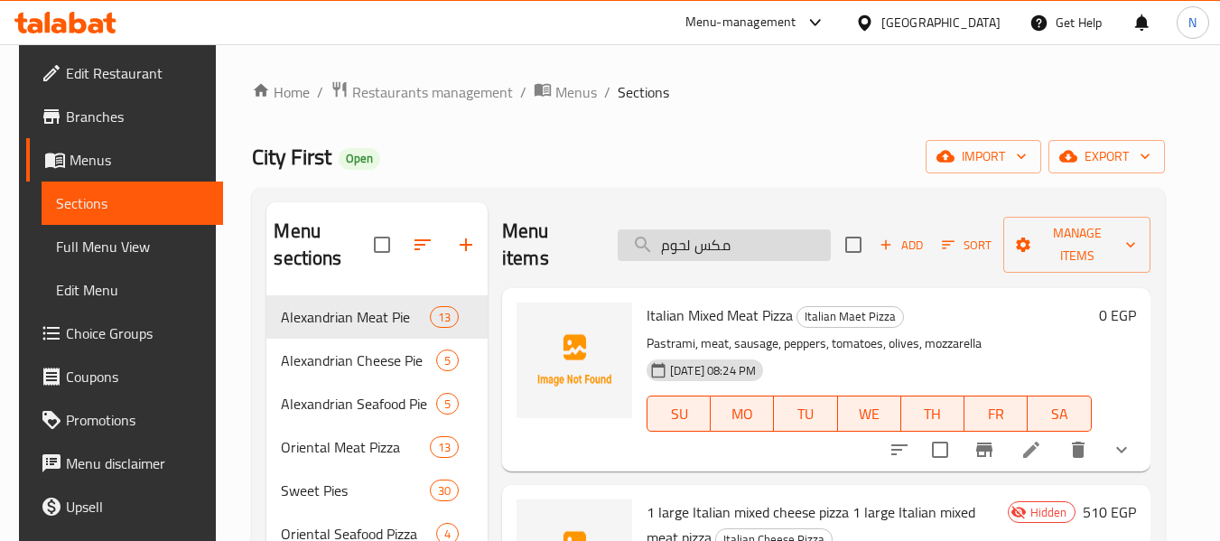
click at [766, 229] on input "مكس لحوم" at bounding box center [724, 245] width 213 height 32
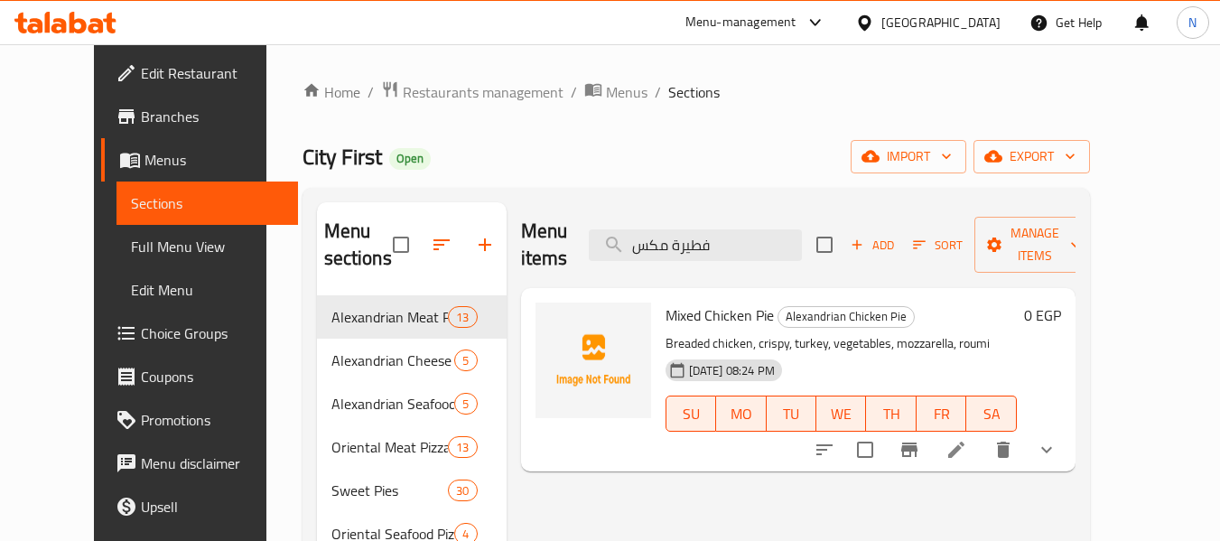
type input "فطيرة مكس"
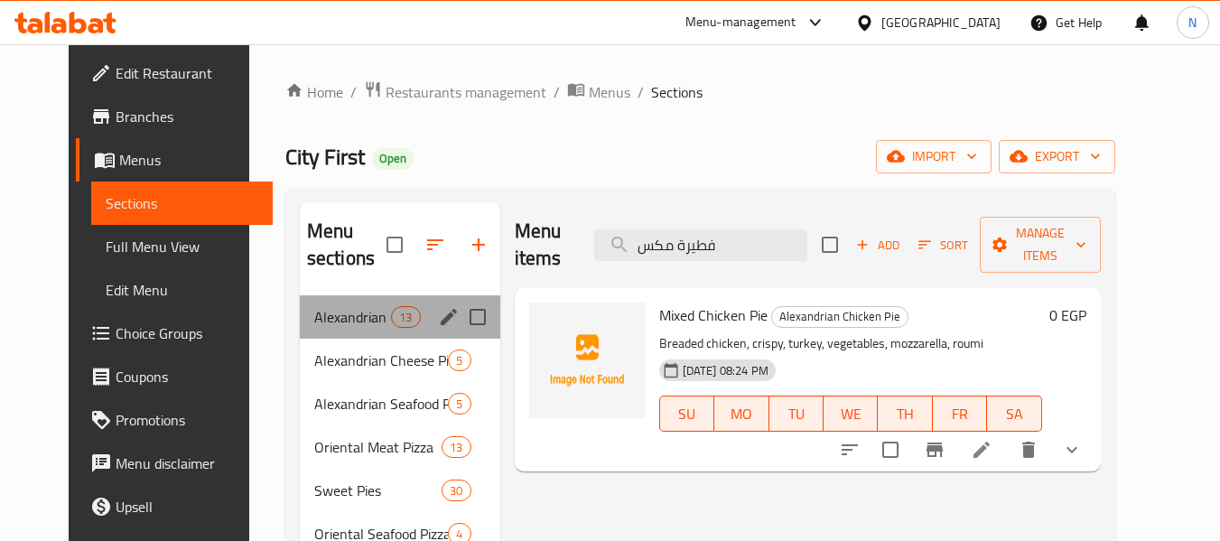
click at [344, 301] on div "Alexandrian Meat Pie 13" at bounding box center [400, 316] width 200 height 43
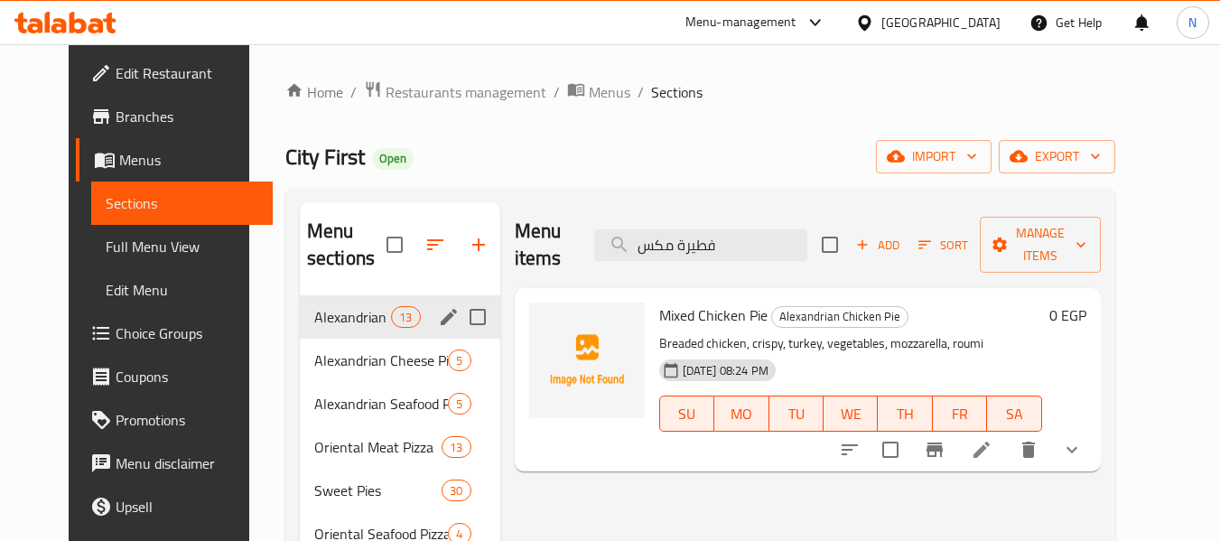
click at [312, 328] on div "Alexandrian Meat Pie 13" at bounding box center [400, 316] width 200 height 43
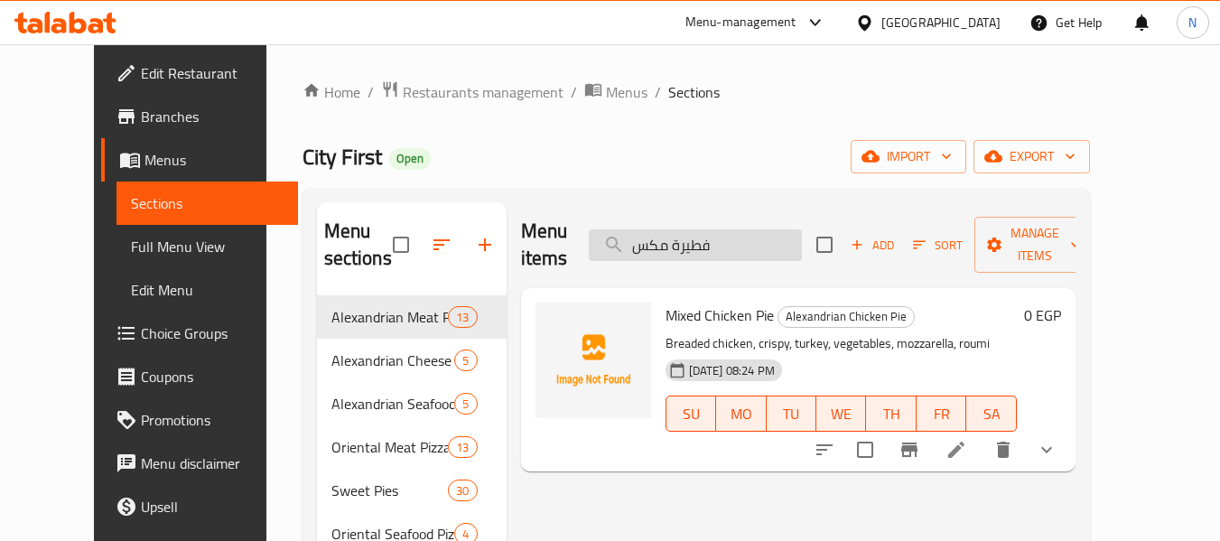
click at [738, 235] on input "فطيرة مكس" at bounding box center [695, 245] width 213 height 32
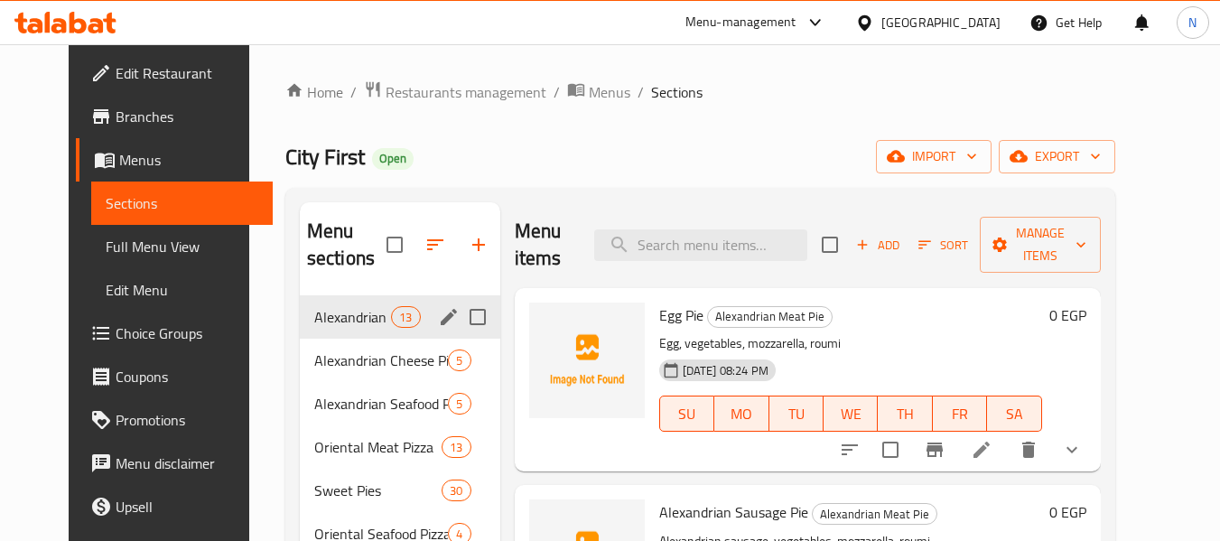
click at [339, 321] on span "Alexandrian Meat Pie" at bounding box center [352, 317] width 77 height 22
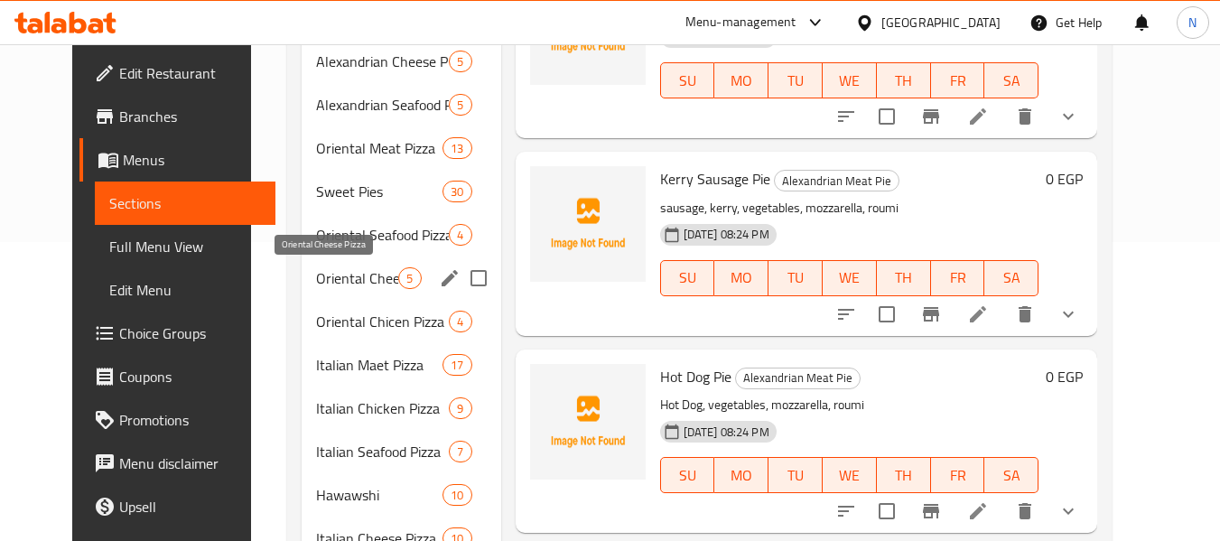
scroll to position [267, 0]
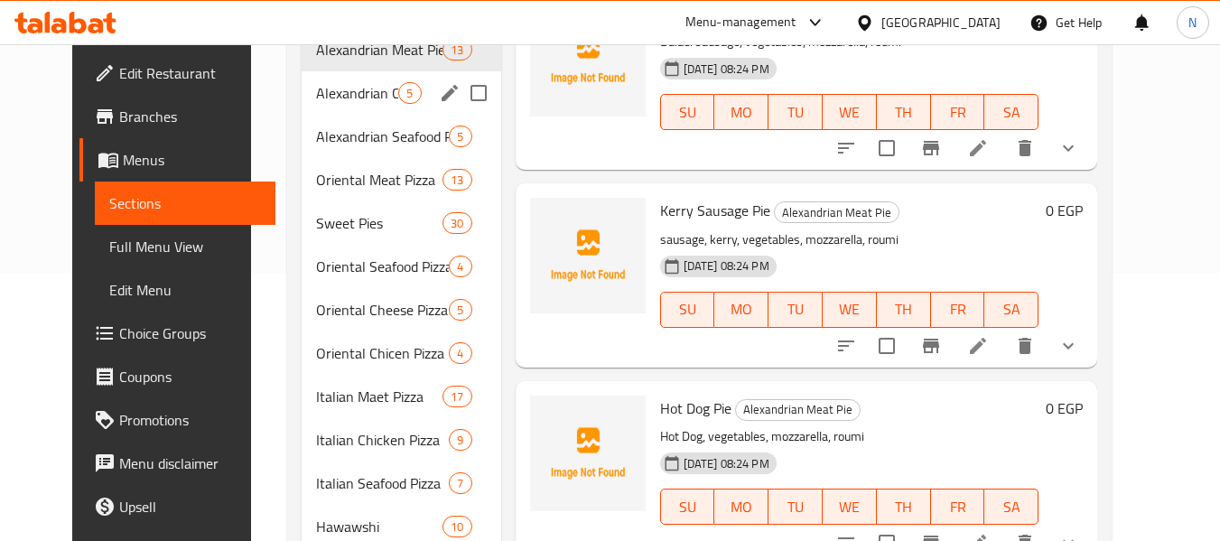
drag, startPoint x: 331, startPoint y: 79, endPoint x: 346, endPoint y: 84, distance: 15.4
click at [331, 79] on div "Alexandrian Cheese Pie 5" at bounding box center [401, 92] width 199 height 43
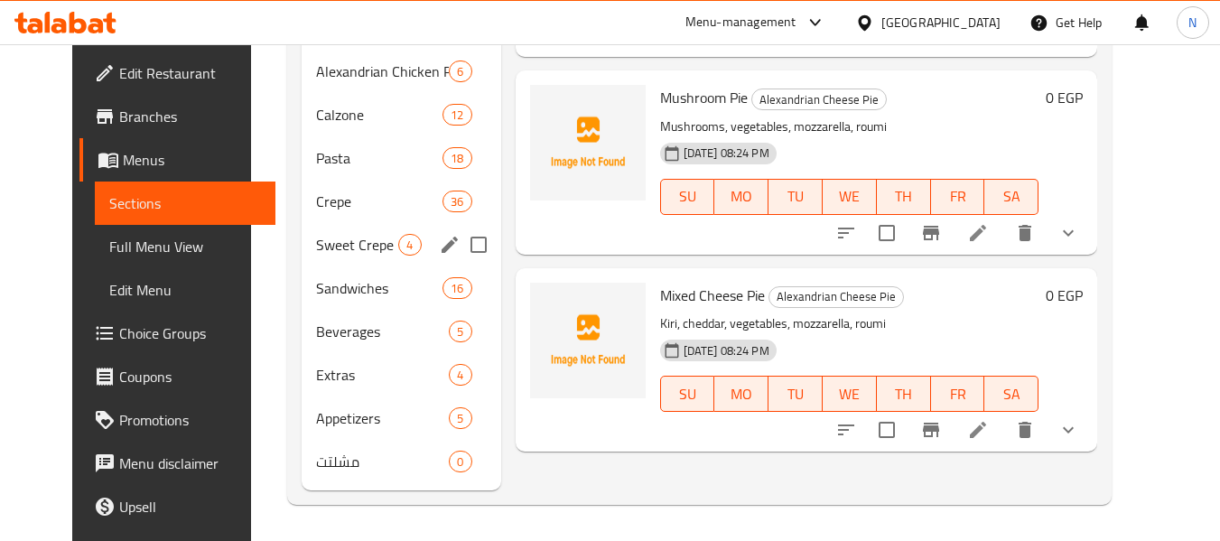
scroll to position [719, 0]
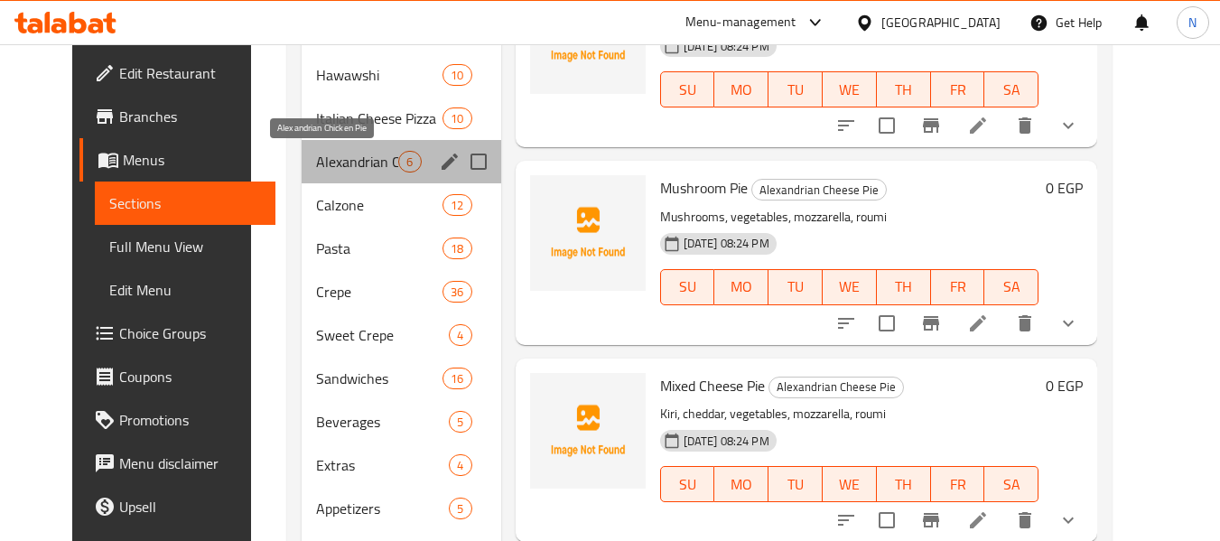
click at [375, 169] on span "Alexandrian Chicken Pie" at bounding box center [357, 162] width 82 height 22
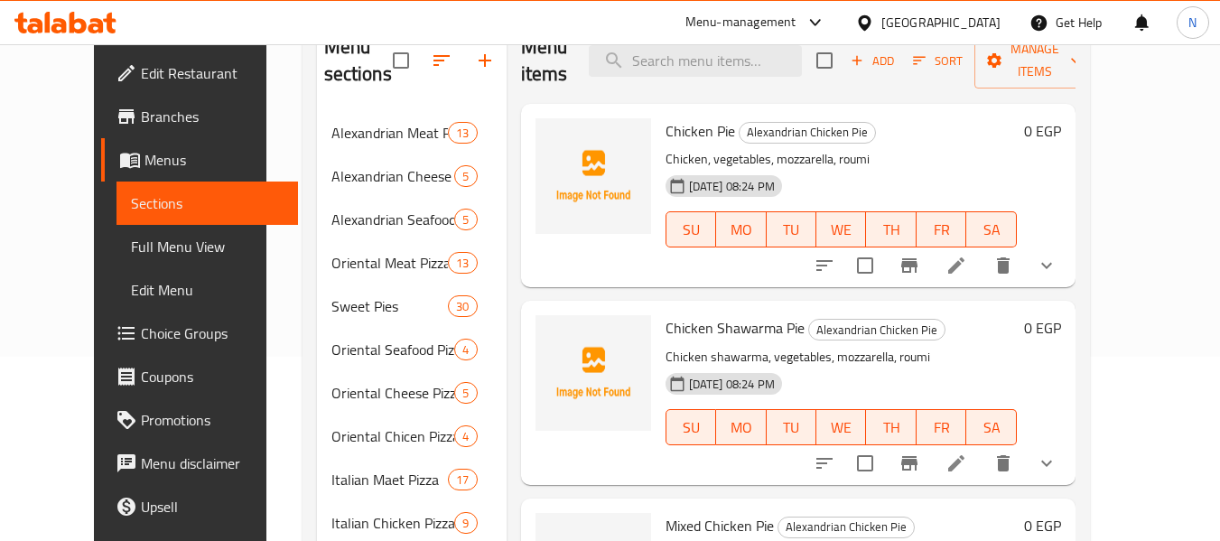
scroll to position [177, 0]
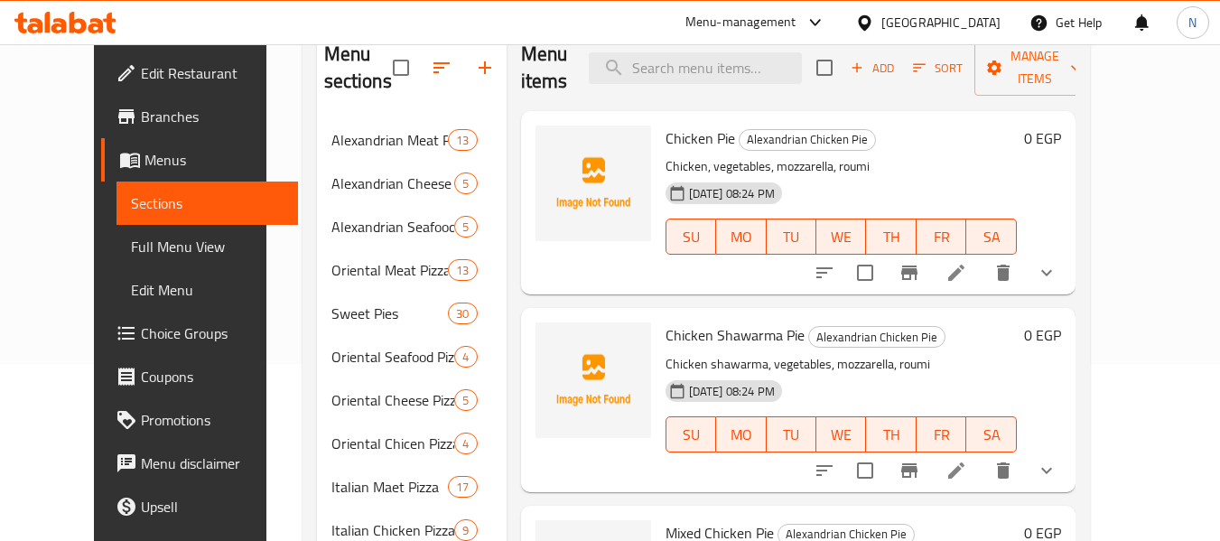
click at [696, 132] on span "Chicken Pie" at bounding box center [701, 138] width 70 height 27
click at [720, 116] on div "Chicken Pie Alexandrian Chicken Pie Chicken, vegetables, mozzarella, roumi [DAT…" at bounding box center [798, 202] width 554 height 183
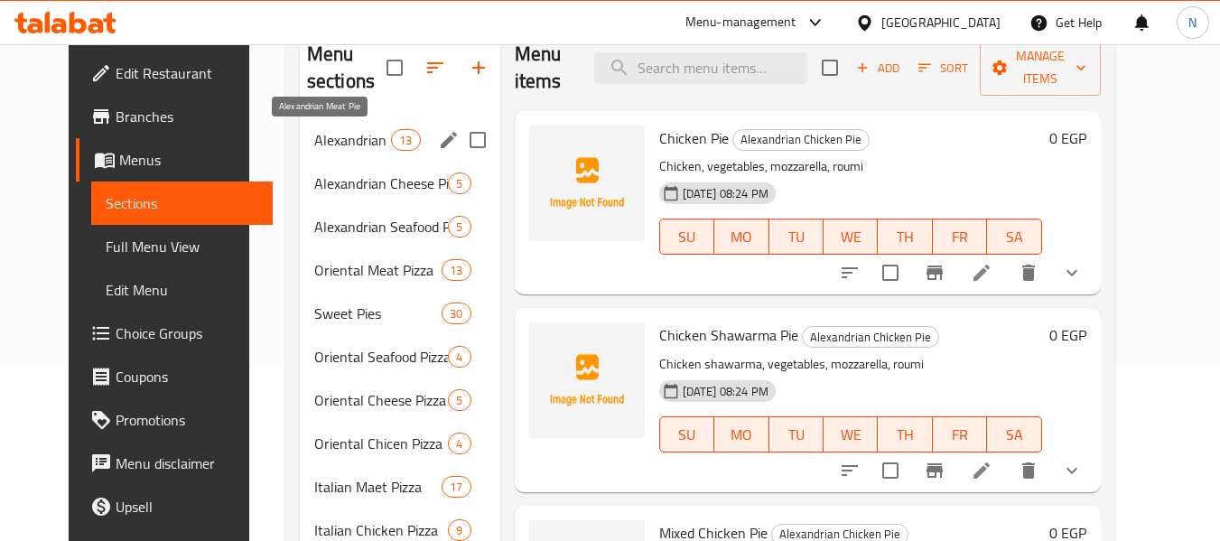
drag, startPoint x: 328, startPoint y: 147, endPoint x: 400, endPoint y: 168, distance: 75.2
click at [328, 147] on span "Alexandrian Meat Pie" at bounding box center [352, 140] width 77 height 22
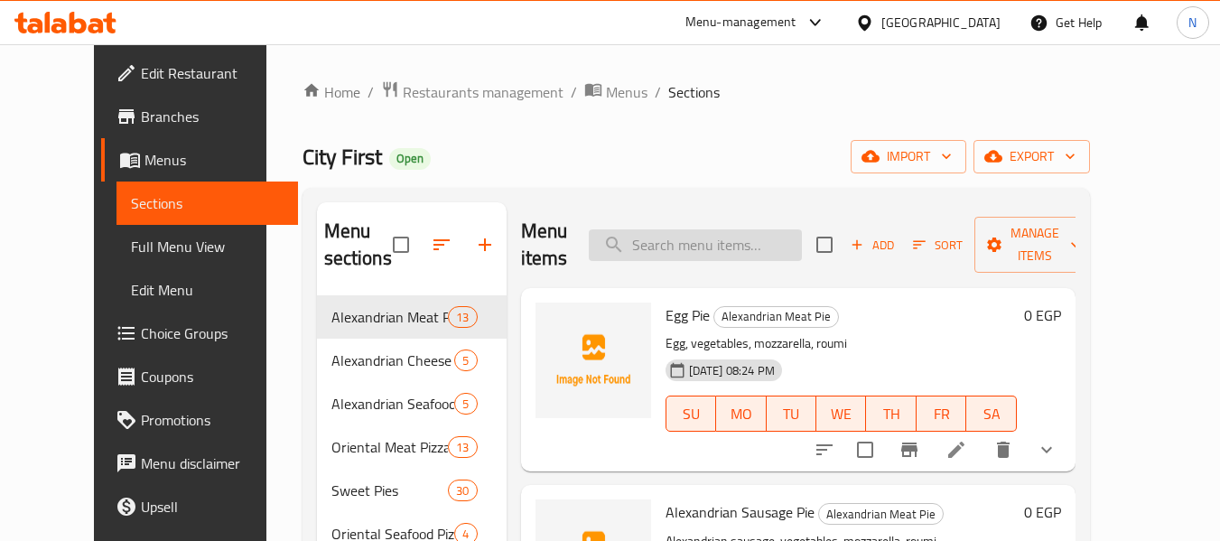
click at [737, 245] on input "search" at bounding box center [695, 245] width 213 height 32
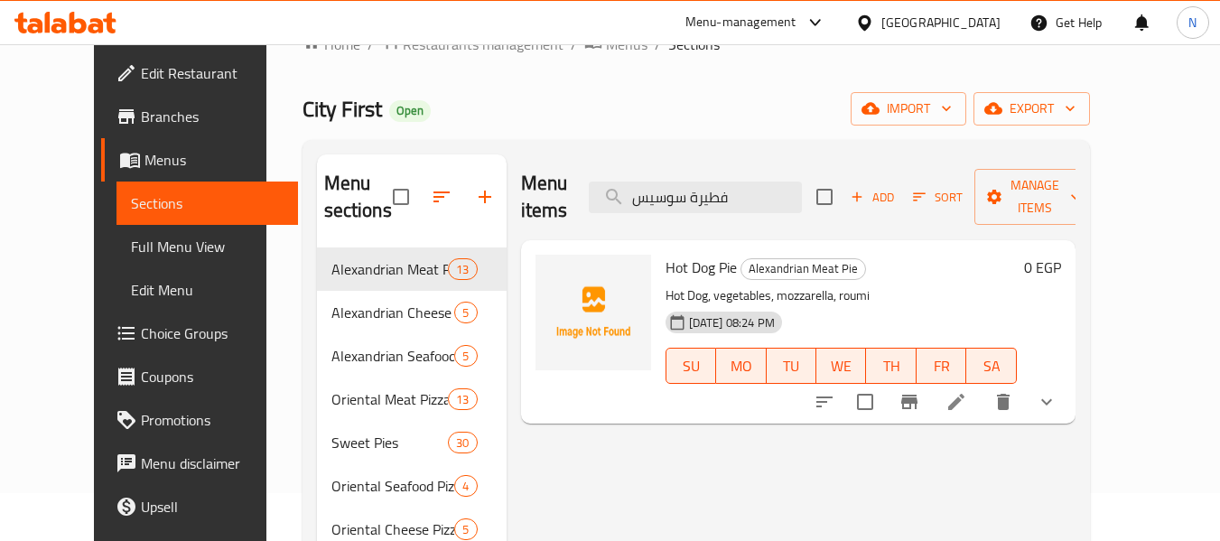
scroll to position [90, 0]
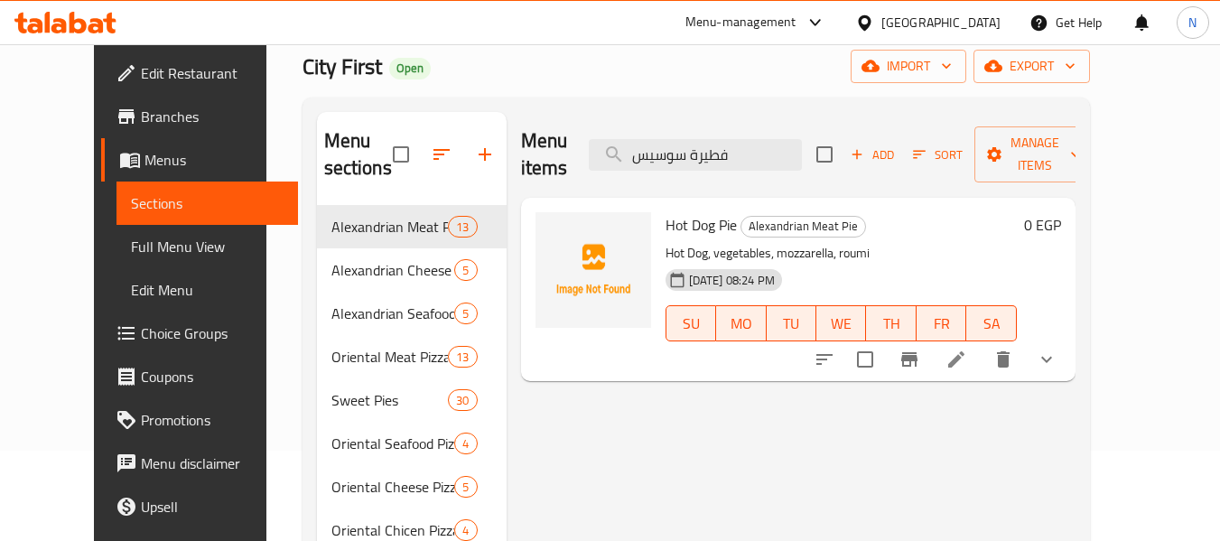
type input "فطيرة سوسيس"
click at [1057, 349] on icon "show more" at bounding box center [1047, 360] width 22 height 22
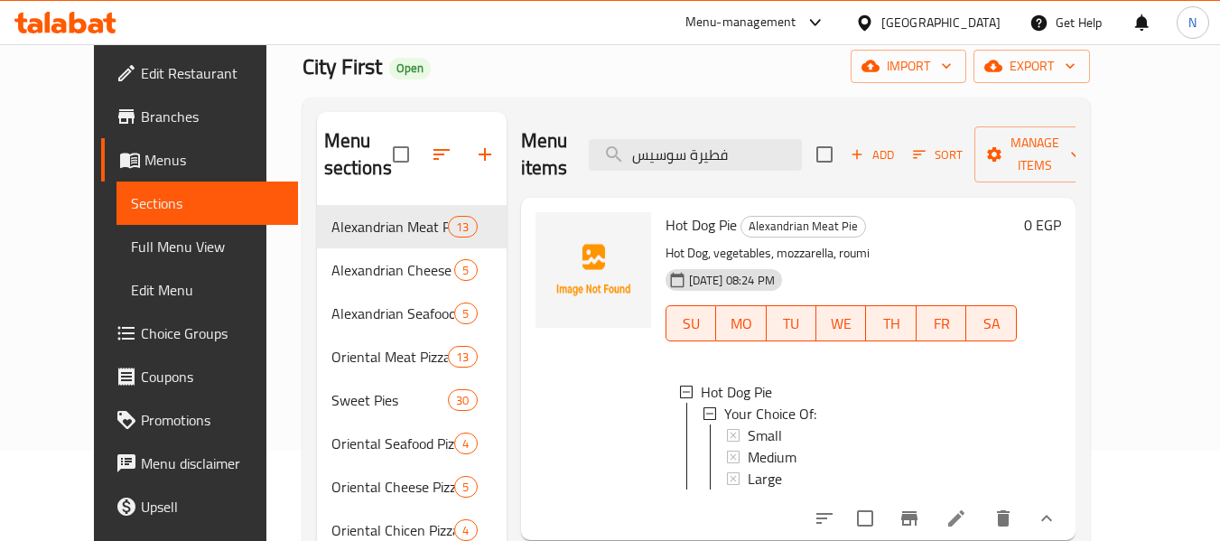
click at [796, 19] on div "Menu-management" at bounding box center [740, 23] width 111 height 22
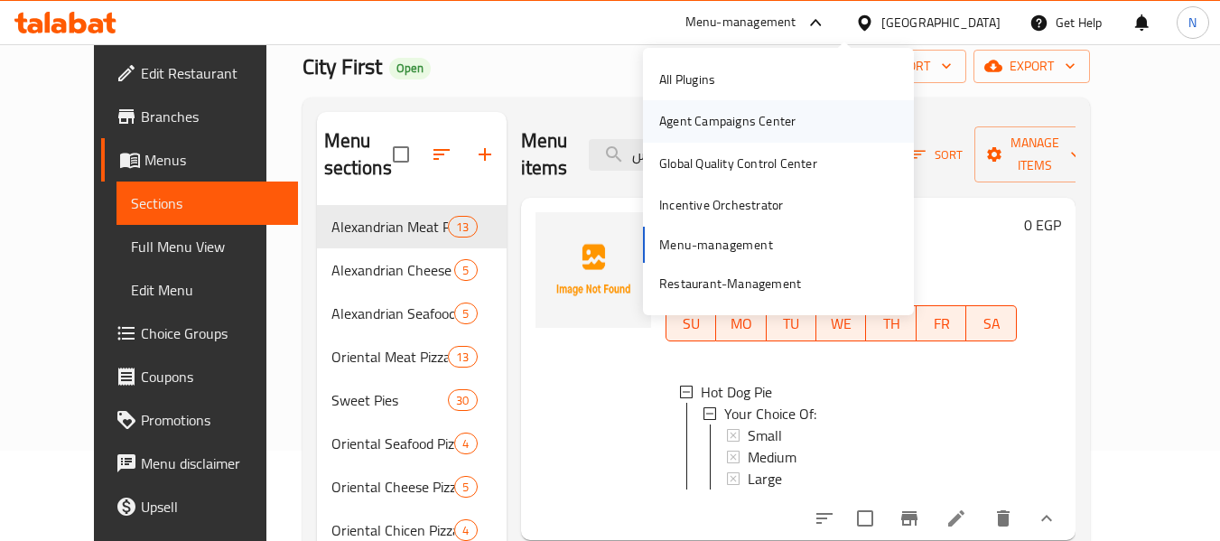
click at [726, 116] on div "Agent Campaigns Center" at bounding box center [727, 121] width 136 height 20
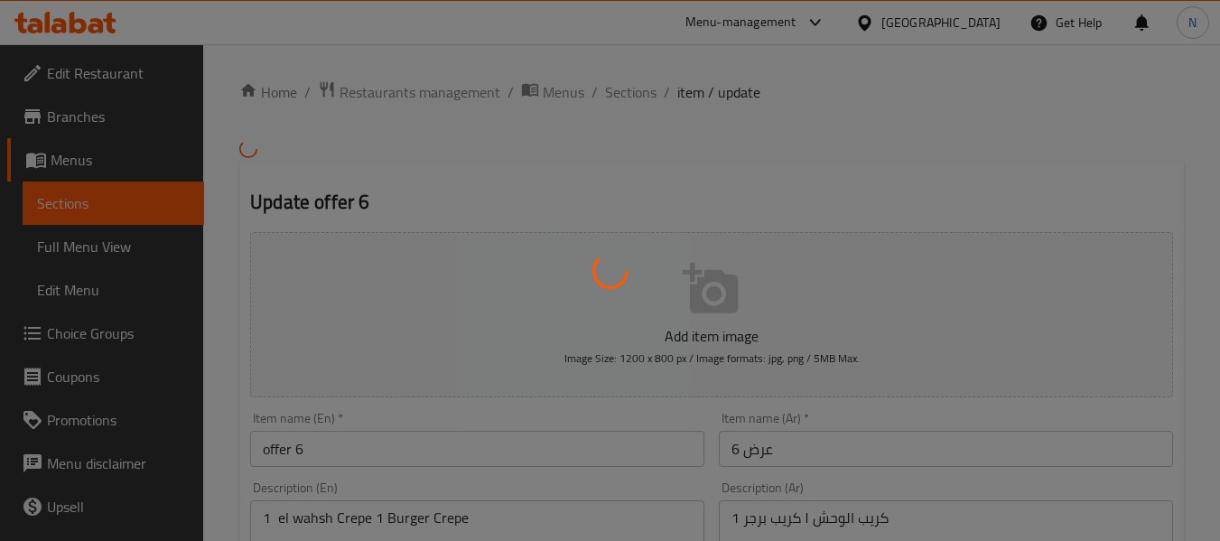
click at [151, 111] on div at bounding box center [610, 270] width 1220 height 541
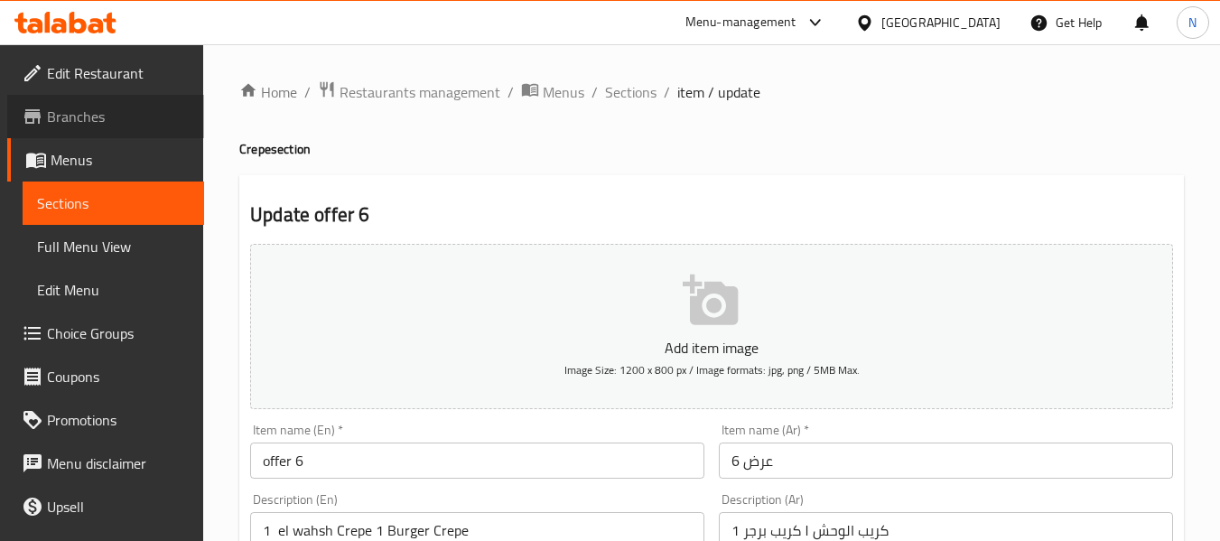
click at [109, 114] on span "Branches" at bounding box center [118, 117] width 143 height 22
